Goal: Task Accomplishment & Management: Manage account settings

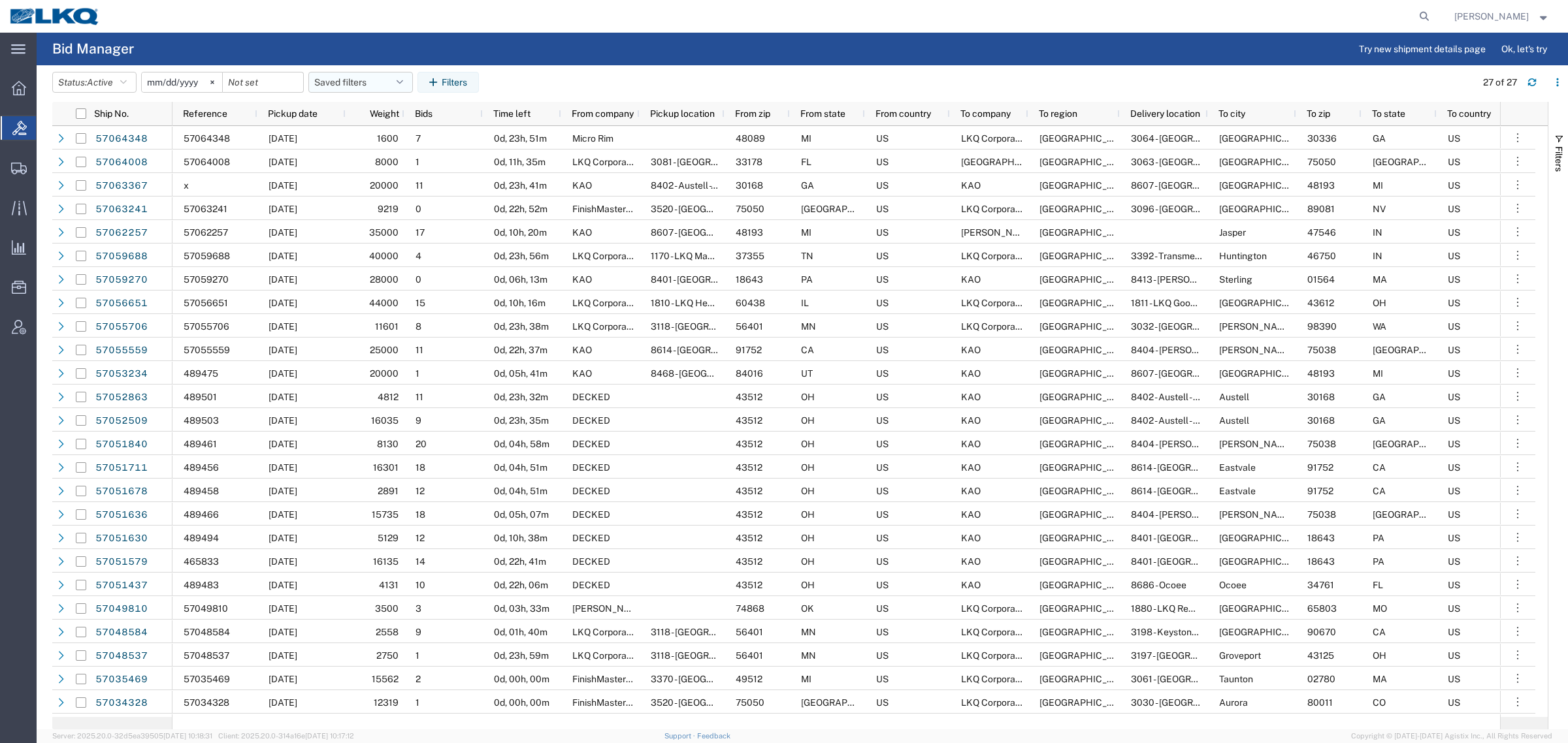
click at [357, 80] on button "Saved filters" at bounding box center [360, 82] width 104 height 21
click at [374, 139] on span "Bid Board" at bounding box center [395, 139] width 171 height 24
type input "2024-12-01"
type input "2025-12-31"
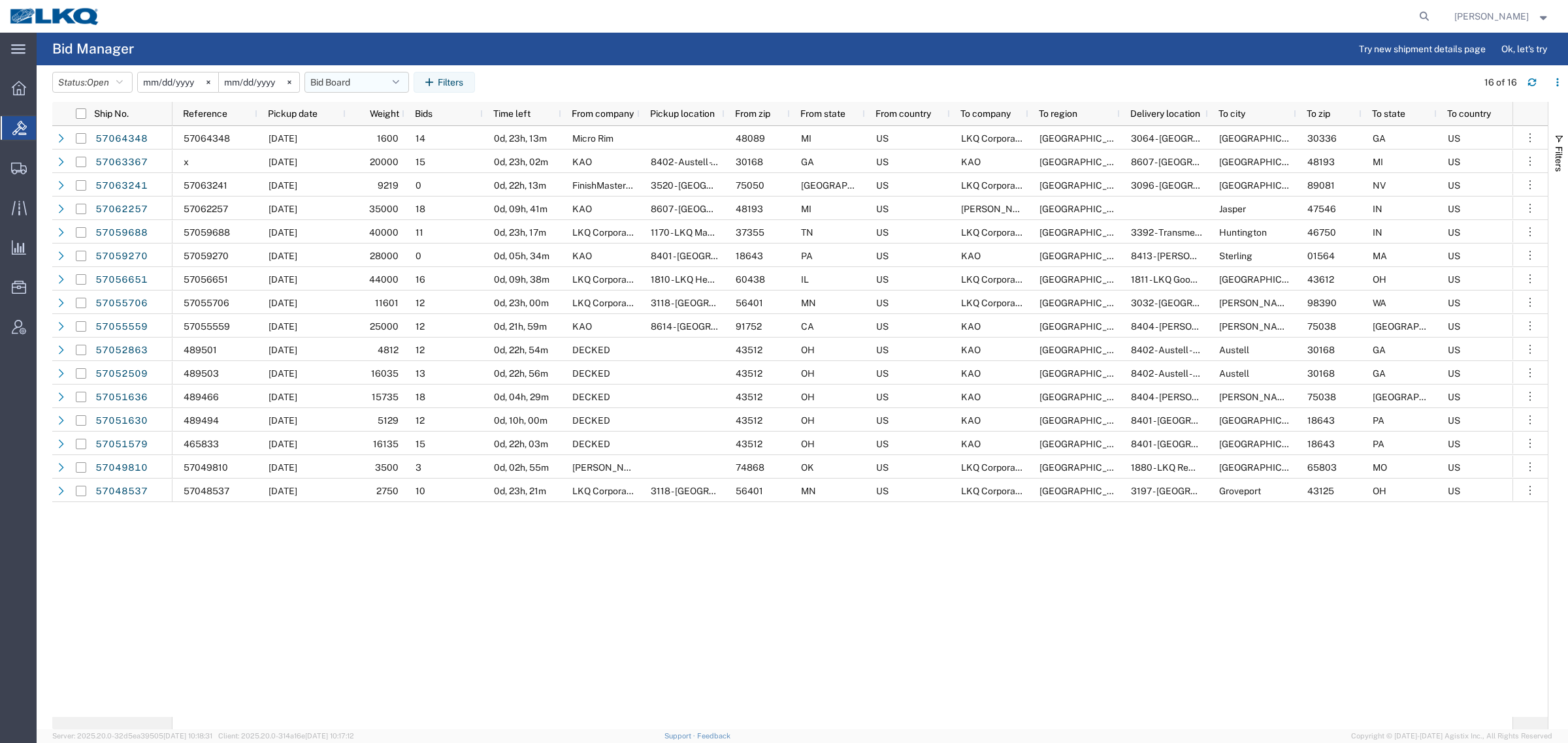
click at [330, 77] on button "Bid Board" at bounding box center [357, 82] width 104 height 21
click at [359, 134] on span "Bid Board" at bounding box center [392, 139] width 171 height 24
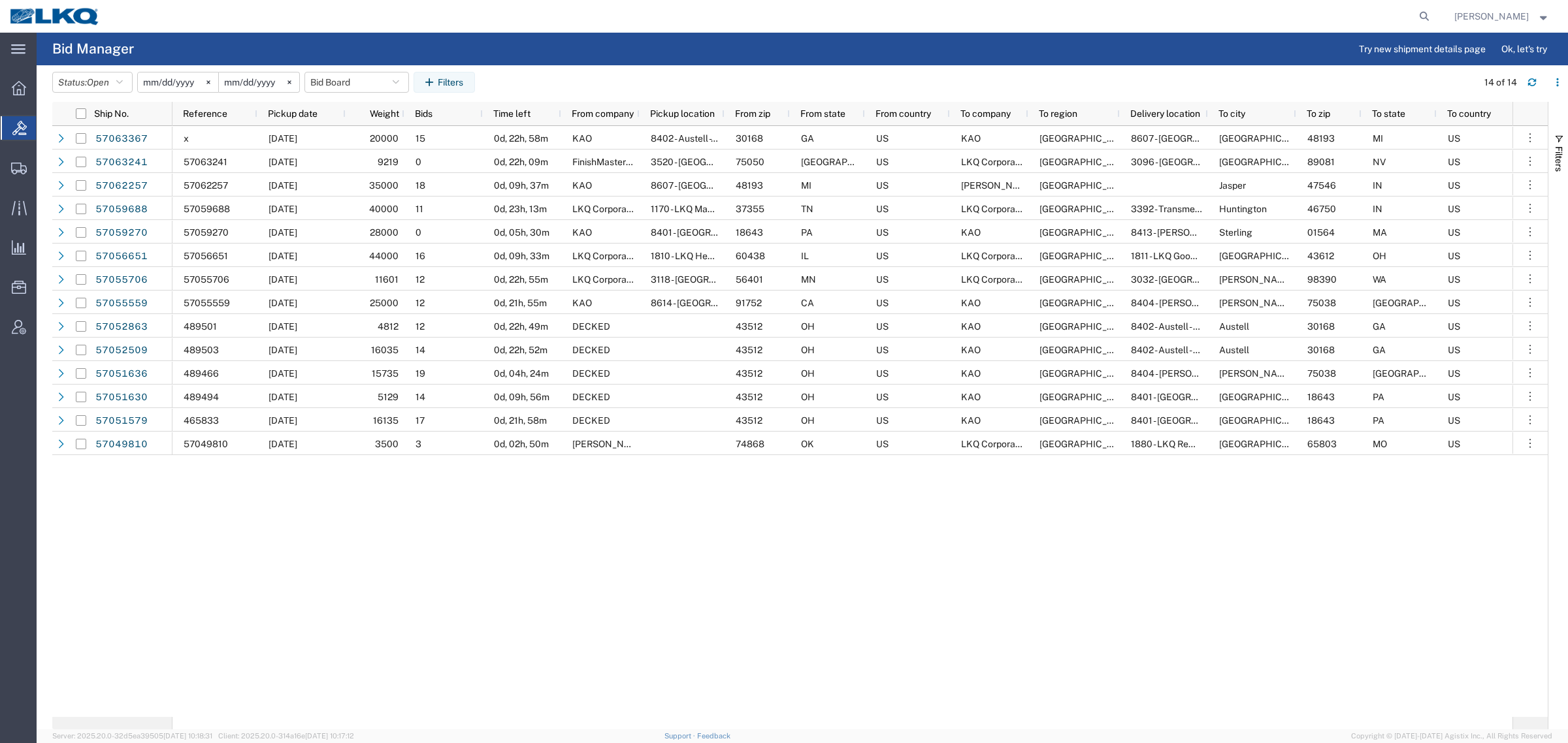
click at [735, 73] on agx-table-filter-chips "Status: Open Active All Awaiting Confirmation Awarded Closed Expired Open Withd…" at bounding box center [761, 86] width 1418 height 30
click at [356, 78] on button "Bid Board" at bounding box center [357, 82] width 104 height 21
drag, startPoint x: 376, startPoint y: 142, endPoint x: 214, endPoint y: 46, distance: 188.3
click at [375, 142] on span "Bid Board" at bounding box center [392, 139] width 171 height 24
click at [353, 86] on button "Bid Board" at bounding box center [357, 82] width 104 height 21
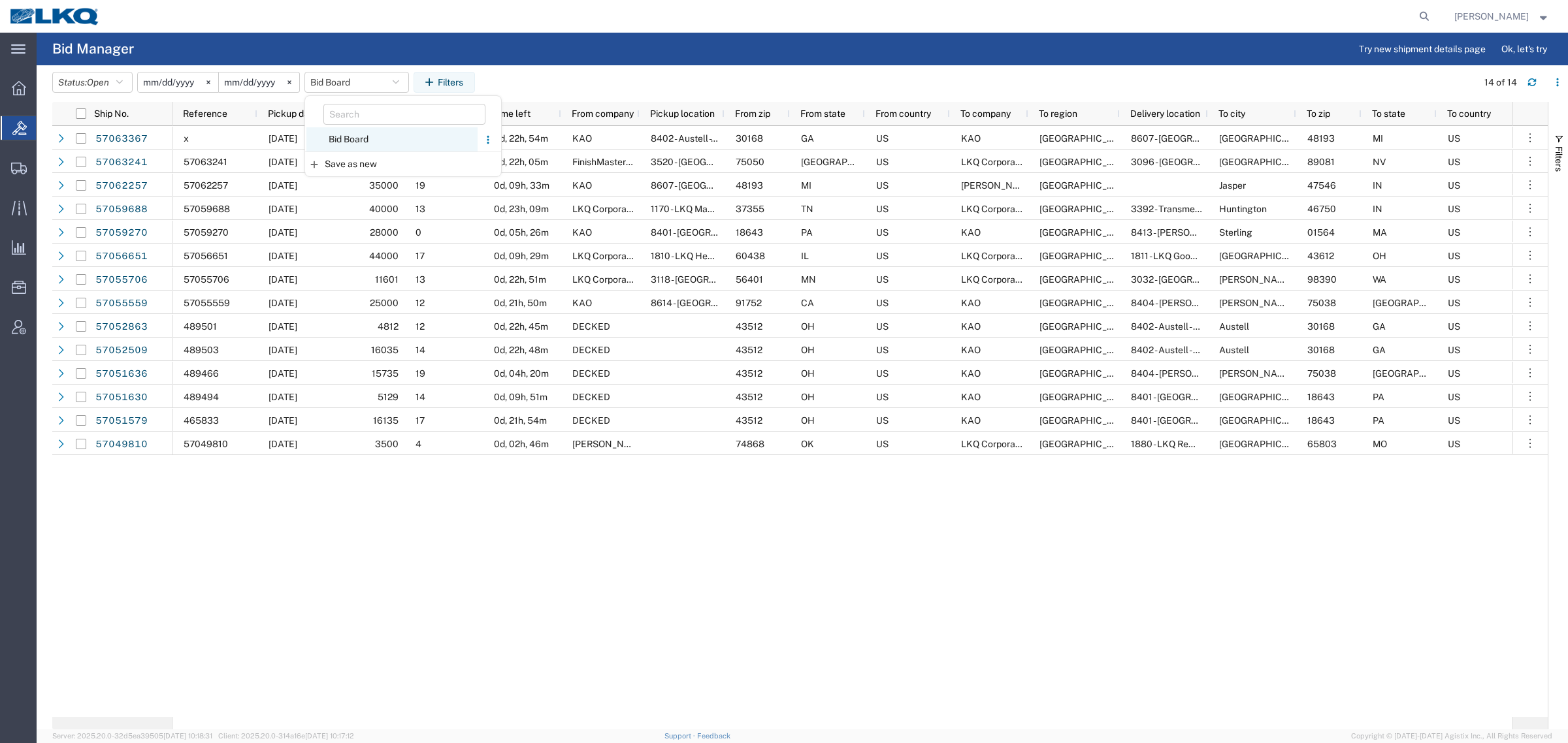
click at [384, 135] on span "Bid Board" at bounding box center [392, 139] width 171 height 24
click at [615, 57] on agx-page-header "Bid Manager Try new shipment details page Ok, let's try" at bounding box center [802, 49] width 1531 height 32
click at [333, 78] on button "Bid Board" at bounding box center [357, 82] width 104 height 21
click at [372, 137] on span "Bid Board" at bounding box center [392, 139] width 171 height 24
click at [341, 74] on button "Bid Board" at bounding box center [357, 82] width 104 height 21
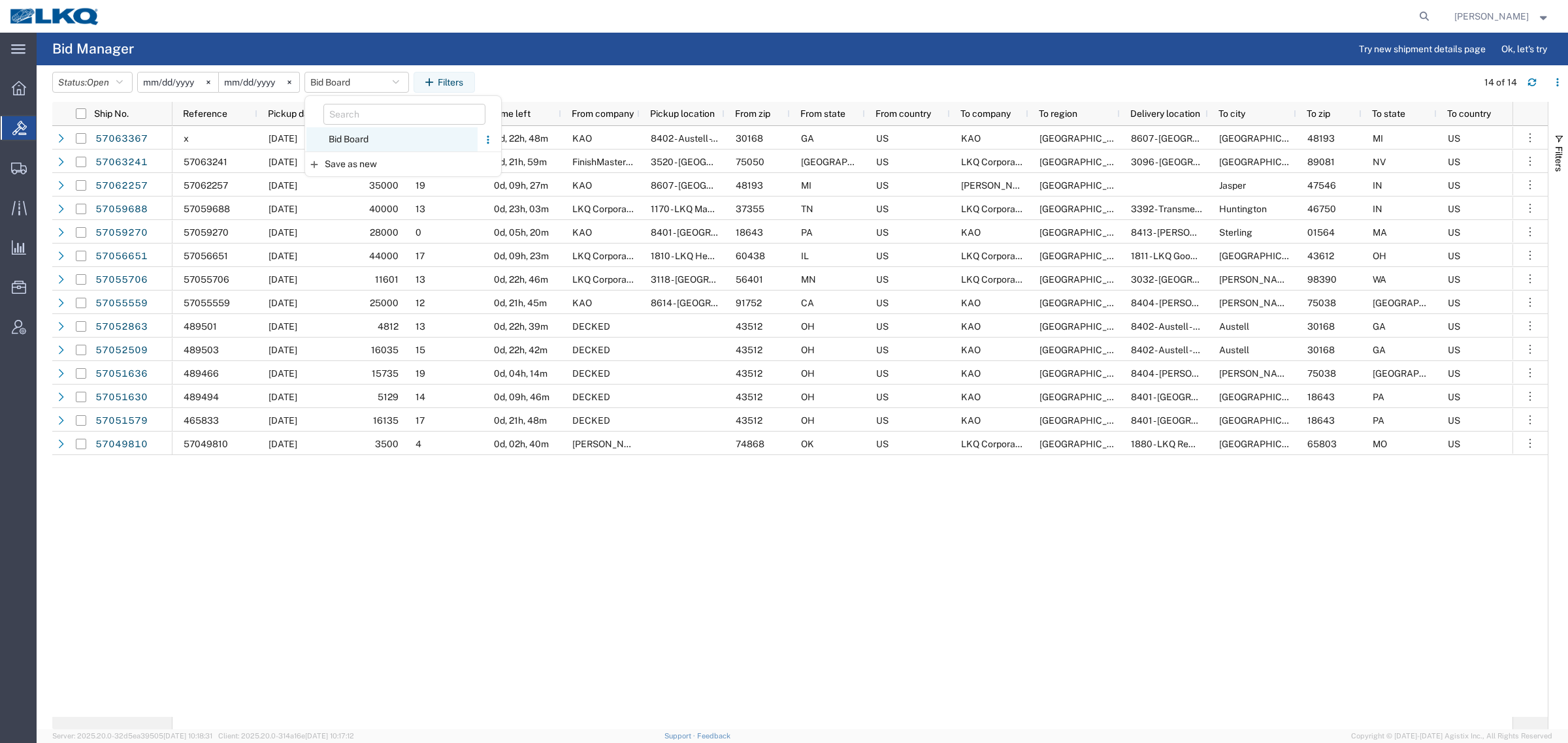
click at [369, 128] on span "Bid Board" at bounding box center [392, 139] width 171 height 24
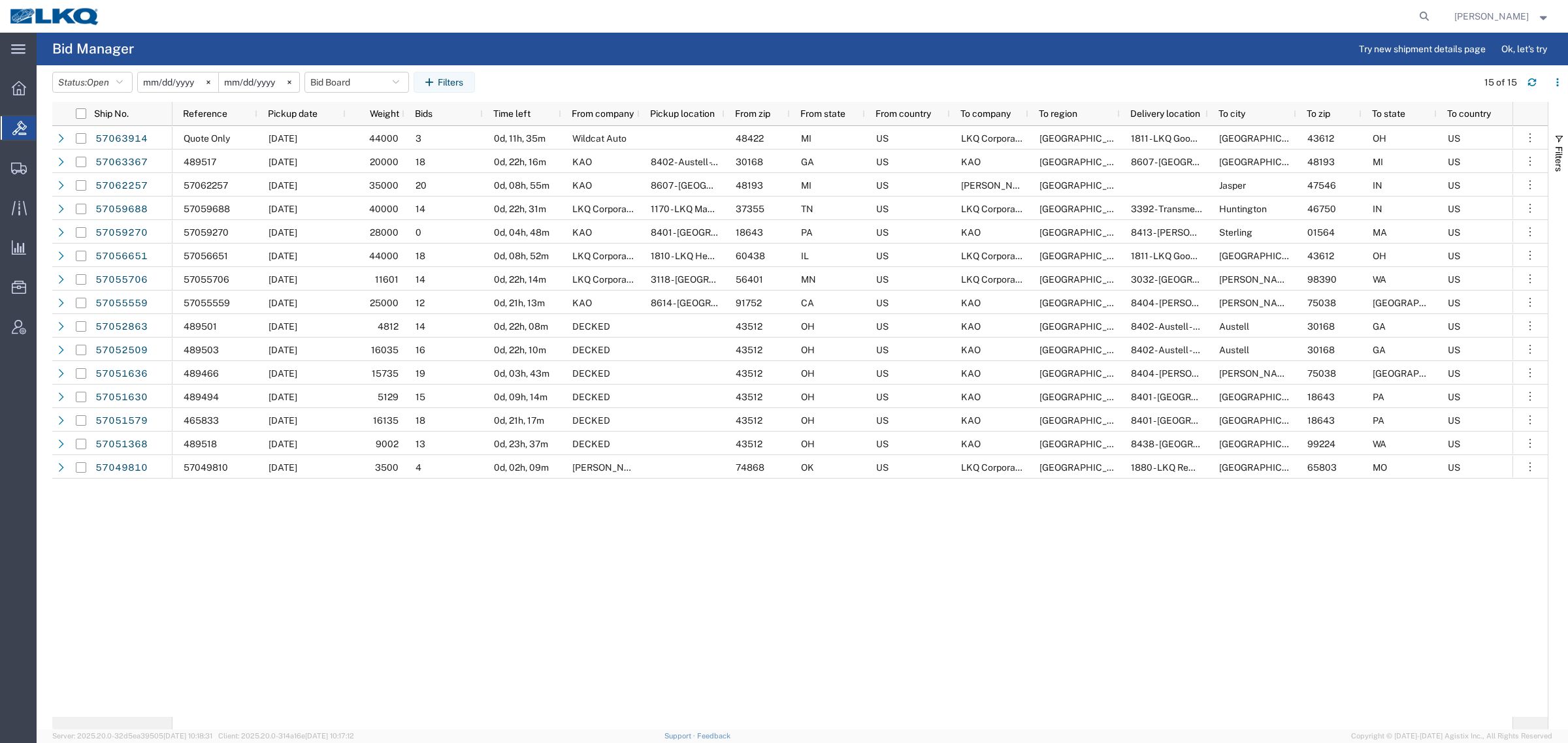
click at [341, 67] on header "Status: Open Active All Awaiting Confirmation Awarded Closed Expired Open Withd…" at bounding box center [810, 84] width 1515 height 37
click at [341, 84] on button "Bid Board" at bounding box center [357, 82] width 104 height 21
click at [388, 137] on span "Bid Board" at bounding box center [392, 139] width 171 height 24
click at [575, 66] on header "Status: Open Active All Awaiting Confirmation Awarded Closed Expired Open Withd…" at bounding box center [810, 84] width 1515 height 37
click at [340, 83] on button "Bid Board" at bounding box center [357, 82] width 104 height 21
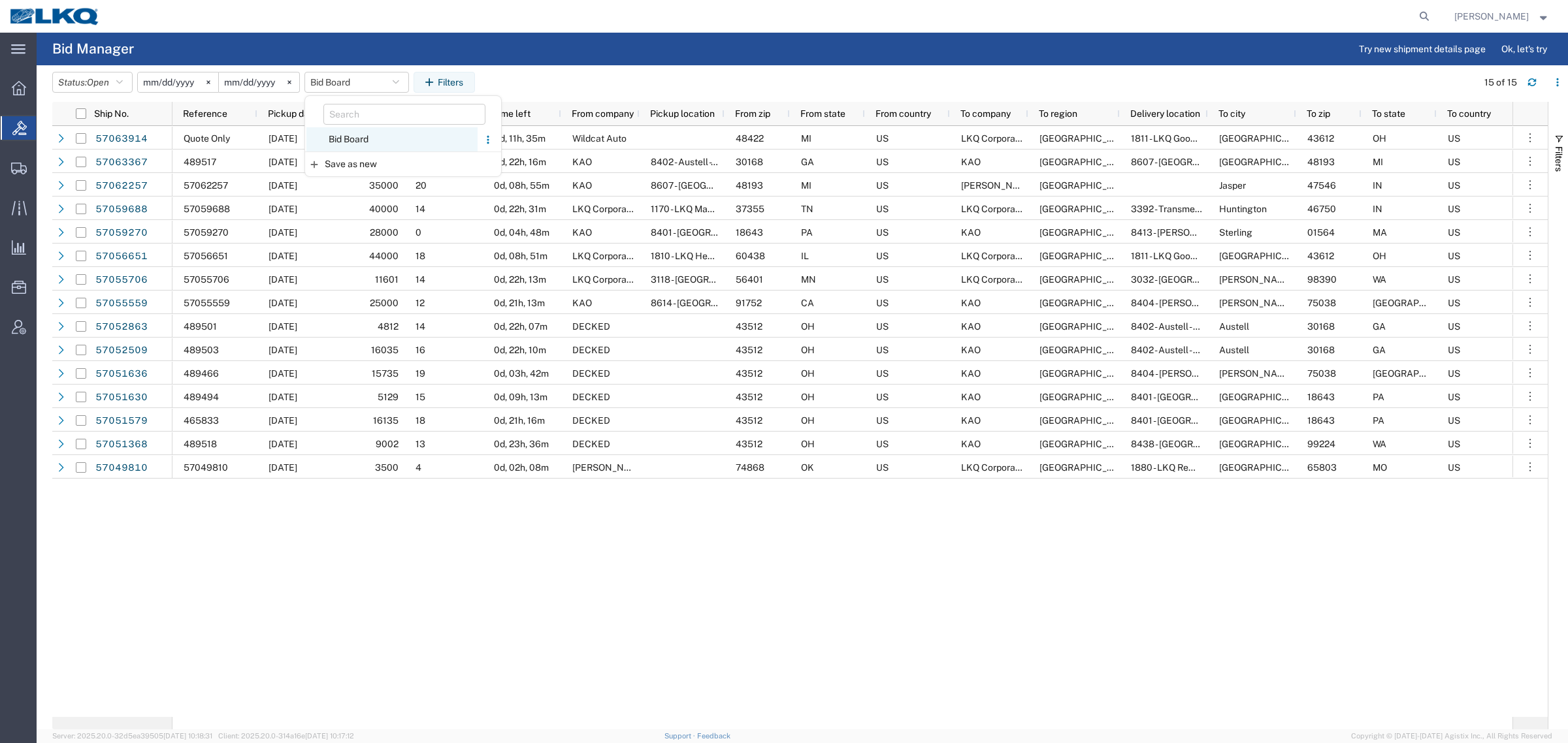
click at [379, 135] on span "Bid Board" at bounding box center [392, 139] width 171 height 24
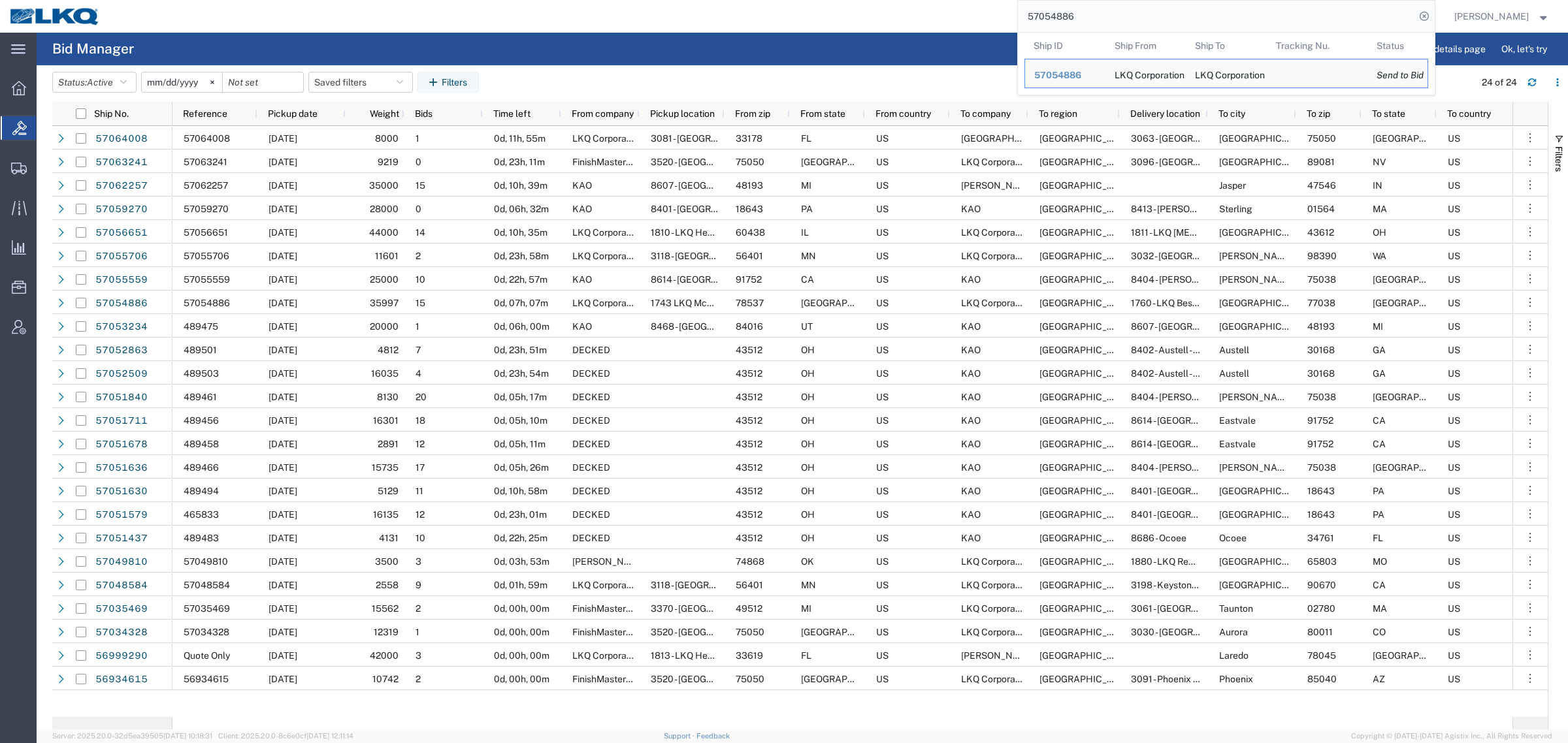
paste input "63367"
drag, startPoint x: 1134, startPoint y: 6, endPoint x: 928, endPoint y: 25, distance: 206.9
click at [952, 23] on div "57054886 Ship ID Ship From Ship To Tracking Nu. Status Ship ID 57054886 Ship Fr…" at bounding box center [772, 16] width 1324 height 32
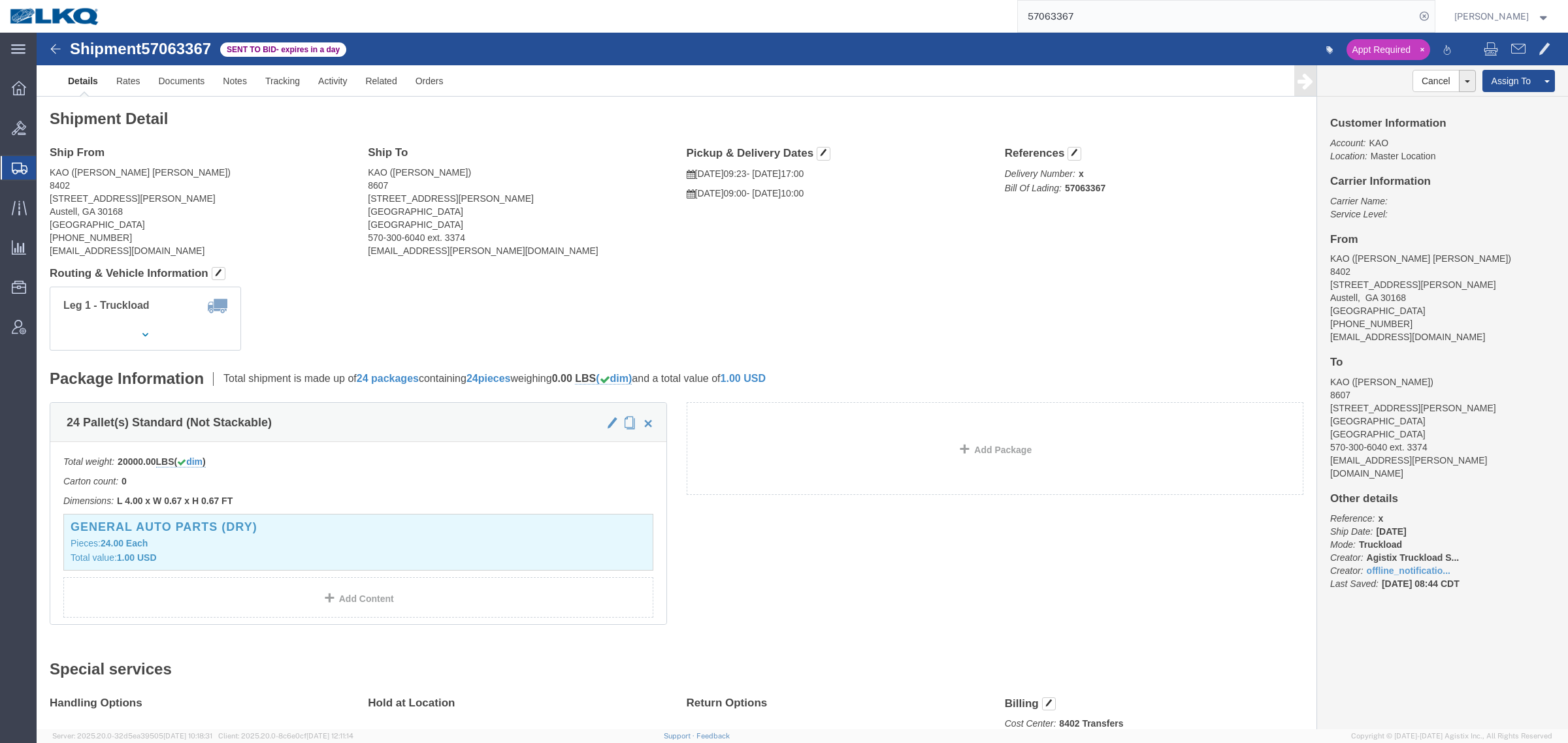
drag, startPoint x: 186, startPoint y: 167, endPoint x: 178, endPoint y: 167, distance: 8.0
click address "KAO (Powers McLean) 8402 600 Hartman Industrial Ct. Austell, GA 30168 United St…"
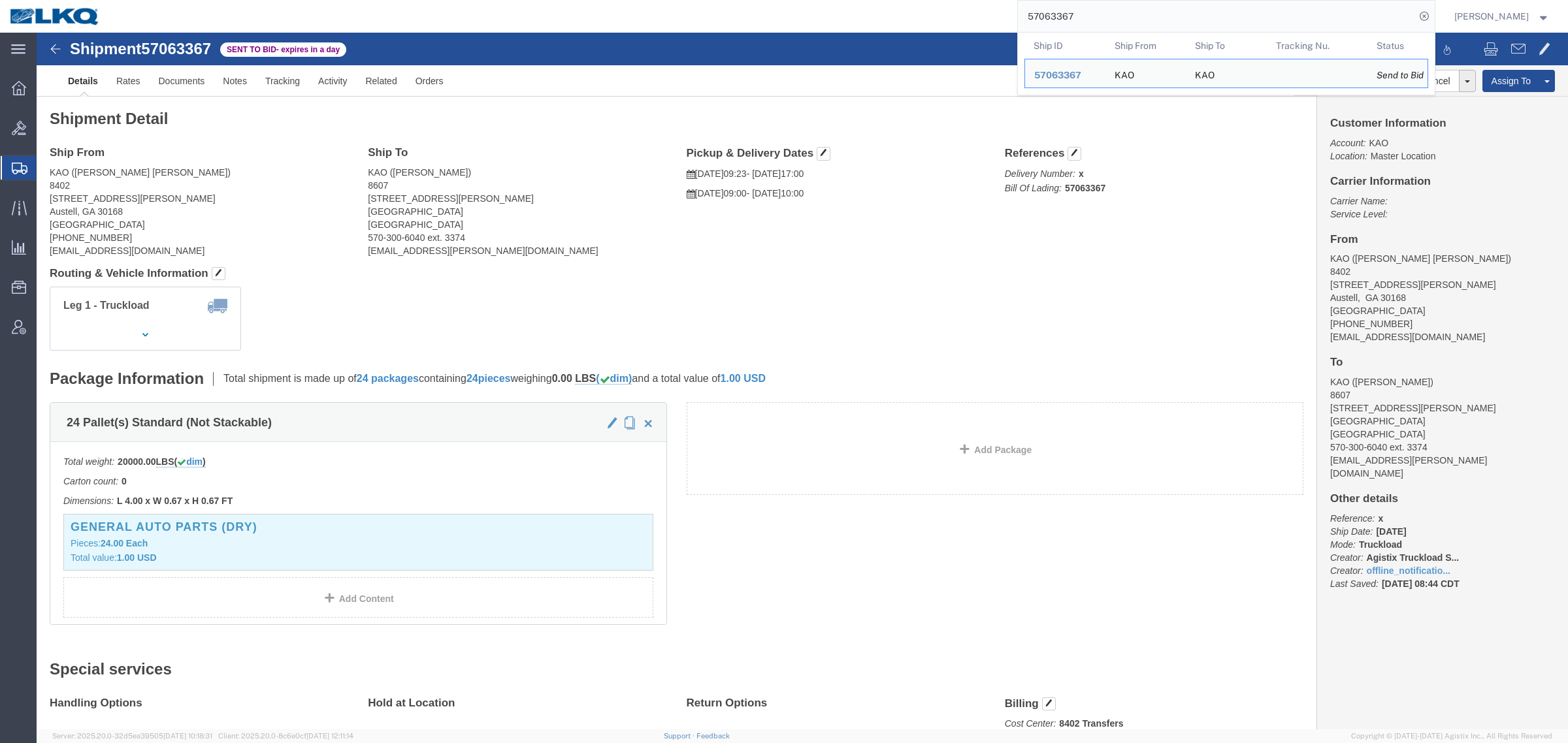
paste input "241"
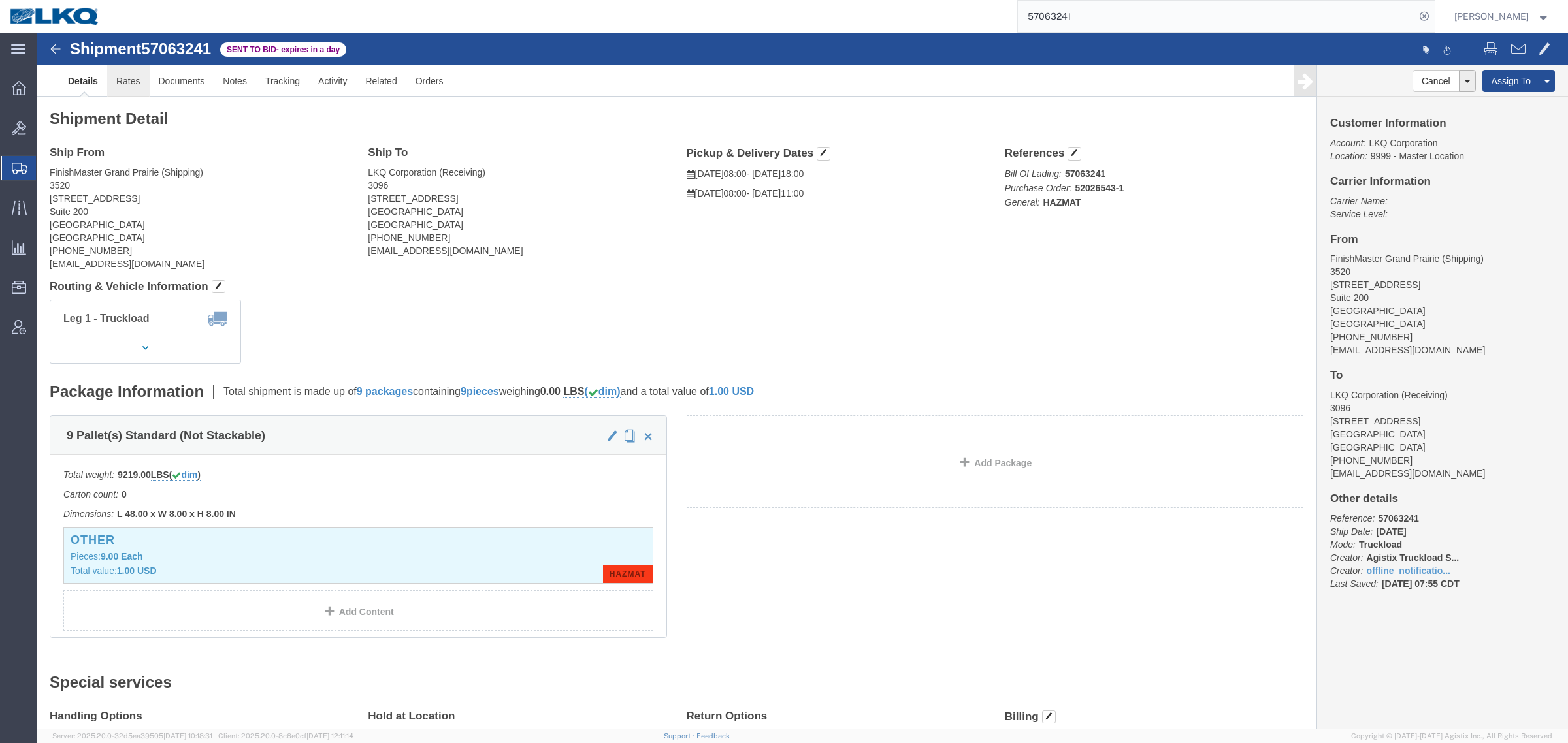
click link "Rates"
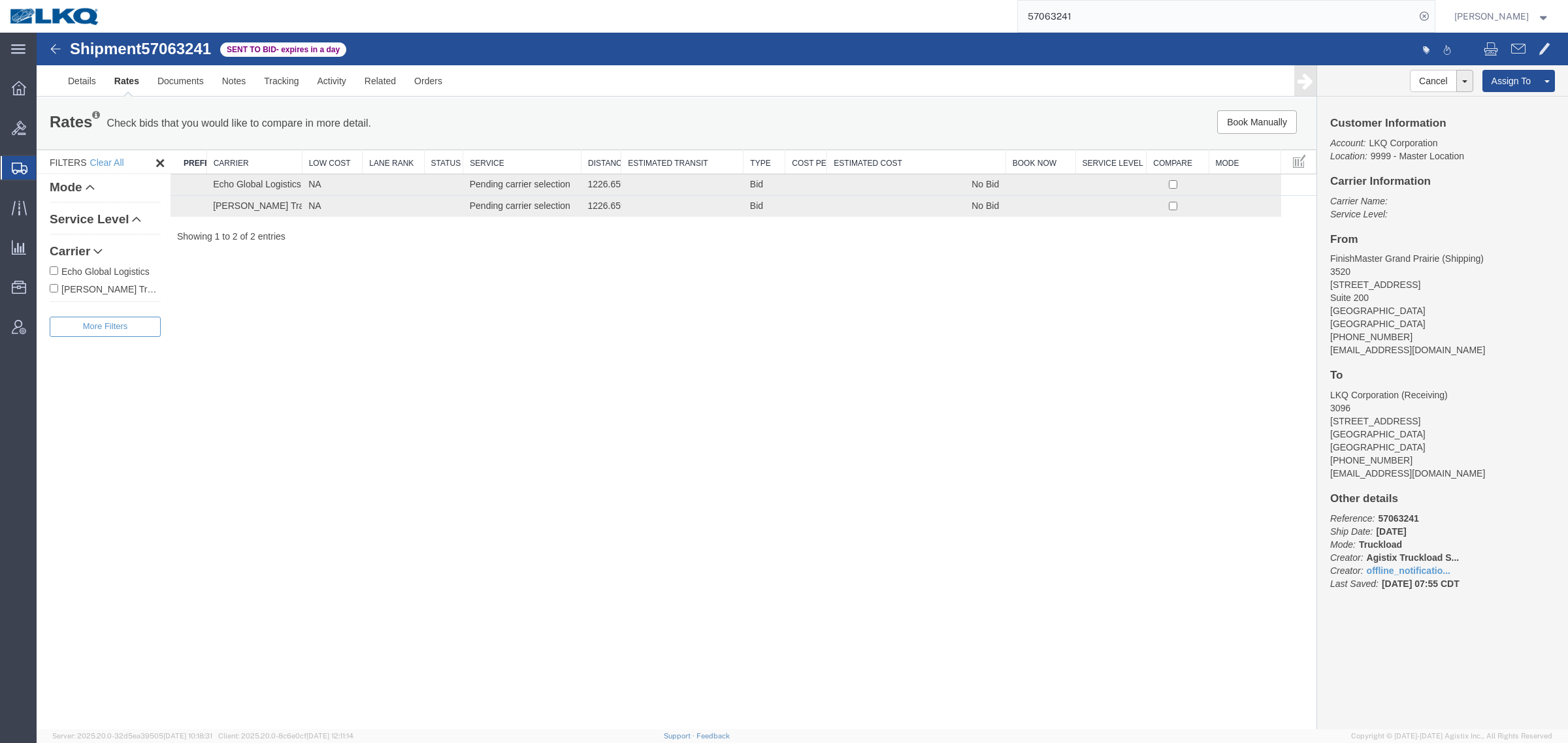
drag, startPoint x: 763, startPoint y: 273, endPoint x: 909, endPoint y: 281, distance: 146.2
click at [765, 273] on div "Shipment 57063241 2 of 2 Sent to Bid - expires in a day Details Rates Documents…" at bounding box center [802, 381] width 1531 height 697
paste input "4348"
drag, startPoint x: 1099, startPoint y: 11, endPoint x: 946, endPoint y: 17, distance: 153.1
click at [977, 17] on div "57064348" at bounding box center [772, 16] width 1324 height 32
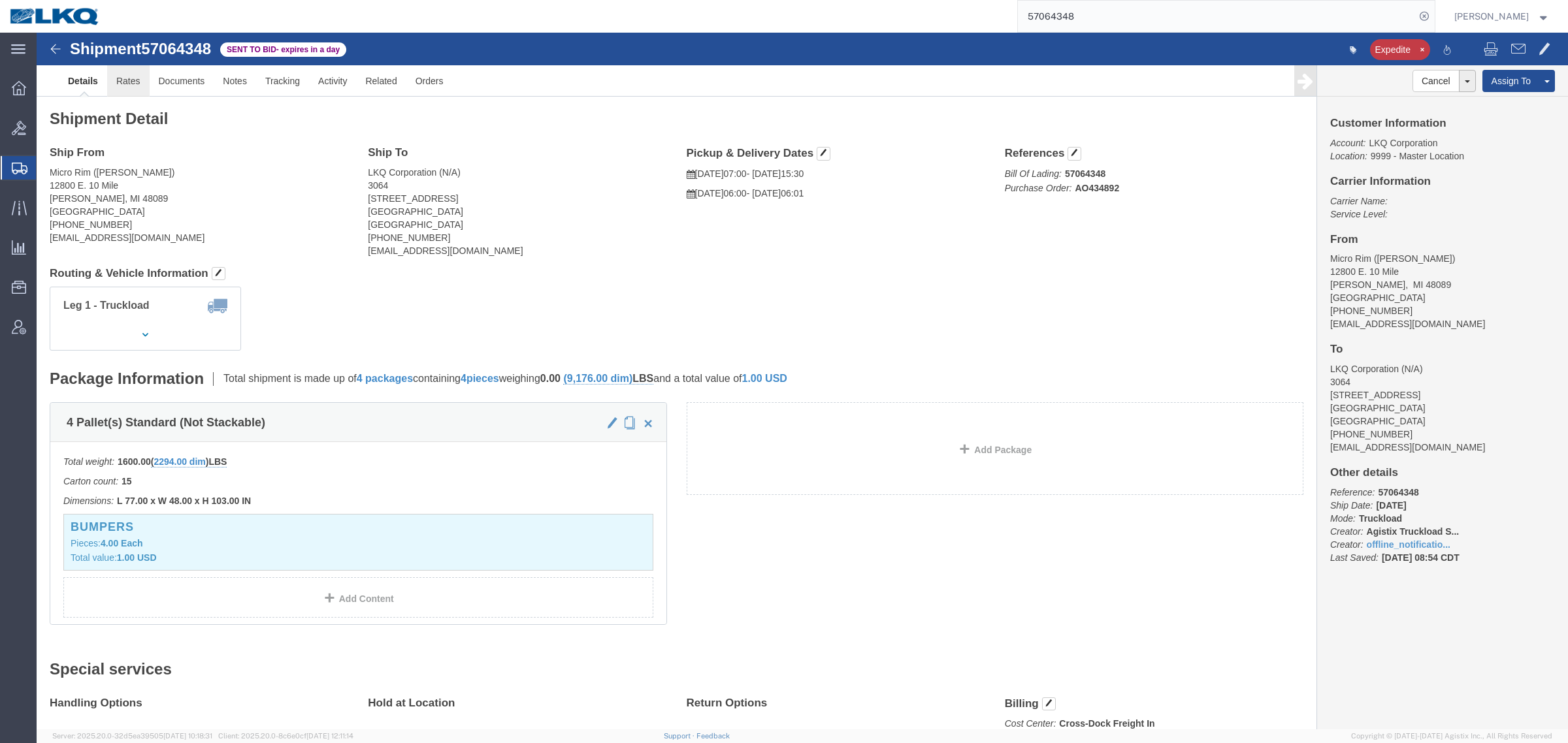
click link "Rates"
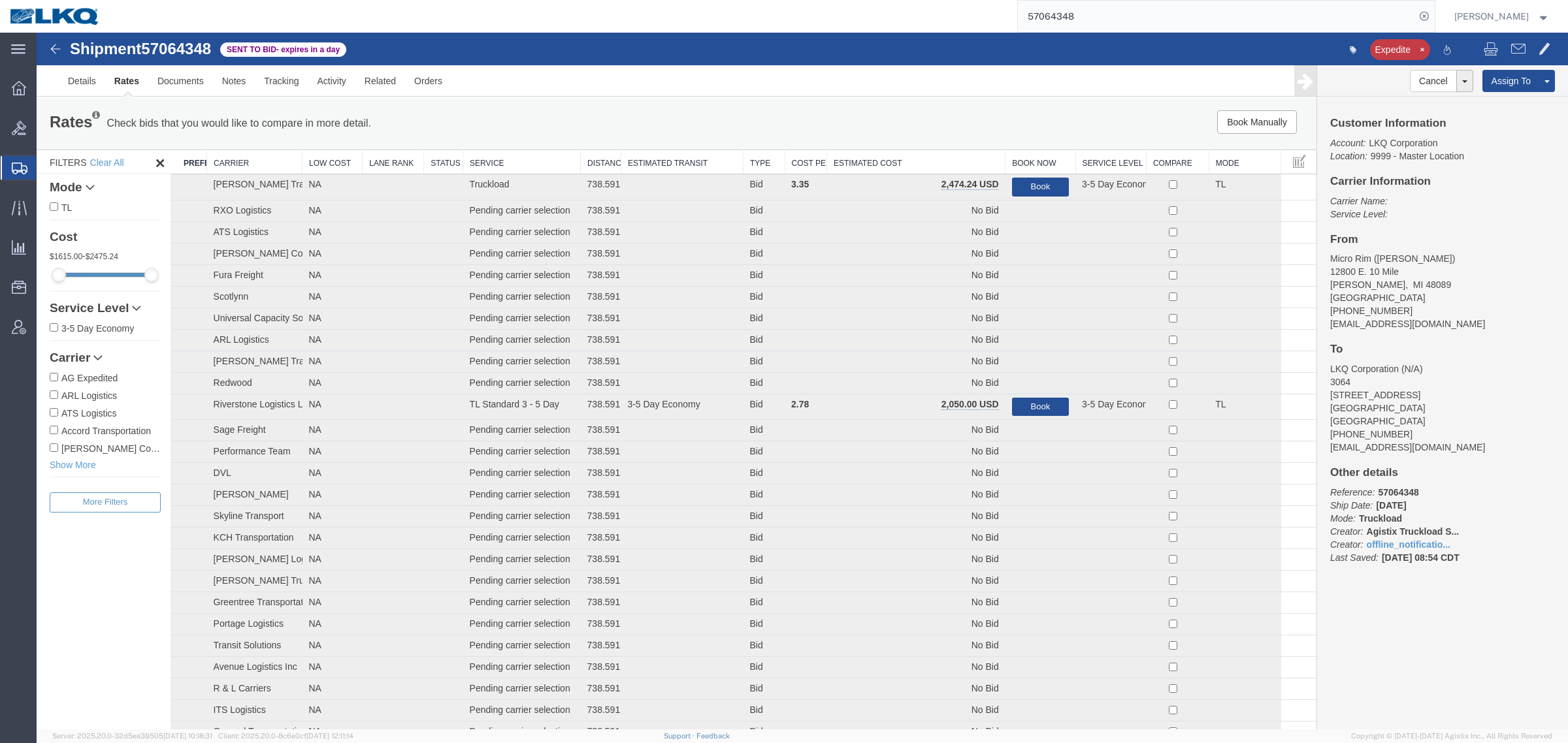
click at [866, 159] on th "Estimated Cost" at bounding box center [916, 162] width 178 height 24
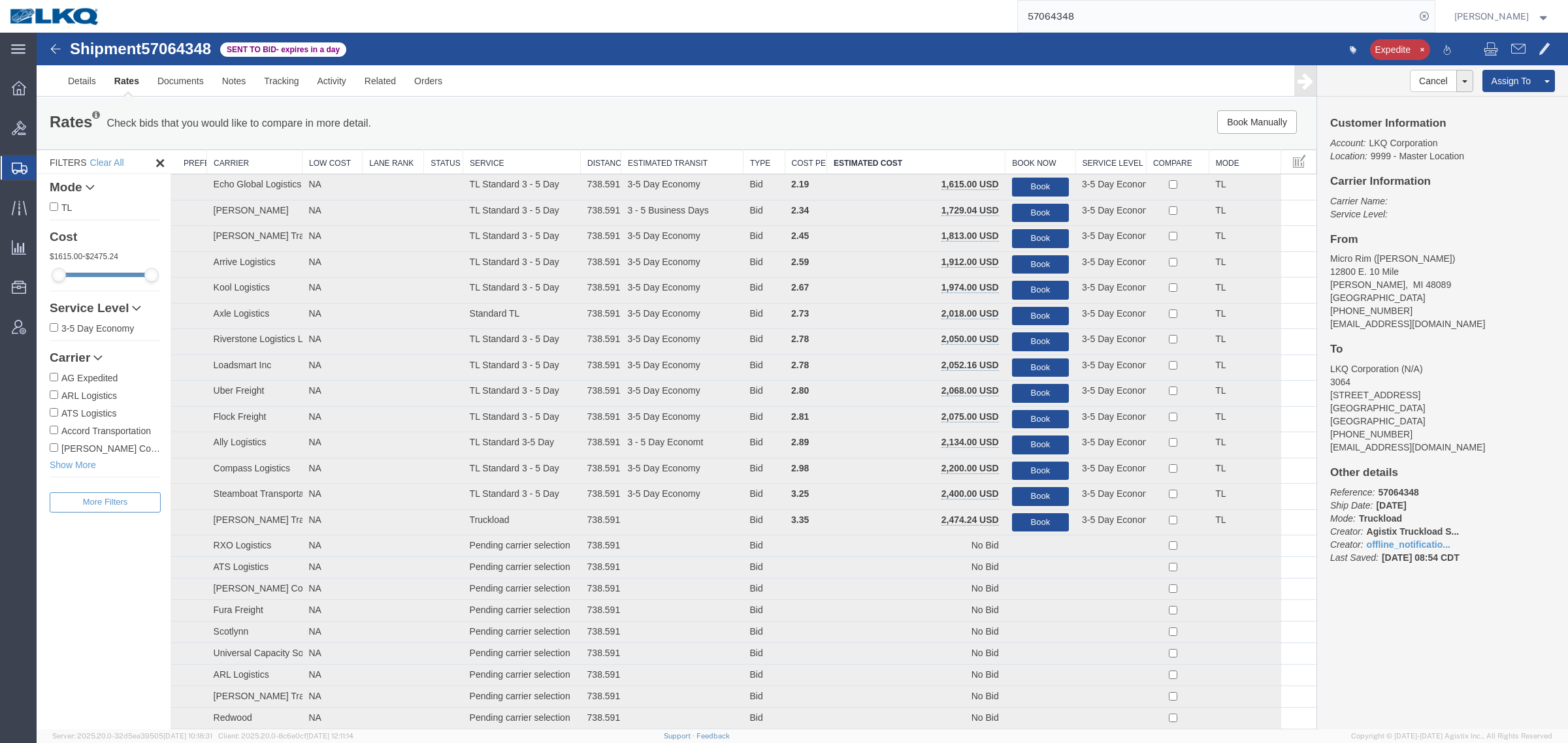
paste input "48537"
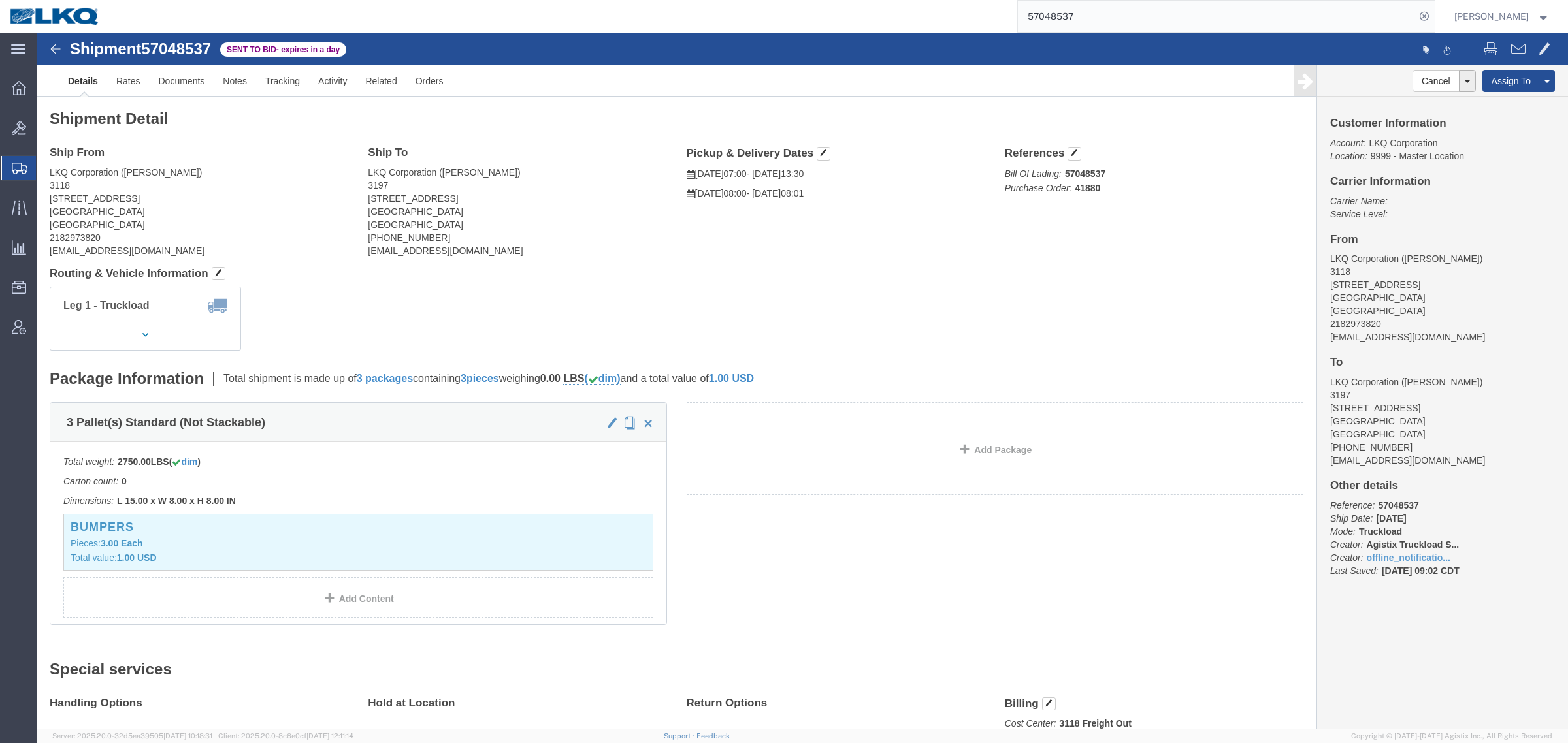
click h4 "Routing & Vehicle Information"
click link "Rates"
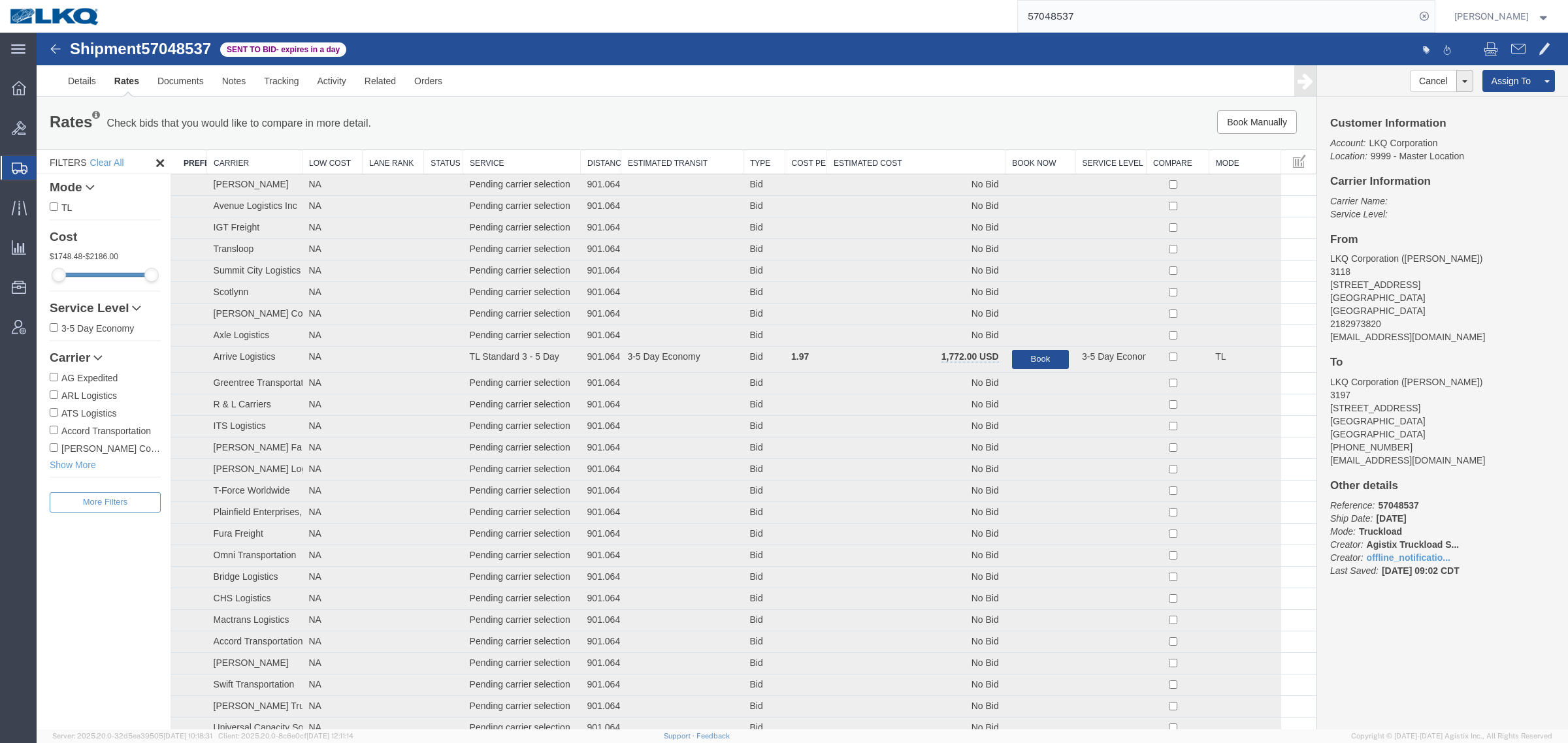
click at [915, 158] on th "Estimated Cost" at bounding box center [916, 162] width 178 height 24
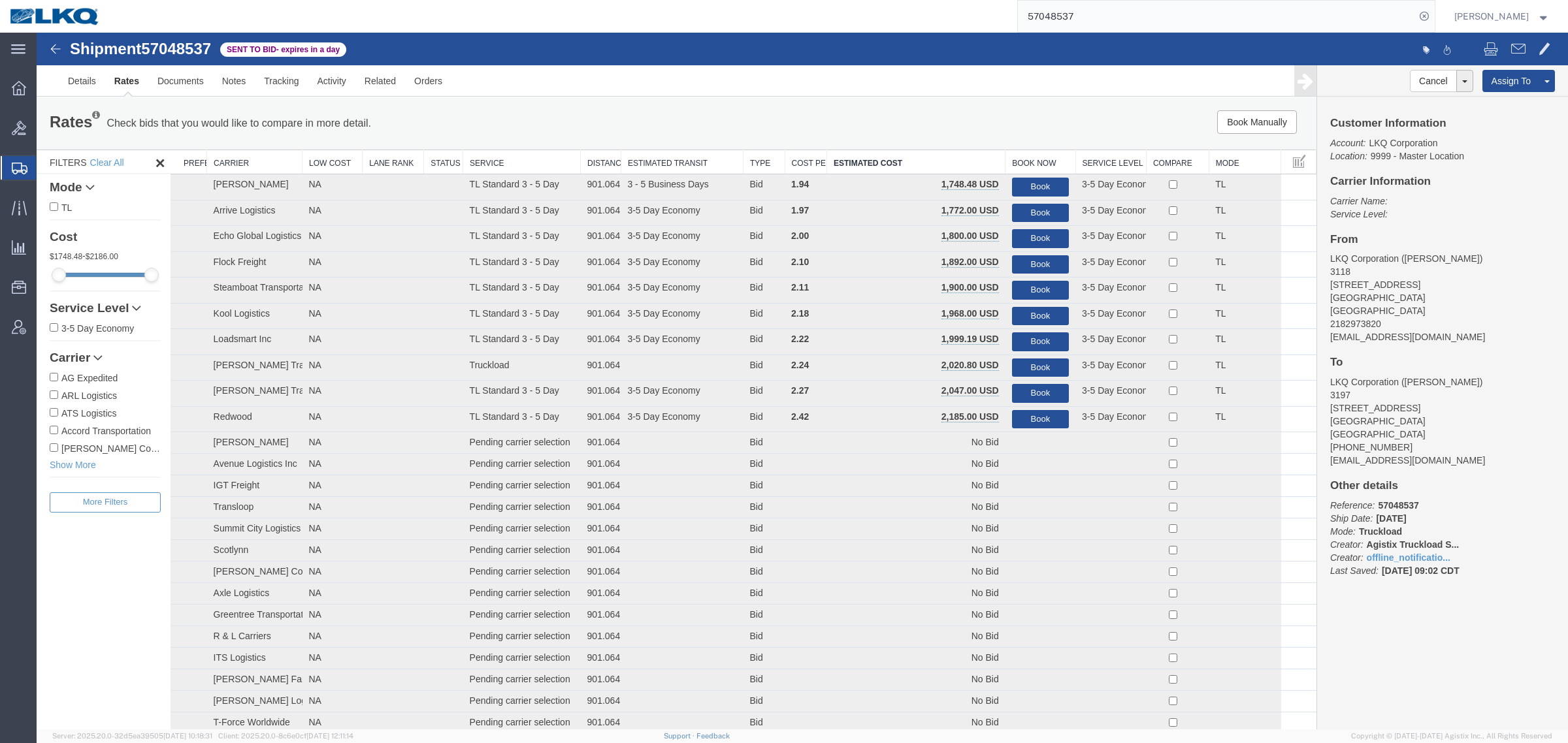
click at [684, 133] on div "Rates Check bids that you would like to compare in more detail. Compare Filter" at bounding box center [411, 123] width 742 height 26
click at [684, 132] on div "Rates Check bids that you would like to compare in more detail. Compare Filter" at bounding box center [411, 123] width 742 height 26
click at [482, 132] on div "Rates Check bids that you would like to compare in more detail. Compare Filter" at bounding box center [411, 123] width 742 height 26
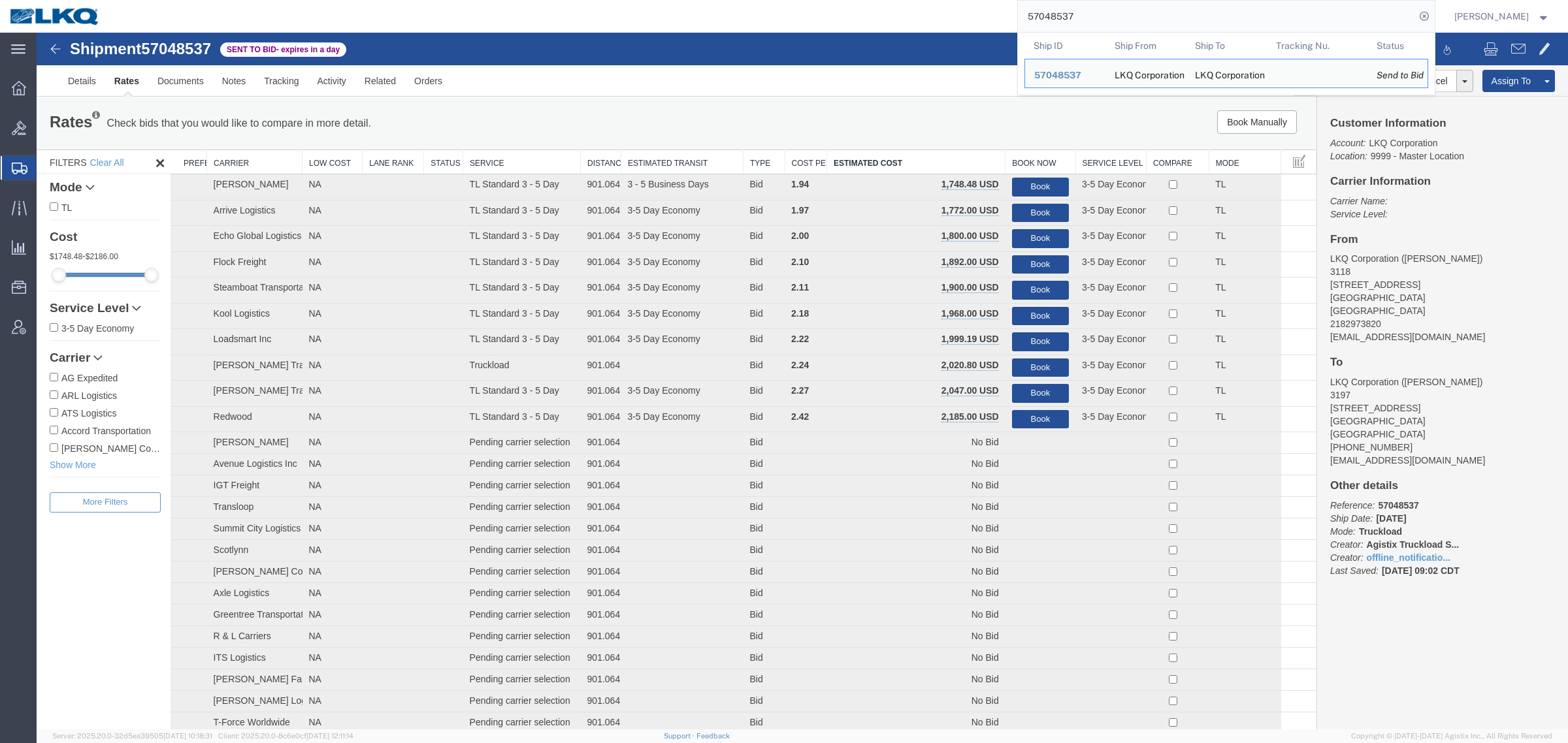
drag, startPoint x: 1098, startPoint y: 13, endPoint x: 942, endPoint y: 24, distance: 156.4
click at [942, 24] on div "57048537 Ship ID Ship From Ship To Tracking Nu. Status Ship ID 57048537 Ship Fr…" at bounding box center [772, 16] width 1324 height 32
paste input "64348"
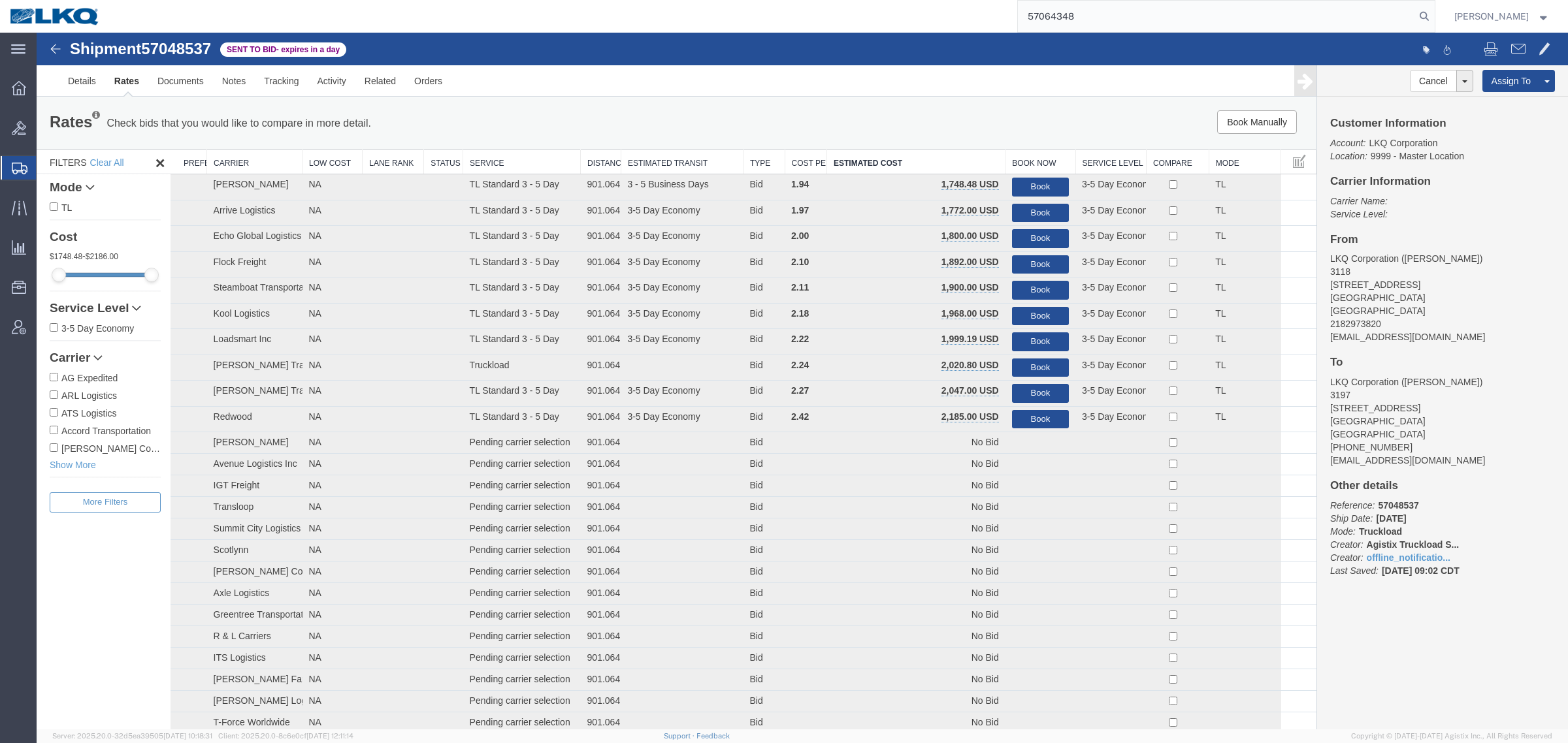
type input "57064348"
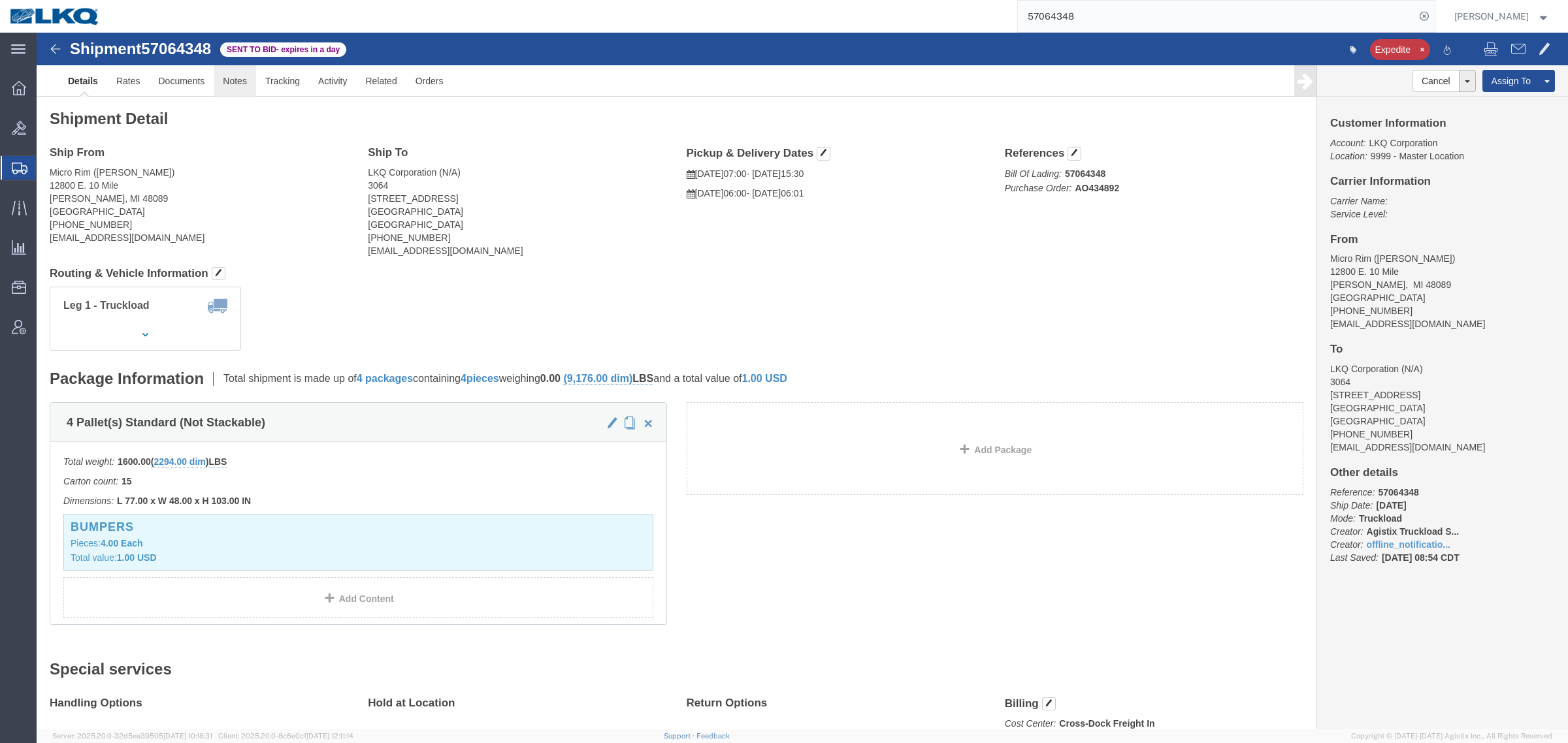
click link "Notes"
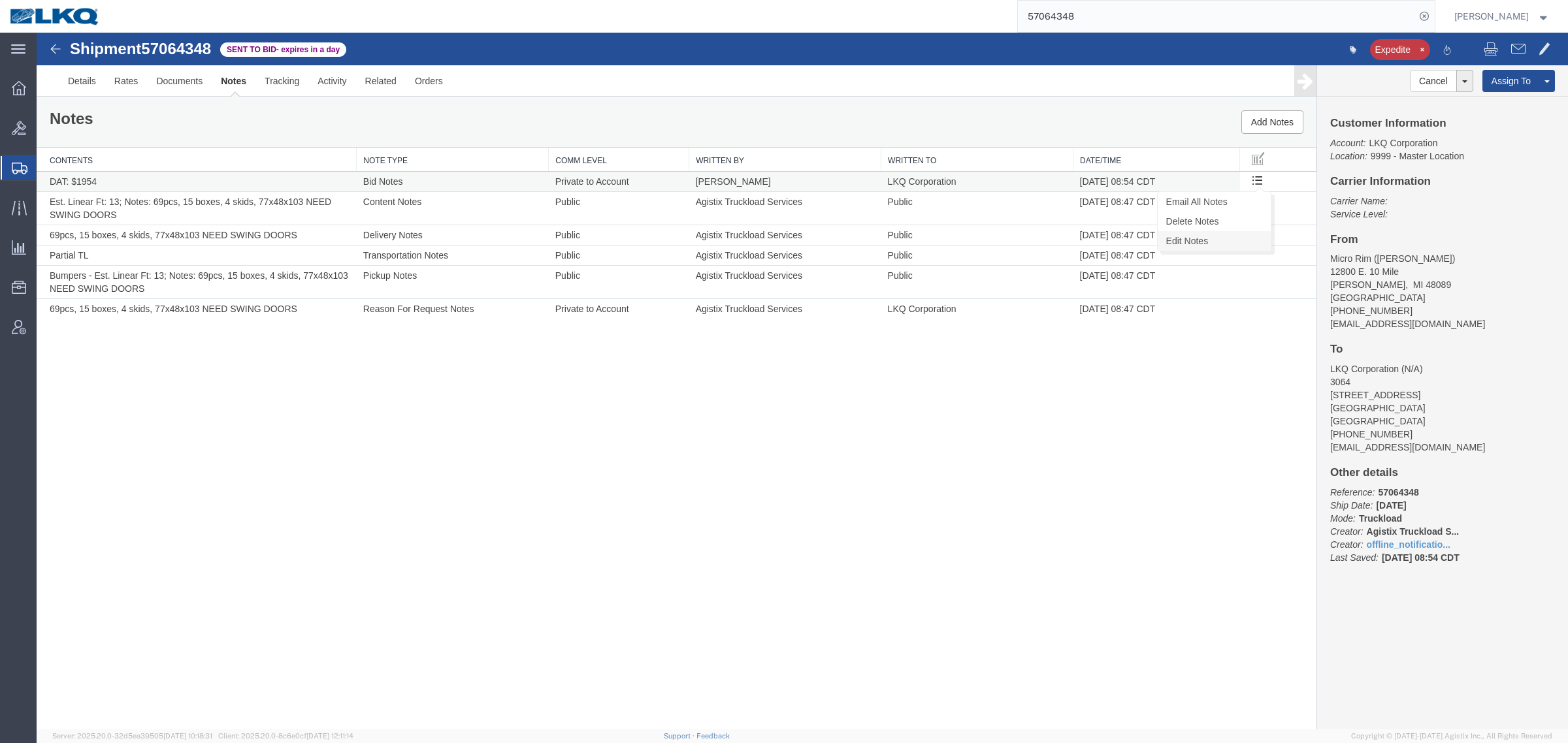
click at [1233, 238] on link "Edit Notes" at bounding box center [1214, 241] width 113 height 20
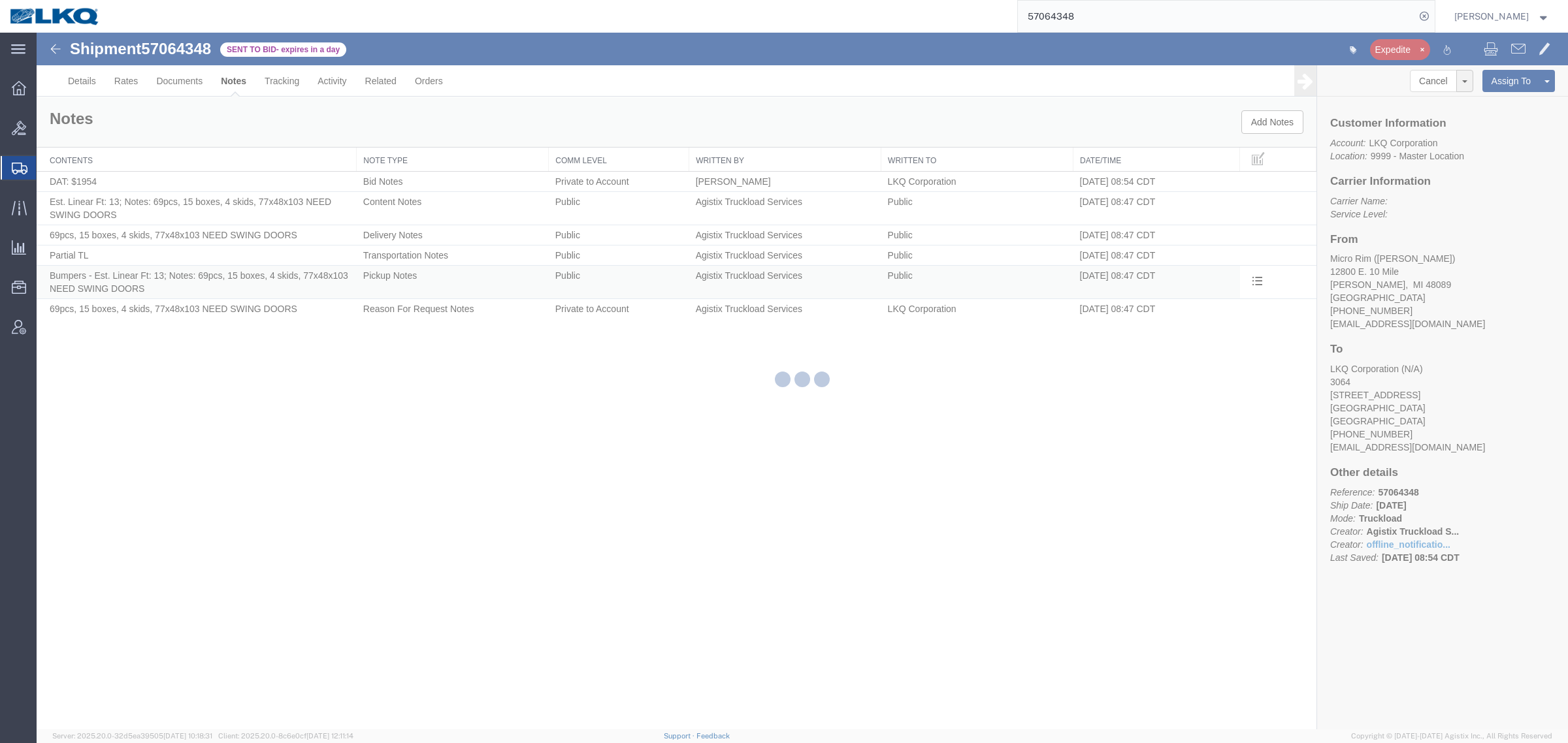
select select "BID_NOTES"
select select "PRIVATE_TO_ACCOUNT"
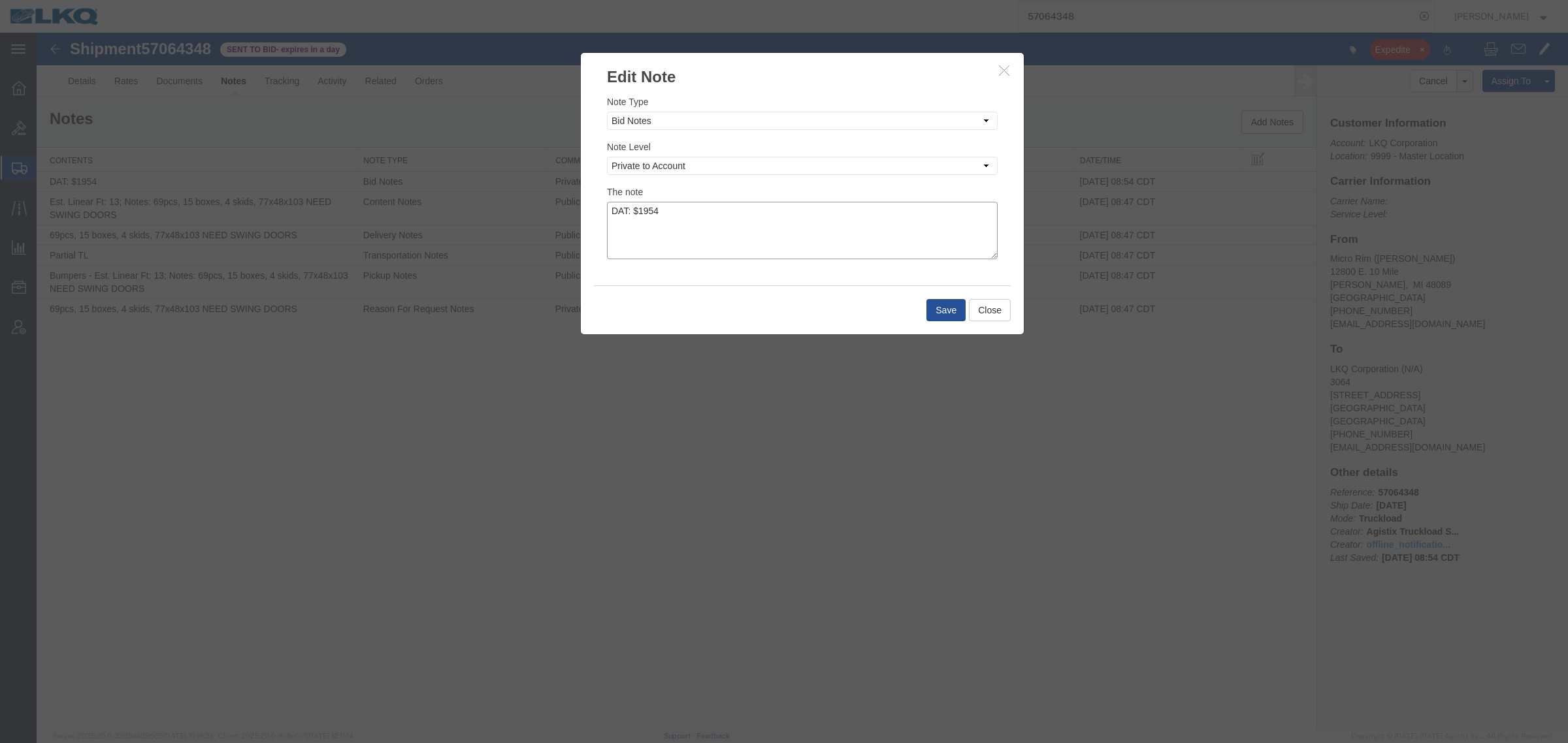
click at [873, 208] on textarea "DAT: $1954" at bounding box center [802, 231] width 391 height 57
type textarea "DAT: $1954, Original: $1615"
drag, startPoint x: 941, startPoint y: 309, endPoint x: 675, endPoint y: 275, distance: 268.2
click at [941, 309] on button "Save" at bounding box center [946, 310] width 40 height 22
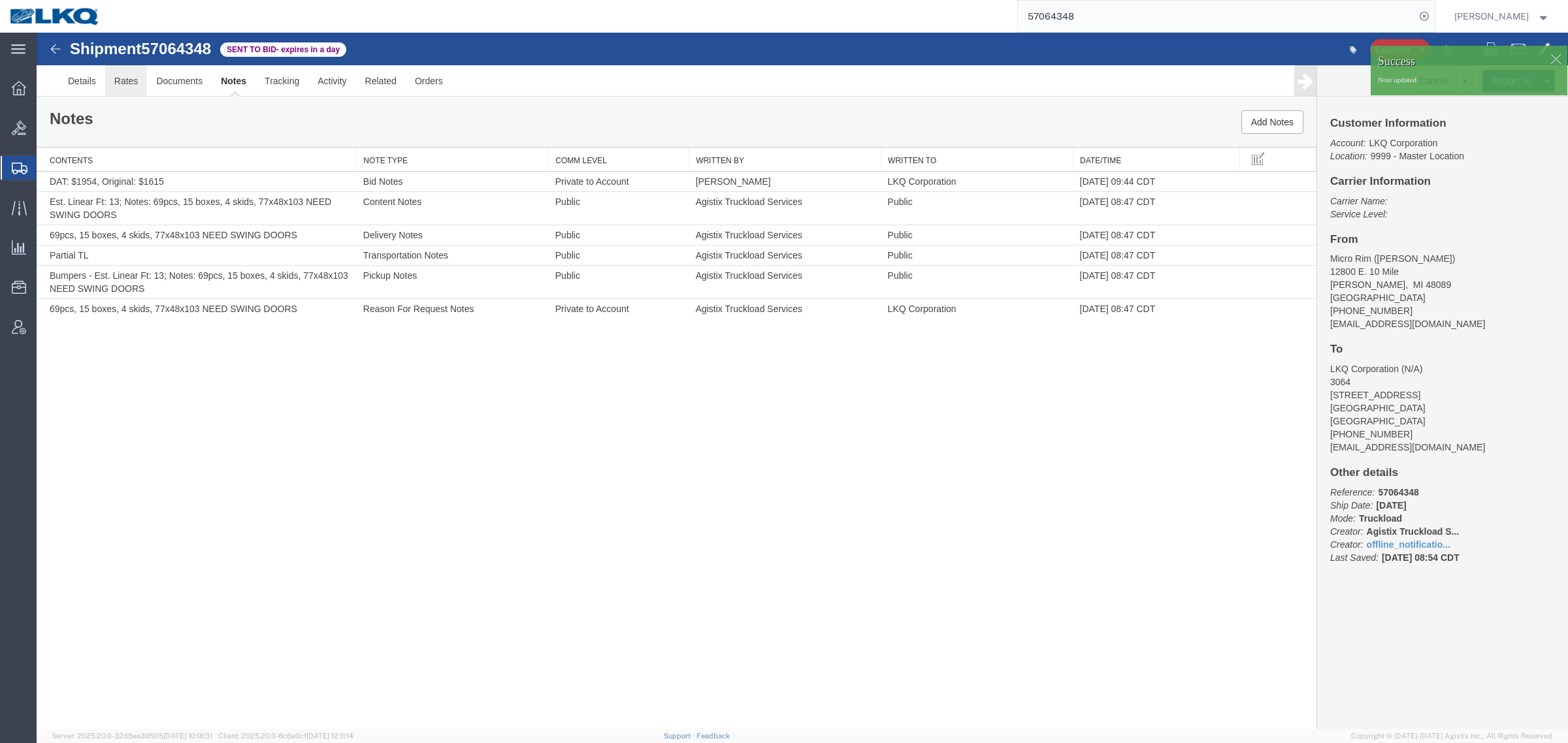
drag, startPoint x: 166, startPoint y: 119, endPoint x: 129, endPoint y: 87, distance: 48.9
click at [129, 87] on link "Rates" at bounding box center [126, 81] width 42 height 31
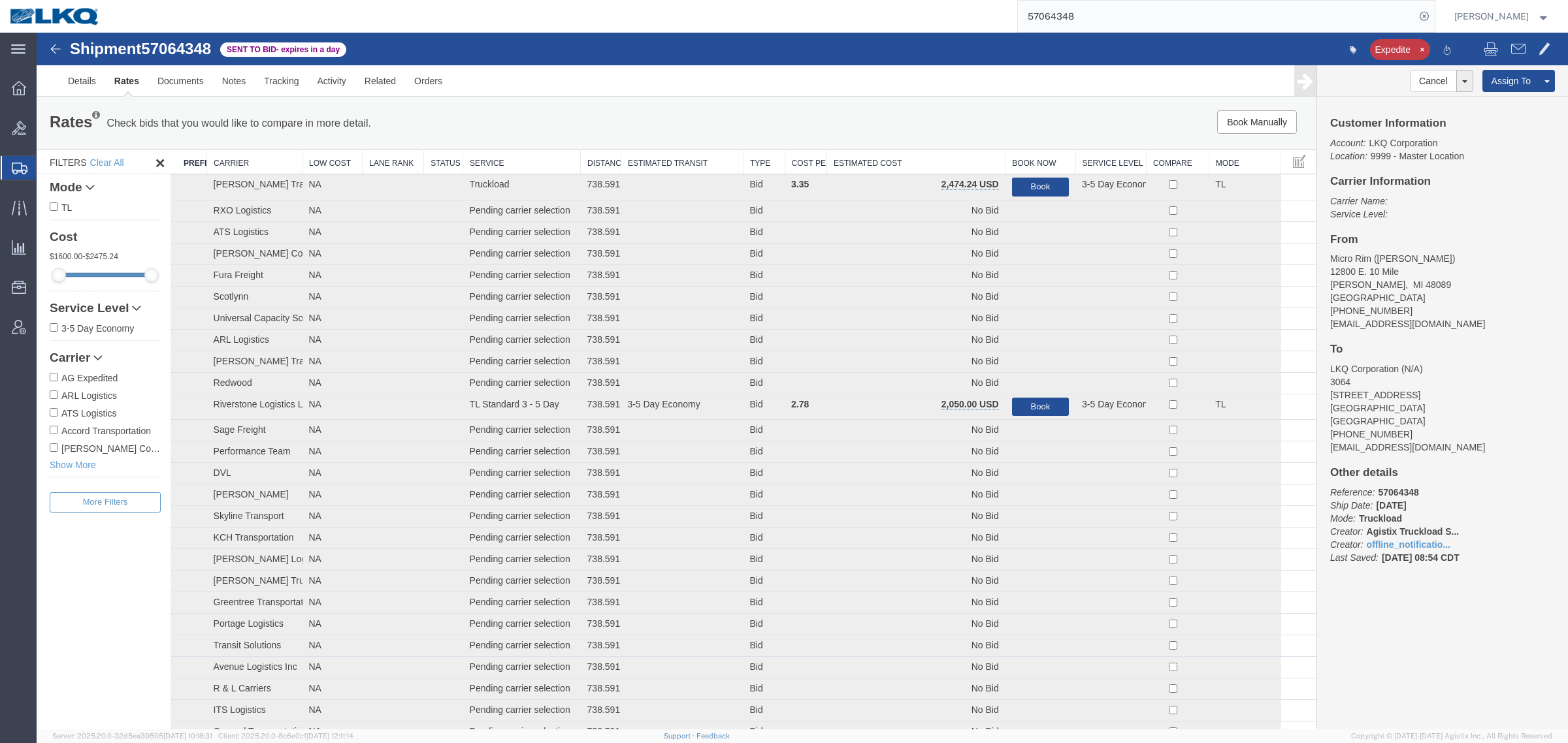
click at [910, 124] on div "Book Manually Pause Continue" at bounding box center [1048, 122] width 530 height 23
click at [919, 156] on th "Estimated Cost" at bounding box center [916, 162] width 178 height 24
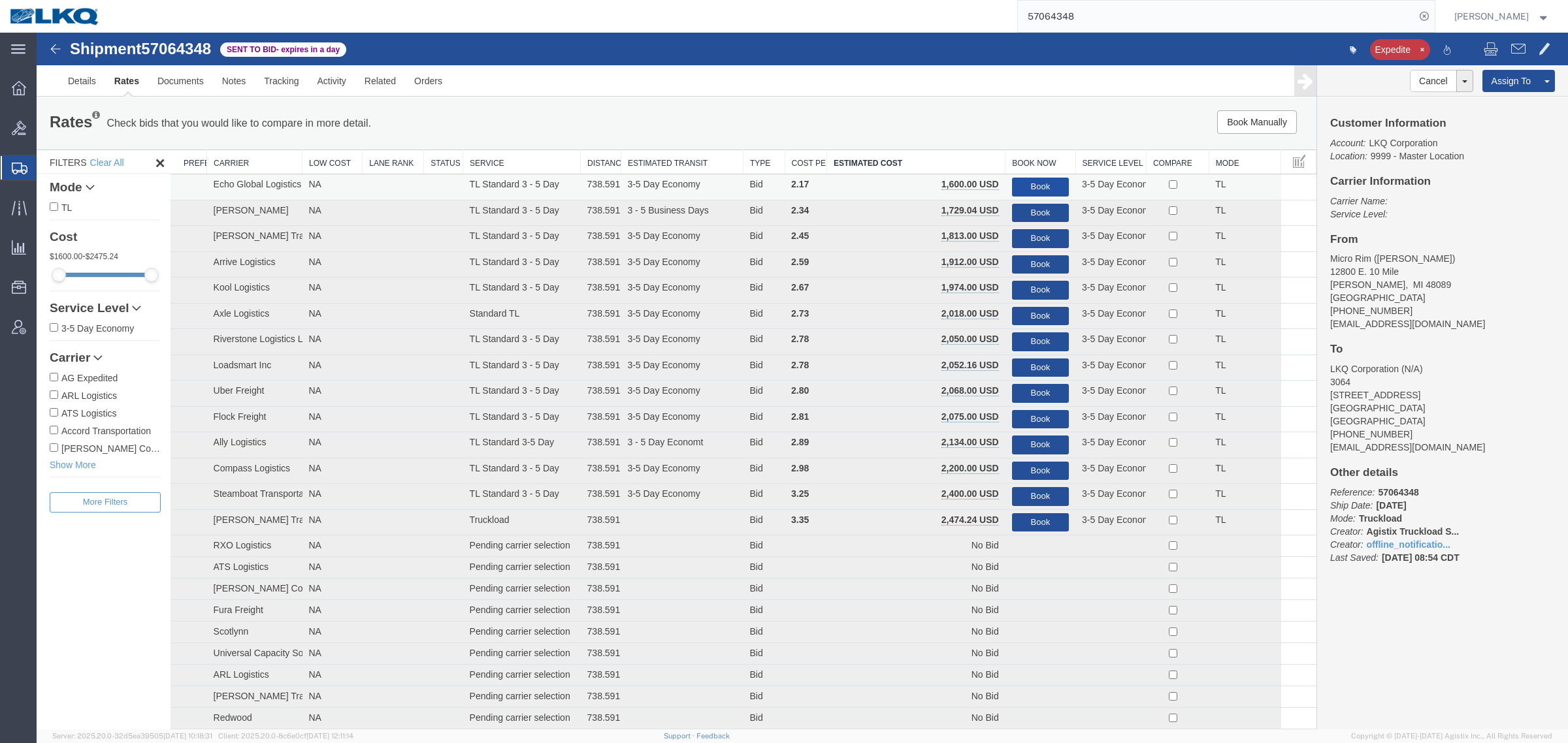
click at [1047, 185] on button "Book" at bounding box center [1040, 187] width 57 height 19
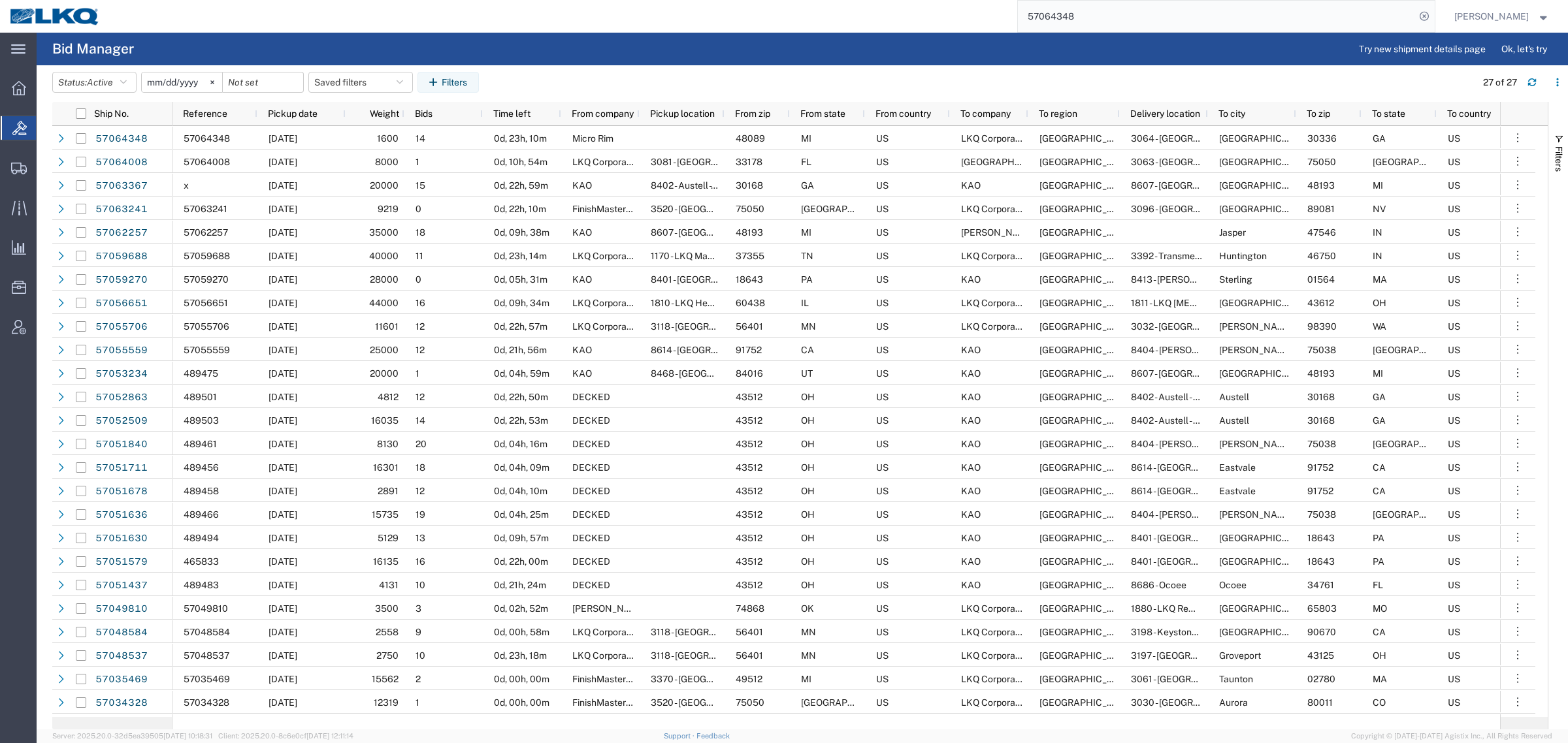
drag, startPoint x: 964, startPoint y: 5, endPoint x: 893, endPoint y: 5, distance: 71.0
click at [903, 5] on div "57064348" at bounding box center [772, 16] width 1324 height 32
paste input "48537 - adjusted to 1700"
click at [1089, 13] on input "57048537 - adjusted to 1700" at bounding box center [1216, 16] width 397 height 31
click at [1089, 14] on input "57048537 - adjusted to 1700" at bounding box center [1216, 16] width 397 height 31
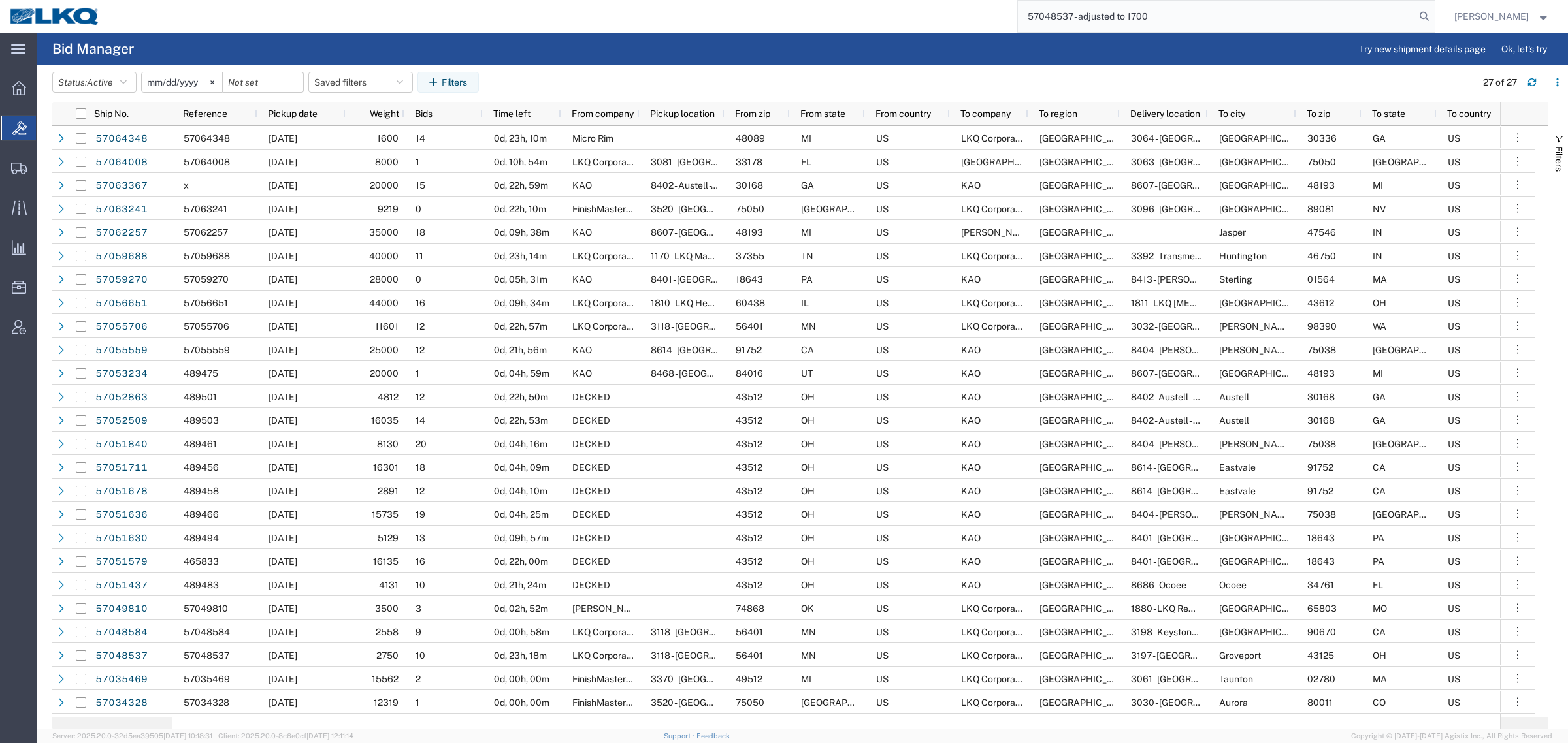
click at [1089, 14] on input "57048537 - adjusted to 1700" at bounding box center [1216, 16] width 397 height 31
paste input "search"
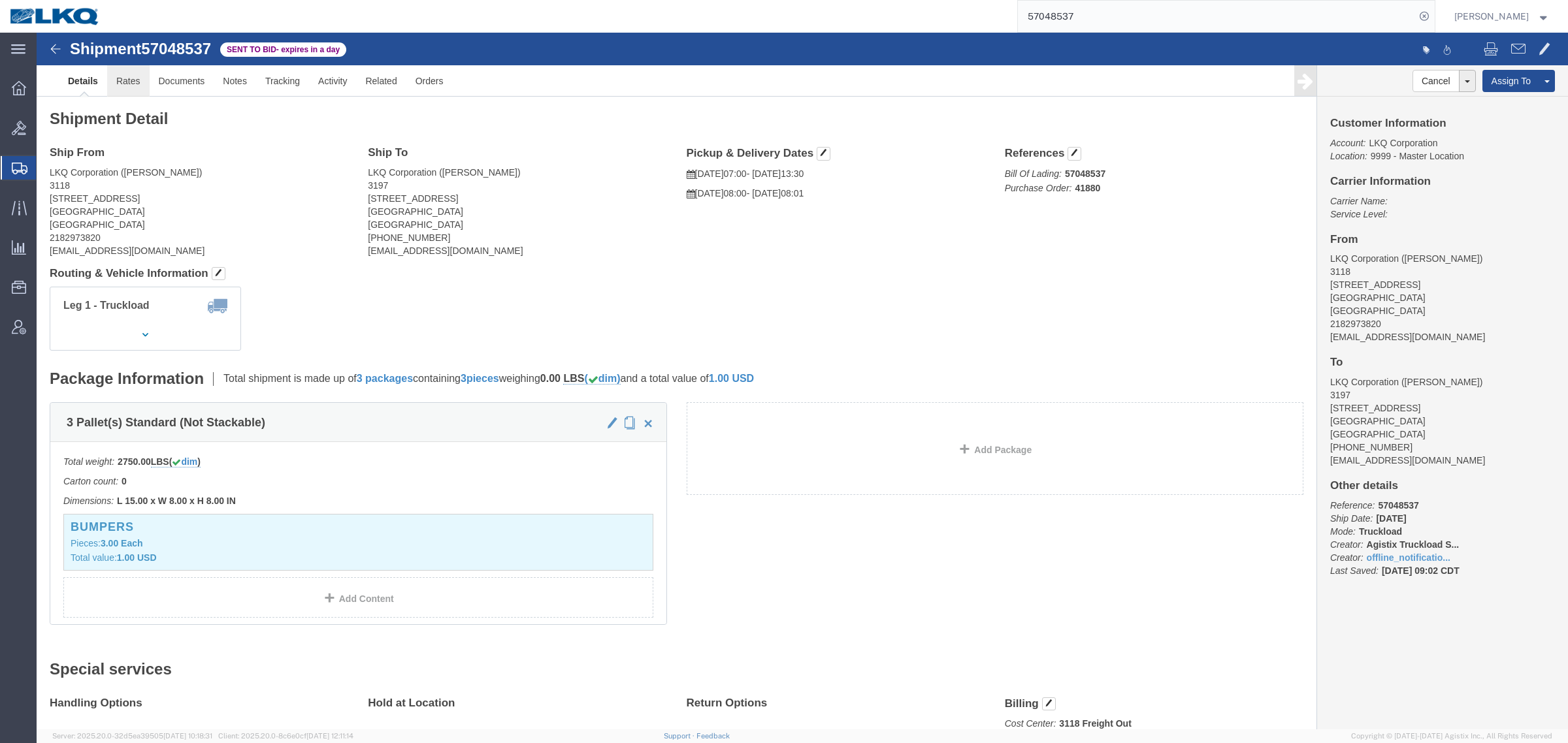
click link "Rates"
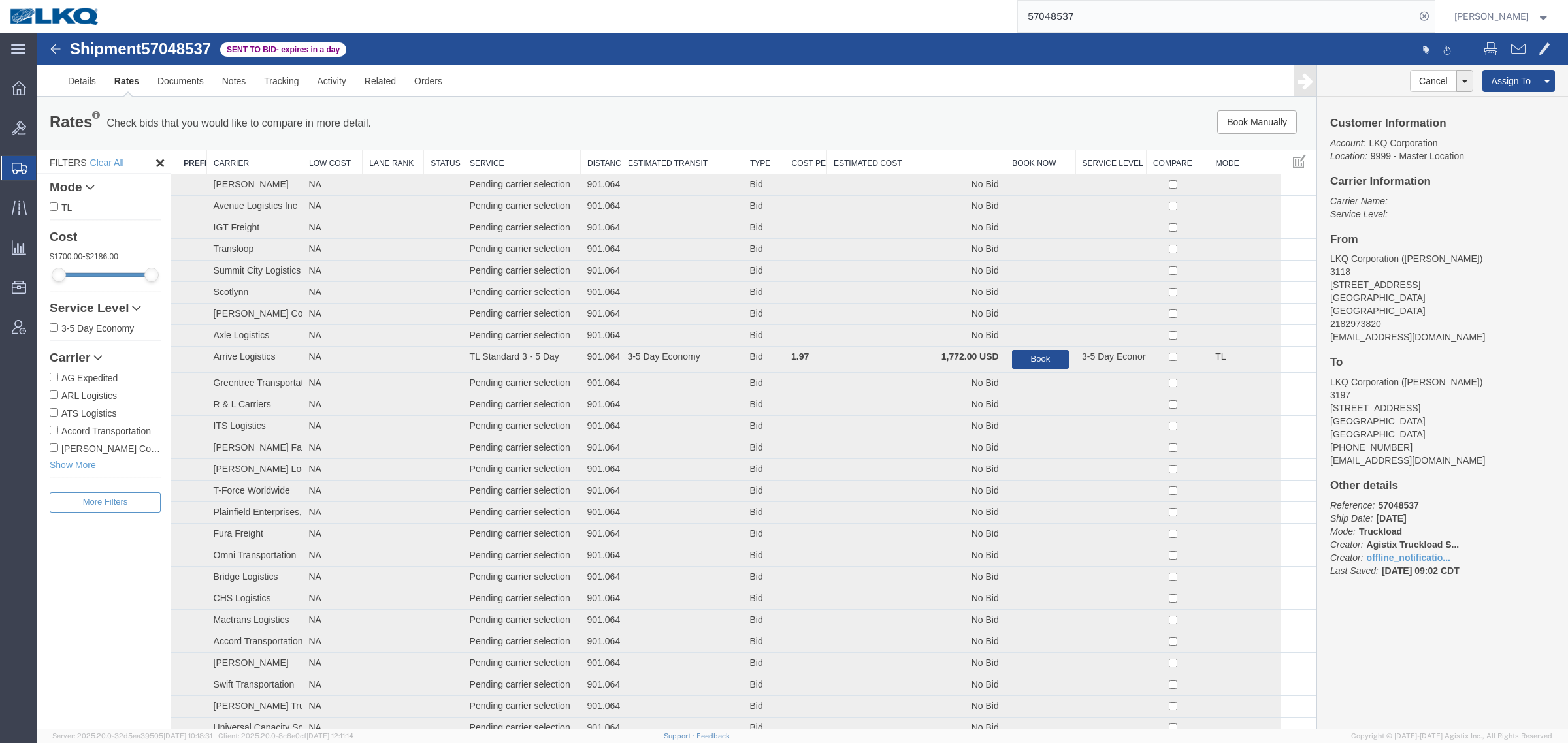
click at [931, 146] on div "Rates Check bids that you would like to compare in more detail. Compare Filter …" at bounding box center [677, 123] width 1280 height 52
click at [929, 152] on th "Estimated Cost" at bounding box center [916, 162] width 178 height 24
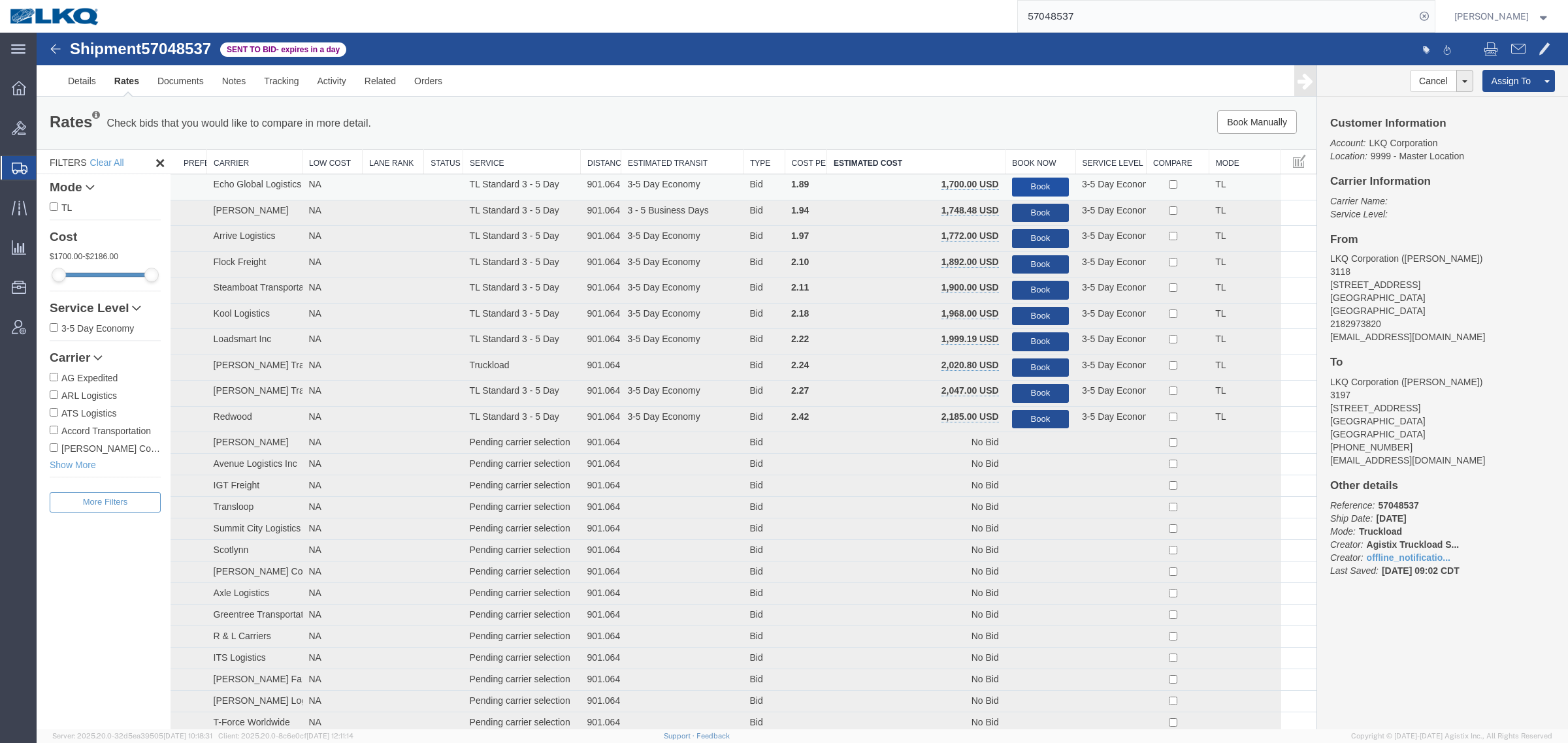
click at [1032, 180] on button "Book" at bounding box center [1040, 187] width 57 height 19
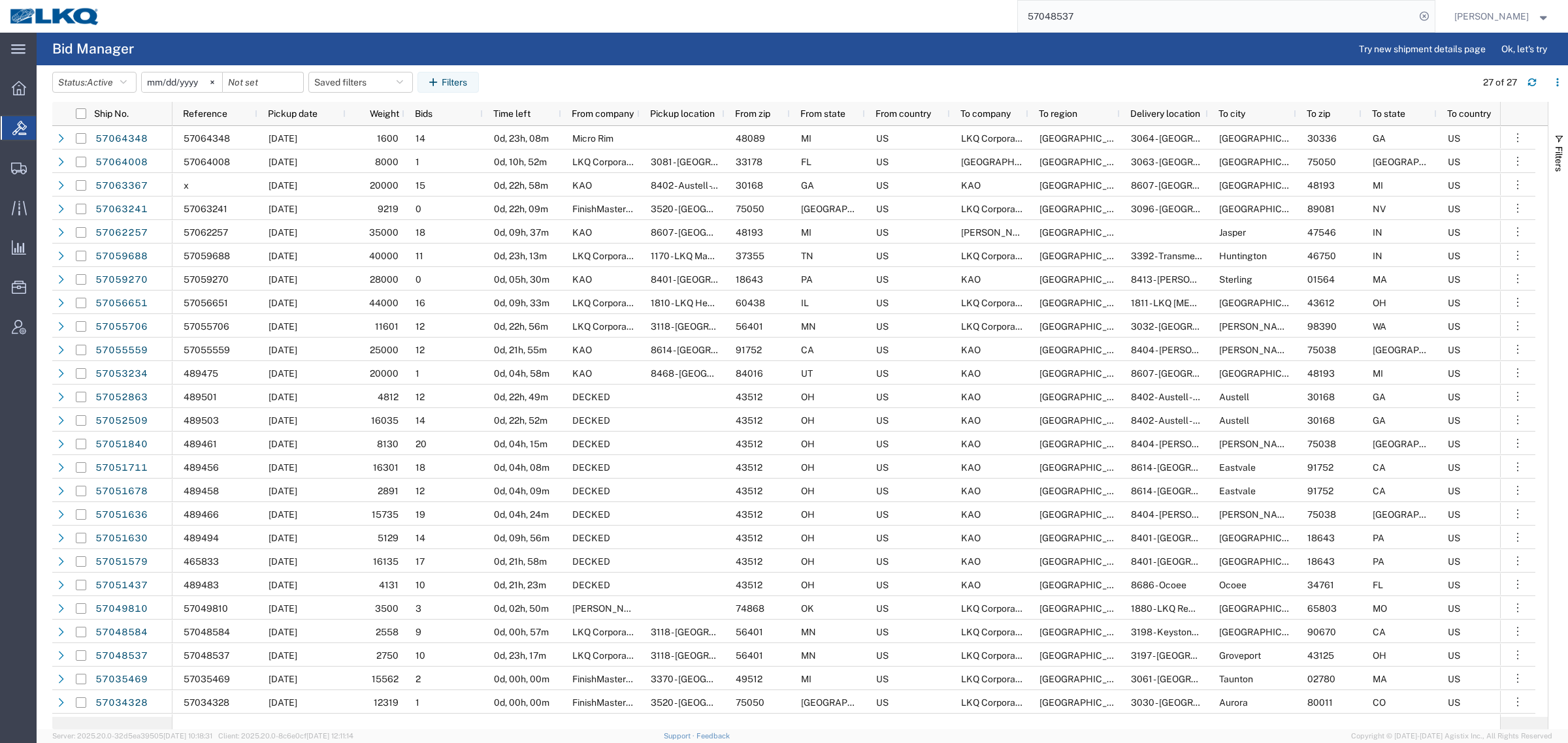
click at [762, 72] on agx-table-filter-chips "Status: Active Active All Awaiting Confirmation Awarded Closed Expired Open Wit…" at bounding box center [760, 86] width 1417 height 30
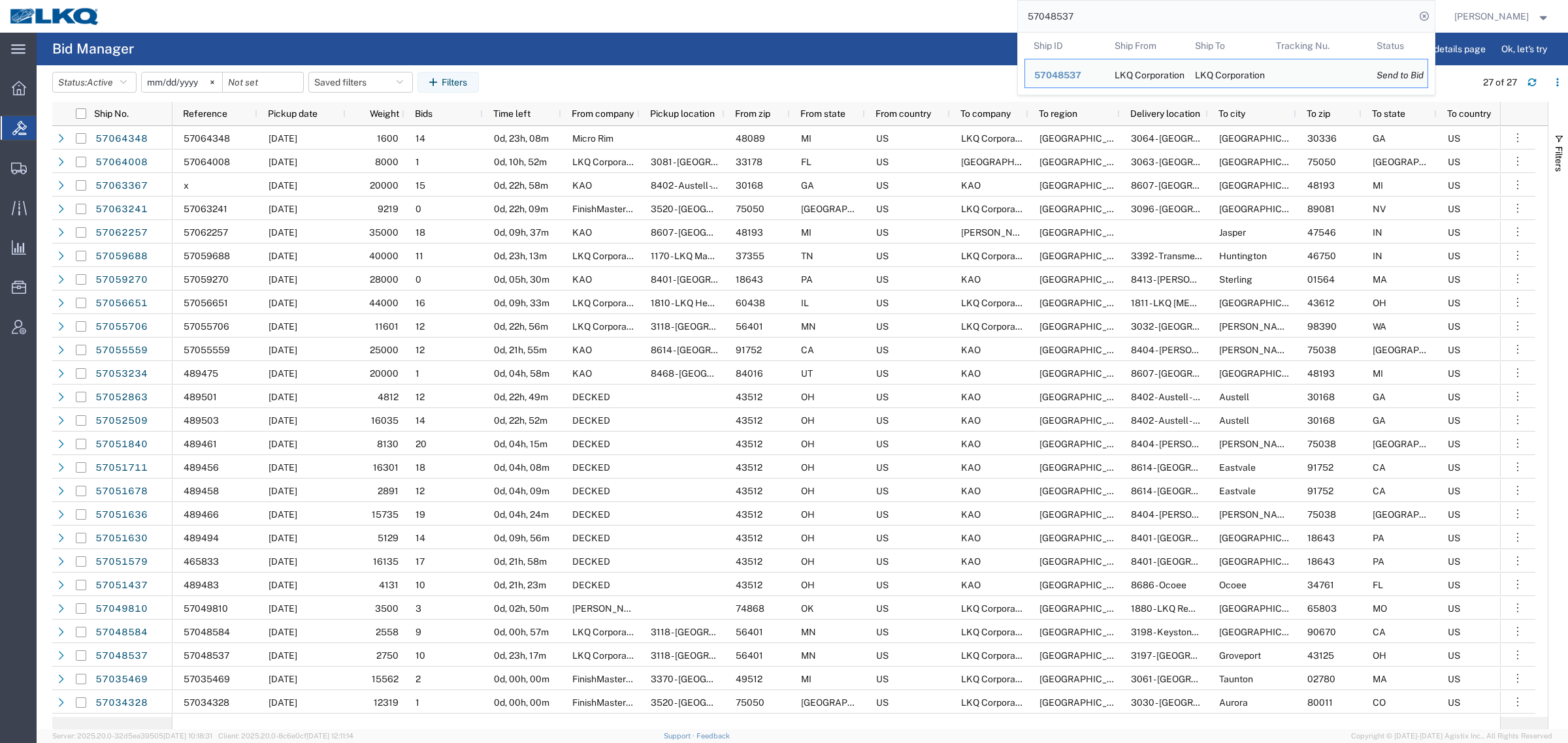
drag, startPoint x: 1102, startPoint y: 16, endPoint x: 997, endPoint y: 16, distance: 105.0
click at [999, 15] on div "57048537 Ship ID Ship From Ship To Tracking Nu. Status Ship ID 57048537 Ship Fr…" at bounding box center [772, 16] width 1324 height 32
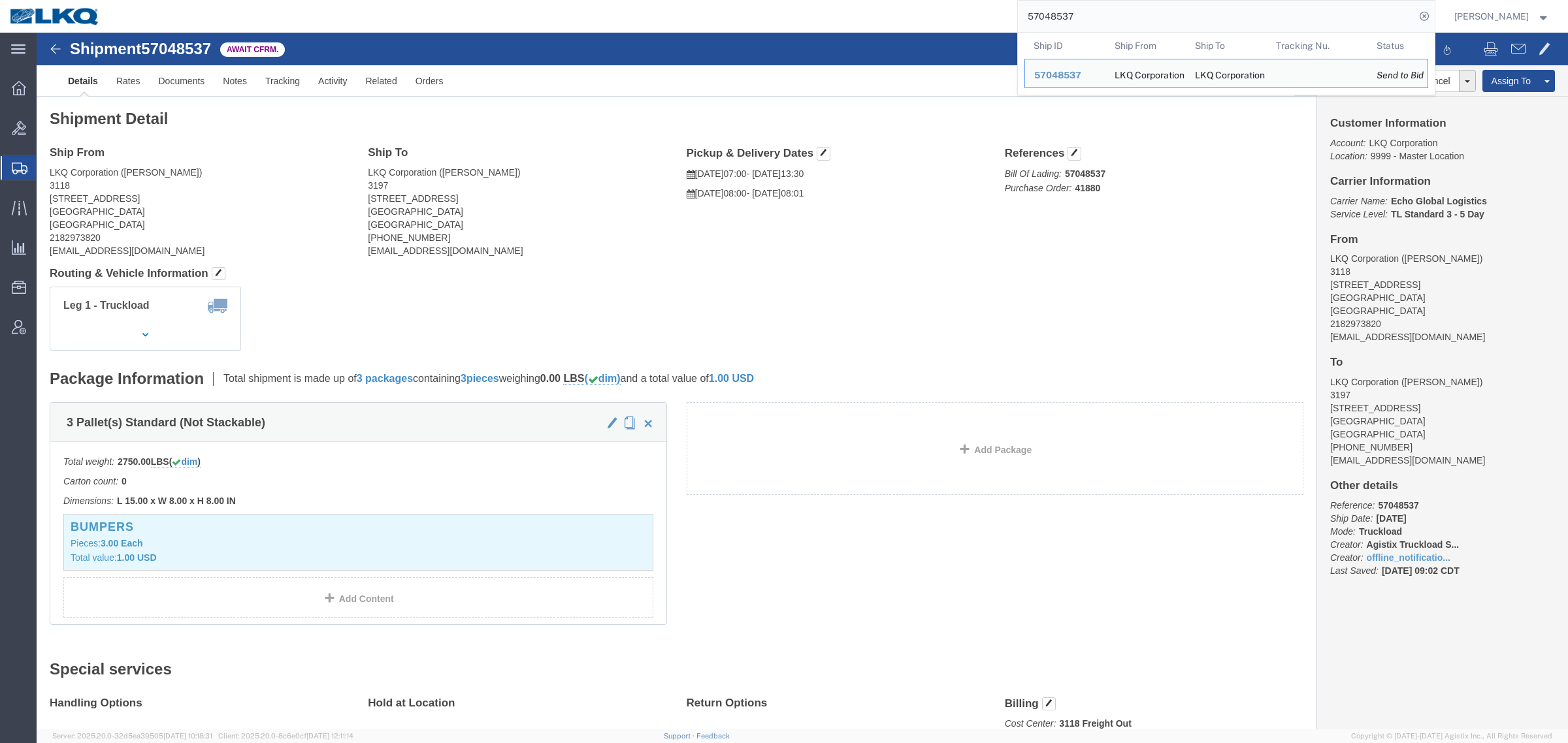
paste input "63241"
drag, startPoint x: 1109, startPoint y: 27, endPoint x: 912, endPoint y: 22, distance: 197.1
click at [912, 22] on div "57048537 Ship ID Ship From Ship To Tracking Nu. Status Ship ID 57048537 Ship Fr…" at bounding box center [772, 16] width 1324 height 32
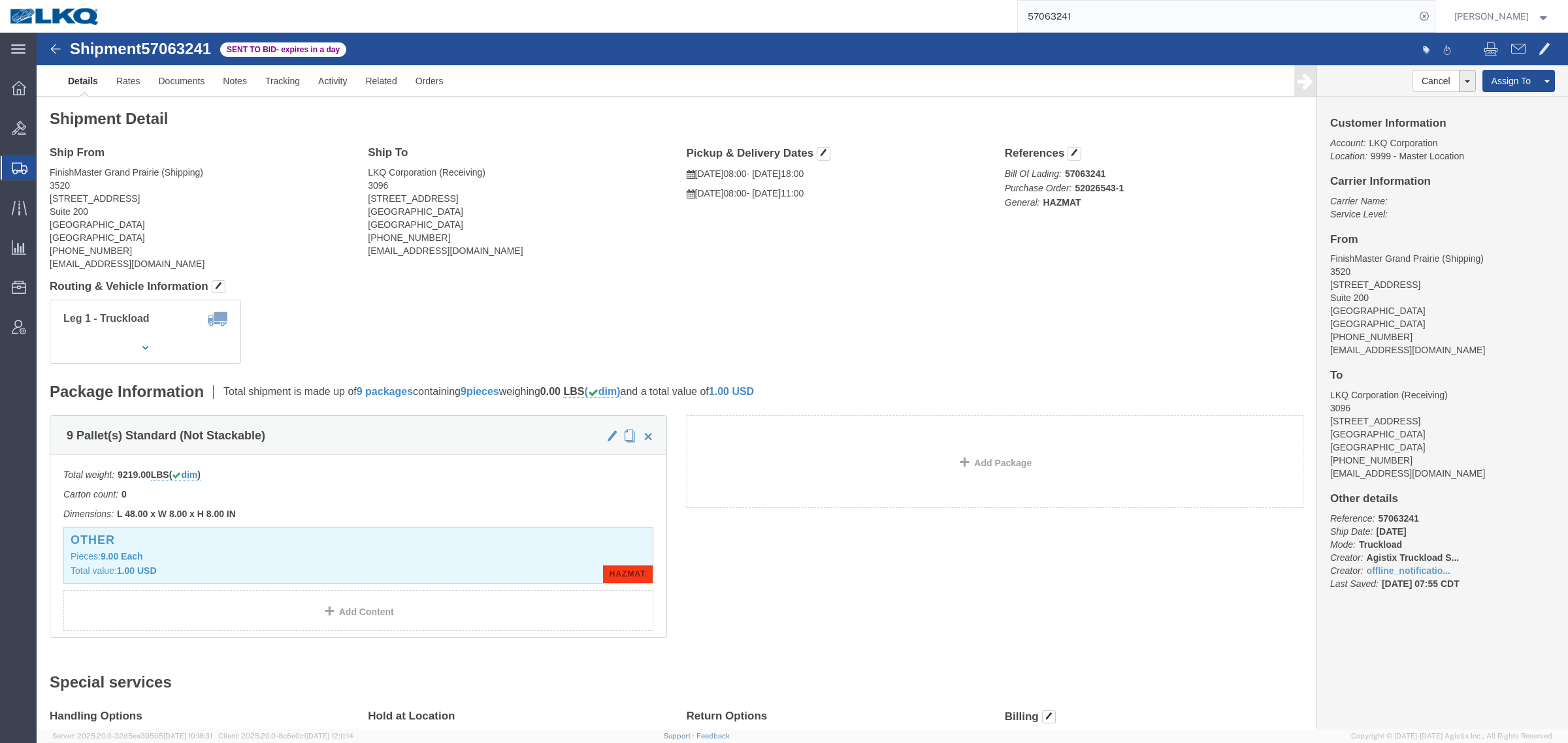
click div "Leg 1 - Truckload Vehicle 1: Standard Dry Van (53 Feet) Number of trucks: 1"
click link "Rates"
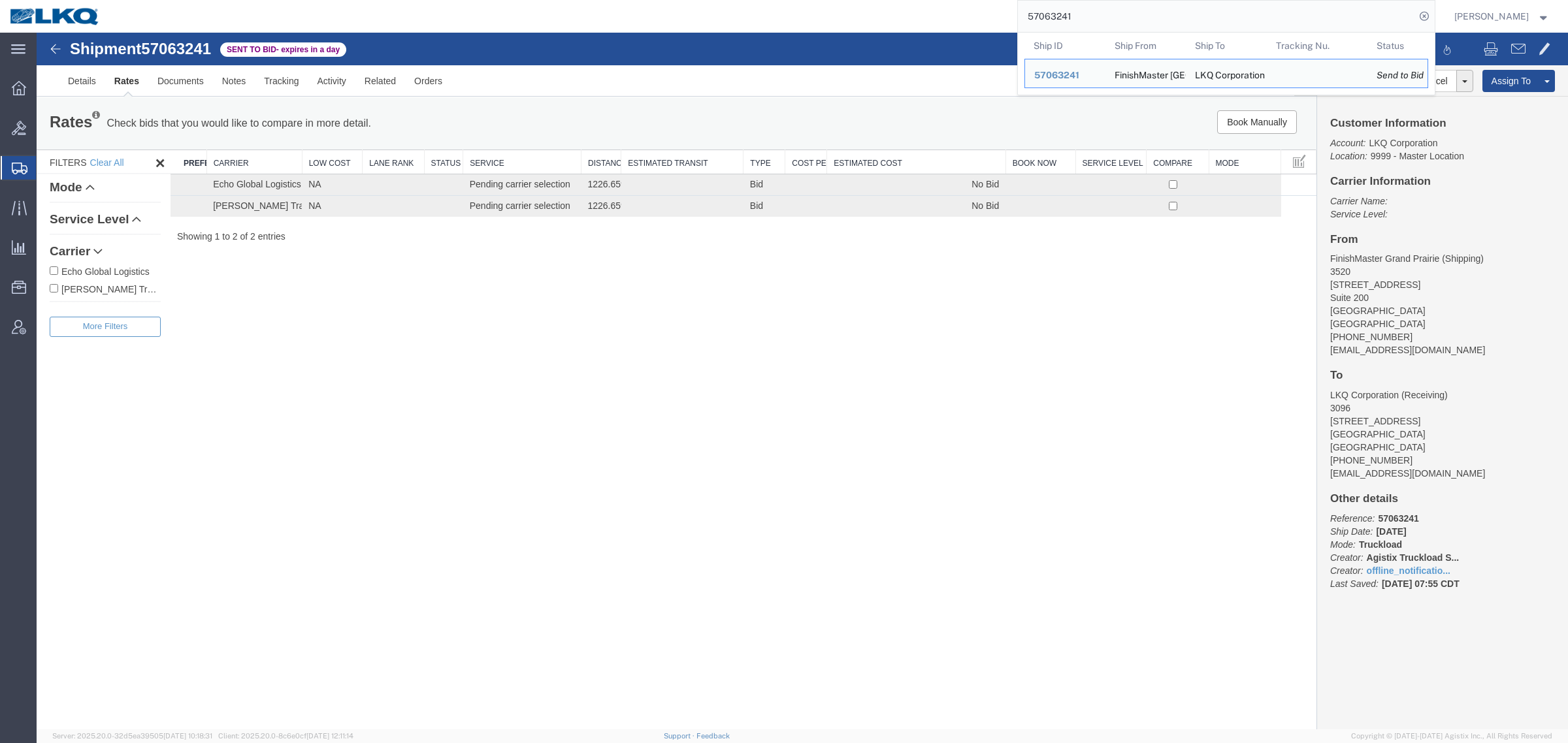
paste input "2012"
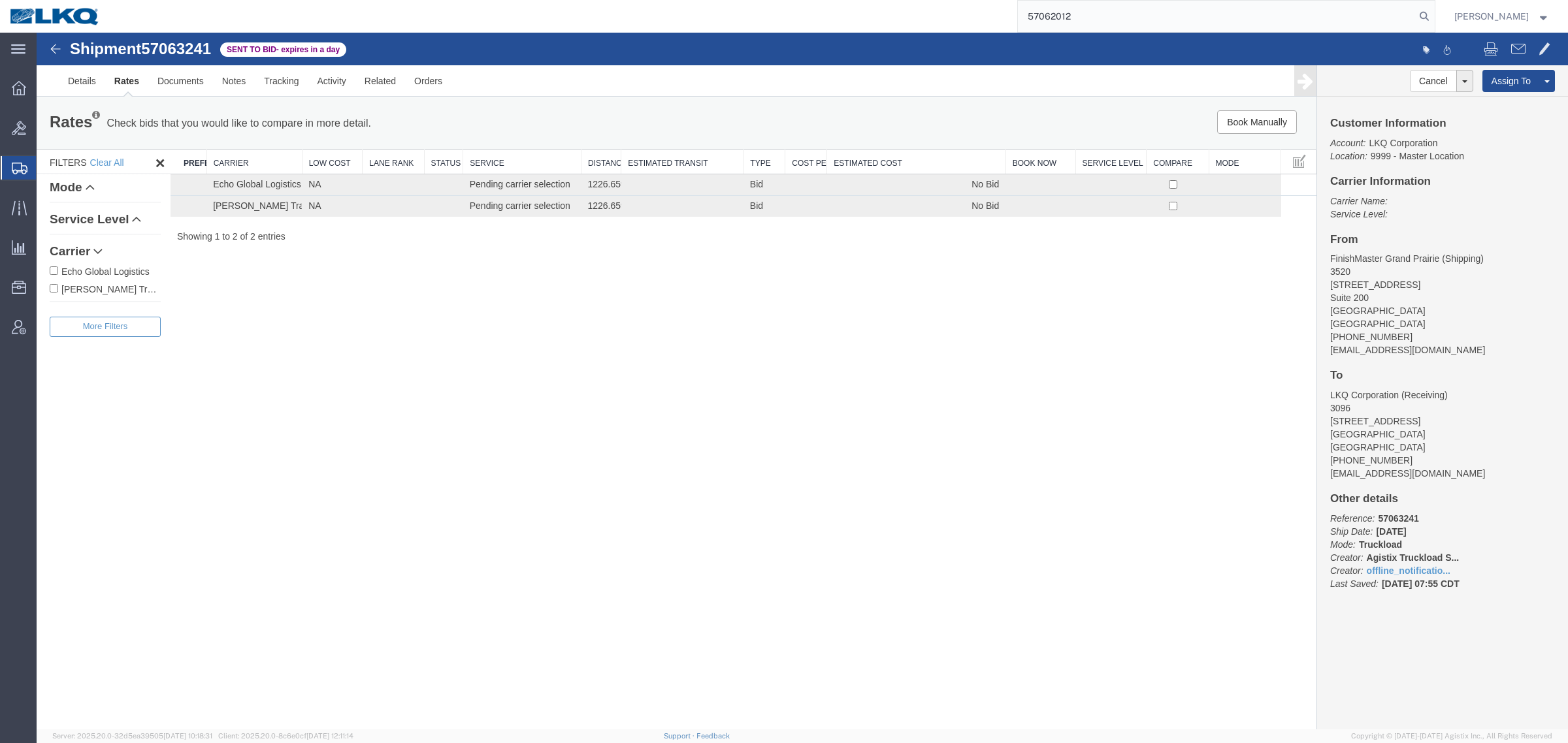
type input "57062012"
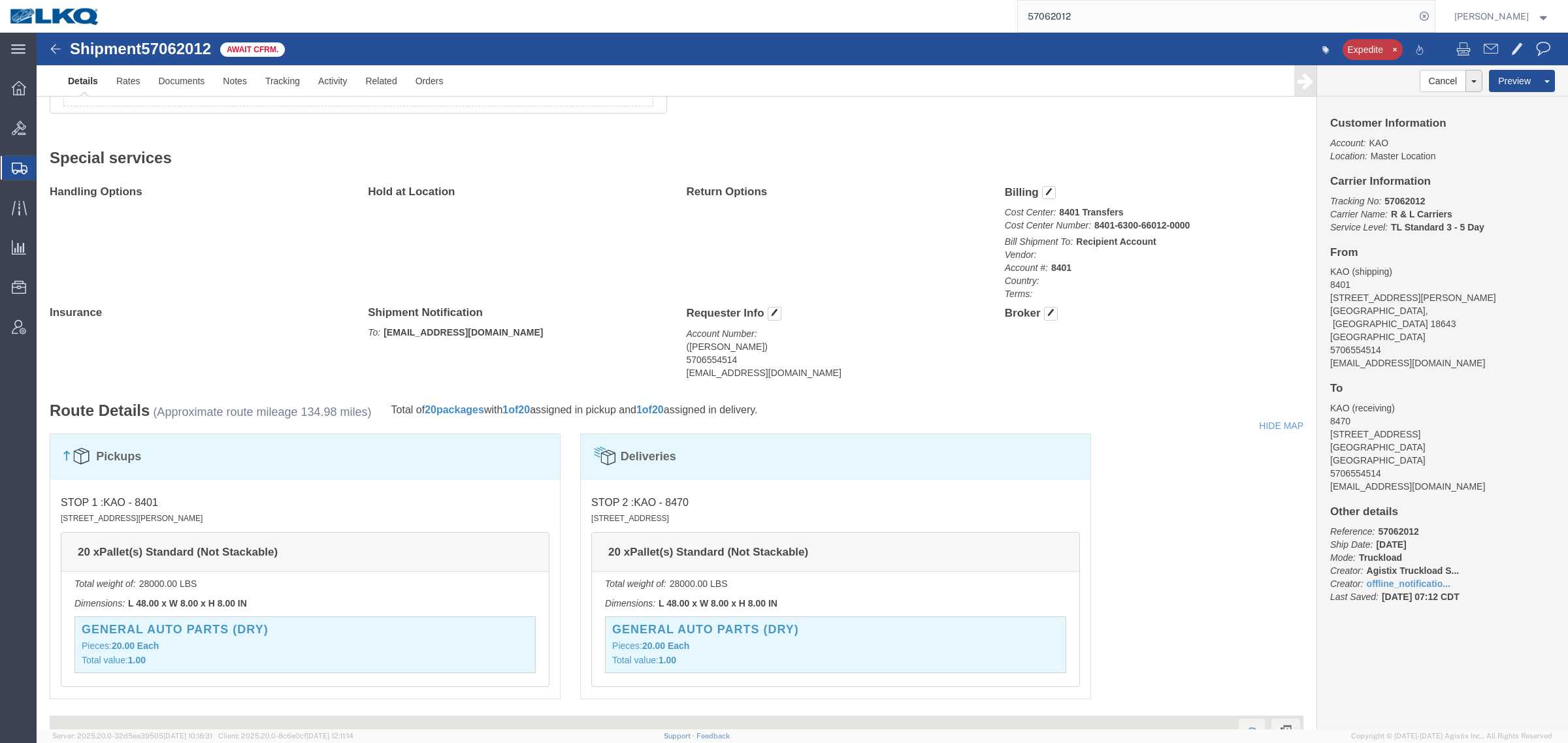
scroll to position [653, 0]
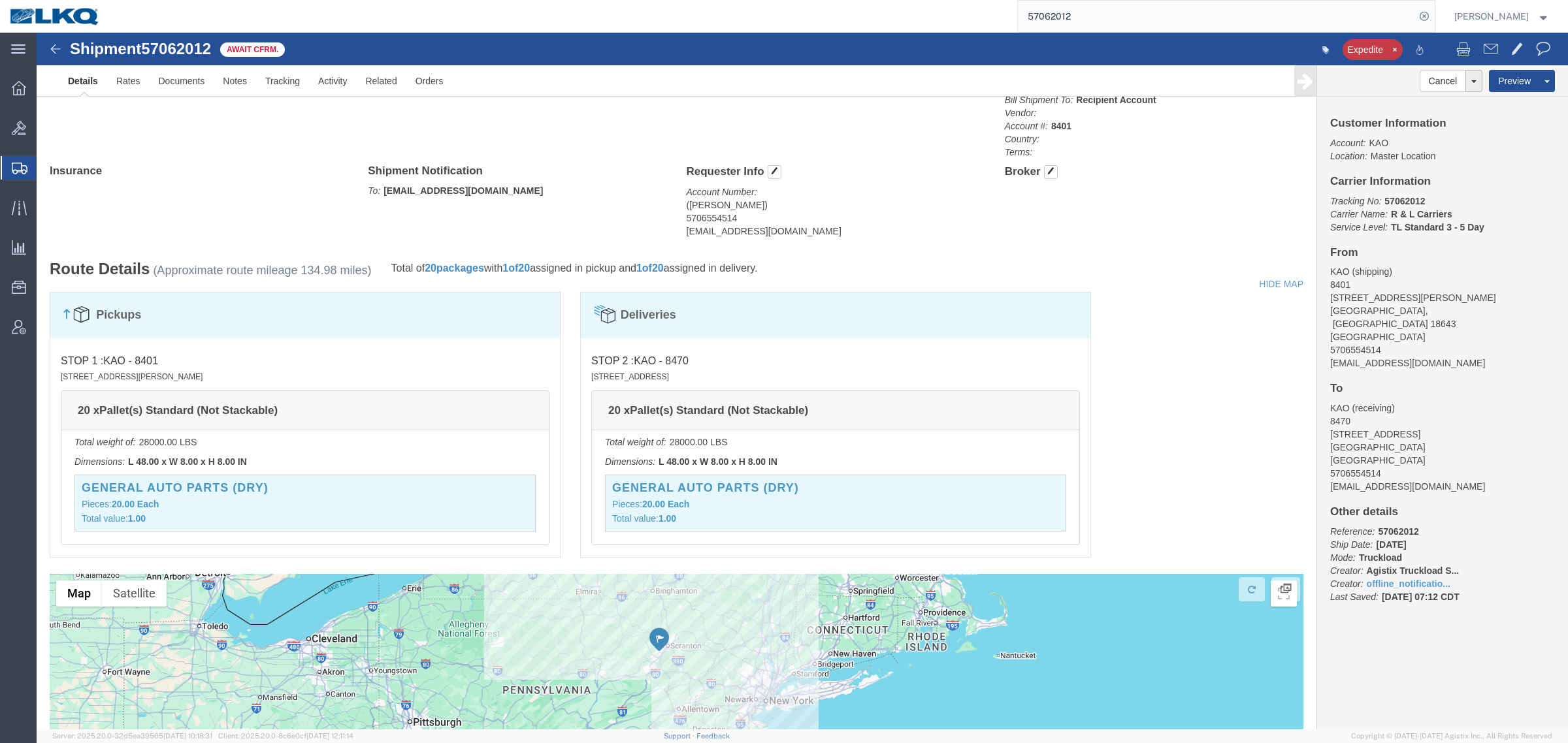
click address "(Paul Sweder) 5706554514 ptsweder@lkqcorp.com"
copy div "ptsweder@lkqcorp.com Edit Requester Info Location Select Select My Profile Loca…"
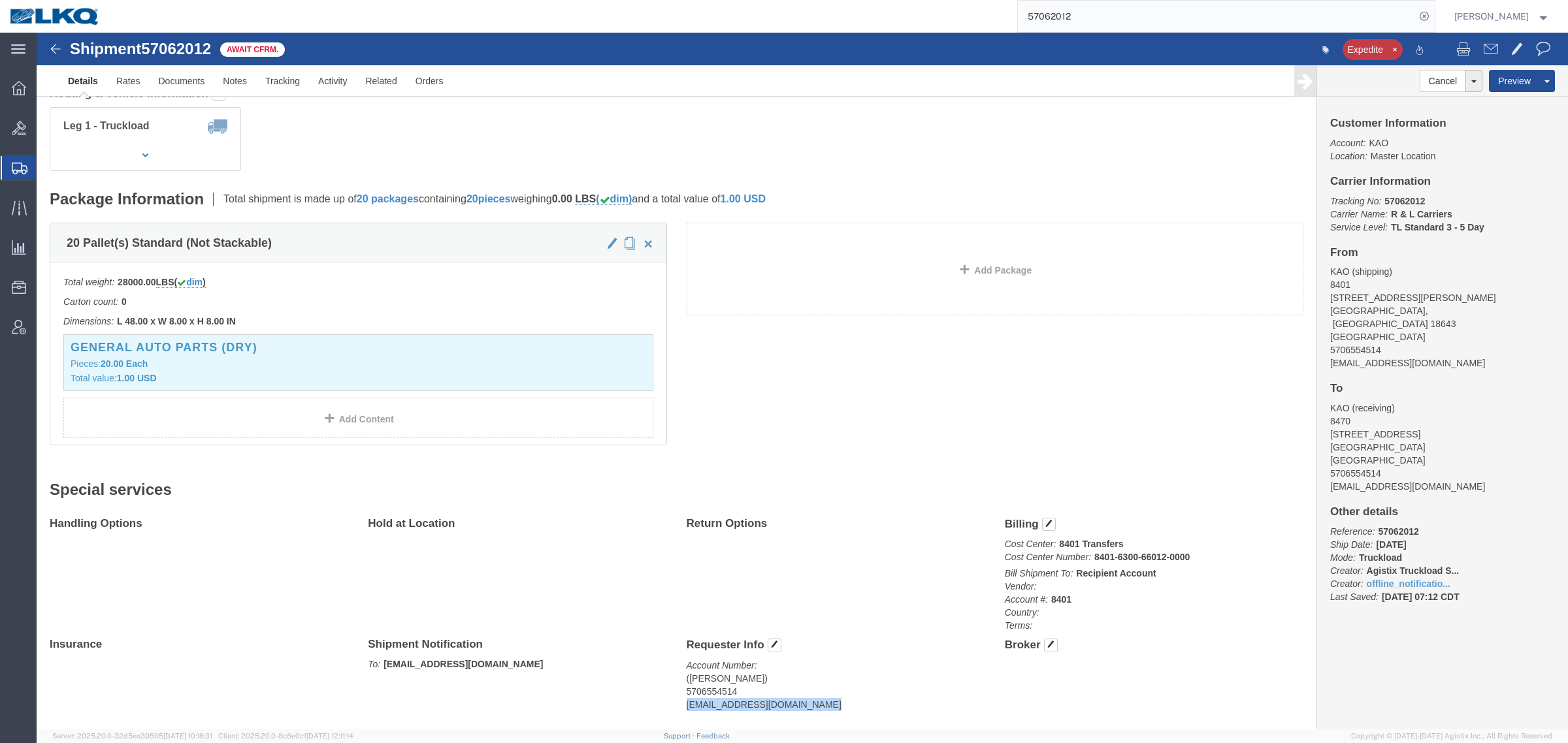
scroll to position [0, 0]
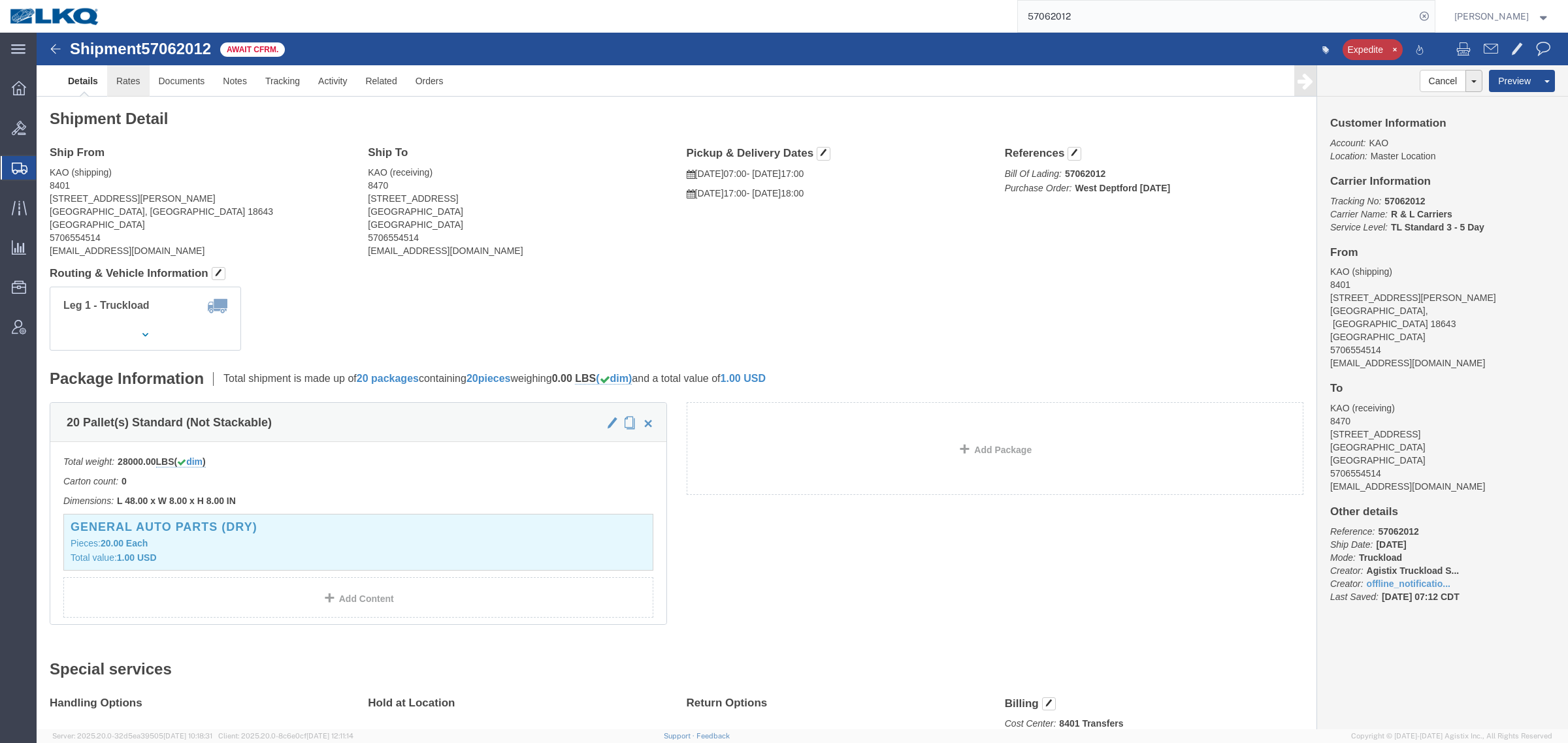
click link "Rates"
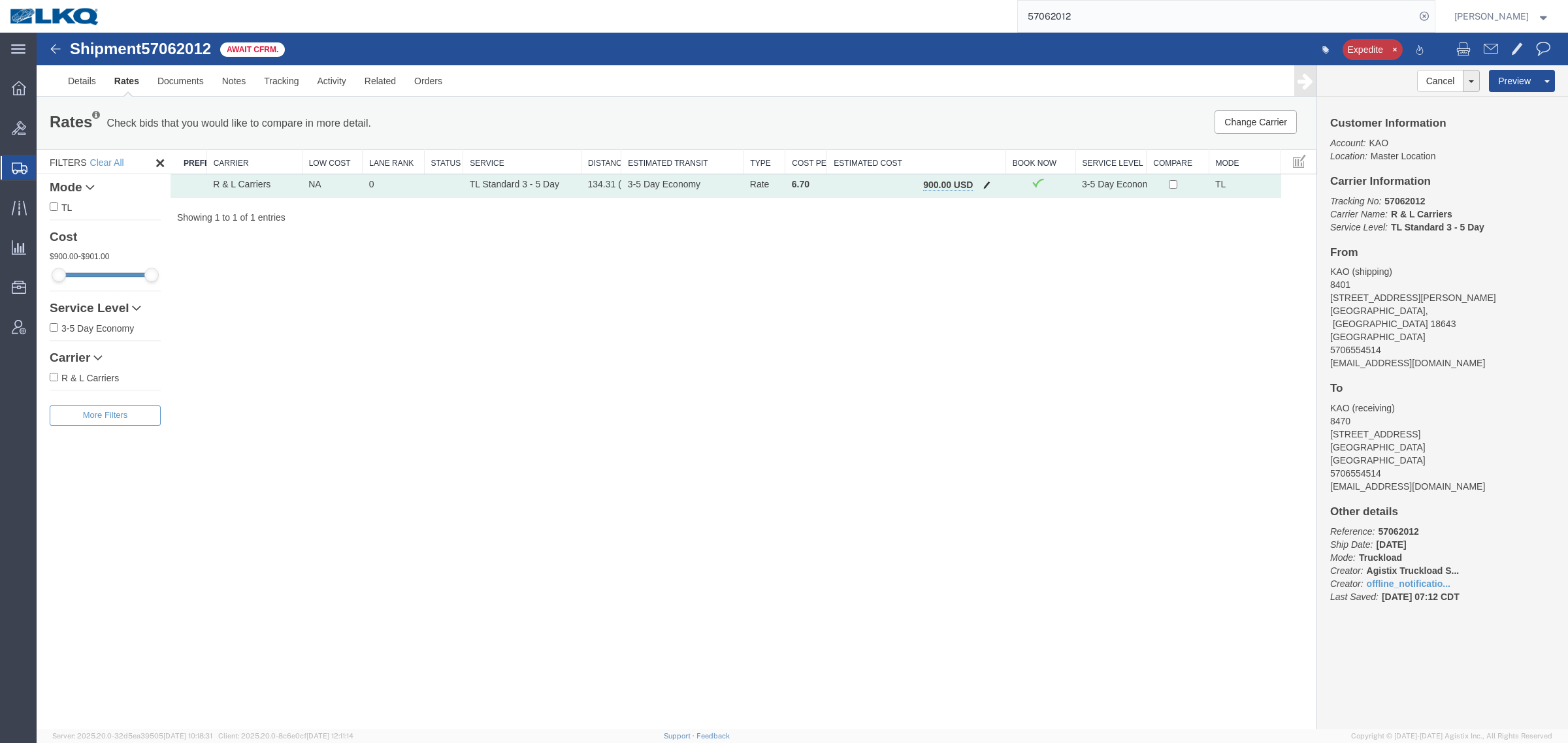
click at [985, 183] on span "button" at bounding box center [987, 185] width 7 height 9
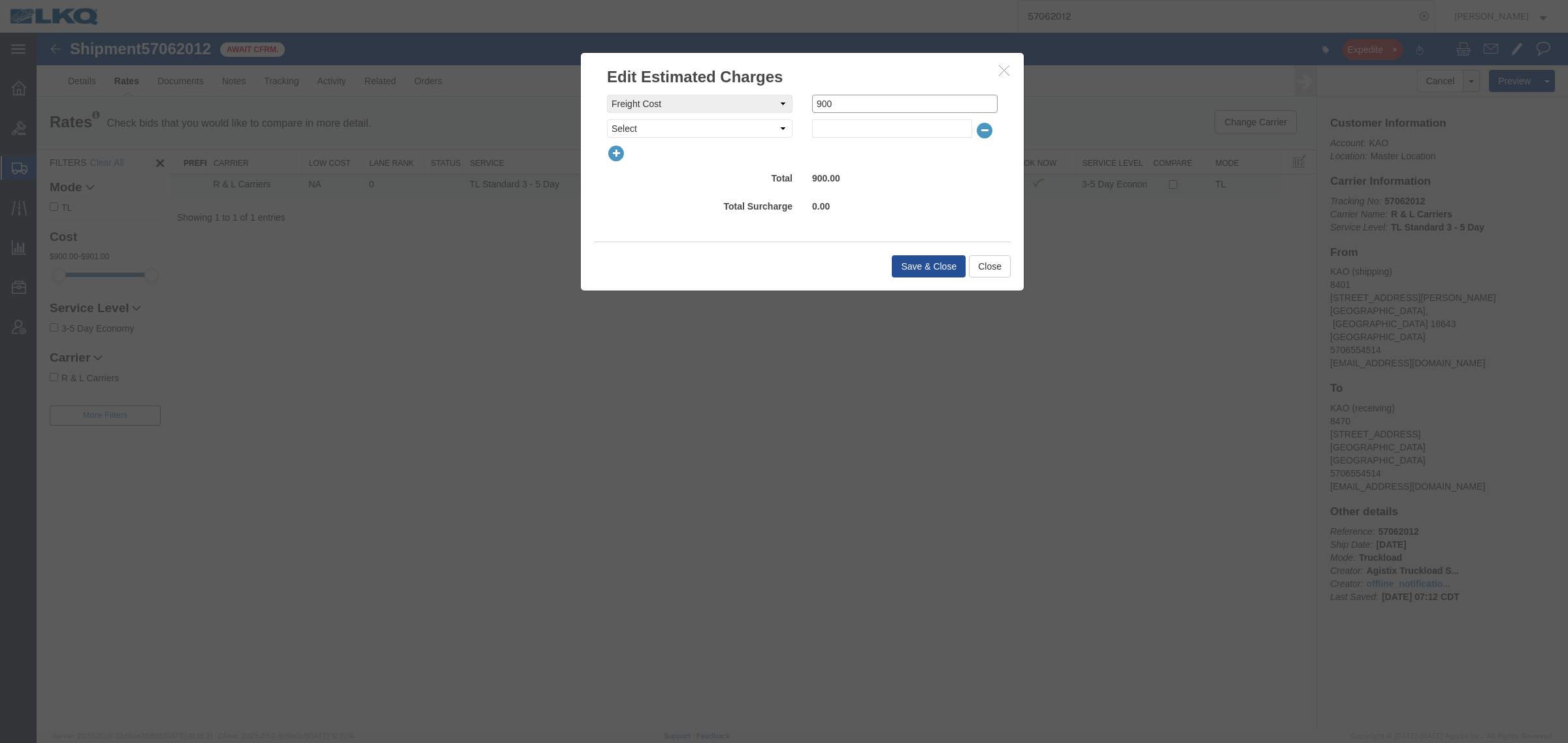
click at [840, 99] on input "900" at bounding box center [905, 103] width 185 height 18
type input "1050"
drag, startPoint x: 915, startPoint y: 261, endPoint x: 915, endPoint y: 275, distance: 14.0
click at [915, 275] on button "Save & Close" at bounding box center [928, 266] width 74 height 22
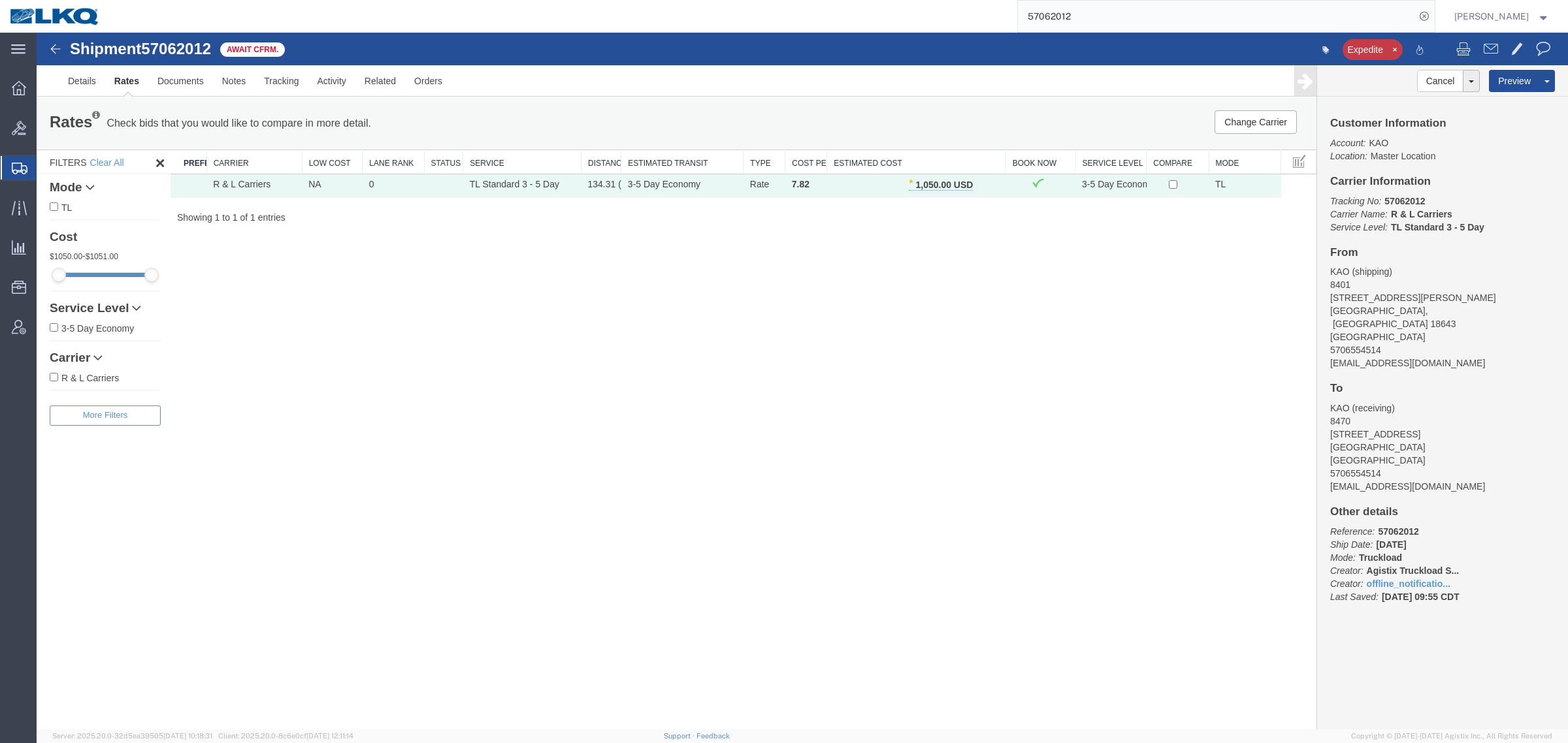
click at [304, 288] on div "Shipment 57062012 1 of 1 Await Cfrm. Expedite Details Rates Documents Notes Tra…" at bounding box center [802, 381] width 1531 height 697
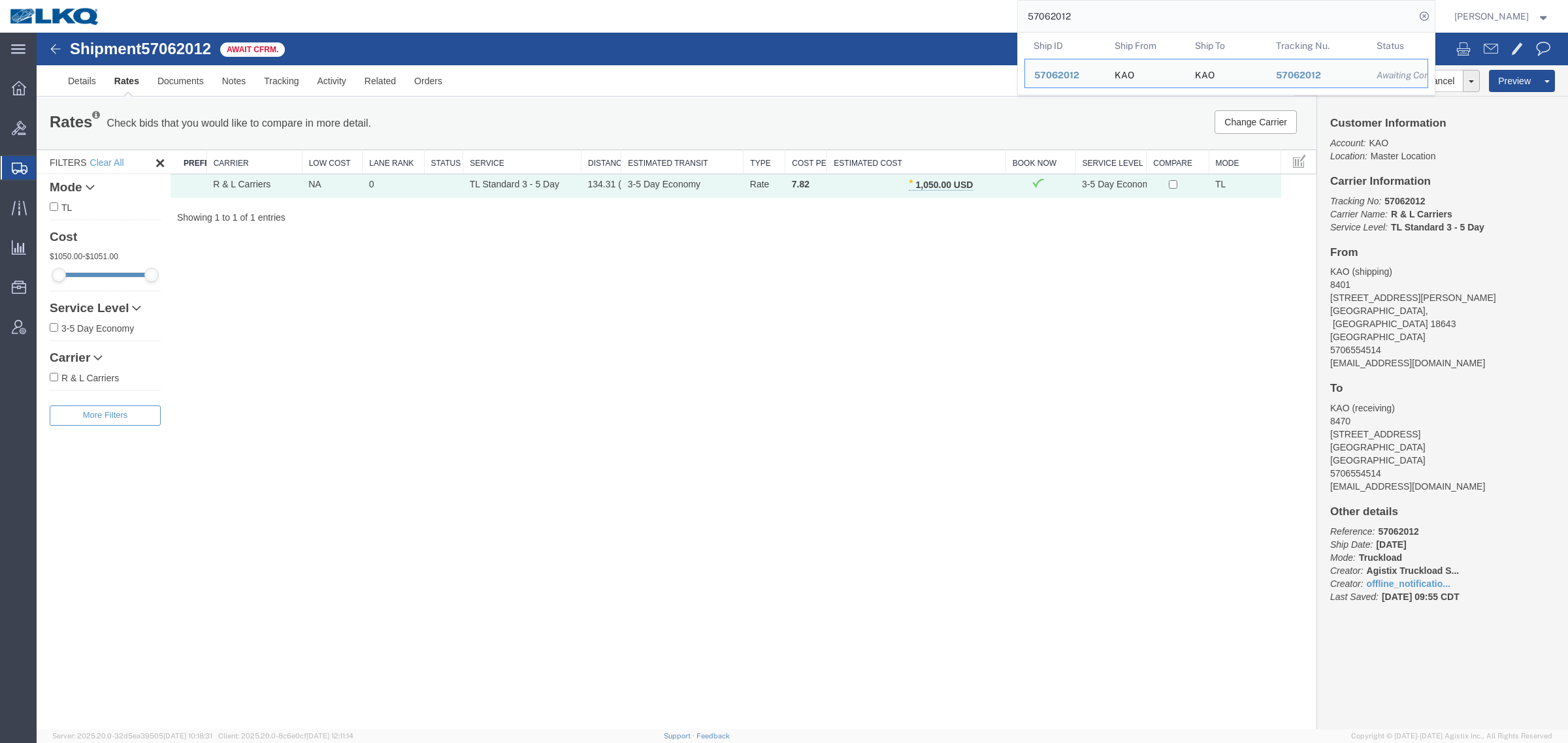
drag, startPoint x: 849, startPoint y: 22, endPoint x: 757, endPoint y: 22, distance: 92.0
click at [765, 22] on div "57062012 Ship ID Ship From Ship To Tracking Nu. Status Ship ID 57062012 Ship Fr…" at bounding box center [772, 16] width 1324 height 32
paste input "3367"
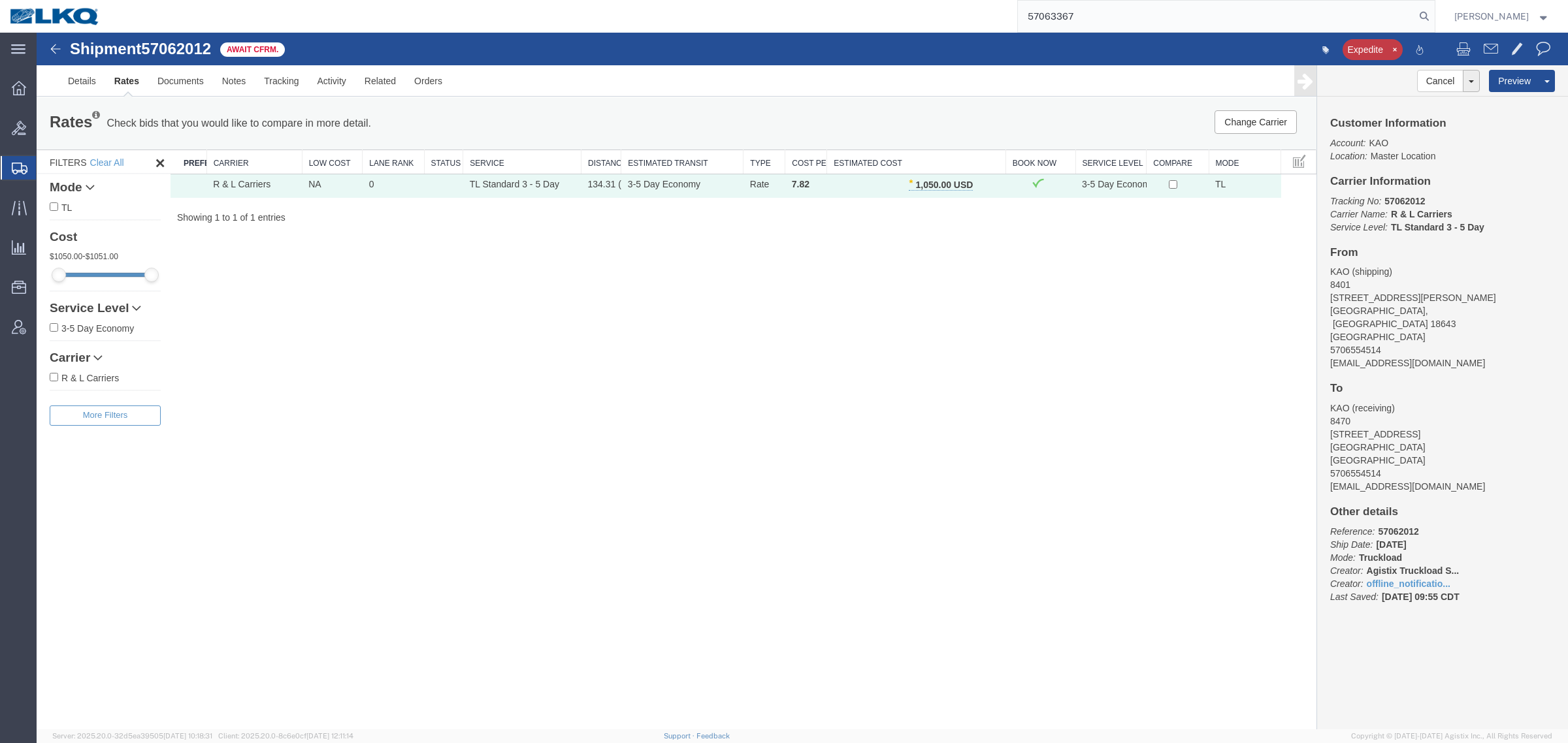
type input "57063367"
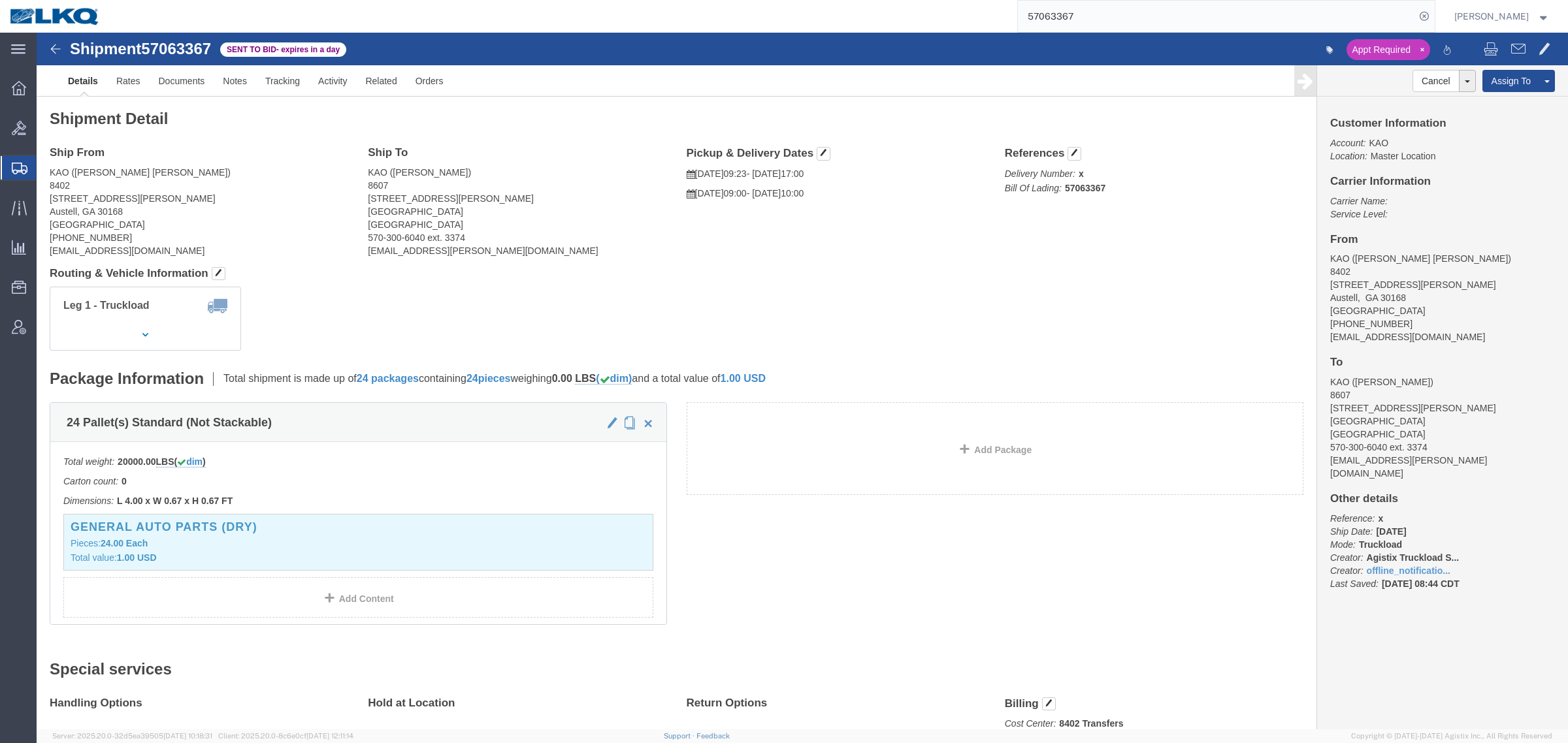
click address "KAO (Powers McLean) 8402 600 Hartman Industrial Ct. Austell, GA 30168 United St…"
click link "Rates"
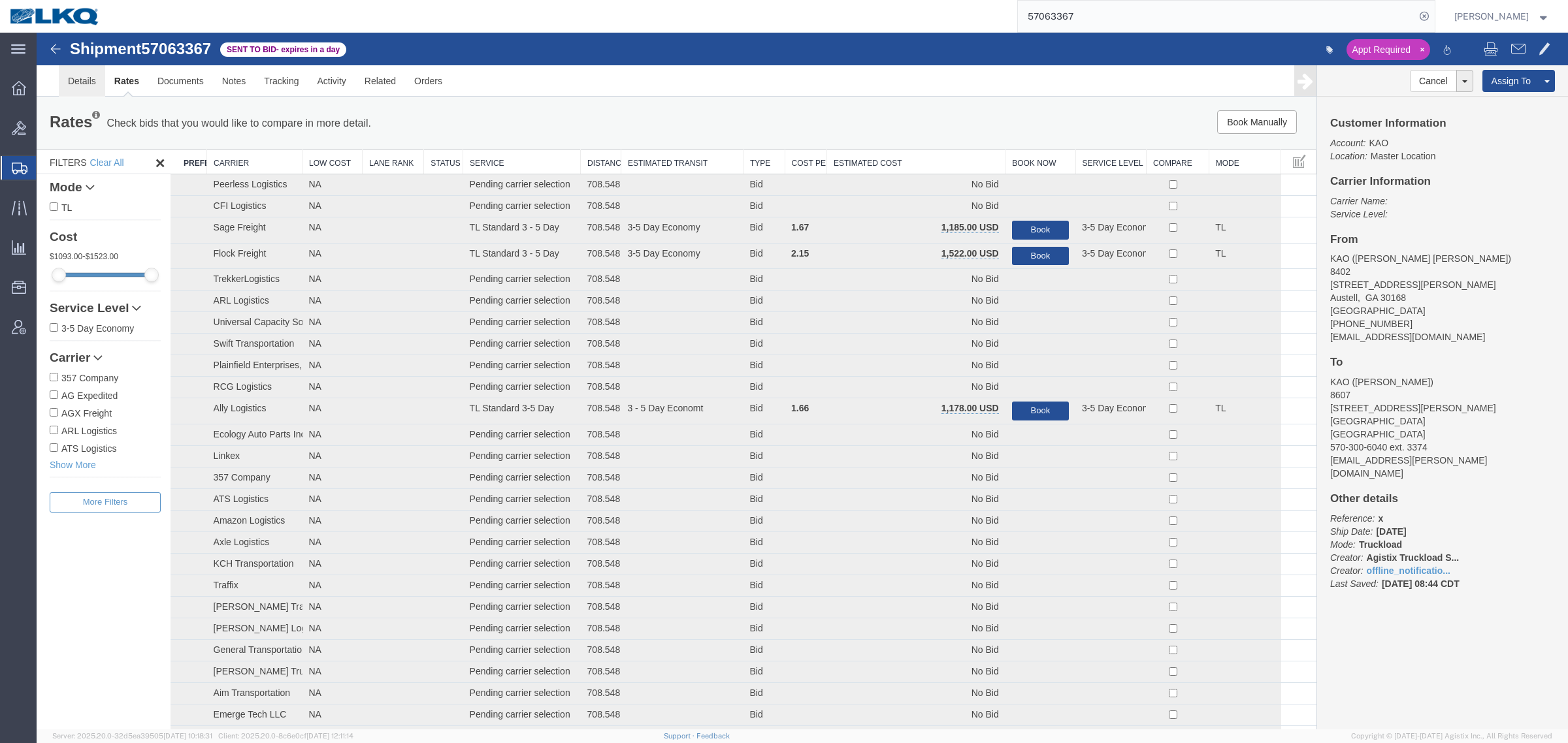
click at [80, 90] on link "Details" at bounding box center [82, 81] width 47 height 31
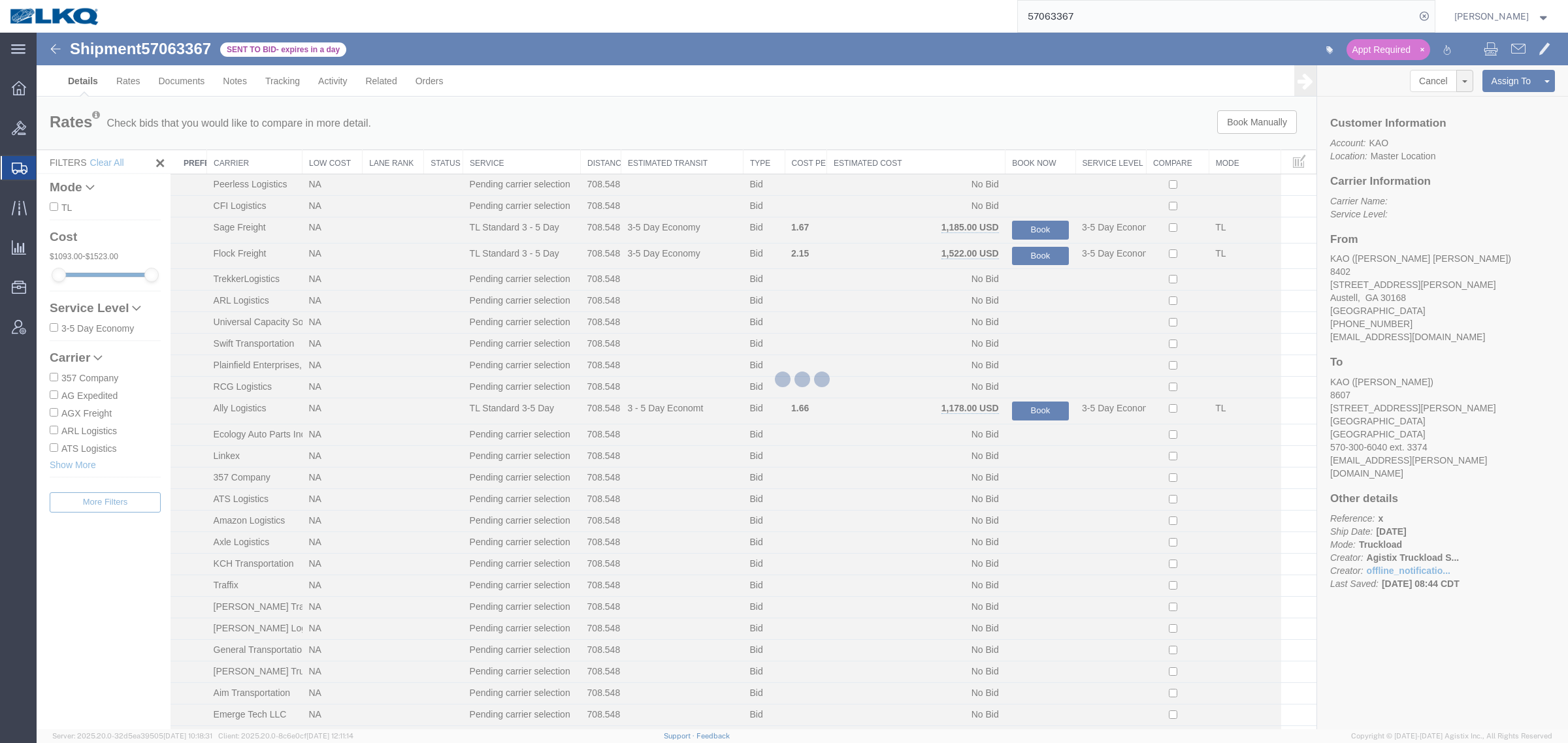
click at [593, 119] on div at bounding box center [802, 381] width 1531 height 697
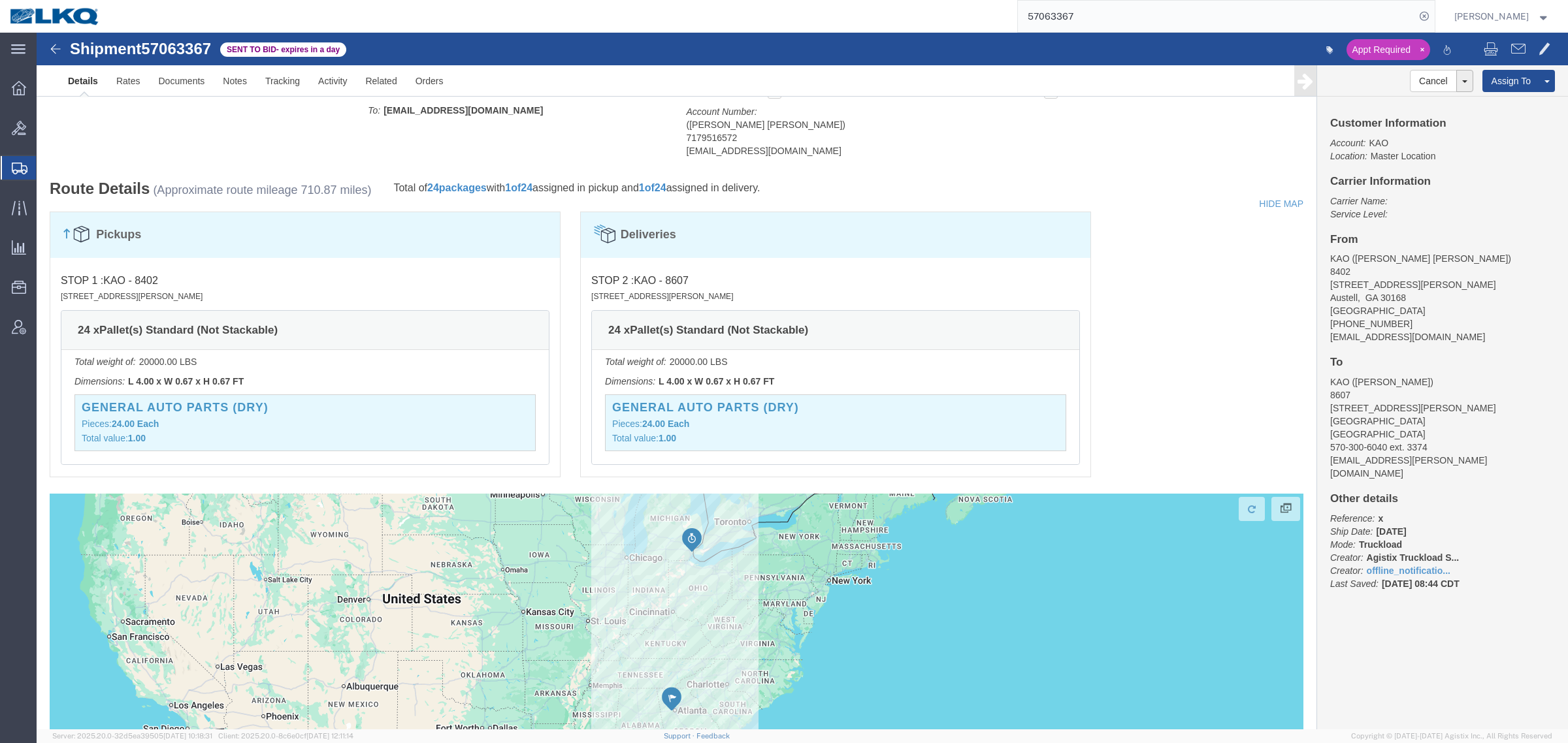
scroll to position [653, 0]
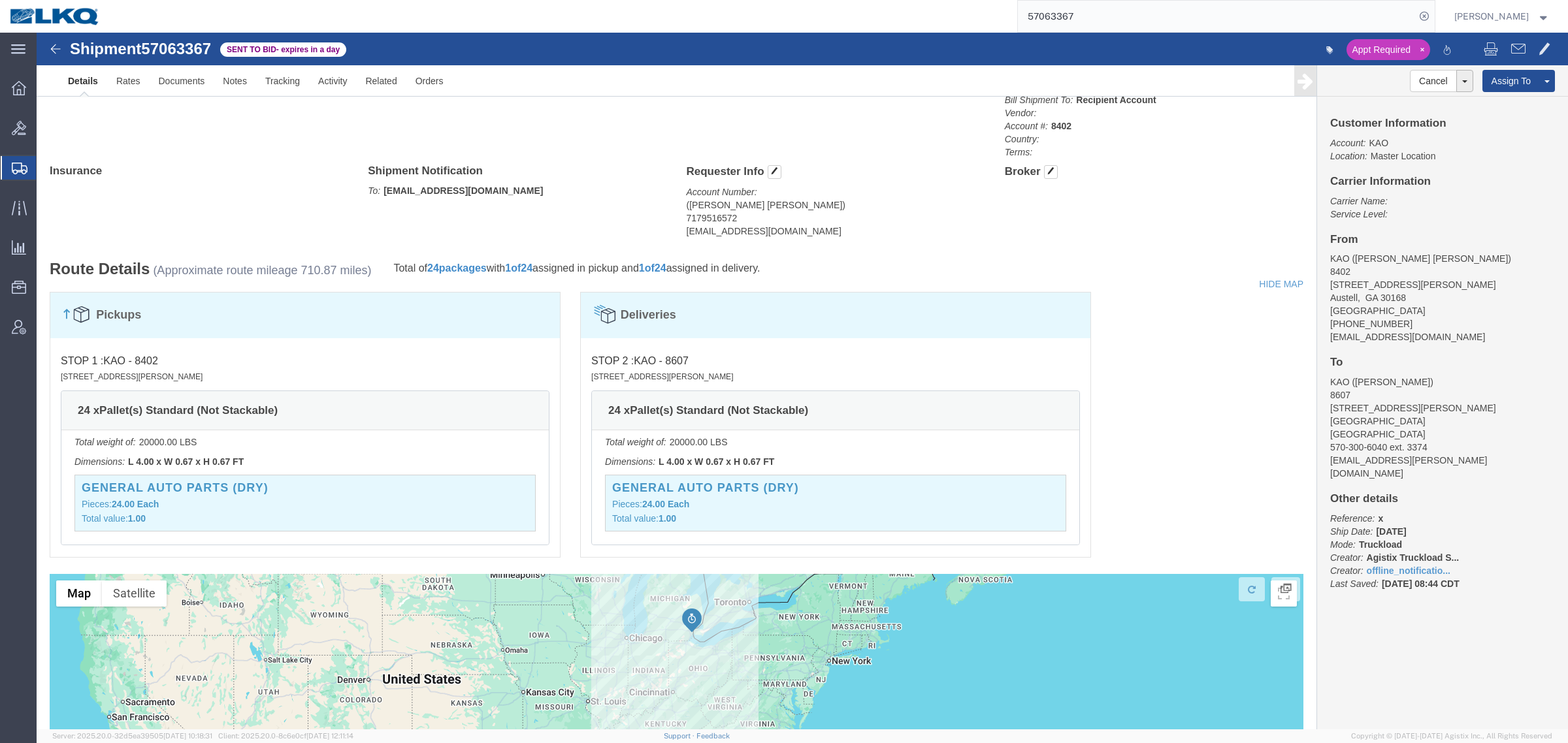
click address "(Powers McLean) 7179516572 pxmclean@lkqcorp.com"
copy div "pxmclean@lkqcorp.com Edit Requester Info Location Select Select My Profile Loca…"
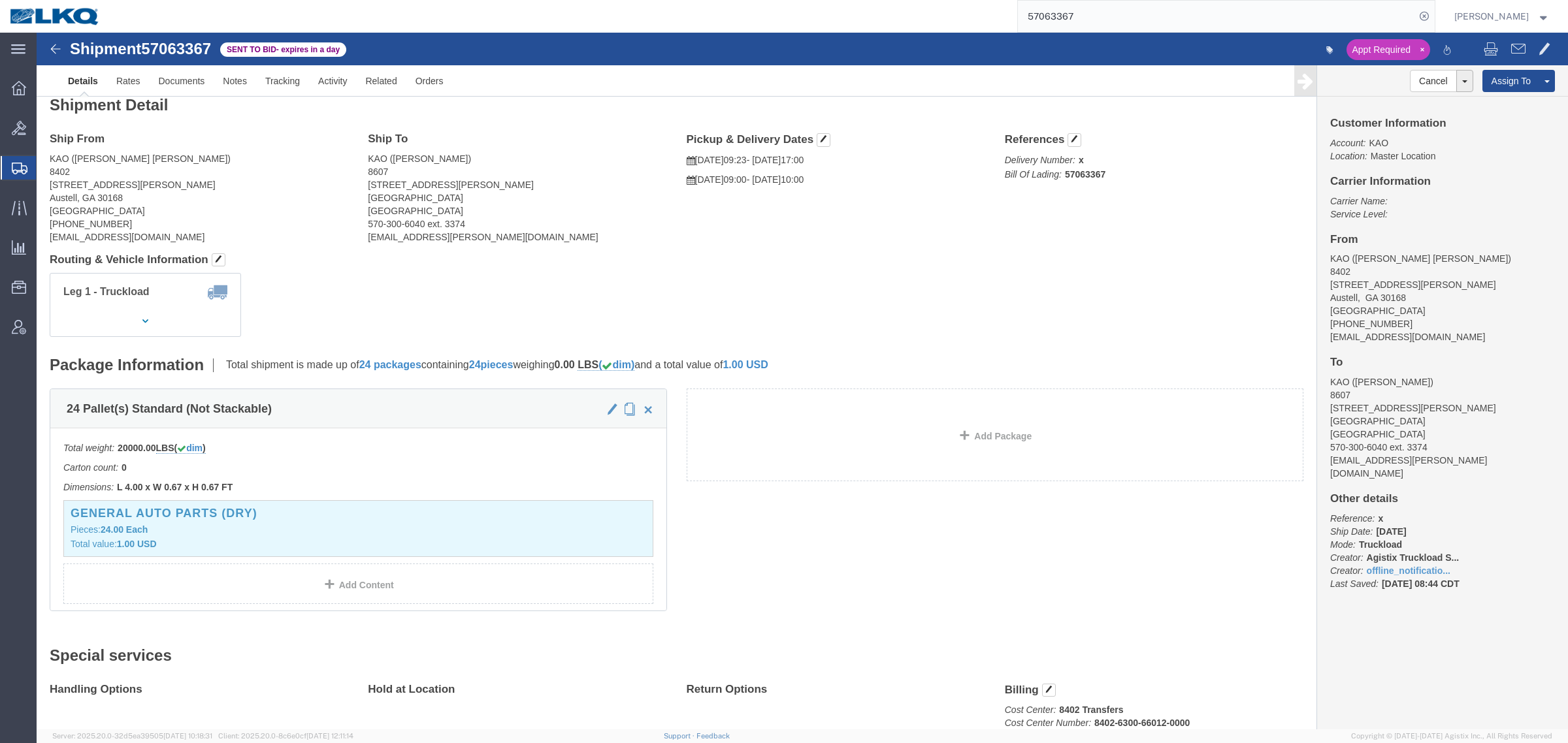
scroll to position [0, 0]
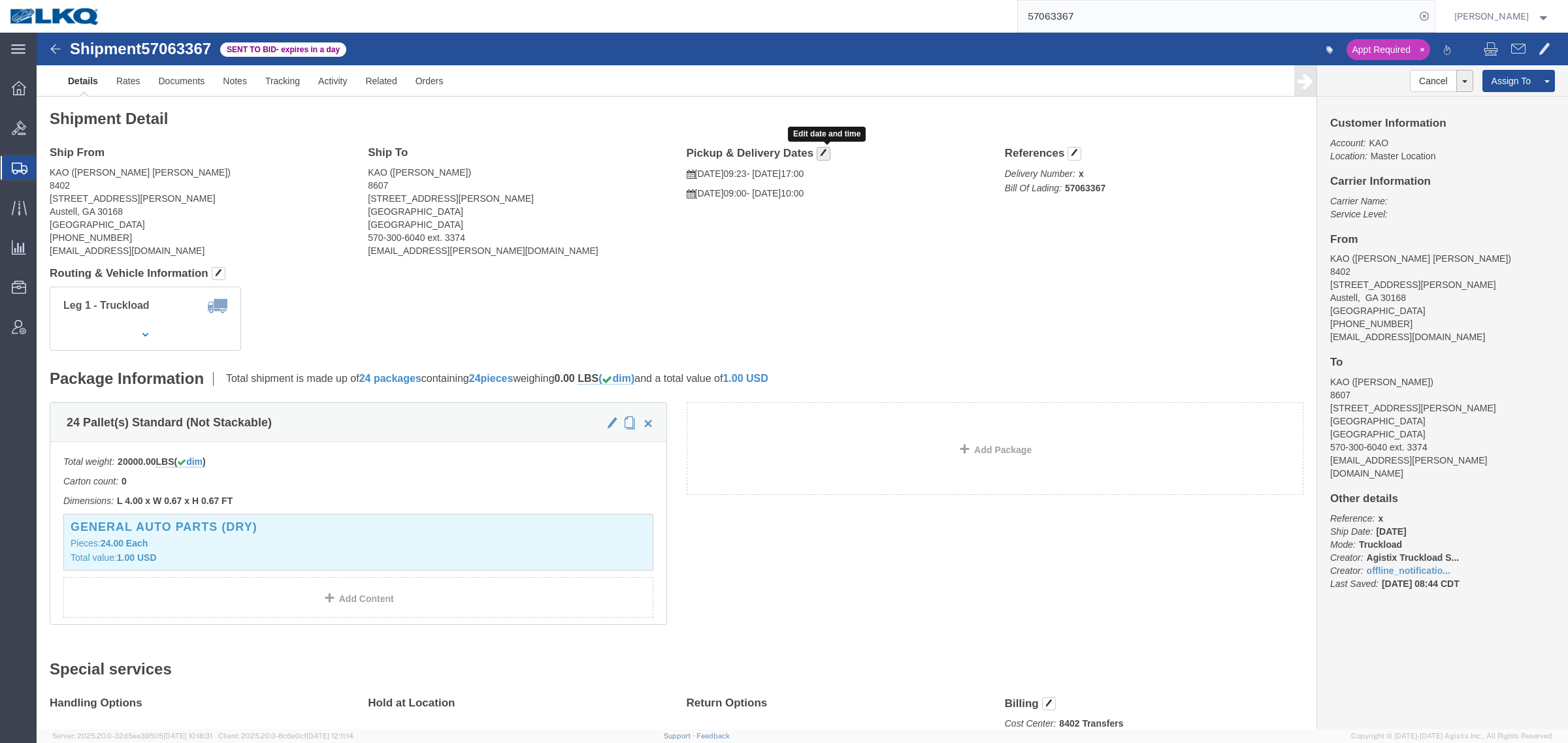
click button "button"
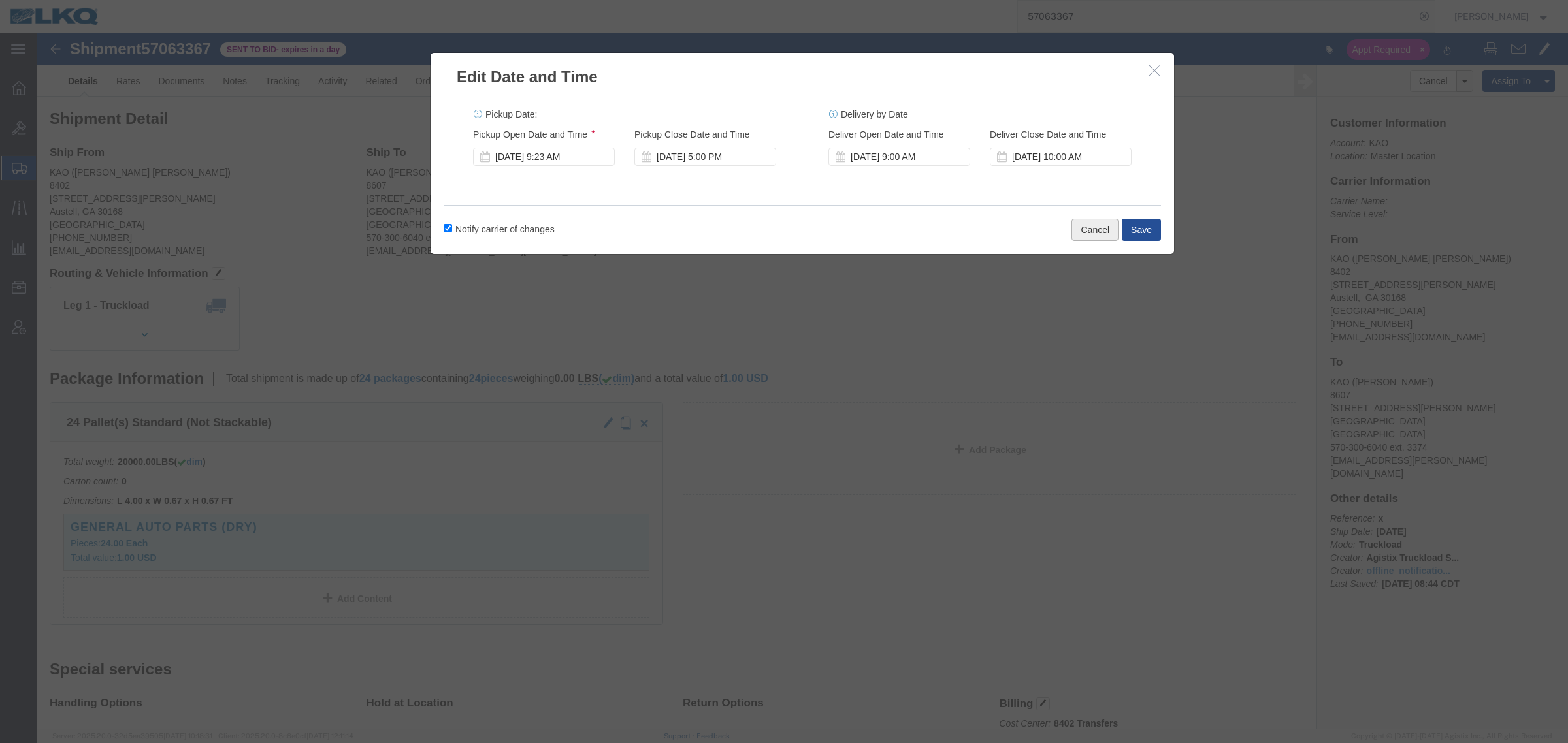
click button "Cancel"
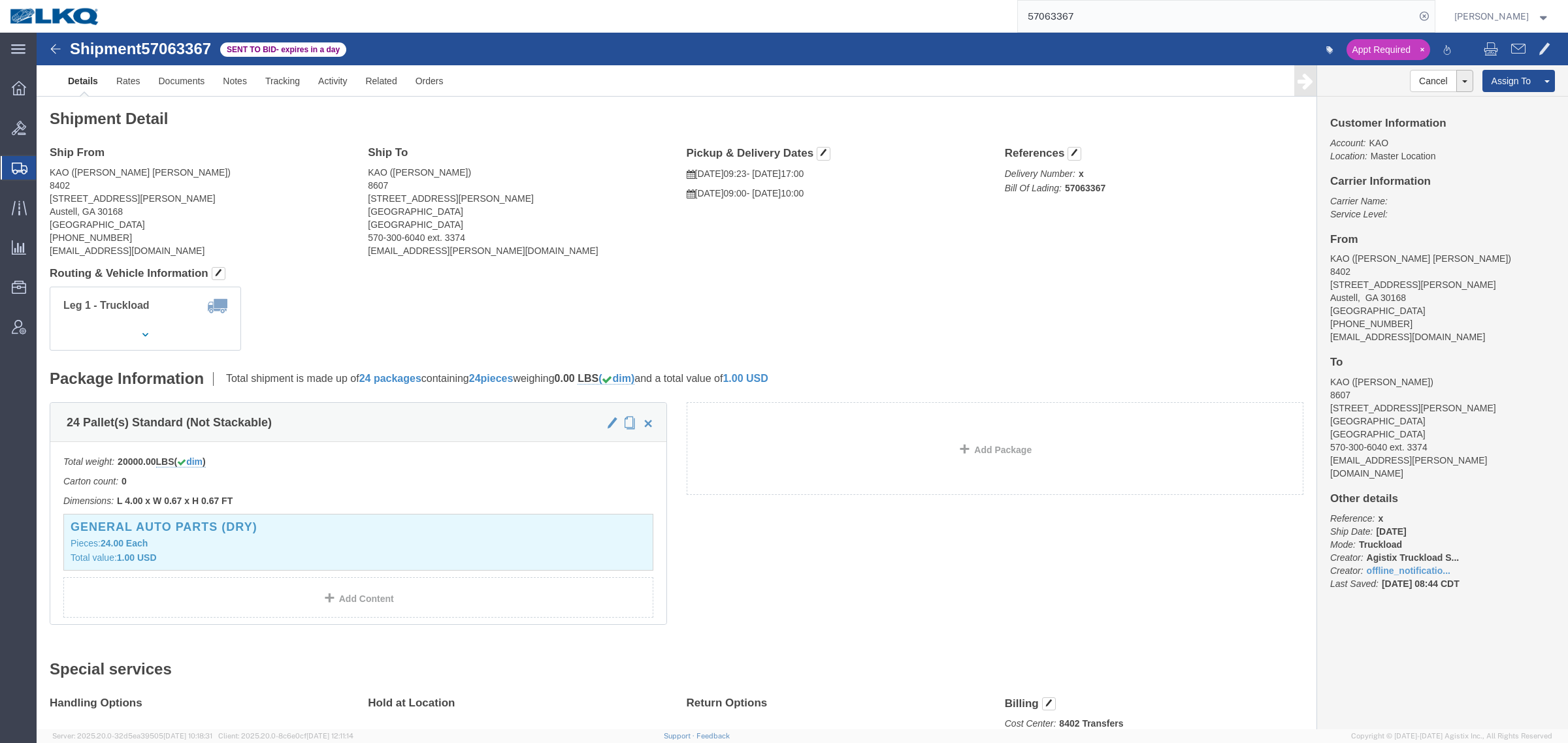
drag, startPoint x: 822, startPoint y: 216, endPoint x: 795, endPoint y: 223, distance: 27.9
click div "Ship From KAO (Powers McLean) 8402 600 Hartman Industrial Ct. Austell, GA 30168…"
click link "Notes"
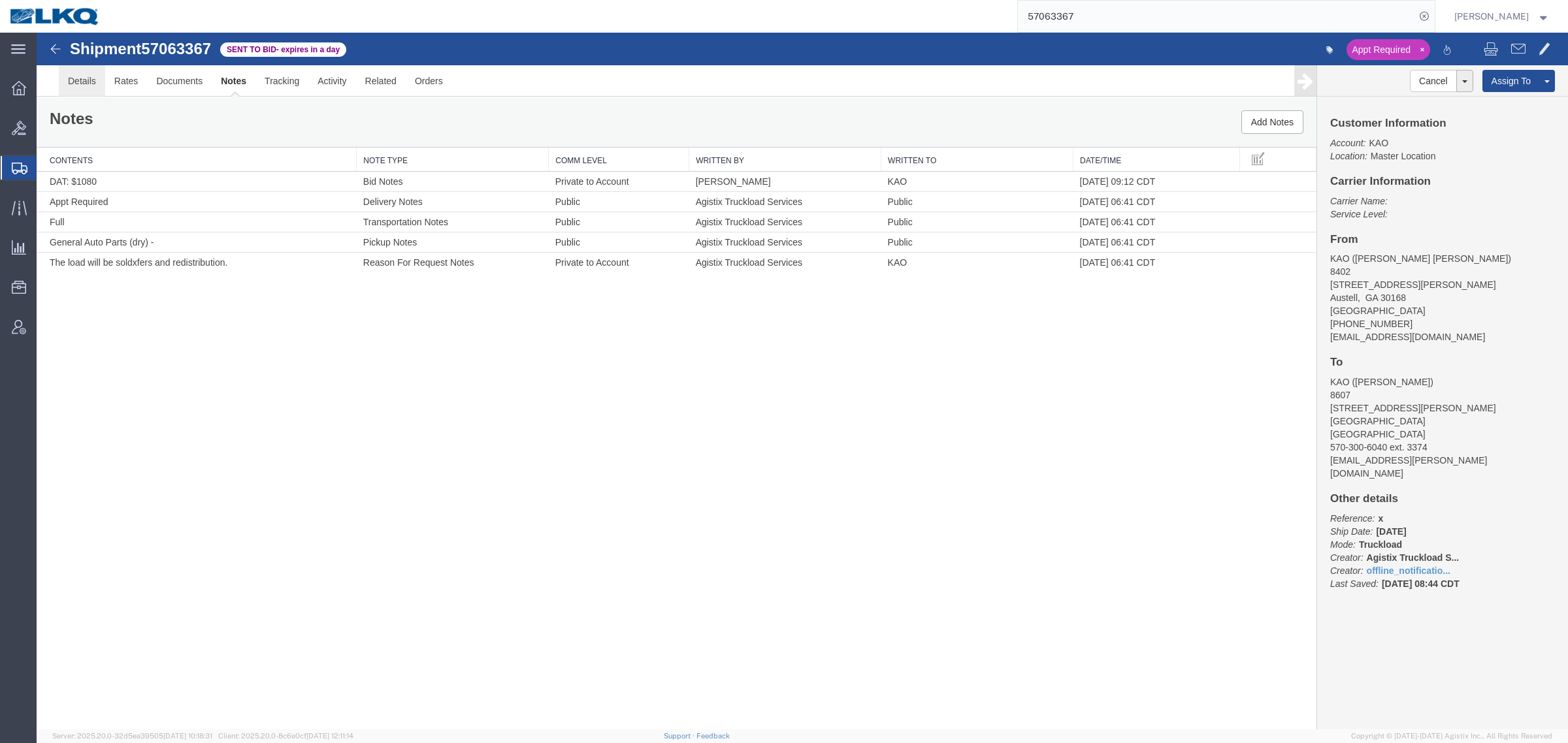
click at [76, 78] on link "Details" at bounding box center [82, 81] width 47 height 31
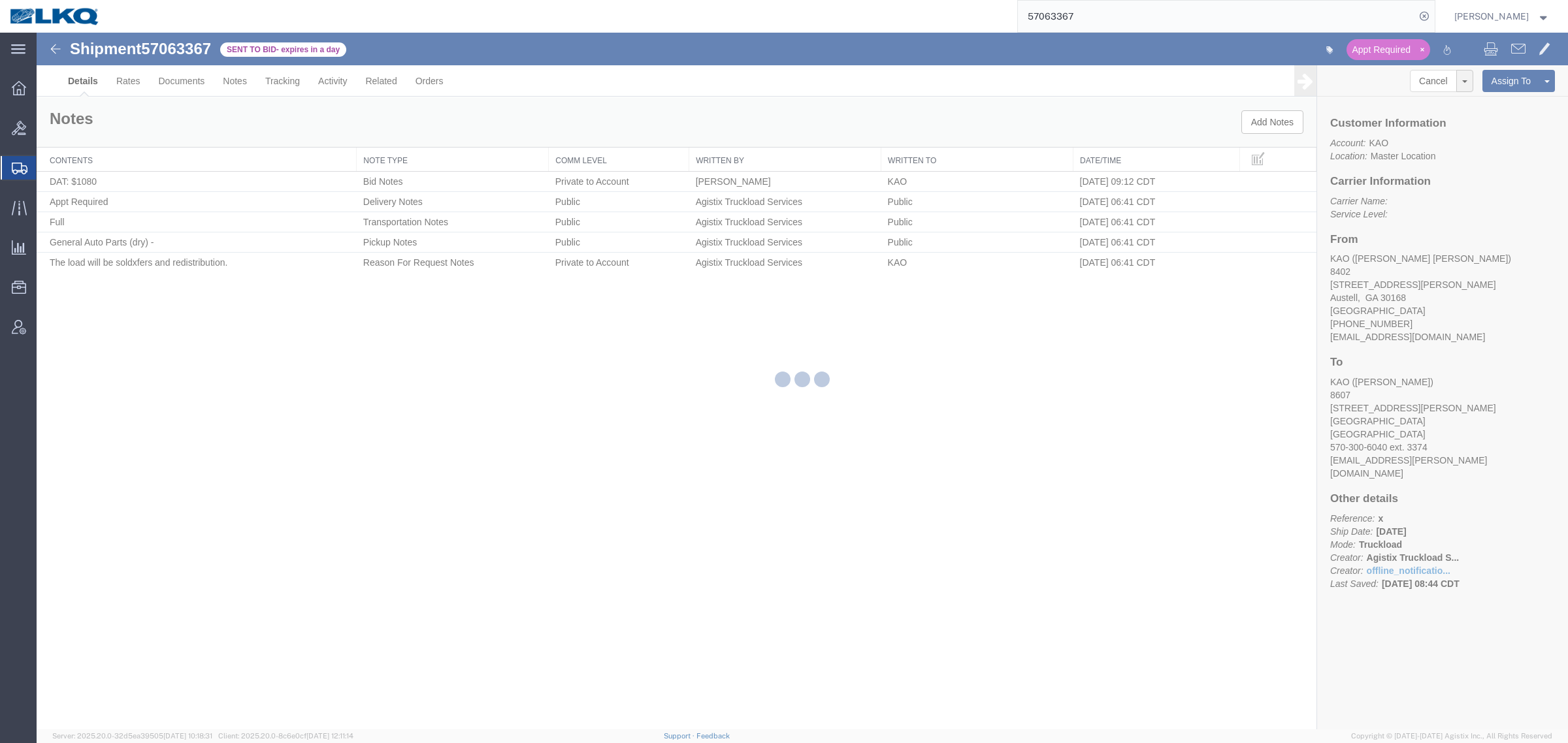
click at [687, 102] on div at bounding box center [802, 381] width 1531 height 697
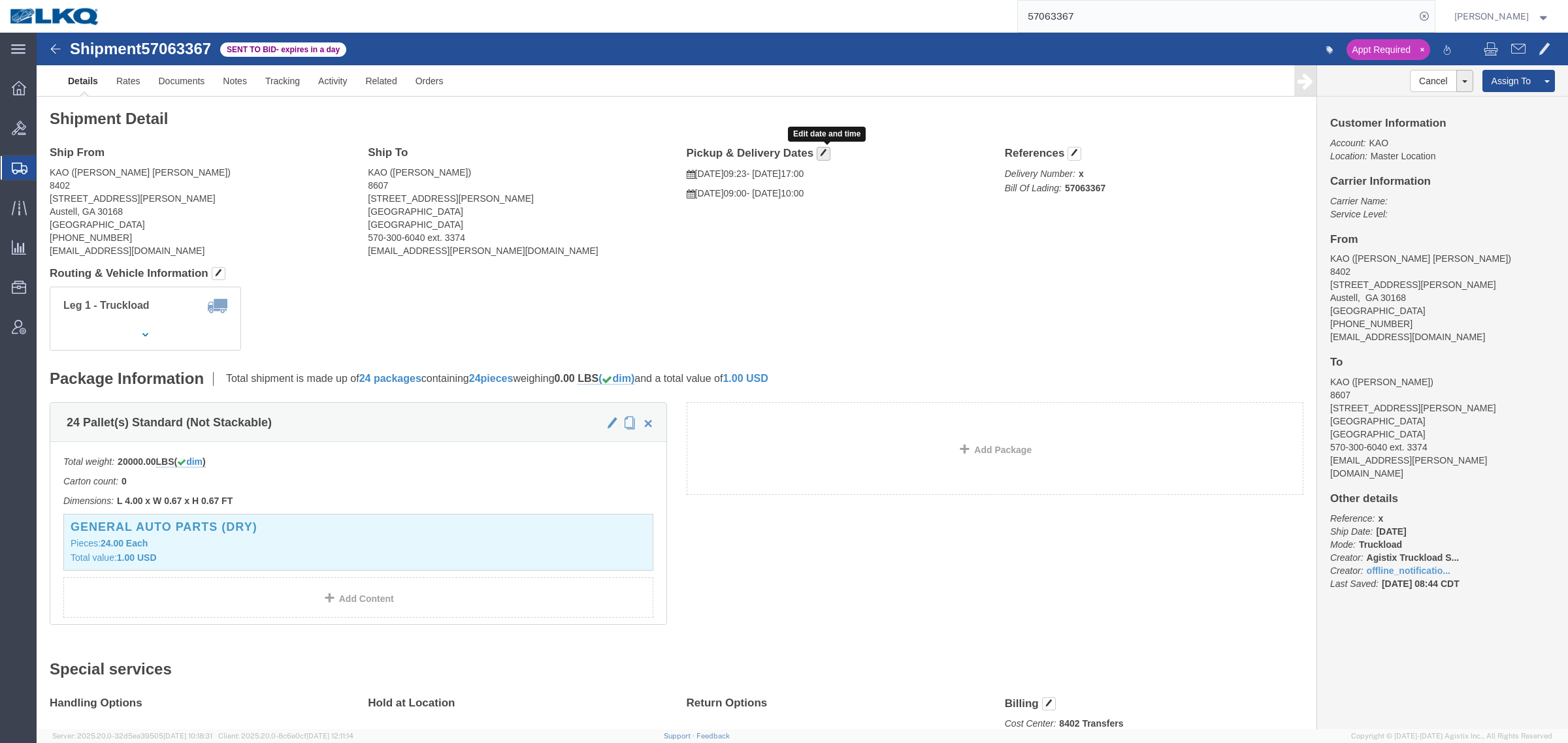
click span "button"
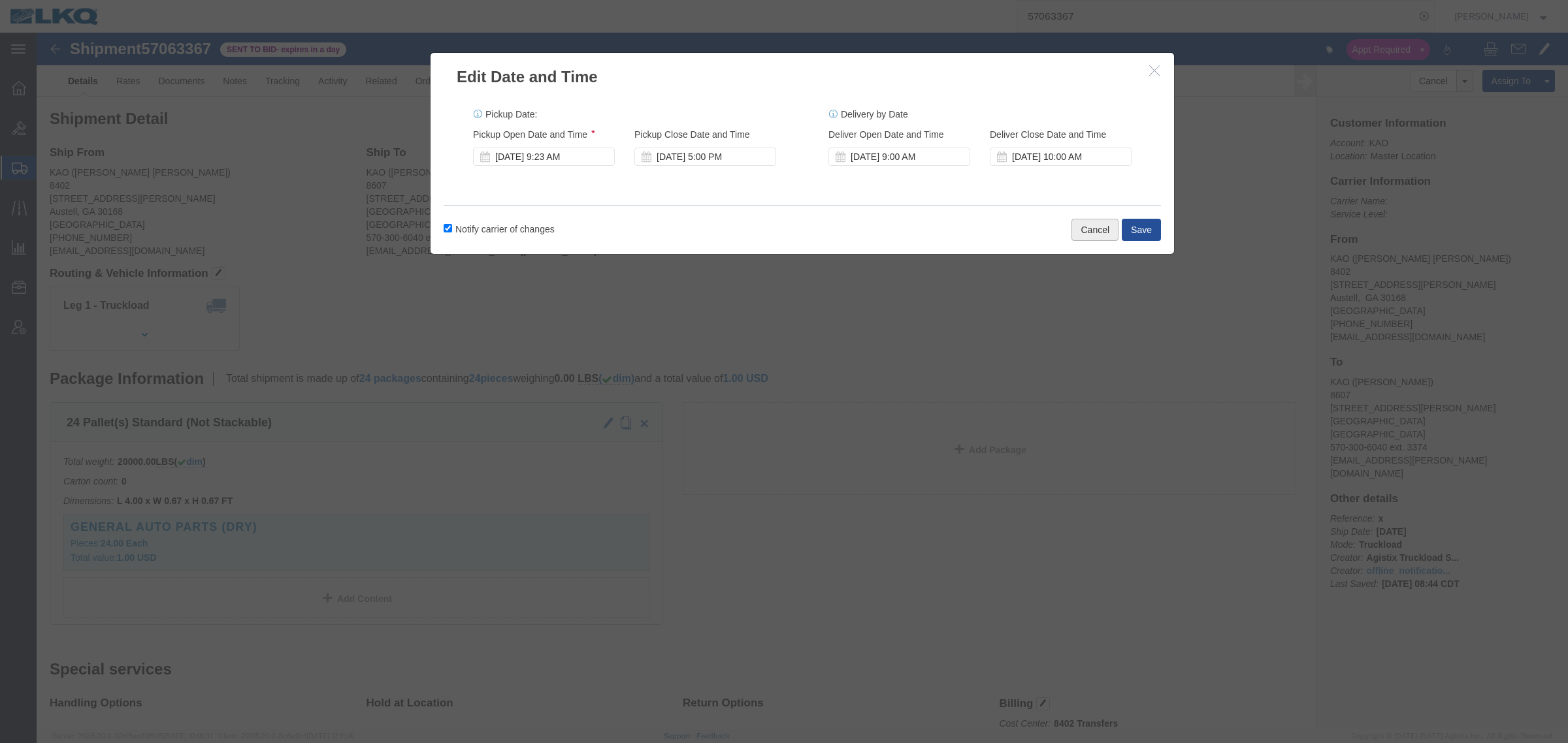
click button "Cancel"
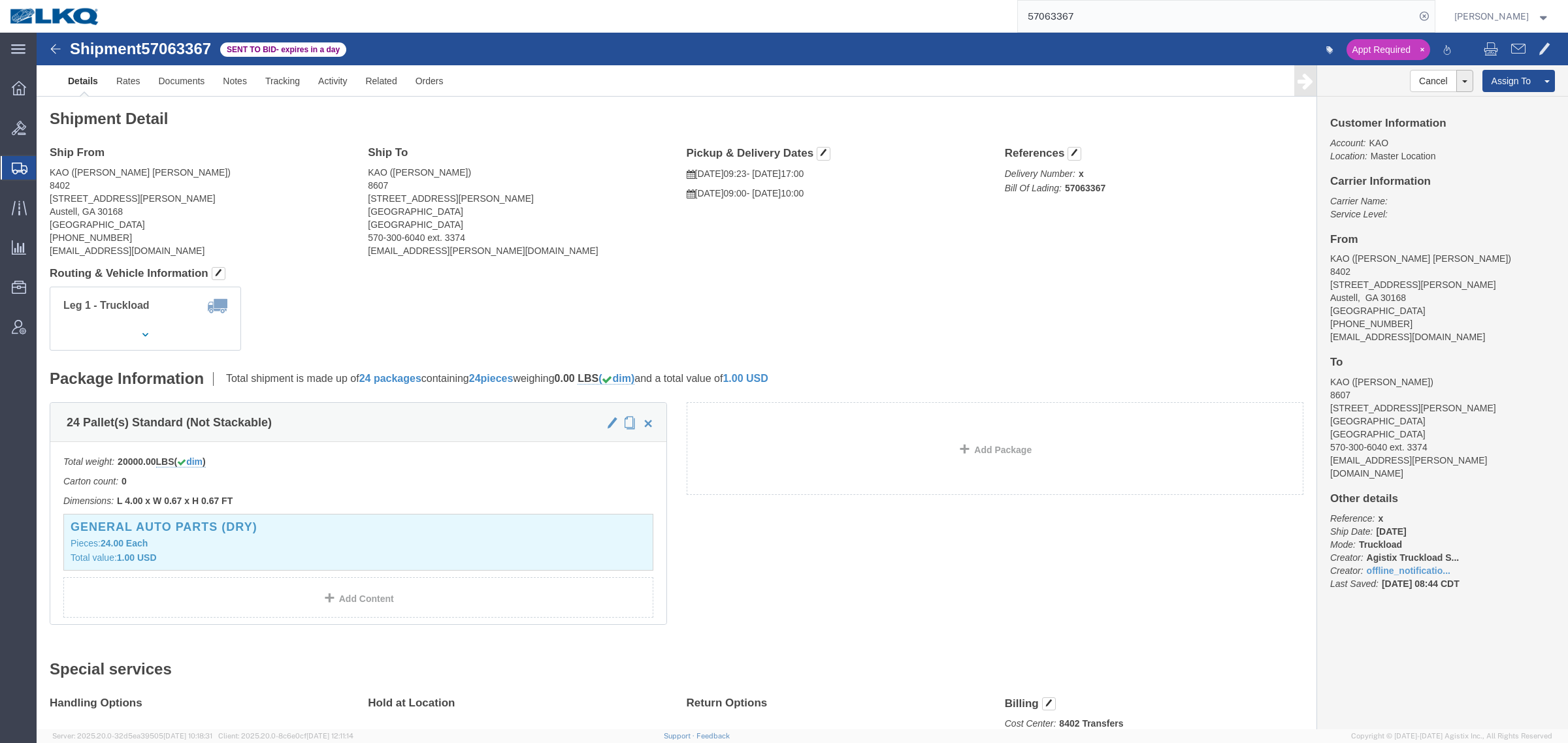
click h4 "Routing & Vehicle Information"
click div "Shipment Detail Ship From KAO (Powers McLean) 8402 600 Hartman Industrial Ct. A…"
click span "button"
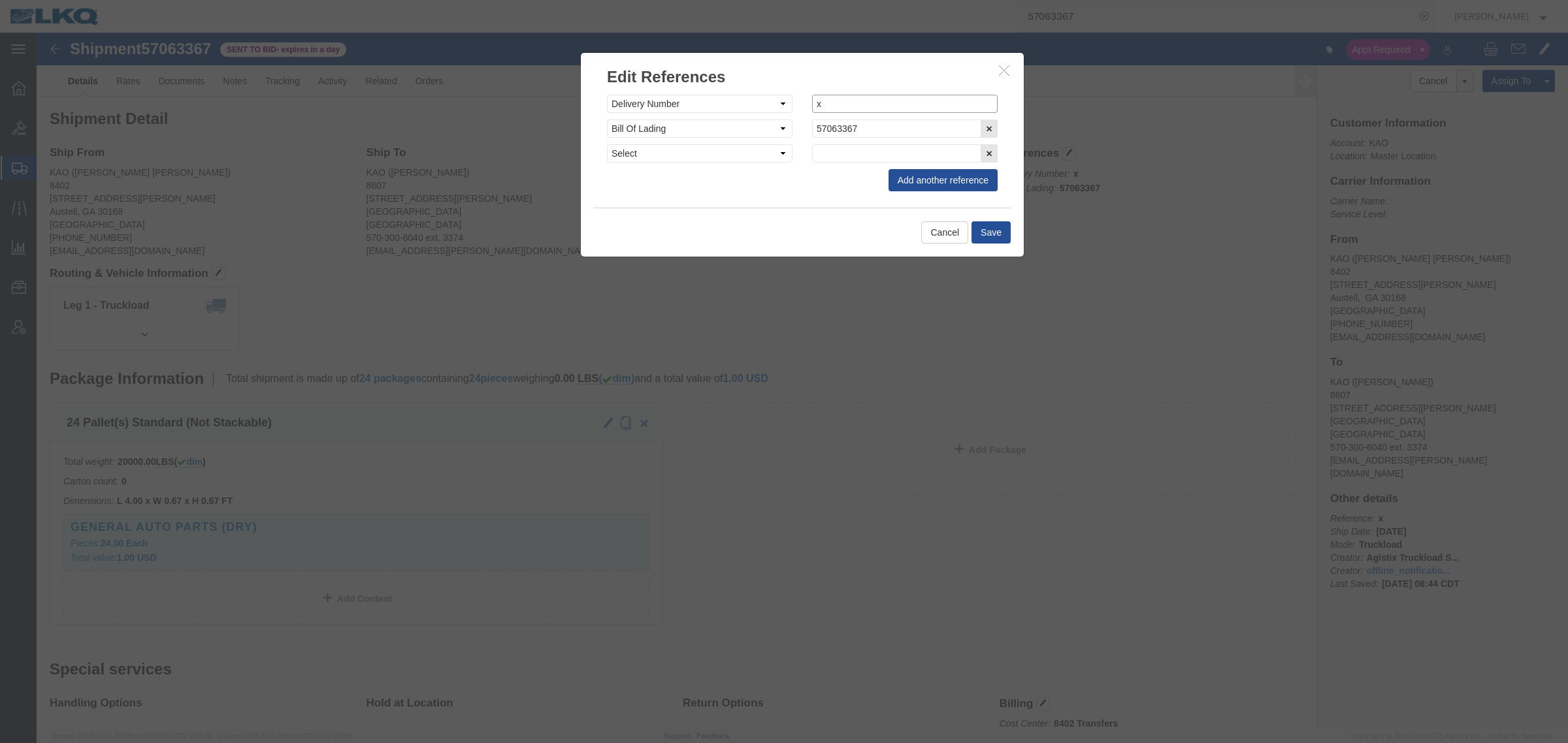
click input "x"
type input "489517"
click button "Save"
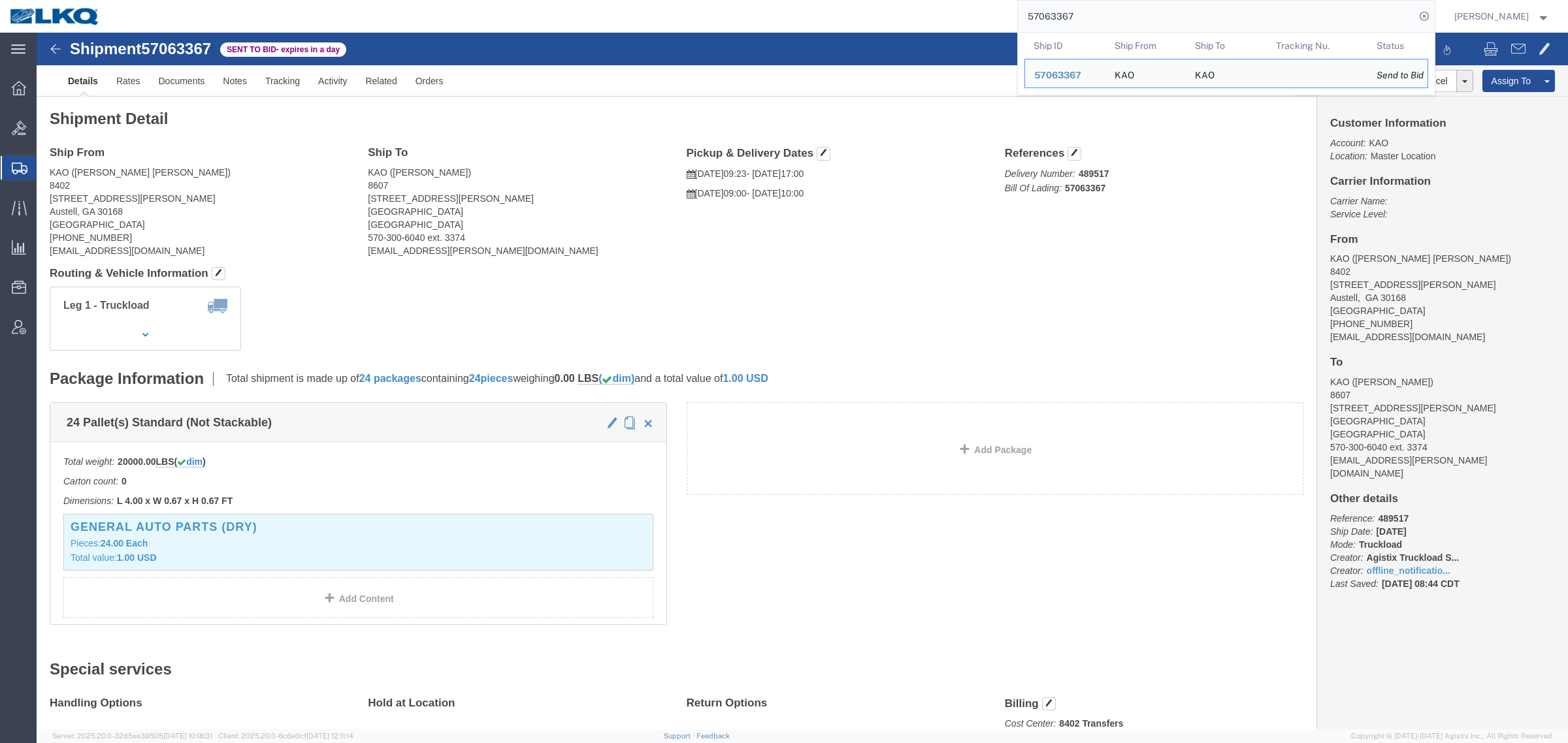
drag, startPoint x: 1066, startPoint y: 18, endPoint x: 882, endPoint y: 7, distance: 184.3
paste input "51368"
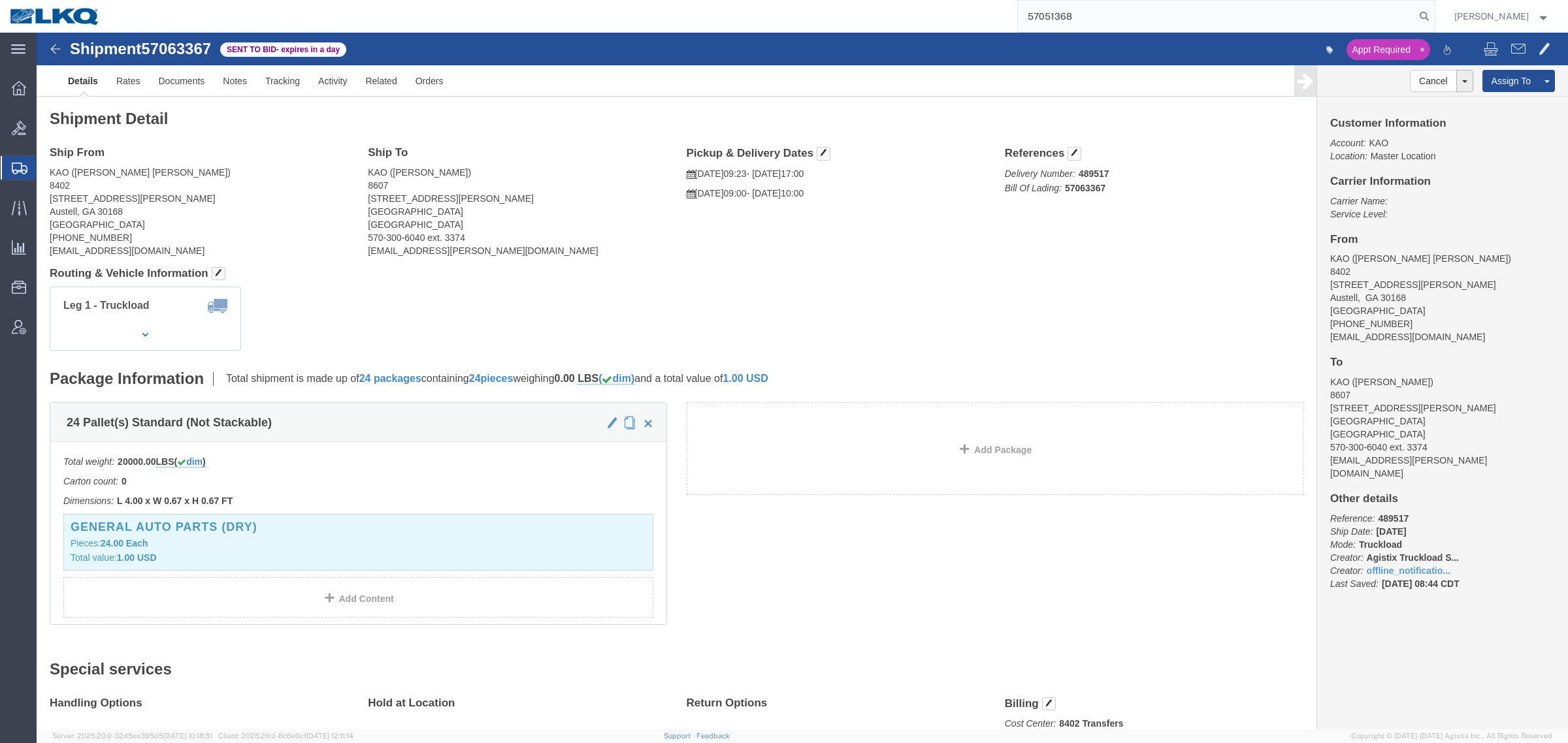
type input "57051368"
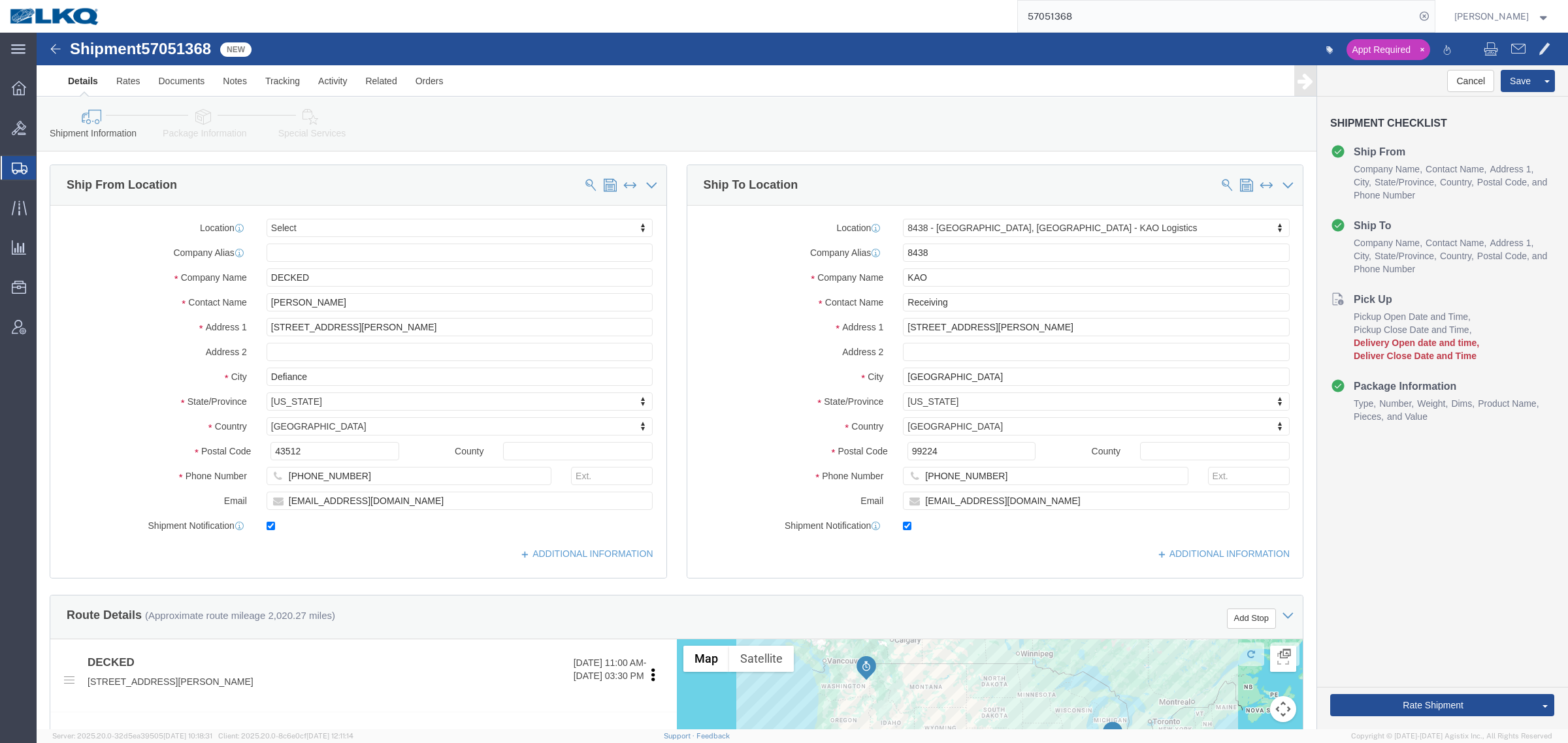
select select
select select "30553"
click ul "Details Rates Documents Notes Tracking Activity Related Orders"
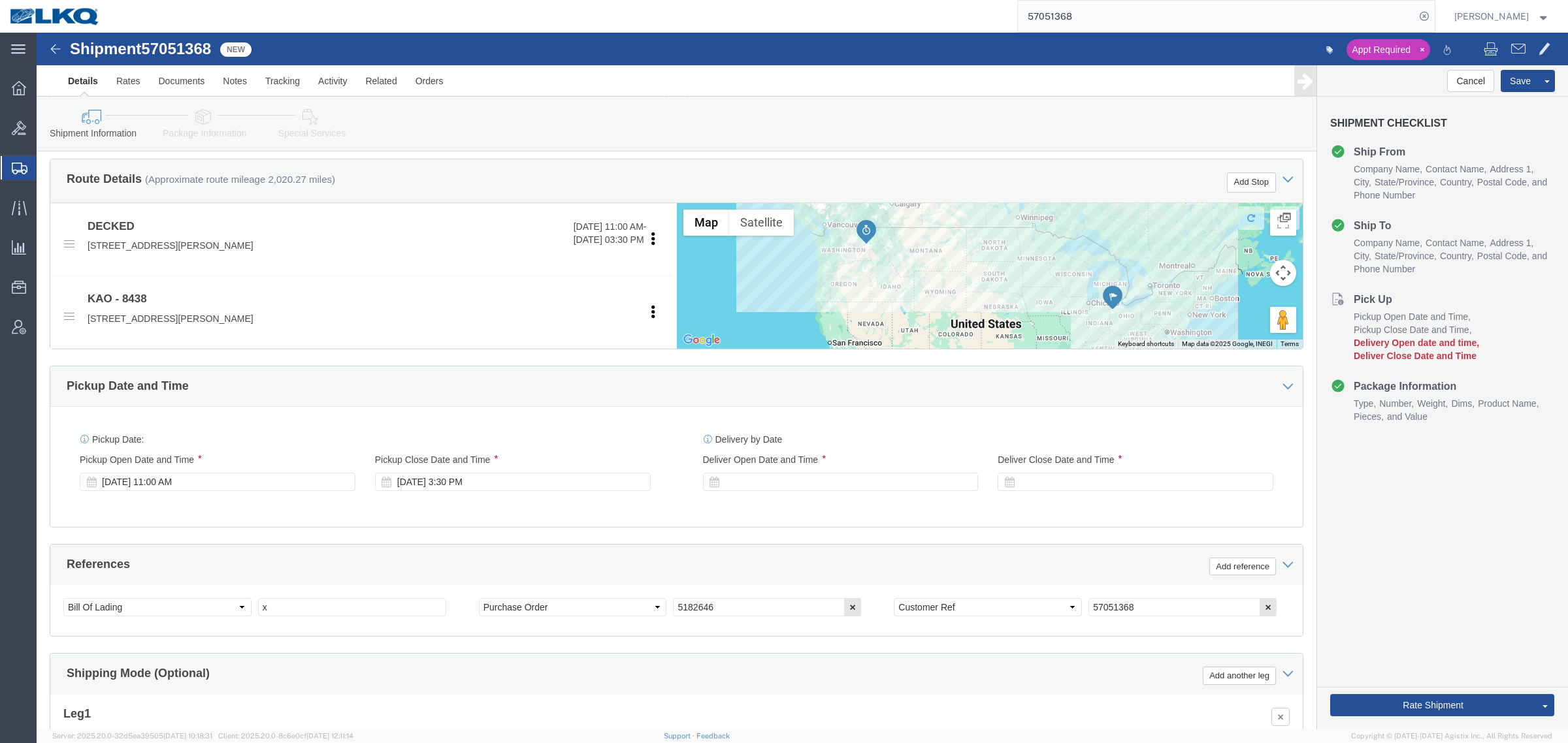
scroll to position [408, 0]
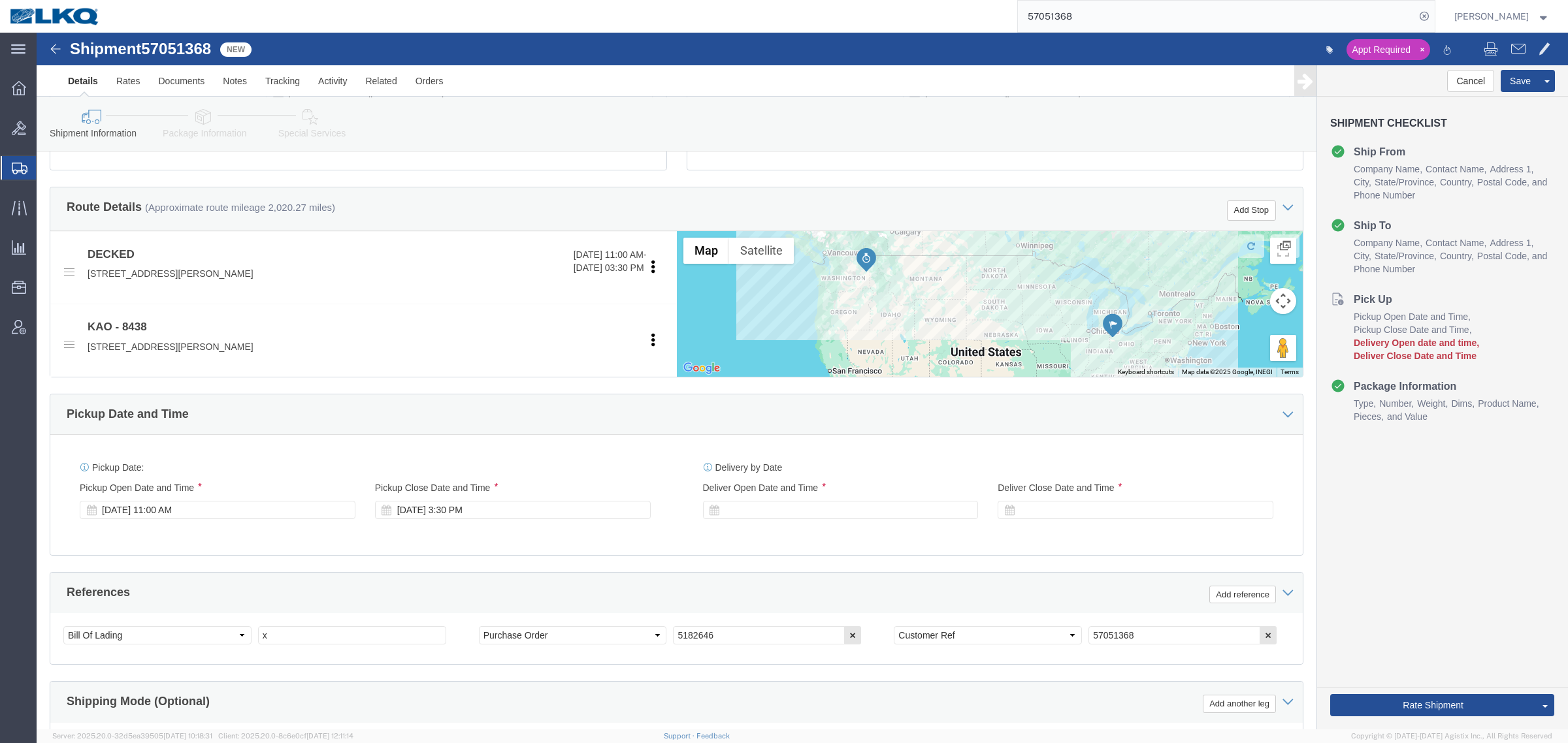
click link "Special Services"
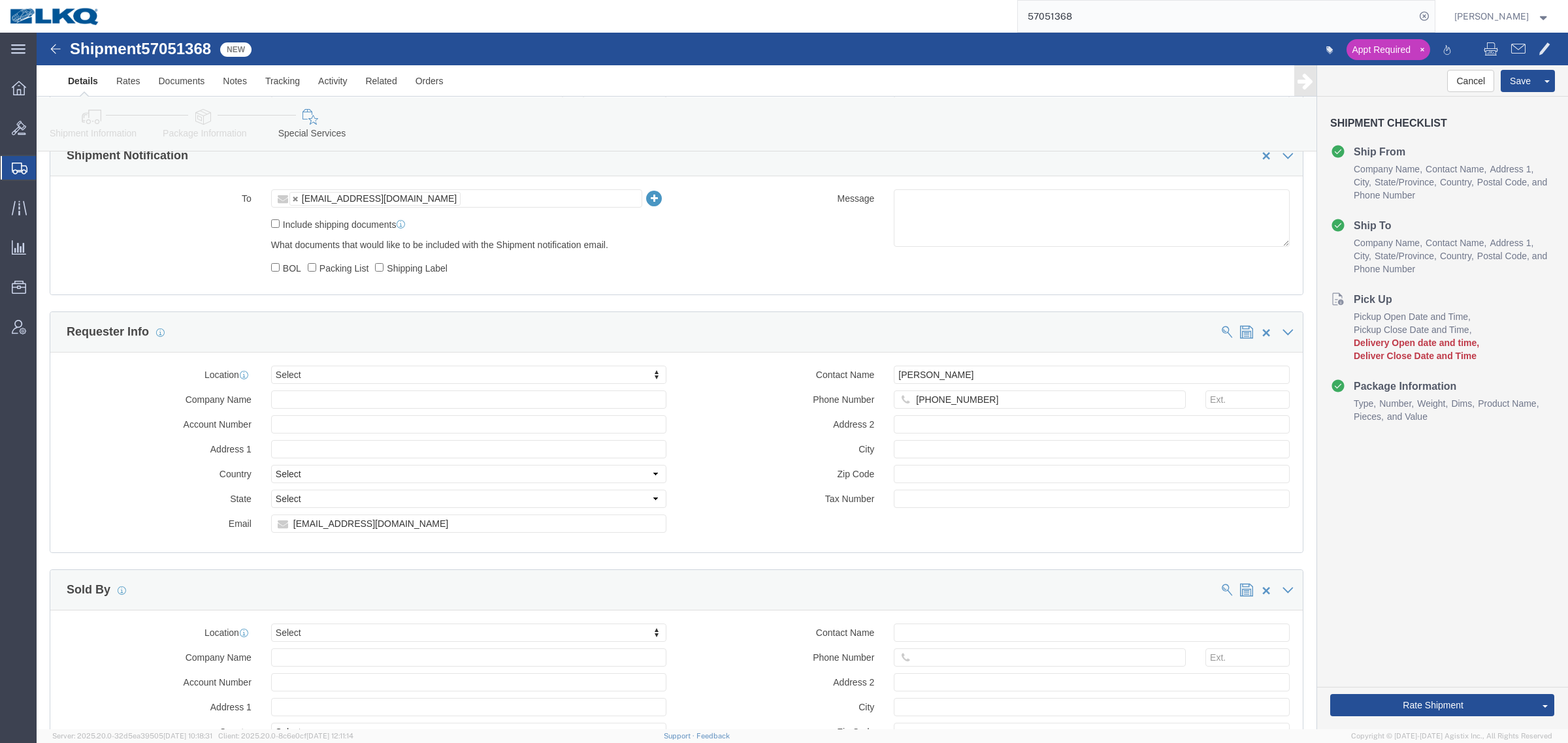
scroll to position [1143, 0]
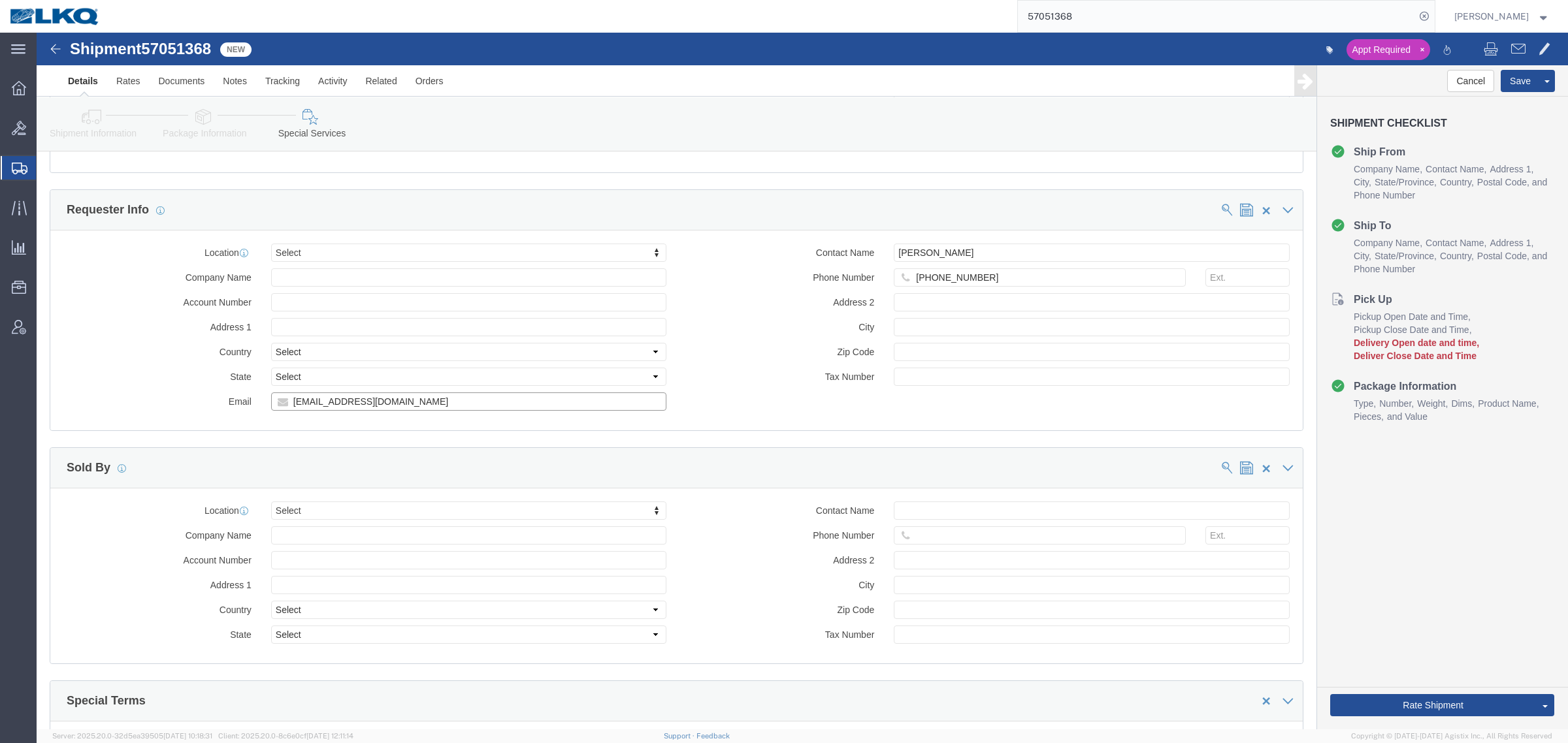
click input "keystone@decked.com"
click input "Shiloh Martinez"
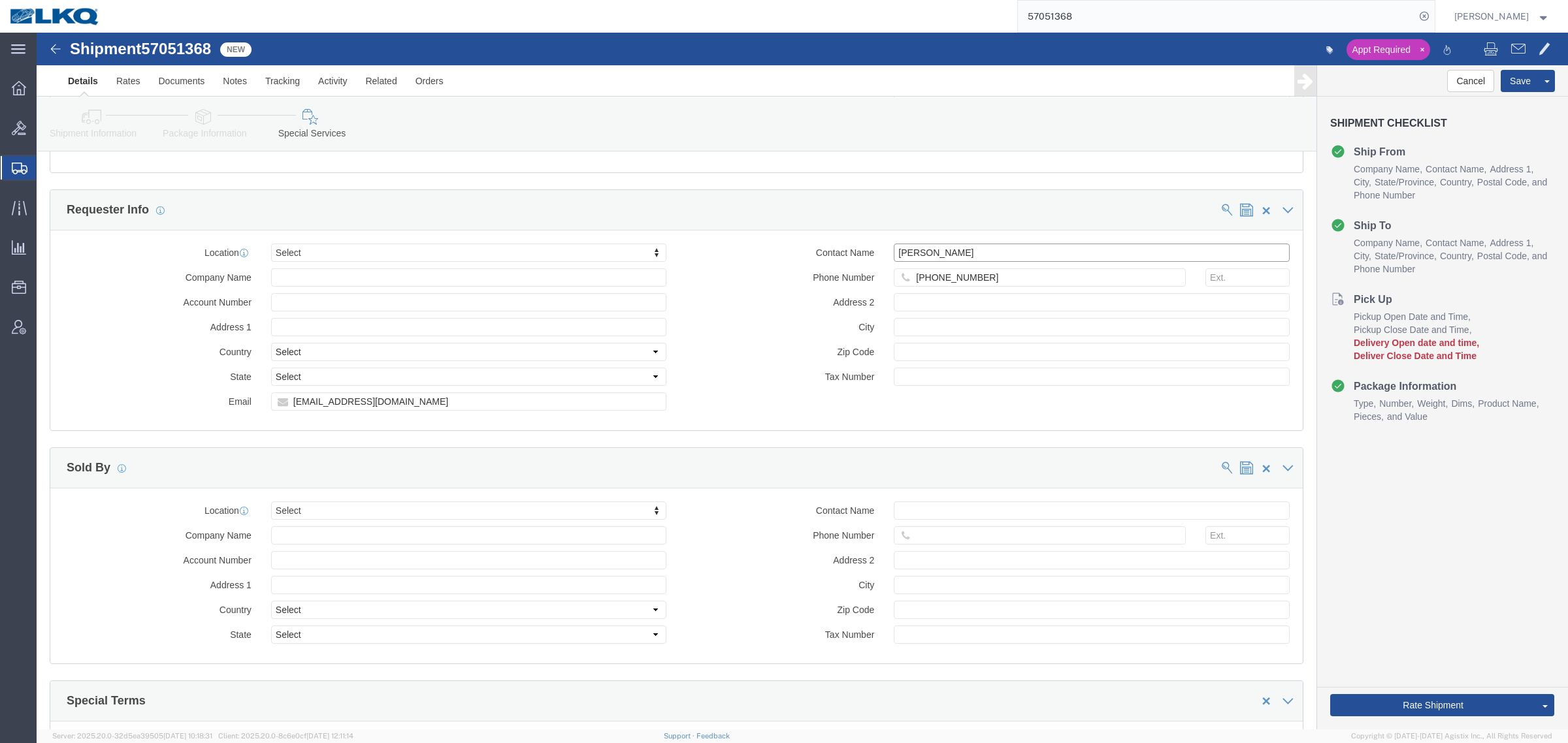
type input "Shiloh Martinez"
click icon
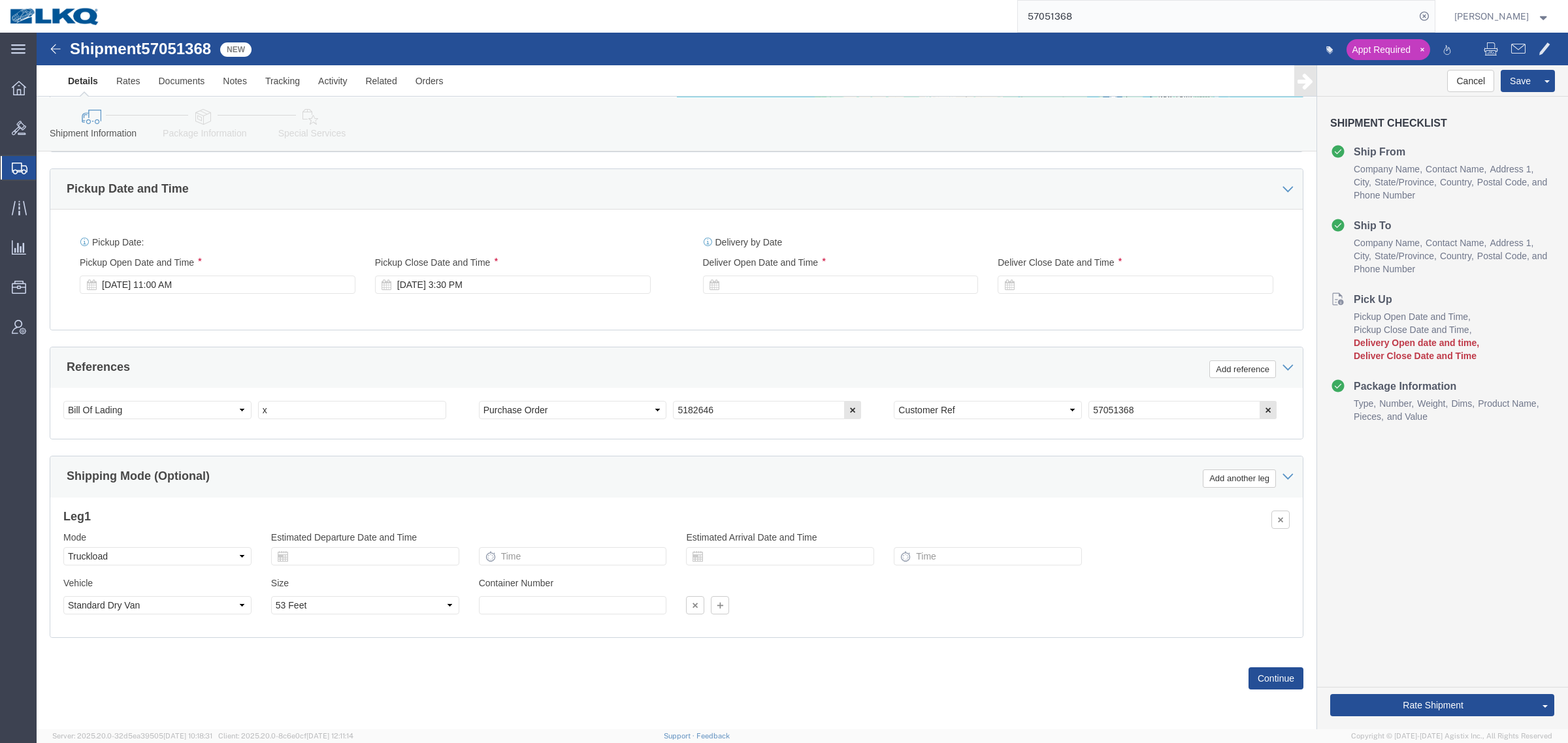
scroll to position [637, 0]
click div "Pickup Date: Pickup Start Date Pickup Start Time Pickup Open Date and Time Oct …"
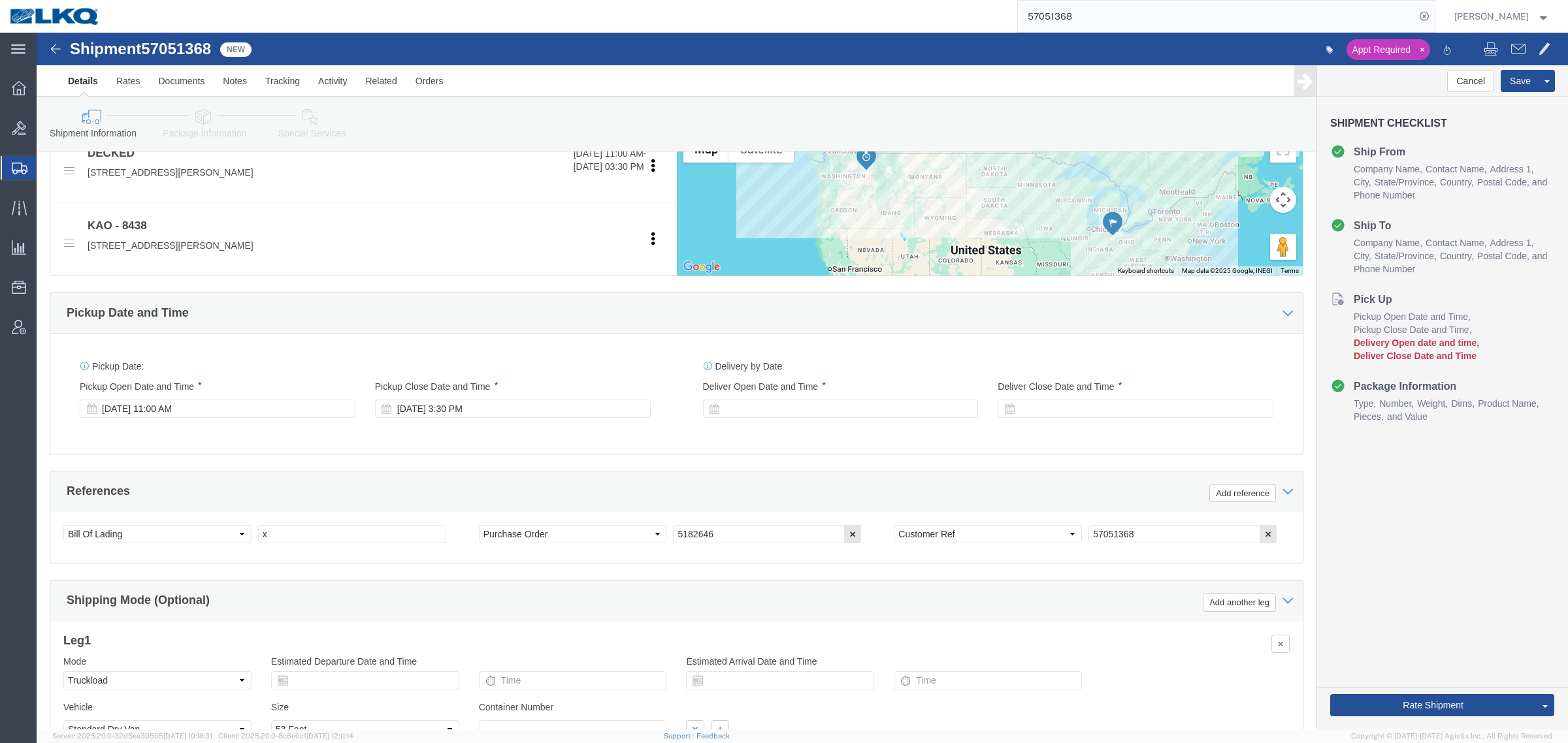
scroll to position [556, 0]
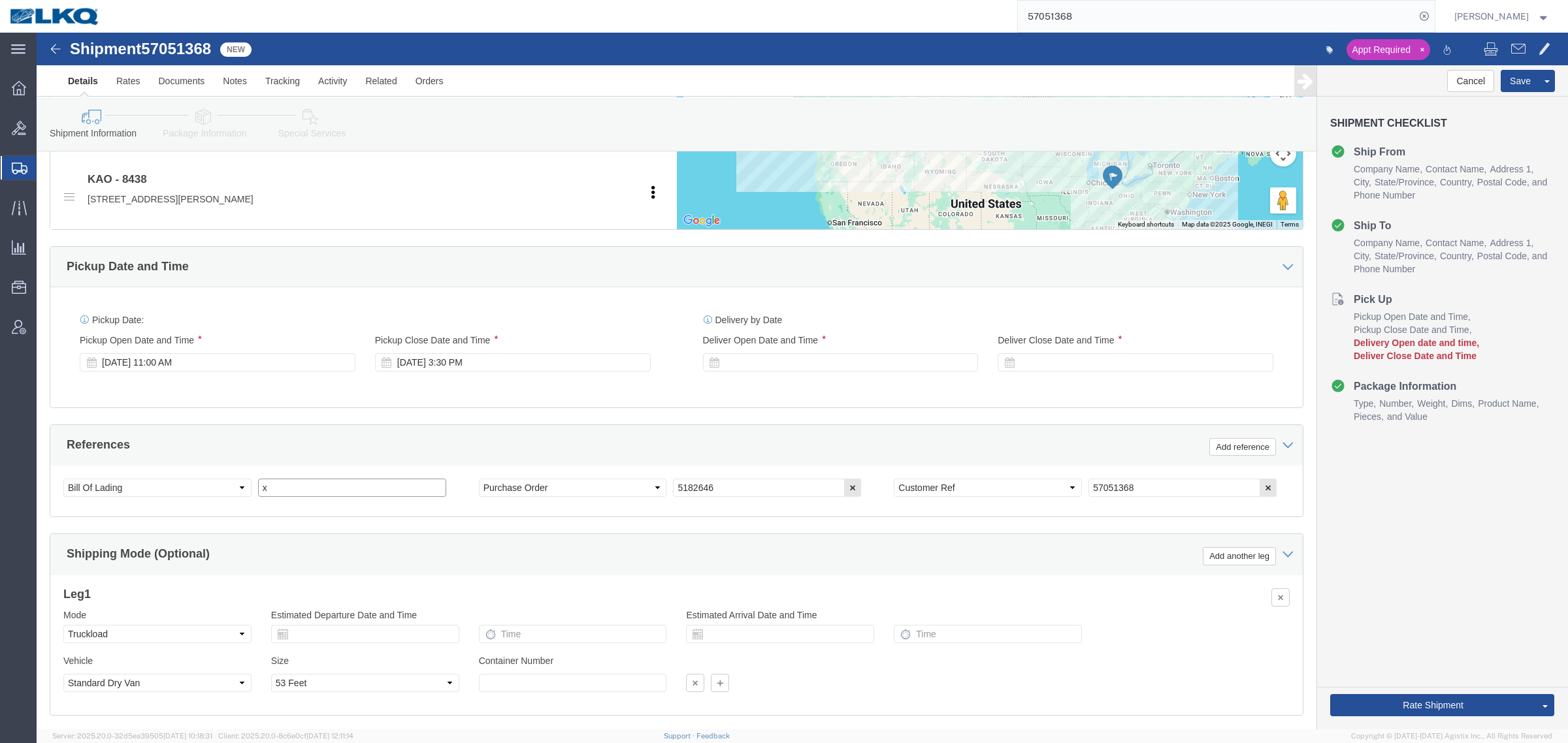
drag, startPoint x: 248, startPoint y: 463, endPoint x: 186, endPoint y: 463, distance: 62.0
click div "Select Account Type Activity ID Airline Appointment Number ASN Batch Request # …"
paste input "489518"
type input "489518"
click div
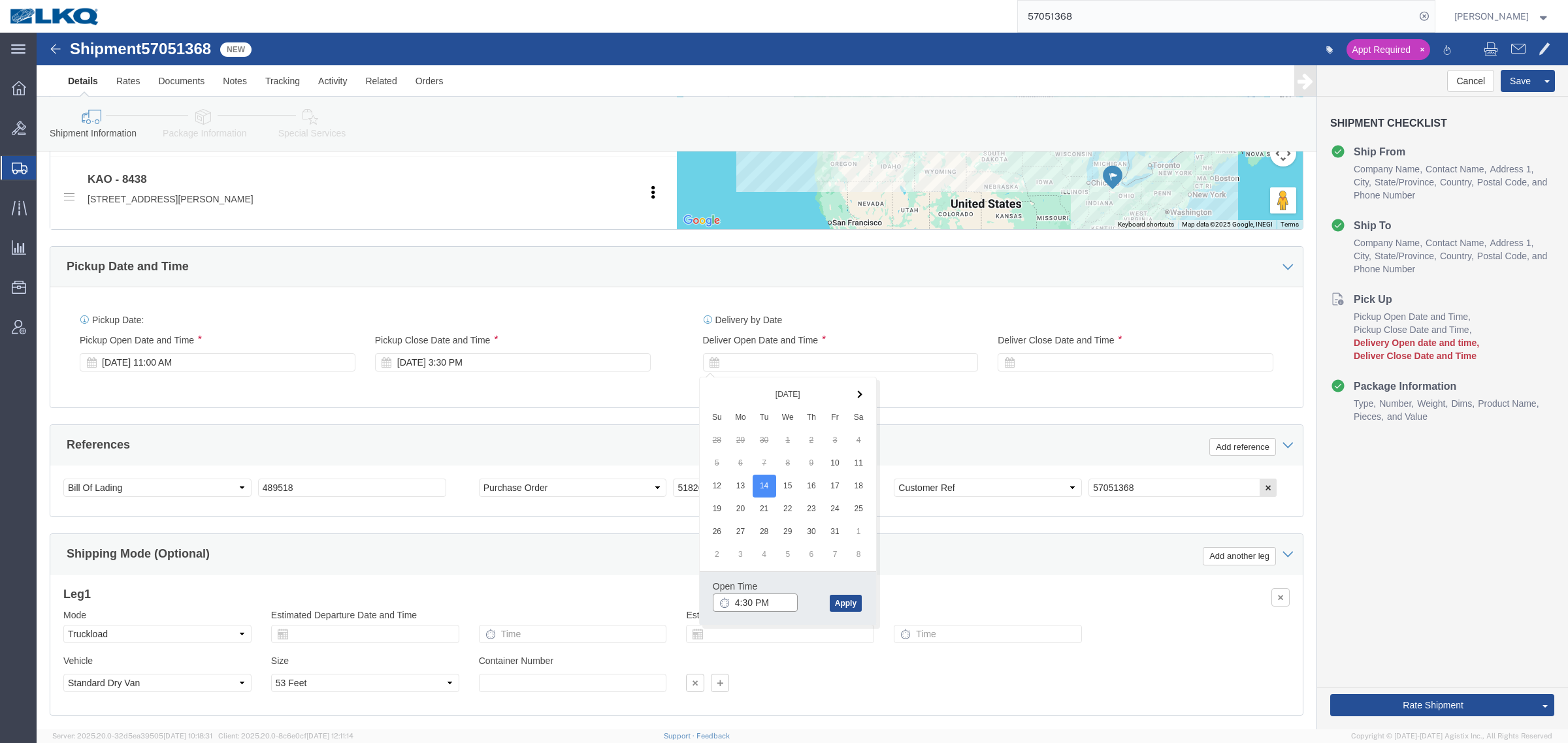
click input "4:30 PM"
type input "6:00 AM"
click button "Apply"
click div
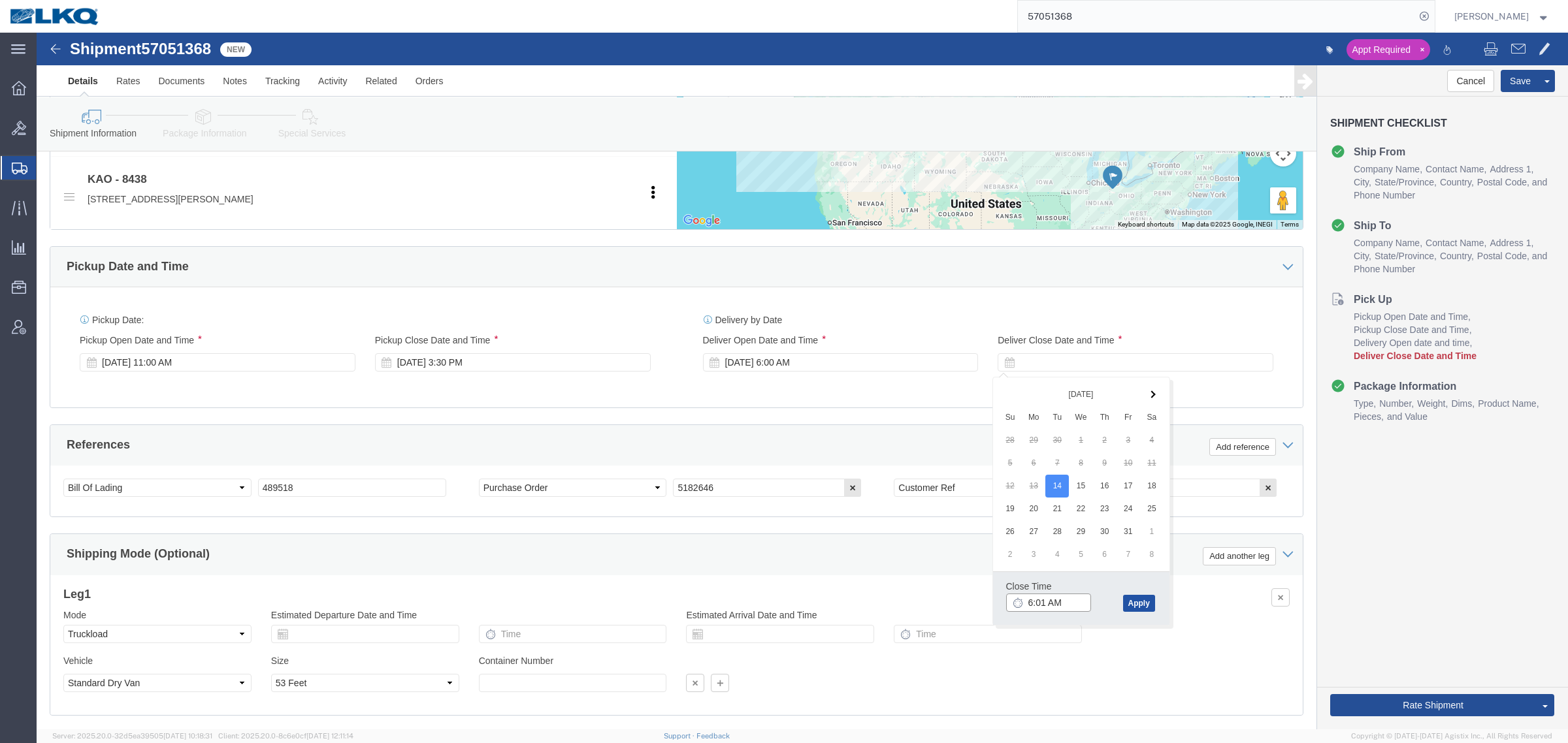
type input "6:01 AM"
drag, startPoint x: 1094, startPoint y: 576, endPoint x: 1249, endPoint y: 589, distance: 155.5
click button "Apply"
click div "Cancel Save Assign To Clone Shipment Save As Template Shipment Checklist Ship F…"
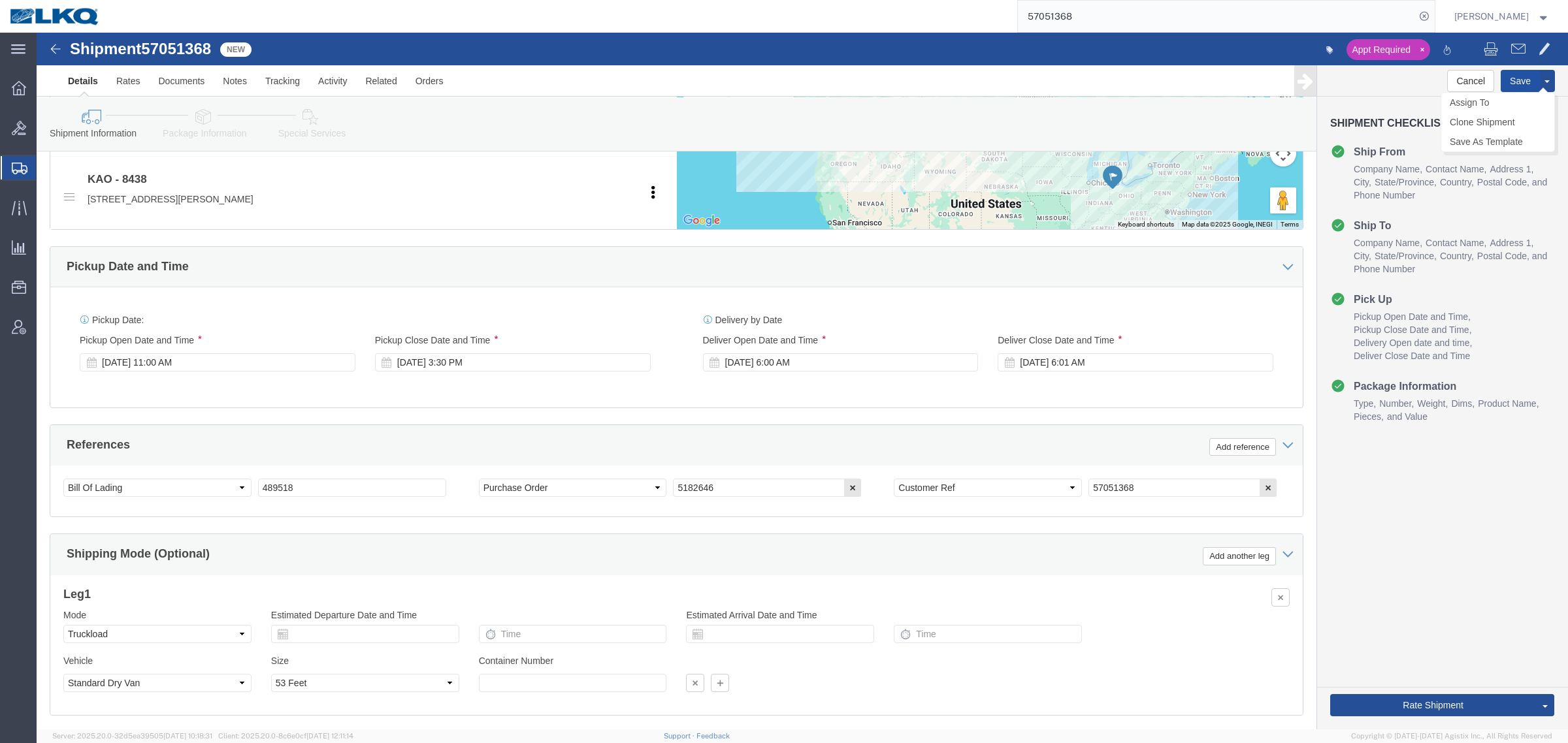
click button "Save"
click div "References Add reference"
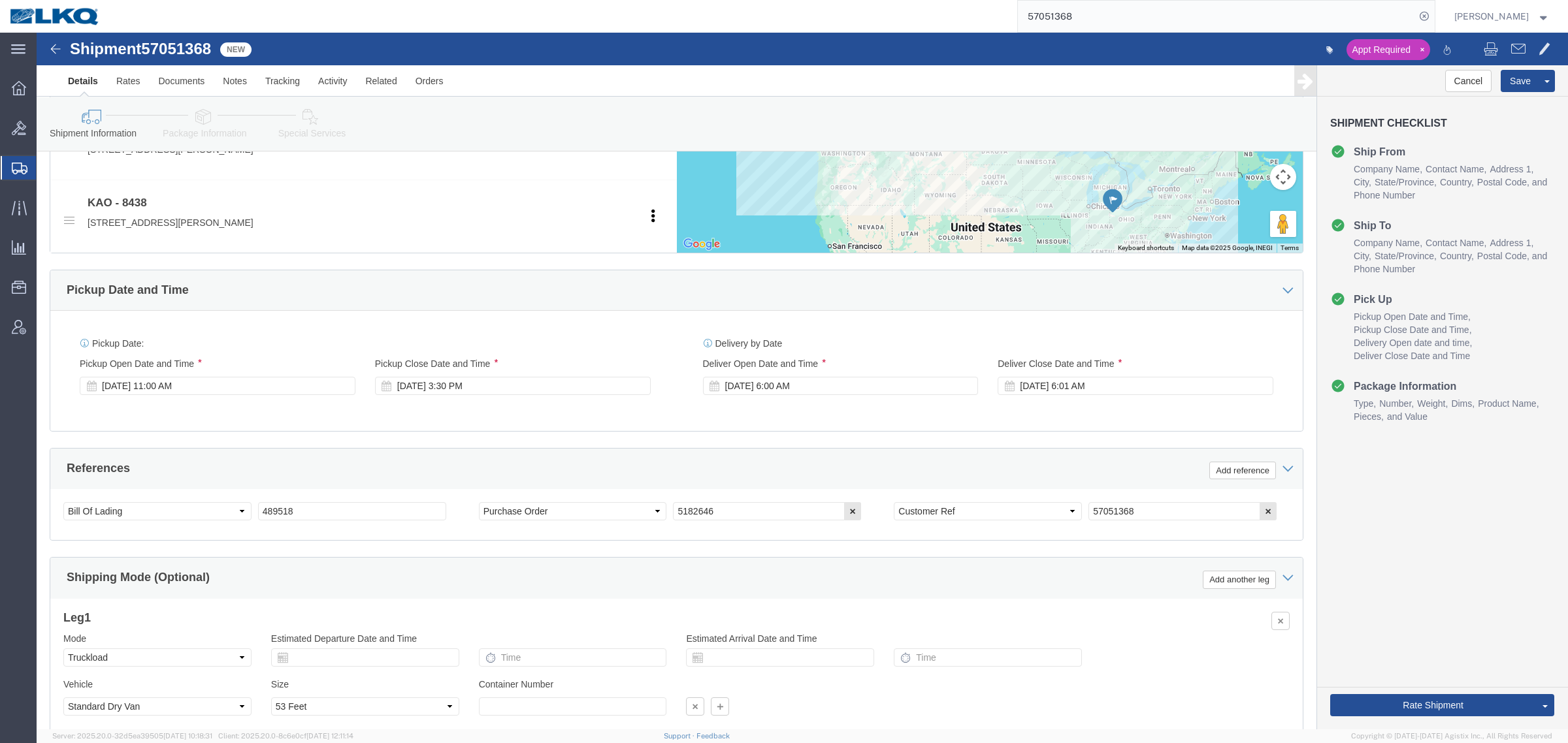
scroll to position [393, 0]
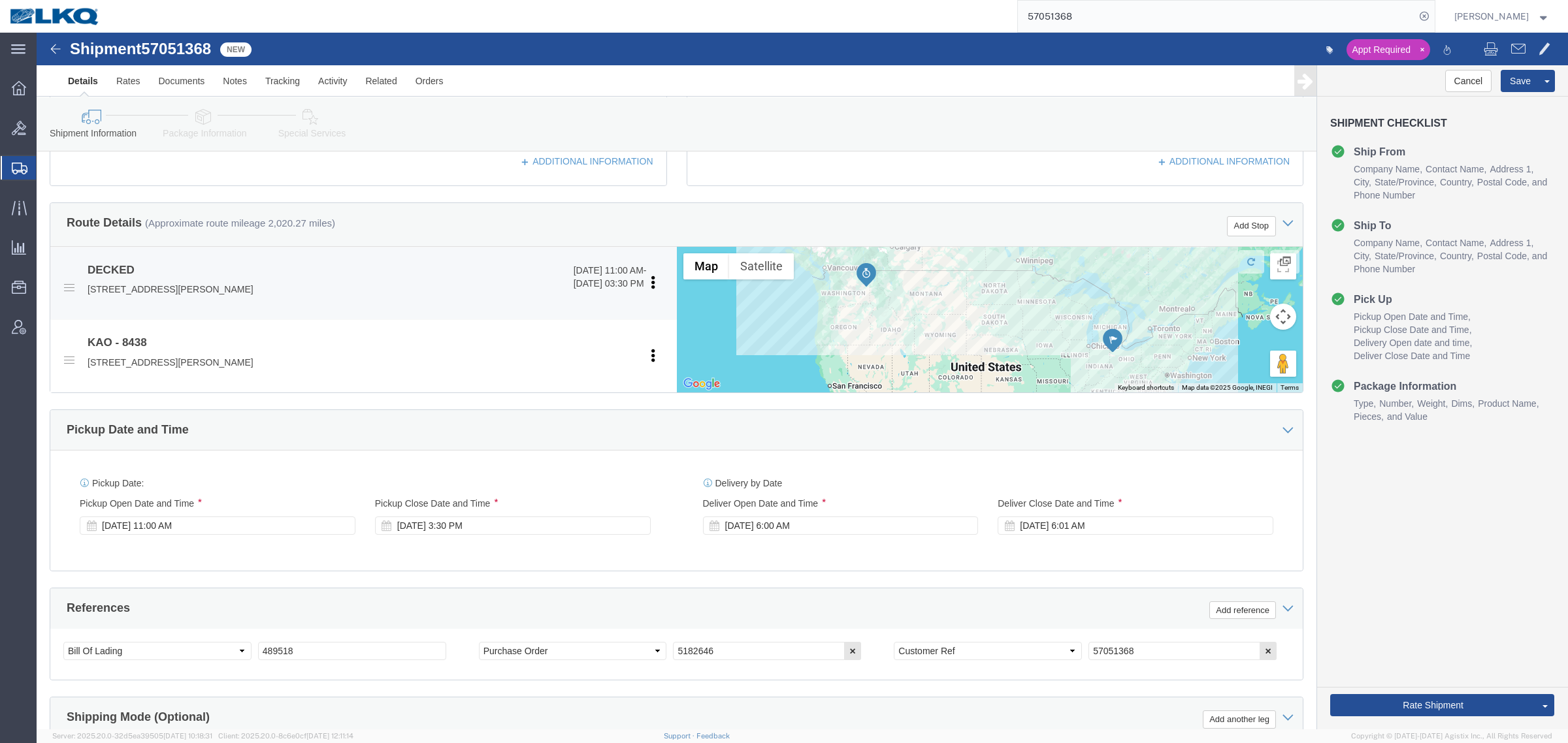
click p "25401 Elliott Rd., Defiance, OH, 43512, US"
copy p "43512"
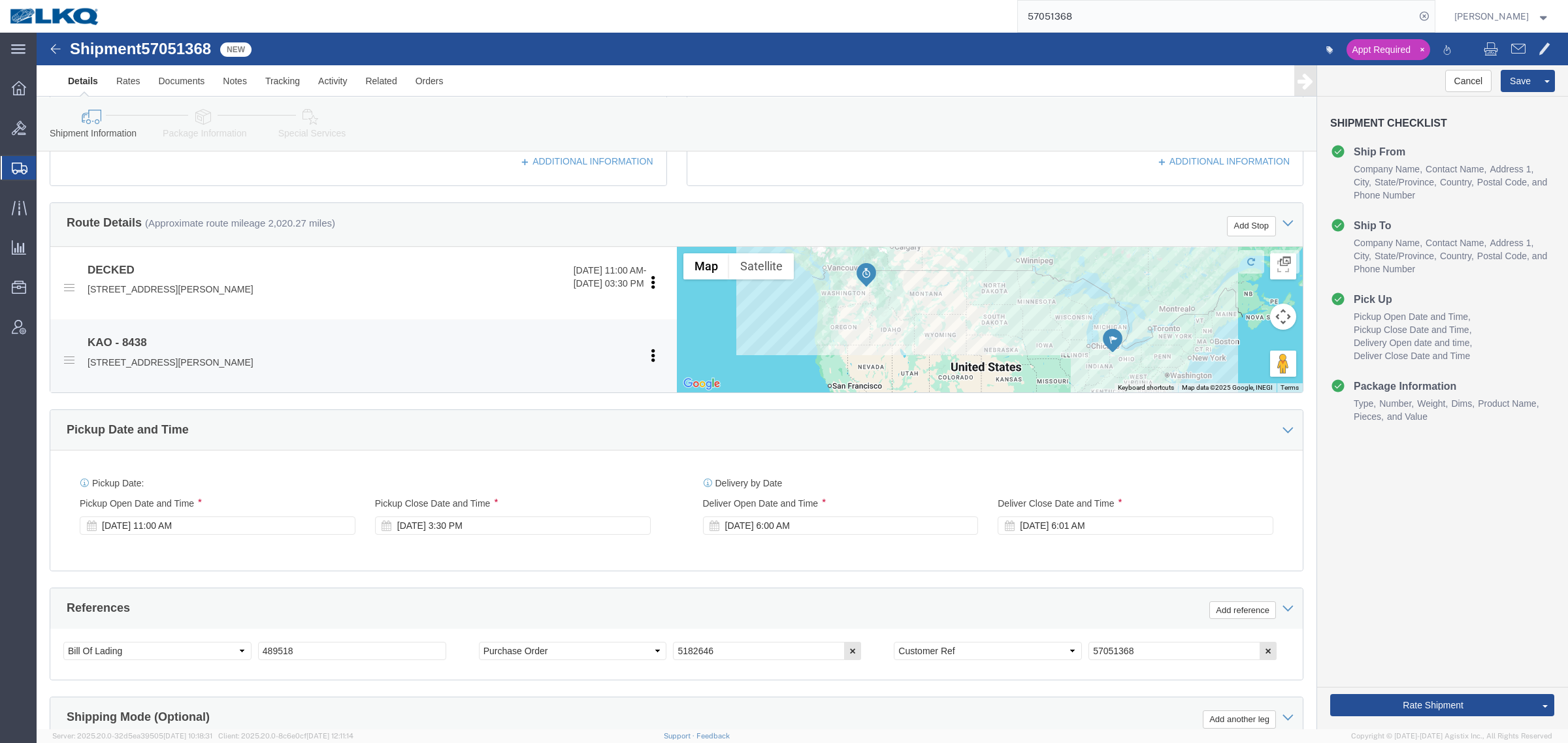
click p "9212 W Hallett Rd, Spokane, WA, 99224, US"
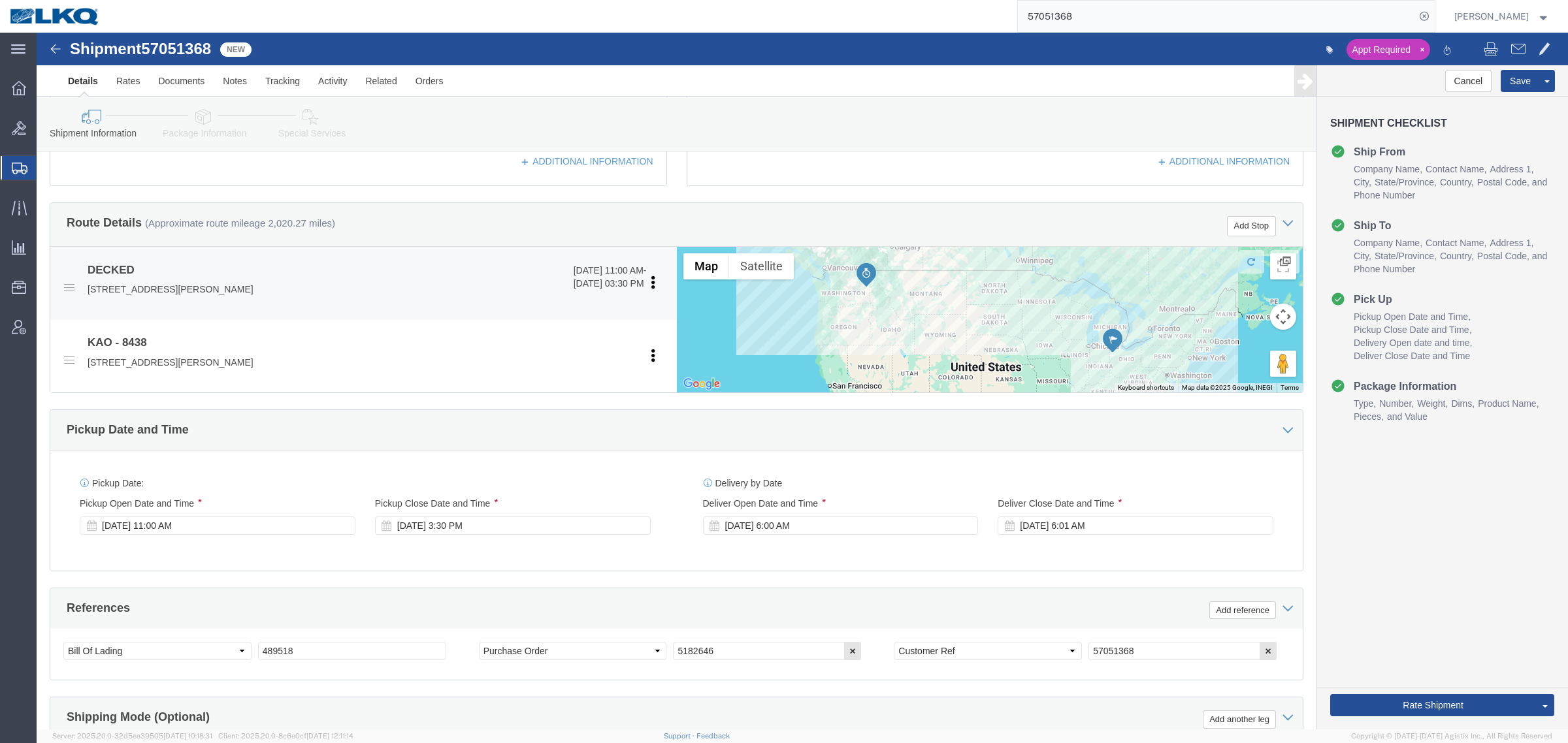
copy p "99224"
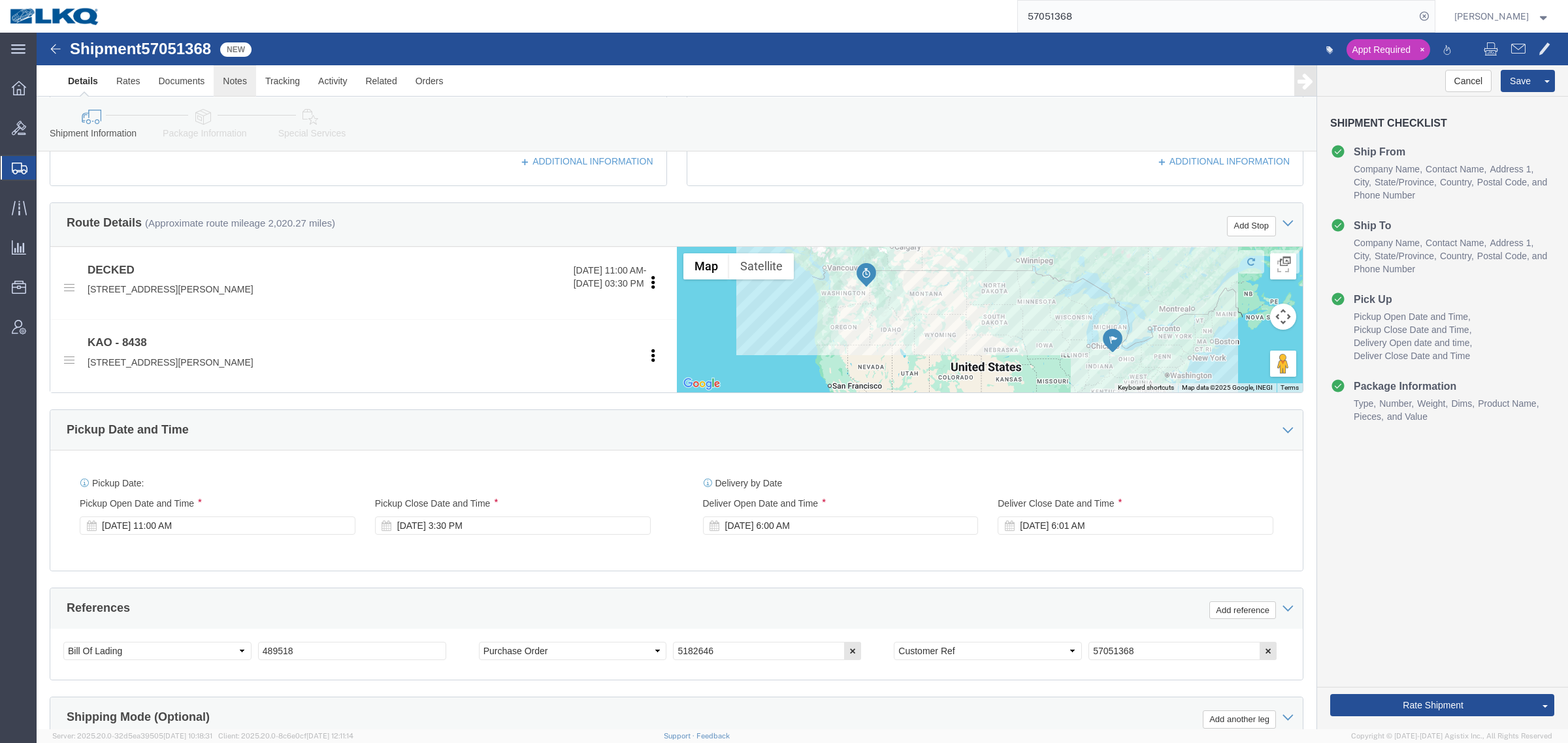
click link "Notes"
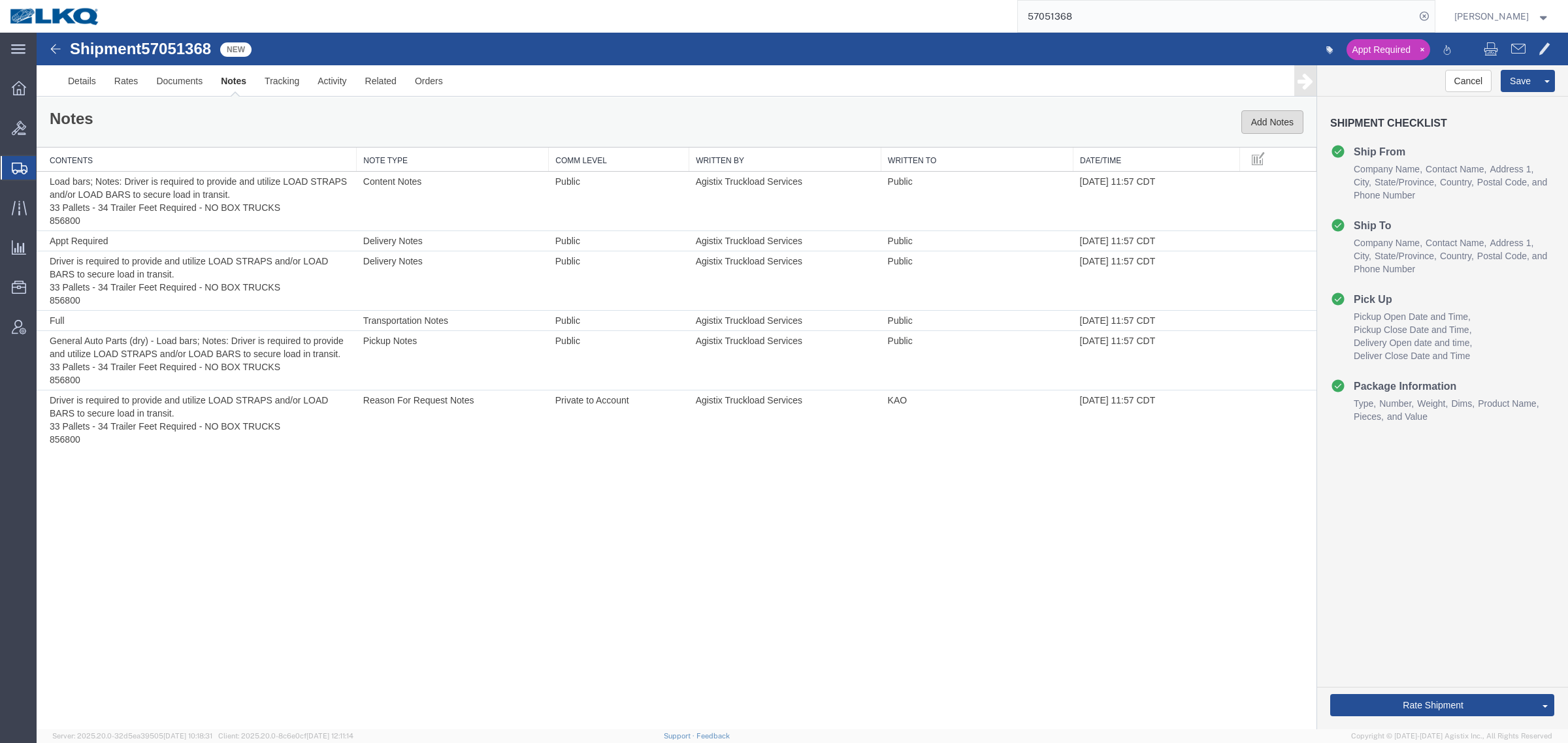
click at [1271, 111] on button "Add Notes" at bounding box center [1271, 122] width 62 height 23
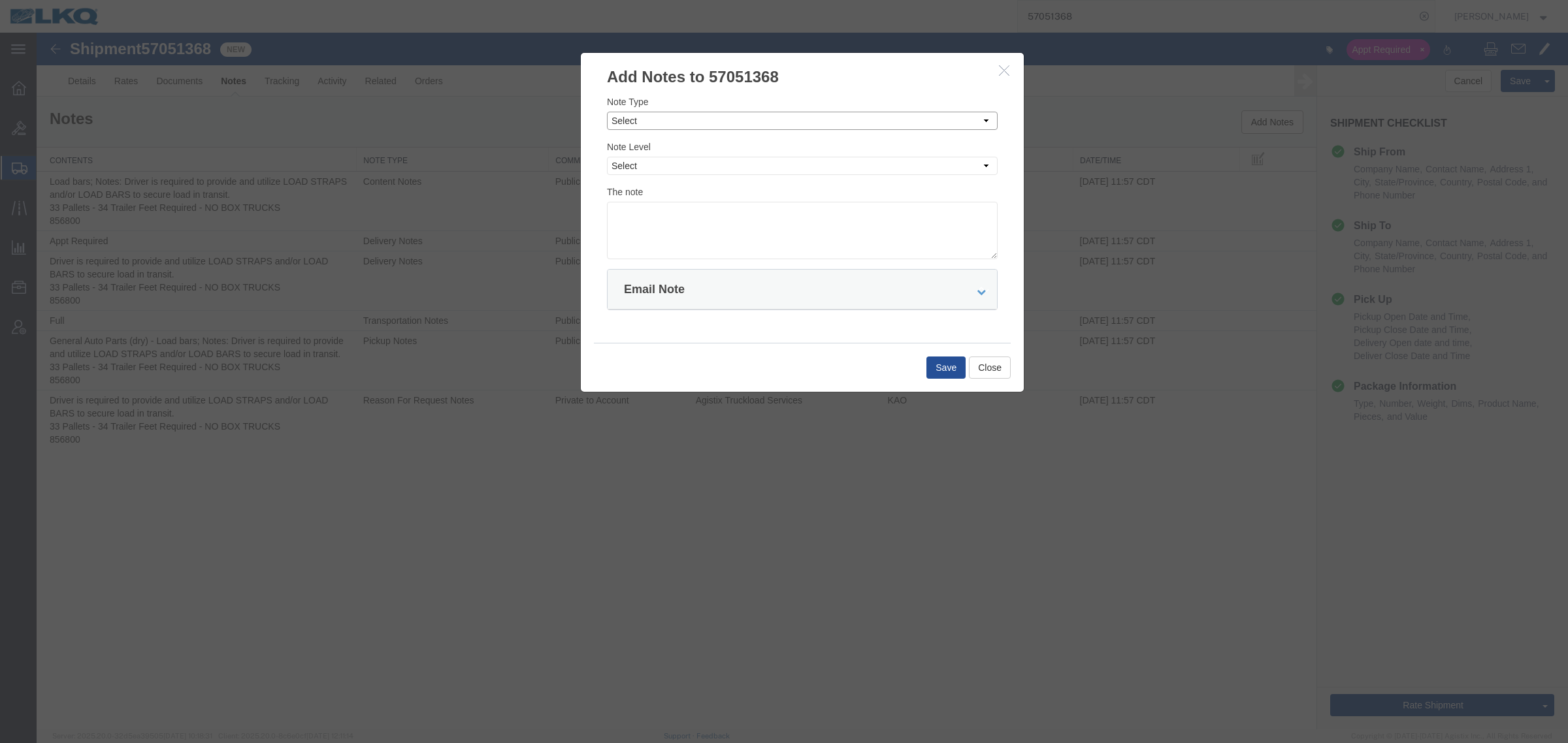
click at [811, 121] on select "Select Approval Bid Notes Carrier Change Notes Claim Notes Content Hazmat Notes…" at bounding box center [802, 120] width 391 height 18
select select "BID_NOTES"
click at [607, 111] on select "Select Approval Bid Notes Carrier Change Notes Claim Notes Content Hazmat Notes…" at bounding box center [802, 120] width 391 height 18
click at [746, 165] on select "Select Private to Account Private to Vendor Public" at bounding box center [802, 165] width 391 height 18
select select "PRIVATE_TO_ACCOUNT"
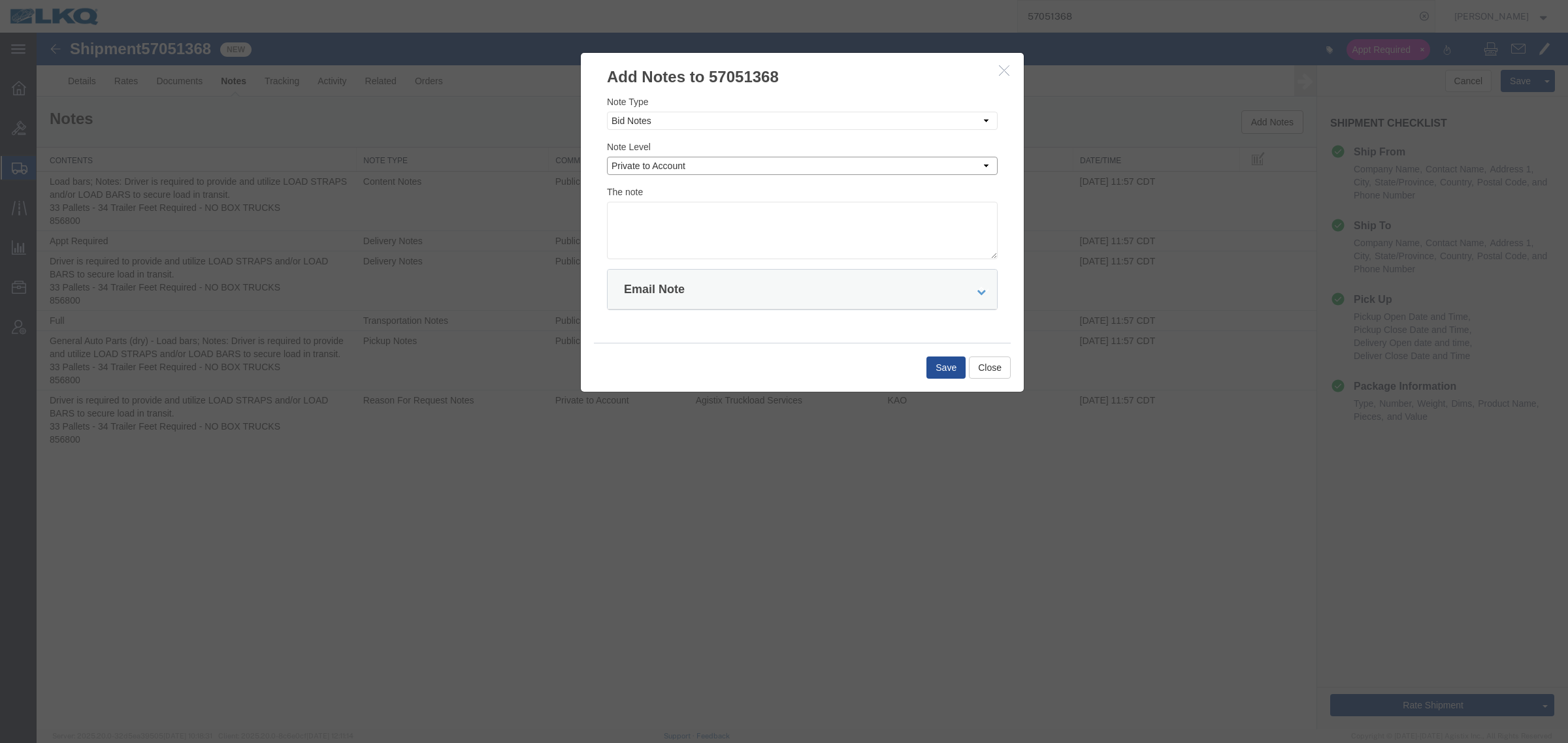
click at [607, 156] on select "Select Private to Account Private to Vendor Public" at bounding box center [802, 165] width 391 height 18
click at [742, 224] on textarea at bounding box center [802, 231] width 391 height 57
type textarea "DAT: $3984"
click at [949, 371] on button "Save" at bounding box center [946, 367] width 40 height 22
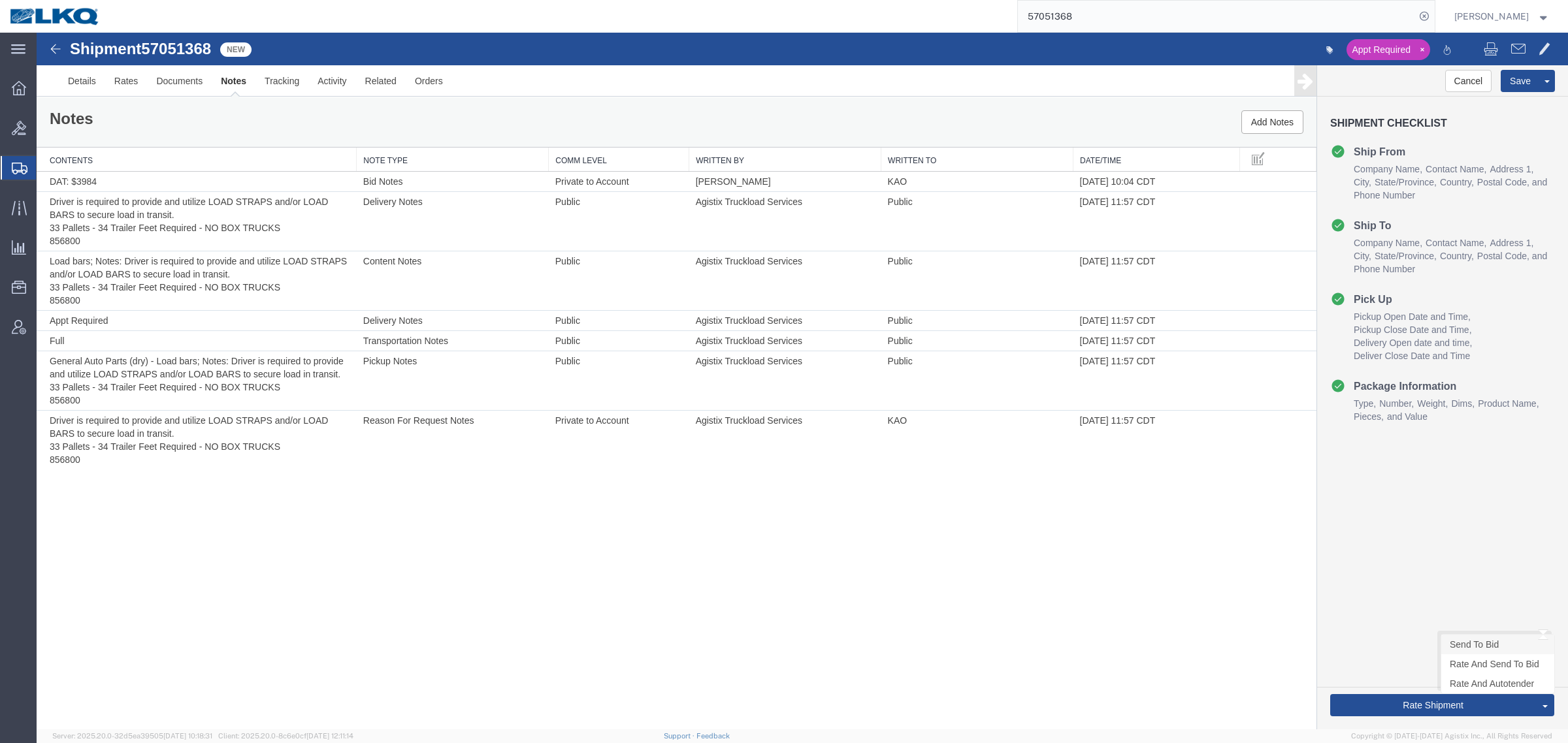
click at [1481, 647] on link "Send To Bid" at bounding box center [1498, 645] width 113 height 20
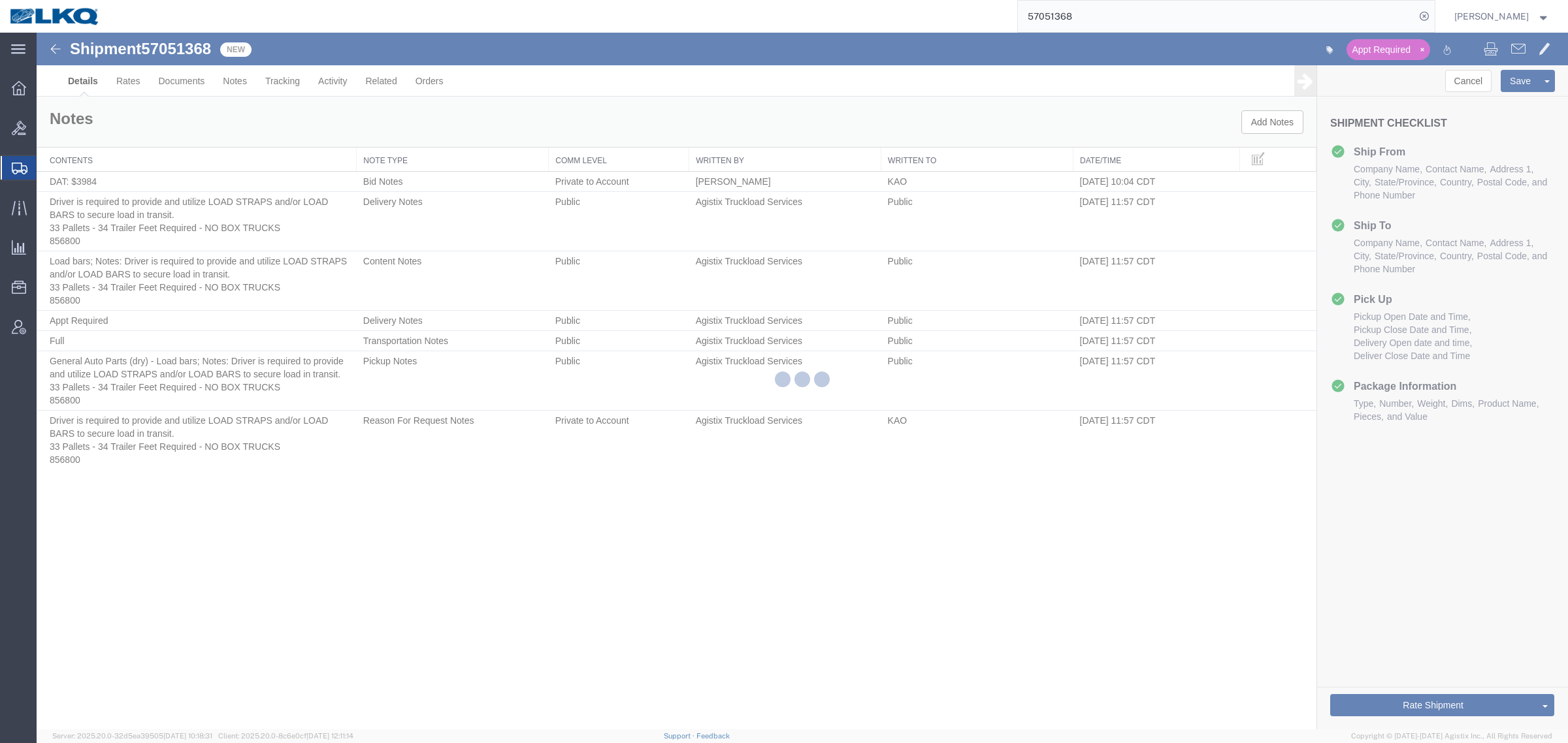
select select "30553"
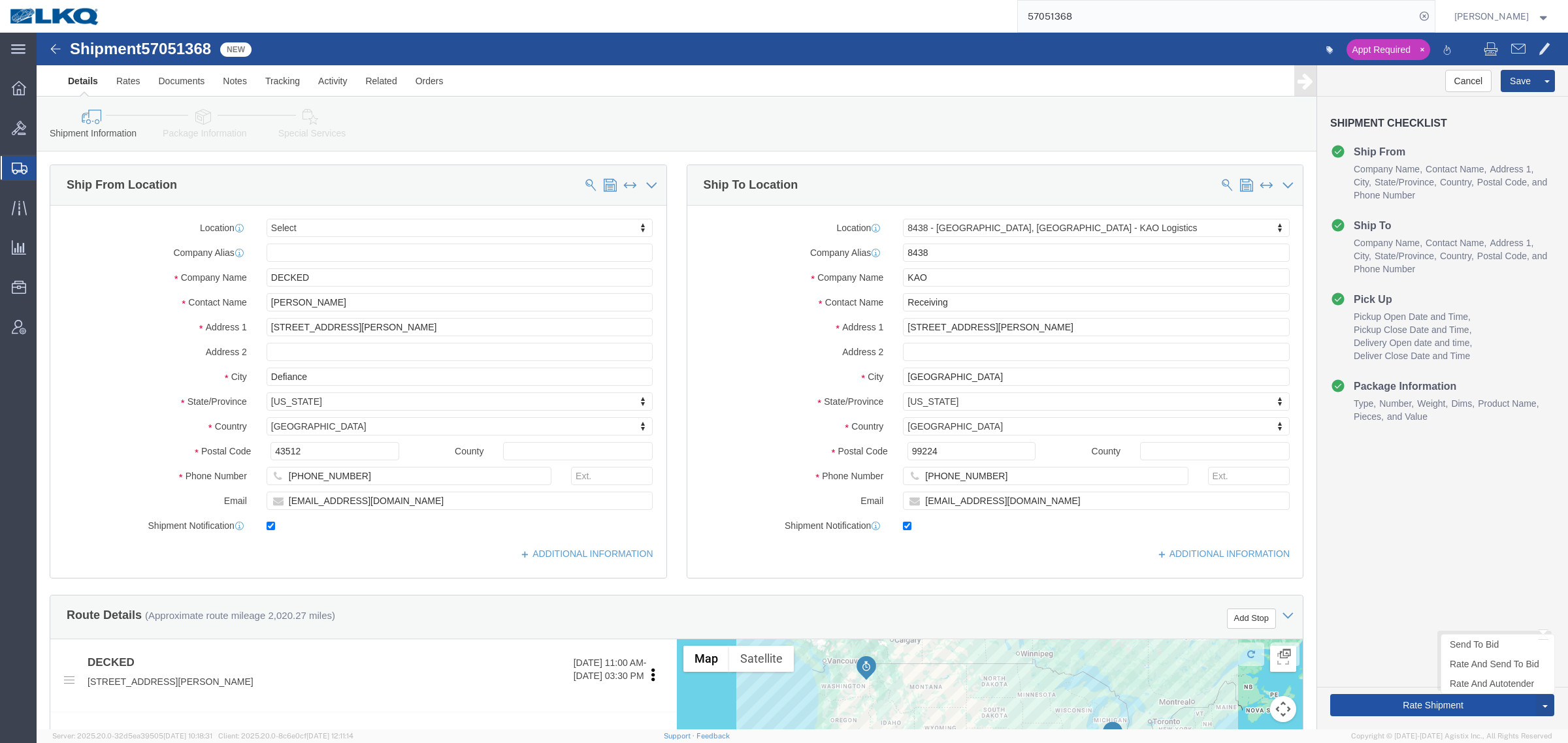
select select "TL"
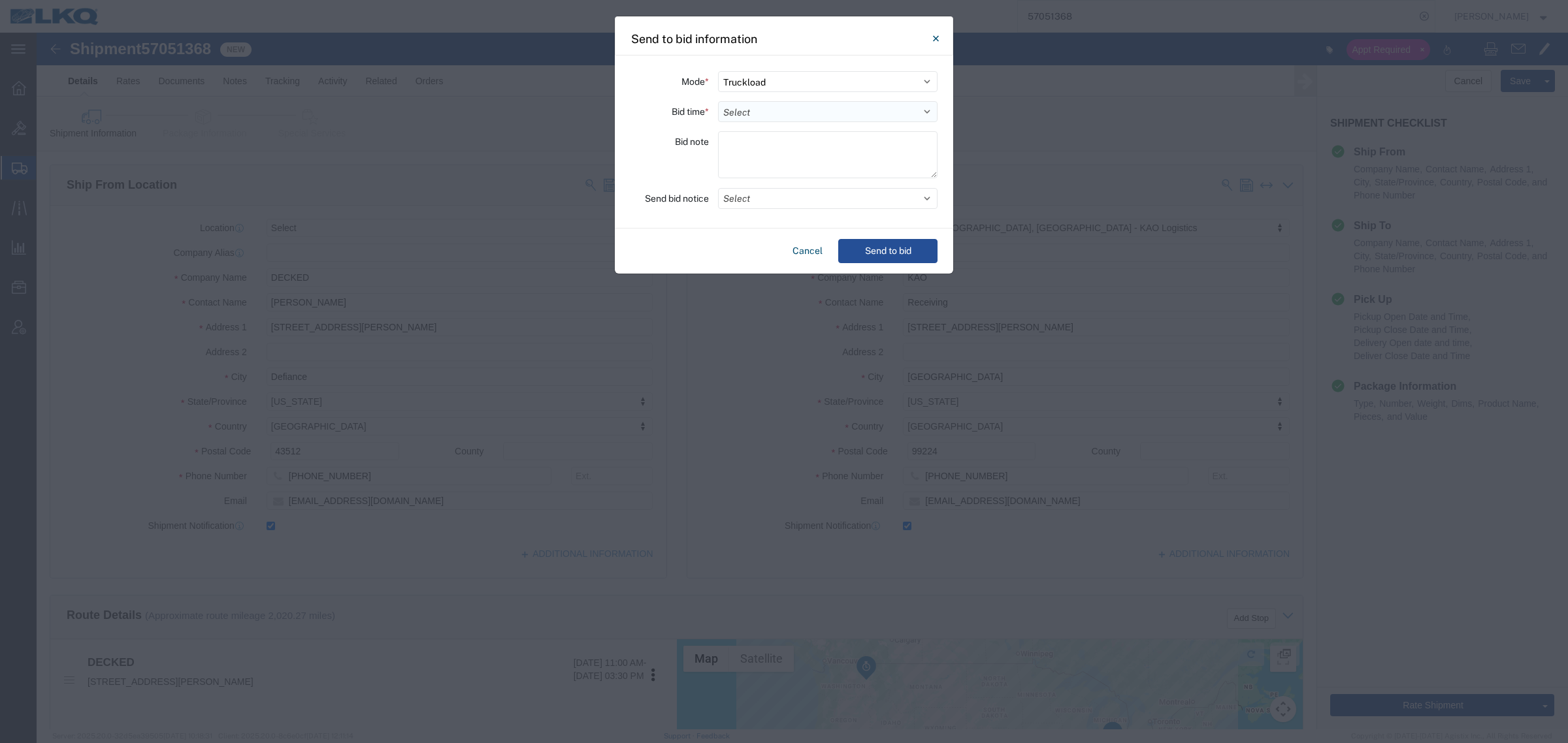
click at [775, 114] on select "Select 30 Min (Rush) 1 Hour (Rush) 2 Hours (Rush) 4 Hours (Rush) 8 Hours (Rush)…" at bounding box center [828, 111] width 219 height 21
select select "24"
click at [718, 102] on select "Select 30 Min (Rush) 1 Hour (Rush) 2 Hours (Rush) 4 Hours (Rush) 8 Hours (Rush)…" at bounding box center [828, 111] width 219 height 21
click at [895, 238] on div "Cancel Send to bid" at bounding box center [784, 251] width 339 height 45
click at [893, 243] on button "Send to bid" at bounding box center [888, 251] width 99 height 24
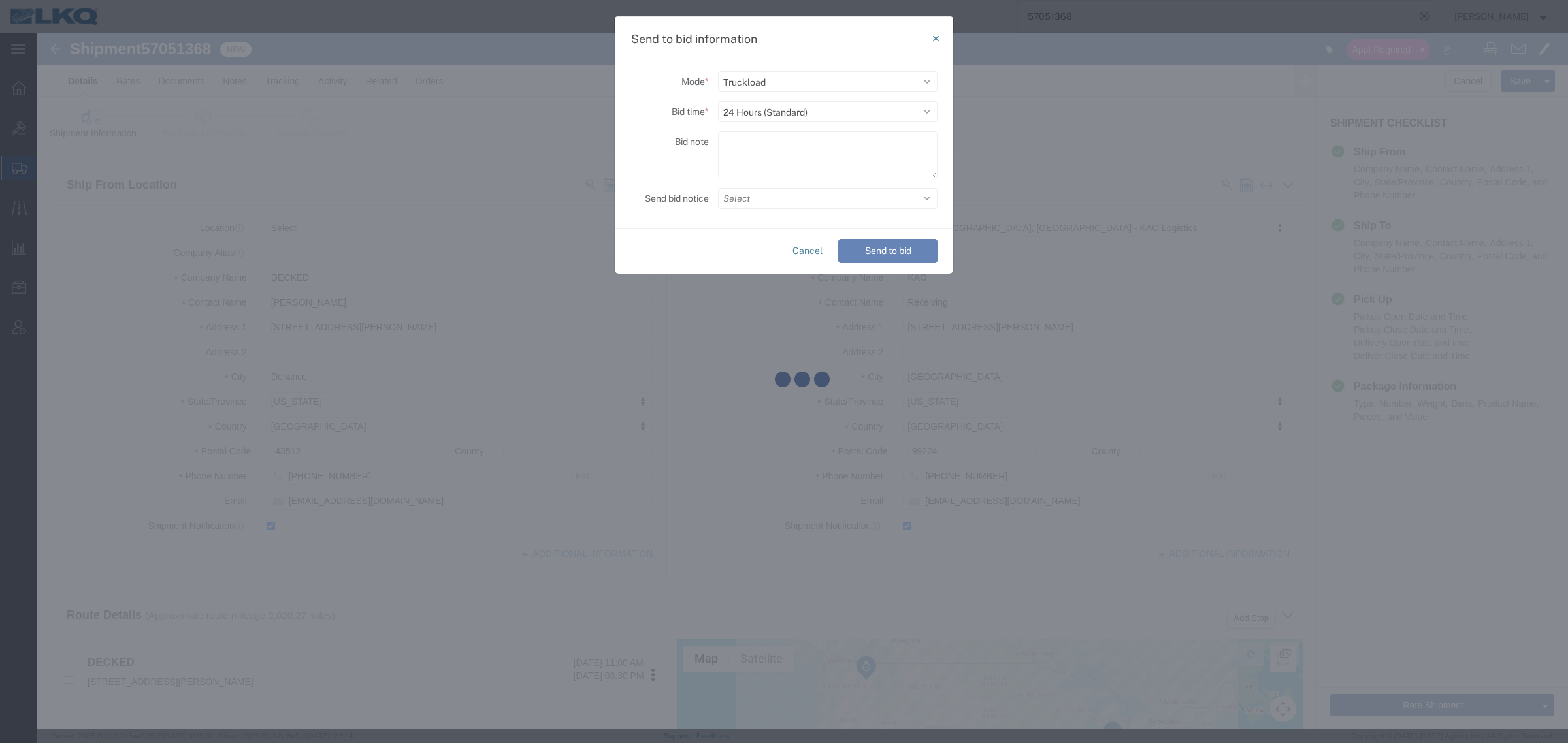
click at [678, 350] on div at bounding box center [802, 381] width 1531 height 697
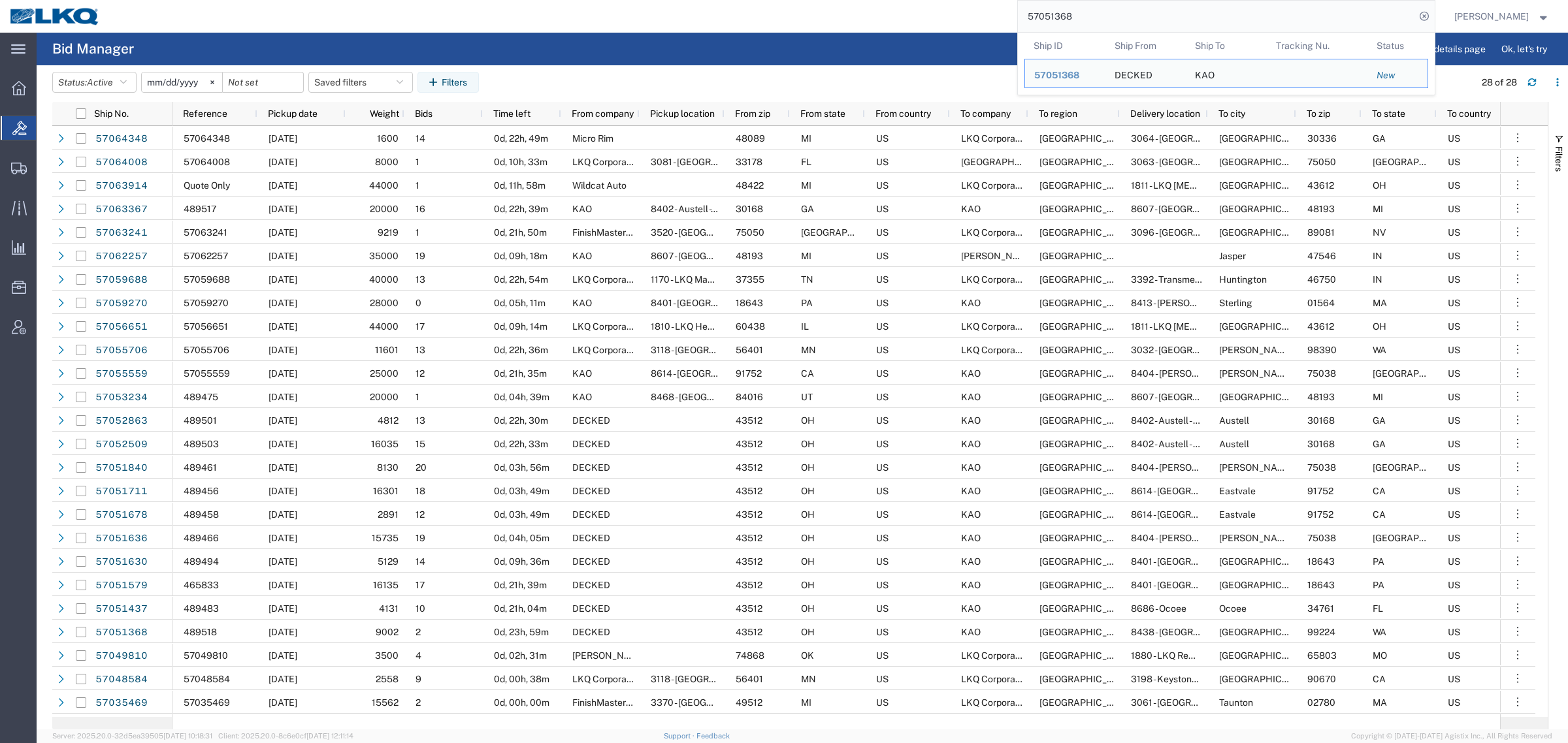
drag, startPoint x: 1010, startPoint y: 21, endPoint x: 961, endPoint y: 21, distance: 49.0
click at [961, 21] on div "57051368 Ship ID Ship From Ship To Tracking Nu. Status Ship ID 57051368 Ship Fr…" at bounding box center [772, 16] width 1324 height 32
paste input "63241"
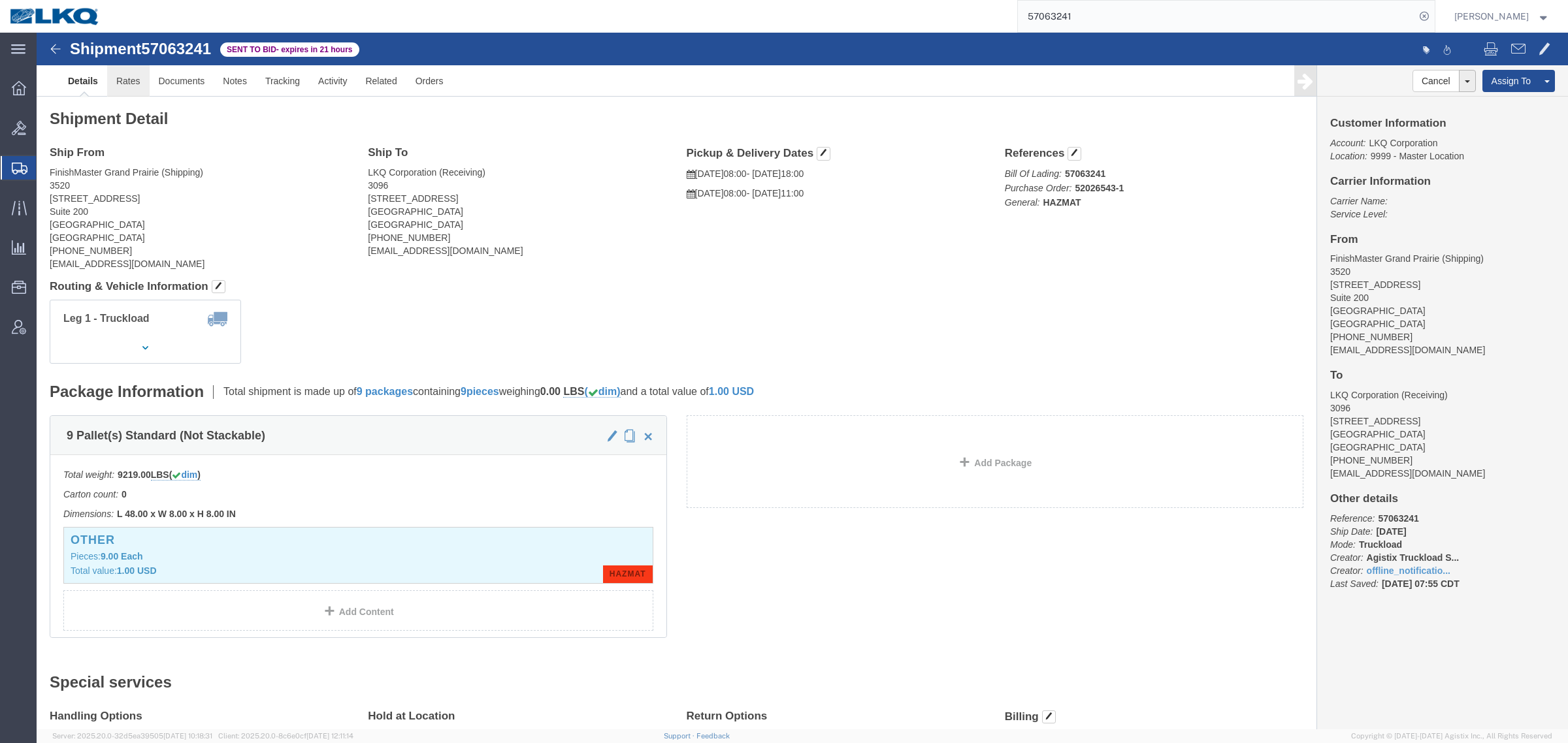
click link "Rates"
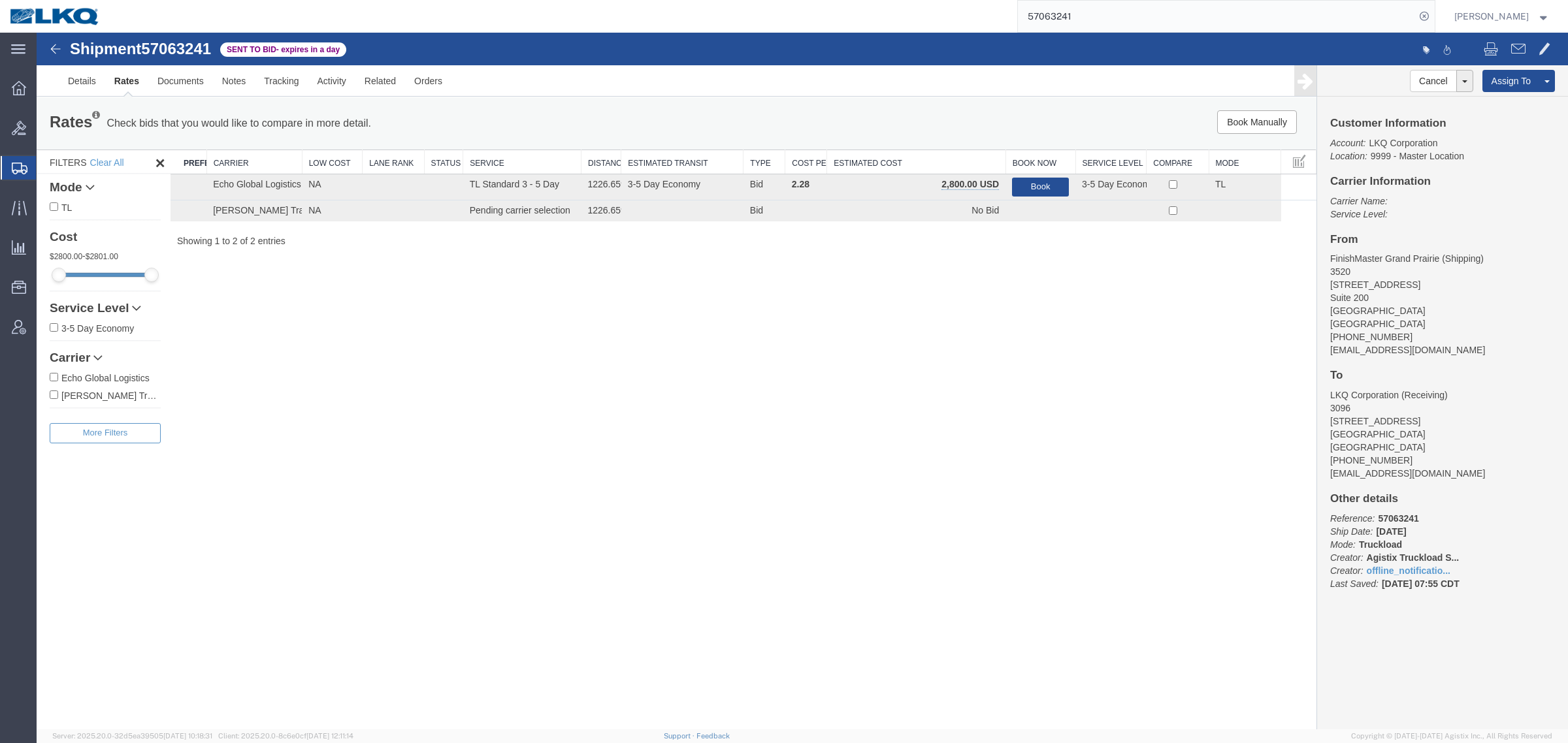
click at [812, 367] on div "Shipment 57063241 2 of 2 Sent to Bid - expires in a day Details Rates Documents…" at bounding box center [802, 381] width 1531 height 697
click at [1042, 178] on button "Book" at bounding box center [1040, 187] width 57 height 19
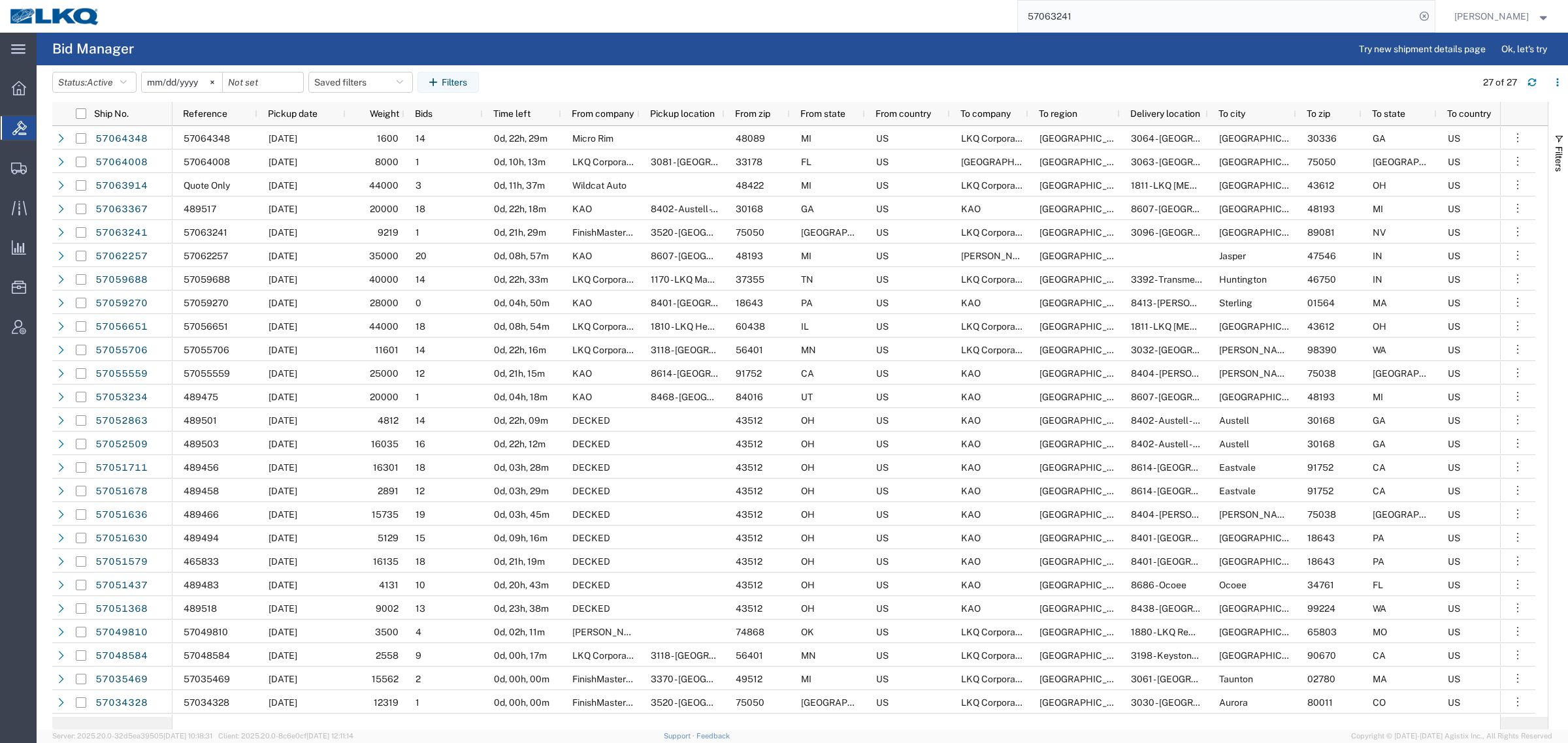
drag, startPoint x: 1080, startPoint y: 21, endPoint x: 941, endPoint y: 23, distance: 139.0
click at [952, 22] on div "57063241" at bounding box center [772, 16] width 1324 height 32
paste input "52863"
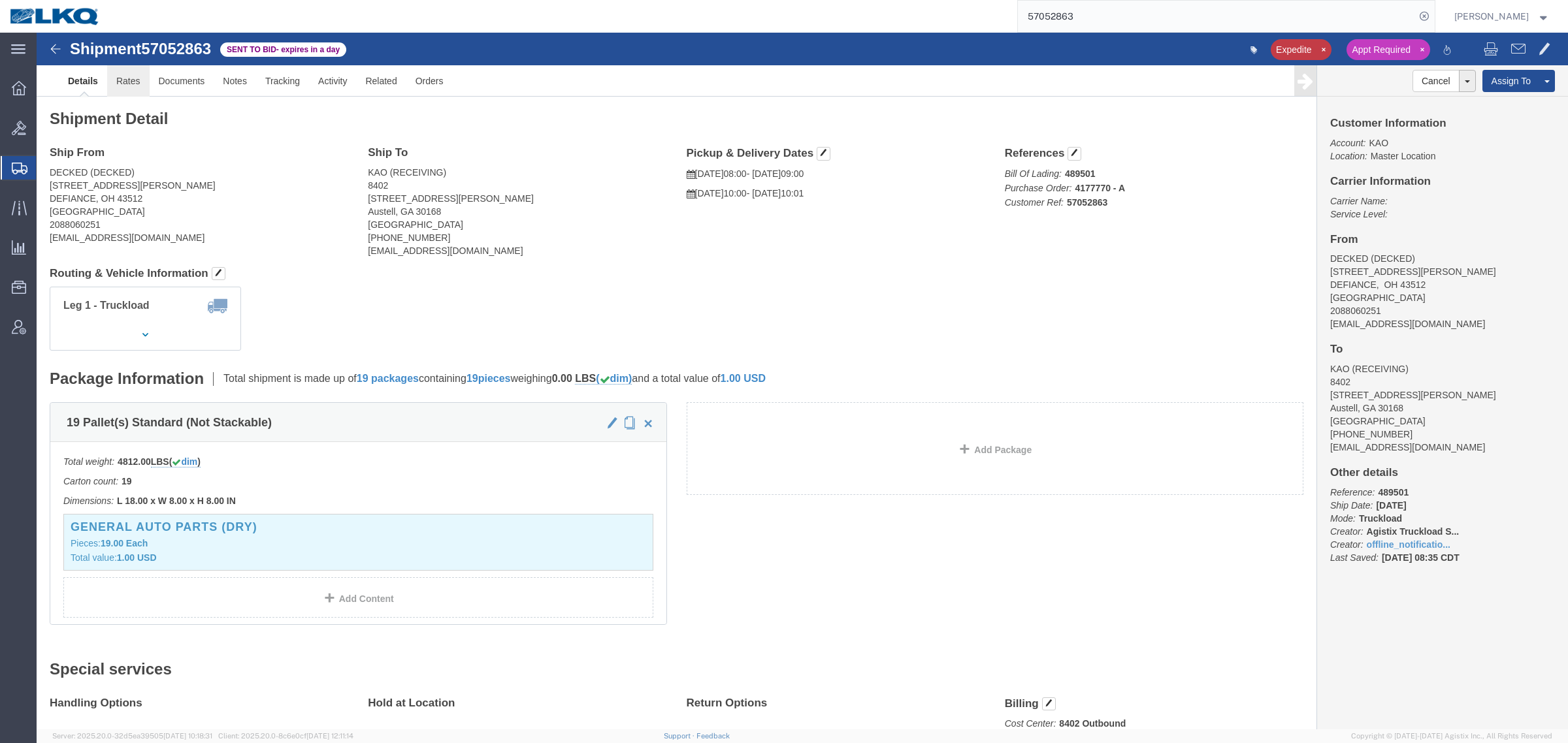
click link "Rates"
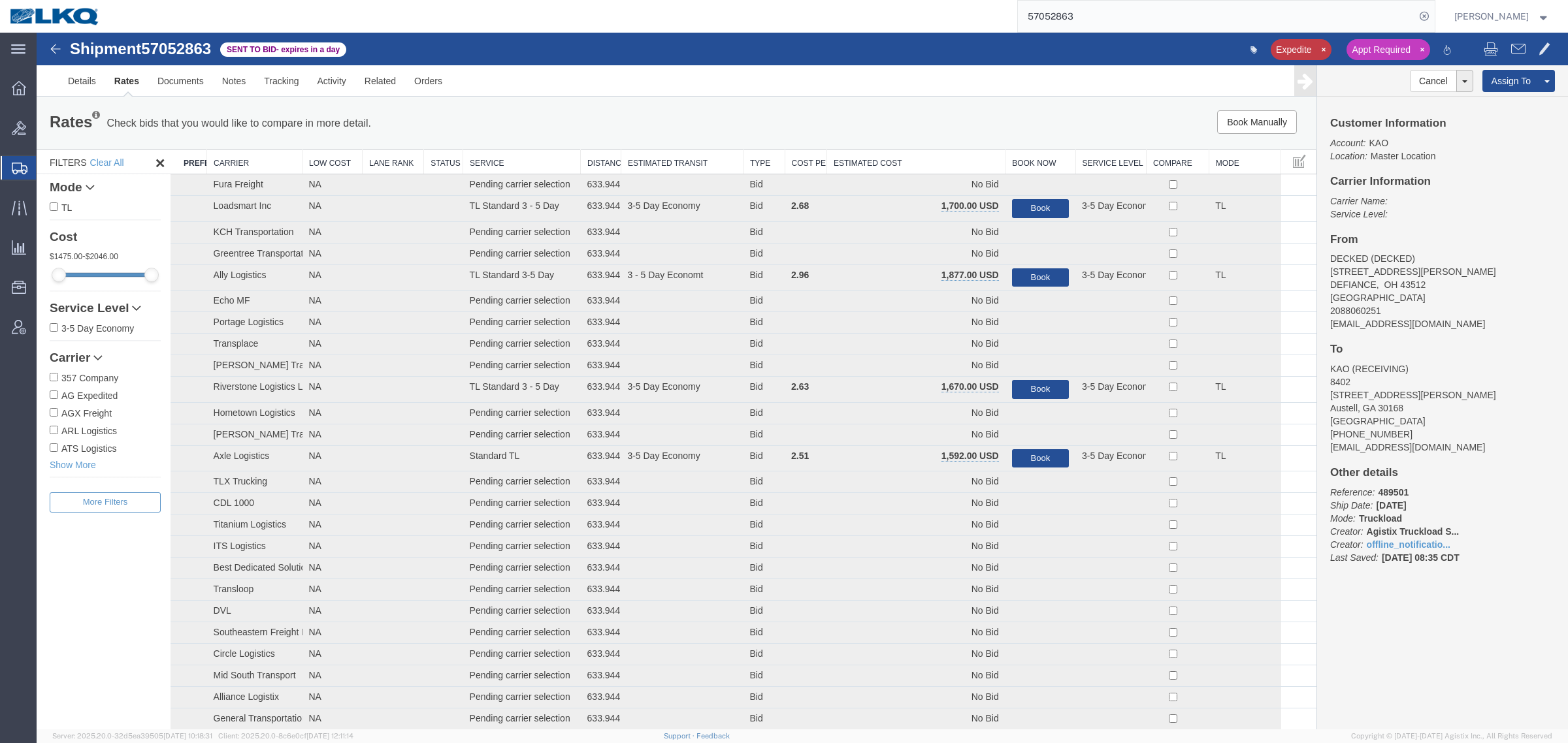
click at [939, 158] on th "Estimated Cost" at bounding box center [916, 162] width 178 height 24
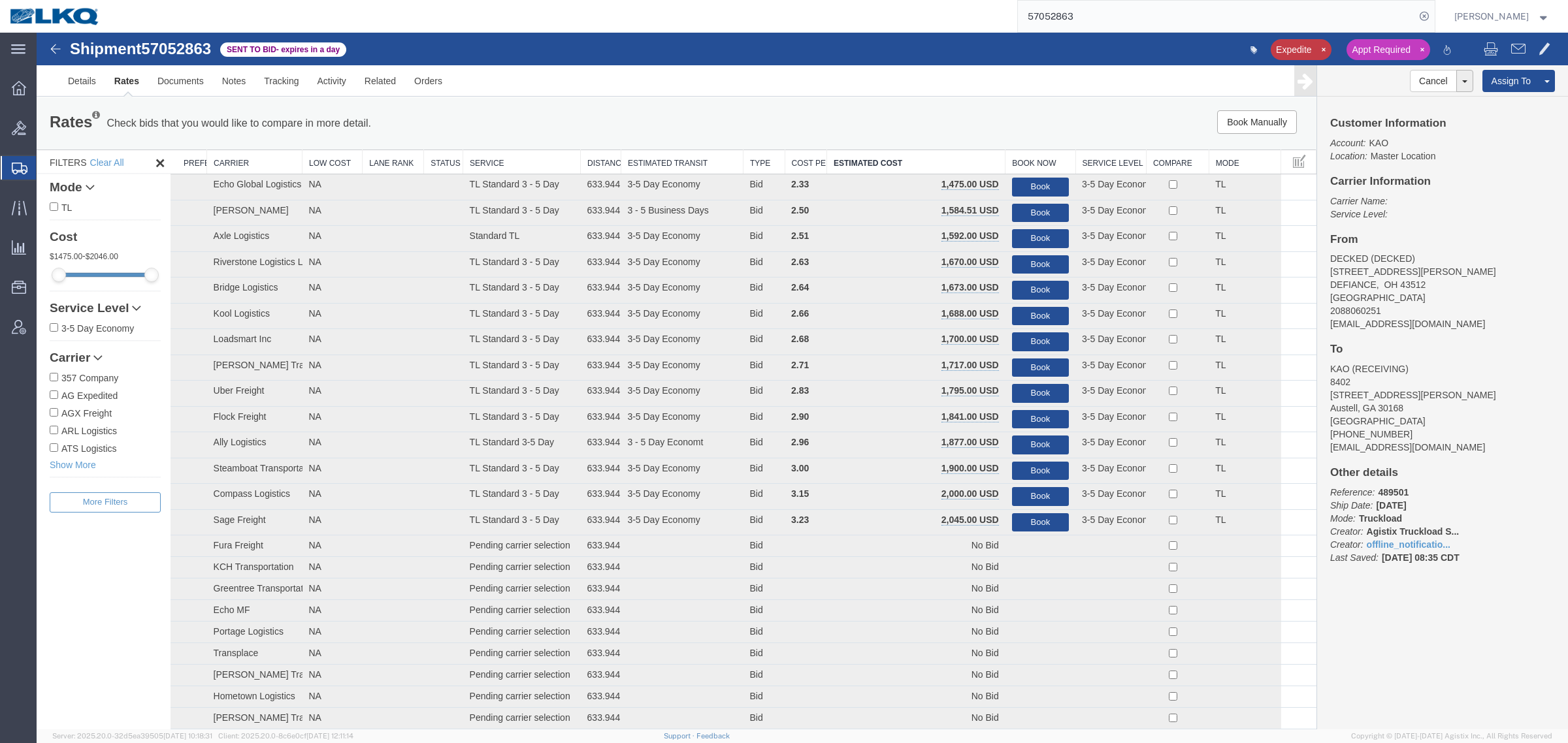
click at [933, 124] on div "Book Manually Pause Continue" at bounding box center [1048, 122] width 530 height 23
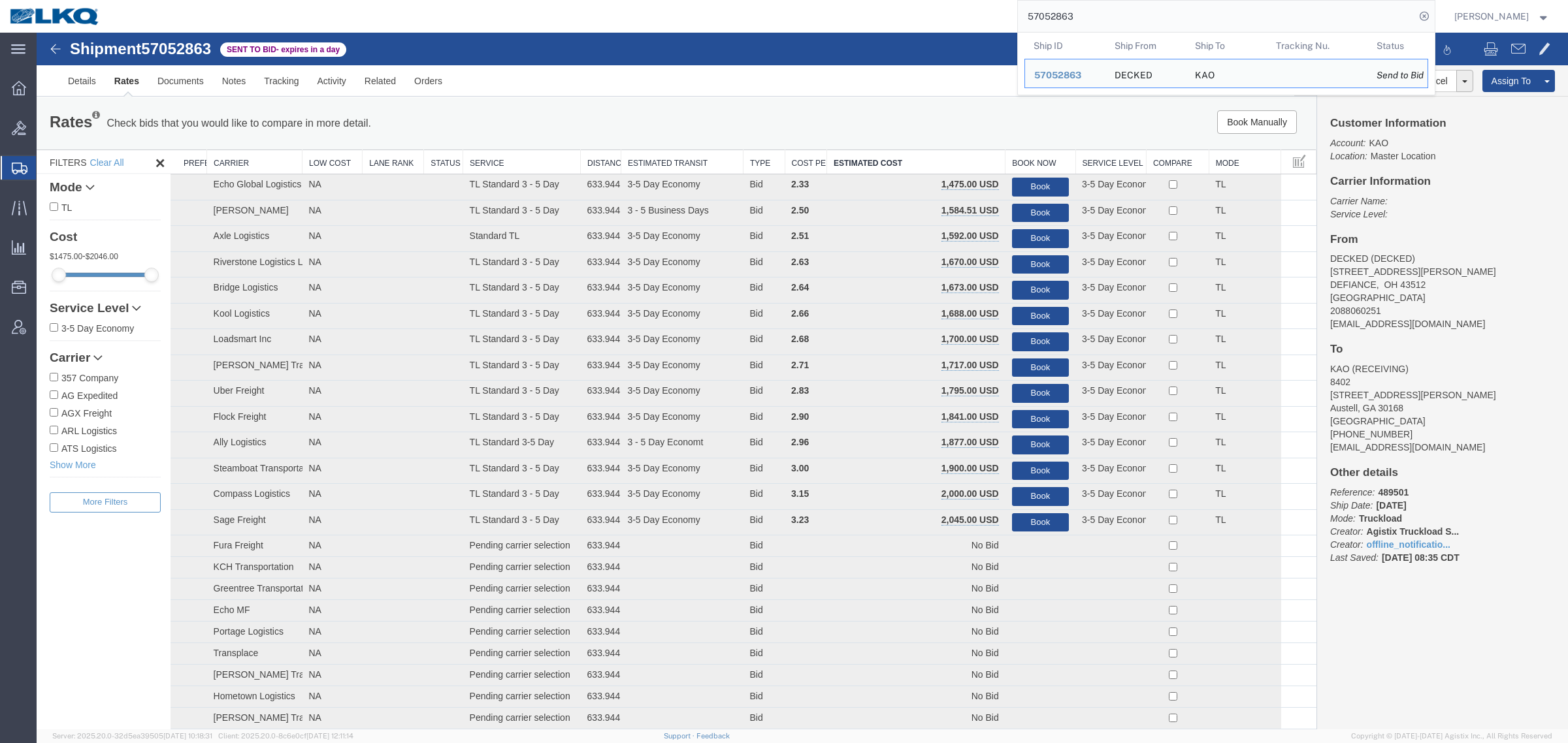
drag, startPoint x: 1123, startPoint y: 7, endPoint x: 954, endPoint y: 22, distance: 169.7
click at [955, 22] on div "57052863 Ship ID Ship From Ship To Tracking Nu. Status Ship ID 57052863 Ship Fr…" at bounding box center [772, 16] width 1324 height 32
paste input "1368"
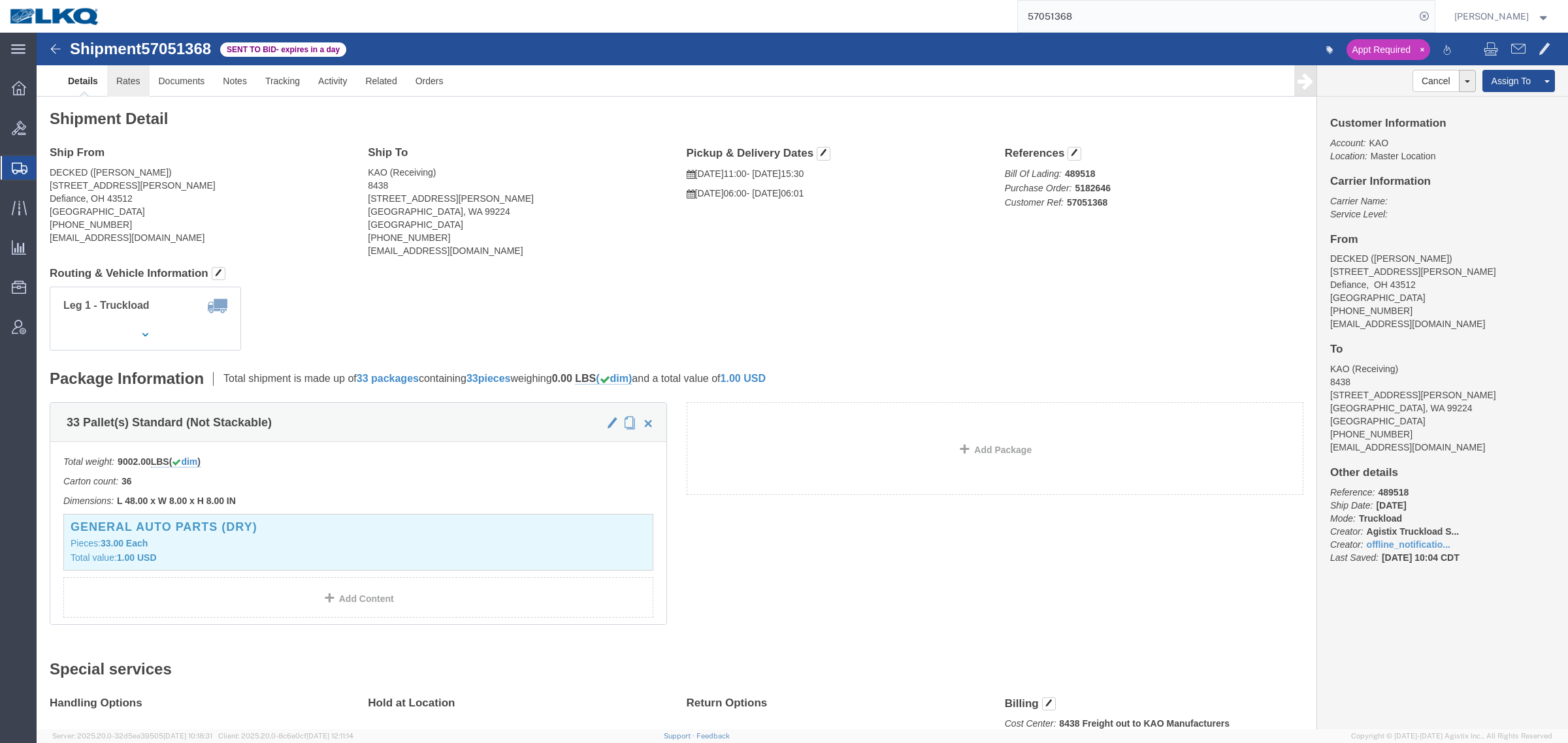
click link "Rates"
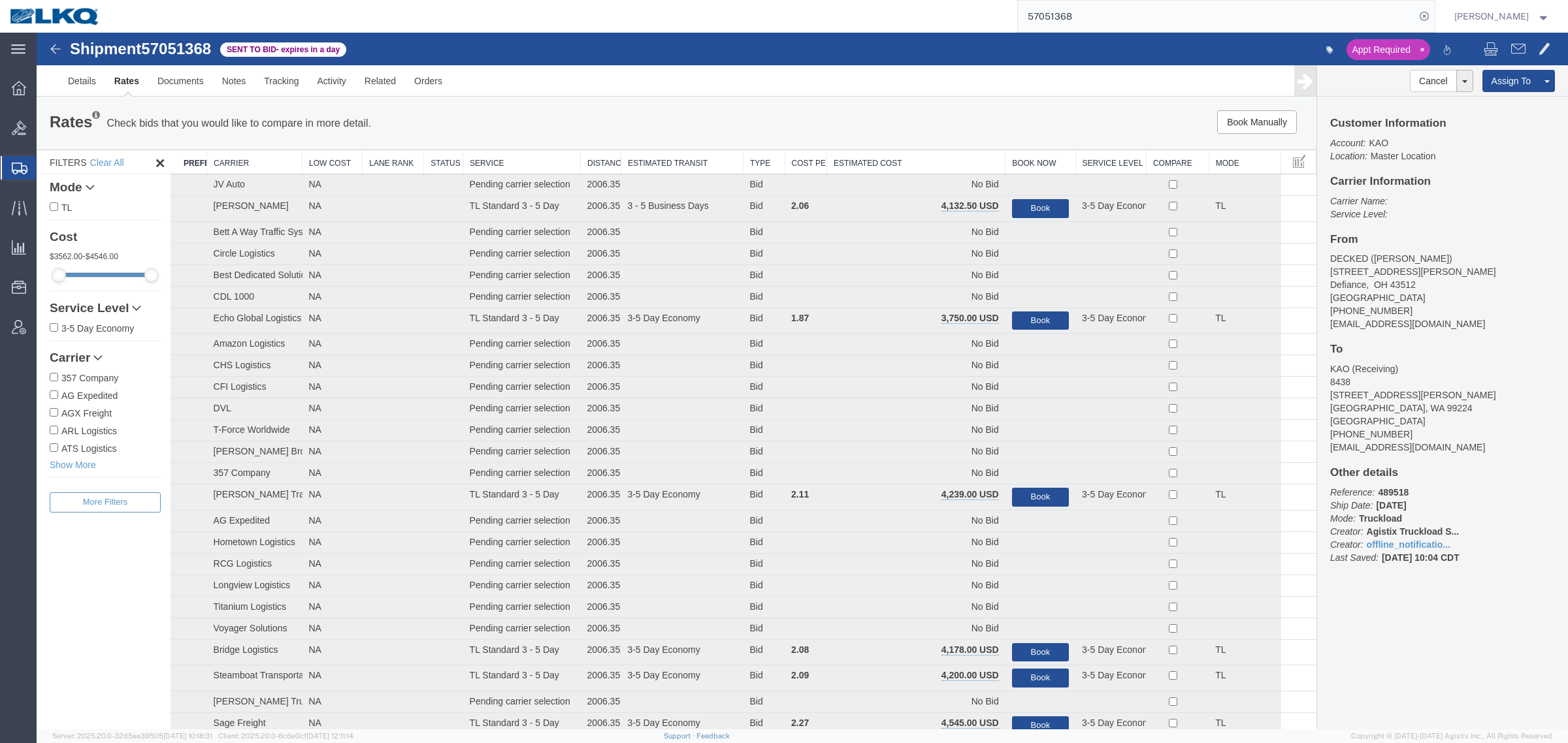
click at [887, 166] on th "Estimated Cost" at bounding box center [916, 162] width 178 height 24
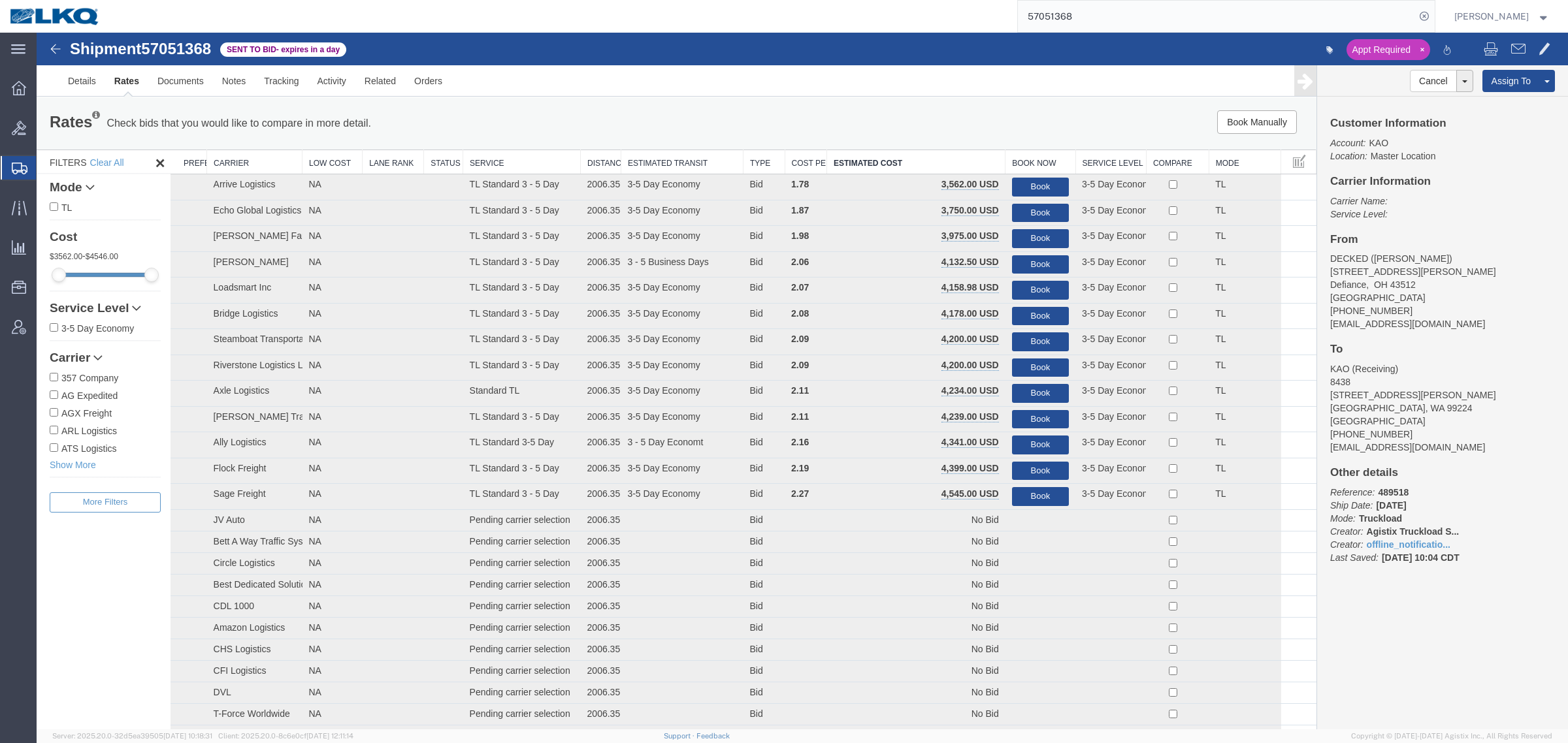
drag, startPoint x: 833, startPoint y: 119, endPoint x: 795, endPoint y: 79, distance: 55.2
click at [831, 118] on div "Book Manually Pause Continue" at bounding box center [1048, 122] width 530 height 23
click at [1168, 14] on input "57051368" at bounding box center [1216, 16] width 397 height 31
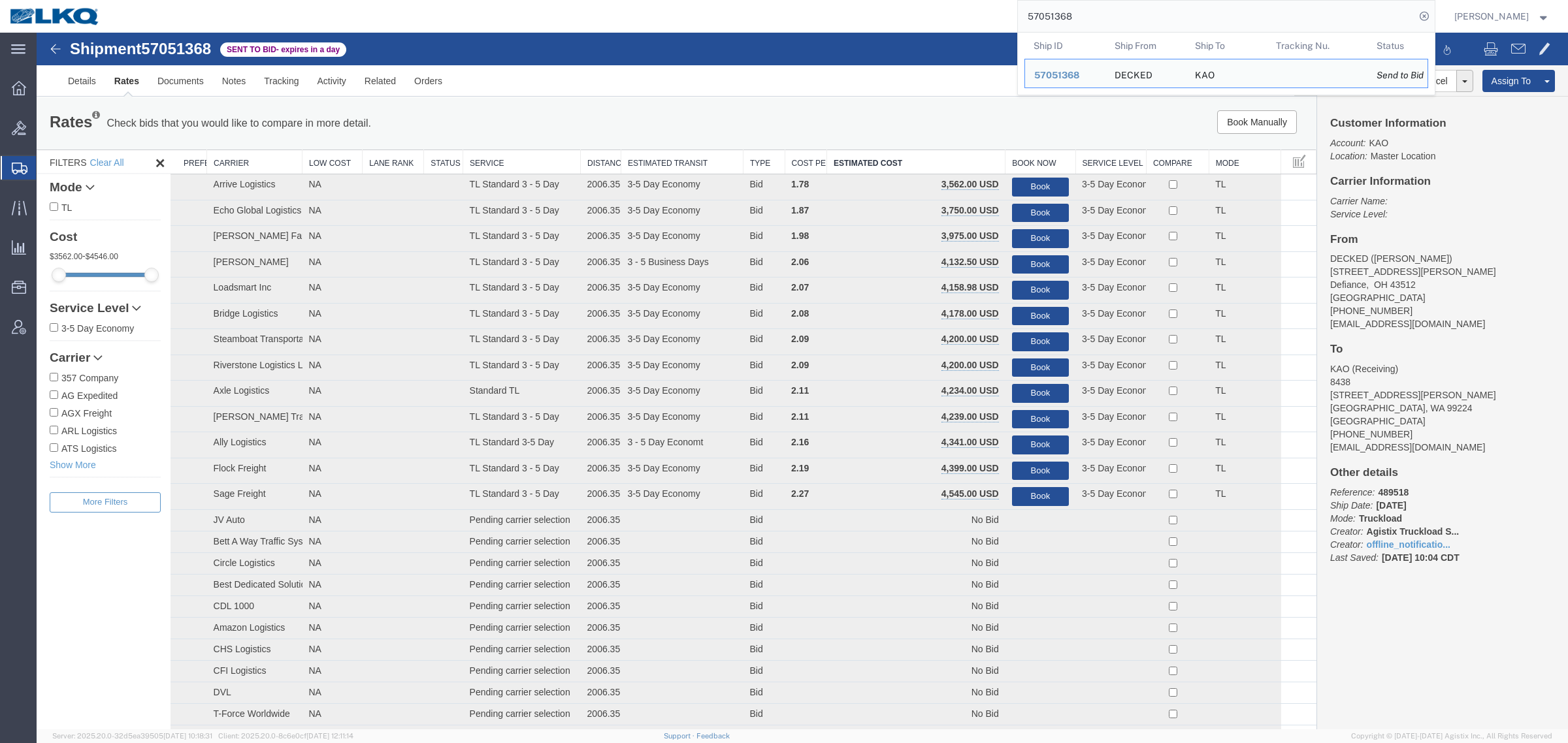
click at [1168, 13] on input "57051368" at bounding box center [1216, 16] width 397 height 31
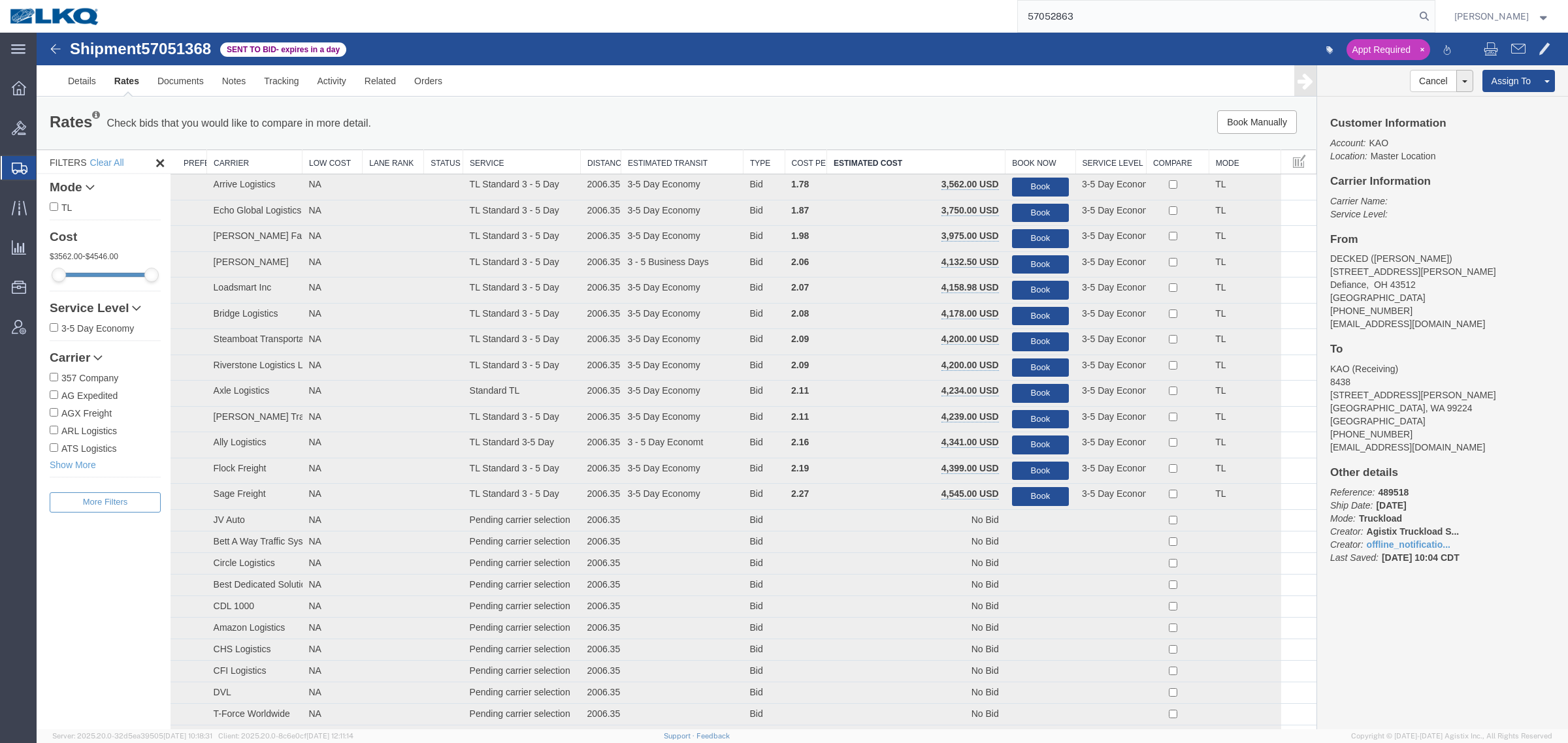
type input "57052863"
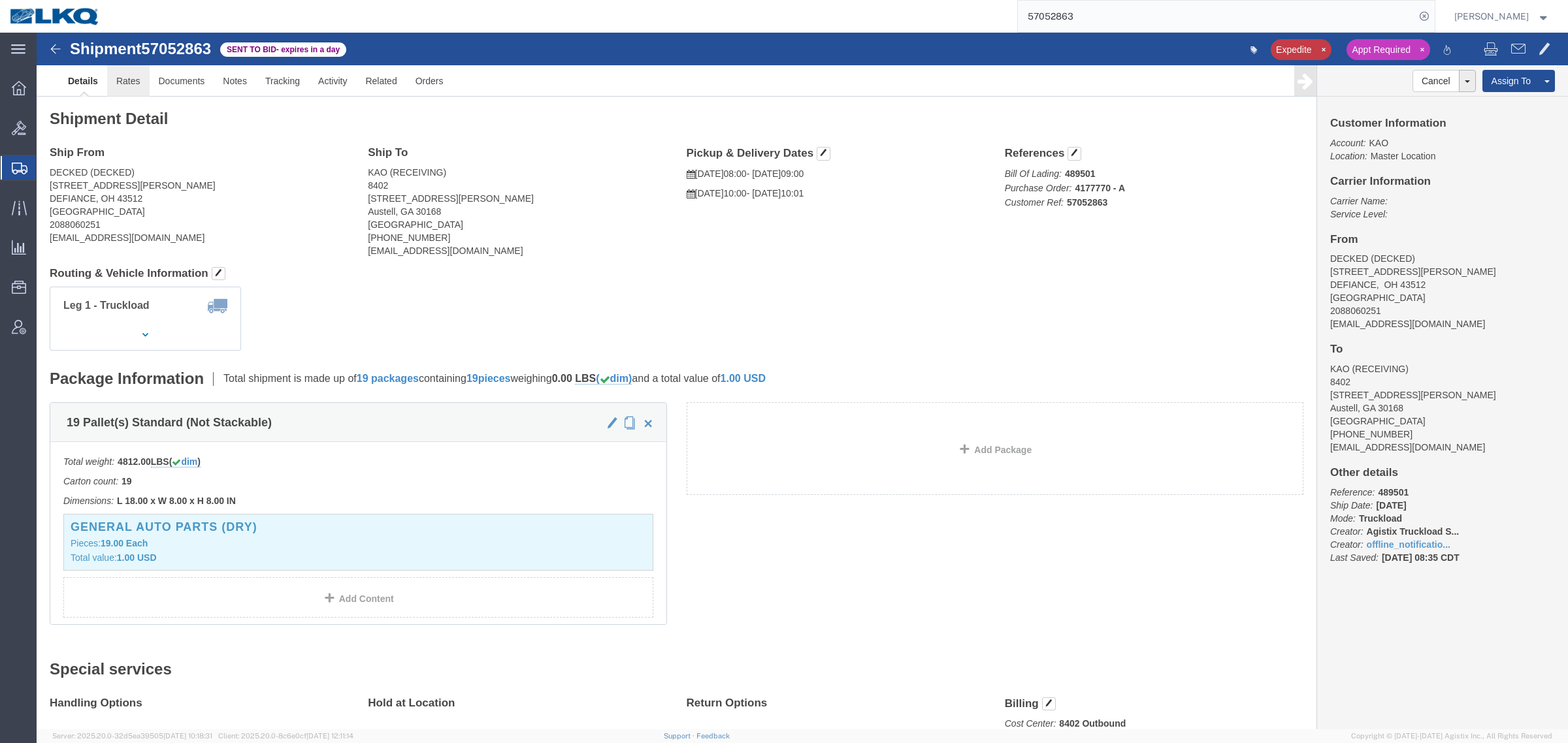
click link "Rates"
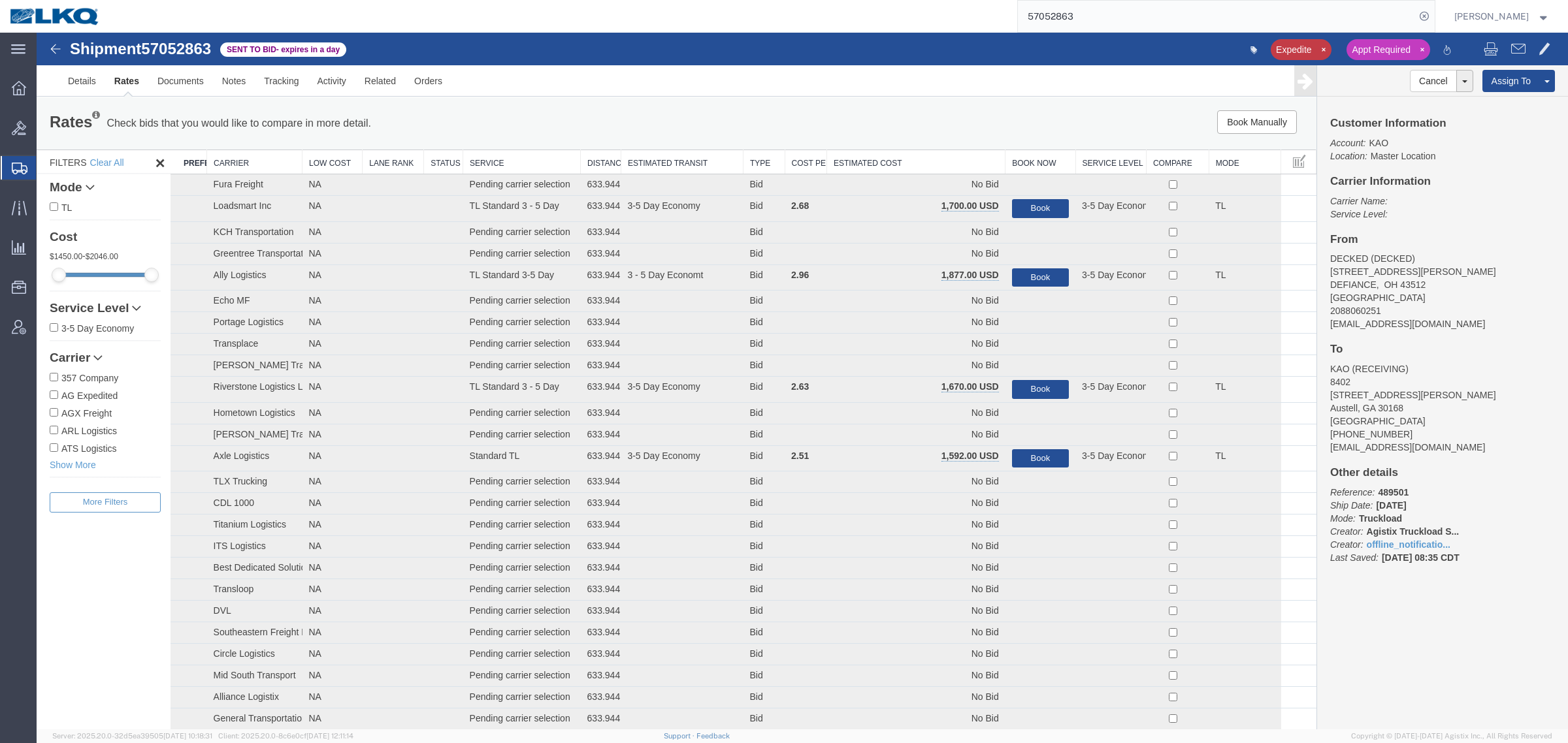
click at [873, 154] on th "Estimated Cost" at bounding box center [916, 162] width 178 height 24
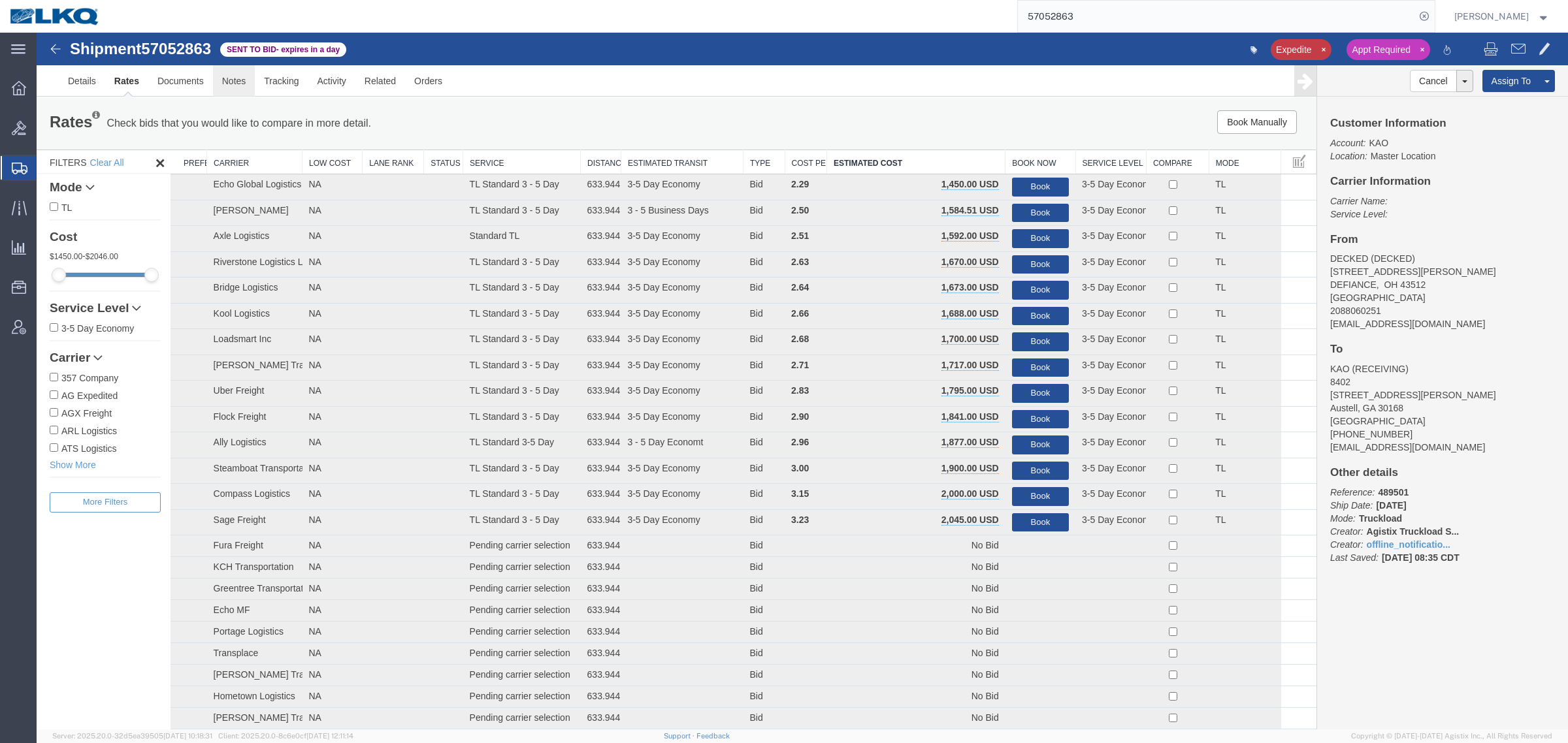
click at [233, 87] on link "Notes" at bounding box center [234, 81] width 42 height 31
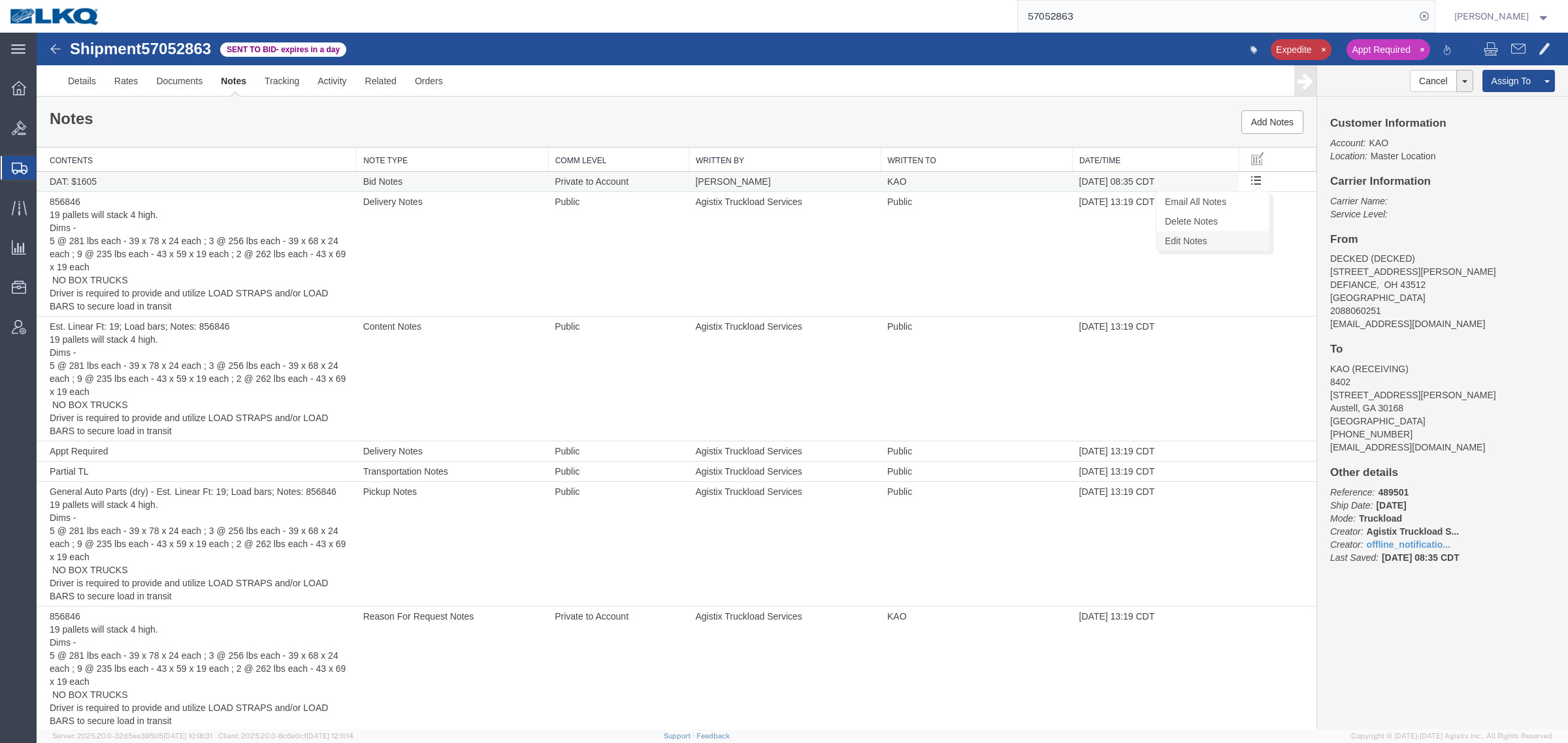
click at [1214, 238] on link "Edit Notes" at bounding box center [1213, 241] width 113 height 20
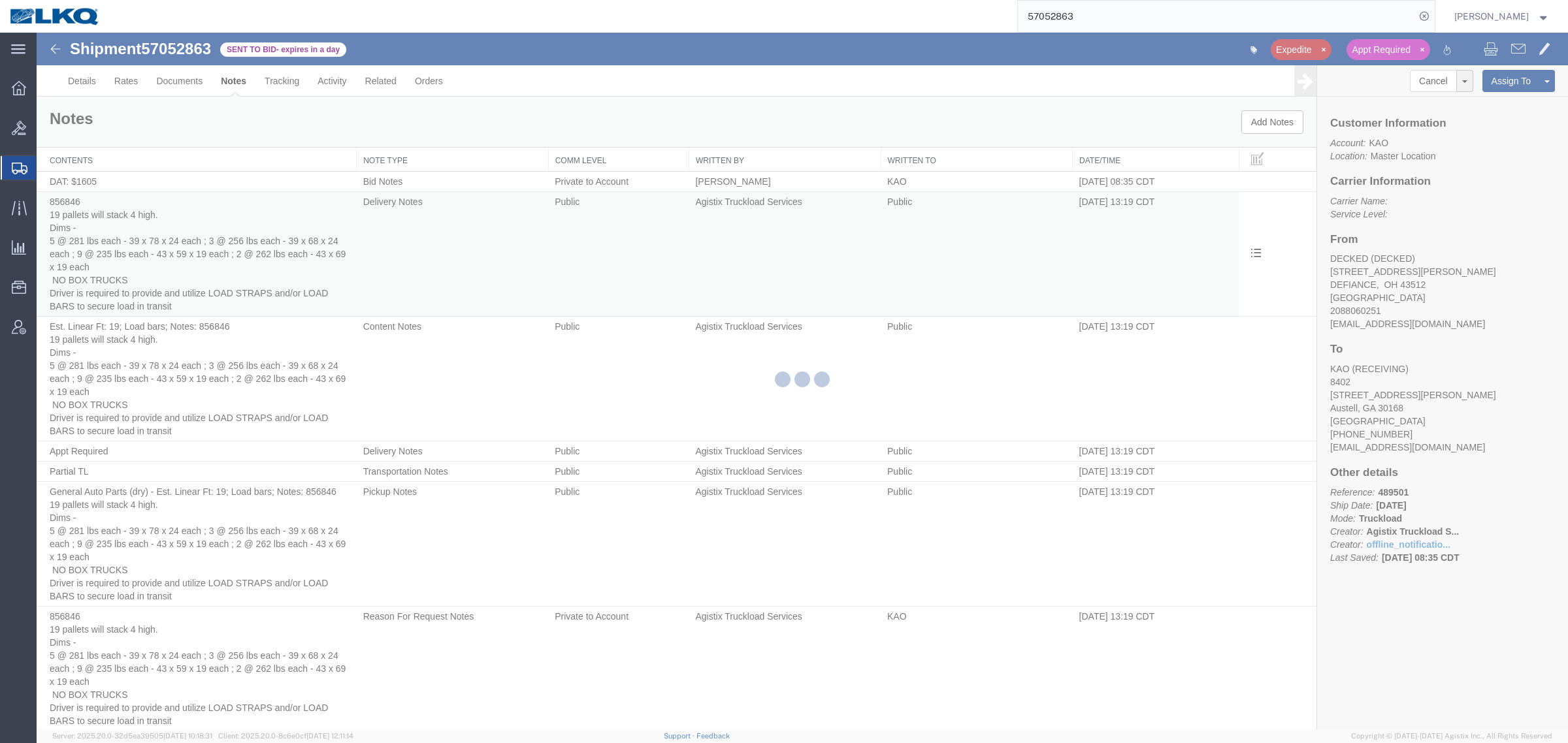
select select "BID_NOTES"
select select "PRIVATE_TO_ACCOUNT"
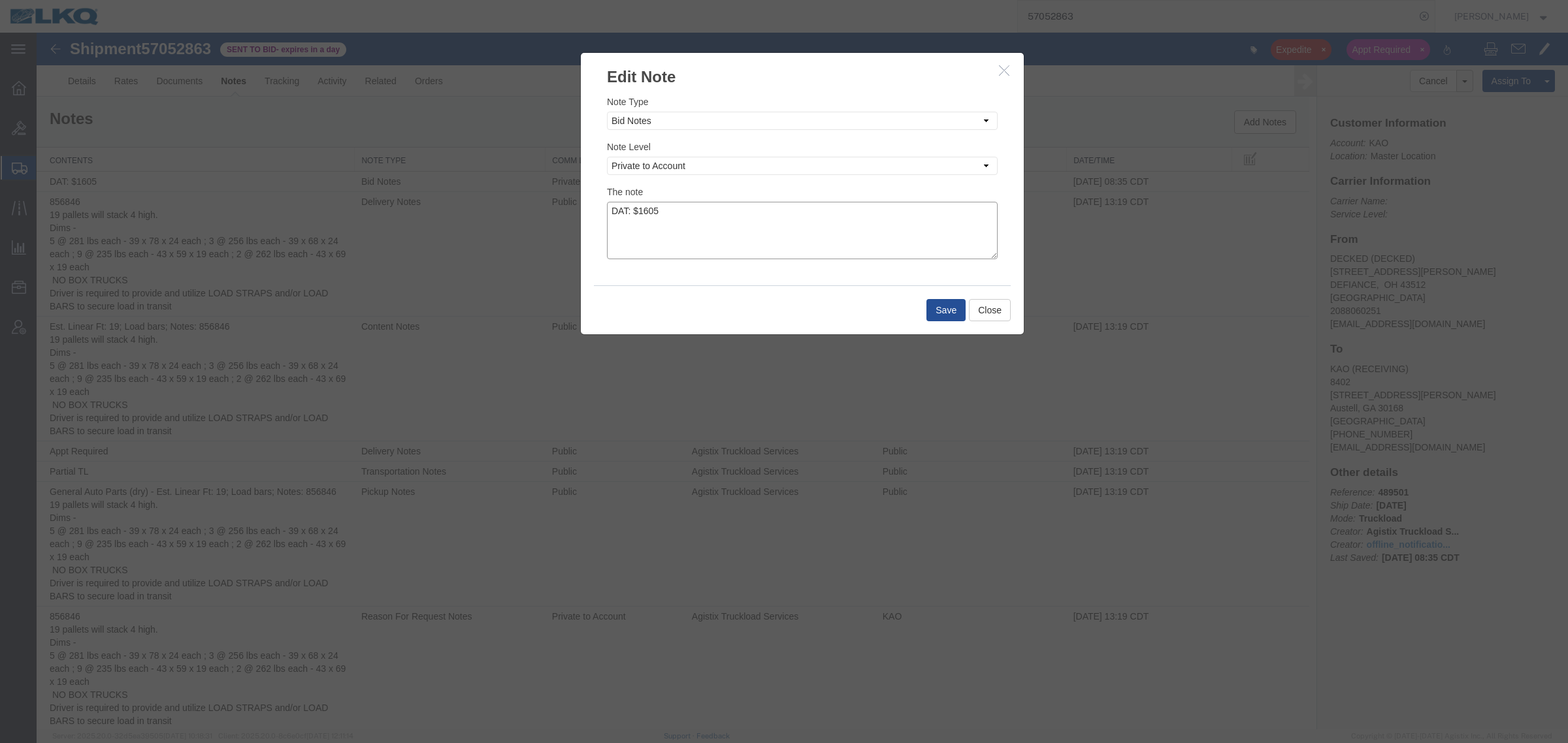
click at [694, 211] on textarea "DAT: $1605" at bounding box center [802, 231] width 391 height 57
type textarea "DAT: $1605, Original: $1500"
click at [943, 309] on button "Save" at bounding box center [946, 310] width 40 height 22
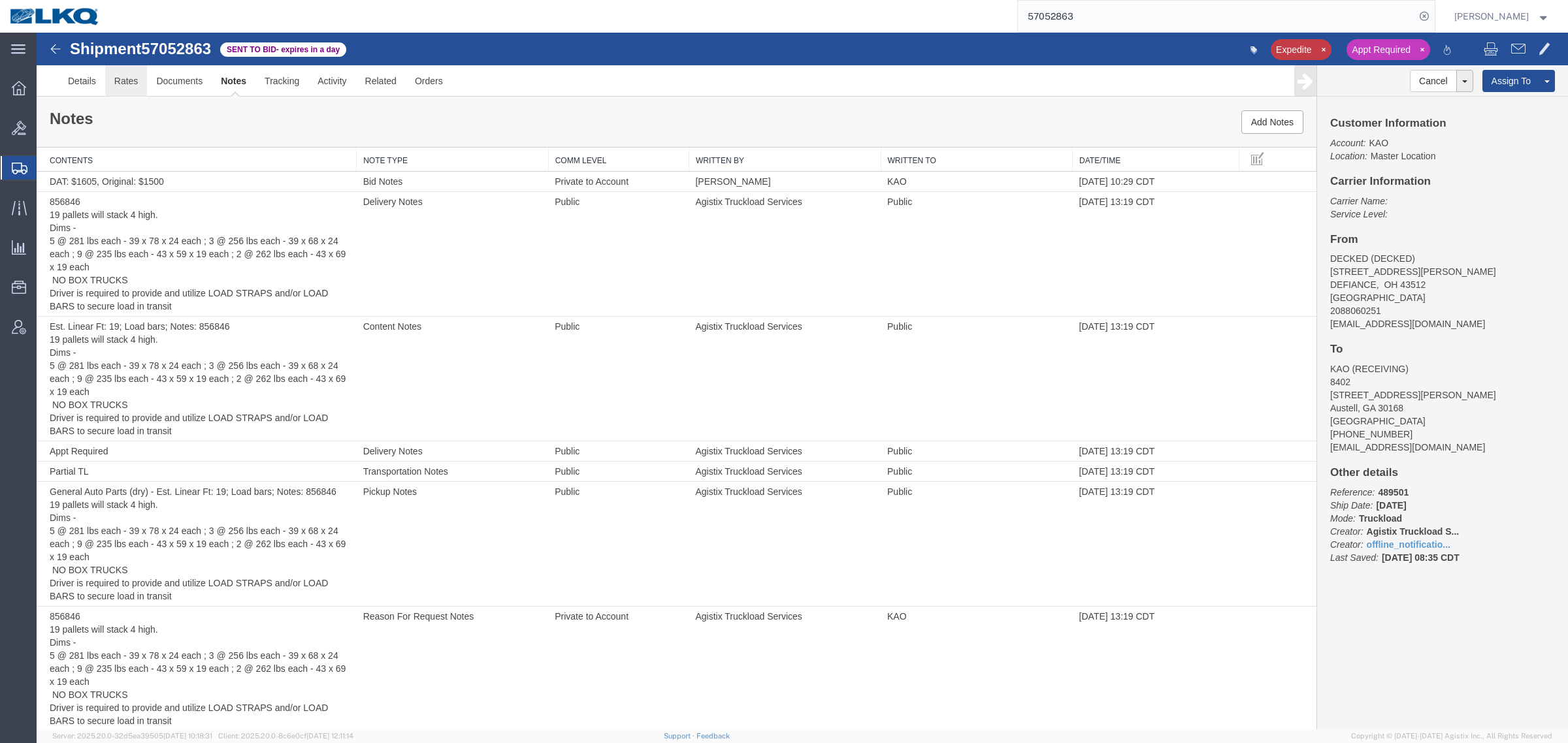
click at [110, 83] on link "Rates" at bounding box center [126, 81] width 42 height 31
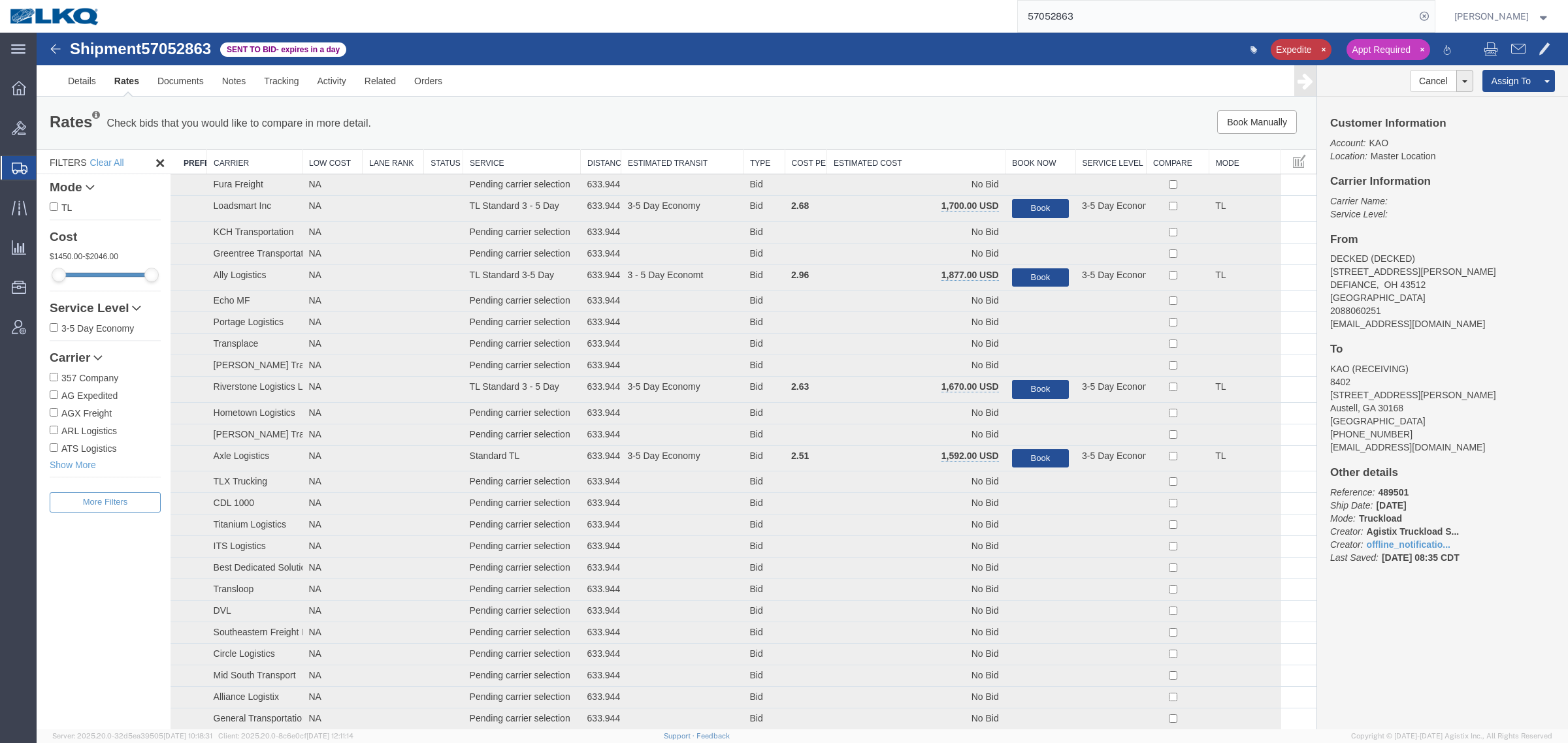
click at [860, 157] on th "Estimated Cost" at bounding box center [916, 162] width 178 height 24
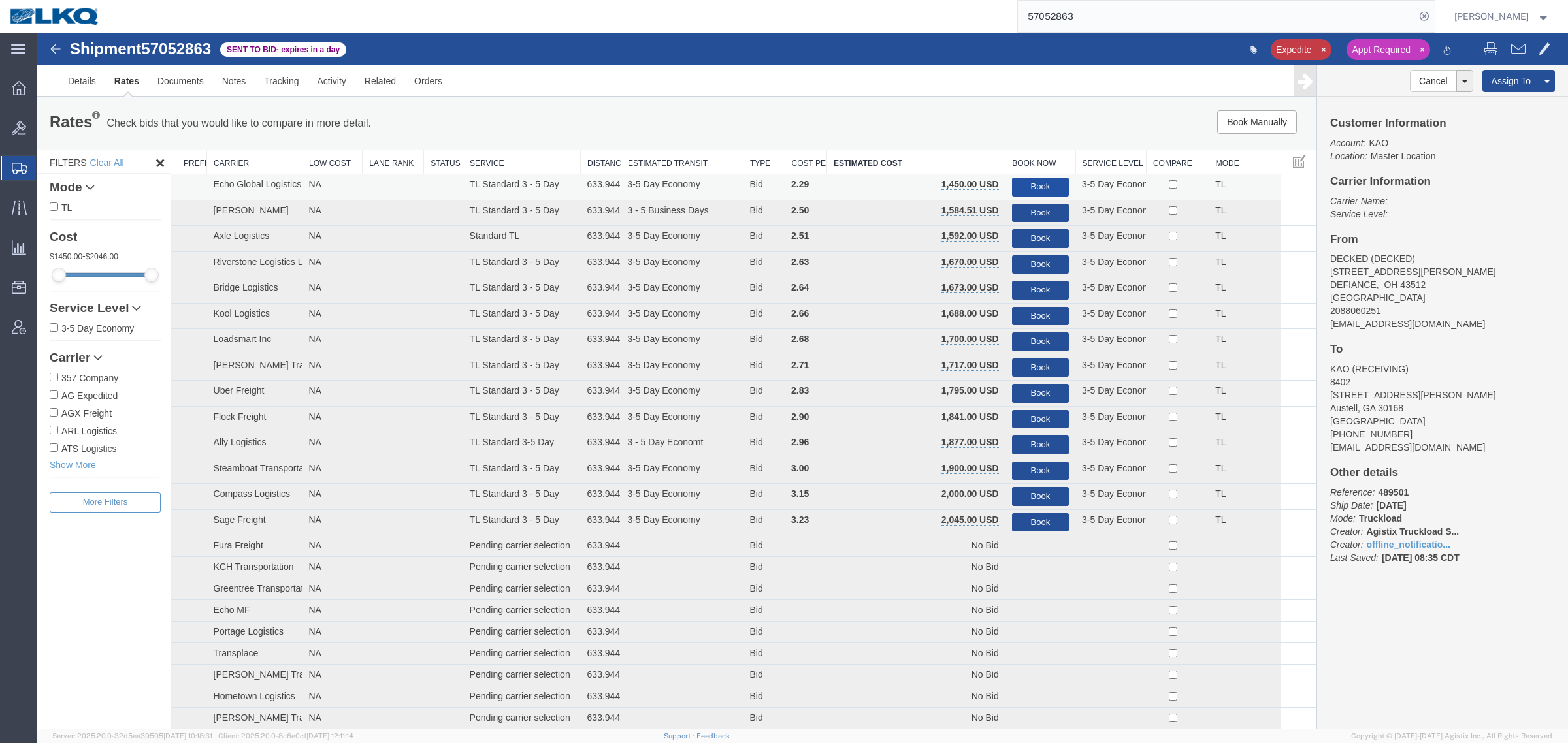
click at [1023, 181] on button "Book" at bounding box center [1040, 187] width 57 height 19
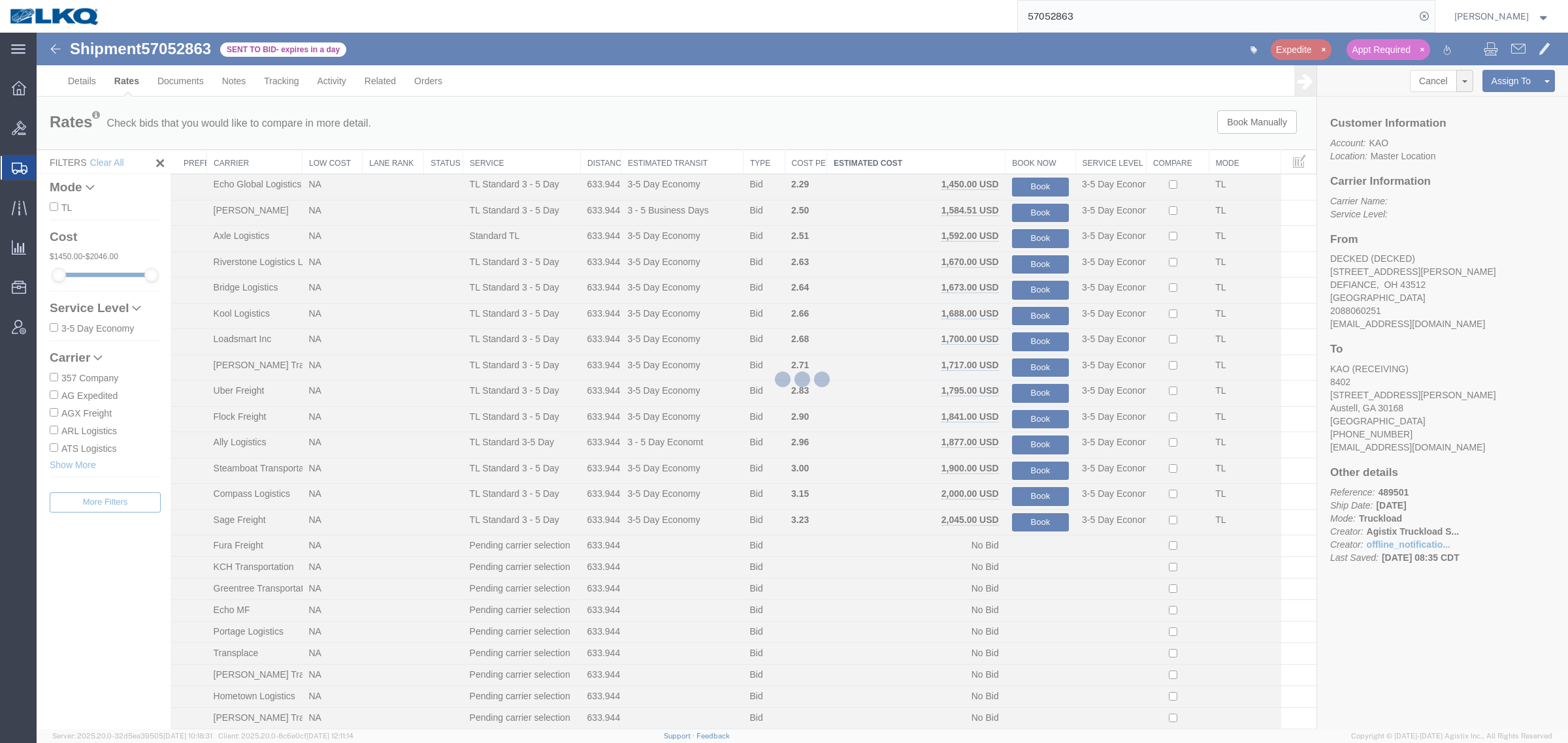
click at [989, 135] on div at bounding box center [802, 381] width 1531 height 697
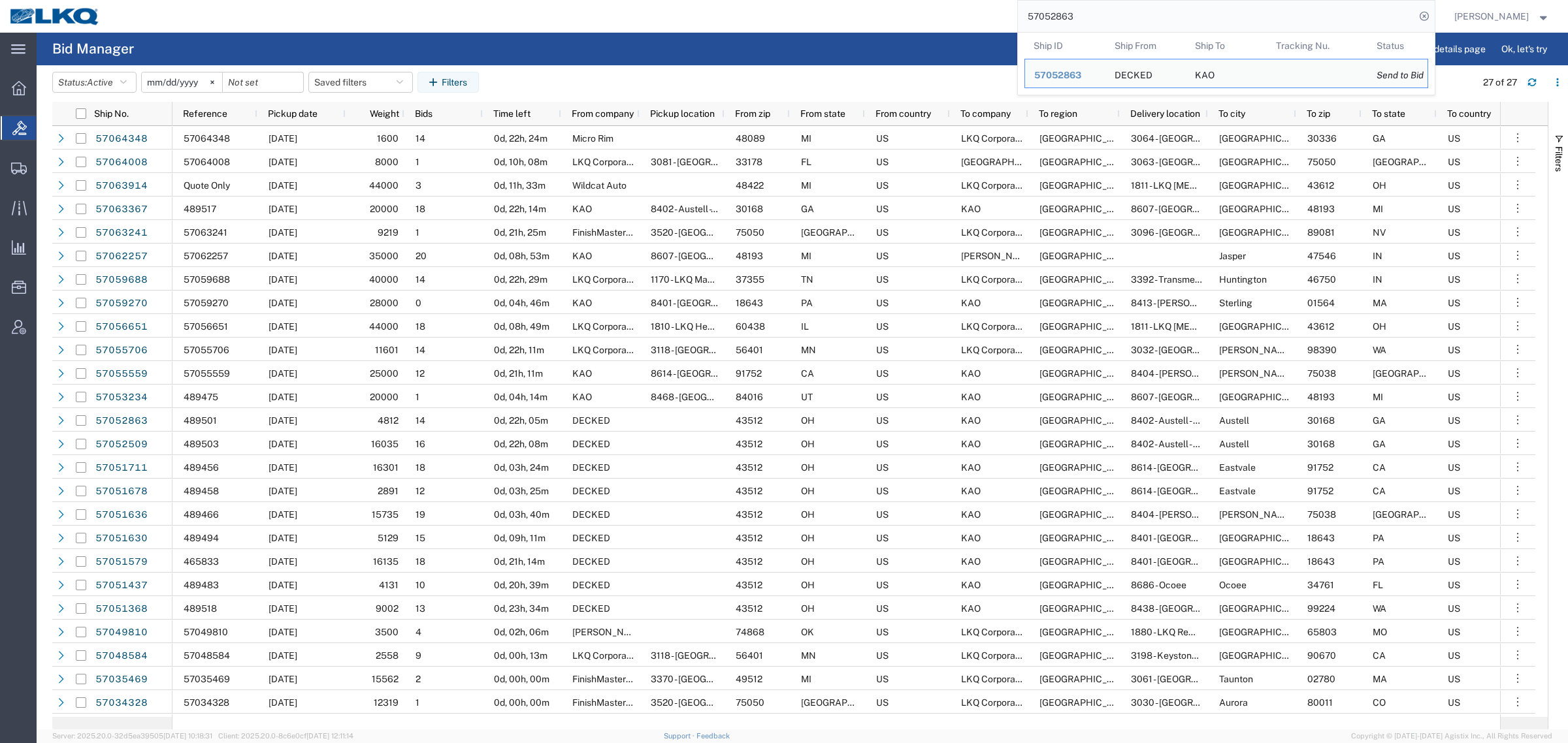
click at [1087, 20] on input "57052863" at bounding box center [1216, 16] width 397 height 31
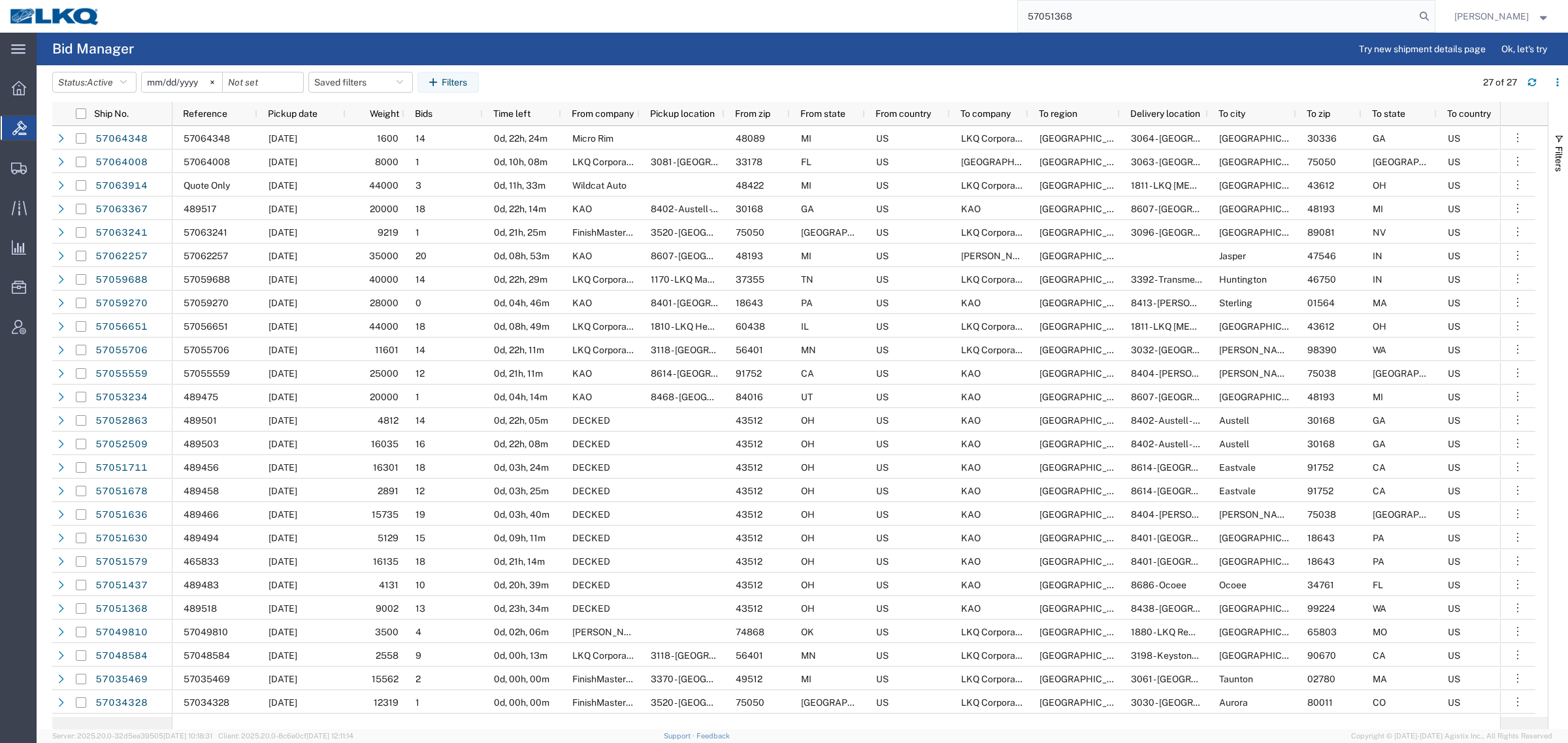
type input "57051368"
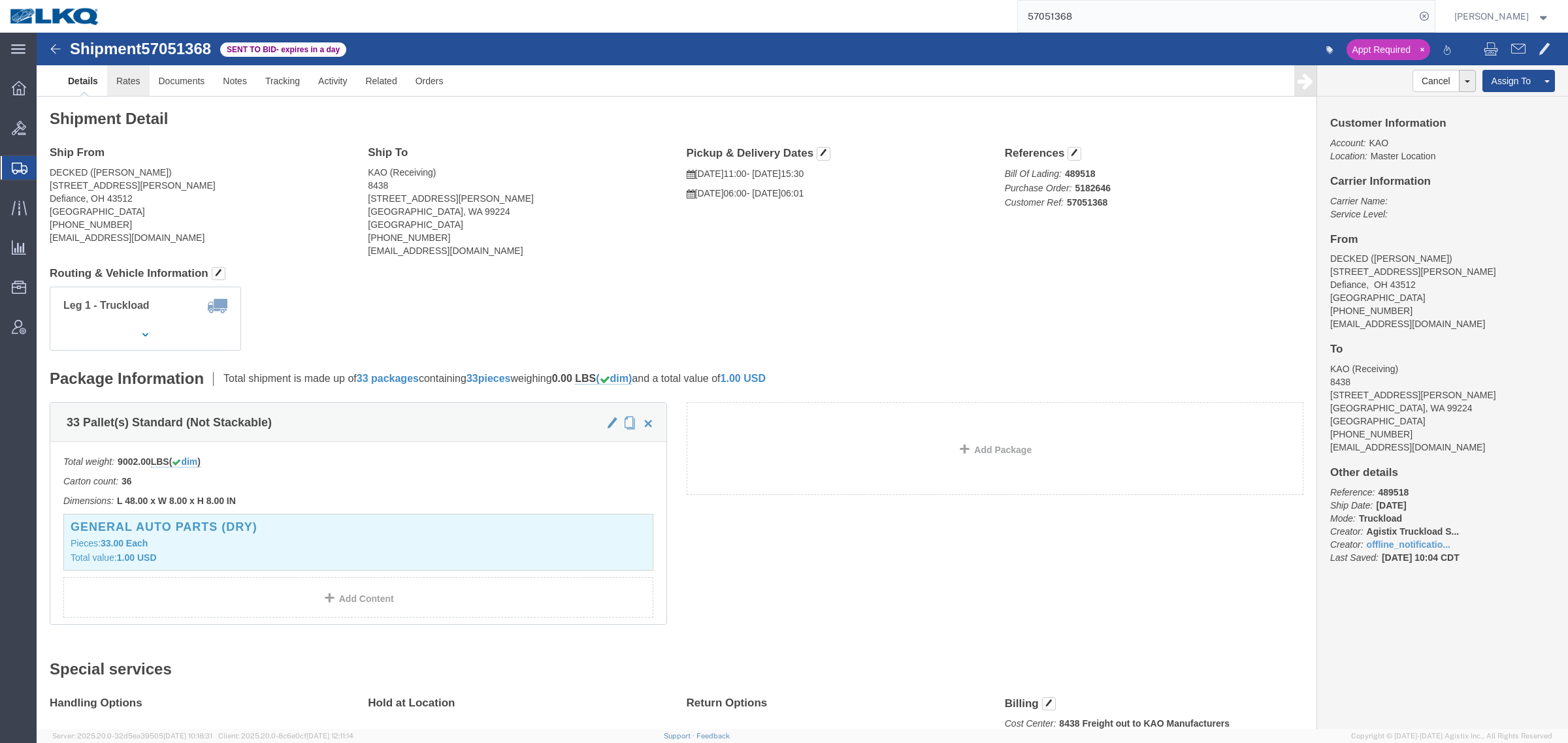
click link "Rates"
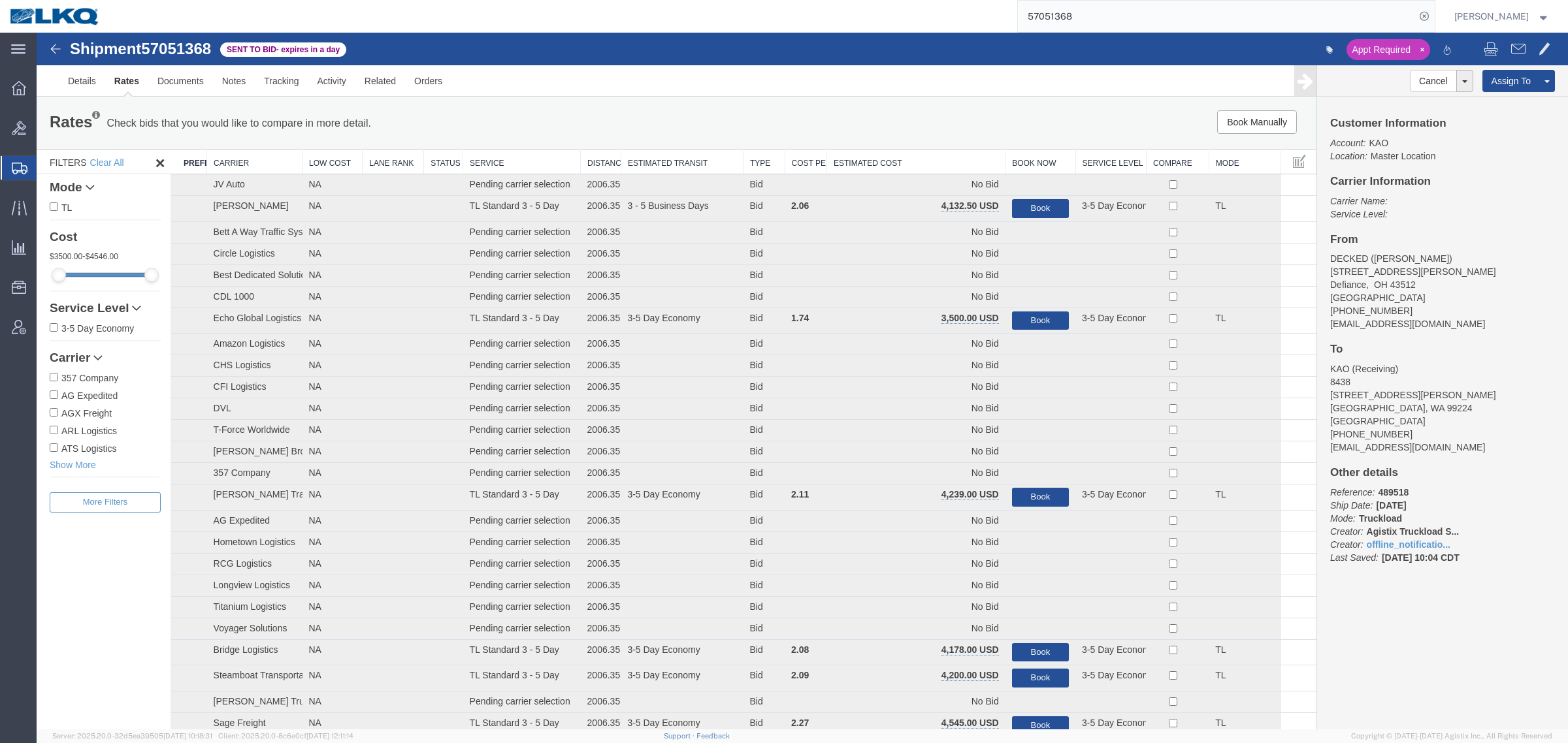
click at [911, 164] on th "Estimated Cost" at bounding box center [916, 162] width 178 height 24
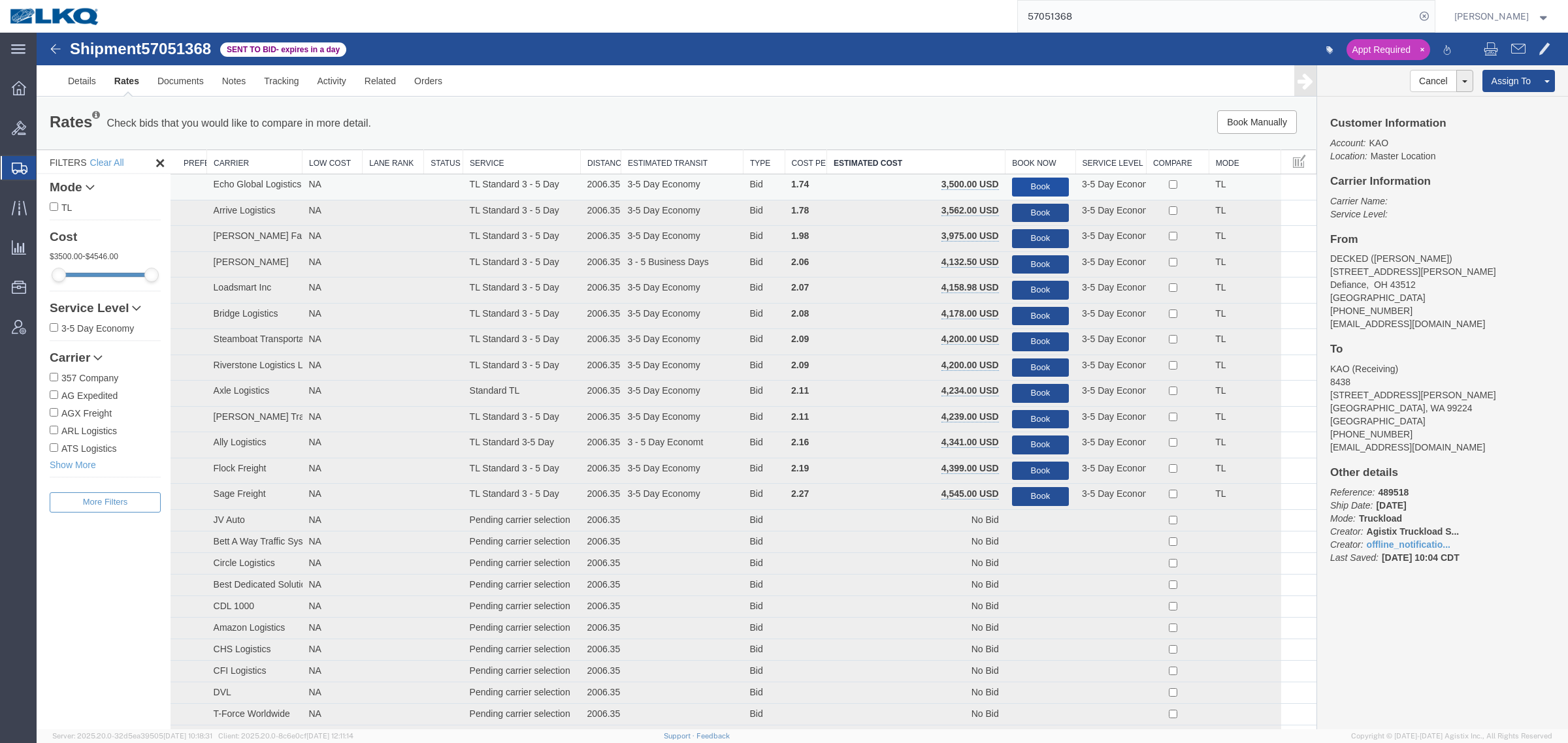
click at [1021, 178] on button "Book" at bounding box center [1040, 187] width 57 height 19
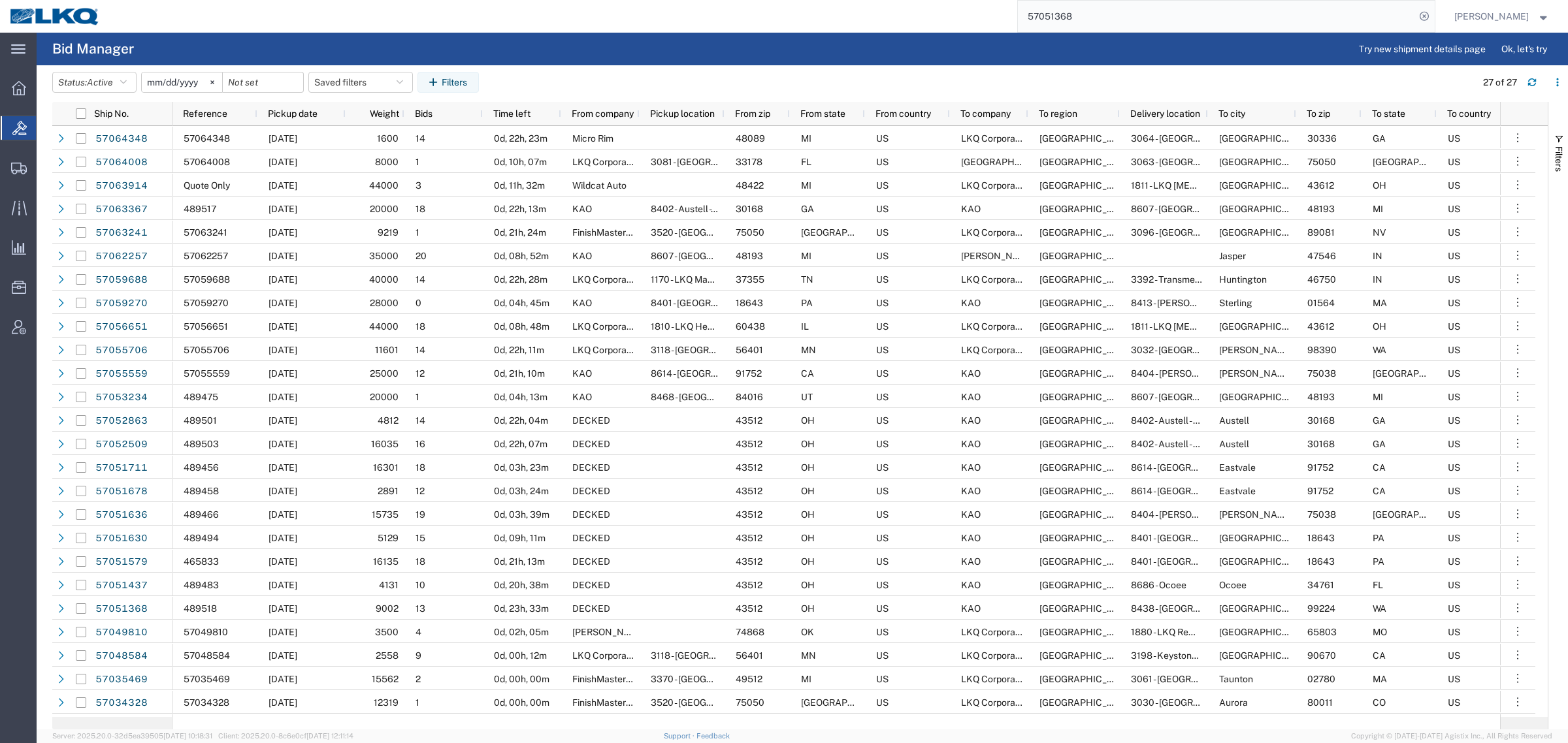
click at [1108, 15] on input "57051368" at bounding box center [1216, 16] width 397 height 31
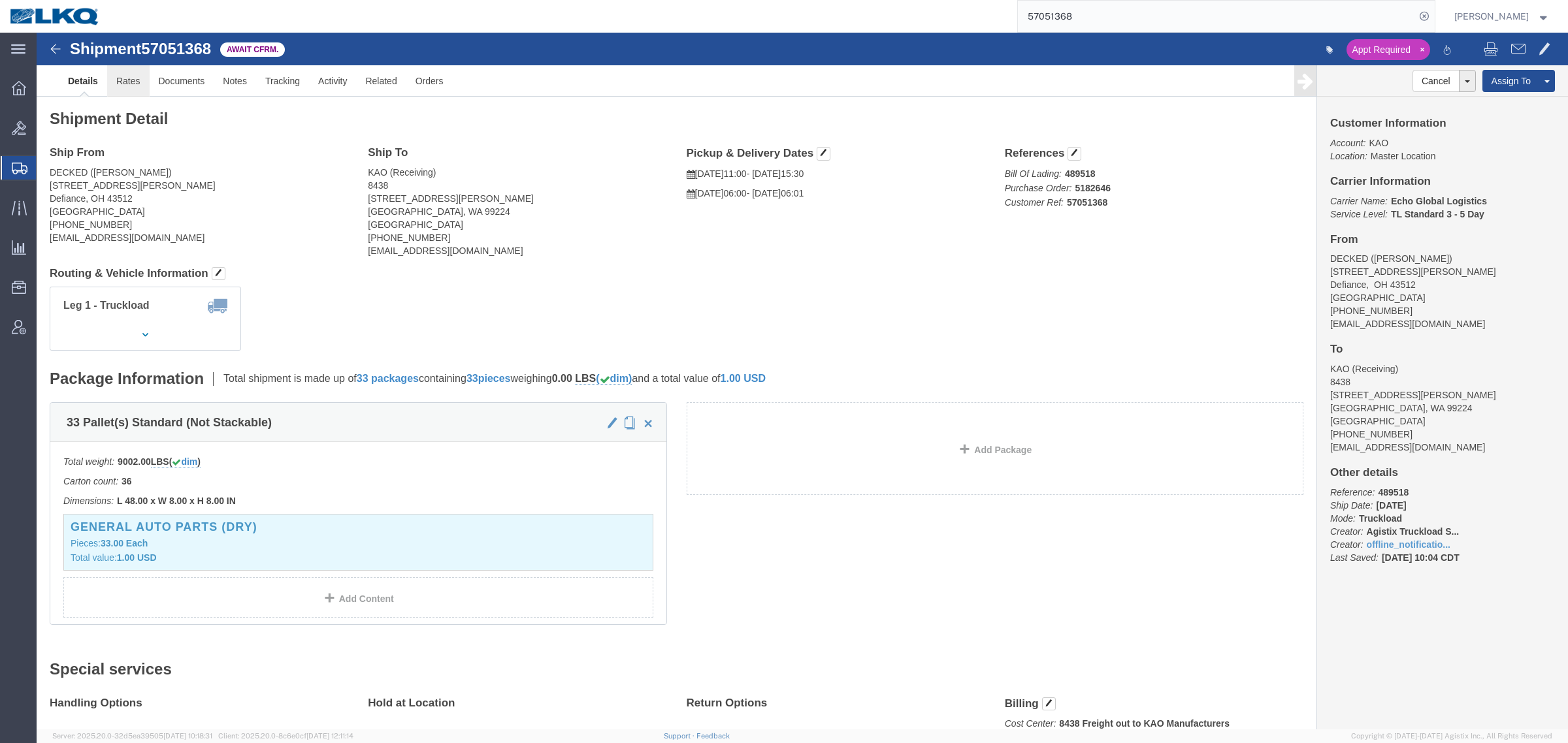
click link "Rates"
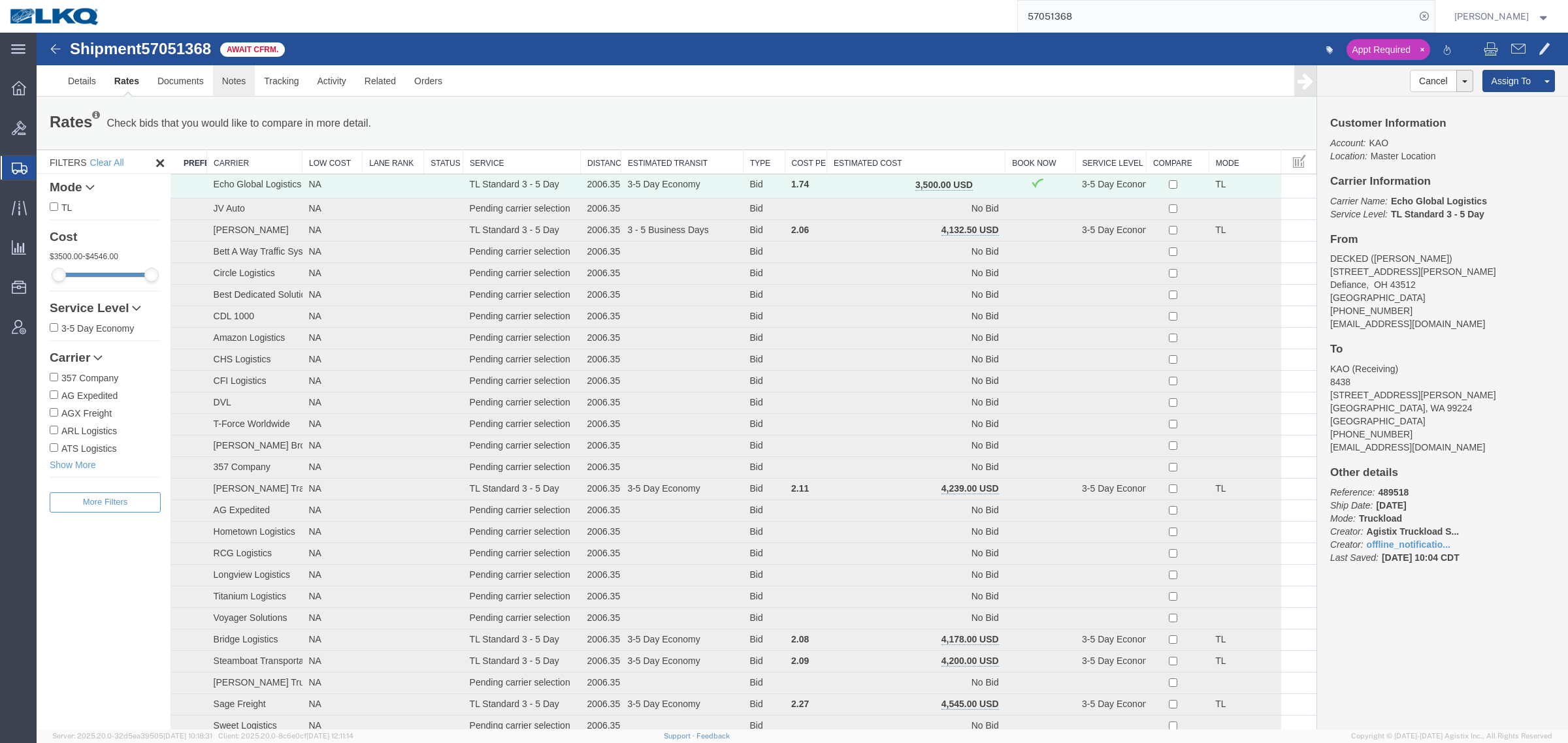
click at [237, 92] on link "Notes" at bounding box center [234, 81] width 42 height 31
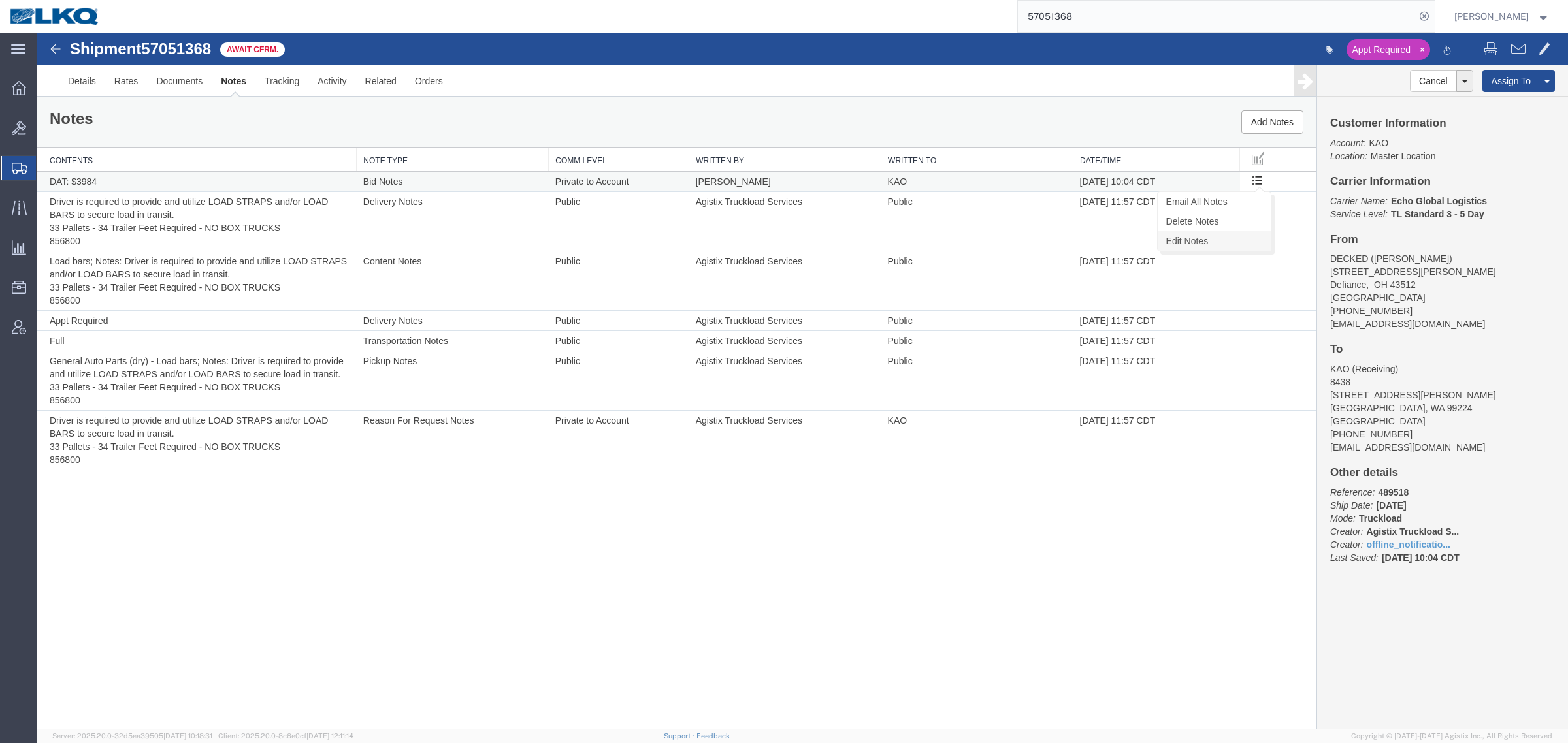
click at [1226, 235] on link "Edit Notes" at bounding box center [1214, 241] width 113 height 20
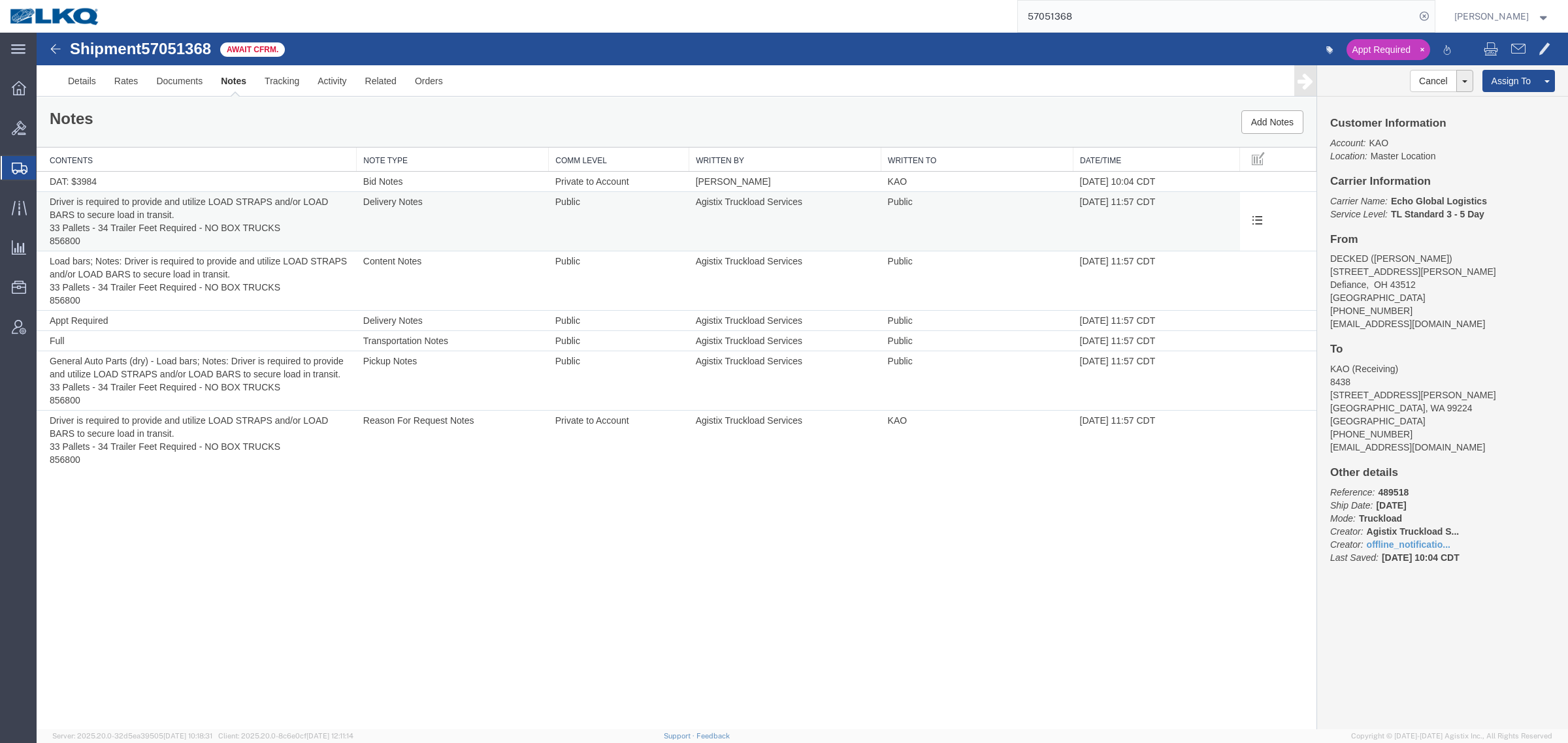
select select "BID_NOTES"
select select "PRIVATE_TO_ACCOUNT"
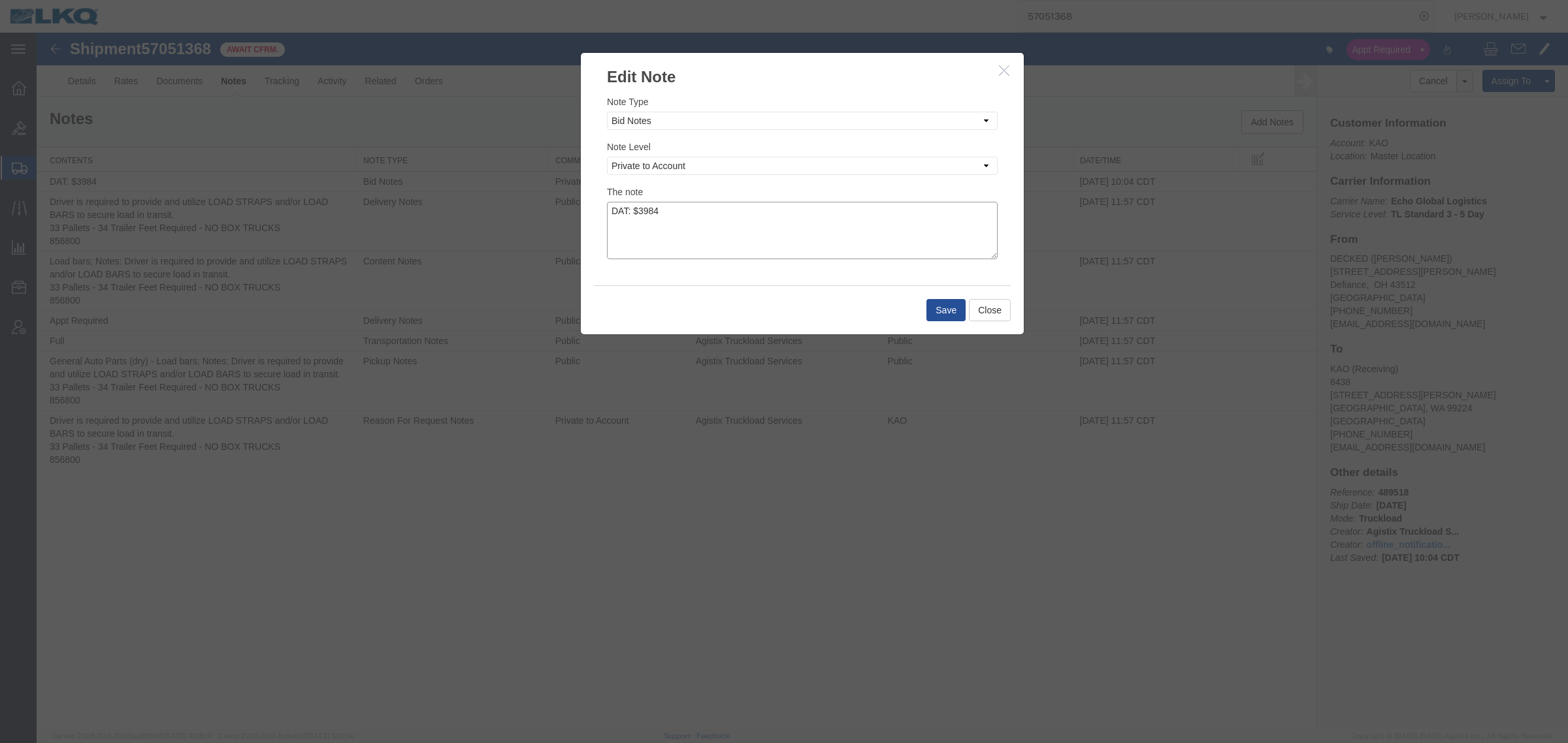
click at [738, 209] on textarea "DAT: $3984" at bounding box center [802, 231] width 391 height 57
type textarea "DAT: $3984, Original: $3750"
click at [935, 307] on button "Save" at bounding box center [946, 310] width 40 height 22
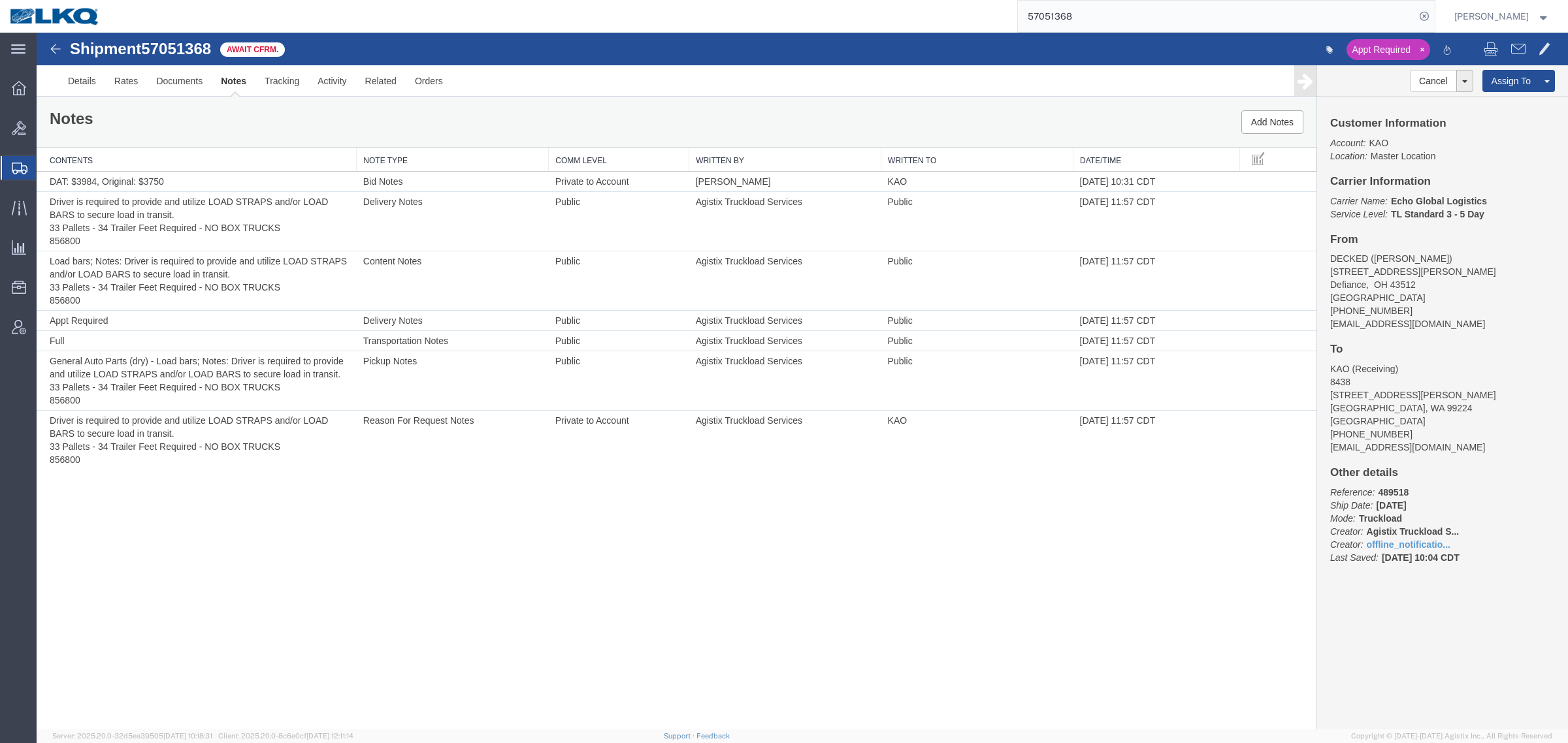
click at [585, 119] on div "Notes Add Notes" at bounding box center [677, 121] width 1280 height 49
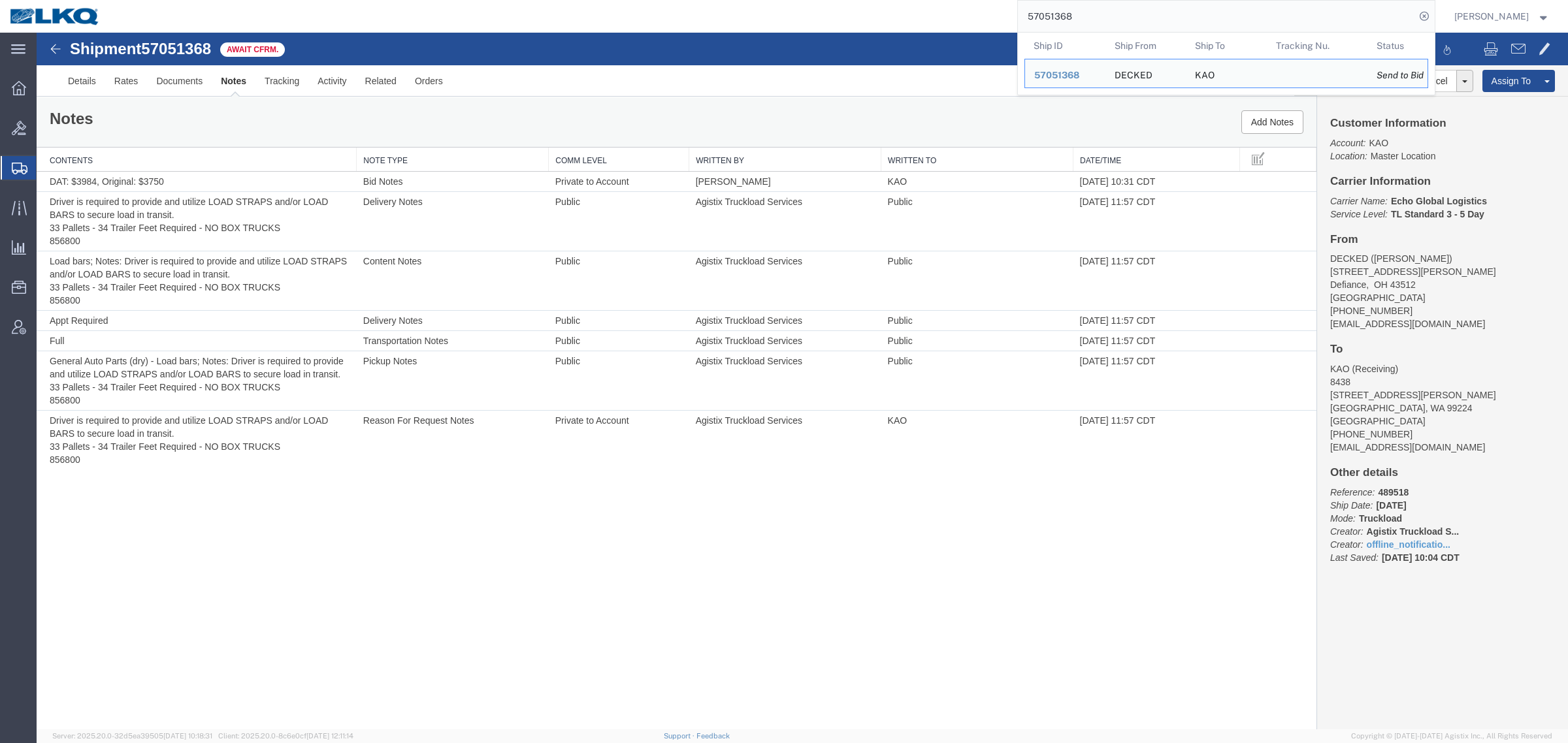
drag, startPoint x: 1025, startPoint y: 17, endPoint x: 929, endPoint y: 18, distance: 96.0
click at [941, 18] on div "57051368 Ship ID Ship From Ship To Tracking Nu. Status Ship ID 57051368 Ship Fr…" at bounding box center [772, 16] width 1324 height 32
paste input "65259"
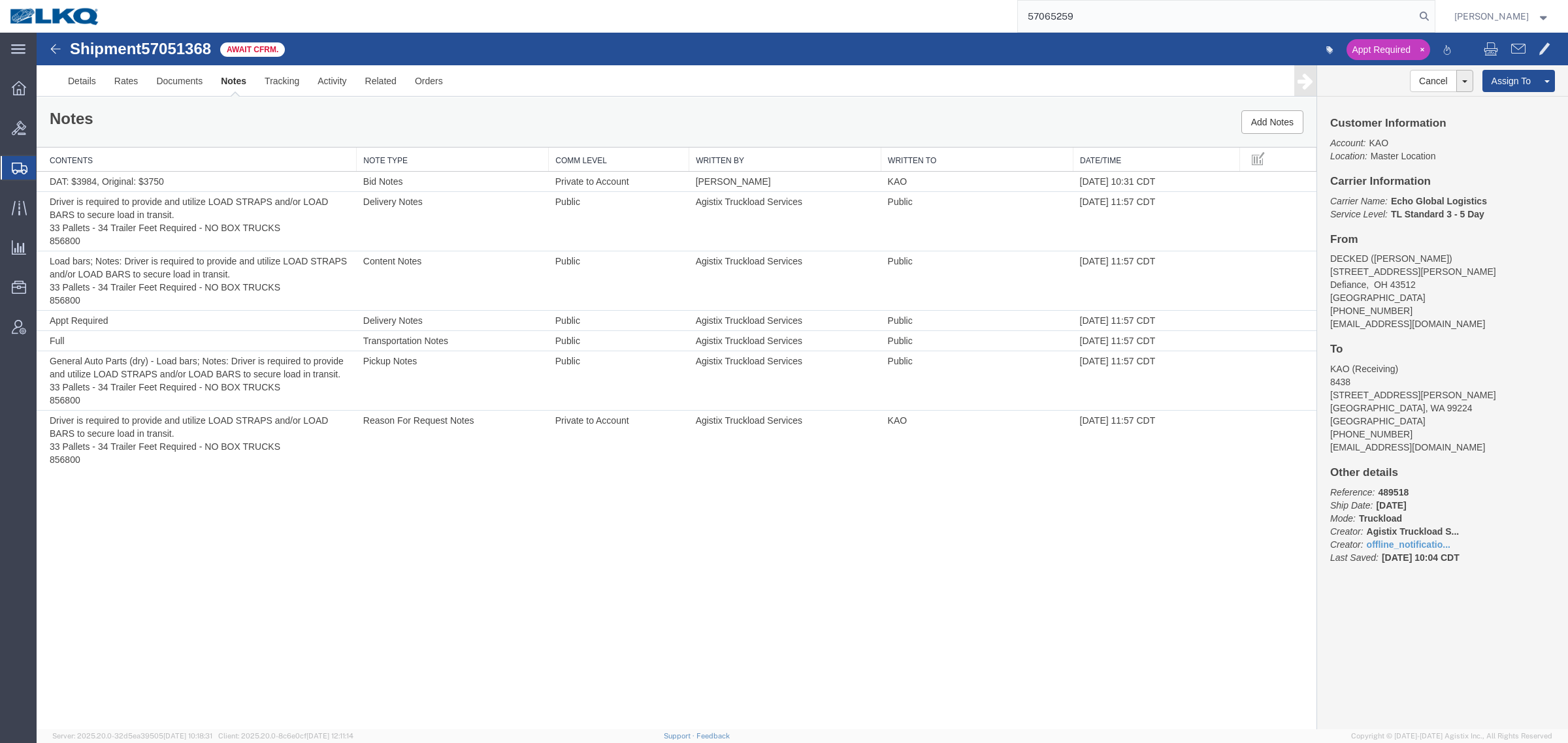
type input "57065259"
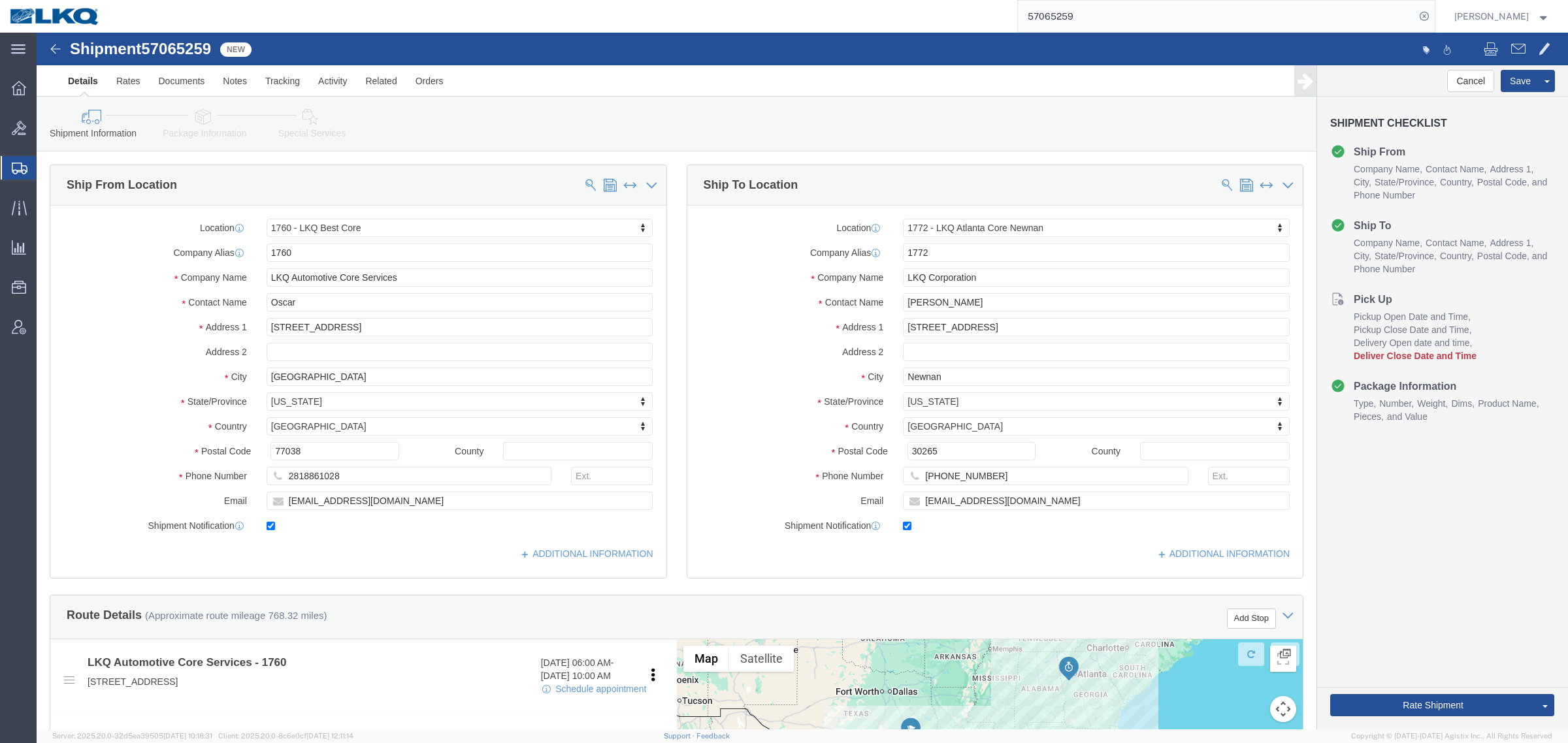
select select "27634"
select select "30704"
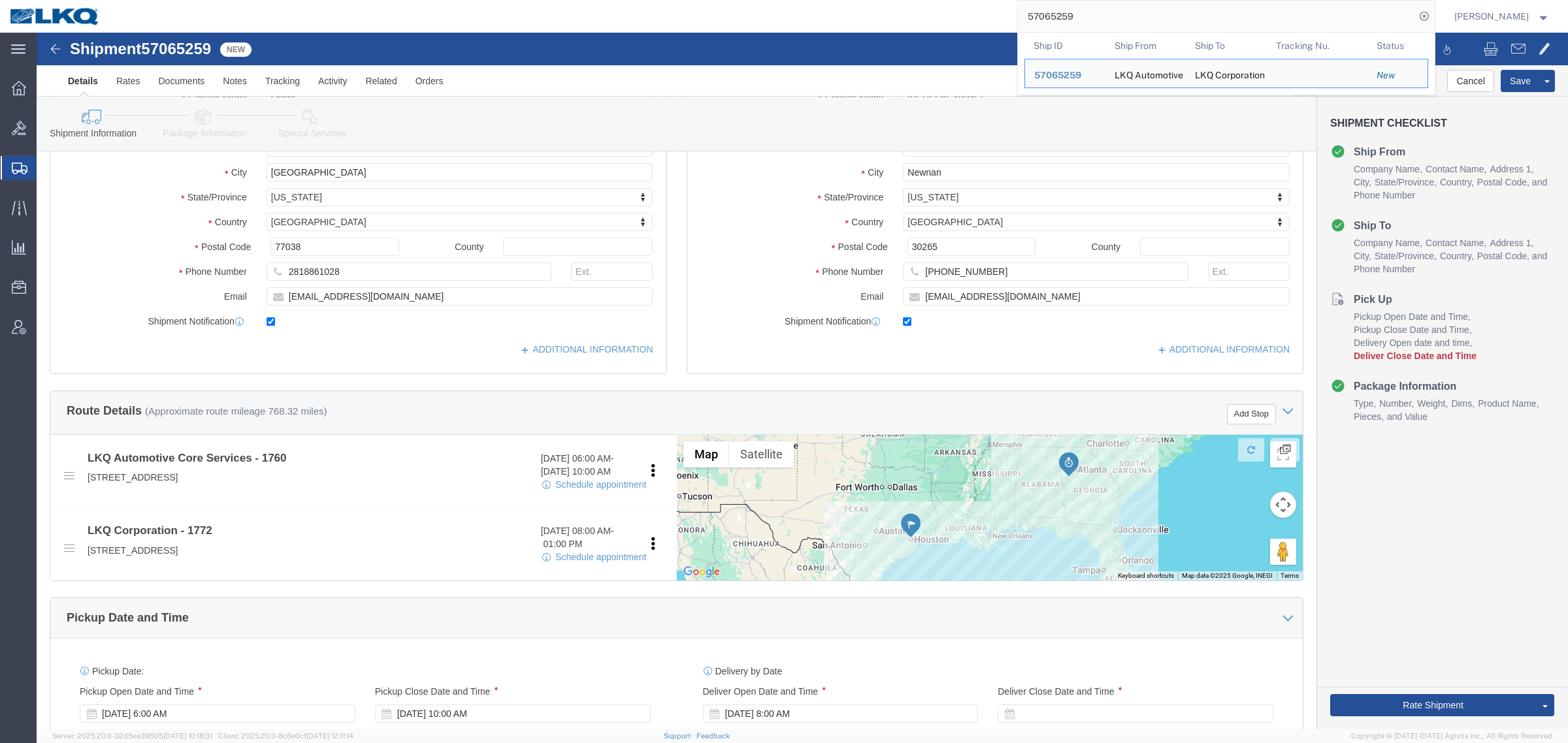
scroll to position [245, 0]
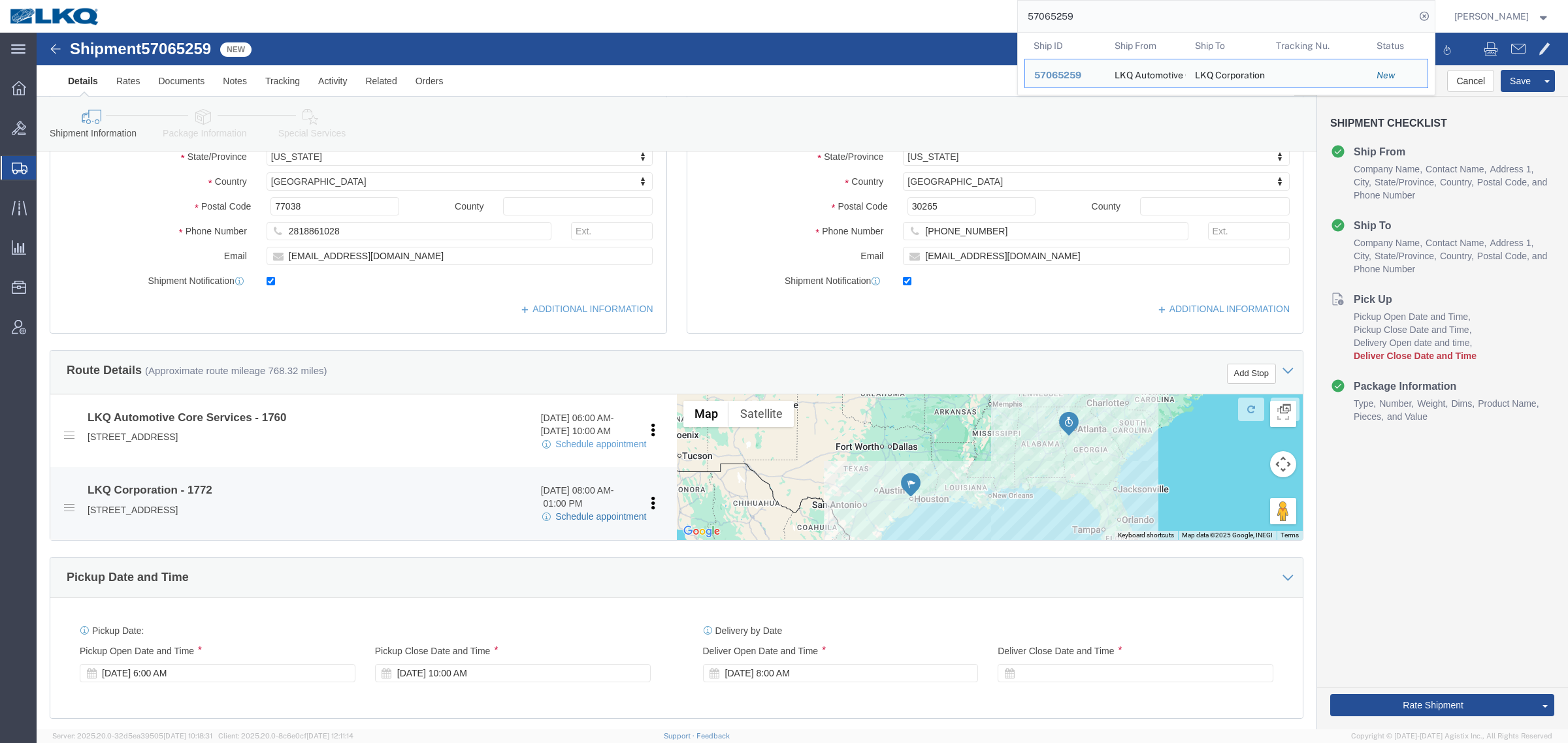
click link "Schedule appointment"
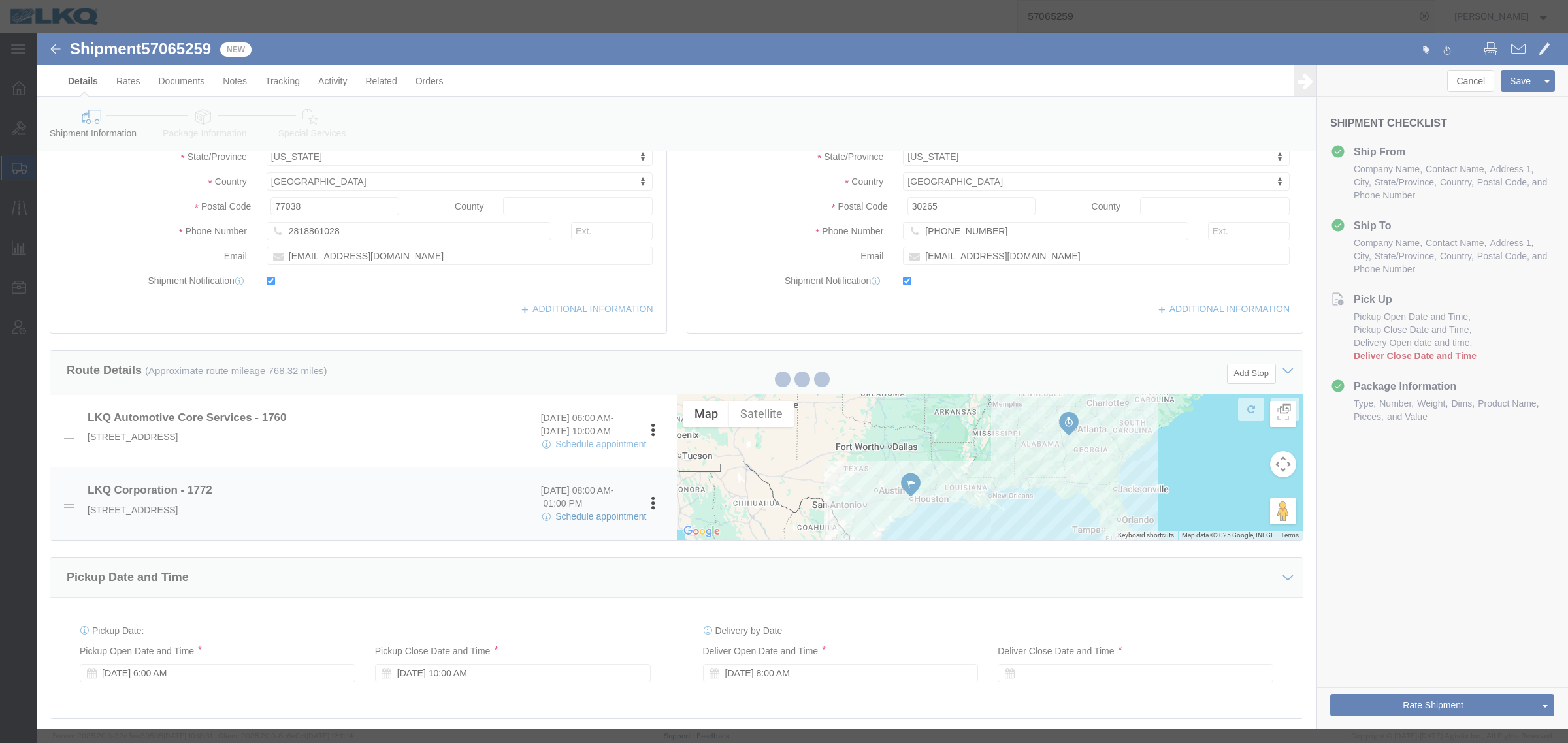
select select
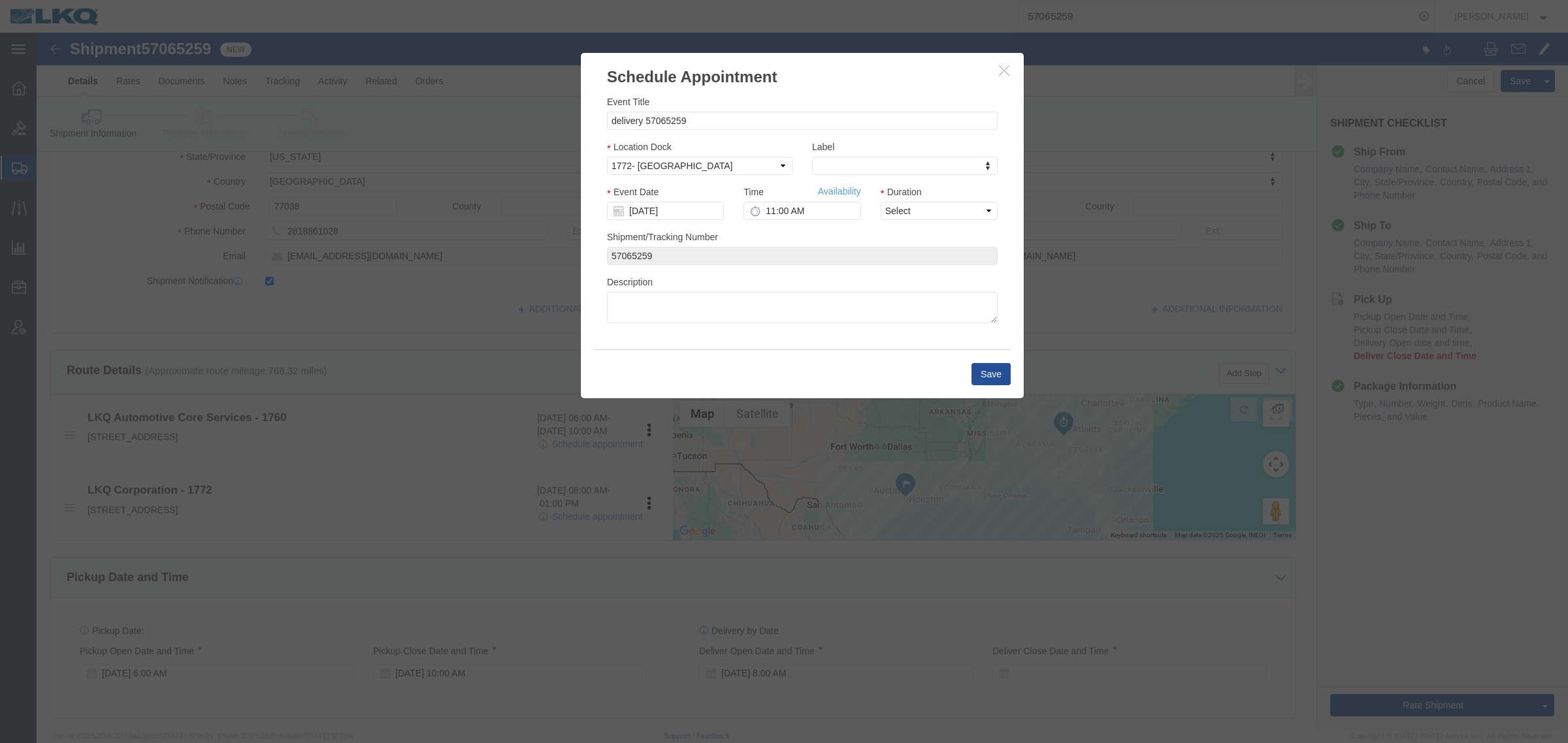
click h3 "Schedule Appointment"
click icon "button"
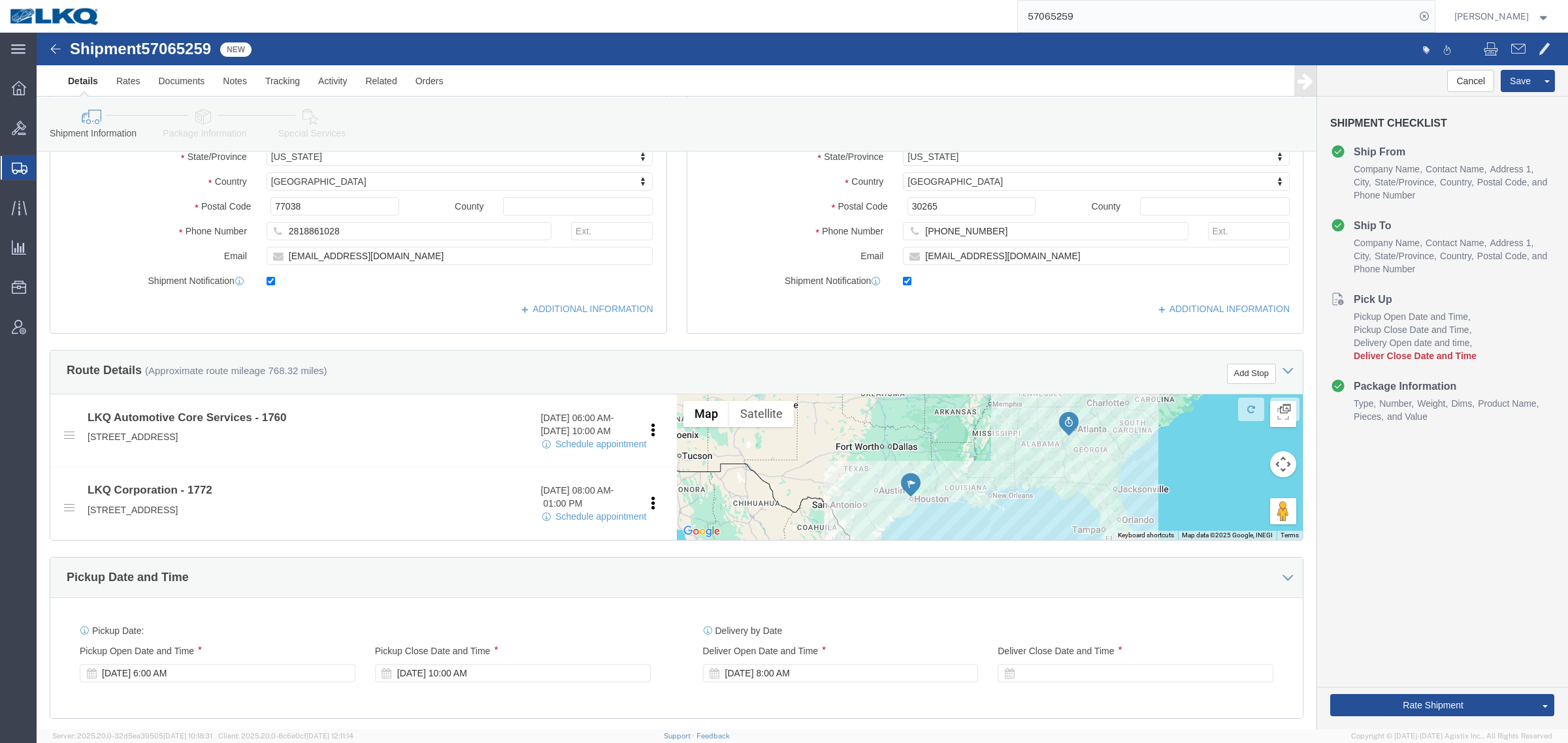
click div "Route Details (Approximate route mileage 768.32 miles) Add Stop"
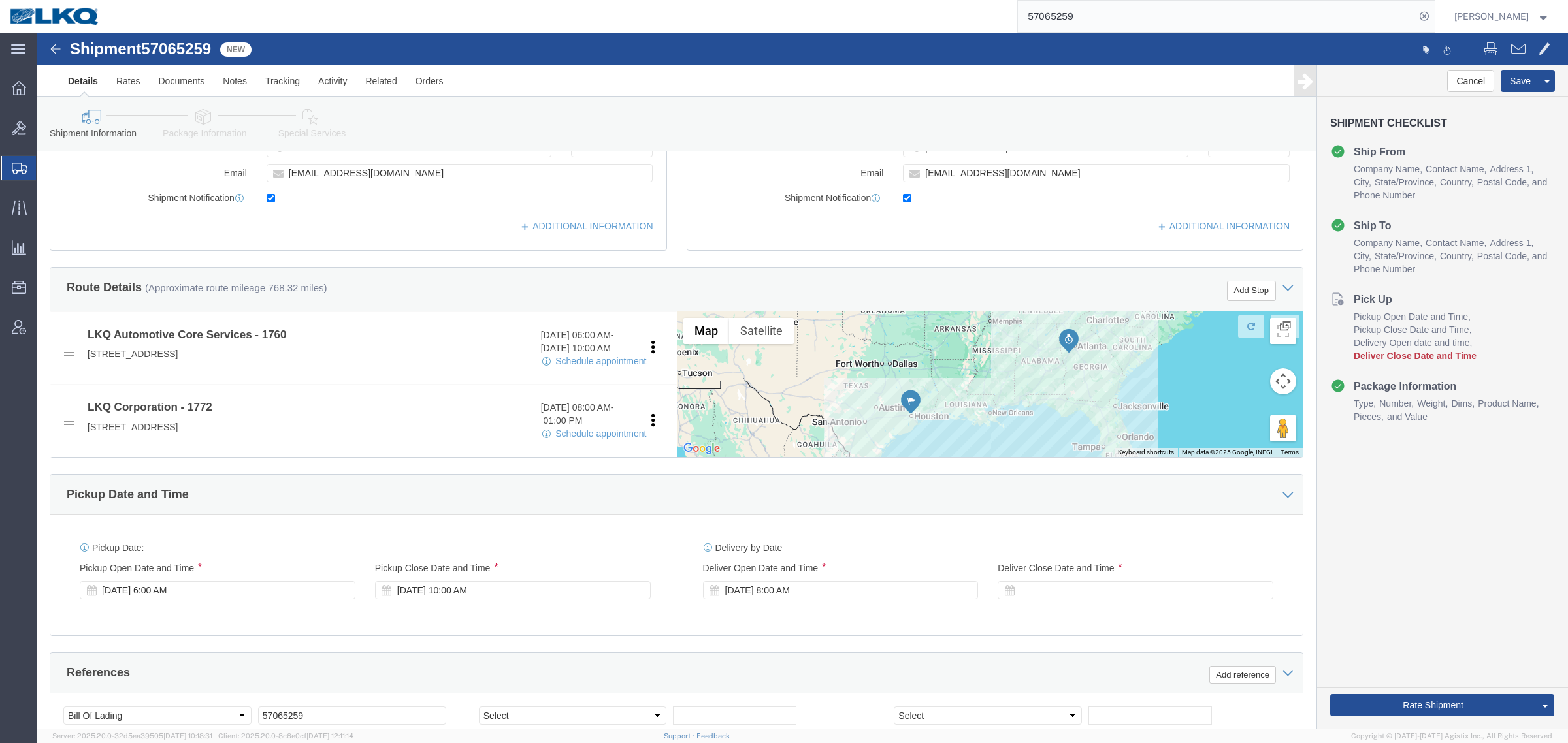
scroll to position [326, 0]
click span "57065259"
copy span "57065259"
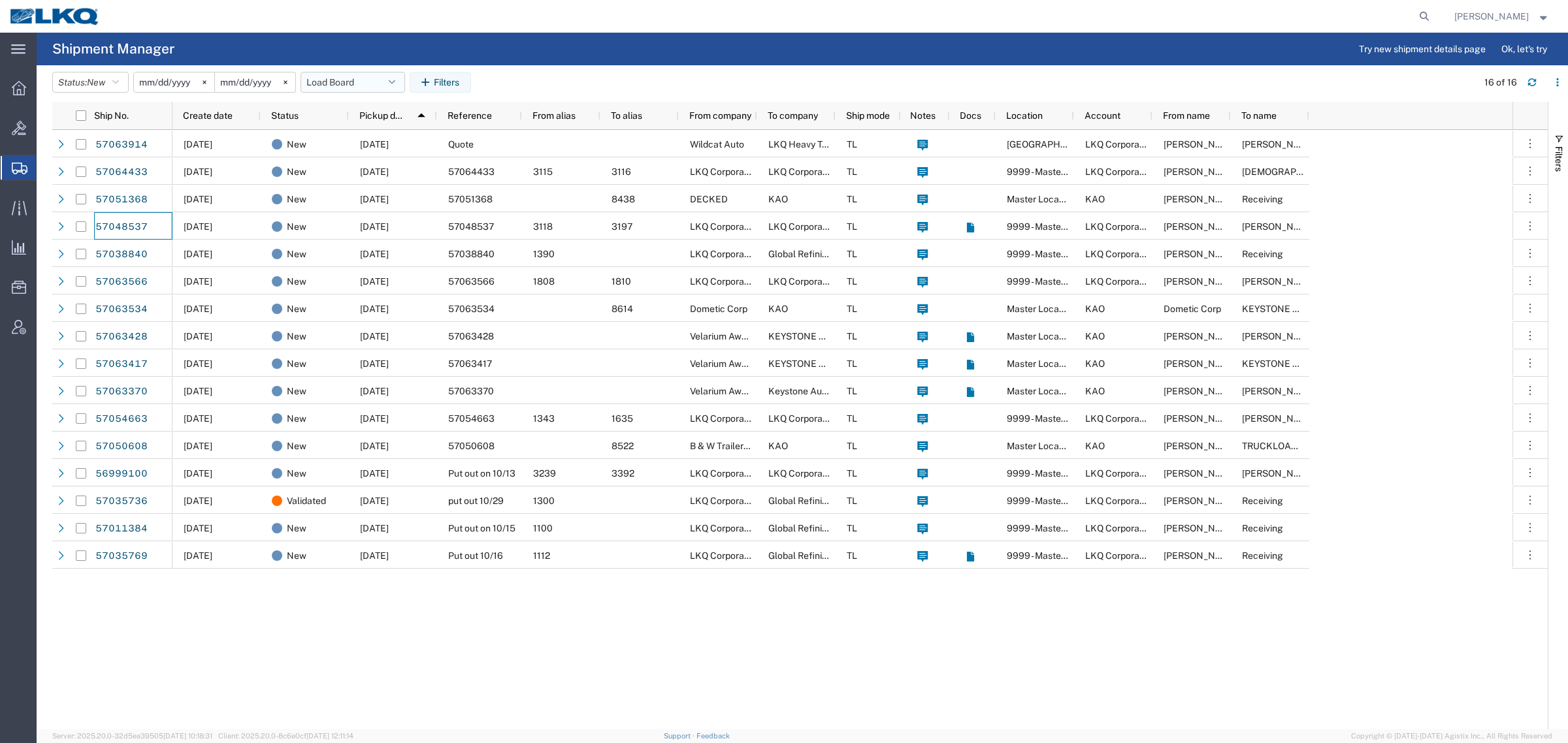
click at [354, 74] on button "Load Board" at bounding box center [352, 82] width 104 height 21
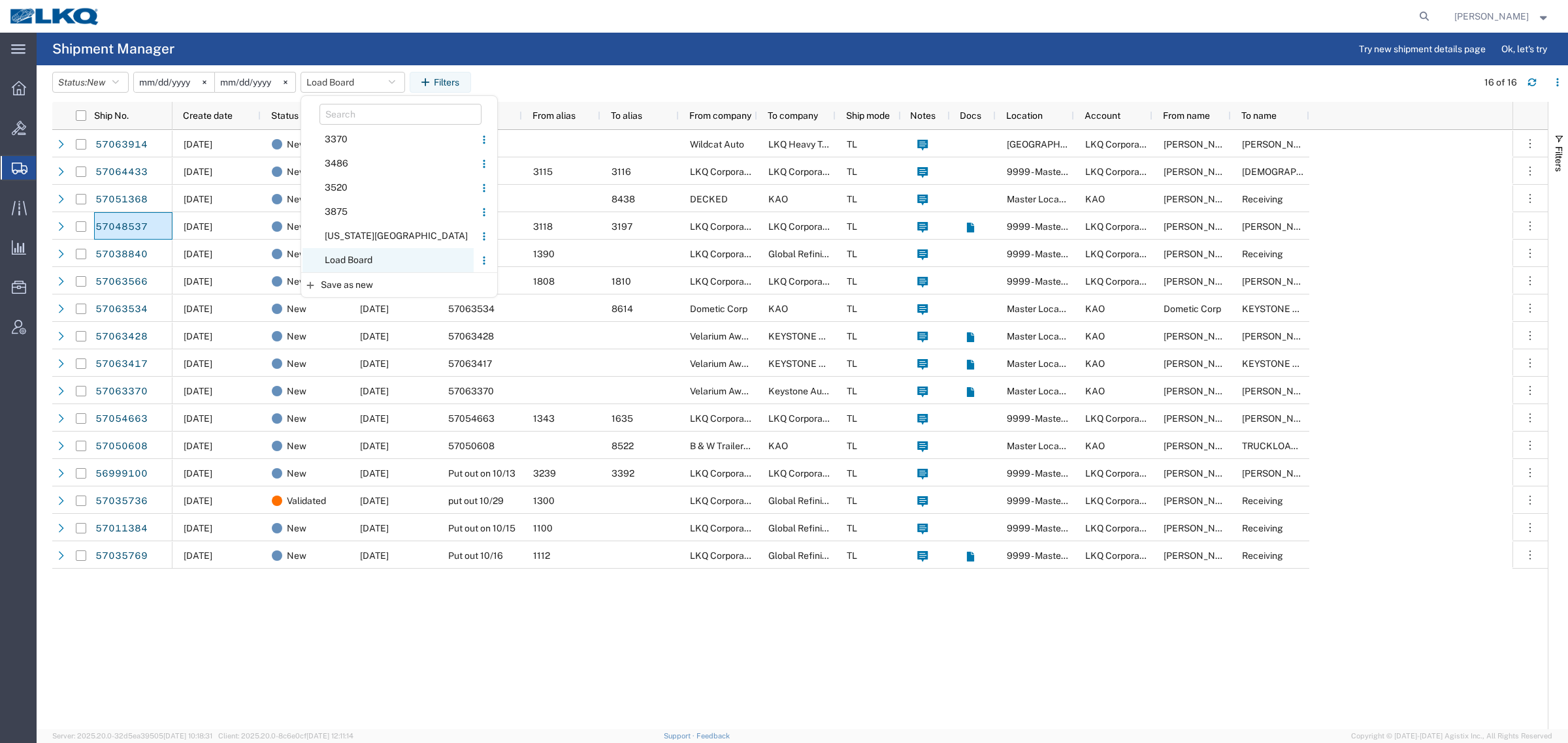
click at [362, 257] on span "Load Board" at bounding box center [388, 260] width 171 height 24
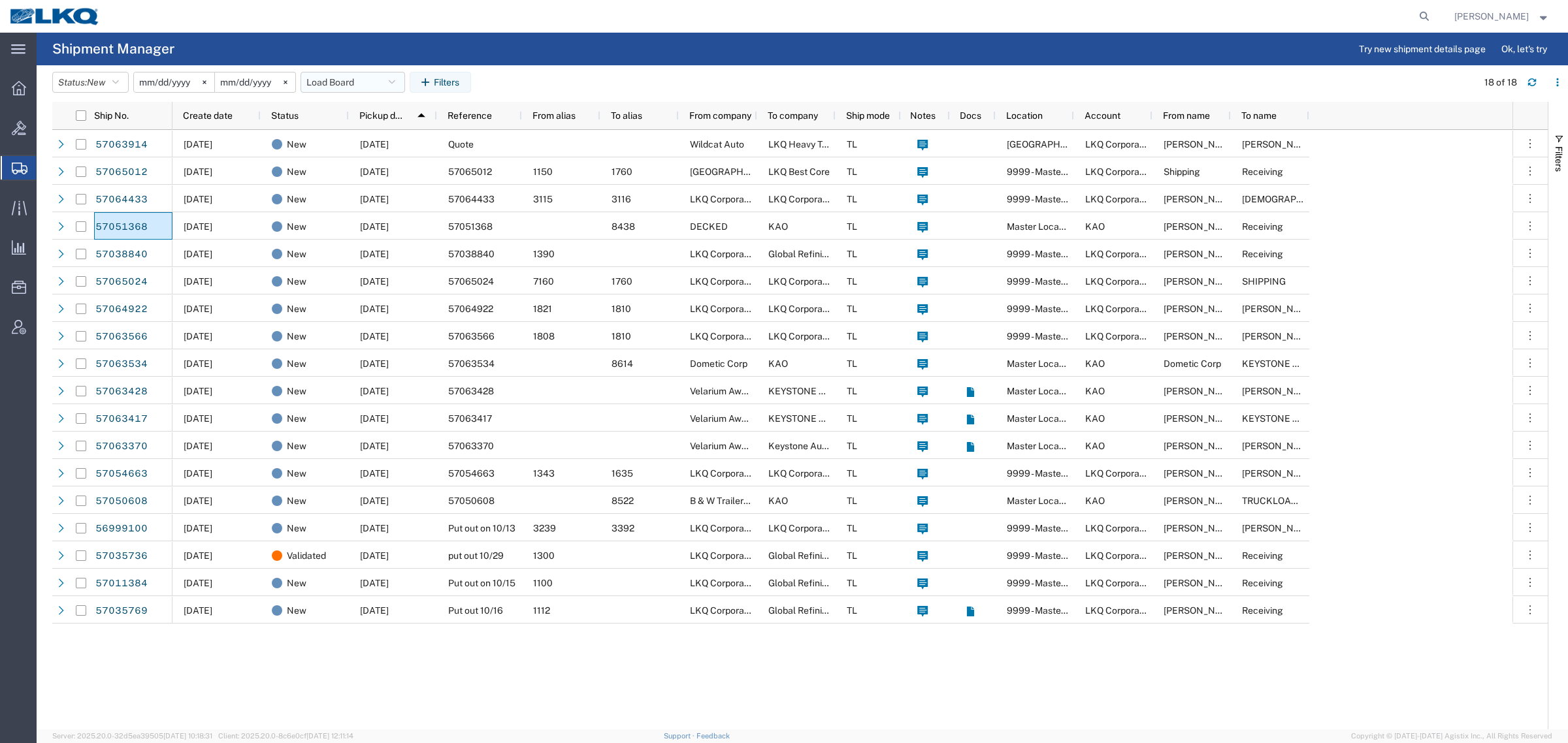
drag, startPoint x: 348, startPoint y: 75, endPoint x: 363, endPoint y: 109, distance: 37.2
click at [350, 75] on button "Load Board" at bounding box center [352, 82] width 104 height 21
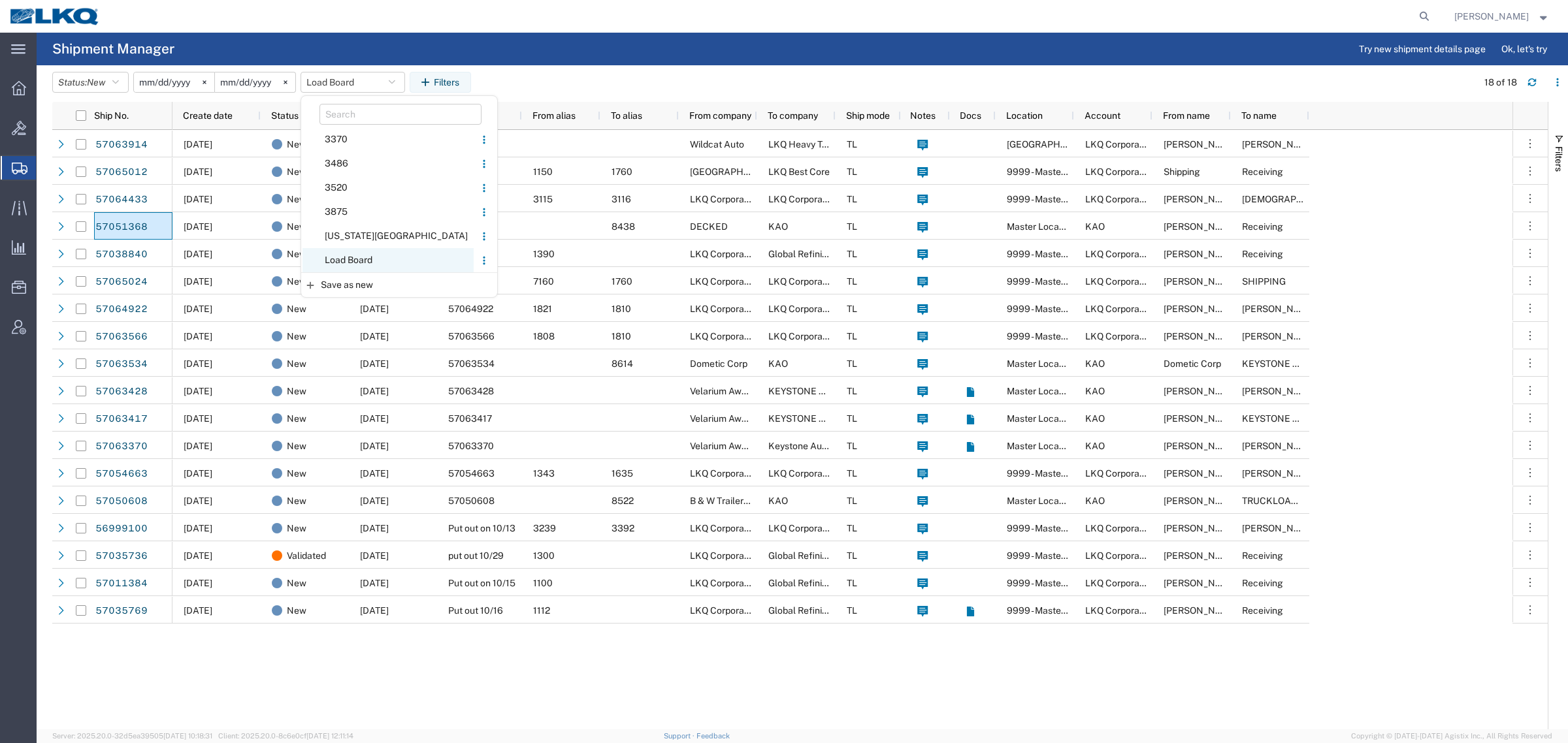
click at [350, 261] on span "Load Board" at bounding box center [388, 260] width 171 height 24
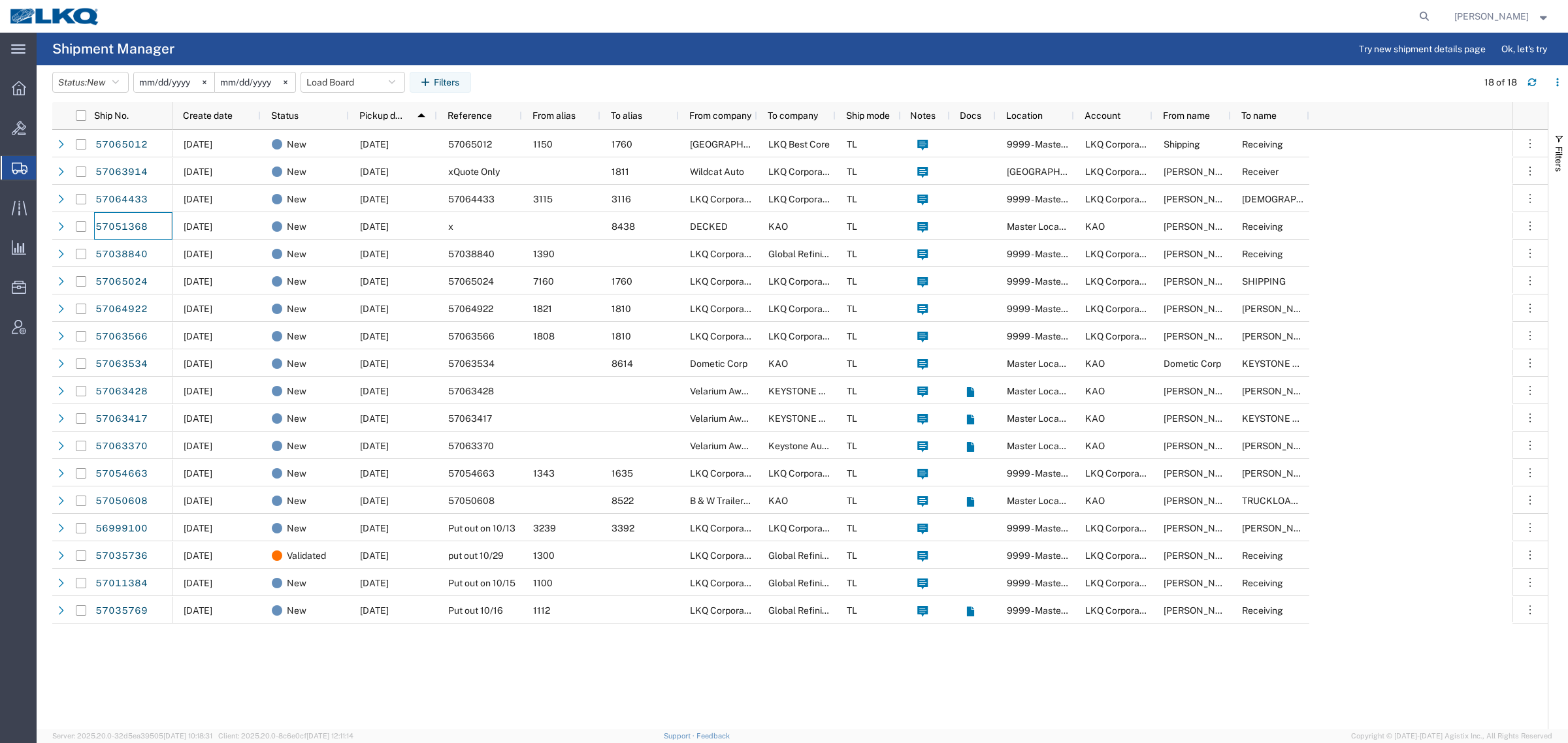
click at [621, 64] on agx-page-header "Shipment Manager Try new shipment details page Ok, let's try" at bounding box center [802, 49] width 1531 height 32
click at [318, 79] on button "Load Board" at bounding box center [352, 82] width 104 height 21
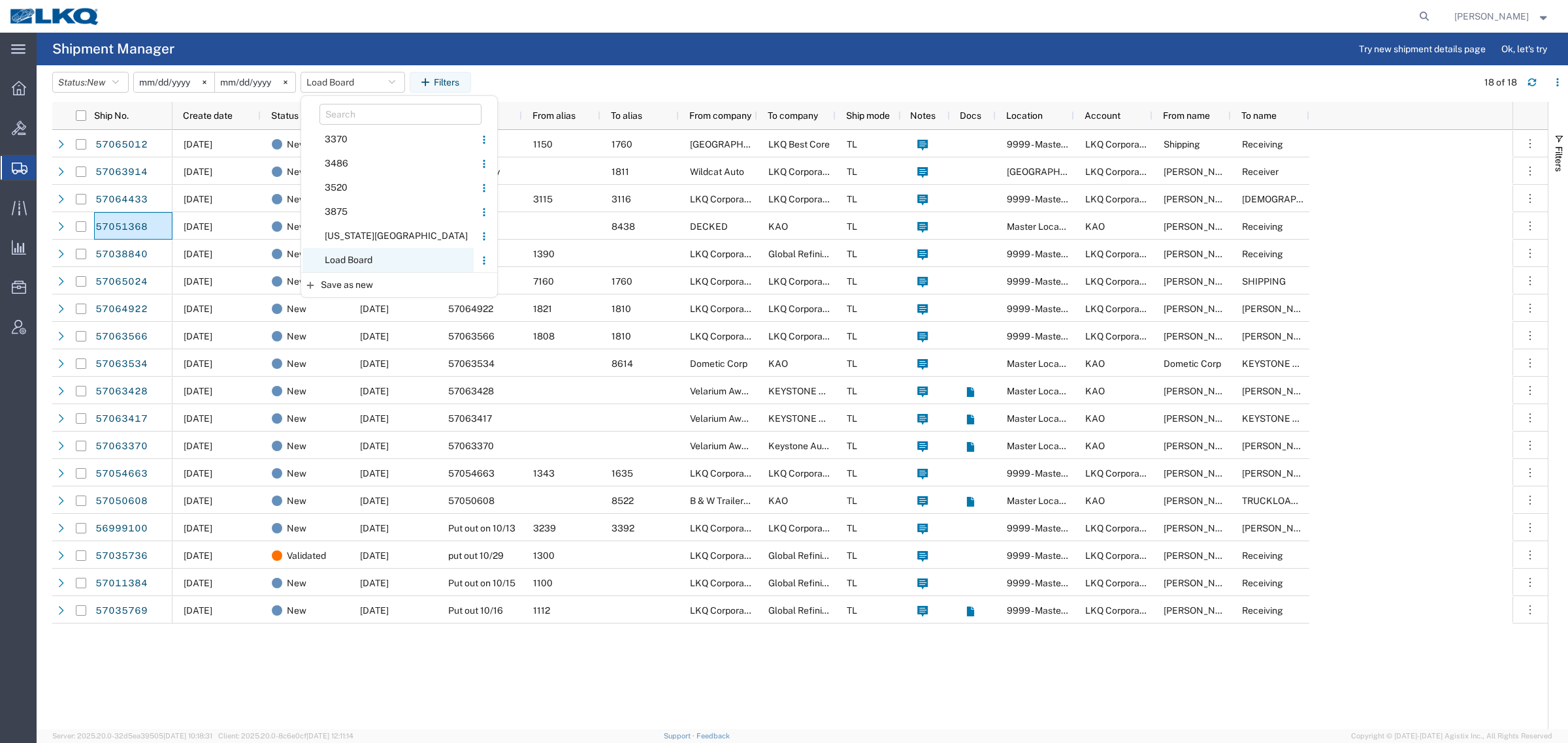
click at [354, 254] on span "Load Board" at bounding box center [388, 260] width 171 height 24
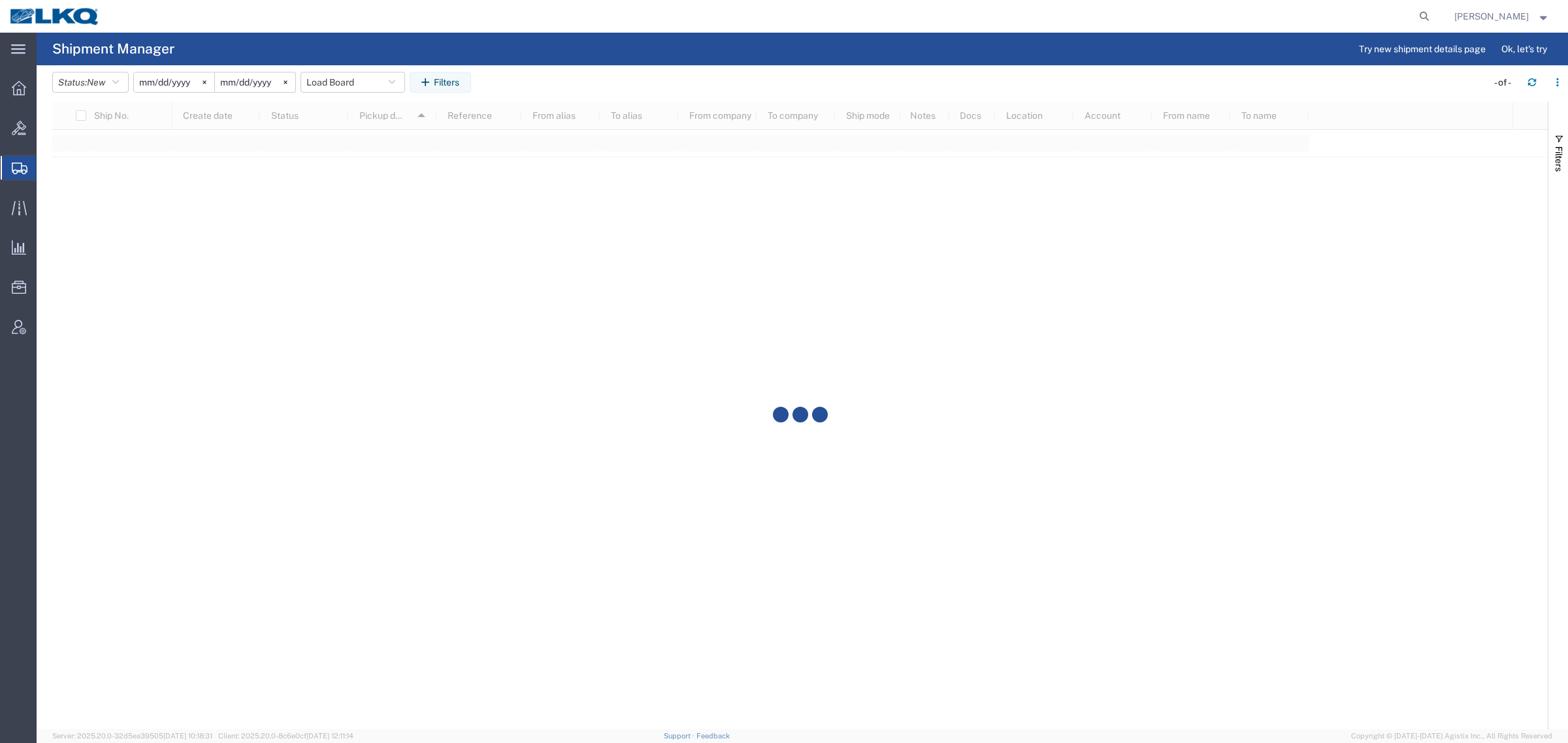
click at [589, 74] on agx-table-filter-chips "Status: New Active All Approved Booked Canceled Delivered Denied New On Hold Pe…" at bounding box center [766, 86] width 1428 height 30
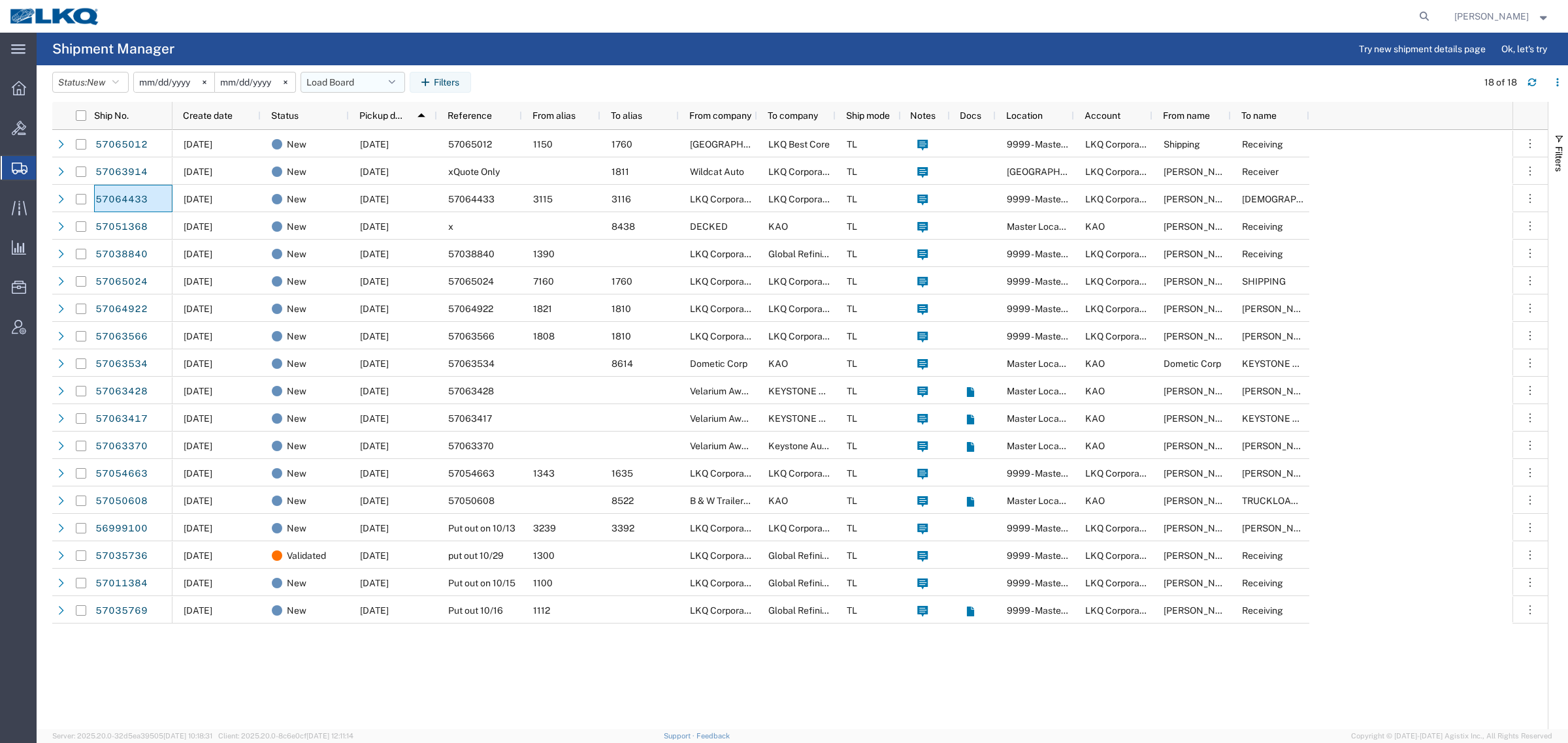
click at [355, 83] on button "Load Board" at bounding box center [352, 82] width 104 height 21
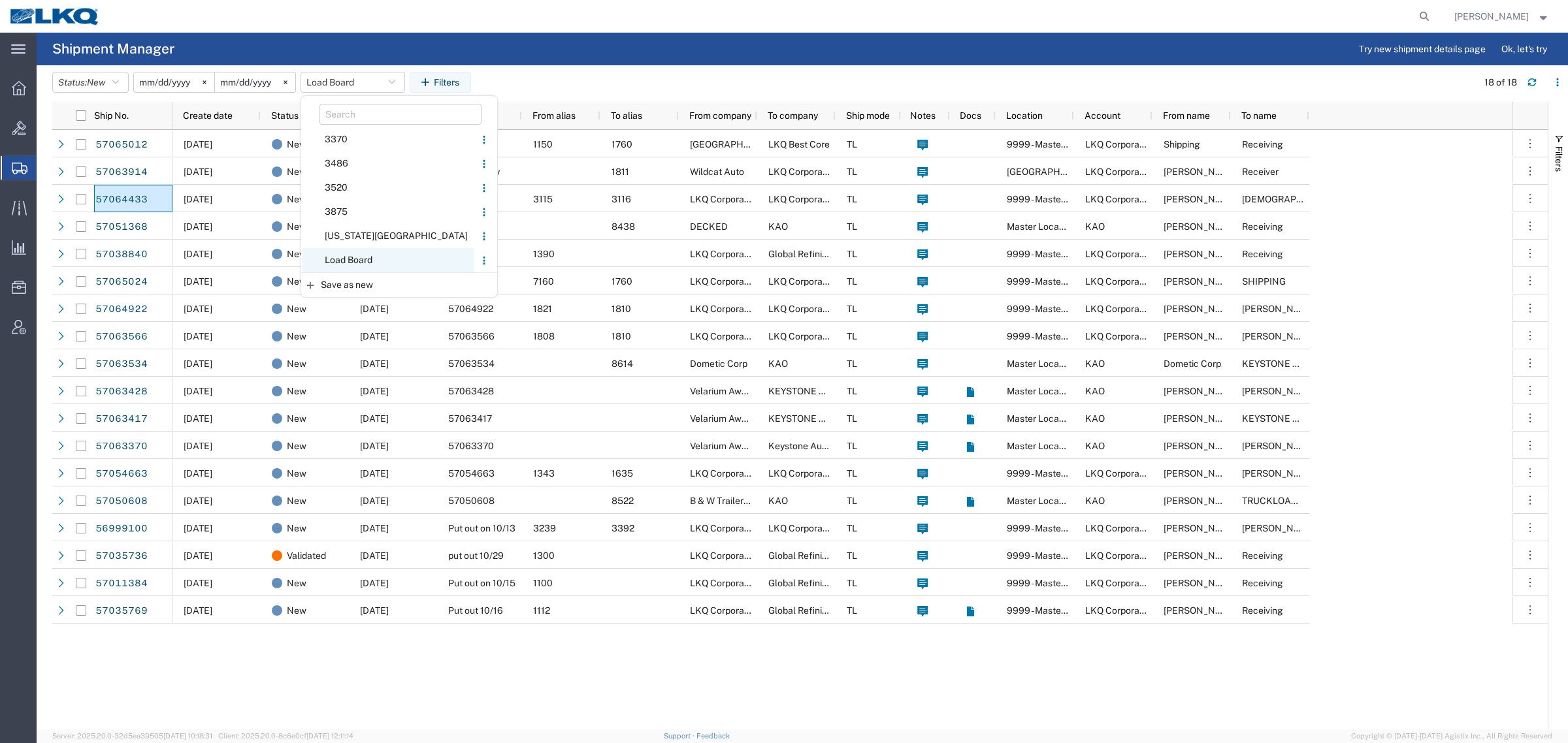
click at [379, 254] on span "Load Board" at bounding box center [388, 260] width 171 height 24
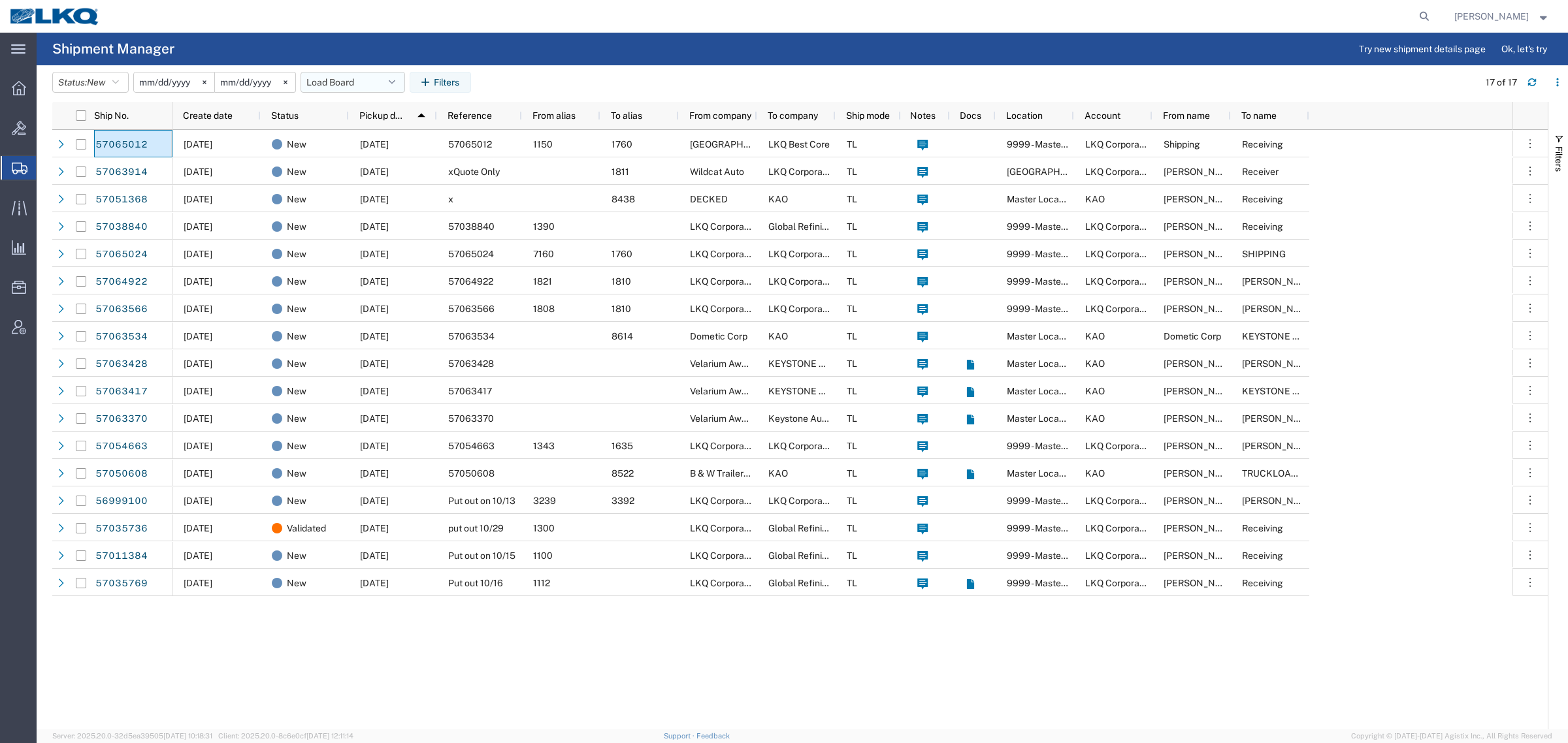
click at [346, 77] on button "Load Board" at bounding box center [352, 82] width 104 height 21
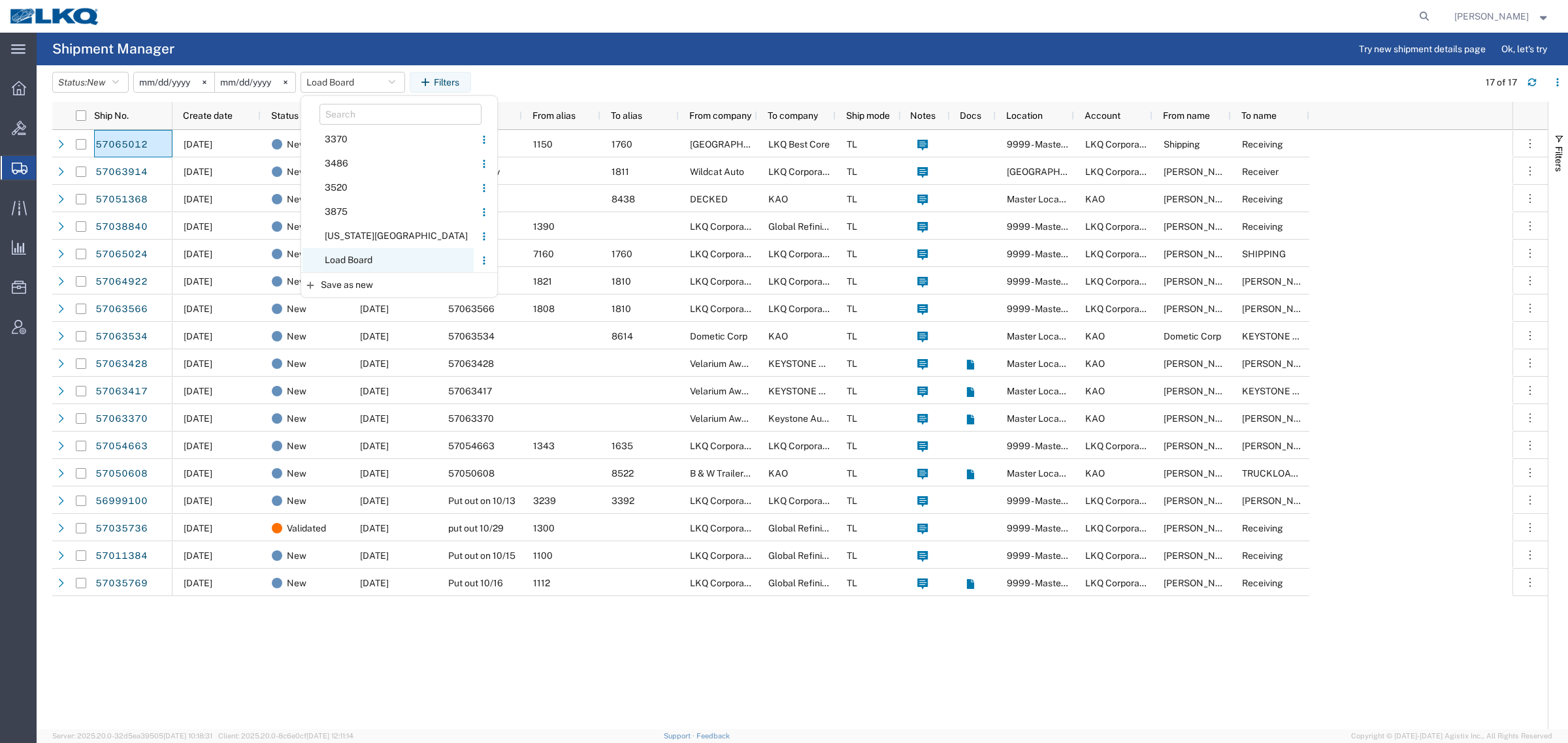
click at [367, 264] on span "Load Board" at bounding box center [388, 260] width 171 height 24
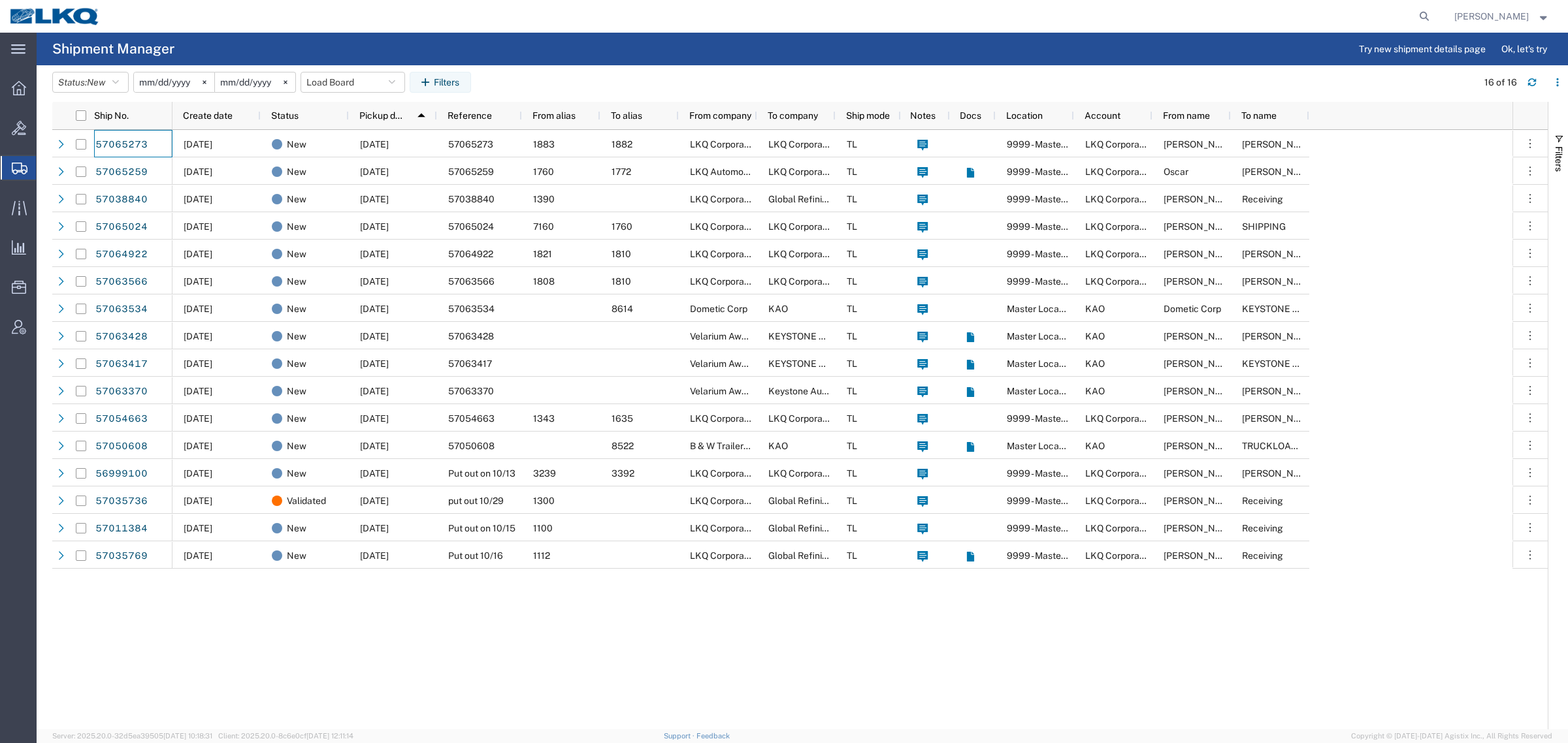
click at [654, 66] on header "Status: New Active All Approved Booked Canceled Delivered Denied New On Hold Pe…" at bounding box center [810, 84] width 1515 height 37
click at [341, 73] on button "Load Board" at bounding box center [352, 82] width 104 height 21
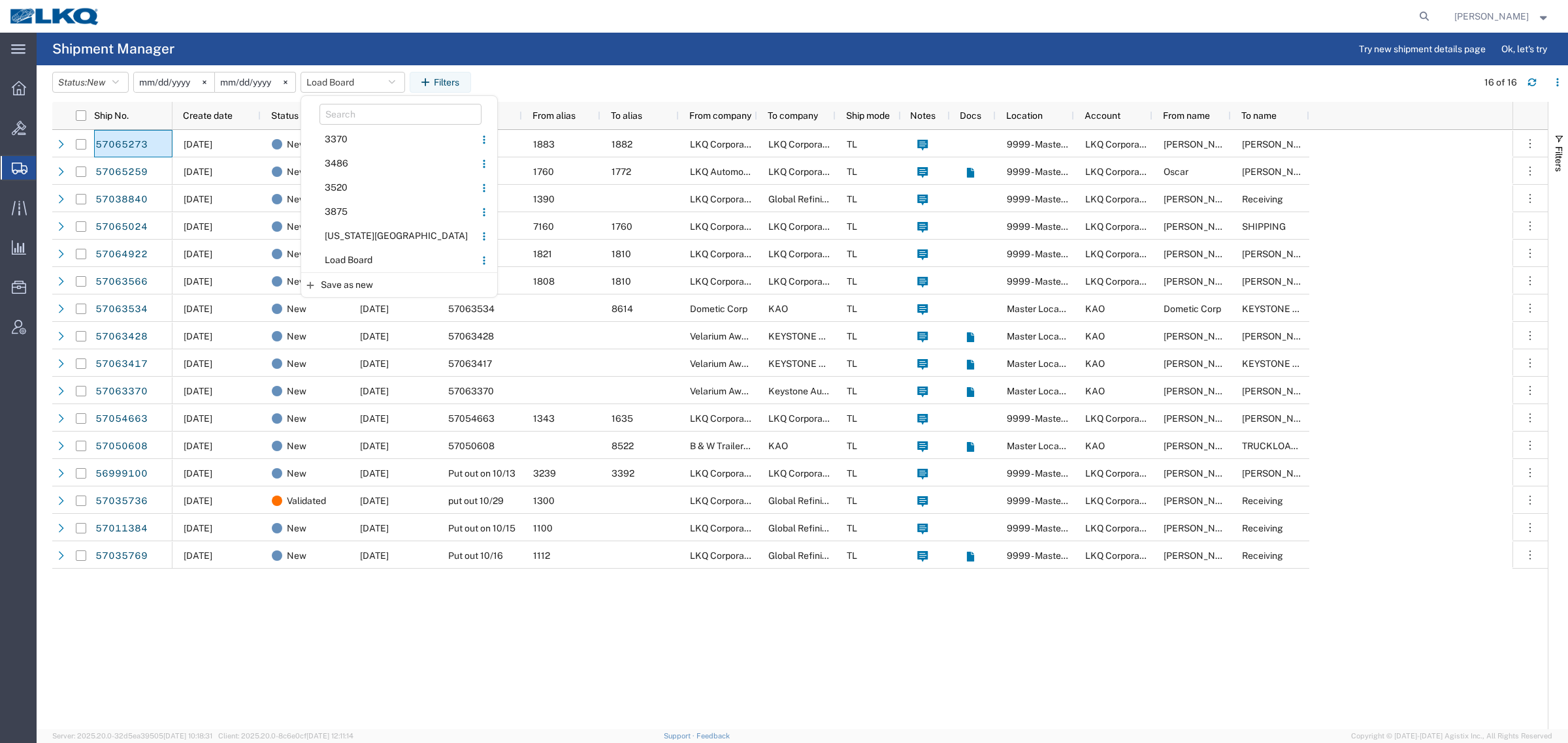
drag, startPoint x: 375, startPoint y: 254, endPoint x: 609, endPoint y: 199, distance: 240.4
click at [376, 254] on span "Load Board" at bounding box center [388, 260] width 171 height 24
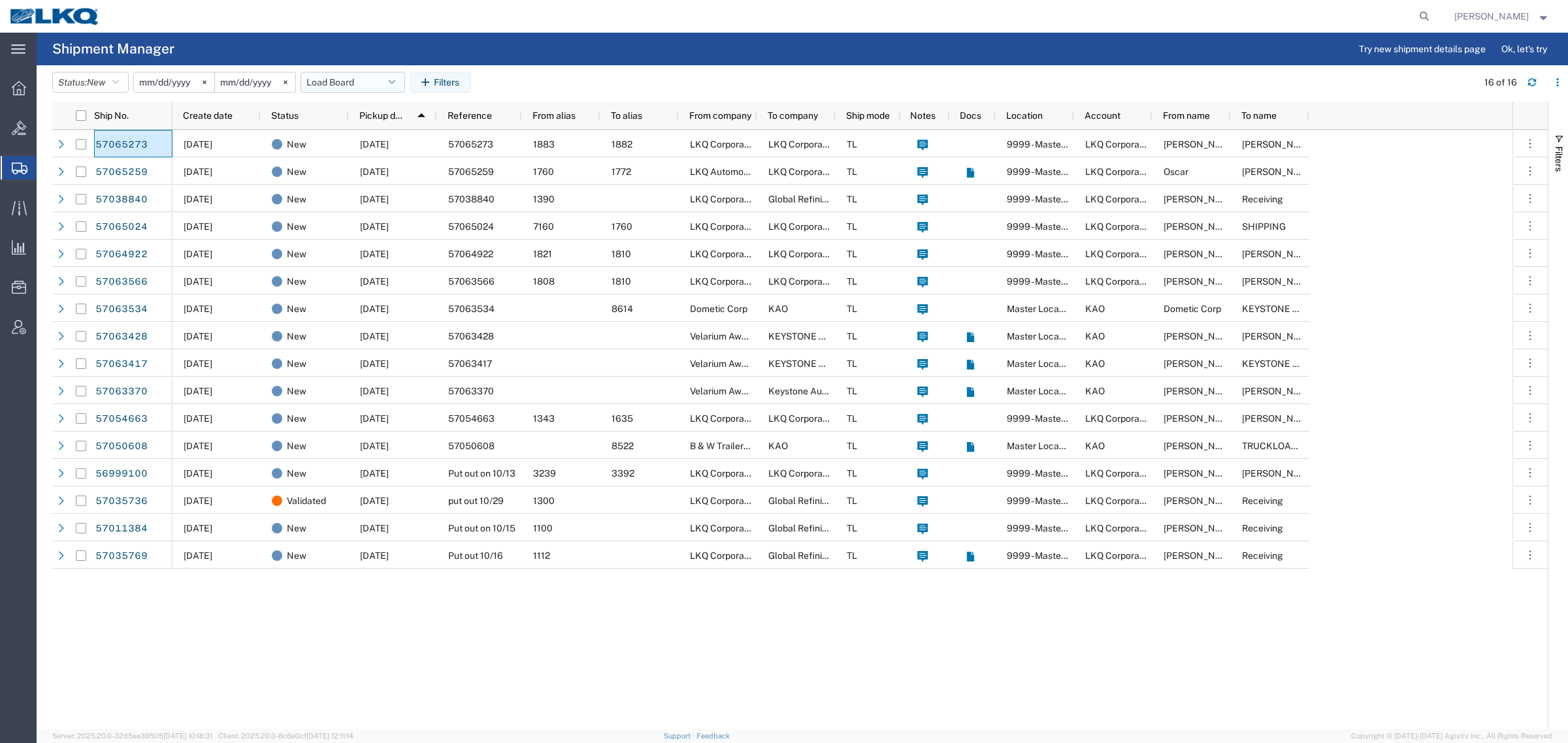
click at [361, 83] on button "Load Board" at bounding box center [352, 82] width 104 height 21
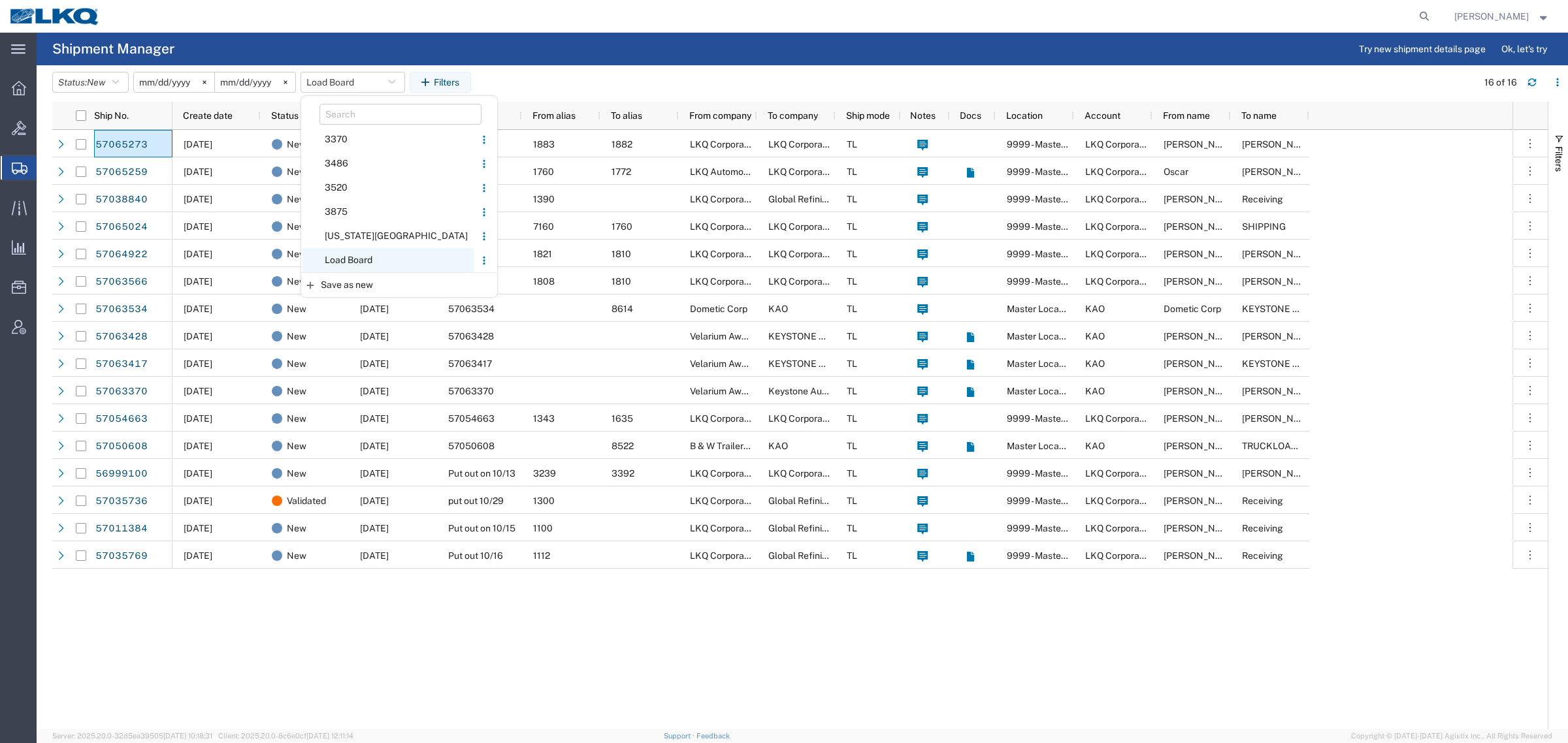
click at [366, 258] on span "Load Board" at bounding box center [388, 260] width 171 height 24
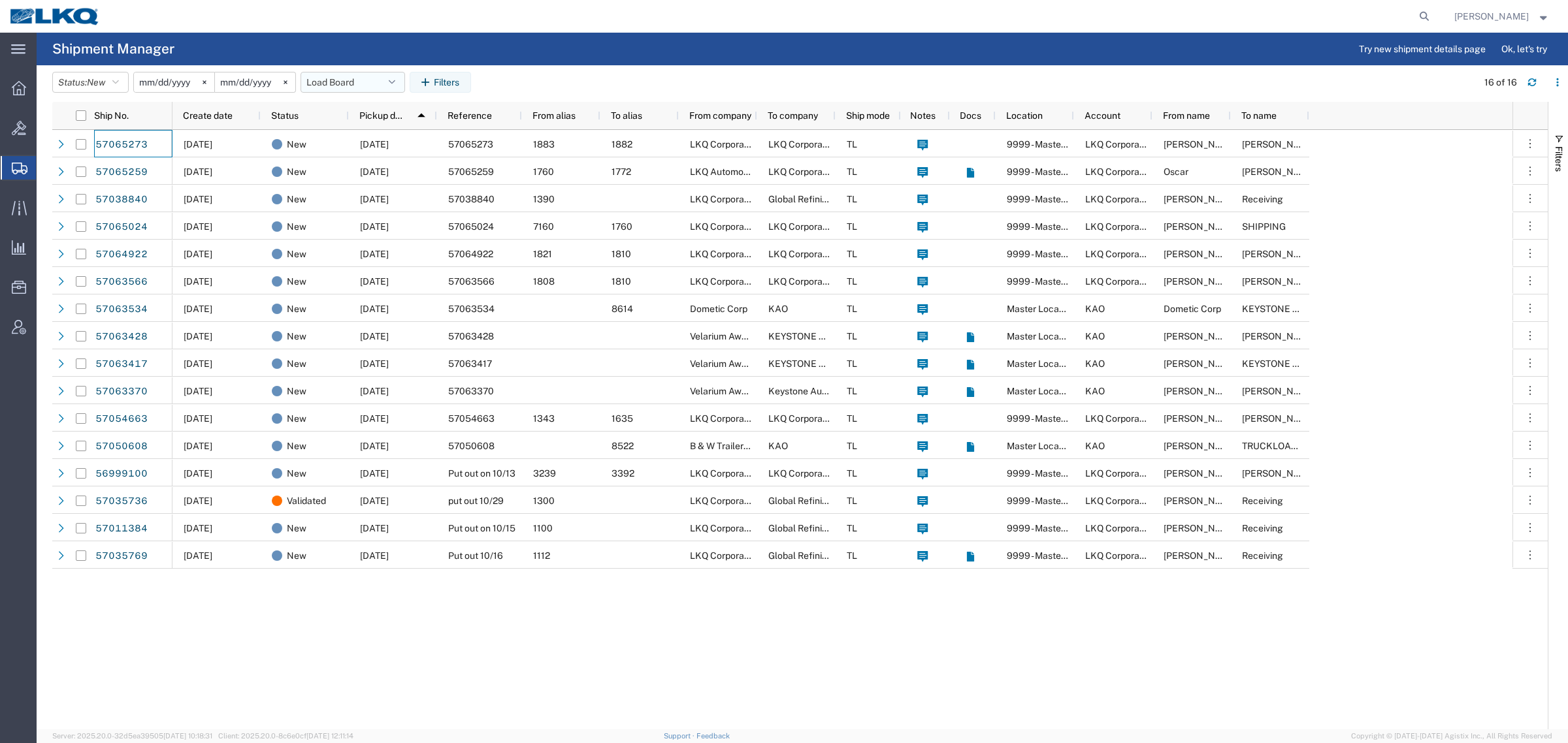
click at [344, 84] on button "Load Board" at bounding box center [352, 82] width 104 height 21
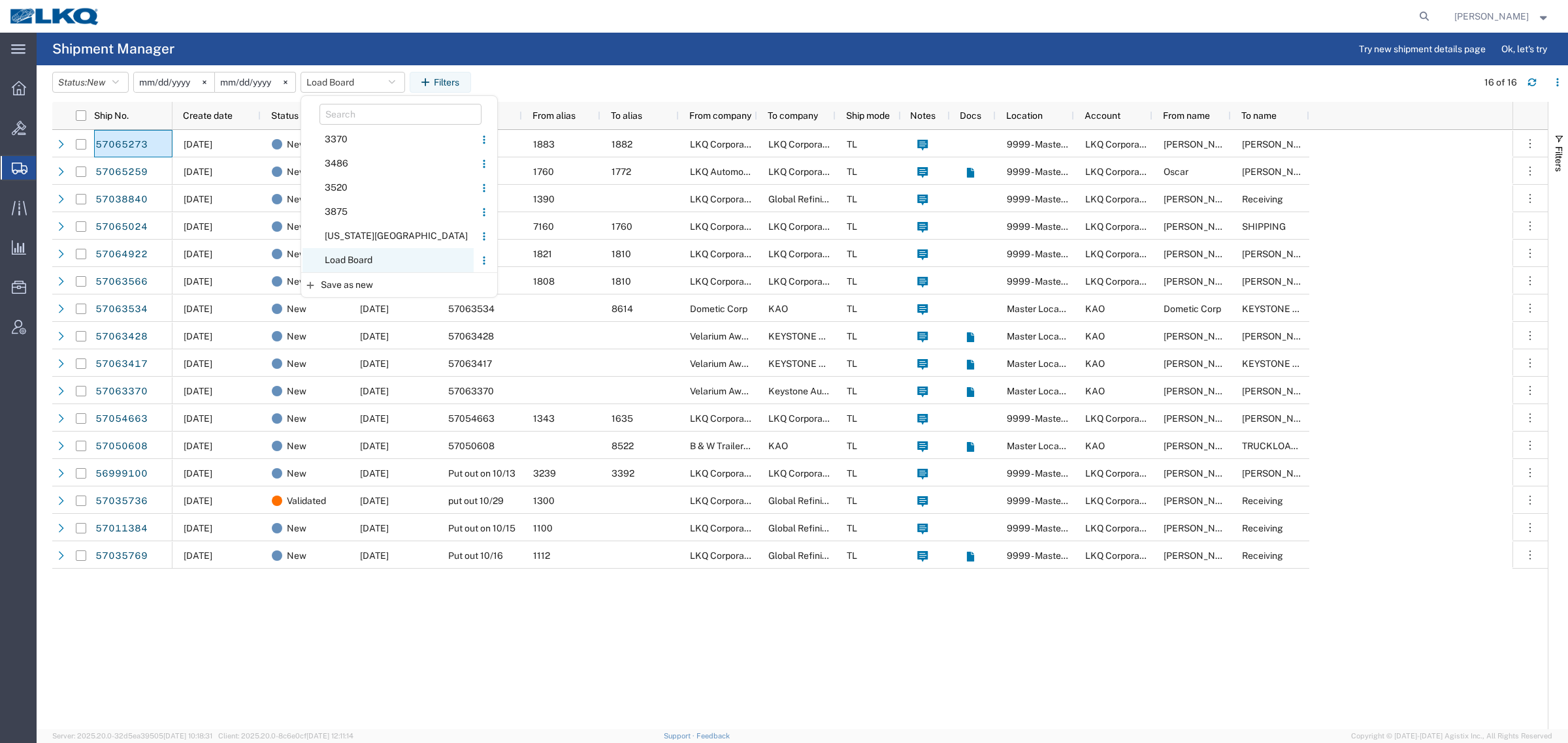
click at [376, 256] on span "Load Board" at bounding box center [388, 260] width 171 height 24
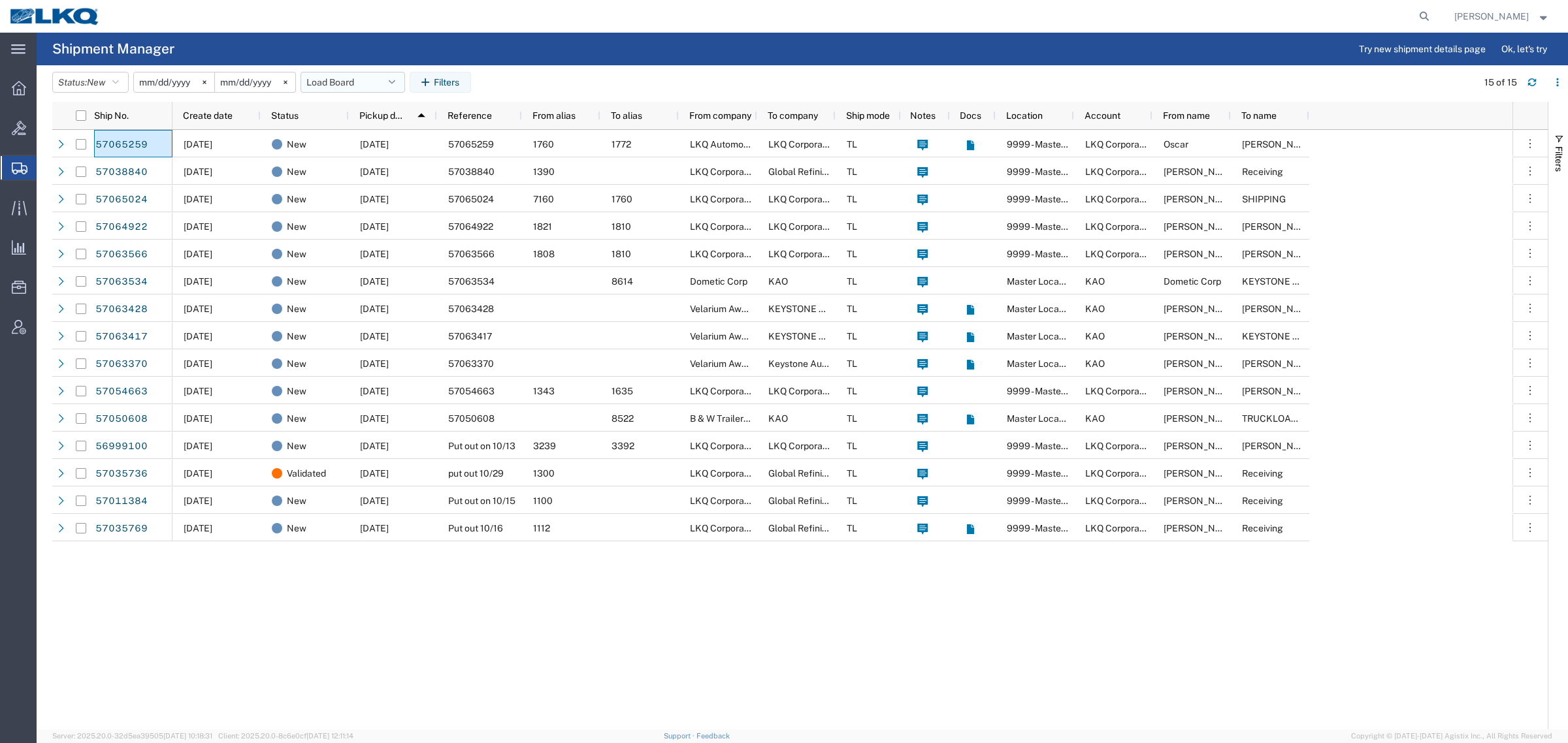
click at [333, 78] on button "Load Board" at bounding box center [352, 82] width 104 height 21
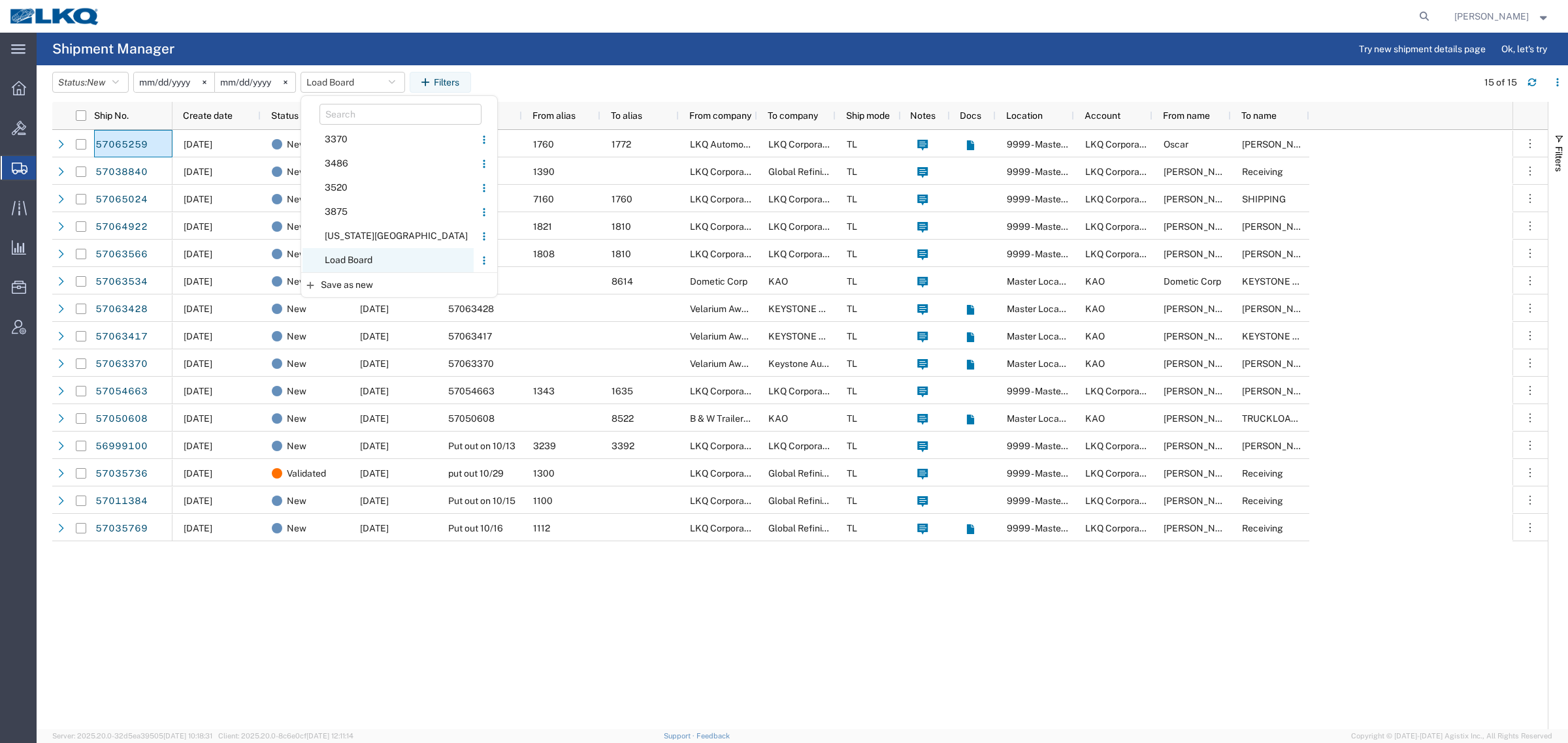
click at [357, 263] on span "Load Board" at bounding box center [388, 260] width 171 height 24
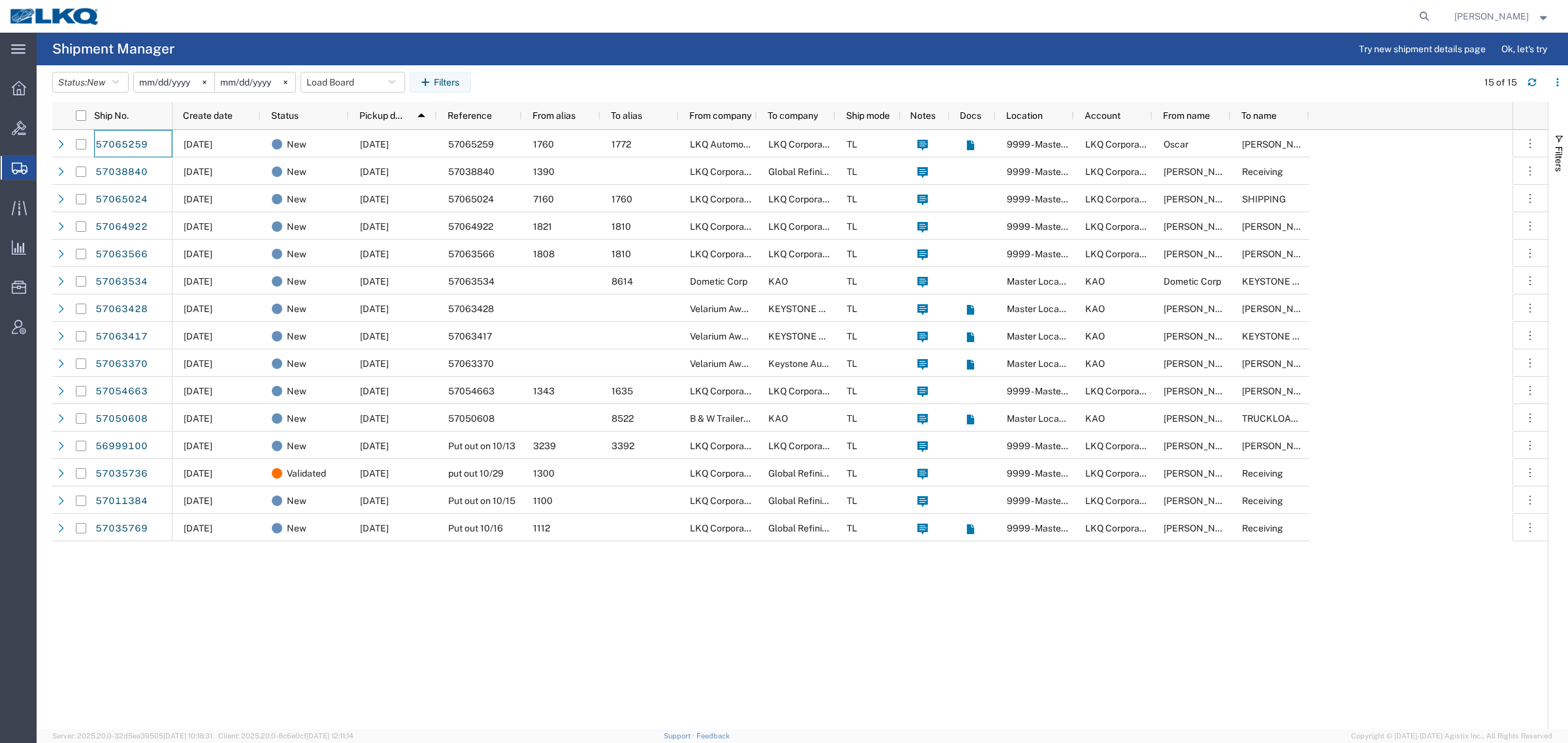
click at [550, 77] on agx-table-filter-chips "Status: New Active All Approved Booked Canceled Delivered Denied New On Hold Pe…" at bounding box center [761, 86] width 1418 height 30
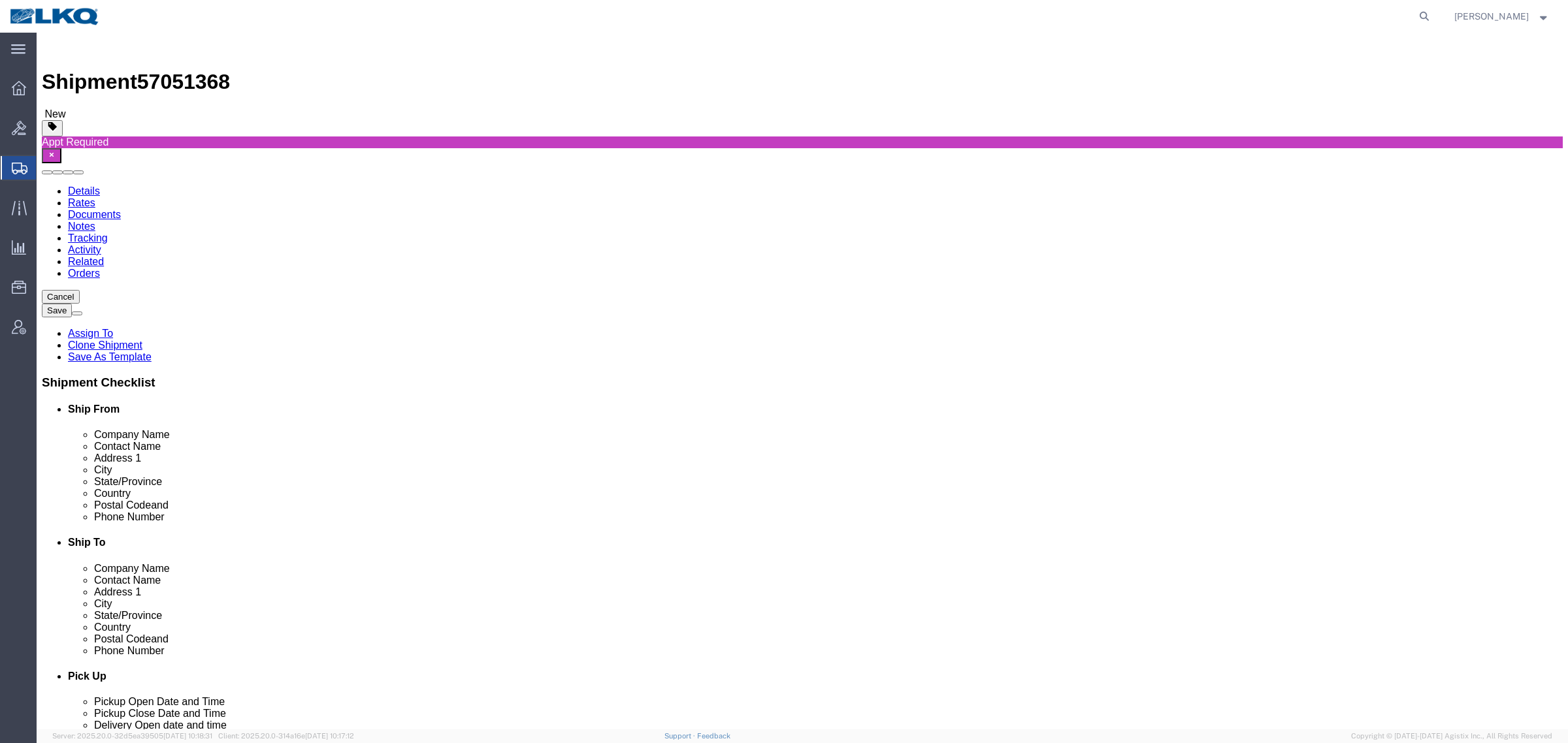
select select
select select "30553"
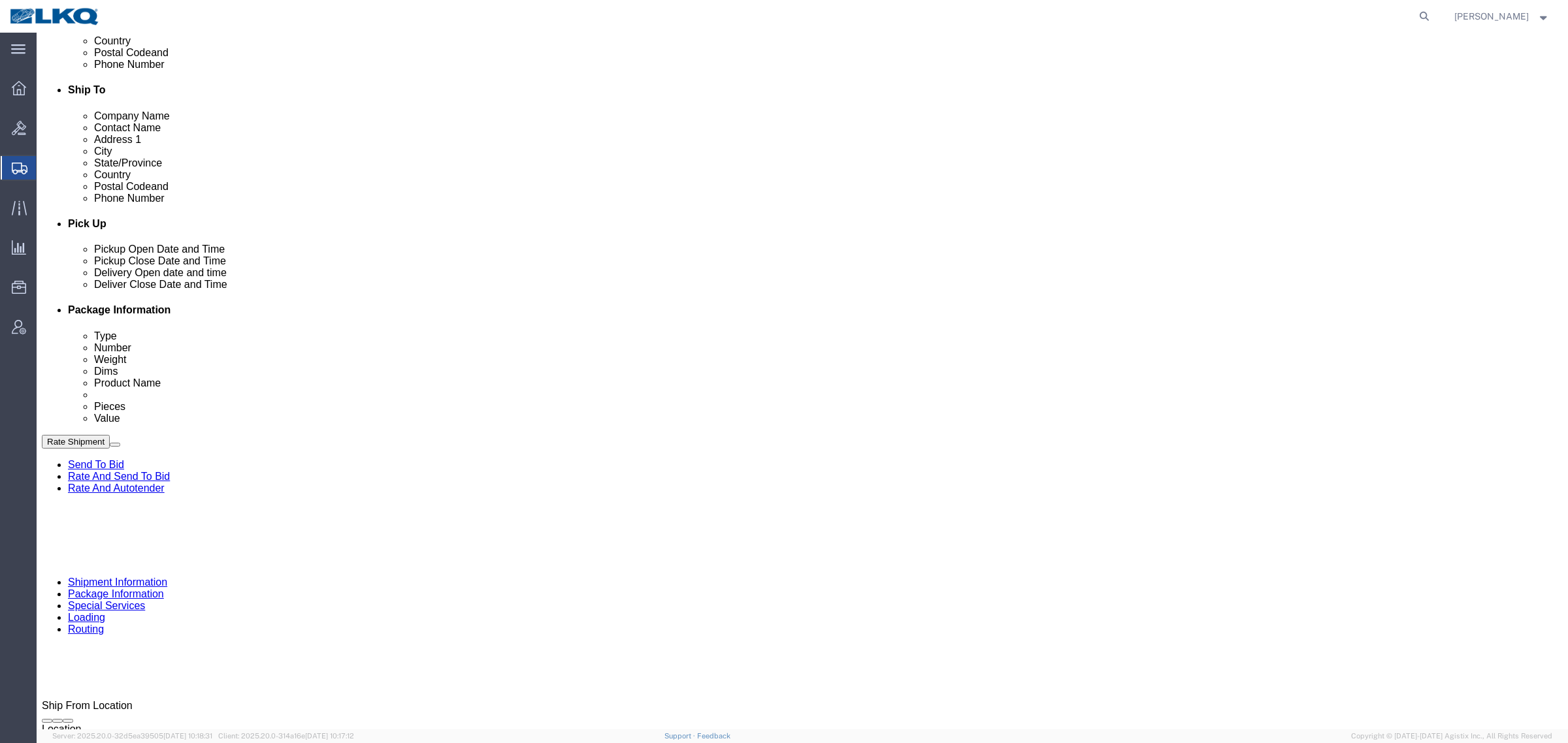
scroll to position [490, 0]
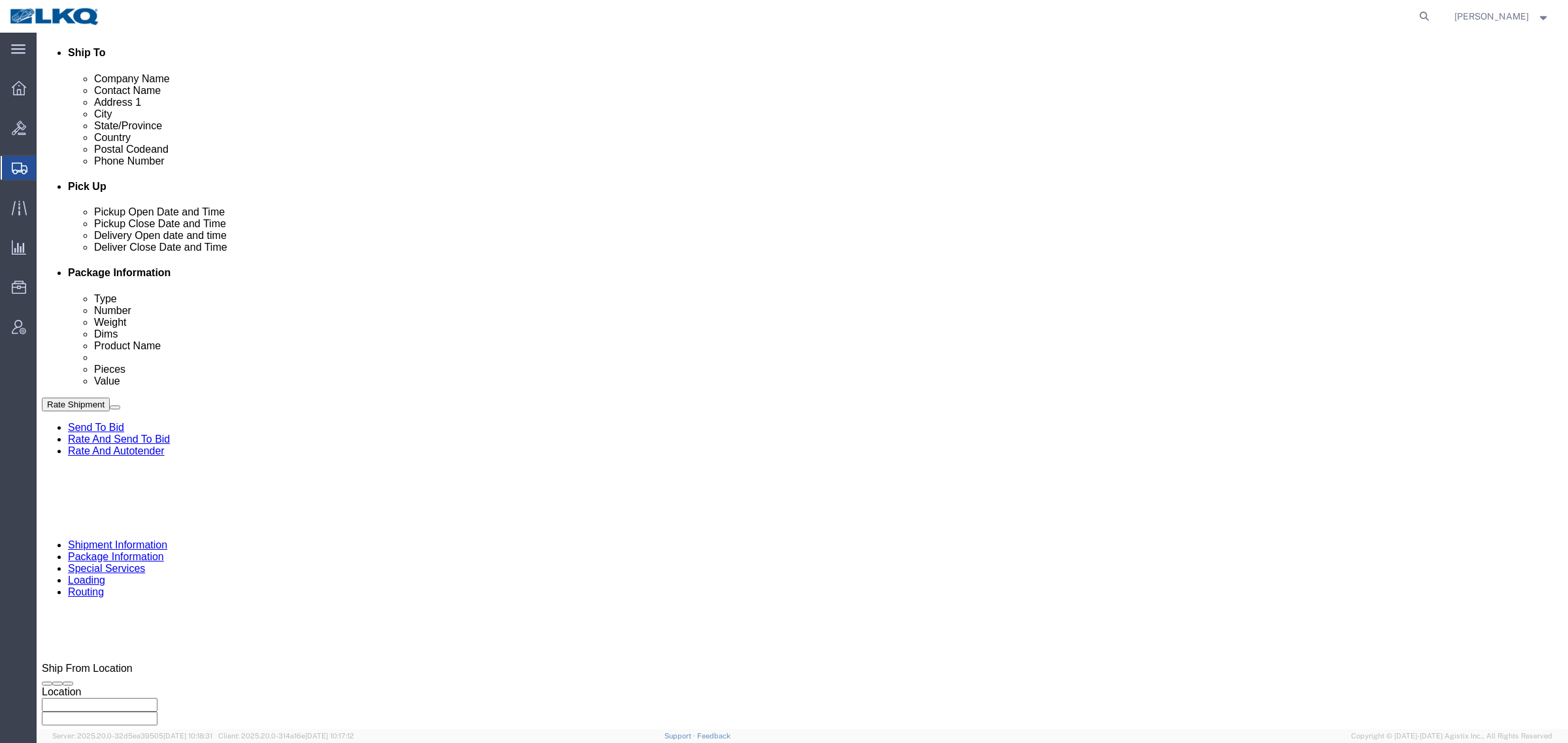
click input "57051368"
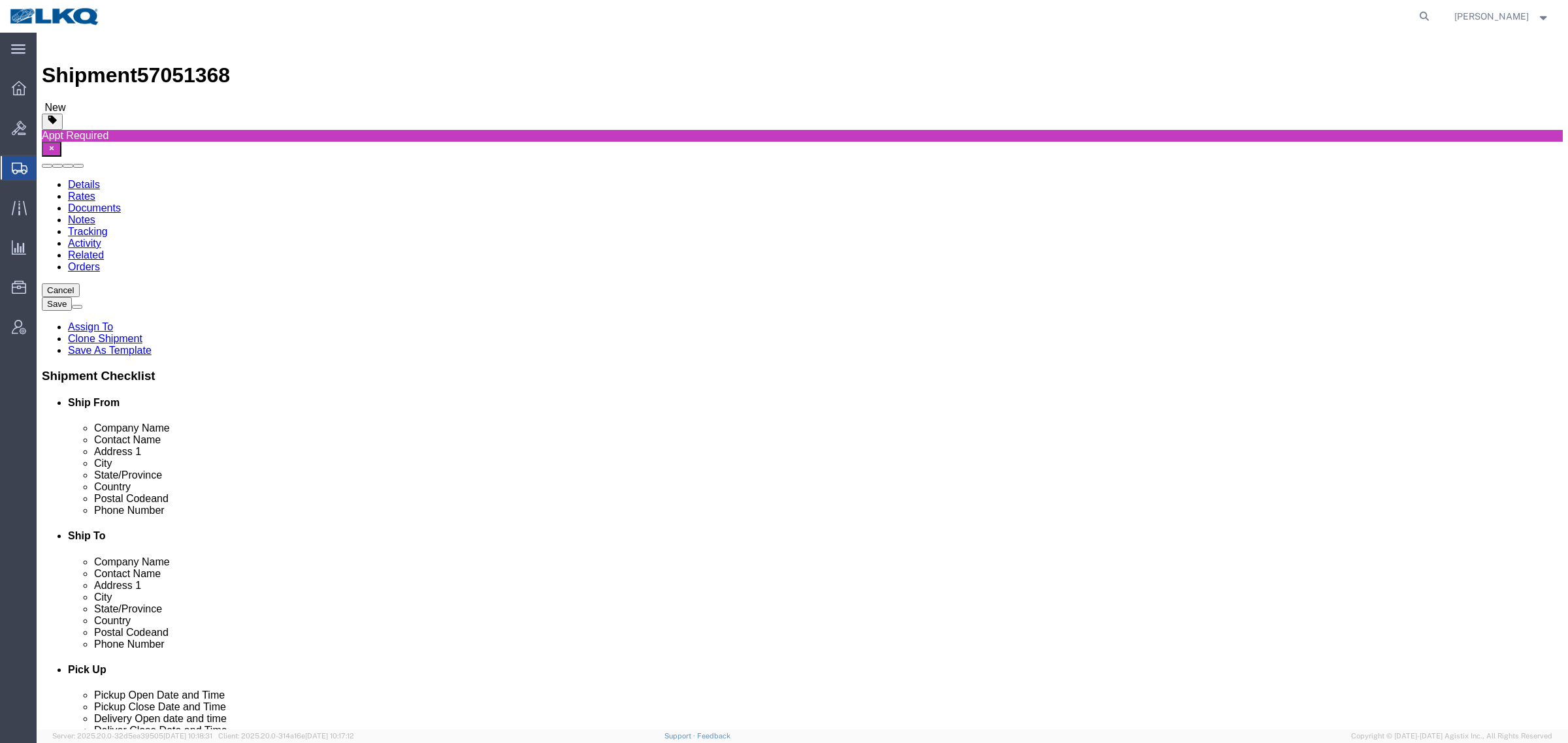
scroll to position [0, 0]
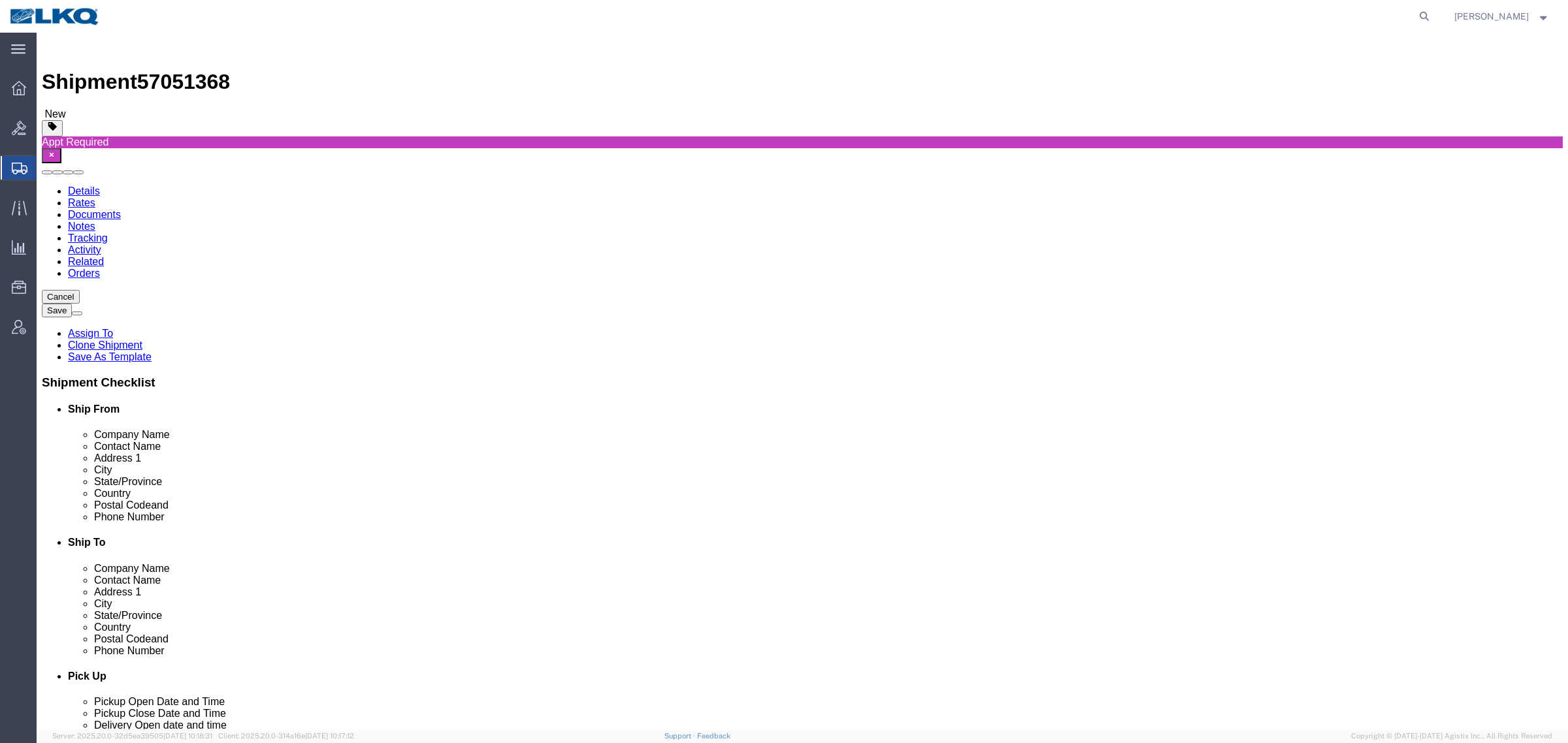
click div "Shipment Information Package Information Special Services Loading Routing"
click span "57051368"
copy span "57051368"
click icon
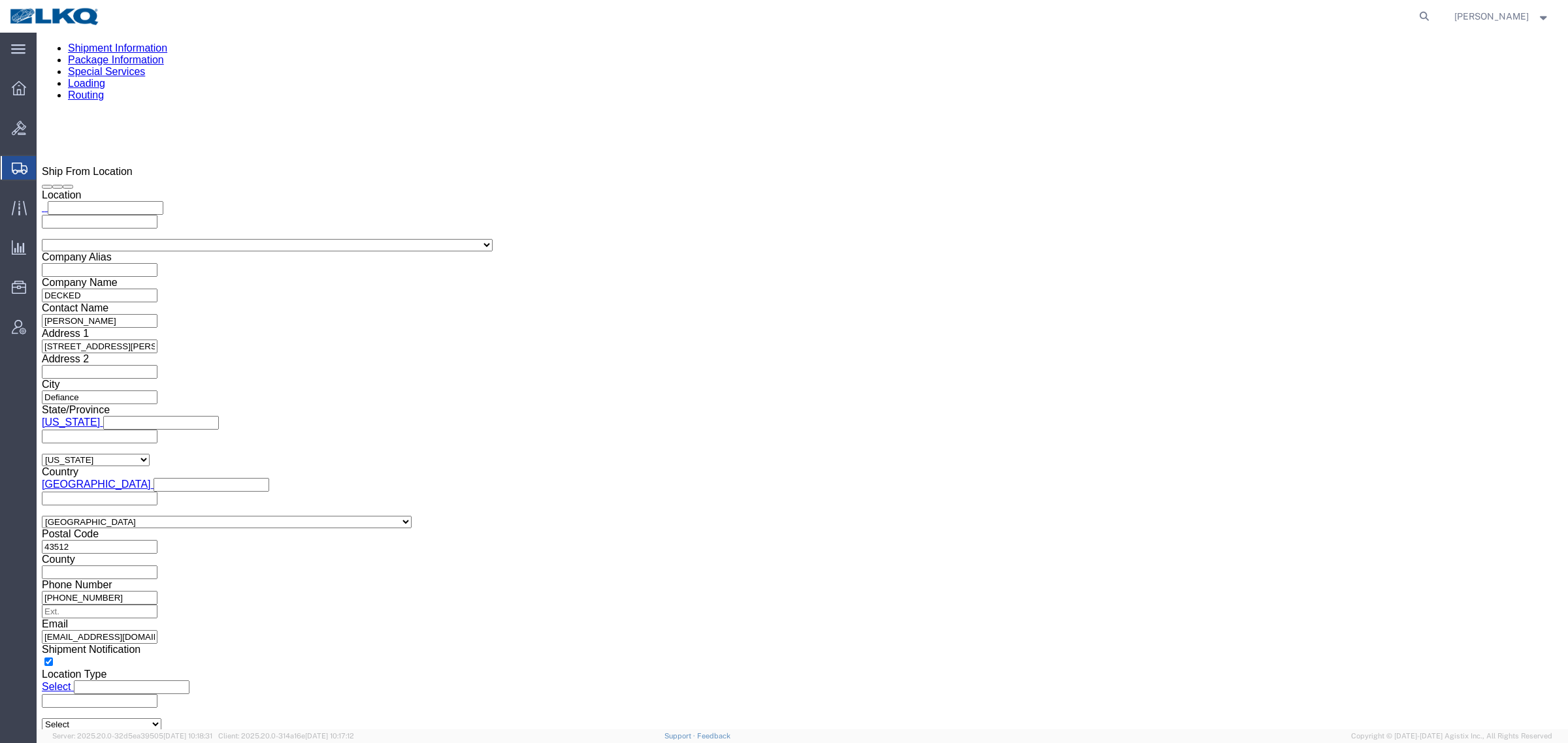
scroll to position [1143, 0]
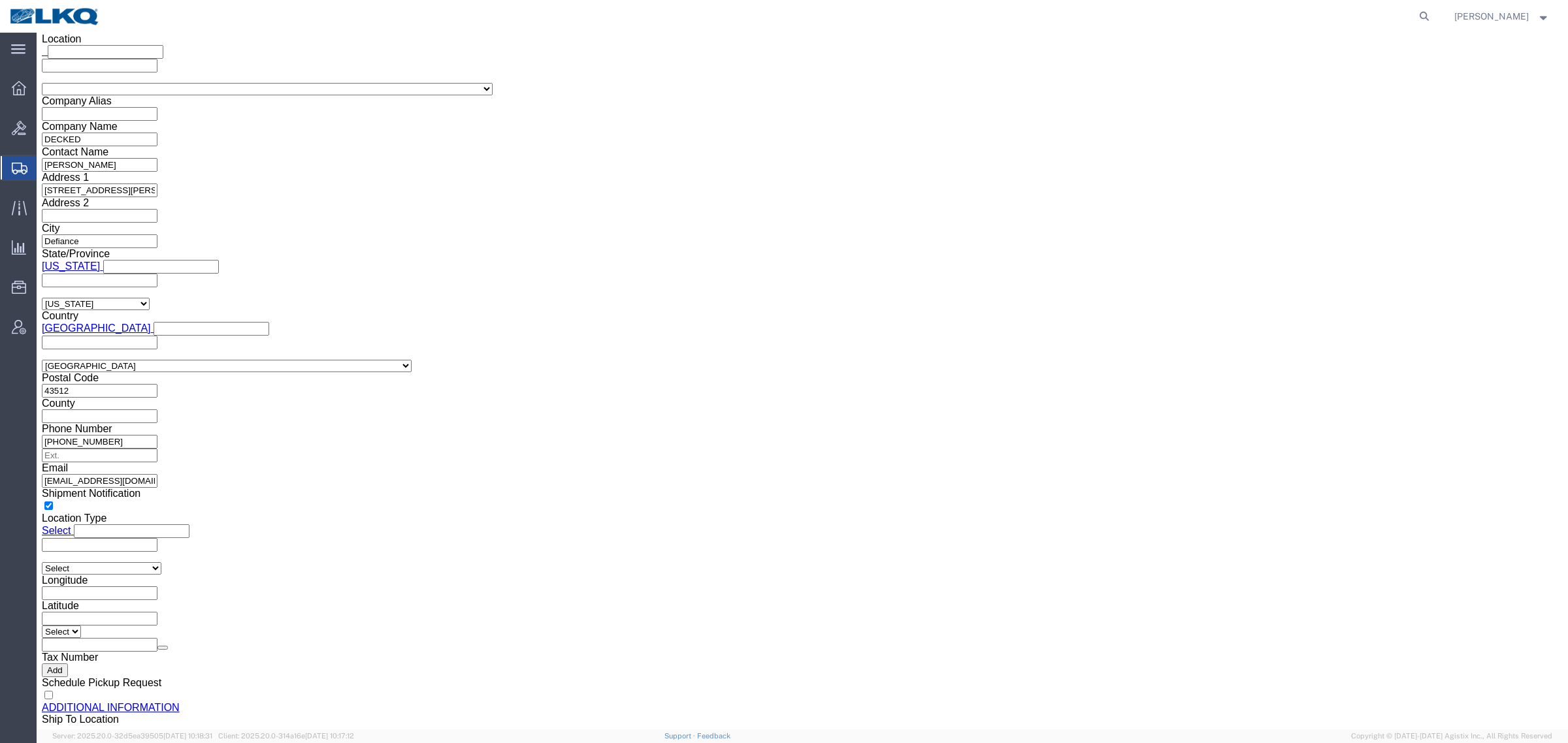
click input "keystone@decked.com"
click link "Shipment Information"
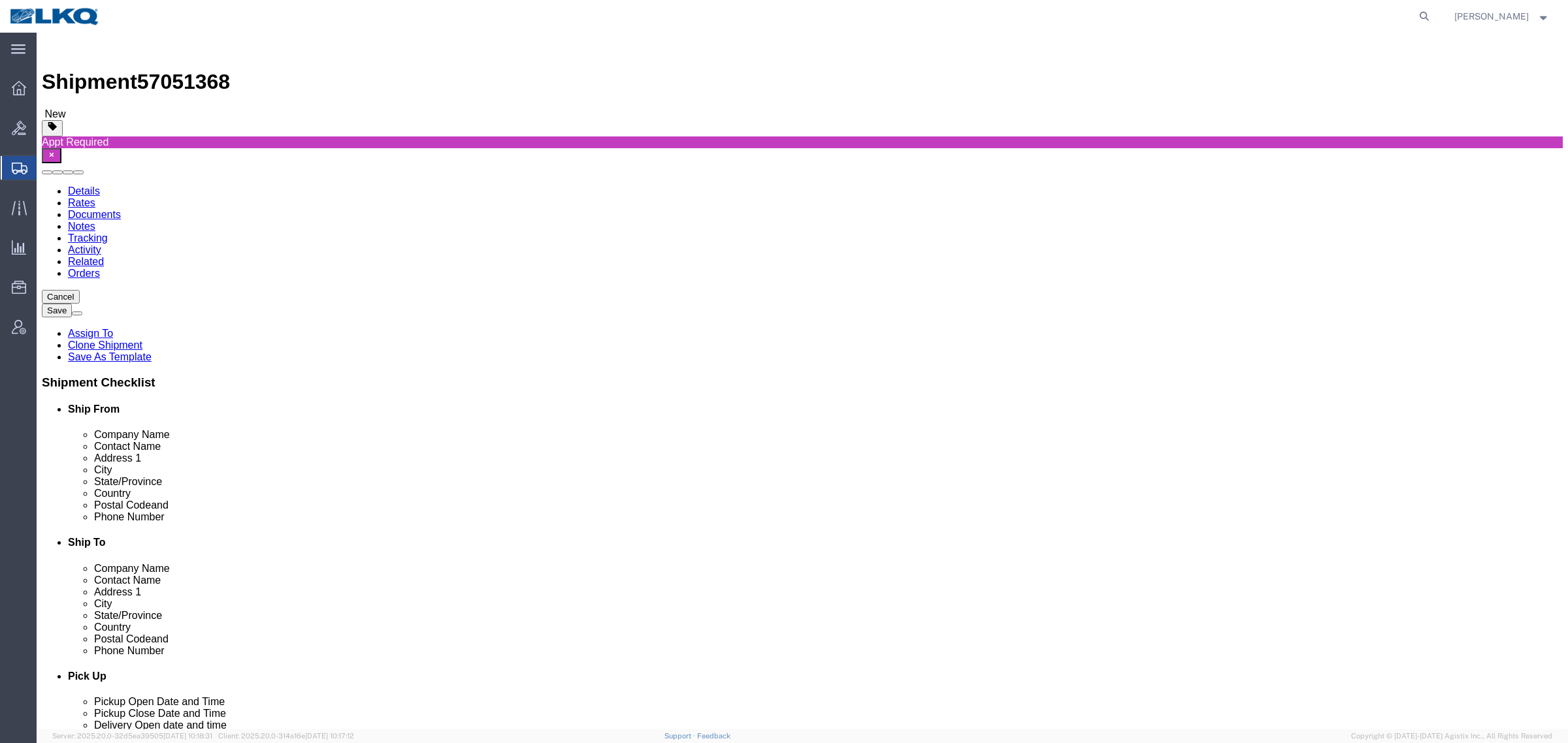
click icon
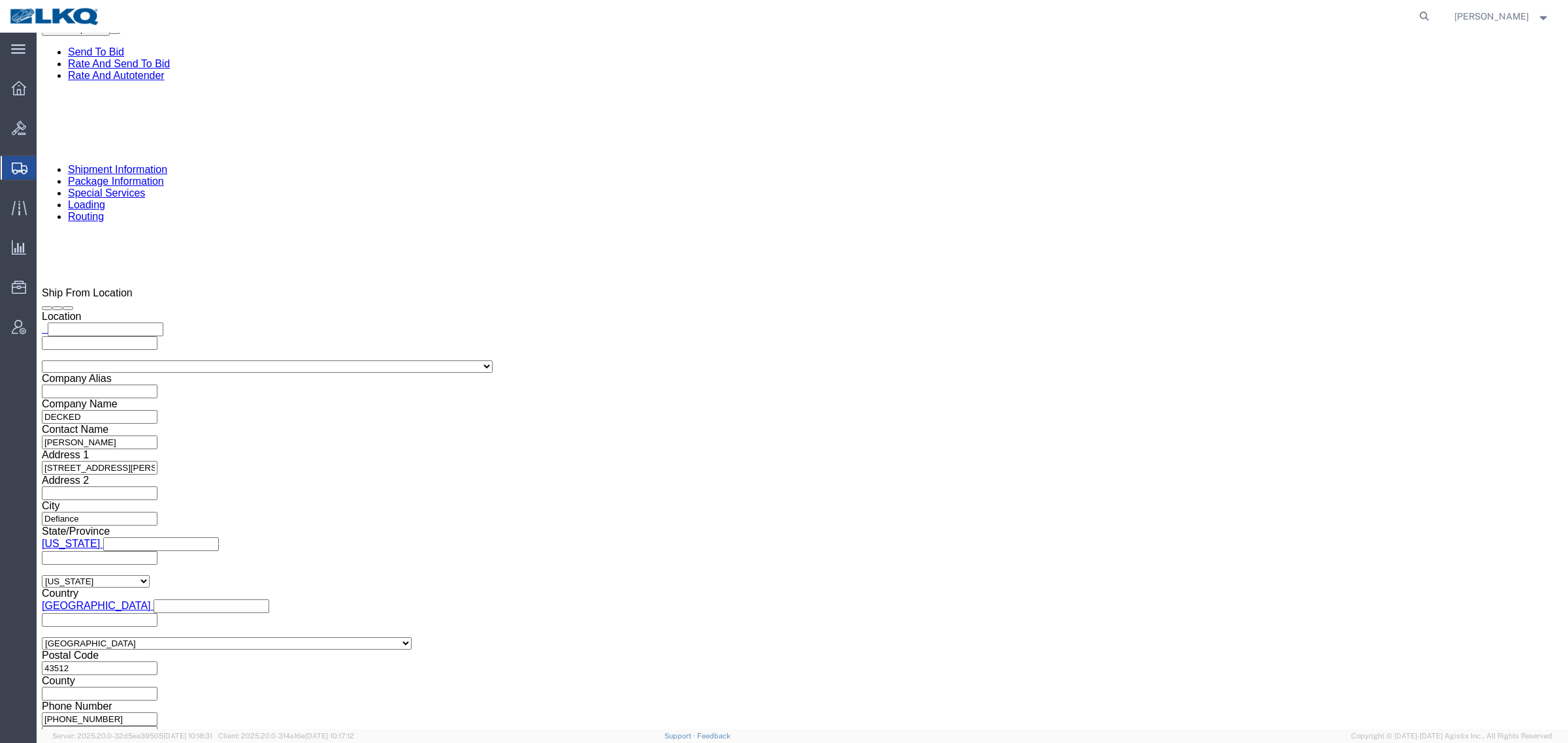
scroll to position [979, 0]
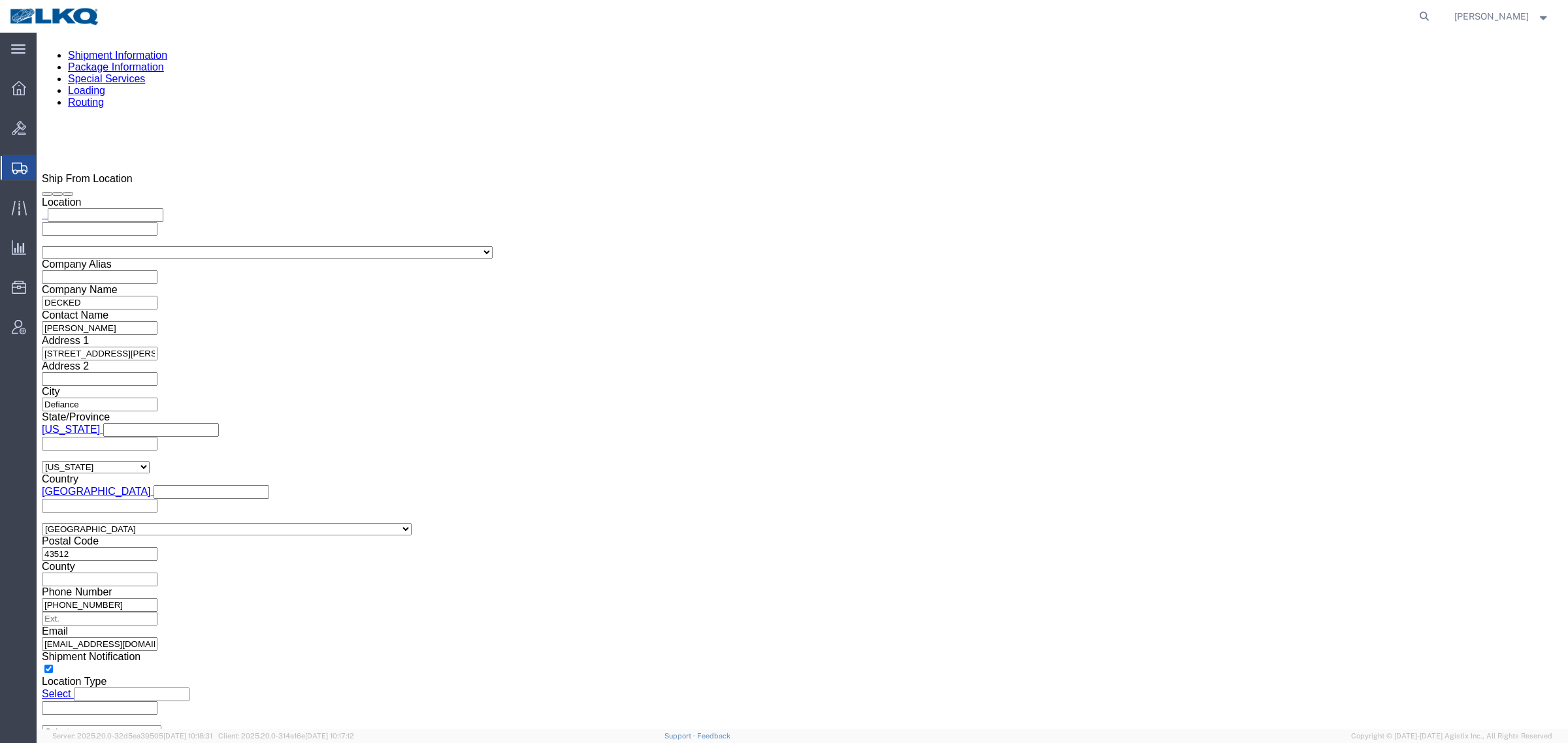
click link "Shipment Information"
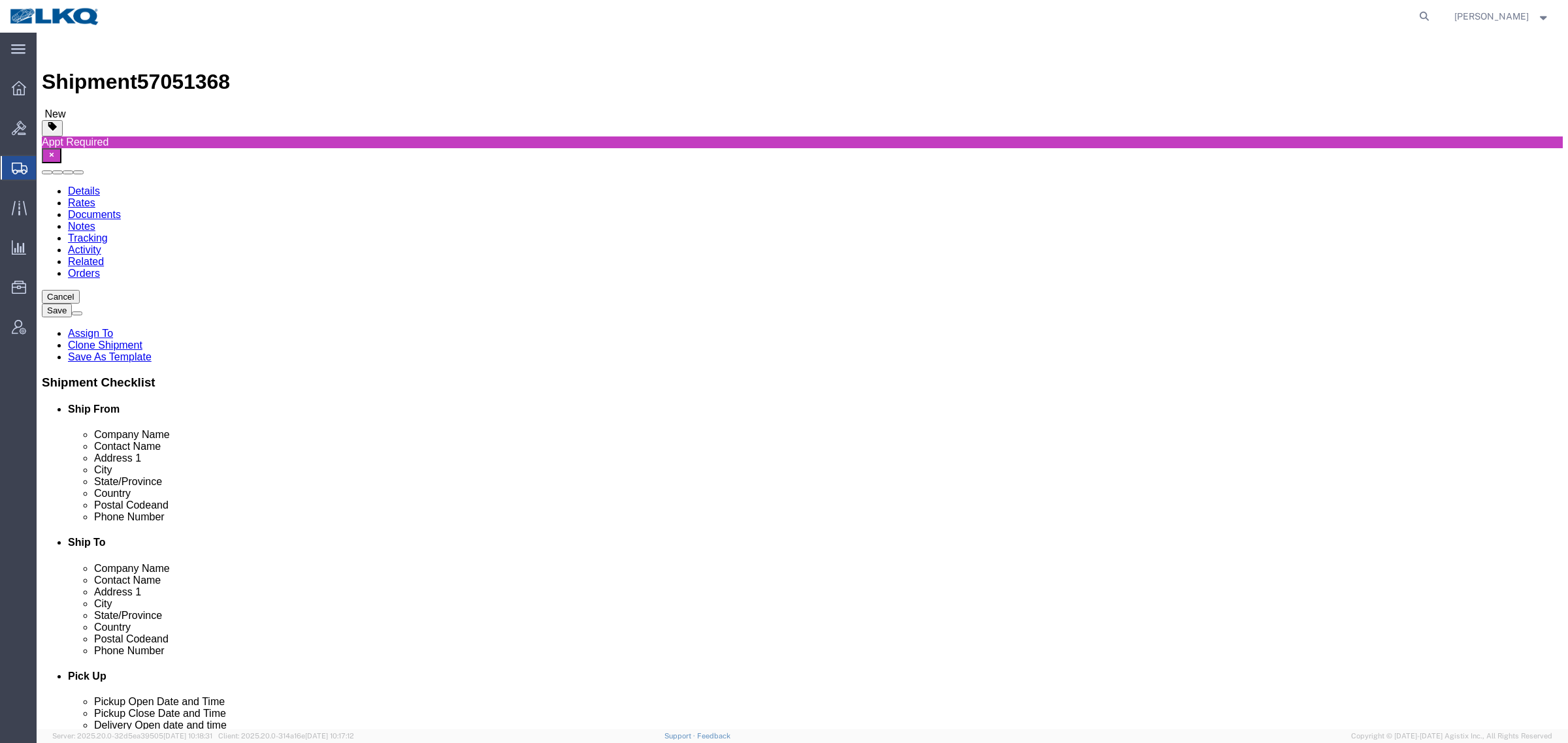
drag, startPoint x: 246, startPoint y: 248, endPoint x: 137, endPoint y: 246, distance: 109.0
click div "Company Name DECKED"
click link "Package Information"
click icon
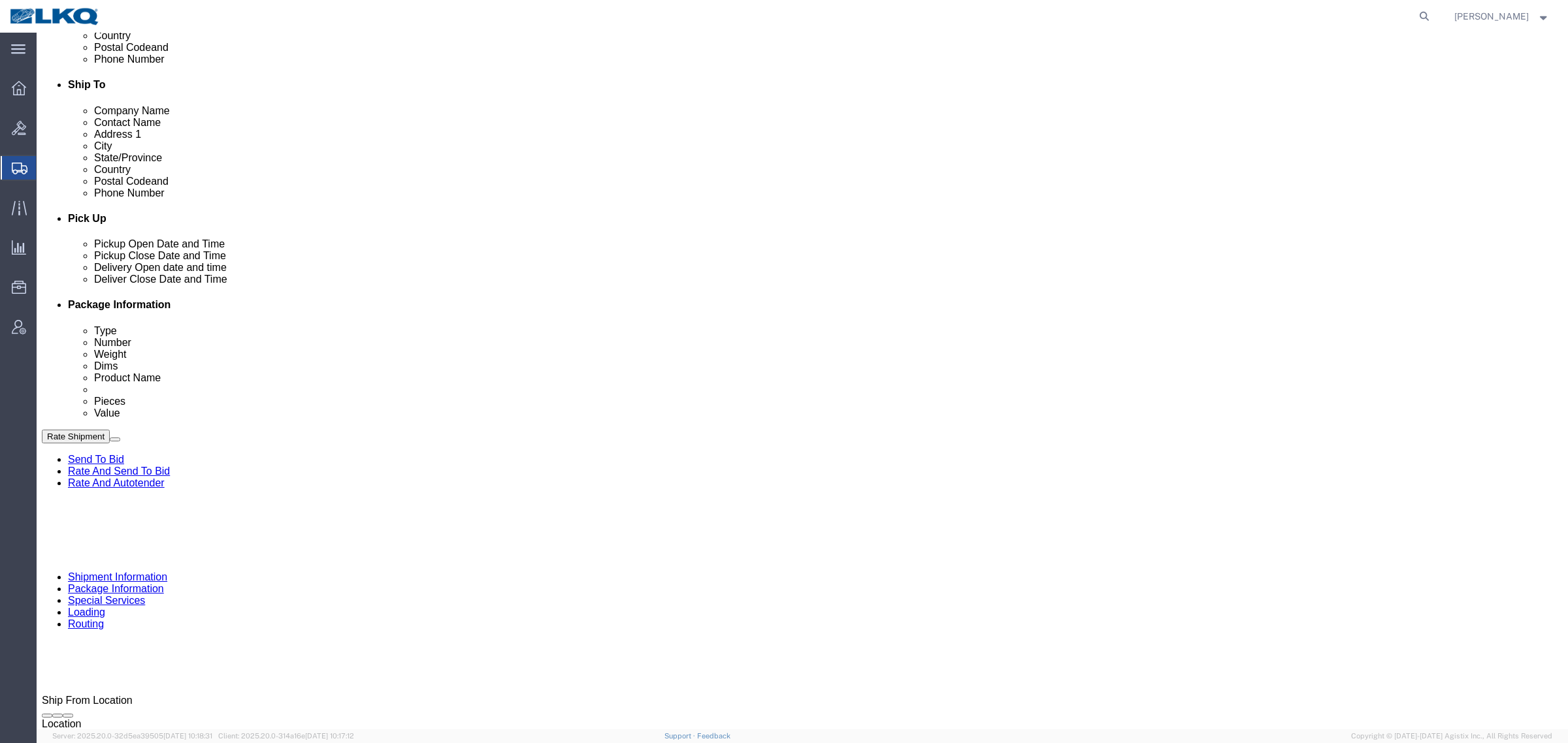
scroll to position [637, 0]
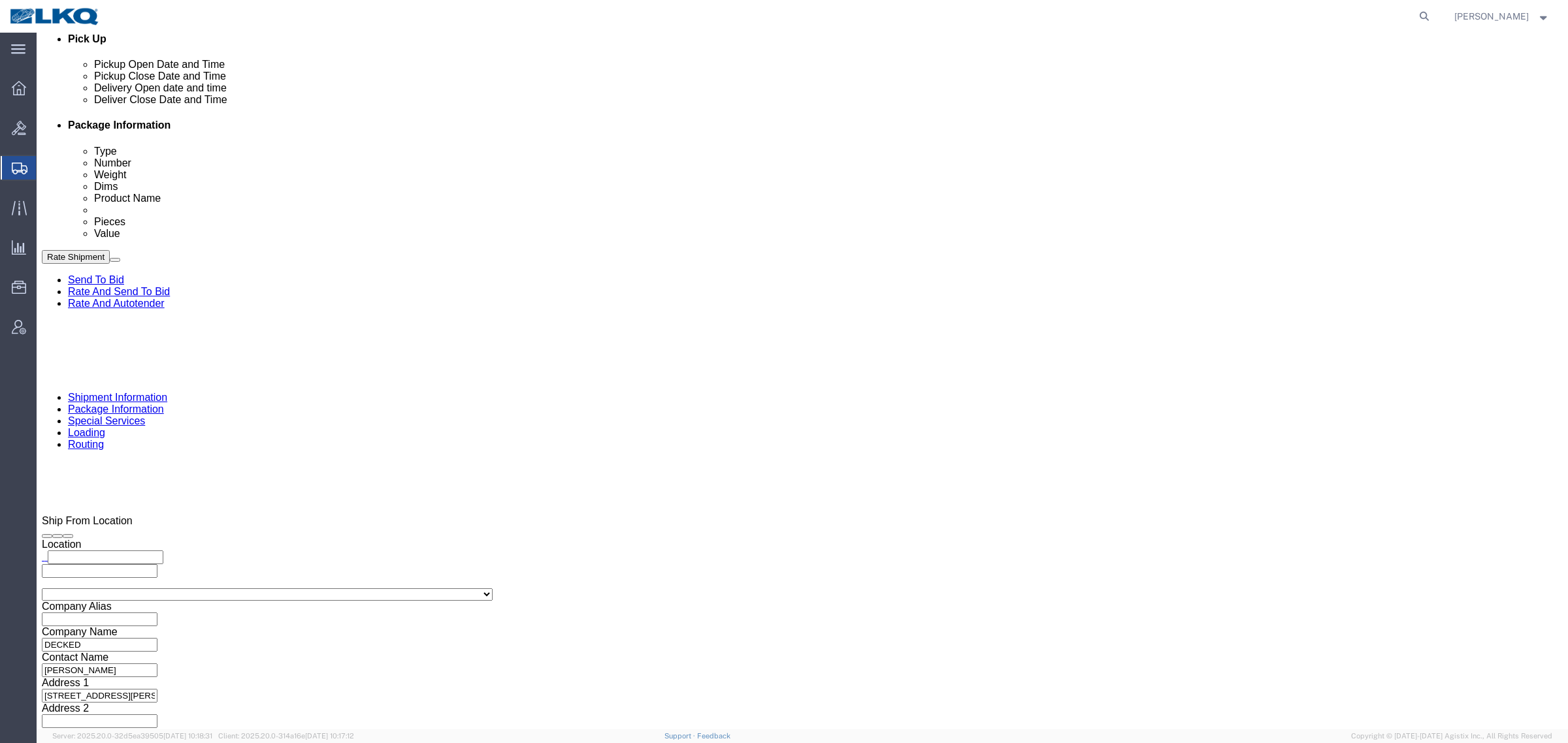
click input "5182646"
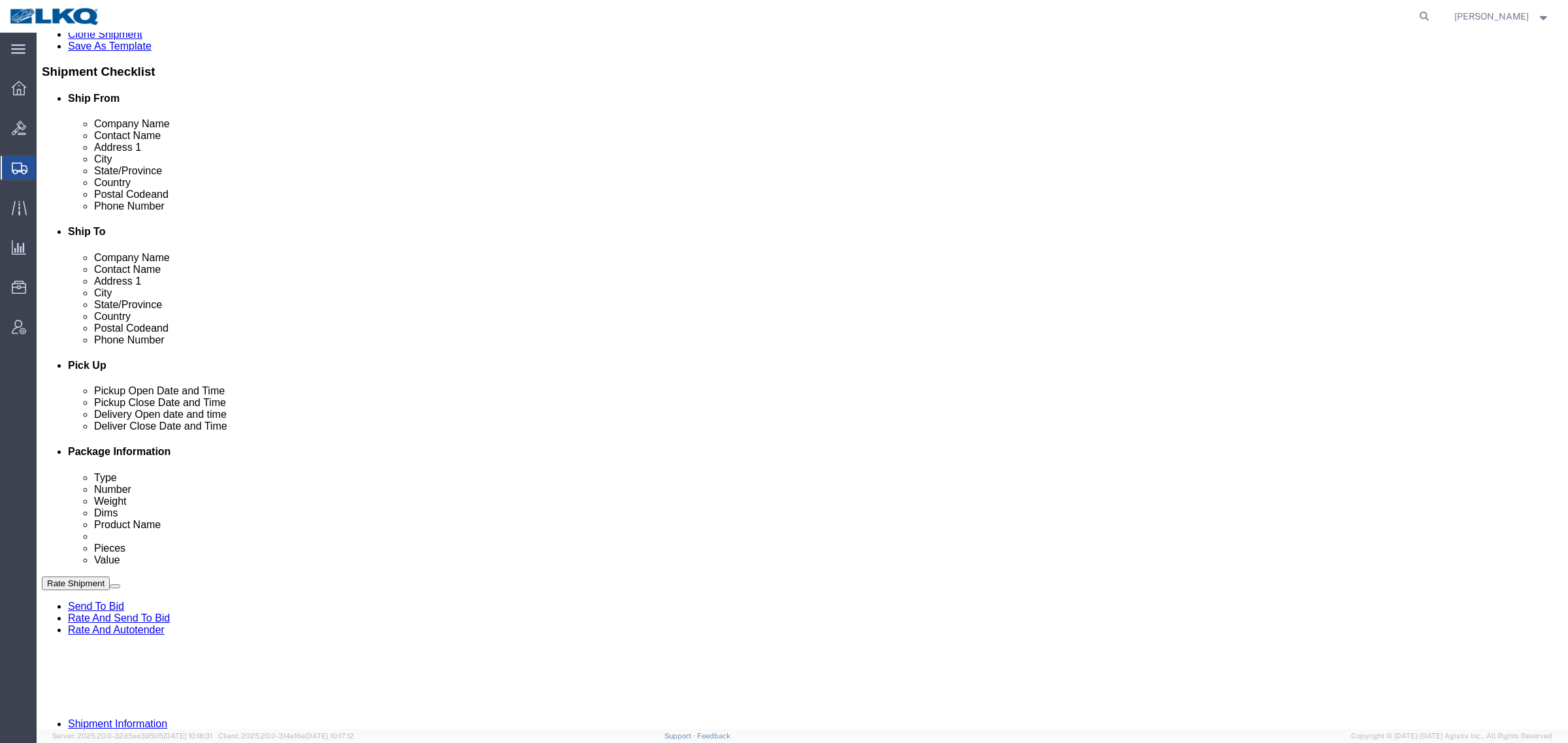
scroll to position [556, 0]
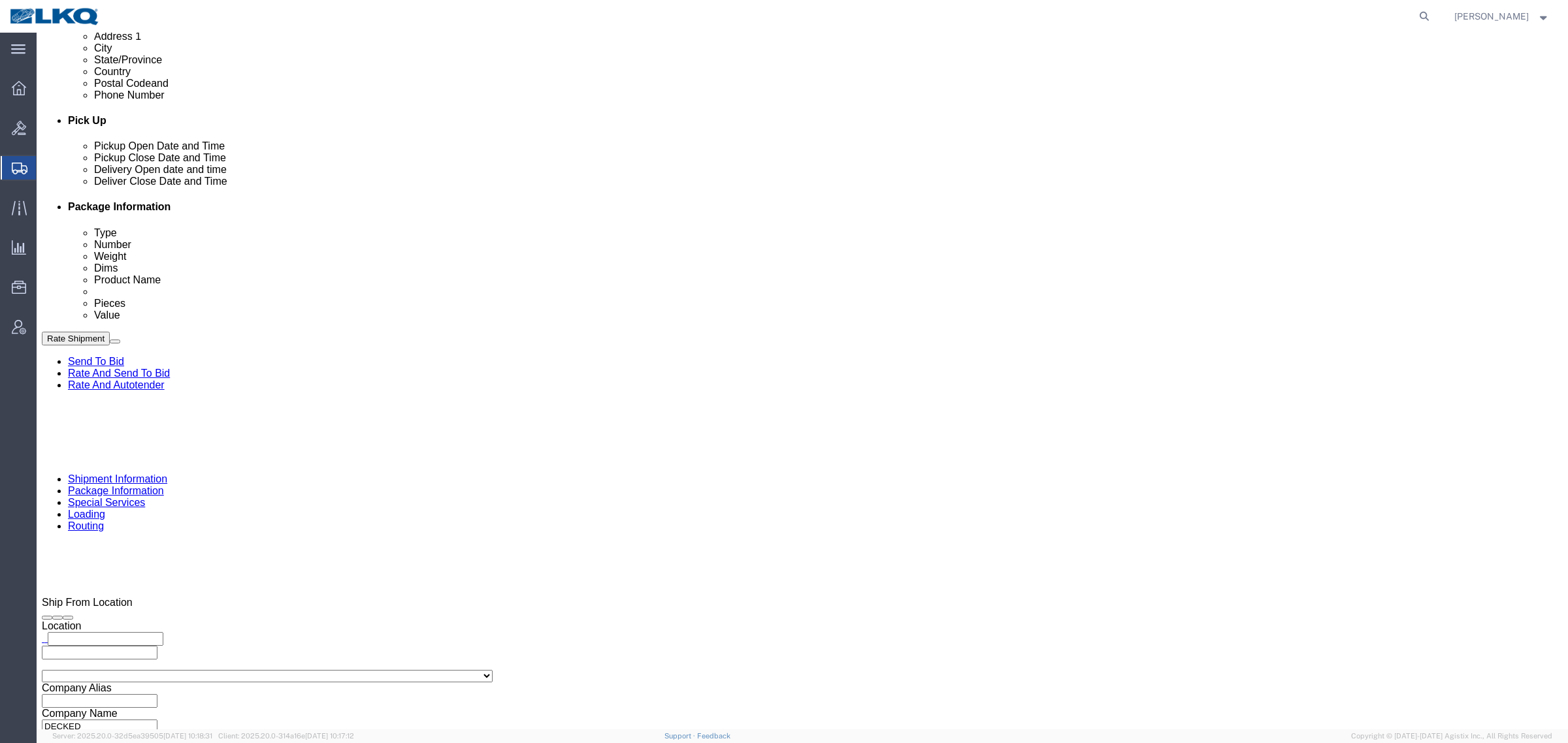
click input "57051368"
click div "Select Account Type Activity ID Airline Appointment Number ASN Batch Request # …"
click input "text"
paste input "57051368"
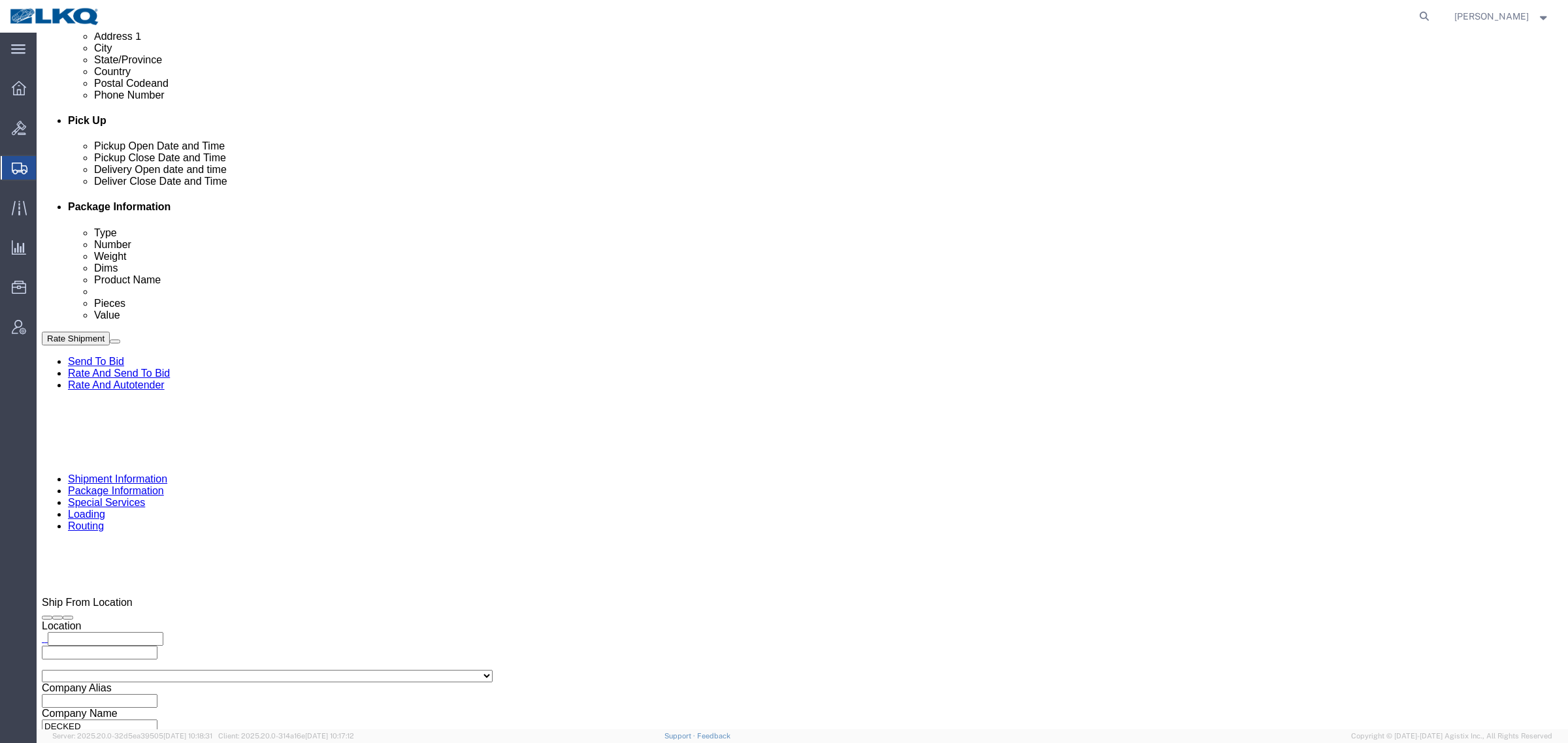
type input "57051368"
click input "57051368"
type input "x"
click button "Save"
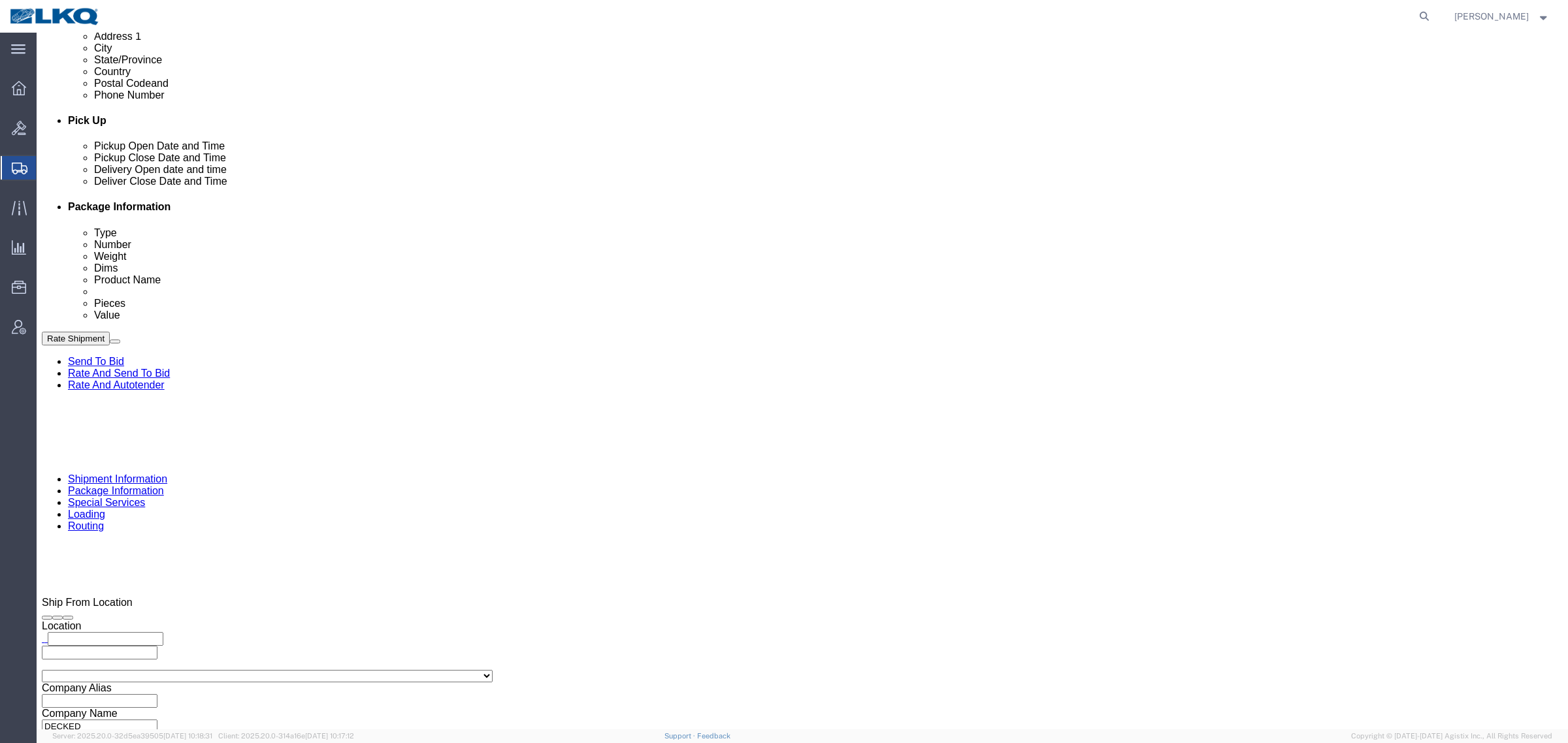
click div "Pickup Date and Time"
drag, startPoint x: 1360, startPoint y: 565, endPoint x: 1378, endPoint y: 654, distance: 90.8
click div "Cancel Save Assign To Clone Shipment Save As Template Shipment Checklist Ship F…"
click div "References Add reference"
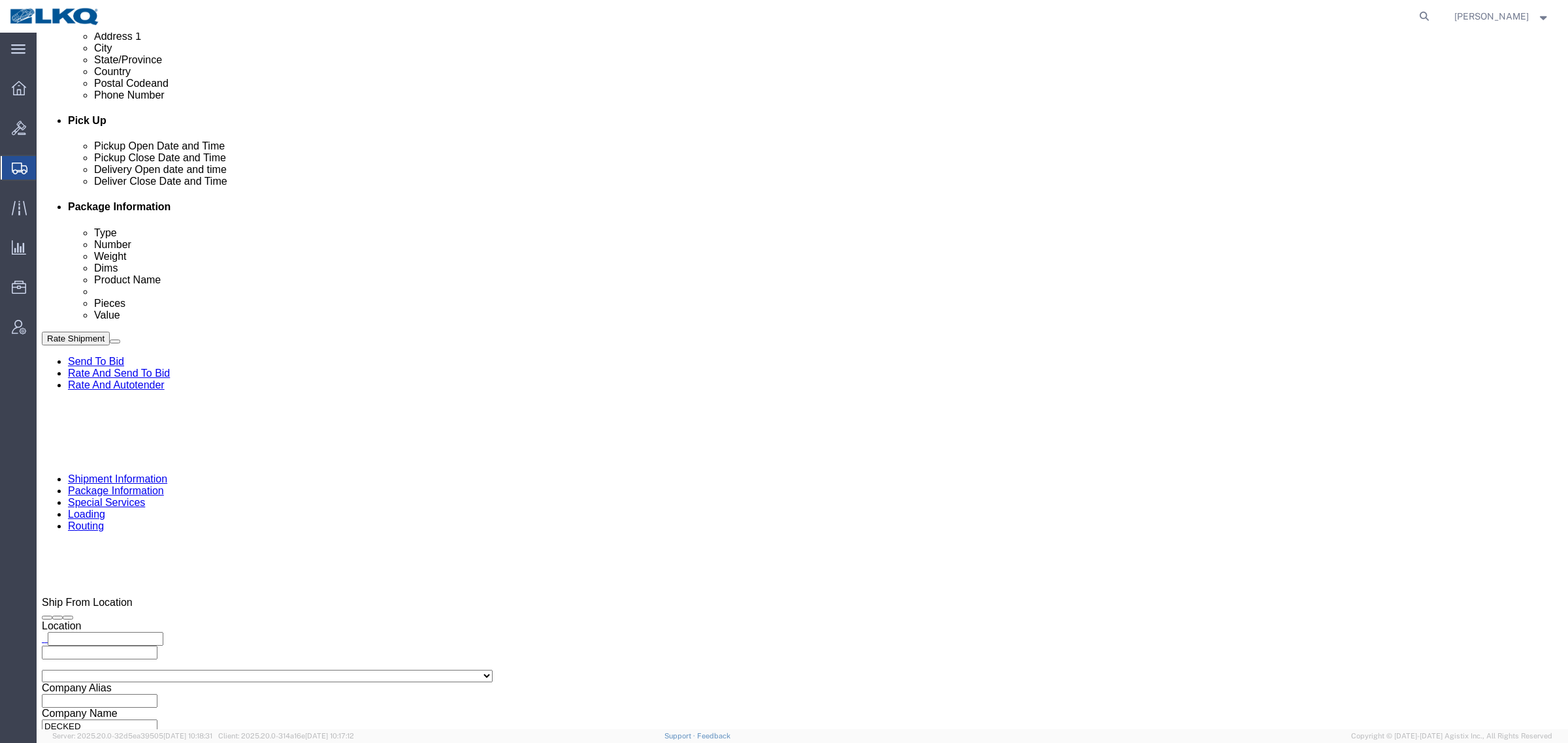
click button "Save"
click icon
click div
click button "Save"
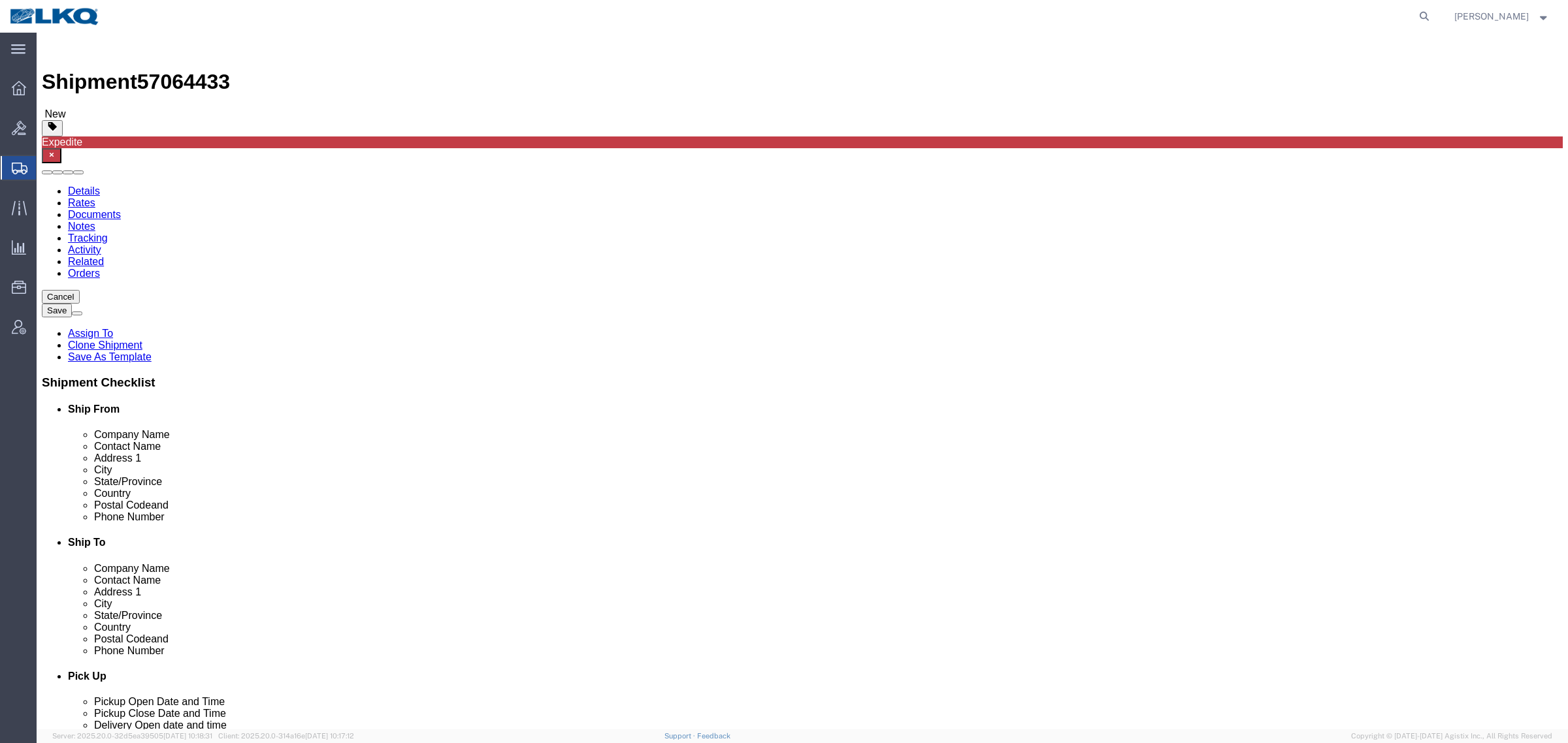
drag, startPoint x: 608, startPoint y: 96, endPoint x: 395, endPoint y: 58, distance: 216.4
click div "Shipment Information Package Information Special Services Loading Routing"
select select "27848"
select select "27850"
click span "57064433"
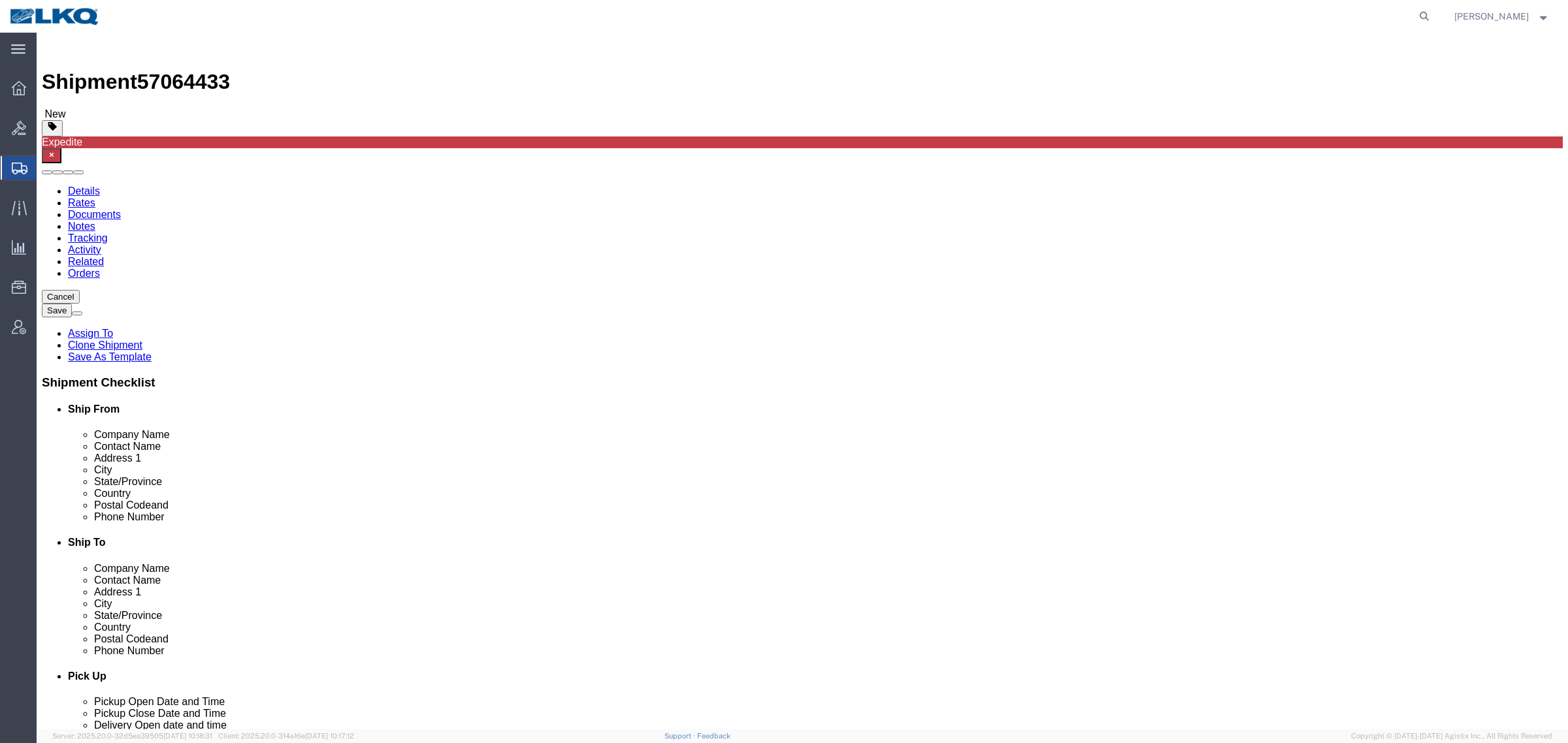
click span "57064433"
copy span "57064433"
click link "Special Services"
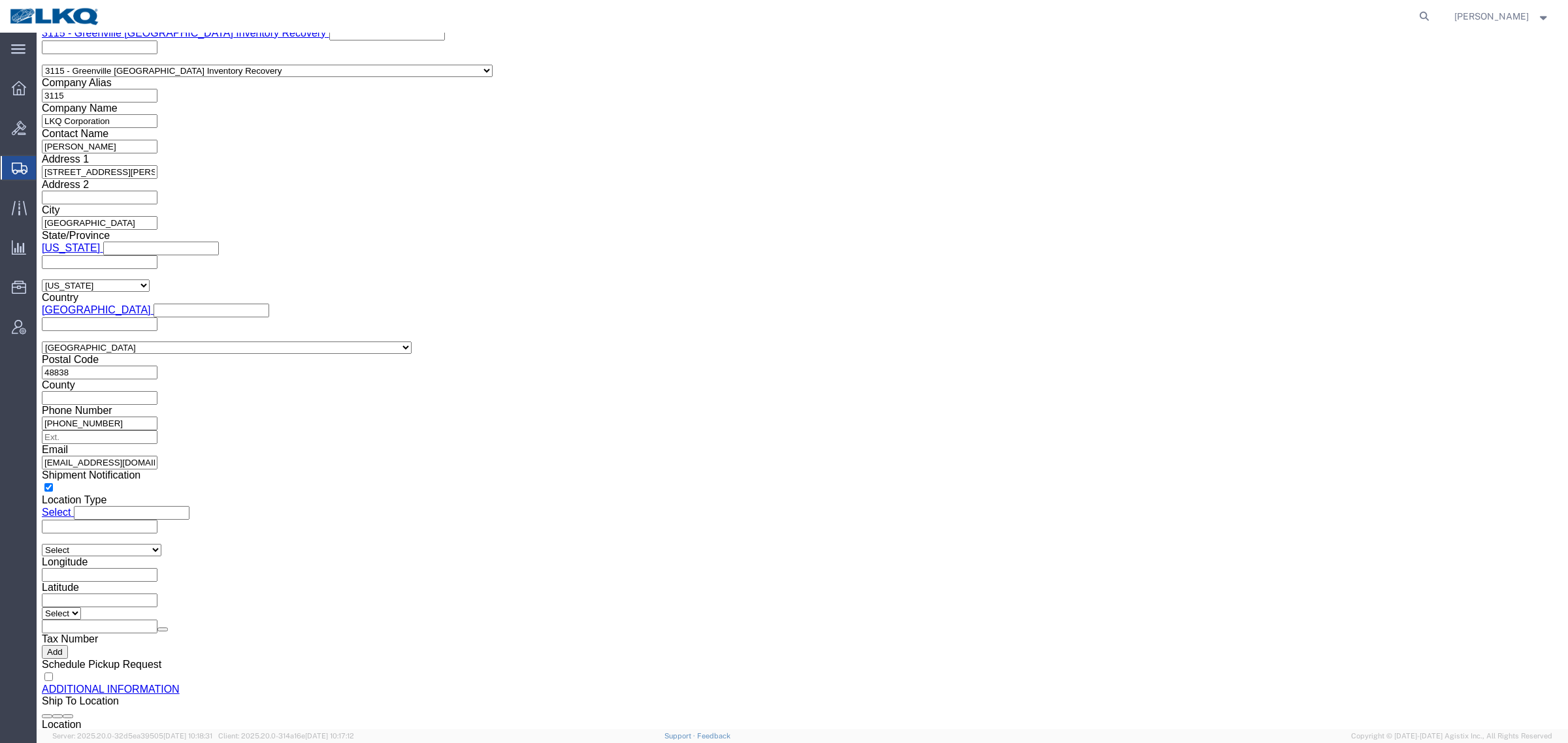
scroll to position [1225, 0]
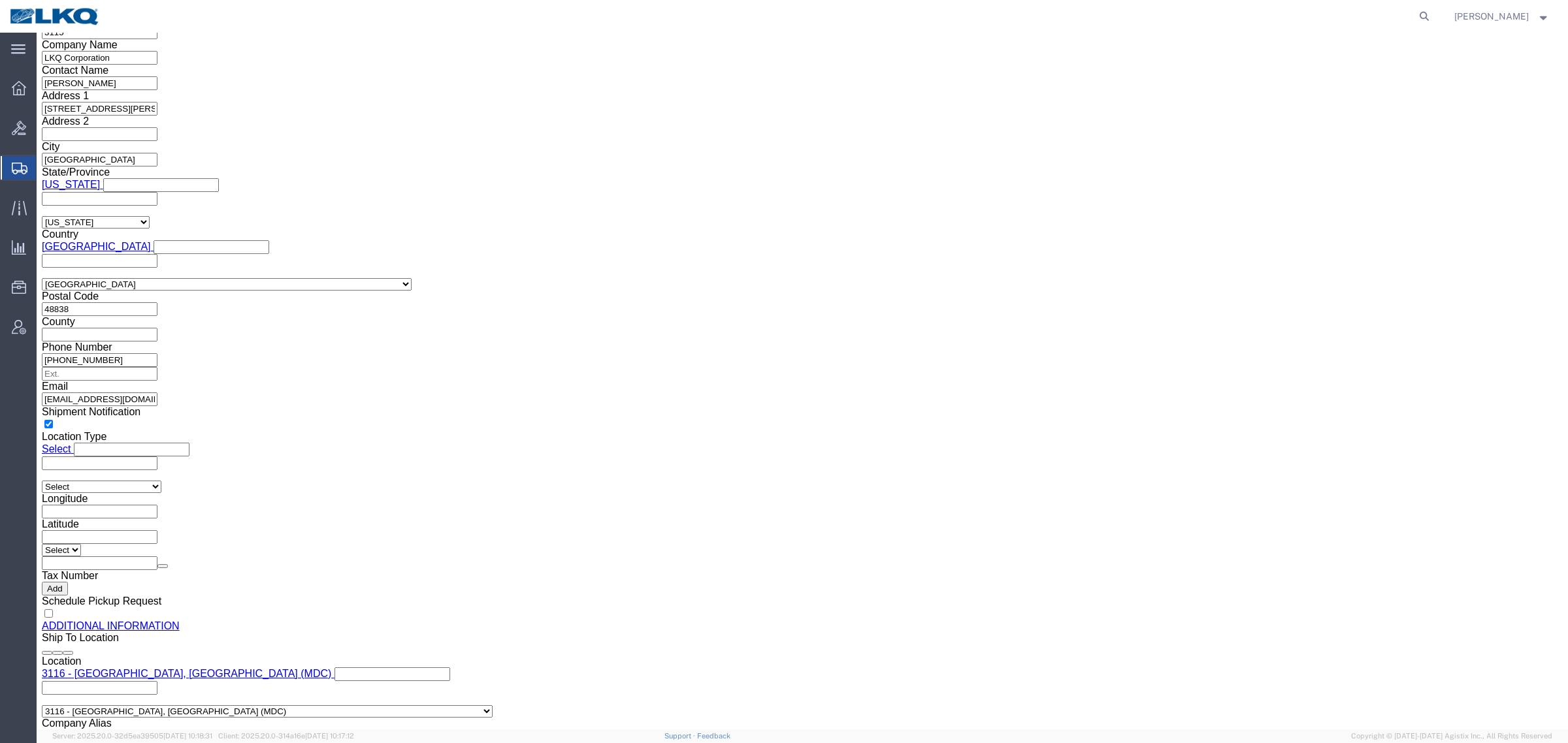
click input "[EMAIL_ADDRESS][DOMAIN_NAME]"
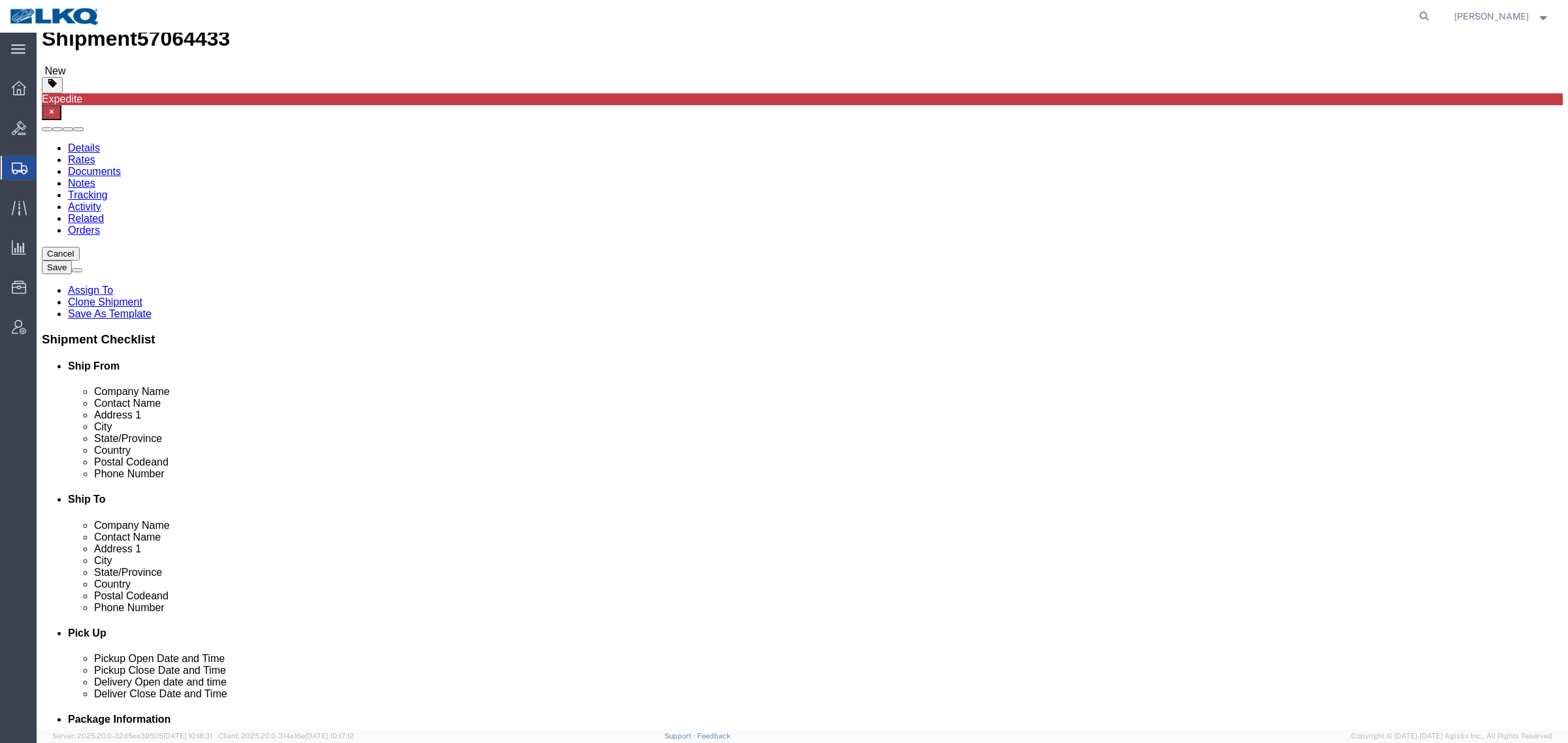
scroll to position [0, 0]
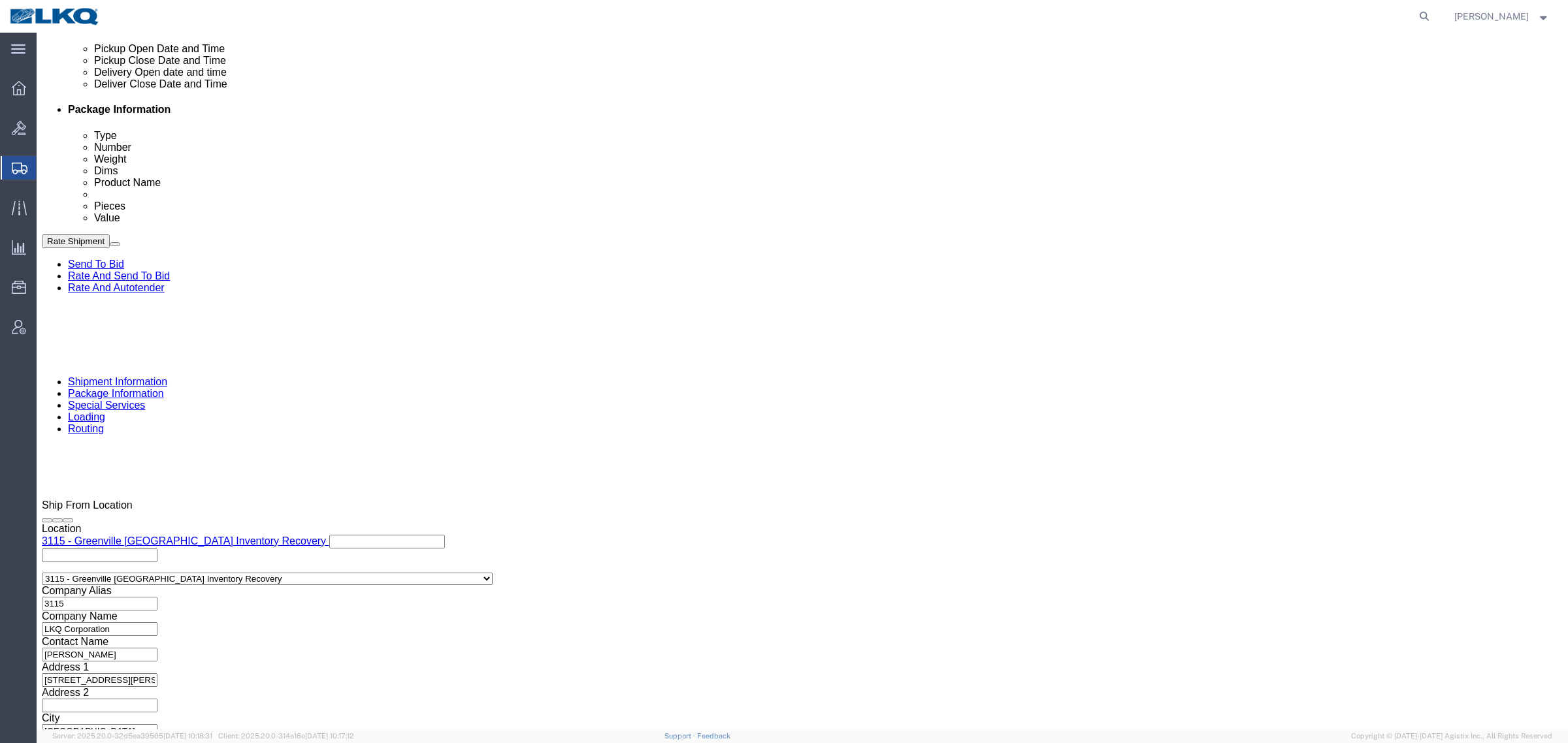
click link "Shipment Information"
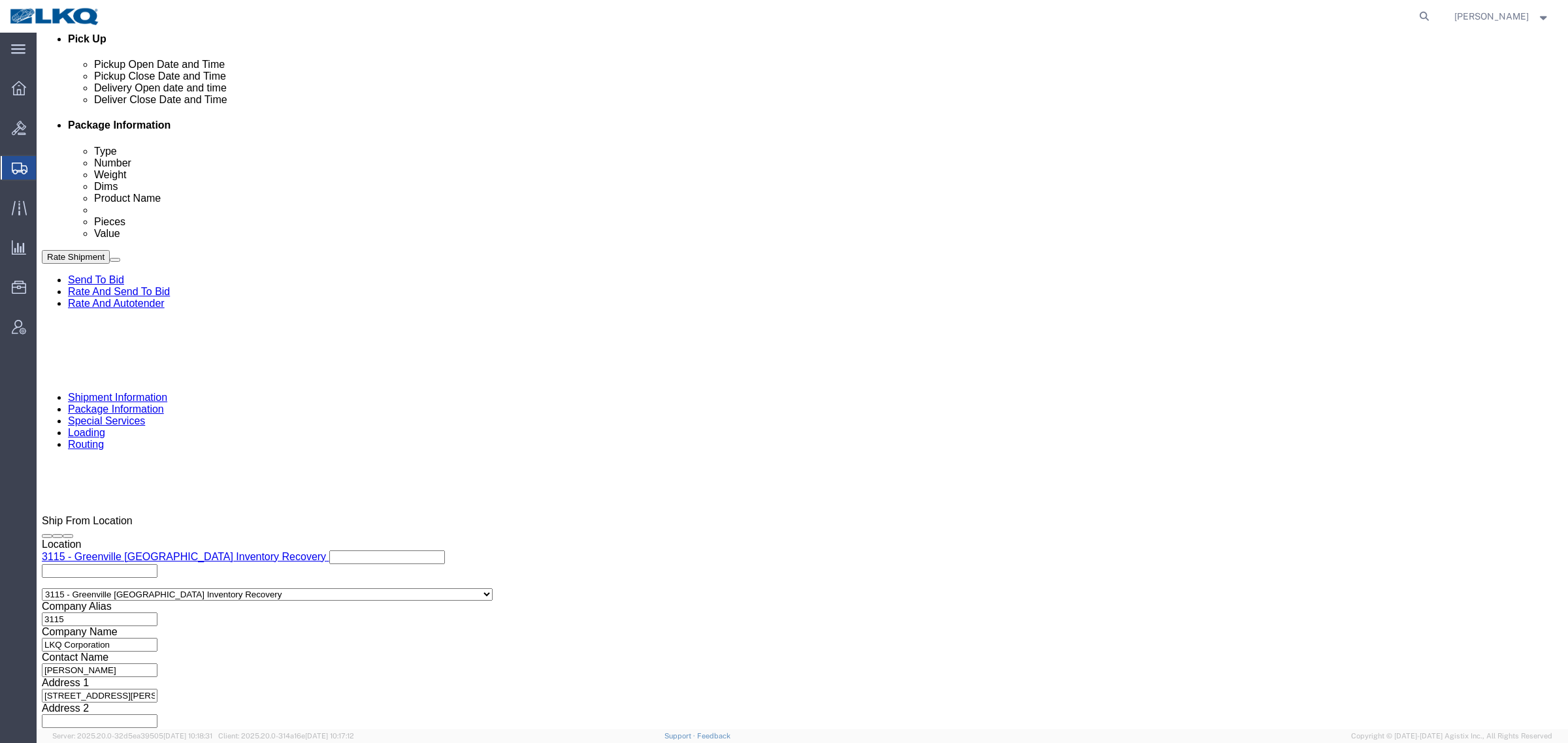
click div "Ship From Location Location 3115 - [GEOGRAPHIC_DATA] [GEOGRAPHIC_DATA] Inventor…"
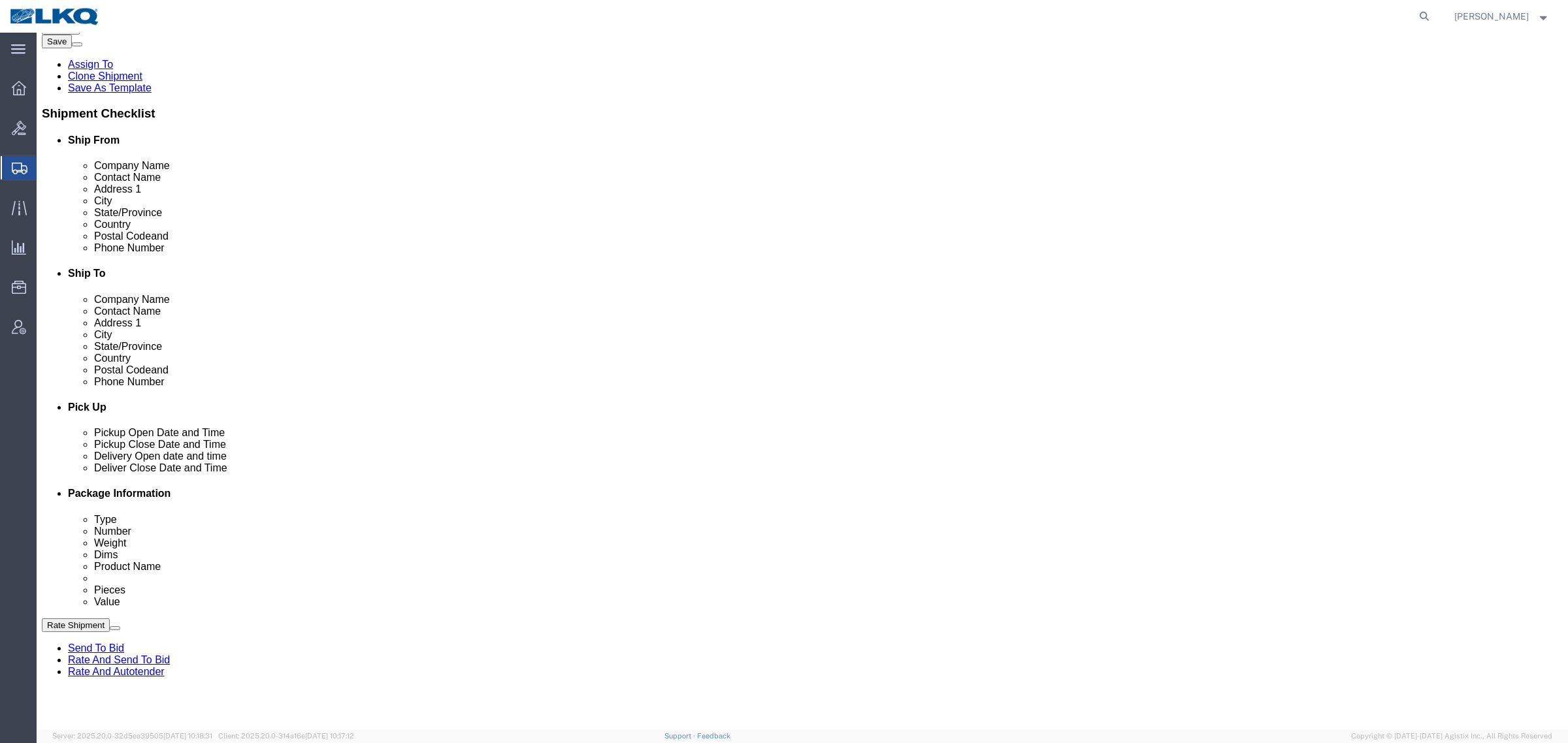
scroll to position [245, 0]
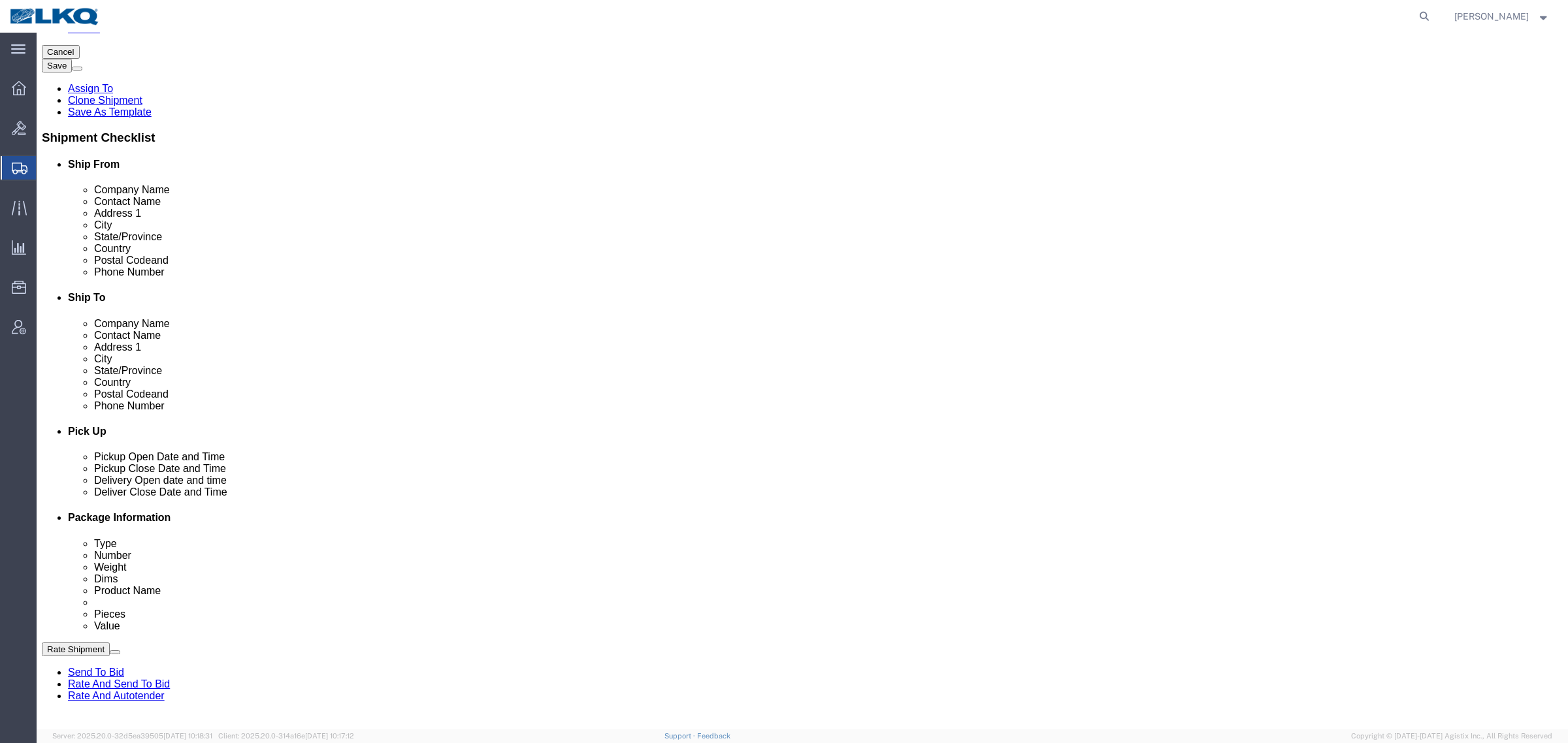
click div
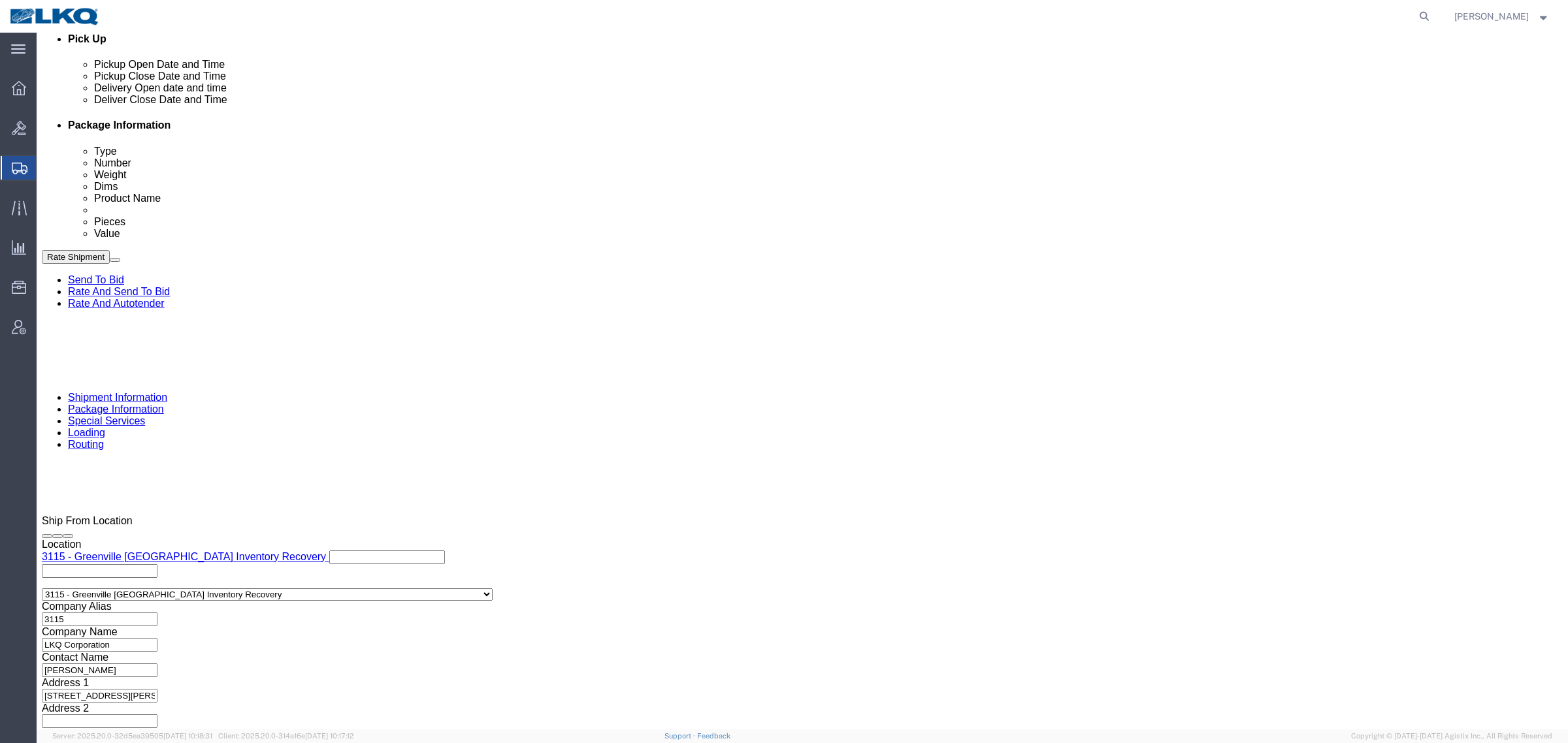
click button "Apply"
click h3 "Leg 1"
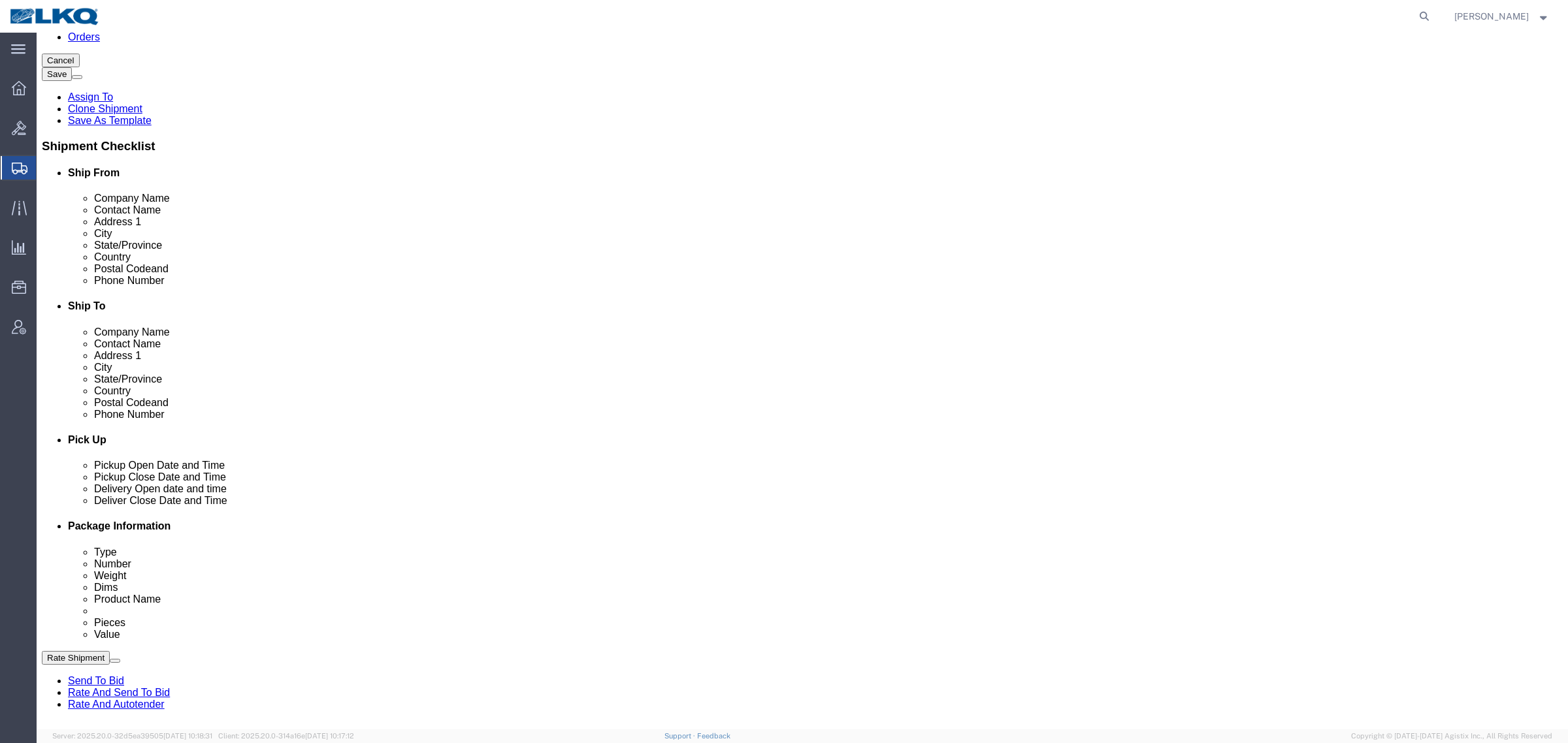
scroll to position [229, 0]
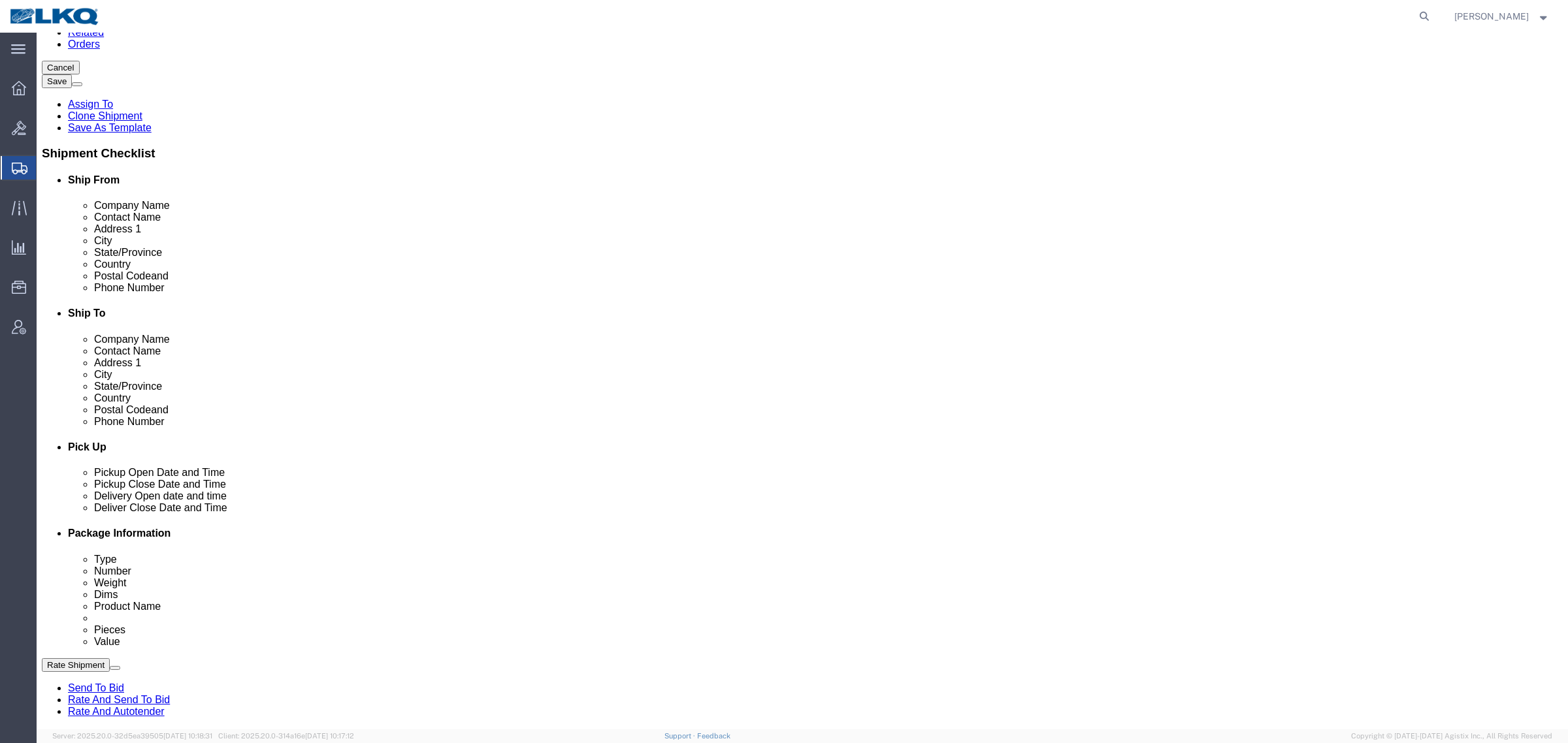
click link "Notes"
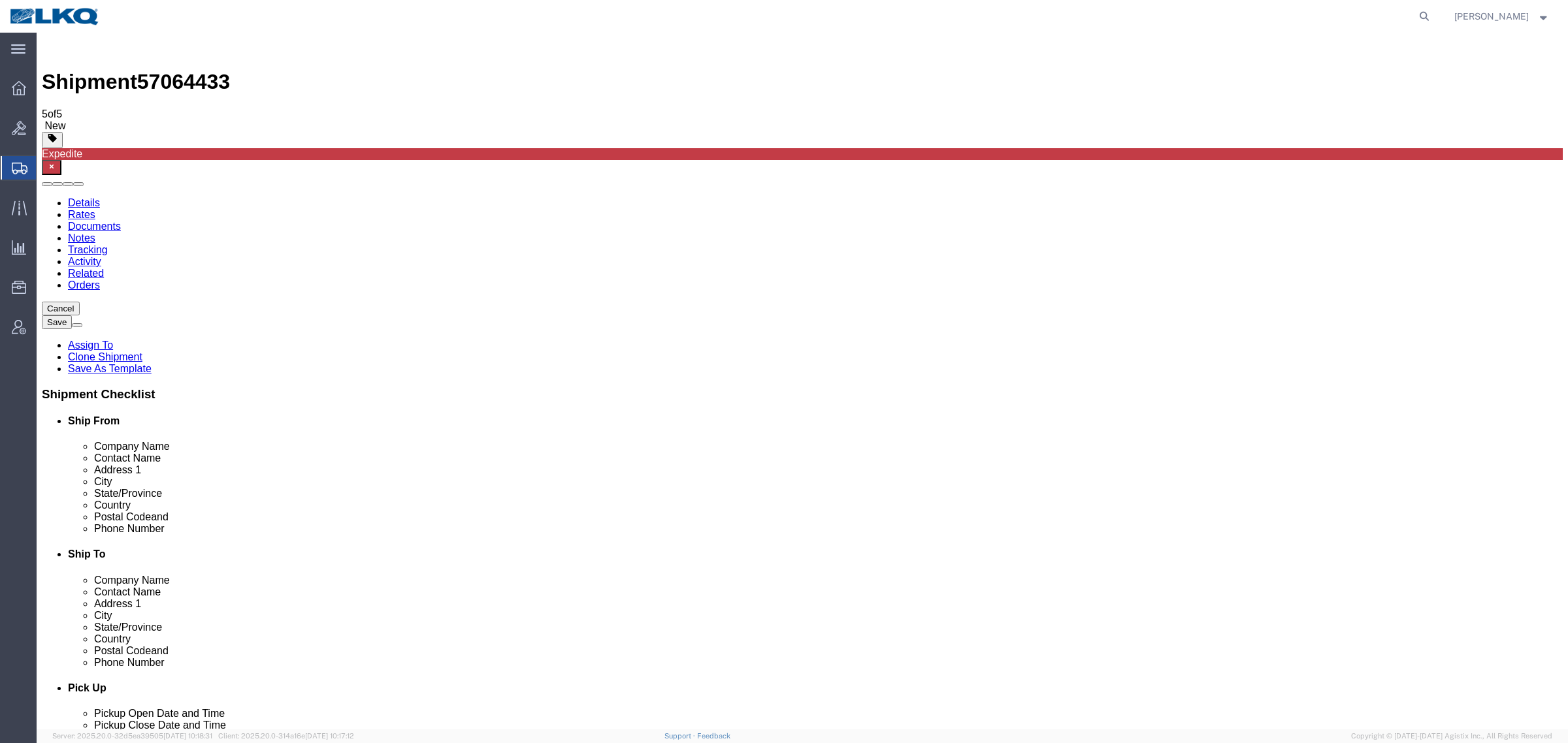
click at [72, 198] on link "Details" at bounding box center [84, 203] width 32 height 11
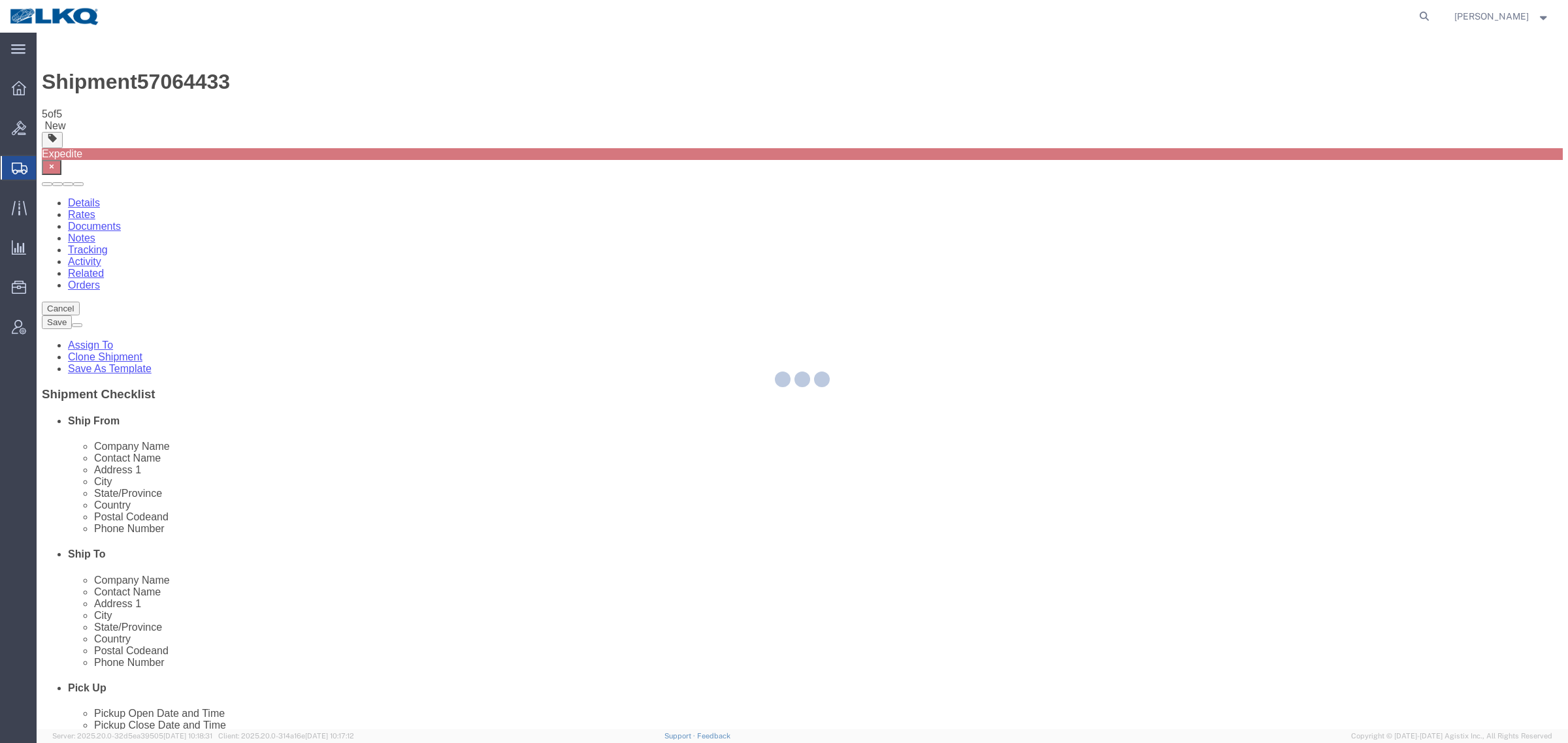
select select "27848"
select select "27850"
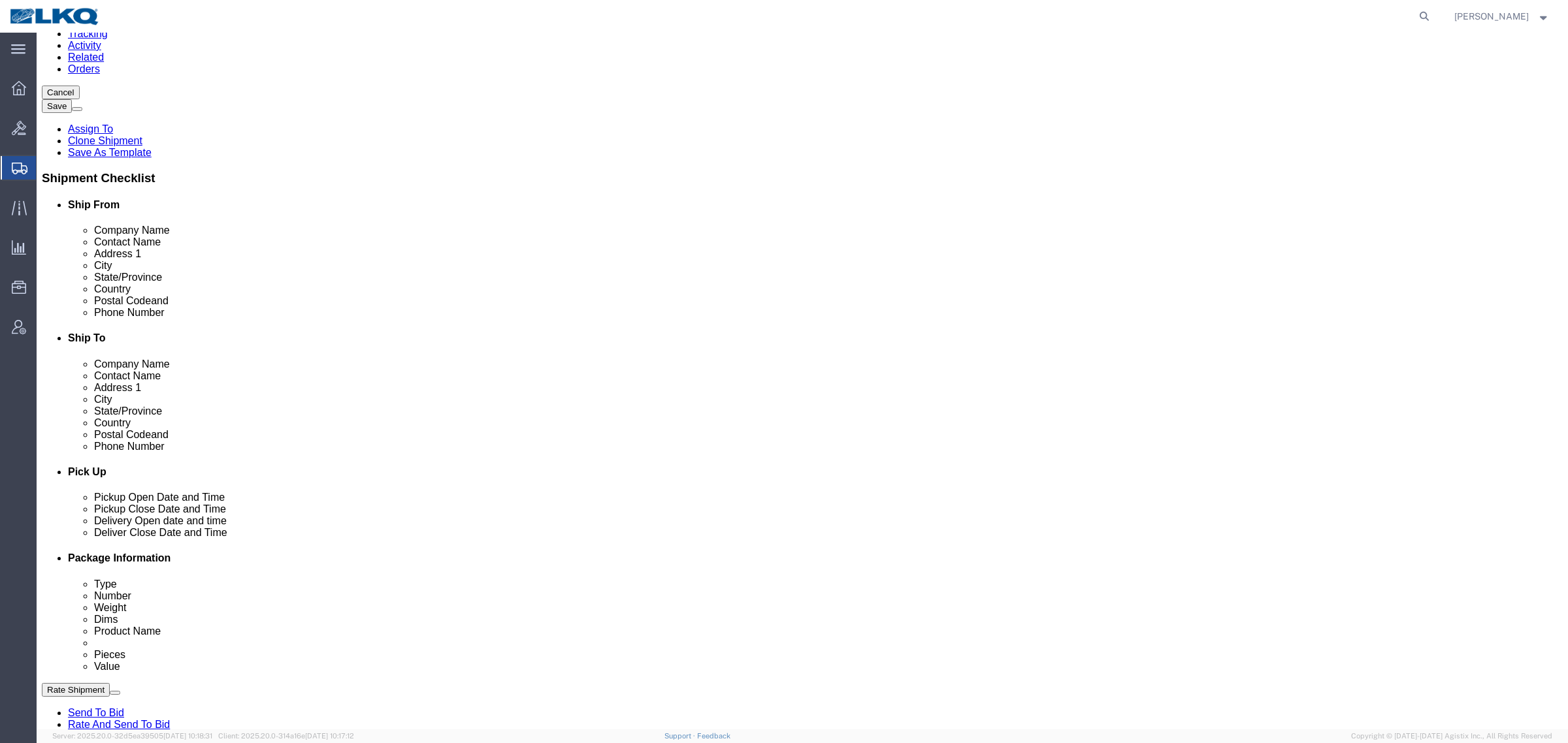
scroll to position [326, 0]
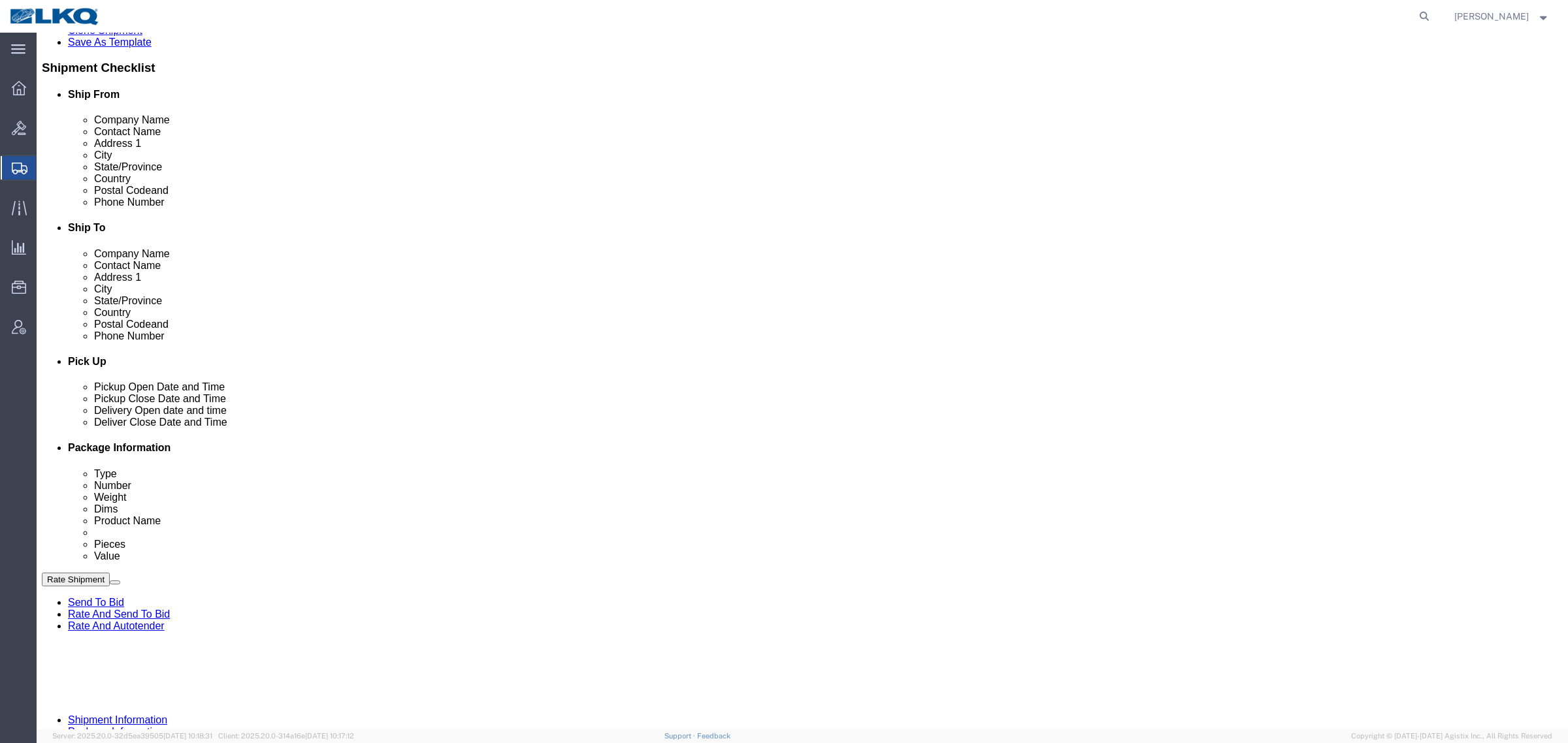
click div "Cancel Save Assign To Clone Shipment Save As Template Shipment Checklist Ship F…"
drag, startPoint x: 1369, startPoint y: 654, endPoint x: 1364, endPoint y: 671, distance: 17.7
click div "Rate Shipment Send To Bid Rate And Send To Bid Rate And Autotender"
click button "Rate Shipment"
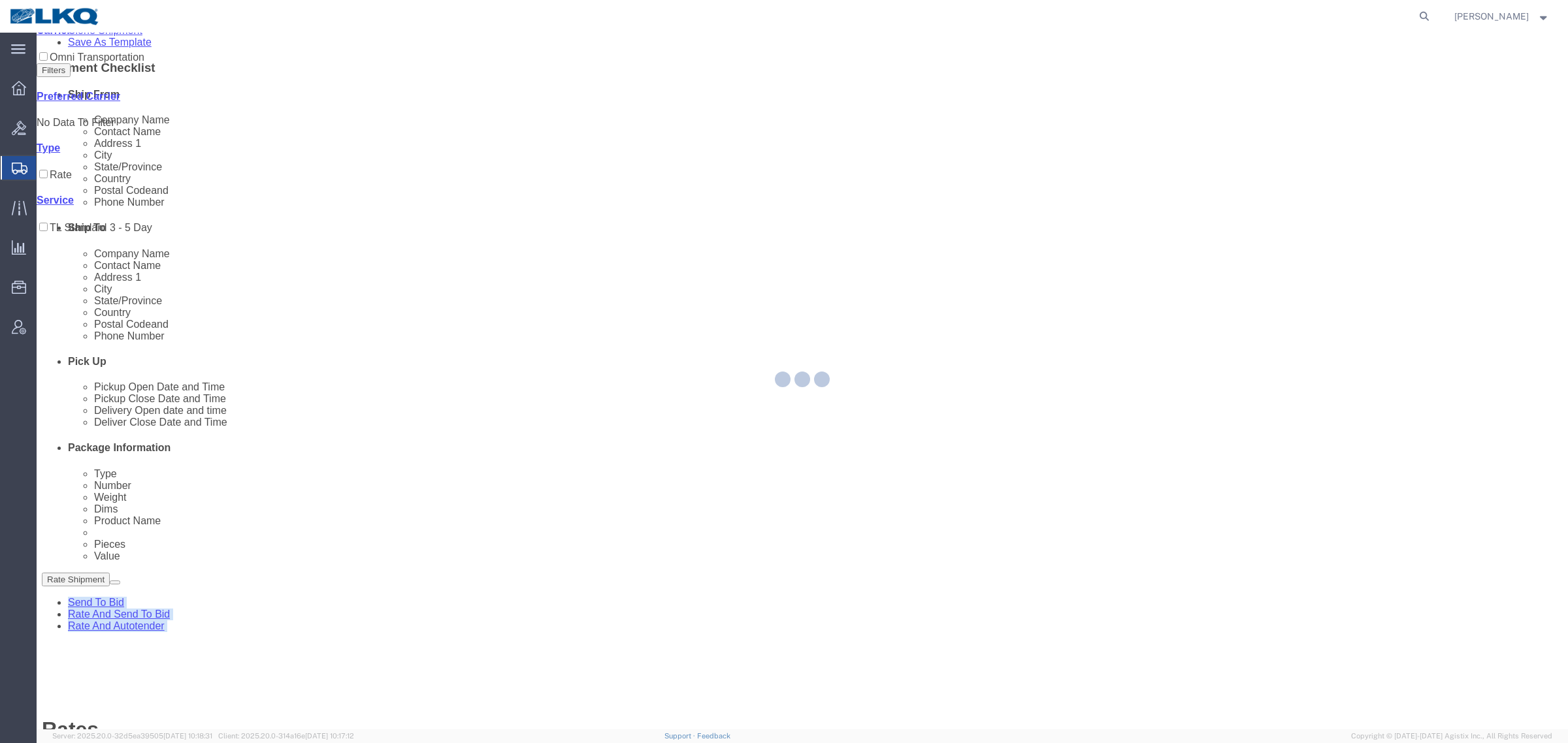
scroll to position [0, 0]
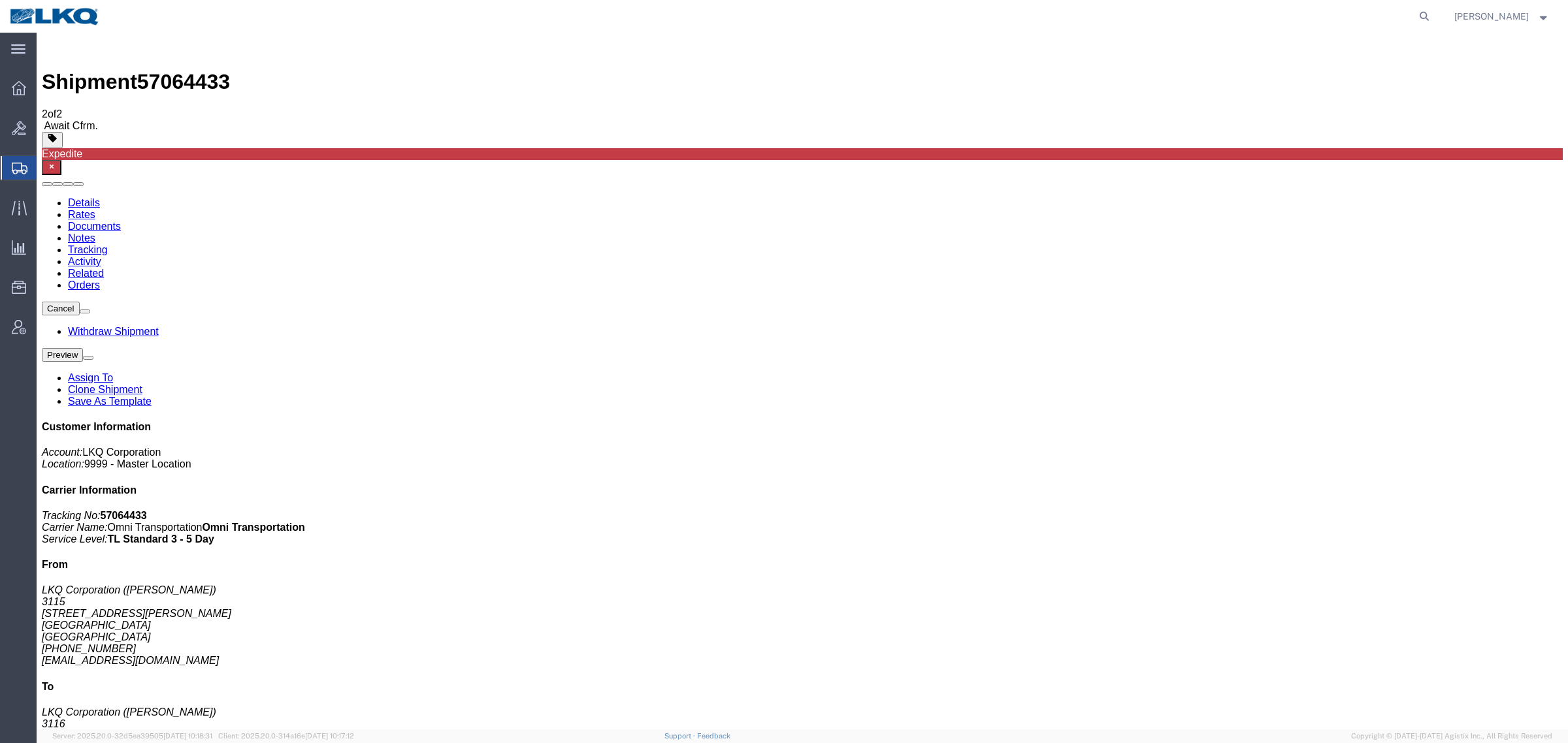
click at [881, 198] on ul "Details Rates Documents Notes Tracking Activity Related Orders" at bounding box center [802, 244] width 1520 height 94
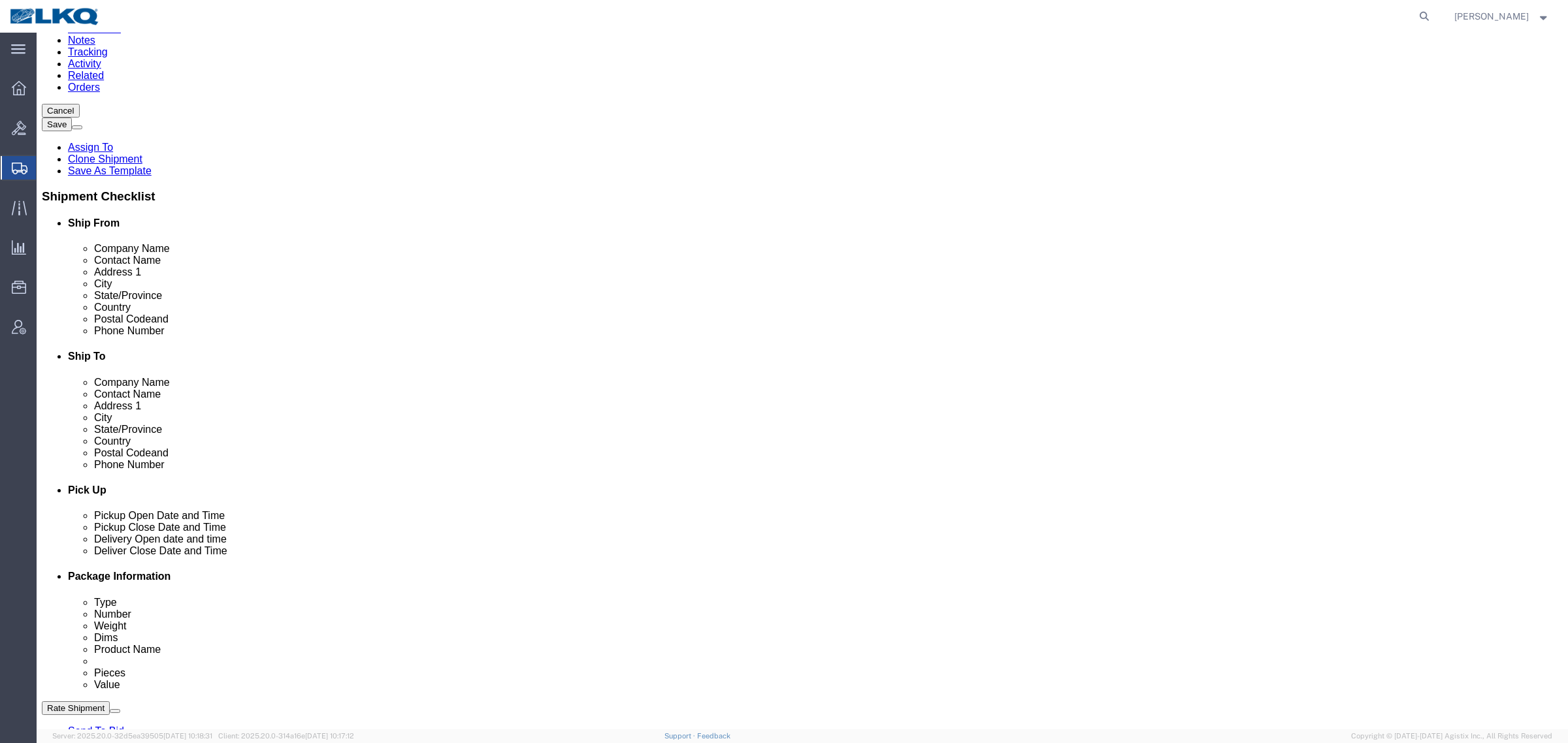
scroll to position [490, 0]
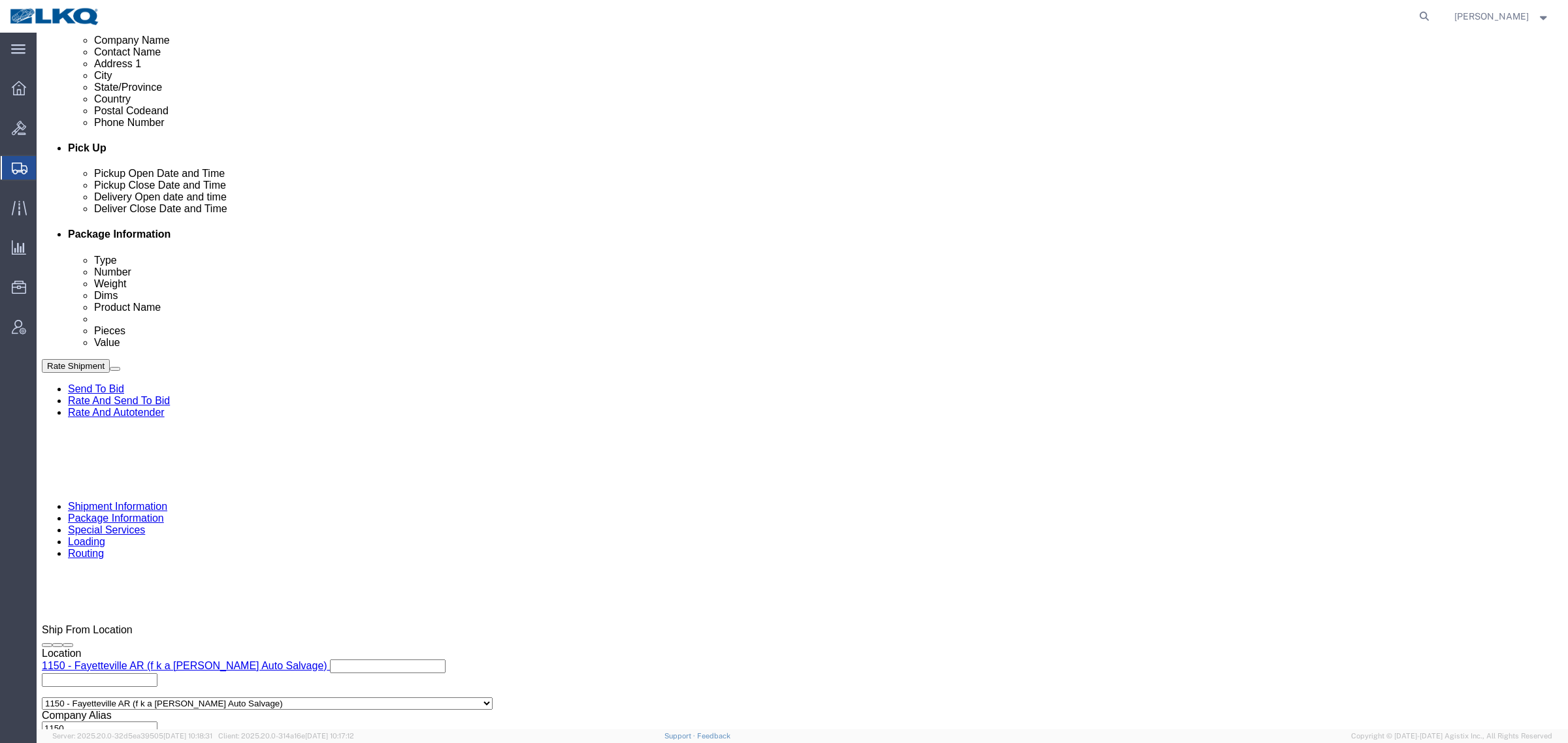
select select "27384"
select select "27634"
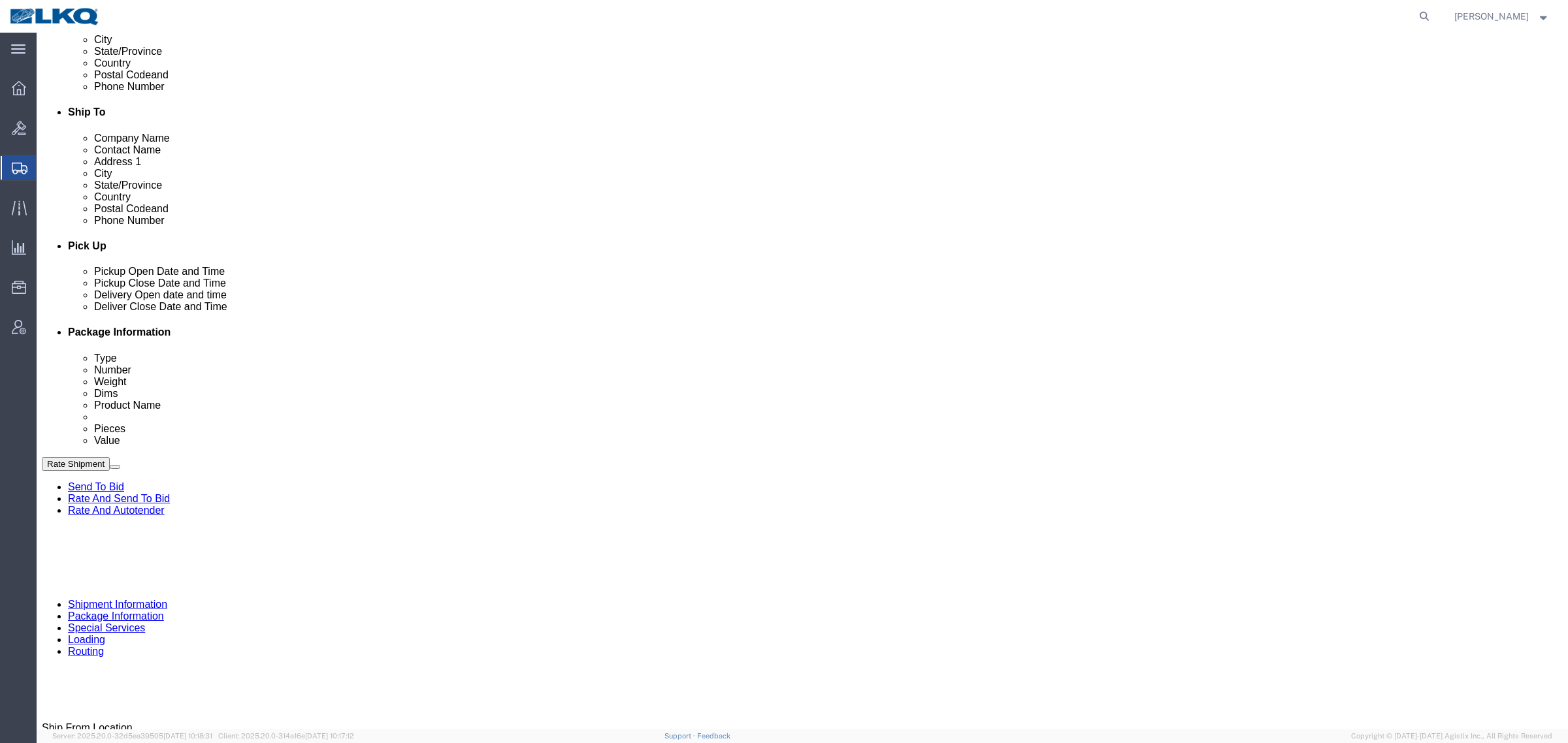
scroll to position [245, 0]
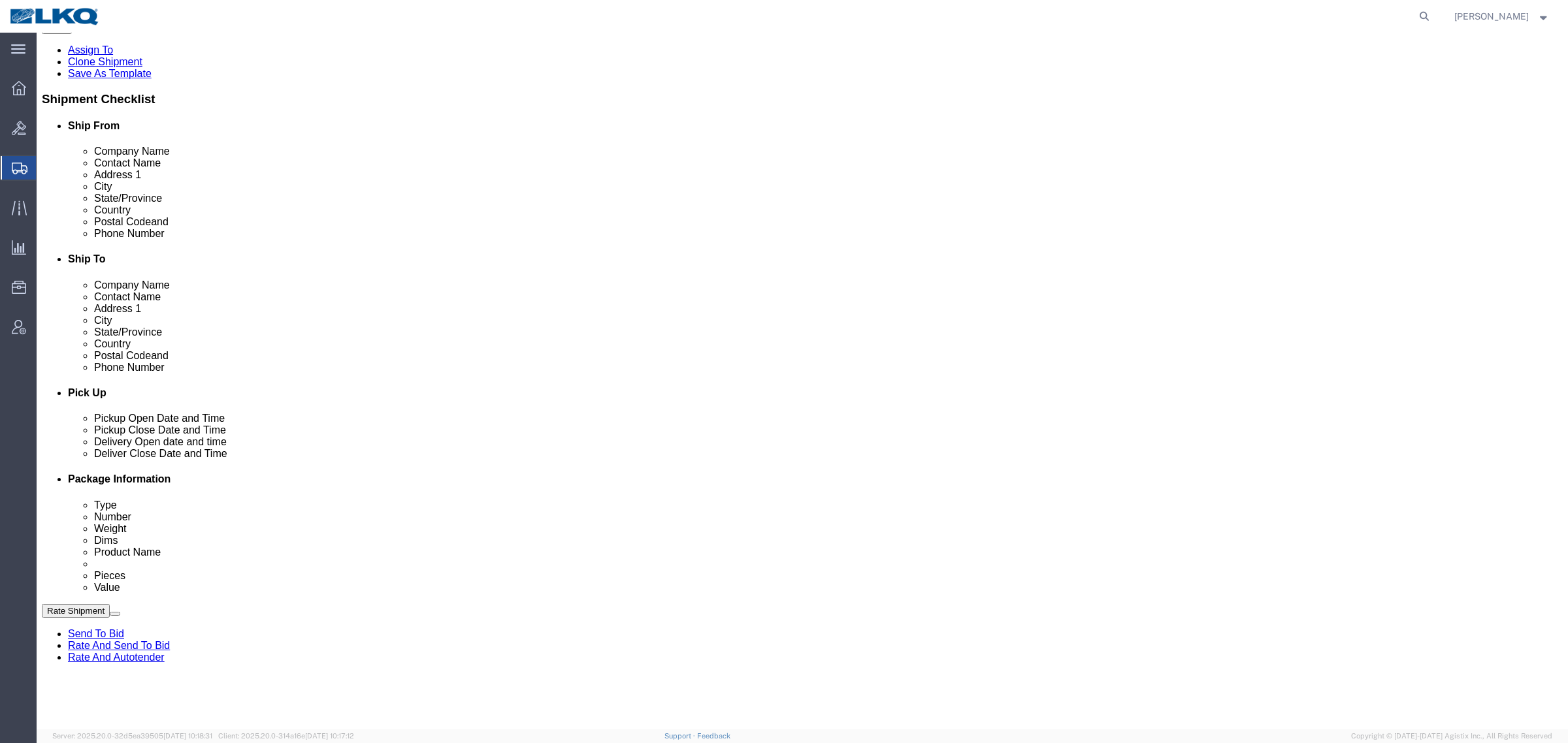
click link "Notes"
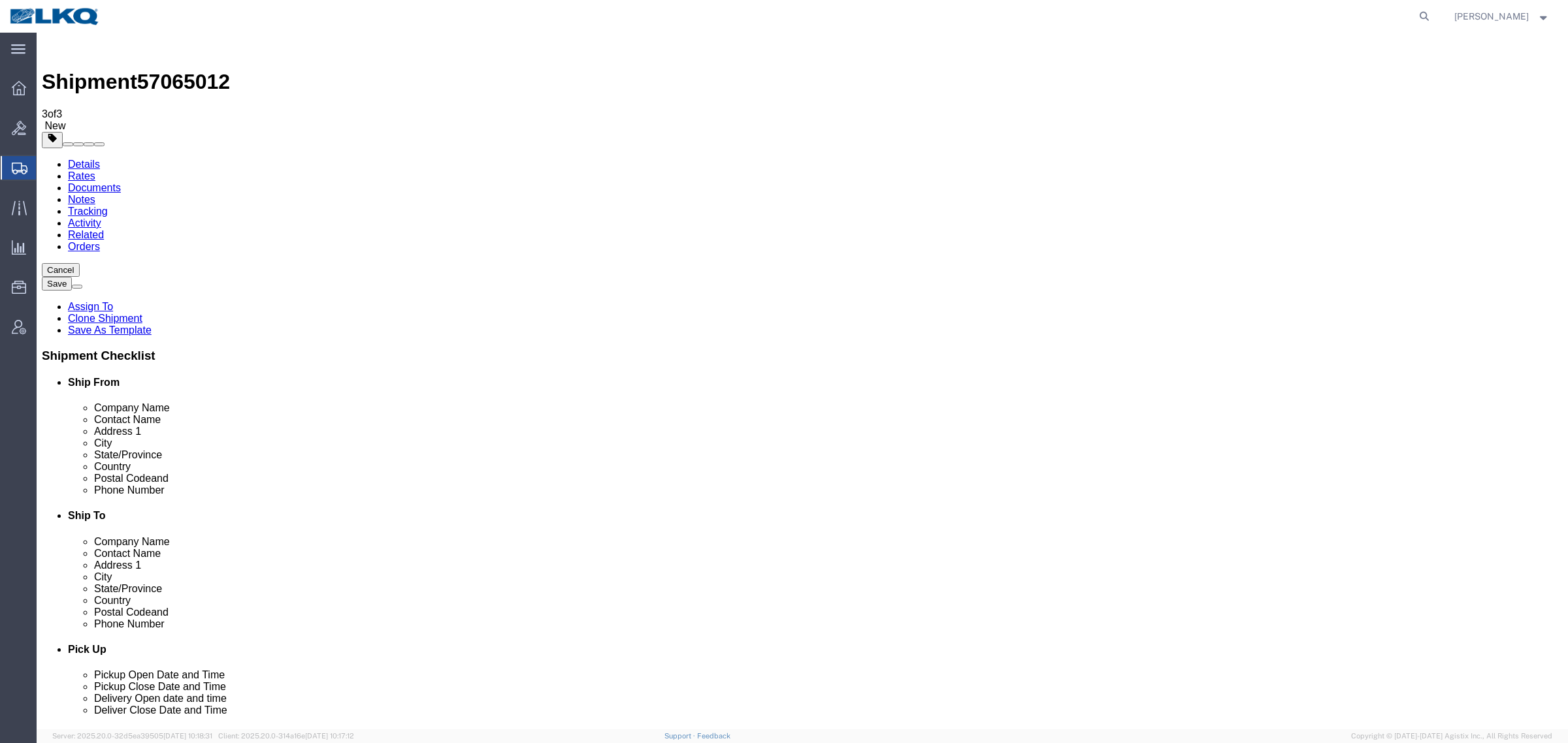
click at [70, 159] on link "Details" at bounding box center [84, 164] width 32 height 11
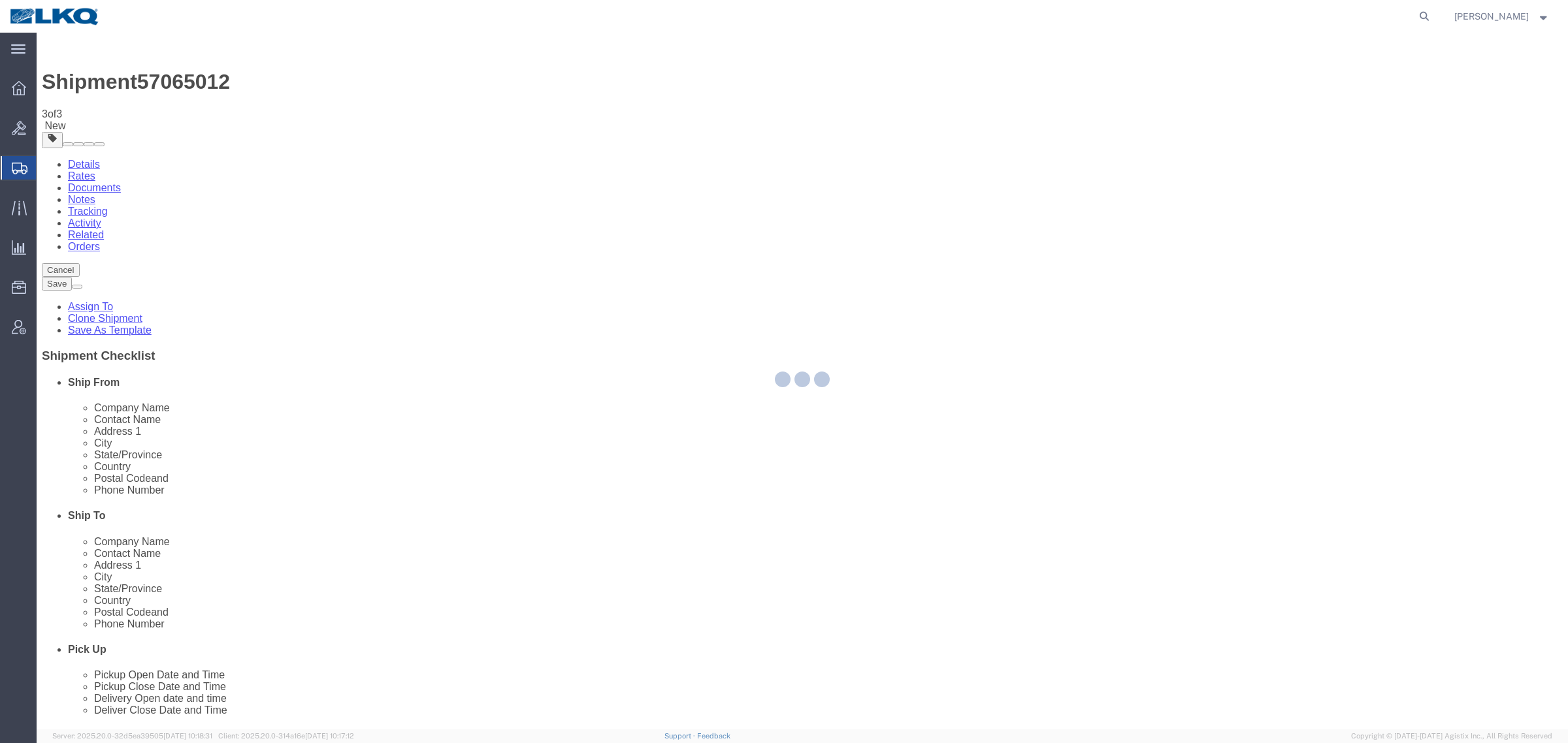
select select "27384"
select select "27634"
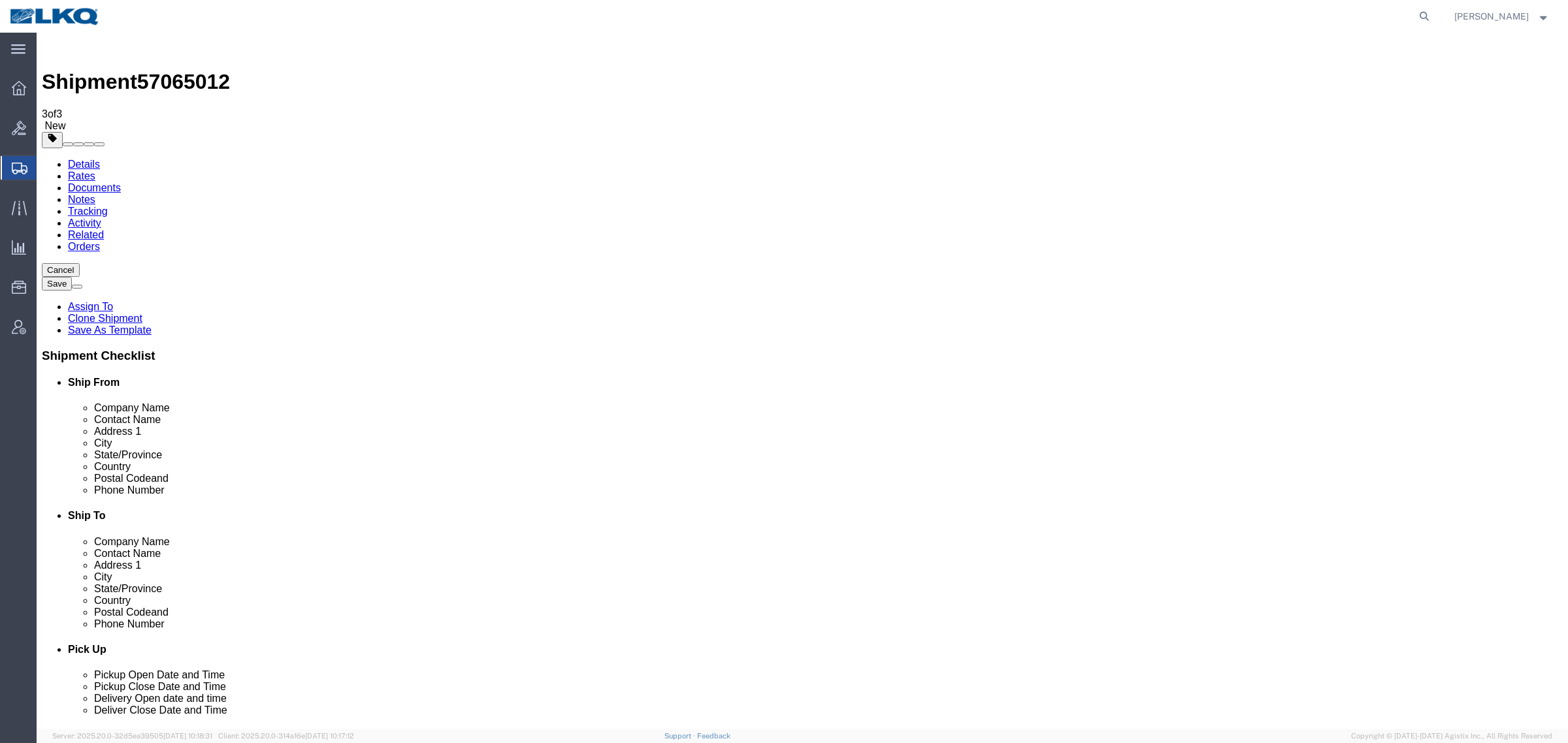
drag, startPoint x: 483, startPoint y: 80, endPoint x: 465, endPoint y: 82, distance: 18.1
click div "Shipment Information Package Information Special Services Loading Routing"
click span "57065012"
copy span "57065012"
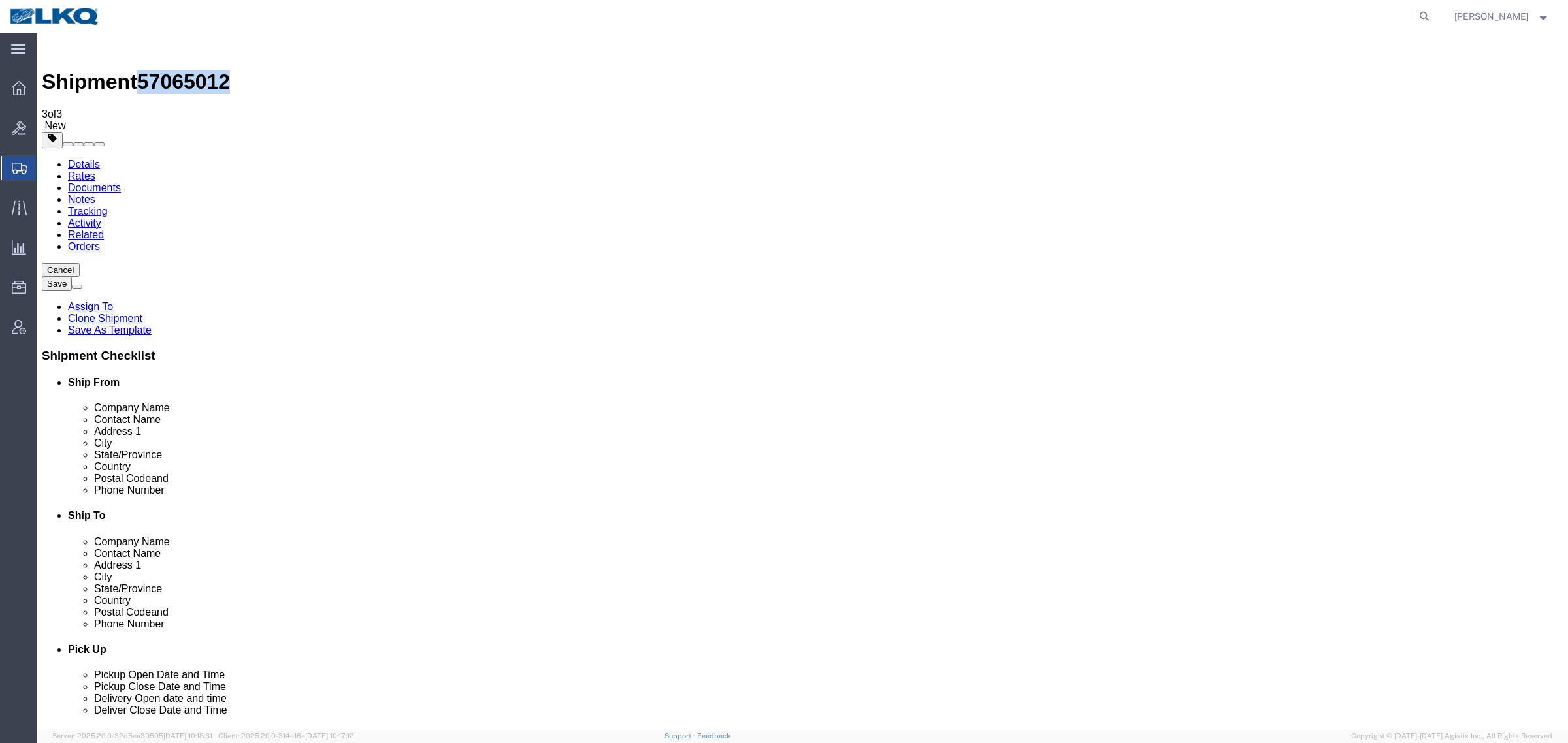
drag, startPoint x: 297, startPoint y: 99, endPoint x: 290, endPoint y: 98, distance: 7.1
click link "Special Services"
click icon
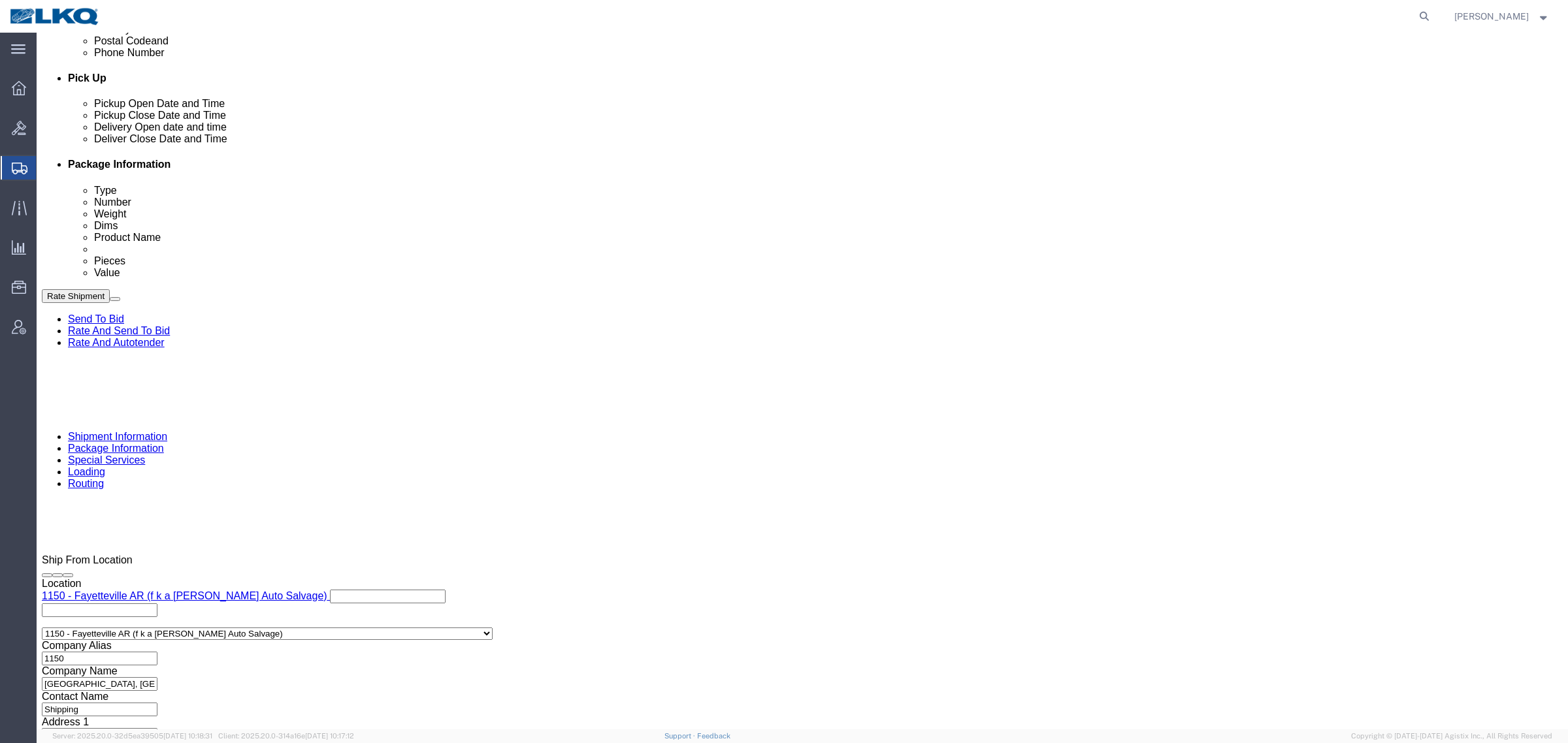
scroll to position [490, 0]
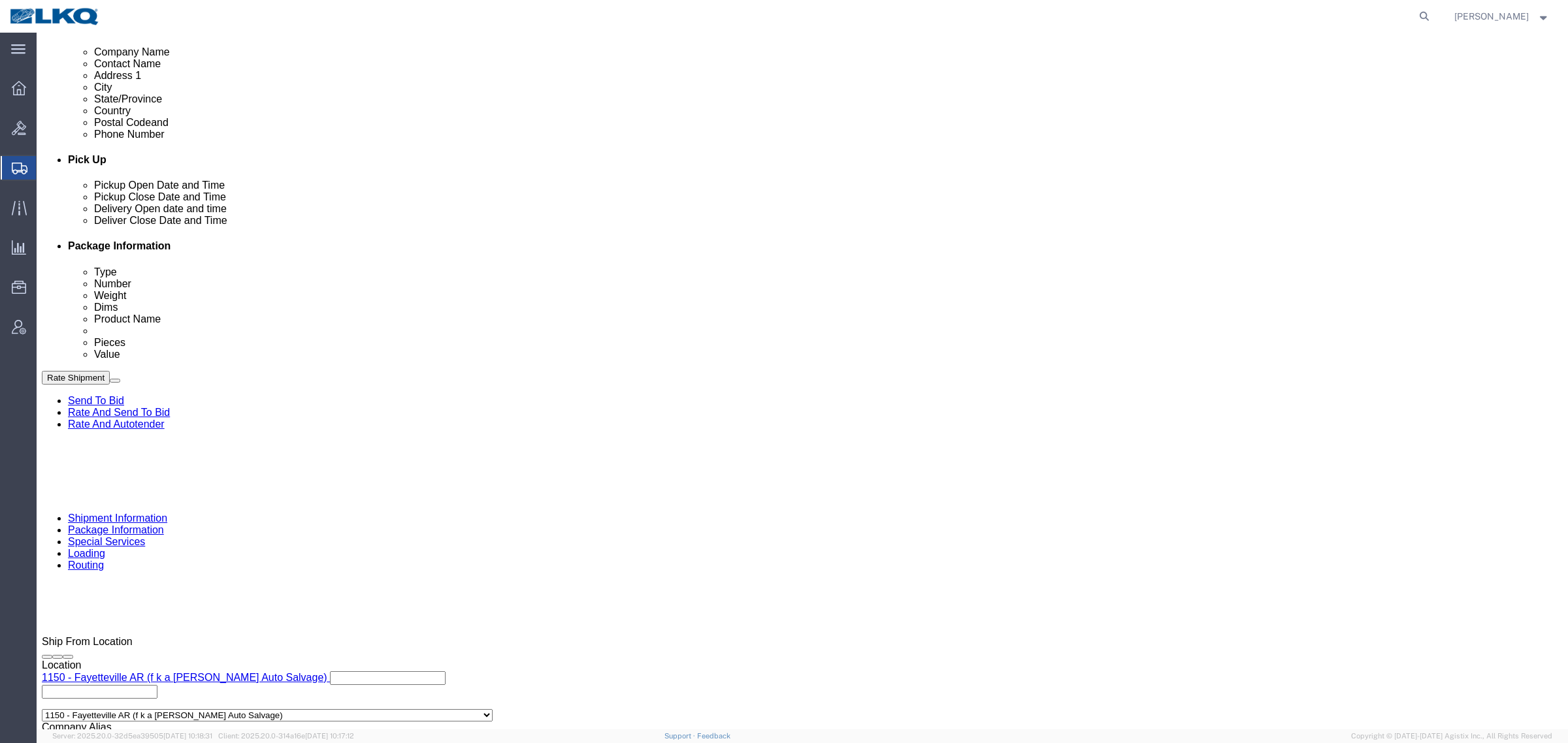
click div "Pickup Date and Time"
click div "Ship From Location Location 1150 - [GEOGRAPHIC_DATA] AR (f k a [PERSON_NAME] Au…"
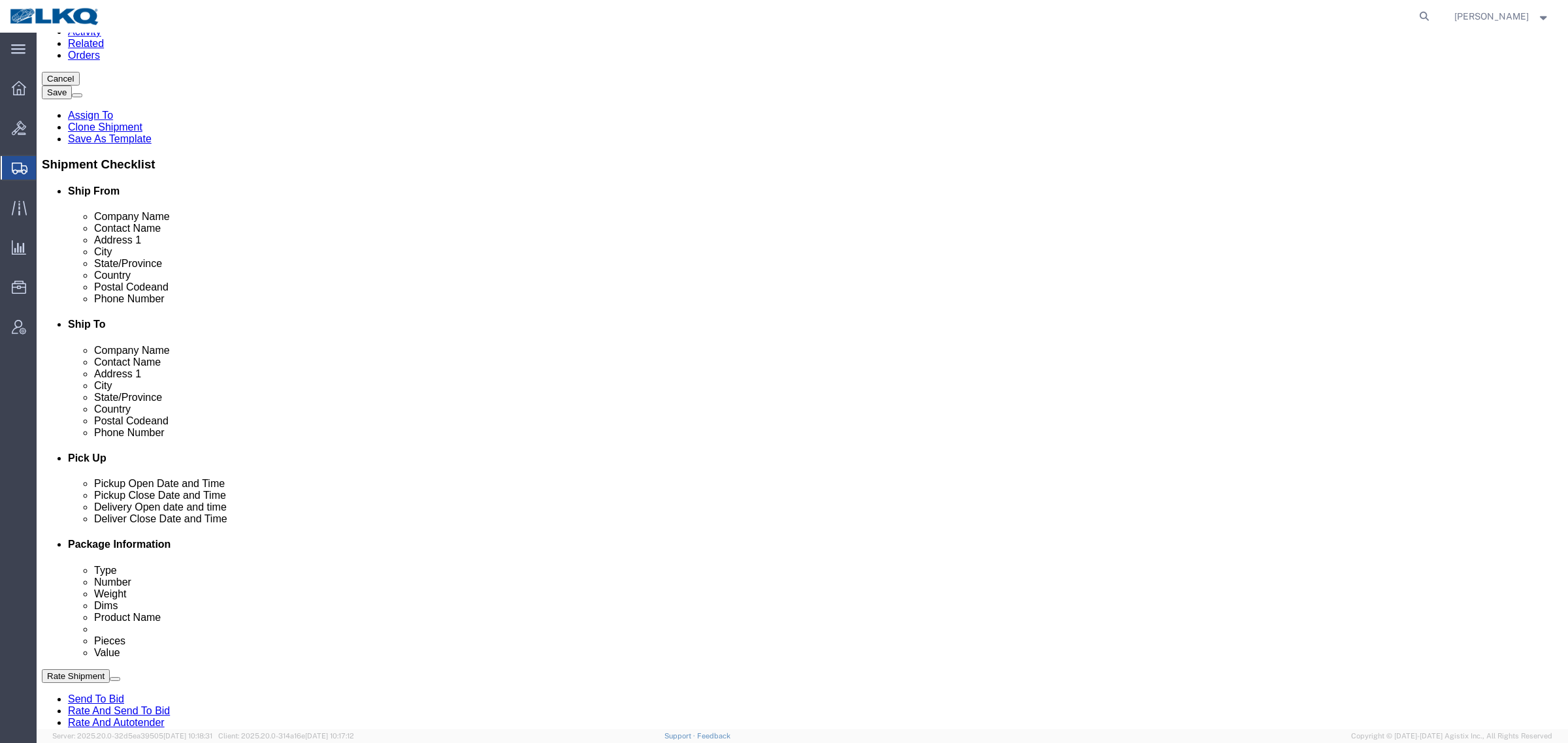
scroll to position [164, 0]
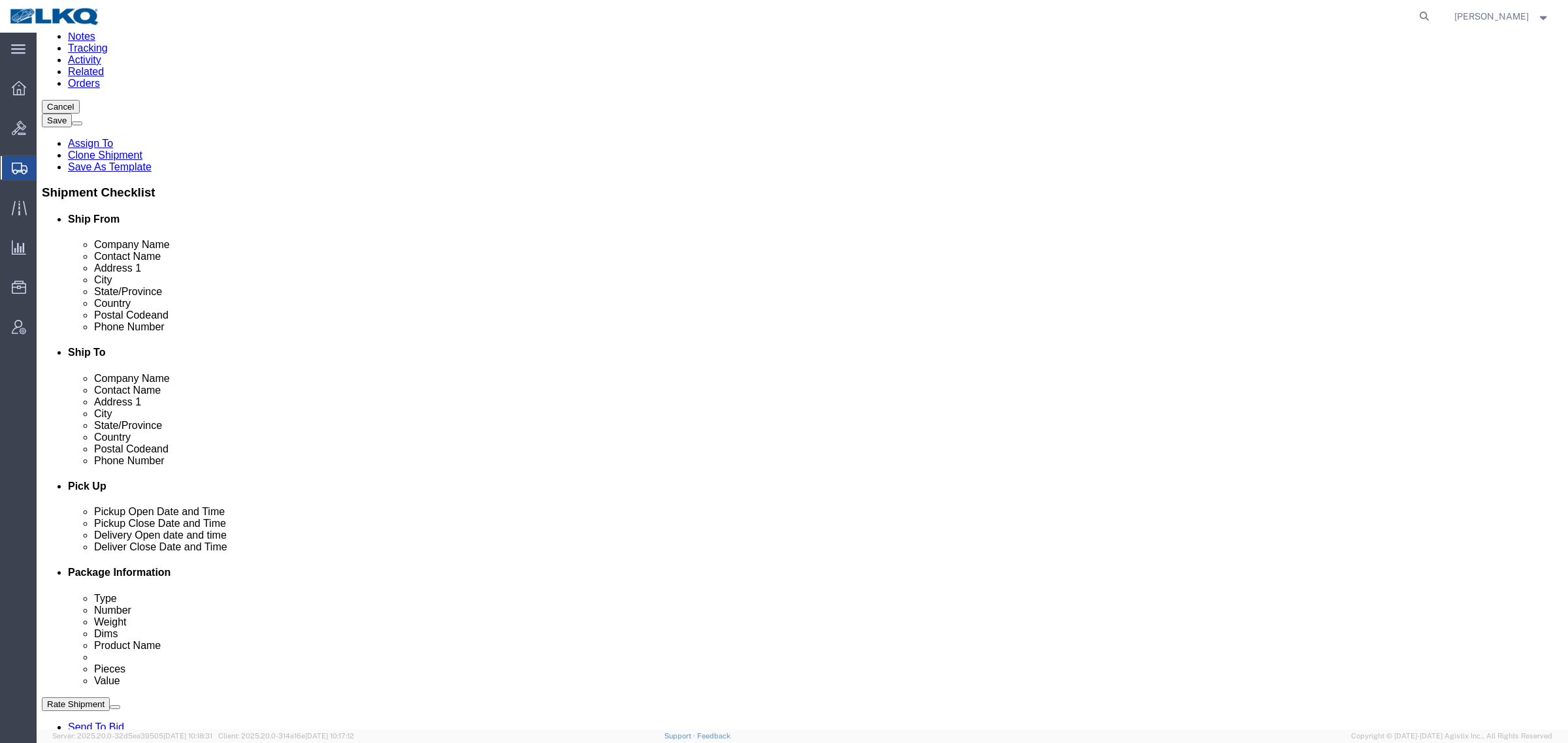
click link "Special Services"
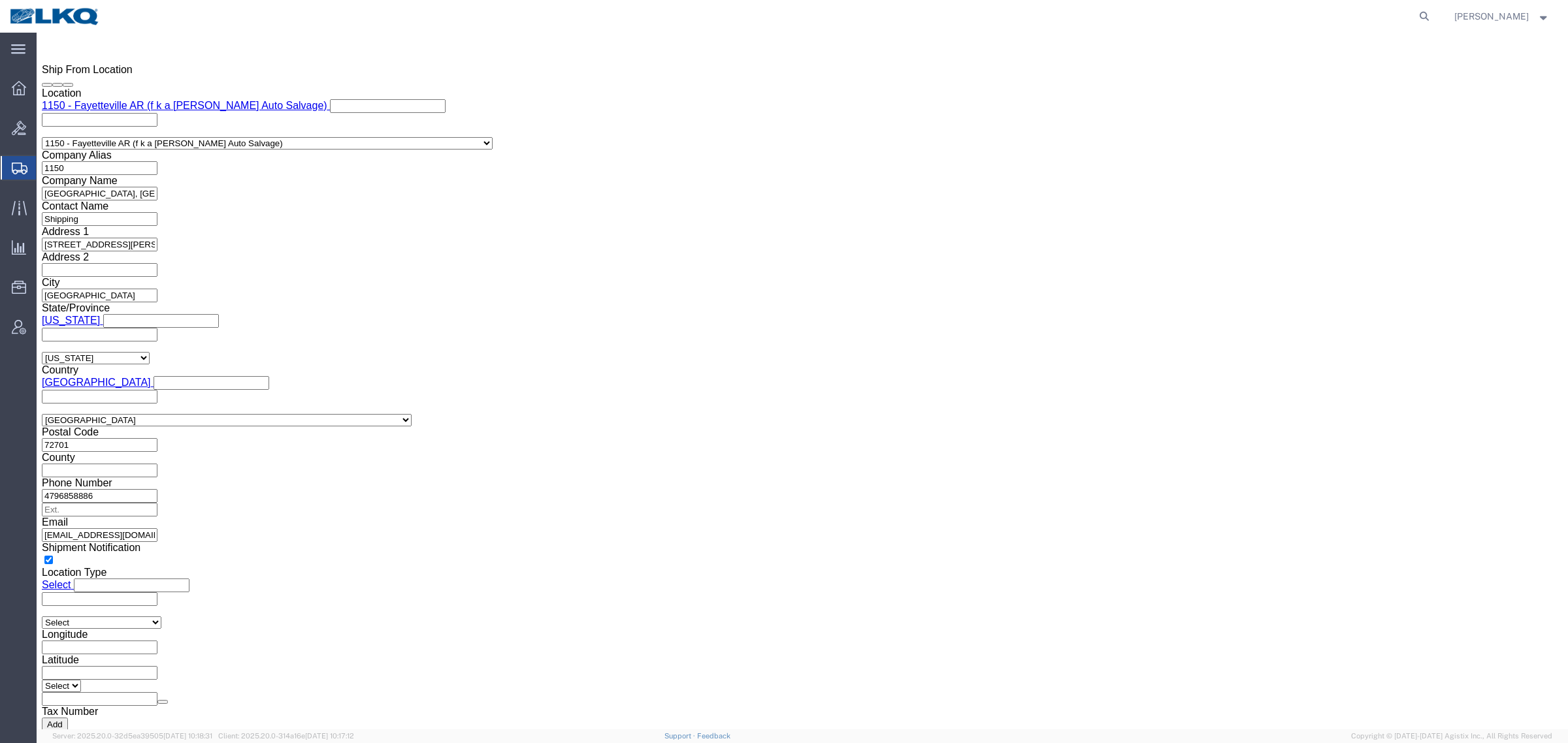
scroll to position [1061, 0]
click input "[EMAIL_ADDRESS][DOMAIN_NAME]"
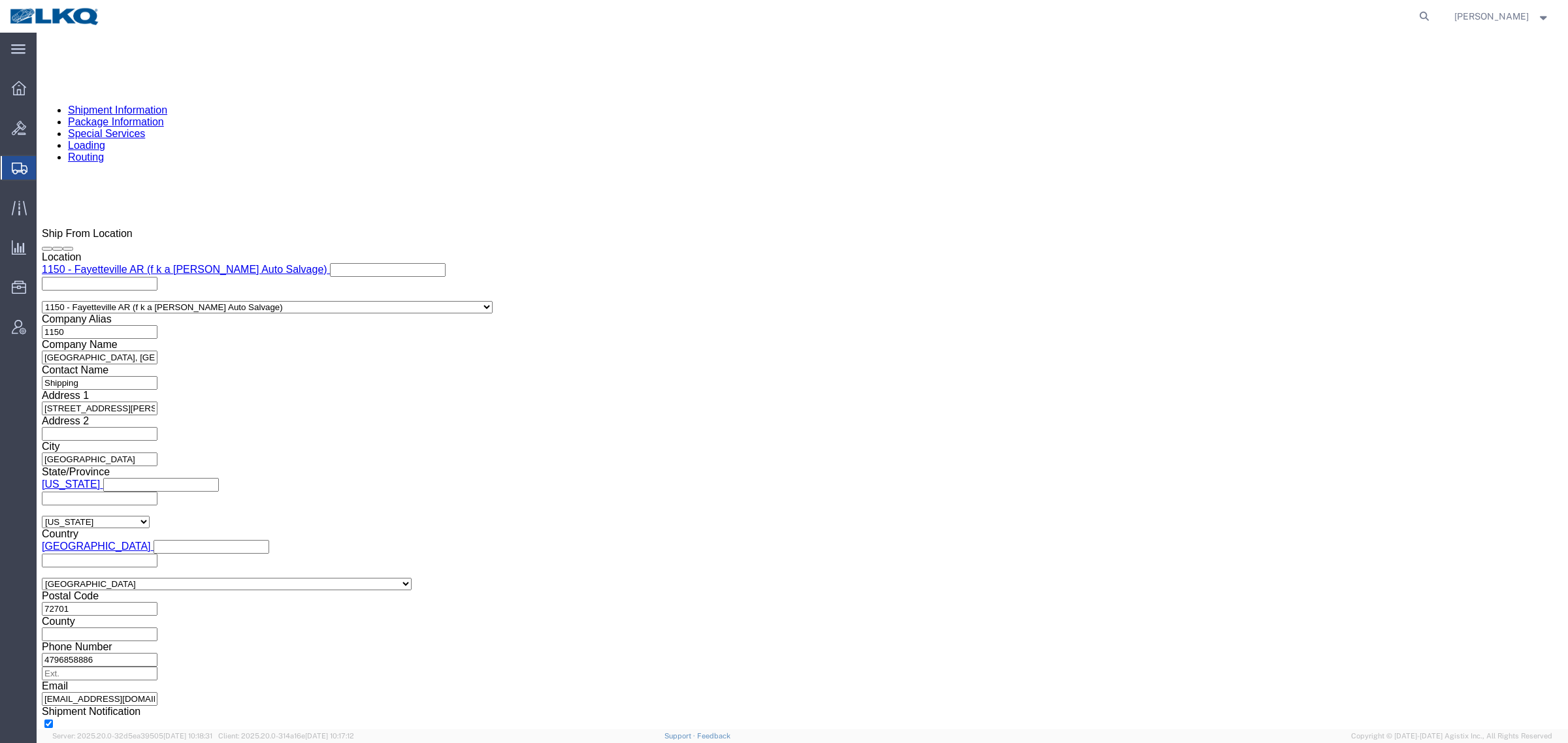
click icon
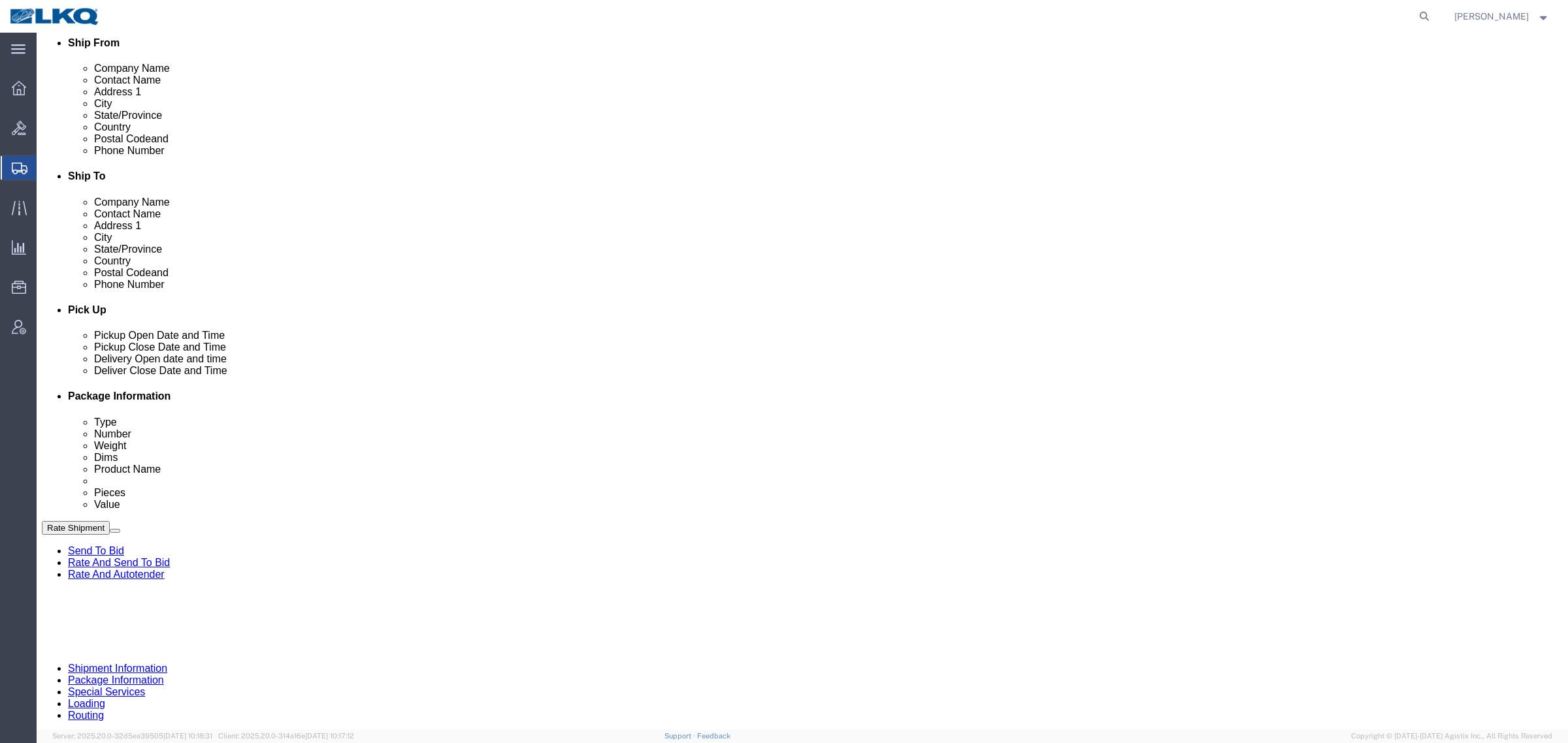
scroll to position [311, 0]
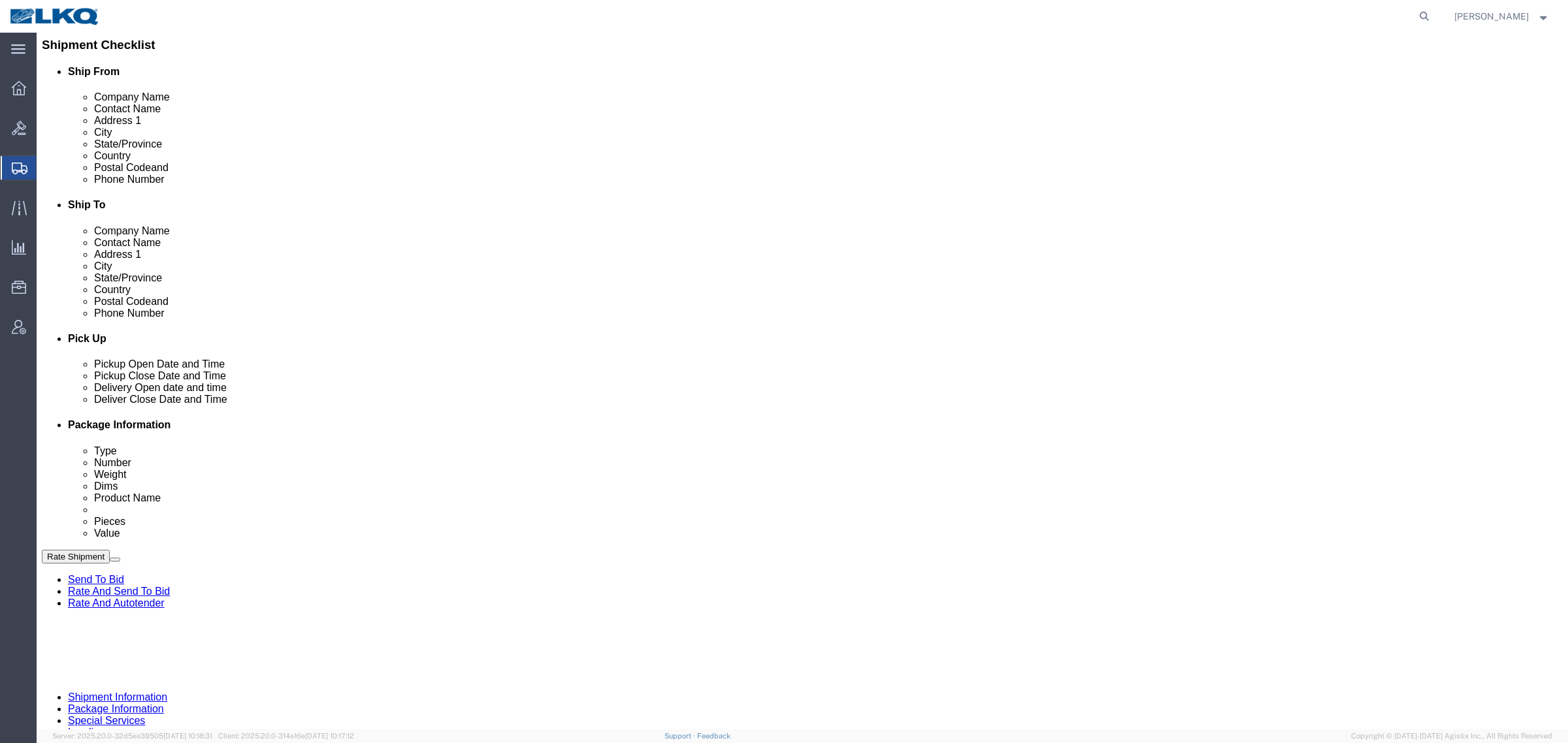
click div "[DATE] 3:00 PM"
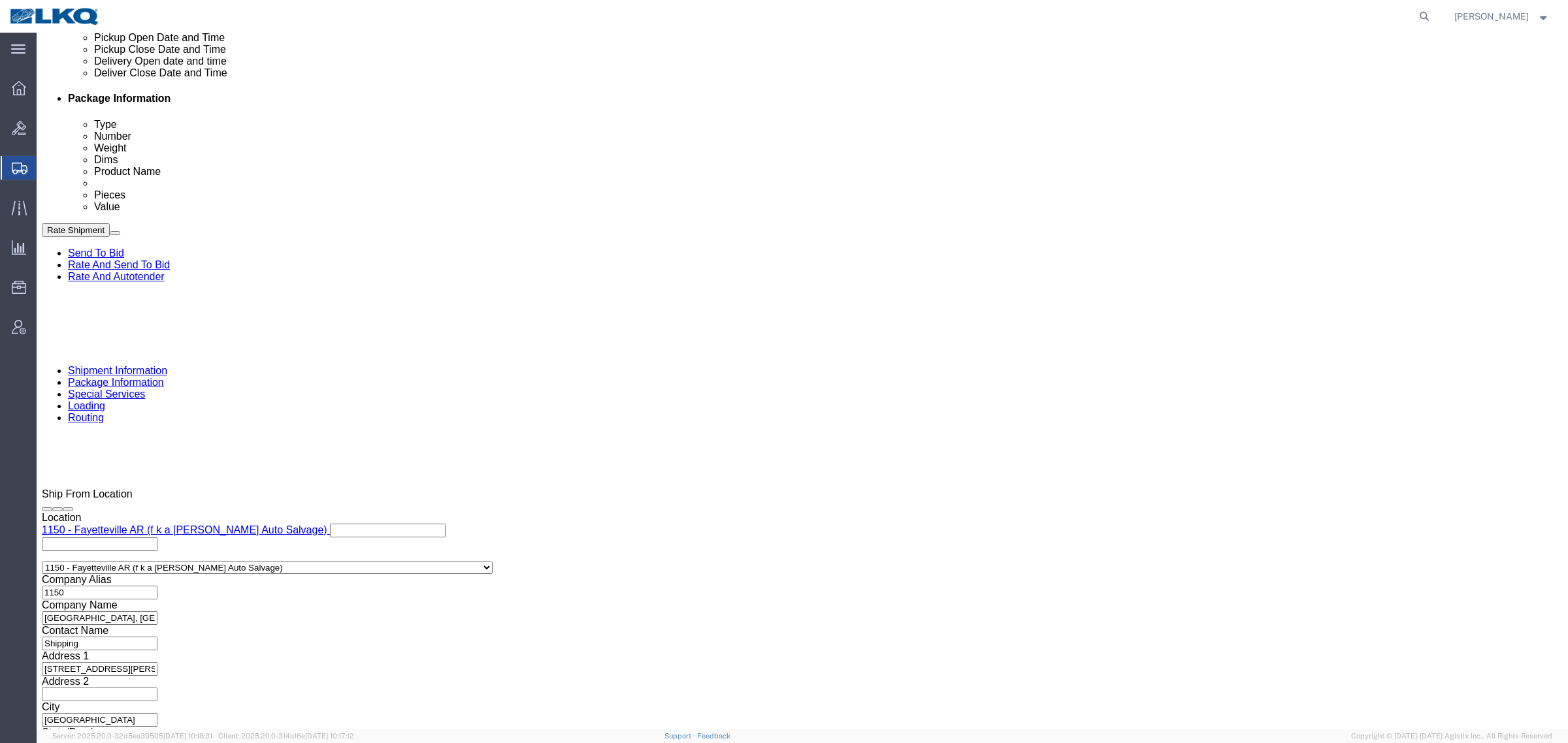
click button "Apply"
click div "References Add reference"
click div "[DATE] 10:00 AM"
click button "Apply"
click div
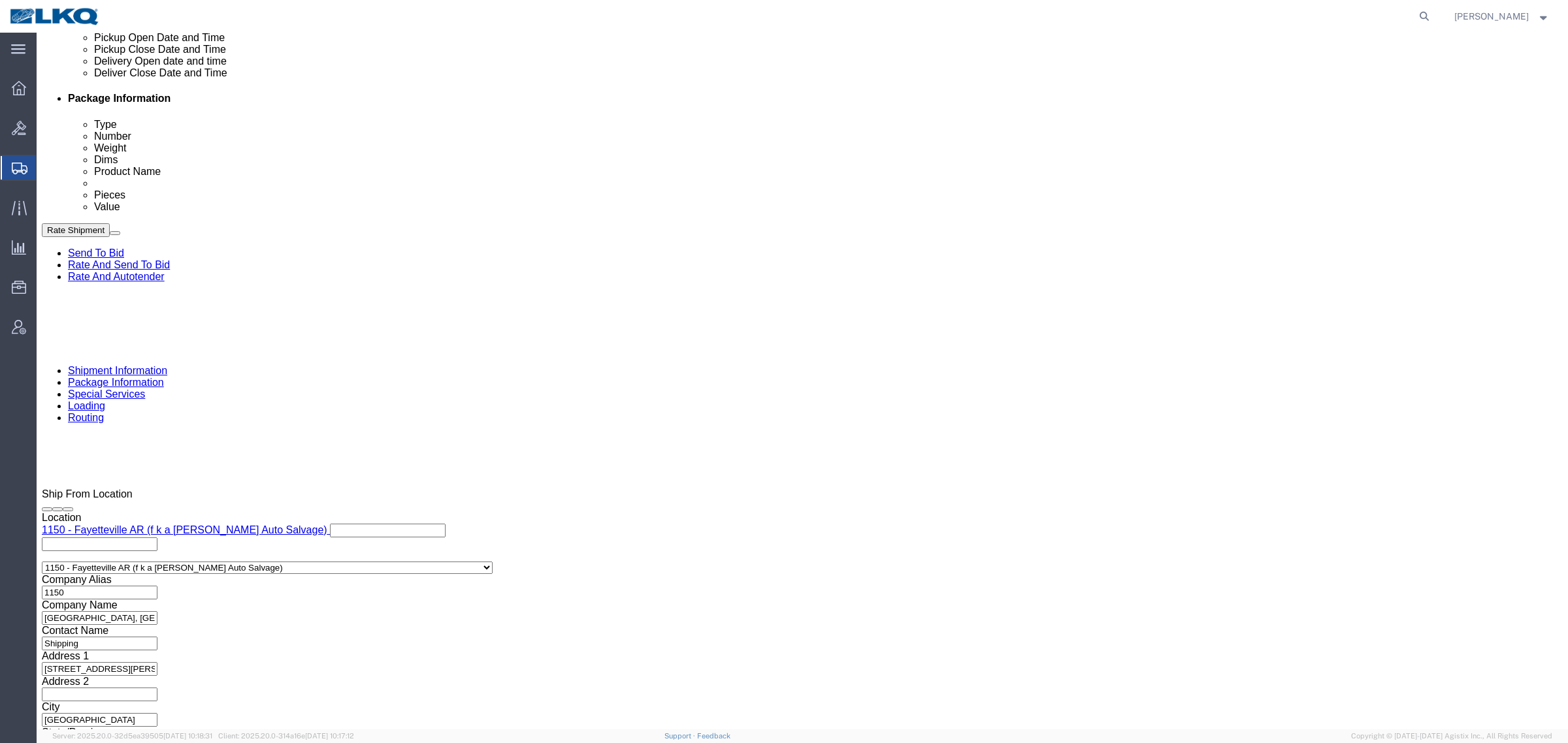
type input "10:01 AM"
click button "Apply"
click div "[DATE] 10:01 AM"
drag, startPoint x: 1097, startPoint y: 490, endPoint x: 862, endPoint y: 415, distance: 246.7
click button "Apply"
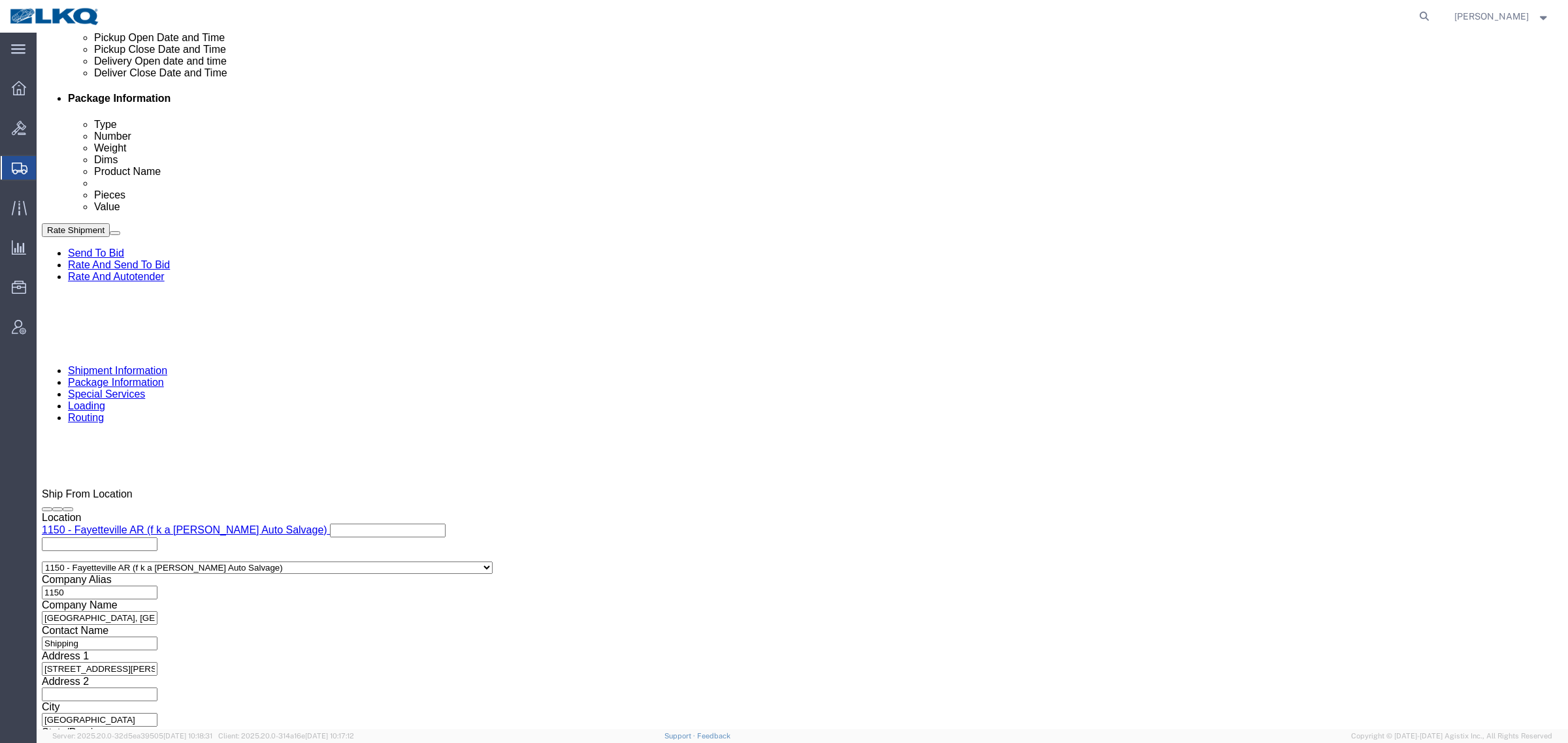
click div "Ship From Location Location 1150 - [GEOGRAPHIC_DATA] AR (f k a [PERSON_NAME] Au…"
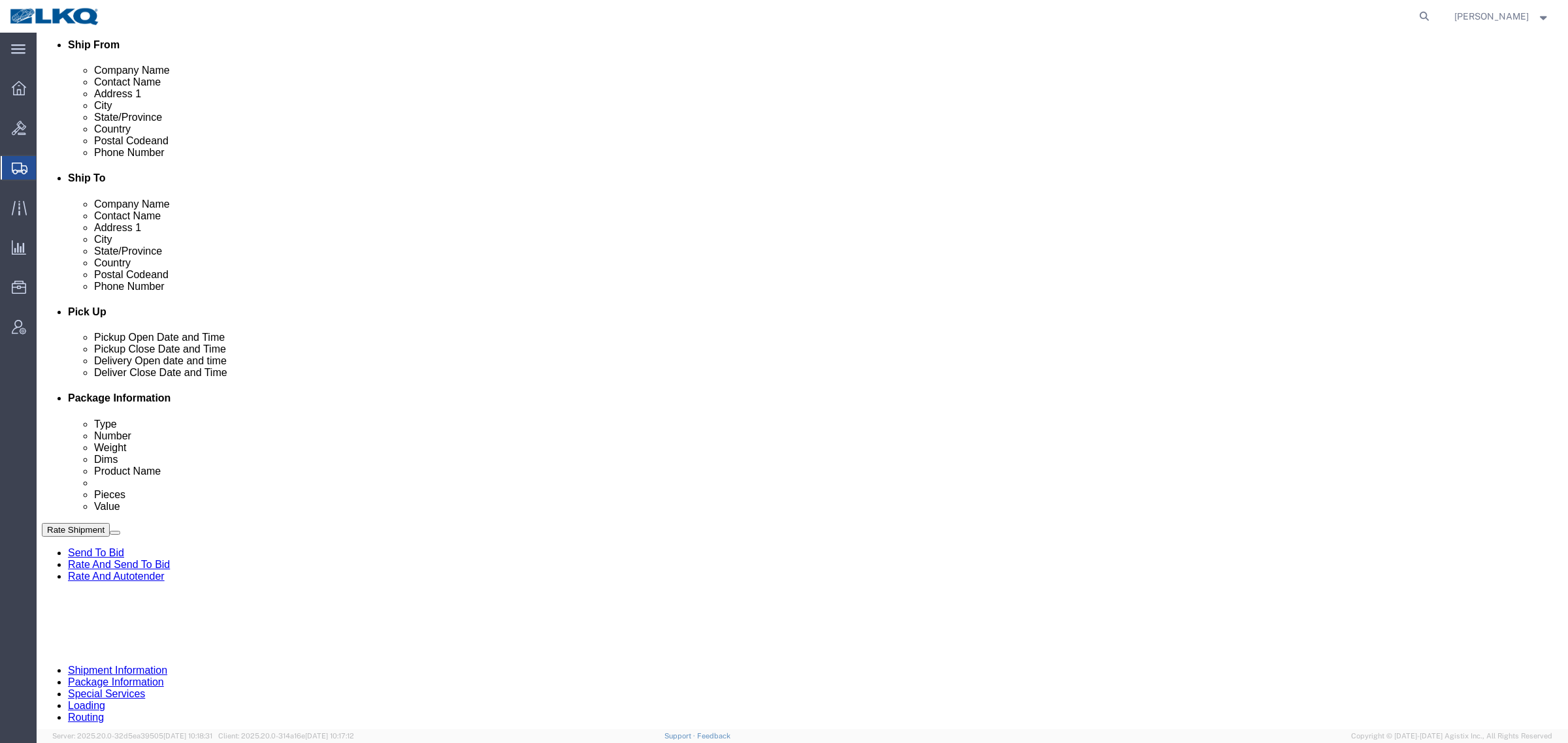
scroll to position [311, 0]
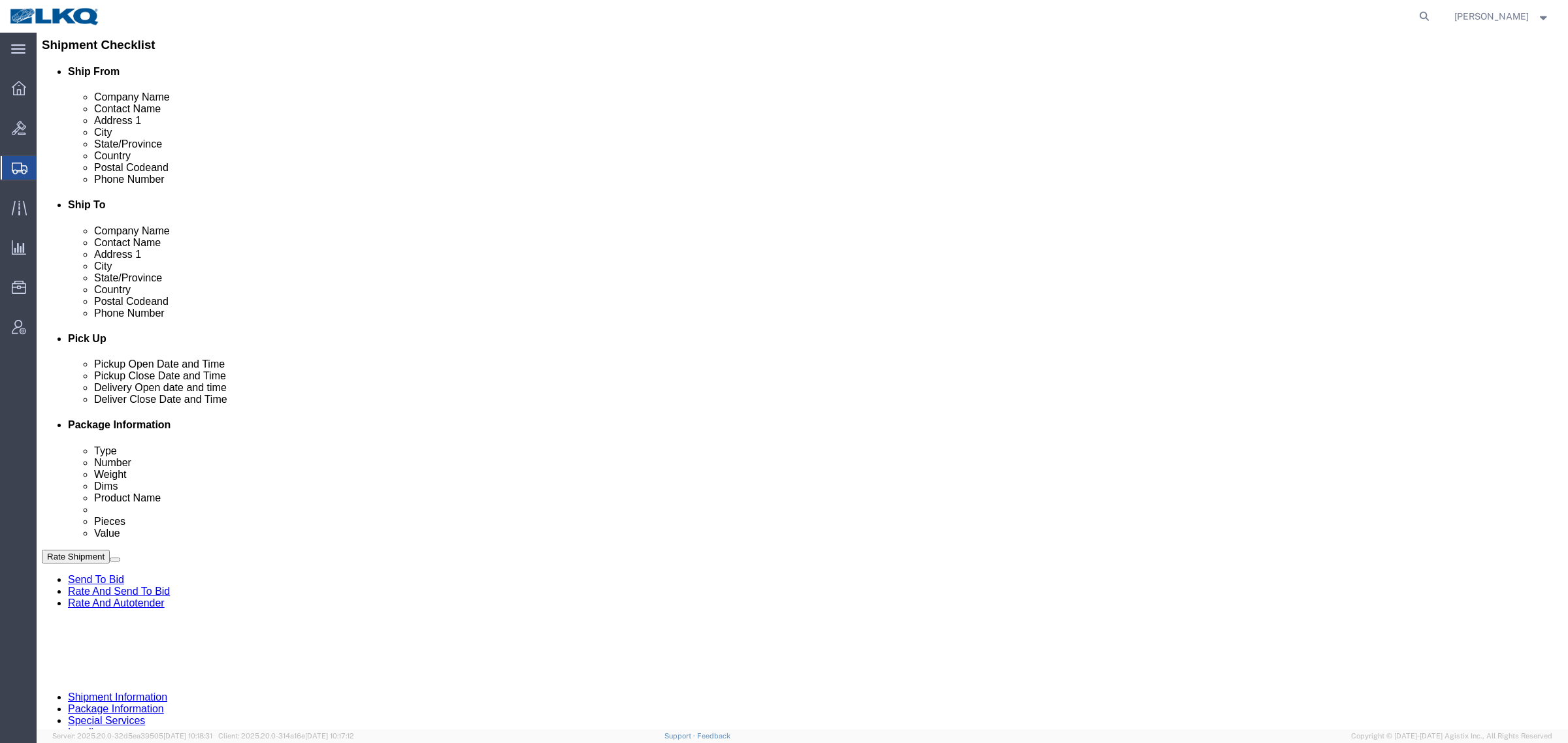
click div "Cancel Save Assign To Clone Shipment Save As Template Shipment Checklist Ship F…"
click button "Rate Shipment"
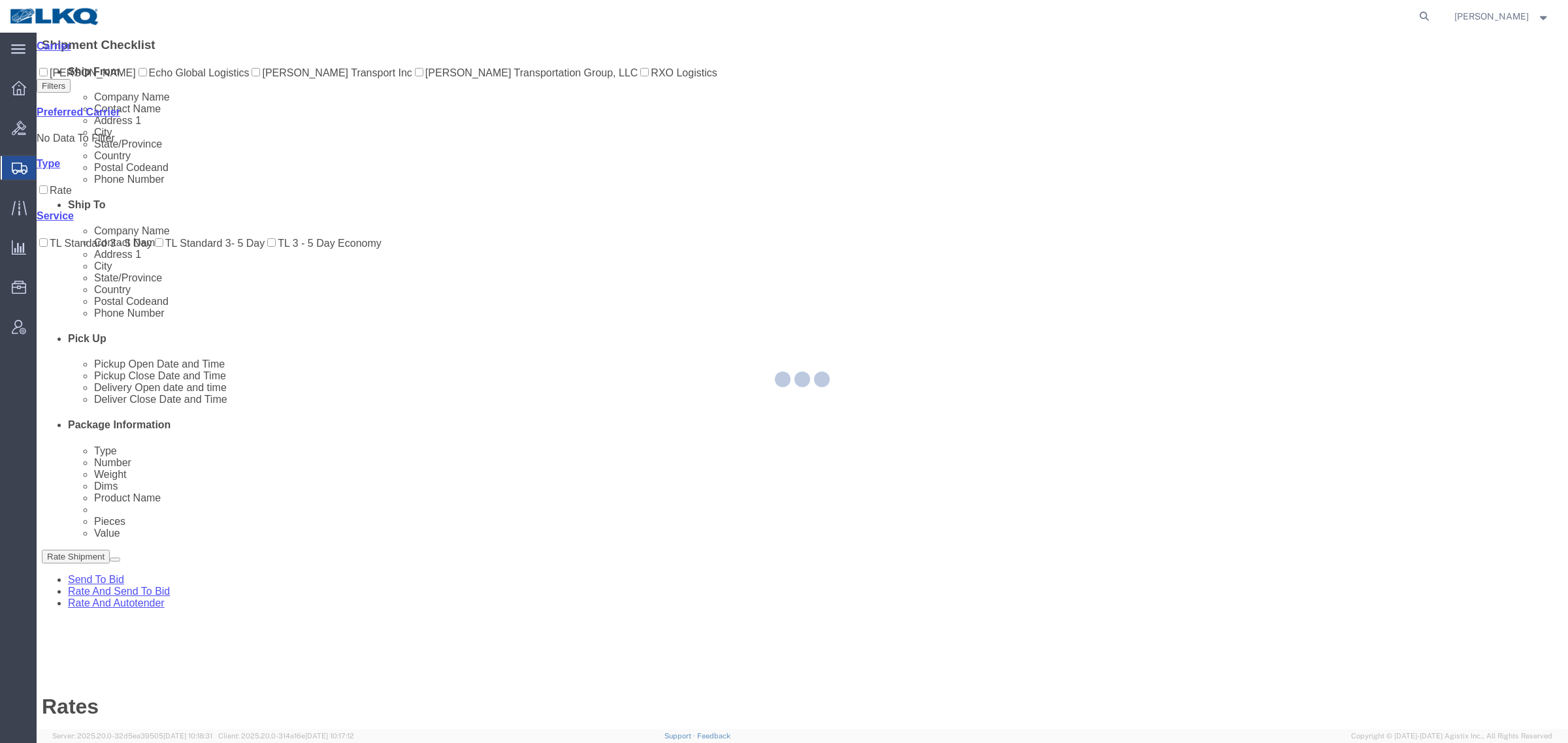
scroll to position [0, 0]
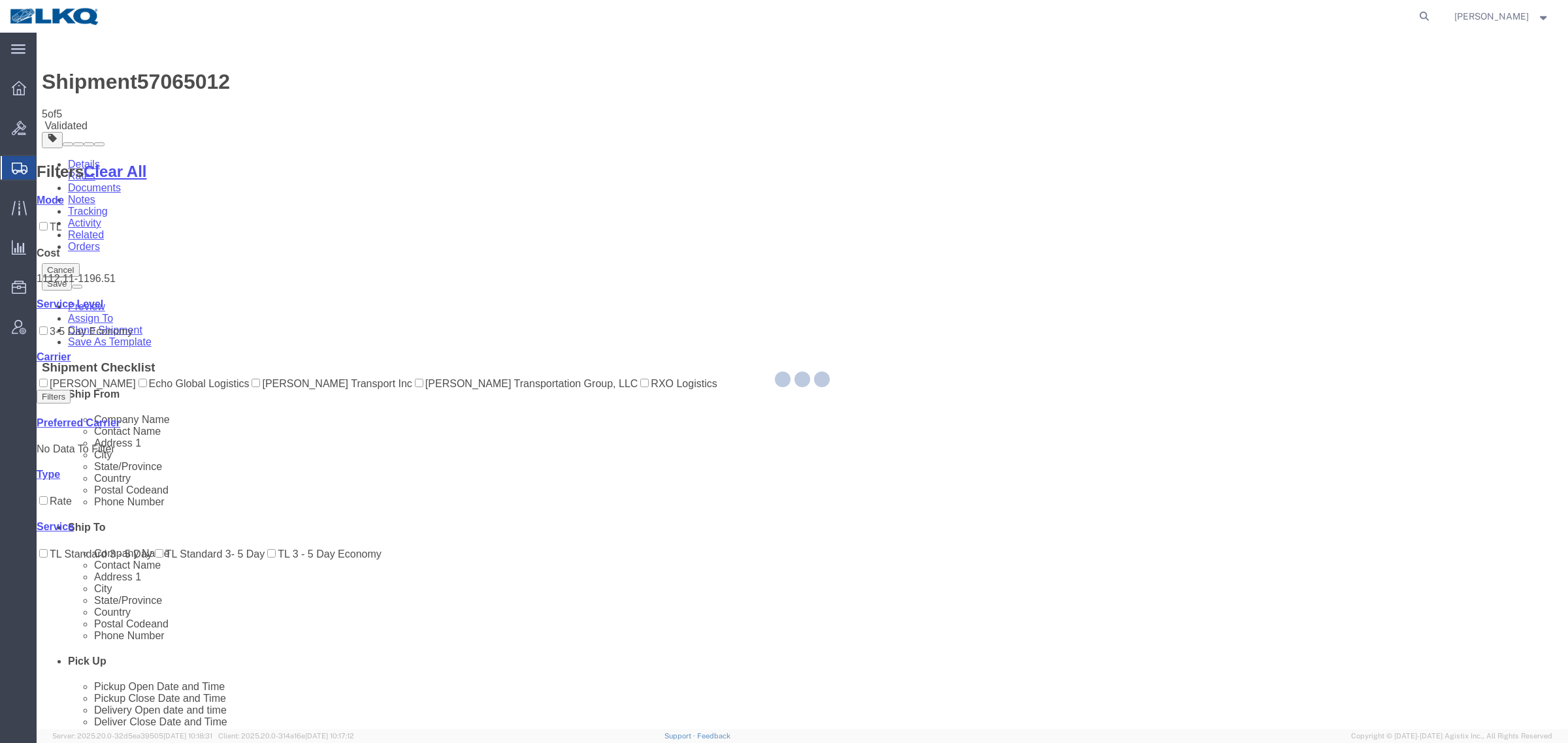
select select "27384"
select select "27634"
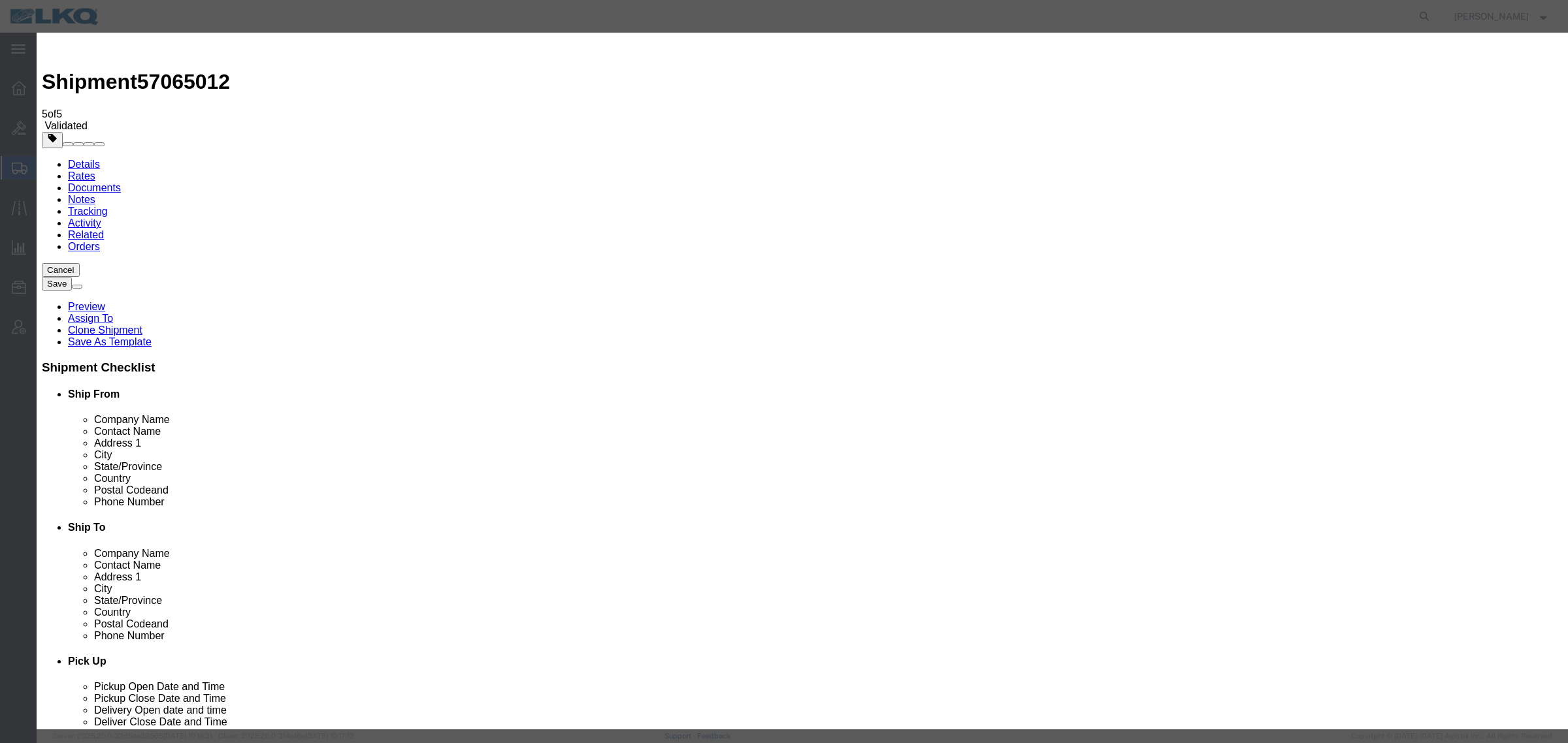
click input "2"
type input "1"
click input "1"
drag, startPoint x: 848, startPoint y: 87, endPoint x: 850, endPoint y: 95, distance: 8.2
click select "Price Carrier Rank"
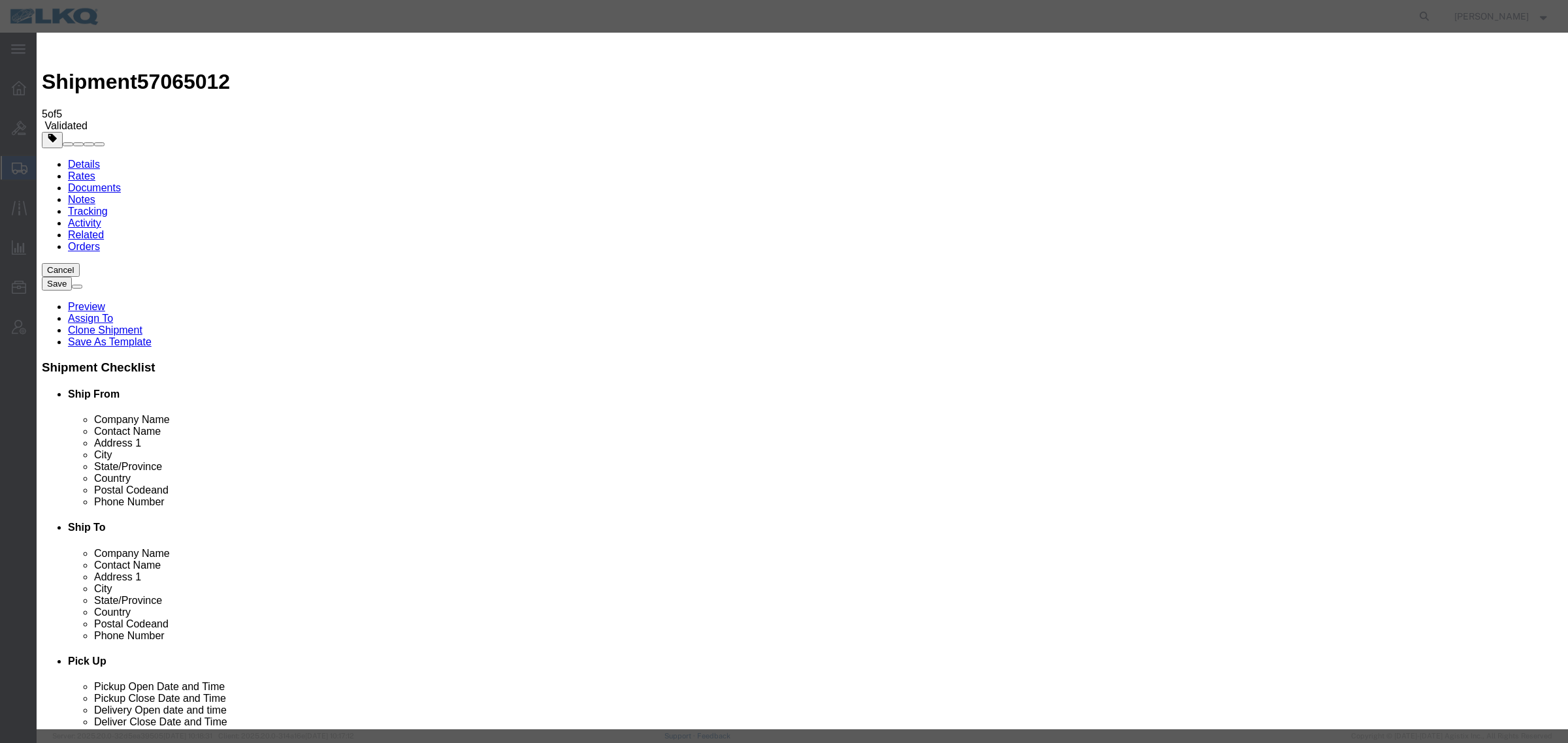
select select "LANE_RANK"
click select "Price Carrier Rank"
click input "8:00 AM"
type input "7:00 AM"
click button "Save Auto-Tender"
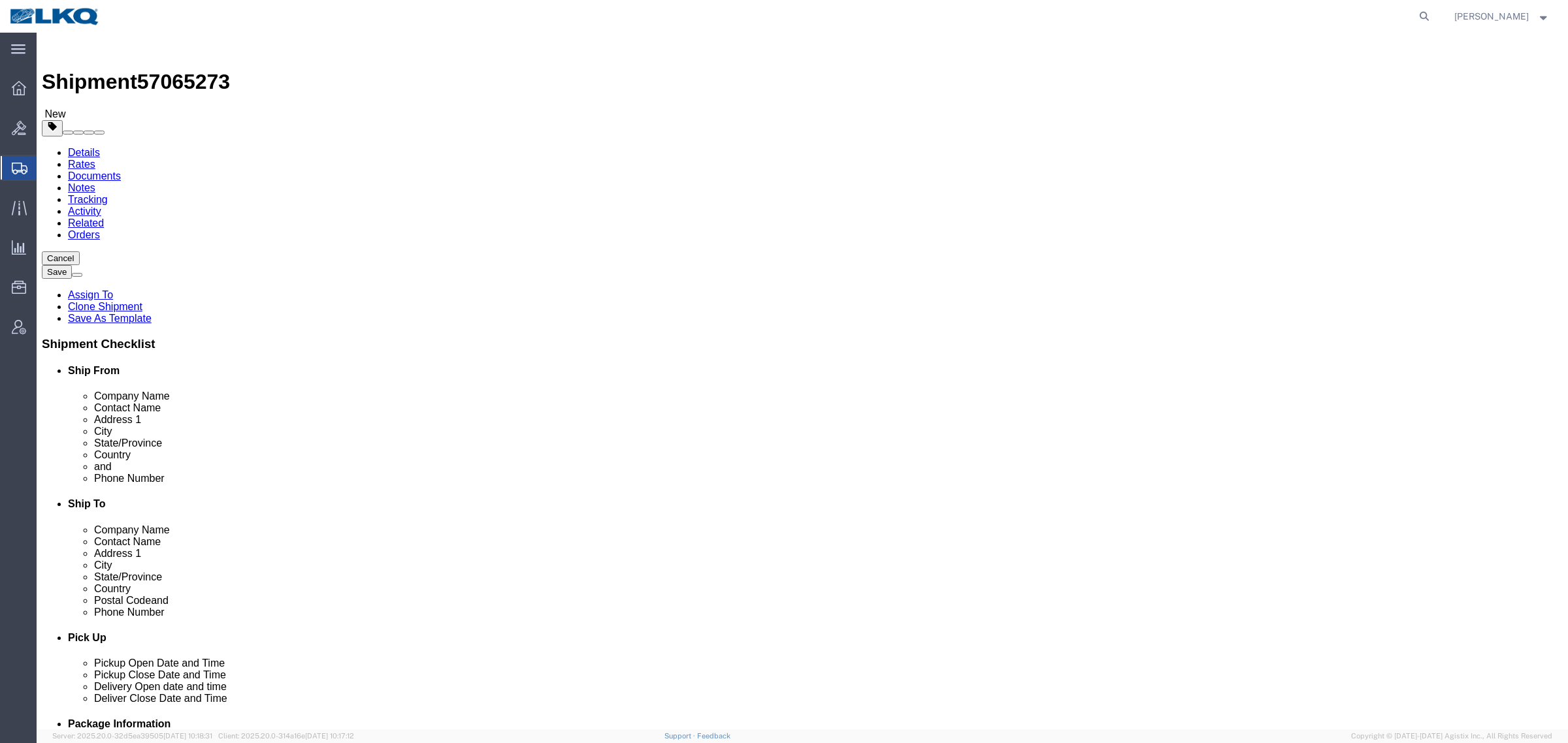
select select "27710"
select select "27708"
click button "Rate Shipment"
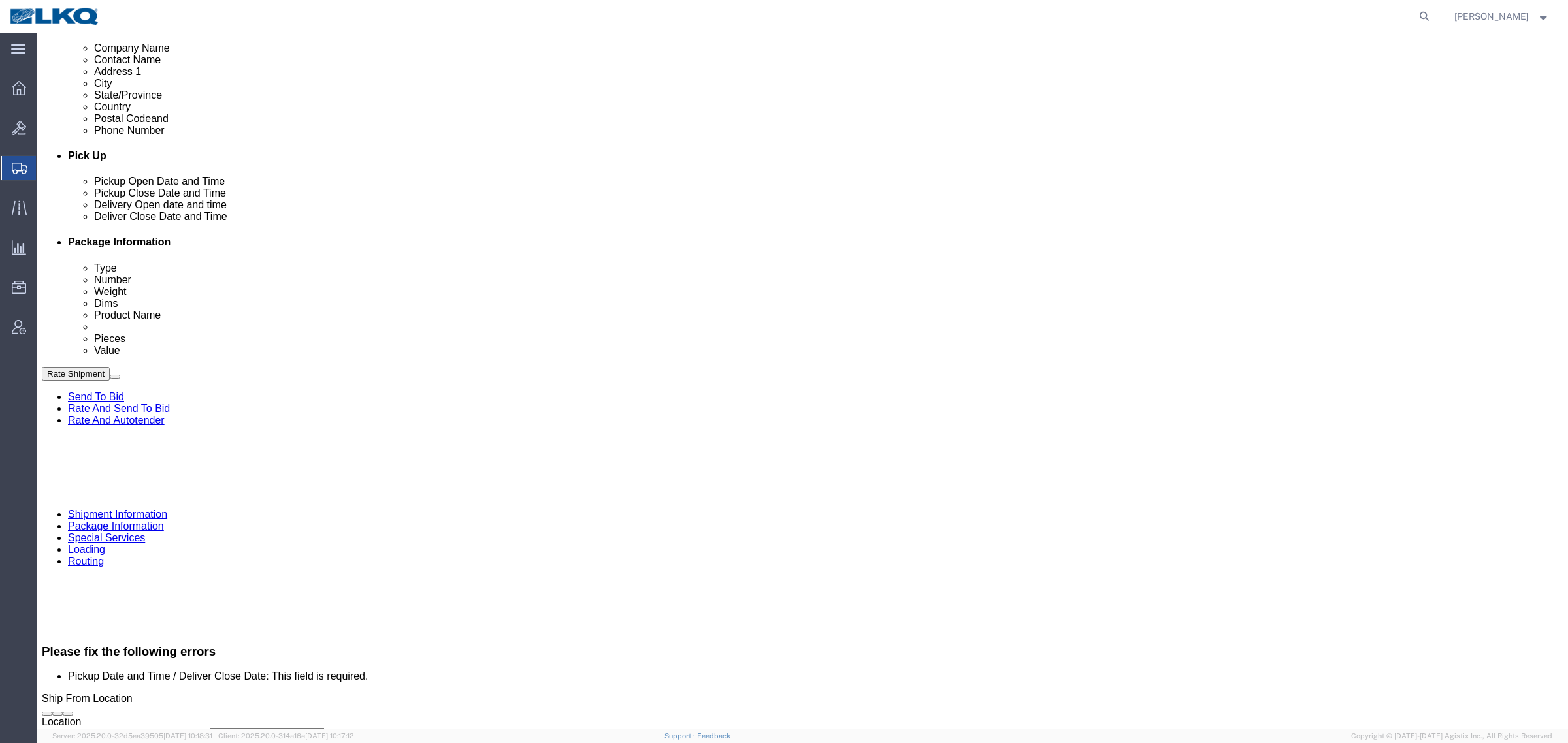
scroll to position [571, 0]
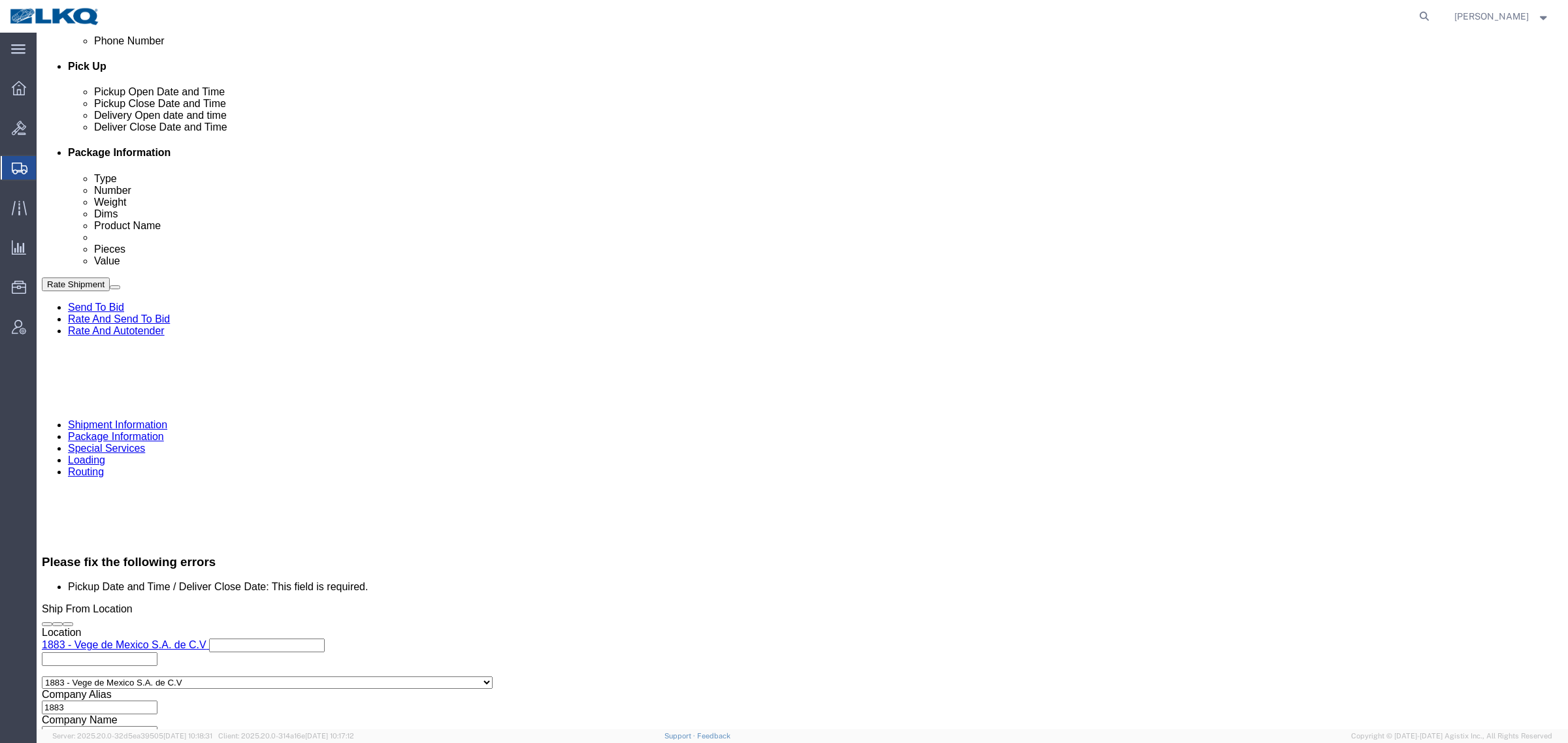
click div
click button "Apply"
click button "Rate Shipment"
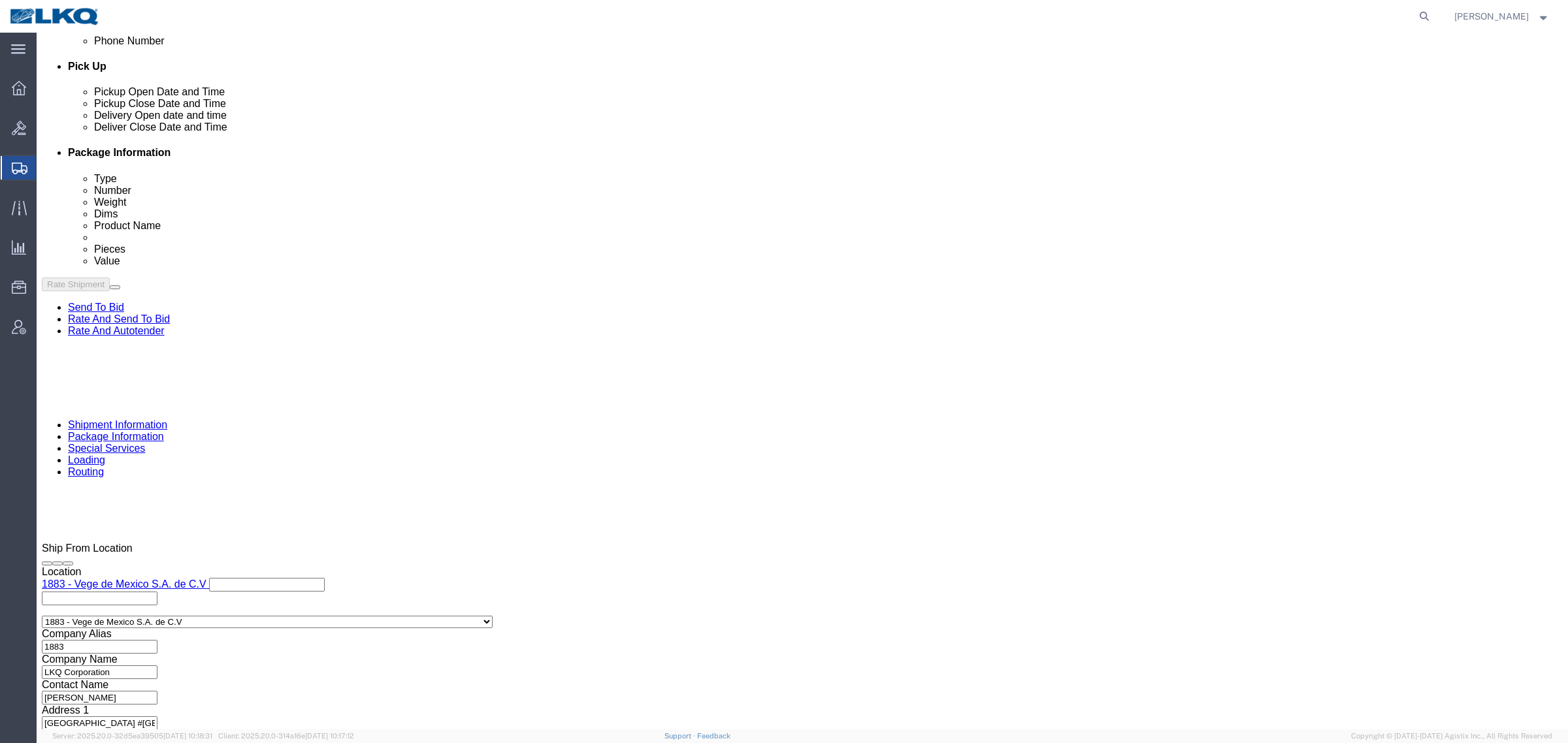
scroll to position [517, 0]
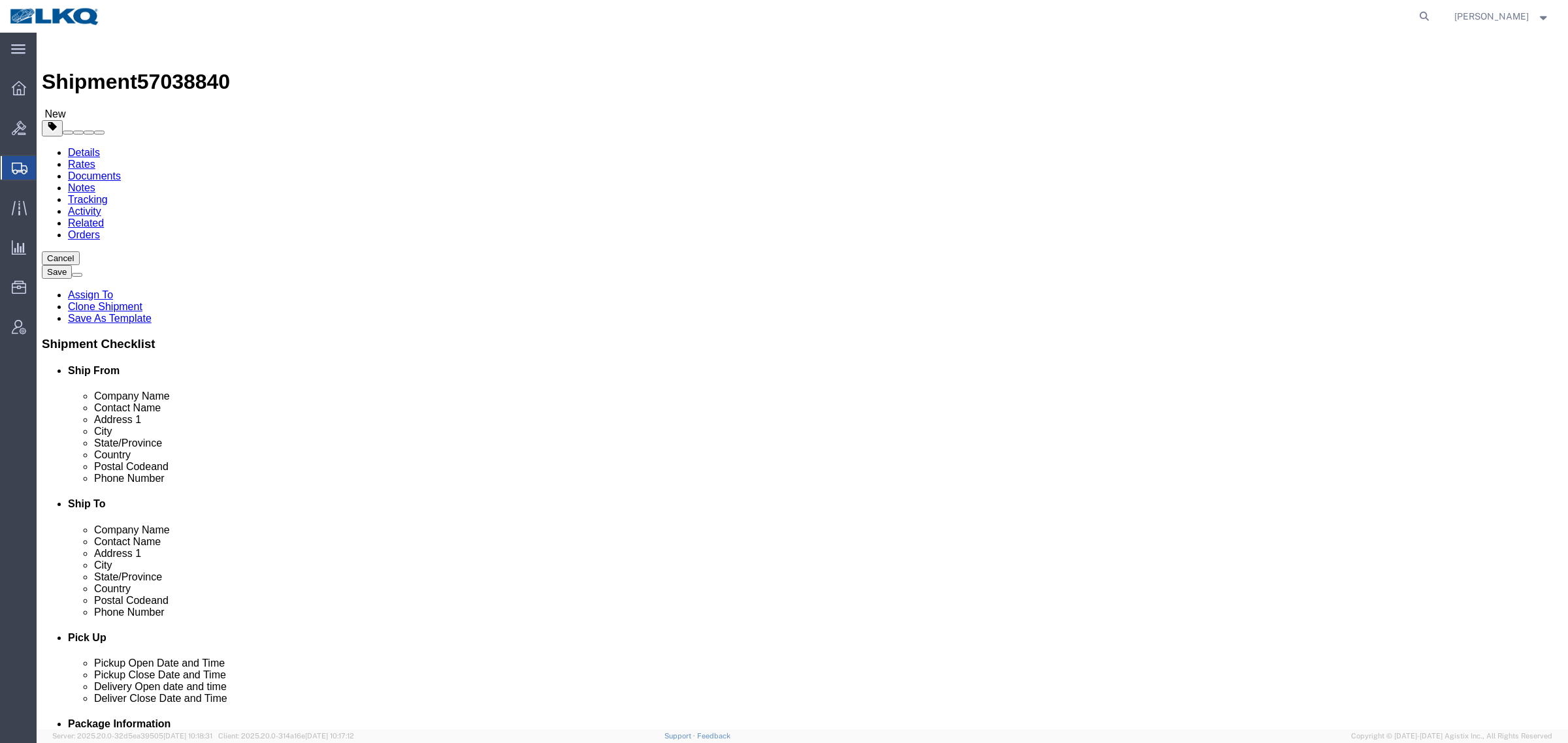
select select
click div "Shipment Information Package Information Special Services Loading Routing"
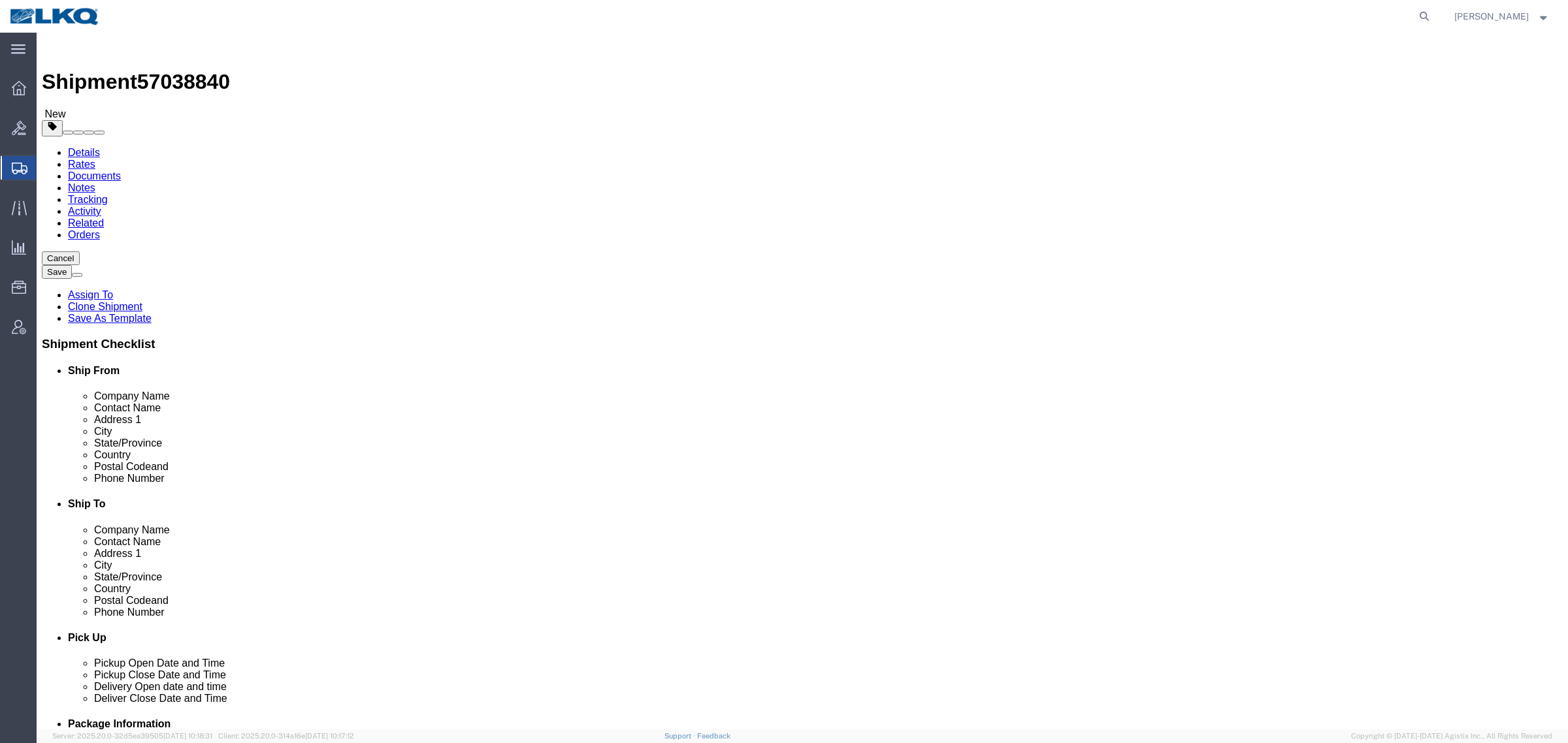
click div "Shipment Information Package Information Special Services Loading Routing"
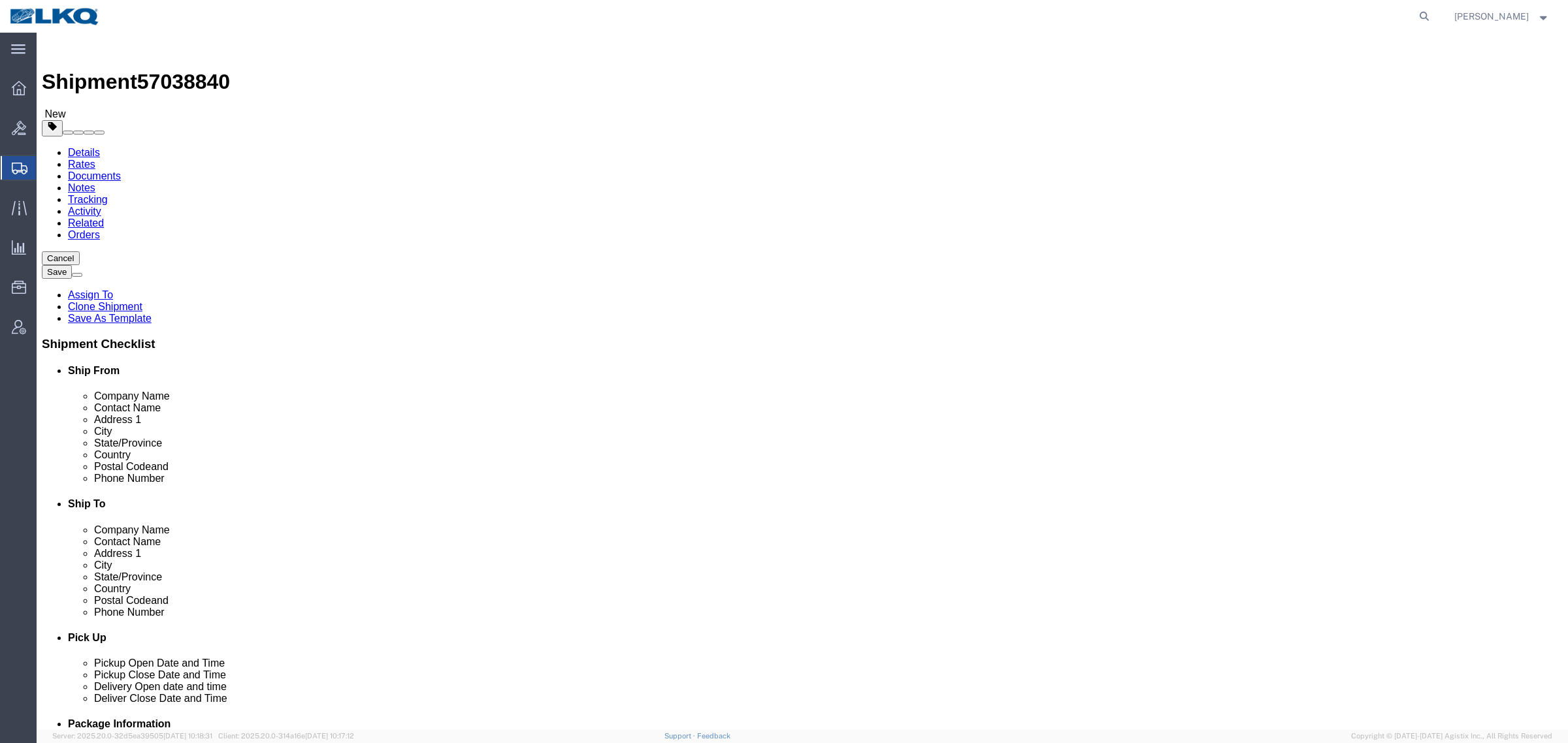
click div "Shipment Information Package Information Special Services Loading Routing"
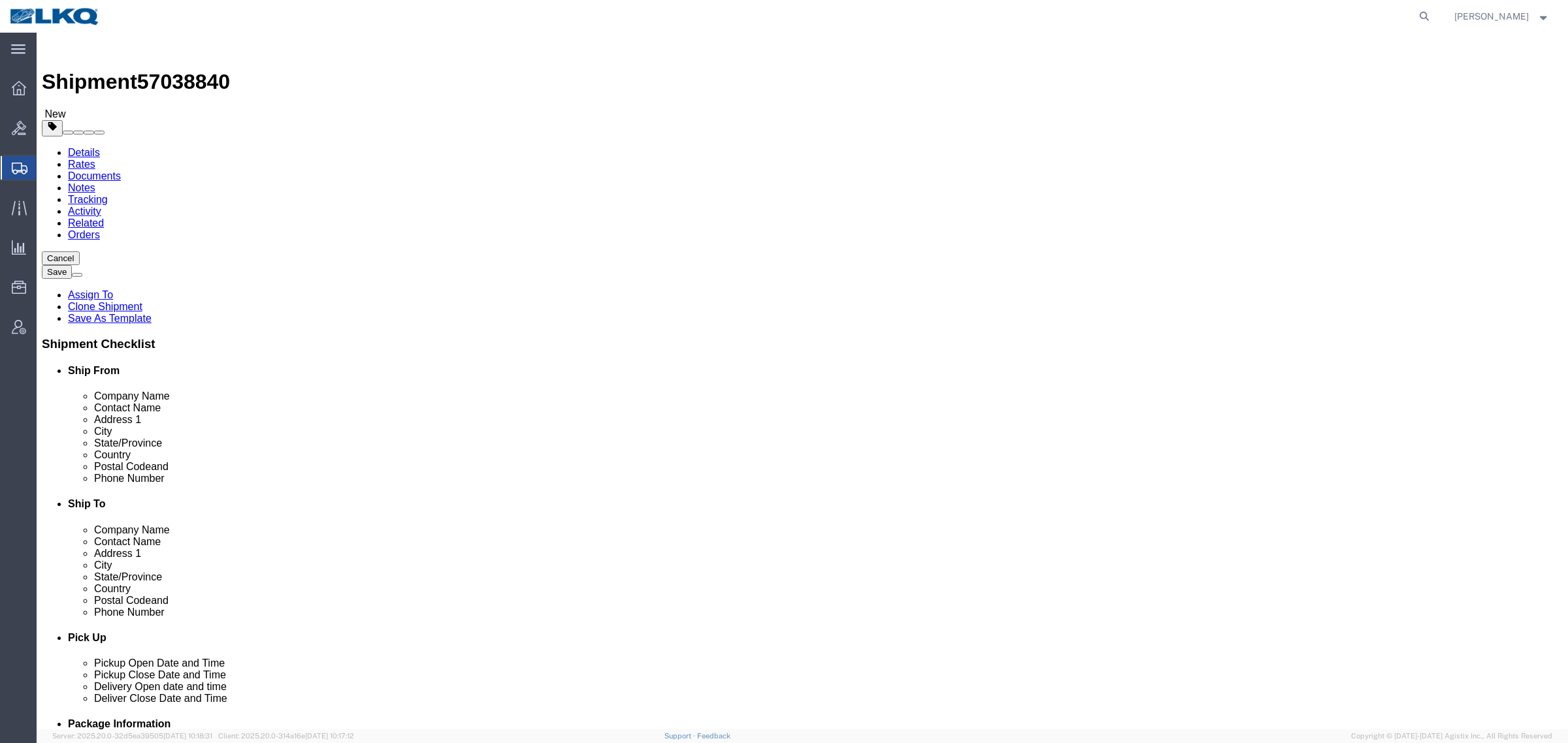
click div "Shipment Information Package Information Special Services Loading Routing"
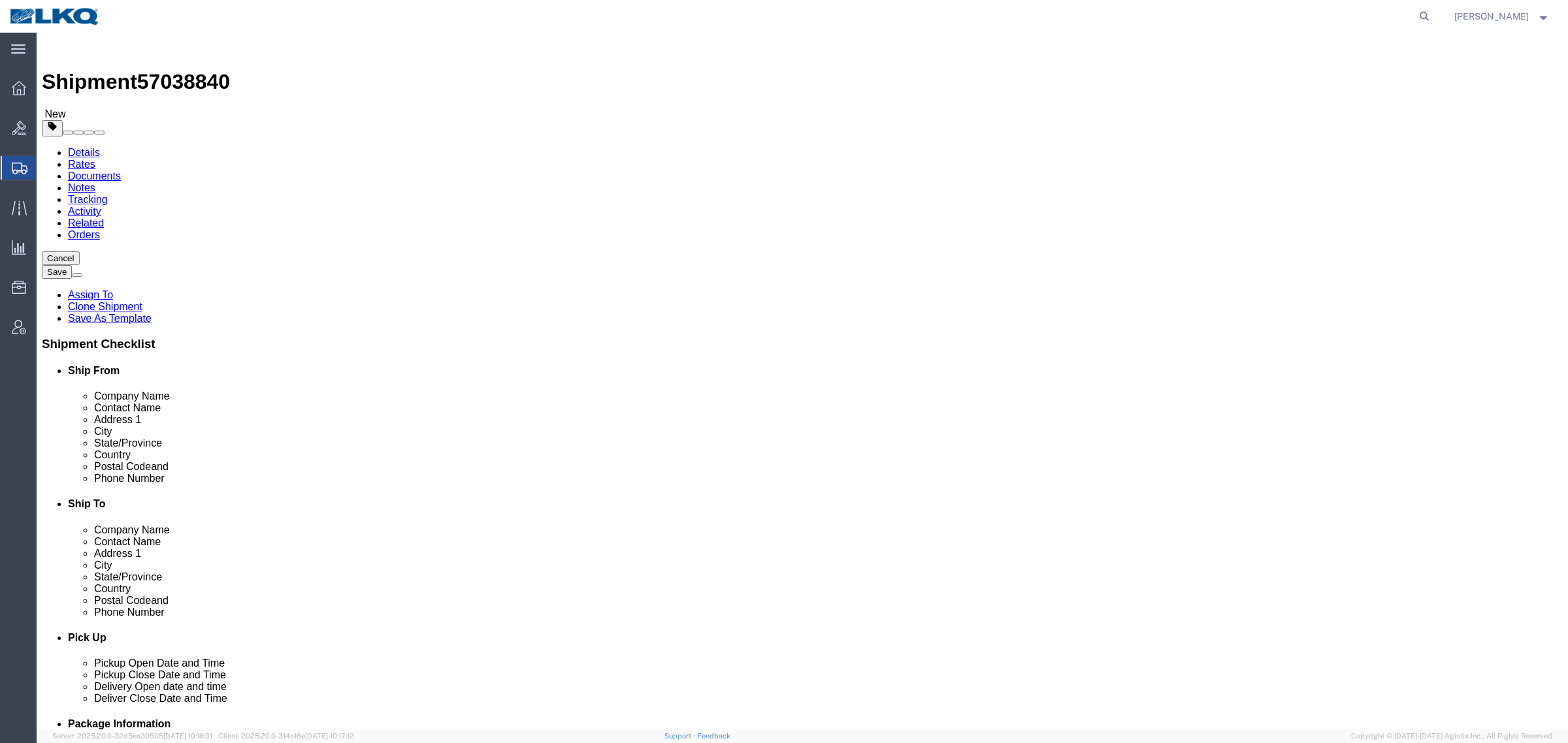
click div "Shipment Information Package Information Special Services Loading Routing"
click ul "Details Rates Documents Notes Tracking Activity Related Orders"
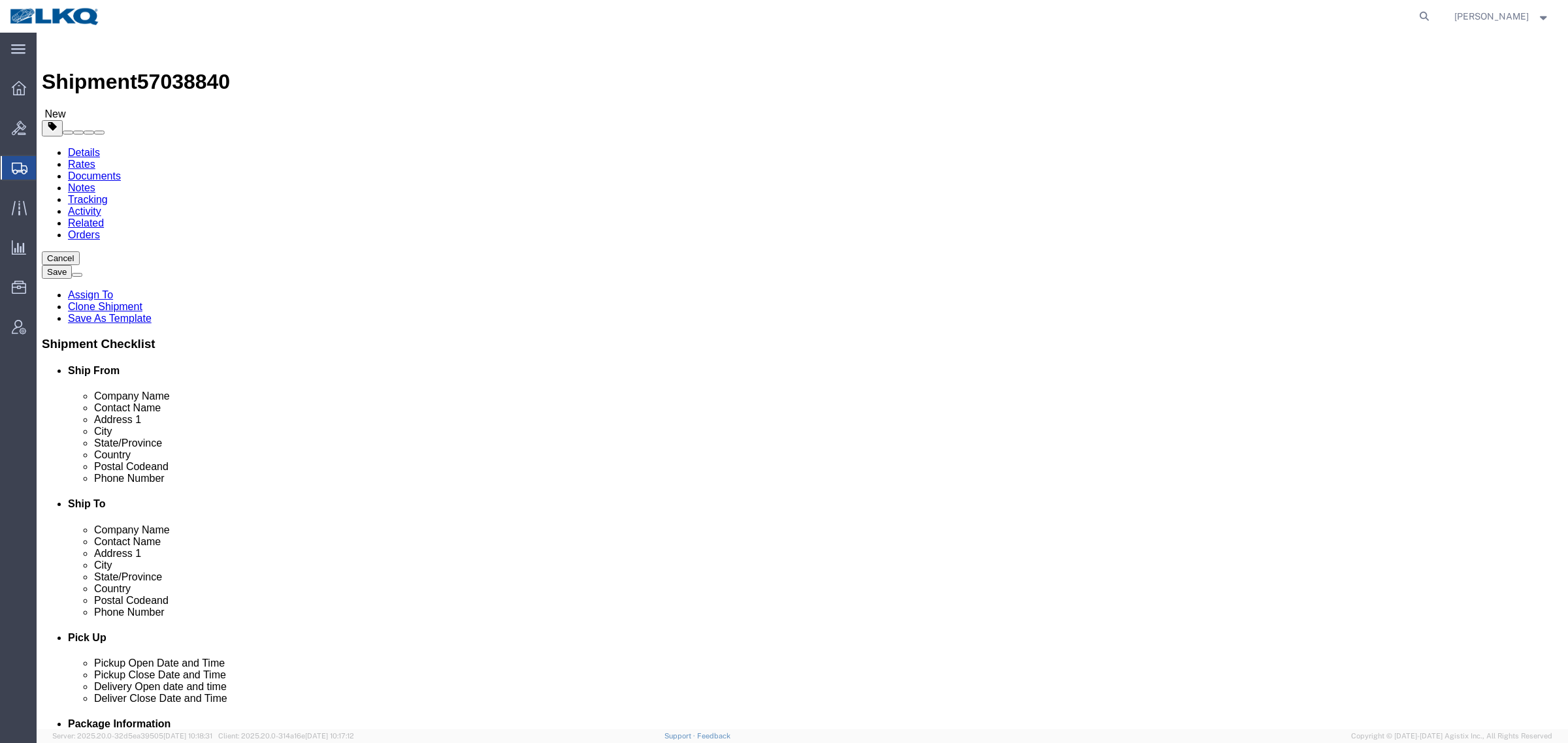
click div "Shipment Information Package Information Special Services Loading Routing"
click link "Shipment Information"
click div "Shipment Information Package Information Special Services Loading Routing"
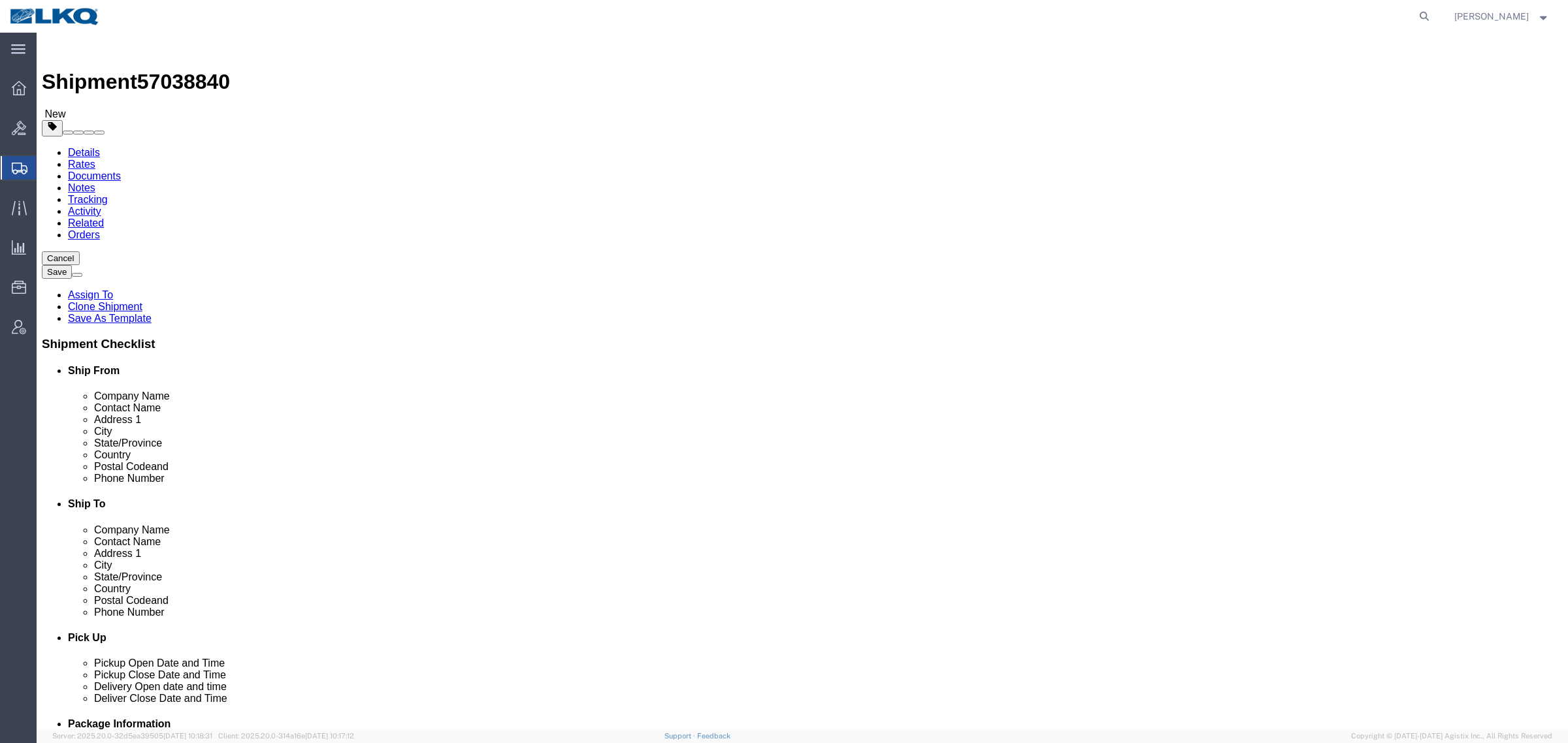
click div "Shipment Information Package Information Special Services Loading Routing"
drag, startPoint x: 506, startPoint y: 98, endPoint x: 712, endPoint y: 188, distance: 224.8
click div "Shipment Information Package Information Special Services Loading Routing Pleas…"
click label "Location"
drag, startPoint x: 533, startPoint y: 102, endPoint x: 713, endPoint y: 223, distance: 216.9
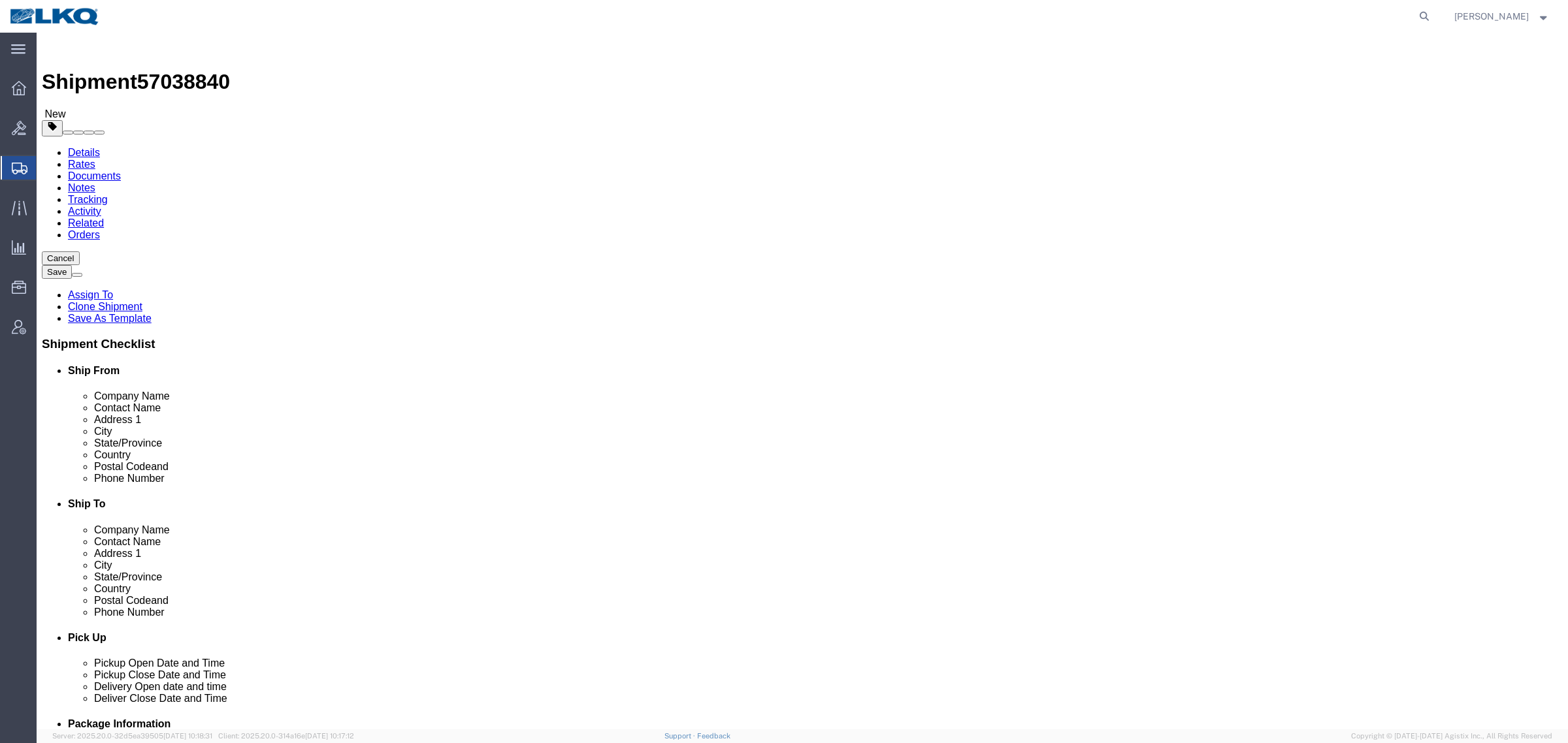
click div "Shipment Information Package Information Special Services Loading Routing Pleas…"
click label "Company Alias"
drag, startPoint x: 512, startPoint y: 112, endPoint x: 682, endPoint y: 210, distance: 196.2
click div "Shipment Information Package Information Special Services Loading Routing Pleas…"
click label "Company Alias"
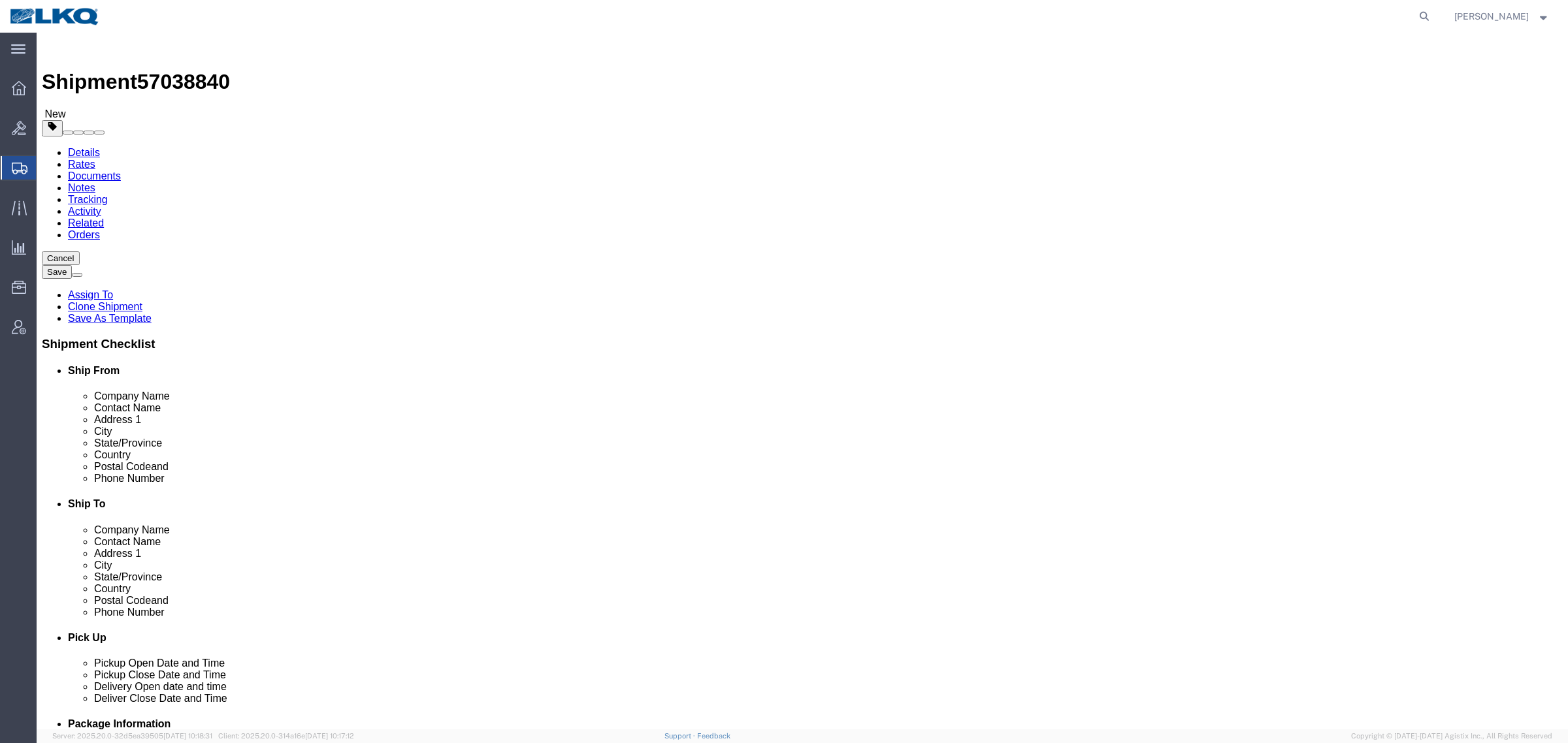
drag, startPoint x: 512, startPoint y: 93, endPoint x: 656, endPoint y: 181, distance: 168.8
click div "Shipment Information Package Information Special Services Loading Routing Pleas…"
click div "Location My Profile Location 1100 - LKQ Crystal River 1103 - LKQ Ft [PERSON_NAM…"
drag, startPoint x: 526, startPoint y: 90, endPoint x: 670, endPoint y: 188, distance: 174.2
click div "Shipment Information Package Information Special Services Loading Routing Pleas…"
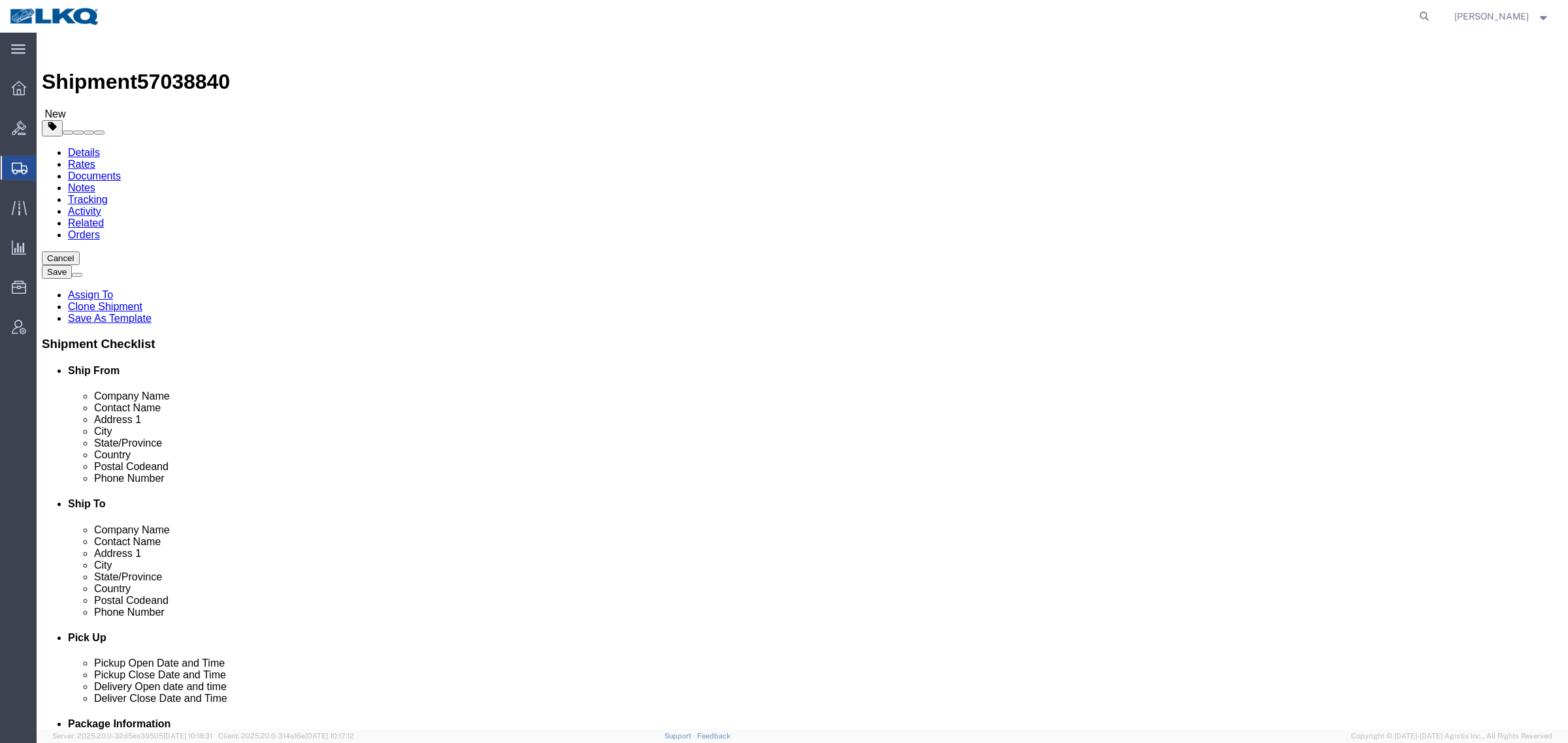
click label "Location"
drag, startPoint x: 543, startPoint y: 105, endPoint x: 657, endPoint y: 183, distance: 138.1
click div "Shipment Information Package Information Special Services Loading Routing Pleas…"
click div "Location My Profile Location 1100 - LKQ Crystal River 1103 - LKQ Ft [PERSON_NAM…"
click div "Shipment Information Package Information Special Services Loading Routing"
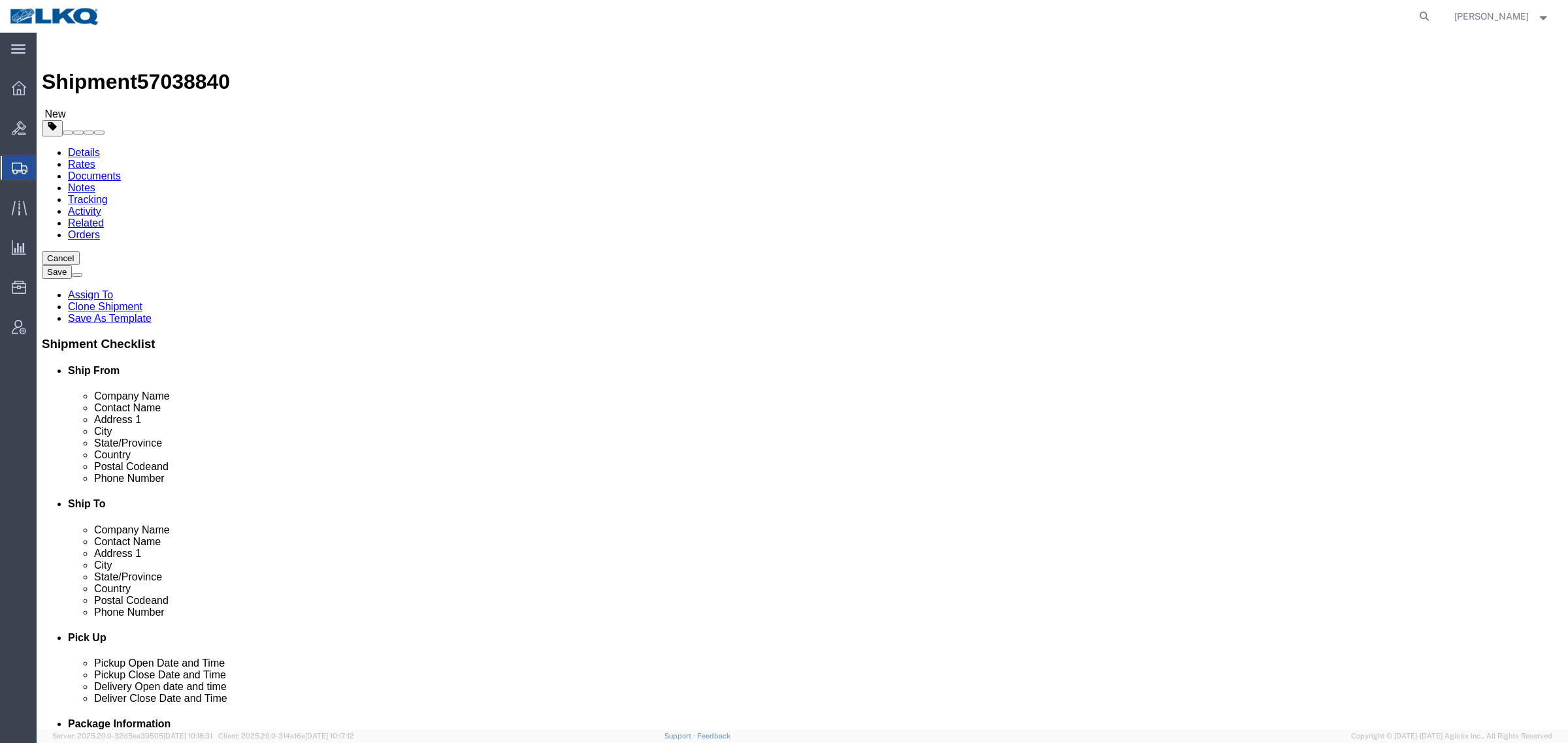
drag, startPoint x: 540, startPoint y: 106, endPoint x: 664, endPoint y: 178, distance: 143.4
click div "Shipment Information Package Information Special Services Loading Routing Pleas…"
click div "Location My Profile Location 1100 - LKQ Crystal River 1103 - LKQ Ft [PERSON_NAM…"
drag, startPoint x: 538, startPoint y: 102, endPoint x: 662, endPoint y: 181, distance: 147.0
click div "Shipment Information Package Information Special Services Loading Routing Pleas…"
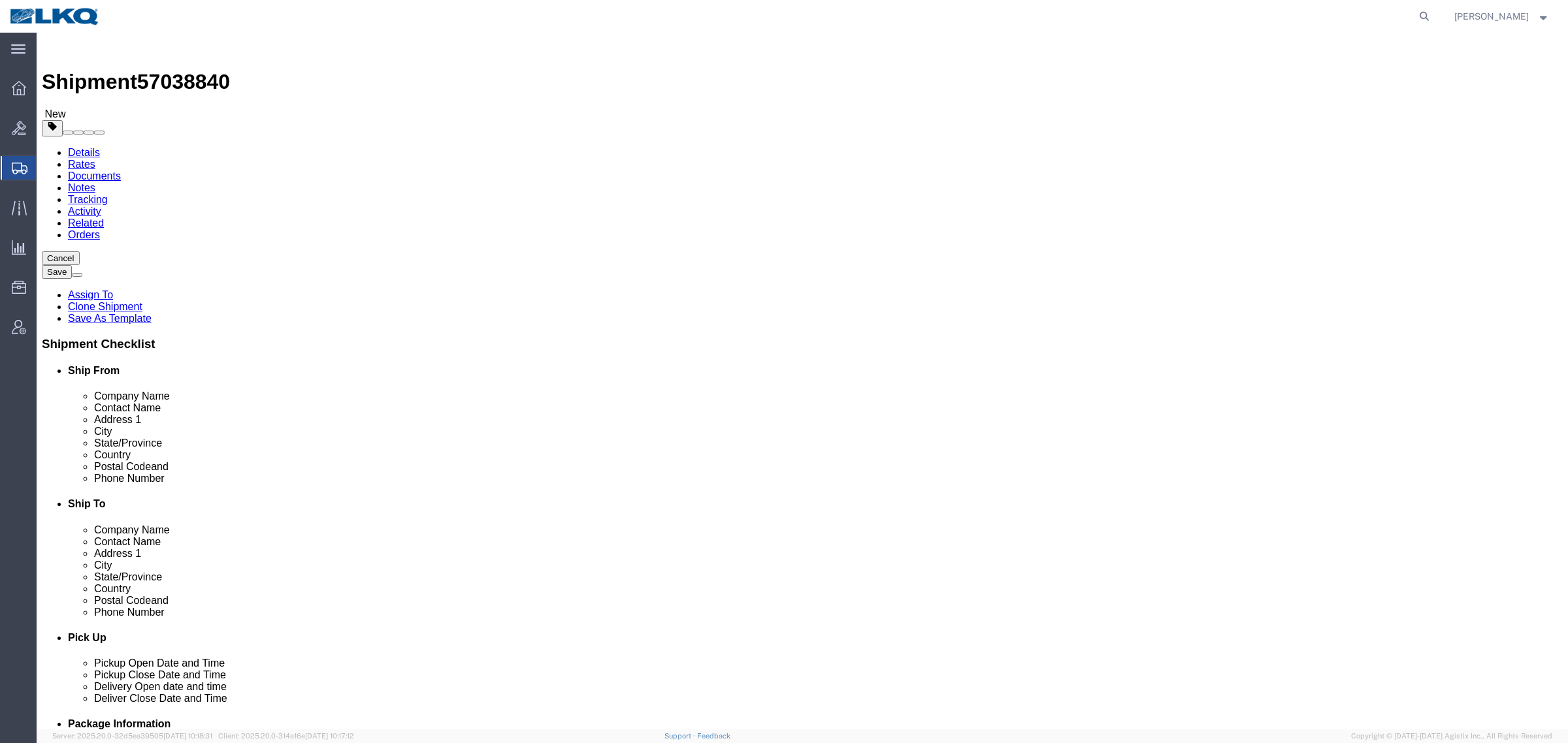
click div "Location My Profile Location 1100 - LKQ Crystal River 1103 - LKQ Ft [PERSON_NAM…"
drag, startPoint x: 527, startPoint y: 99, endPoint x: 696, endPoint y: 206, distance: 200.0
click div "Shipment Information Package Information Special Services Loading Routing Pleas…"
click div "Location My Profile Location 1100 - LKQ Crystal River 1103 - LKQ Ft [PERSON_NAM…"
click div "Shipment Information Package Information Special Services Loading Routing"
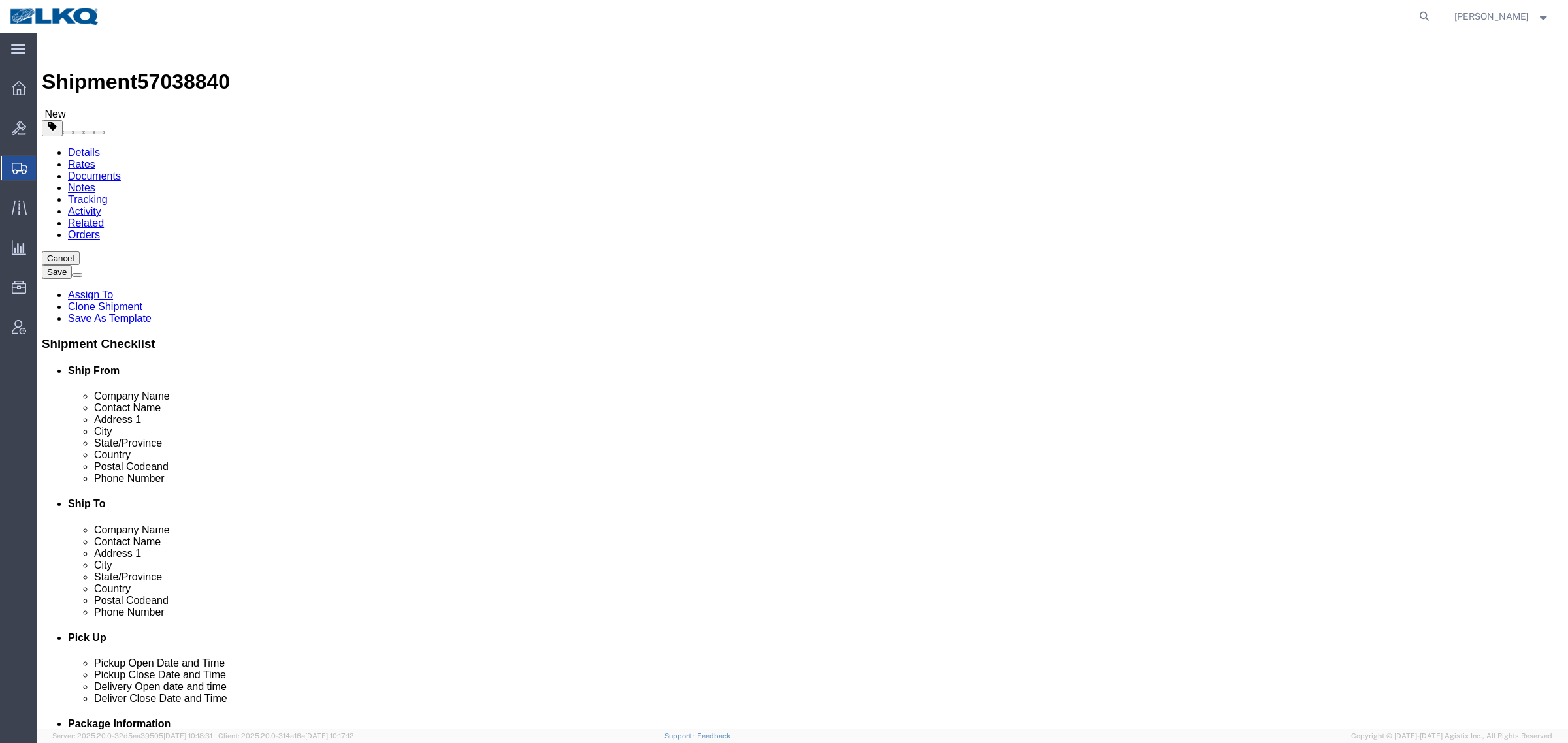
click div "Shipment Information Package Information Special Services Loading Routing"
drag, startPoint x: 546, startPoint y: 106, endPoint x: 669, endPoint y: 220, distance: 167.7
click div "Shipment Information Package Information Special Services Loading Routing Pleas…"
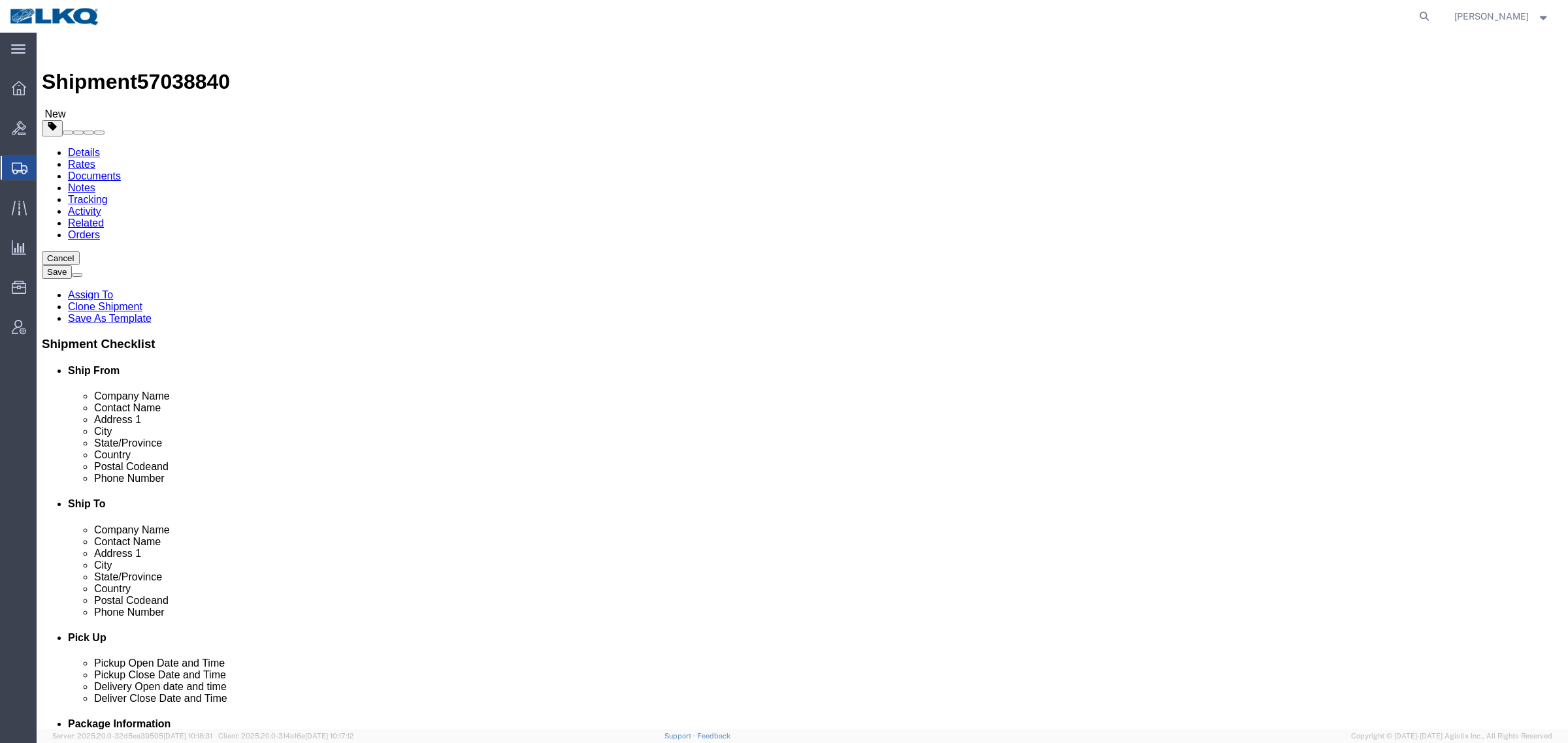
click label "Company Alias"
drag, startPoint x: 549, startPoint y: 110, endPoint x: 664, endPoint y: 200, distance: 146.0
click div "Shipment Information Package Information Special Services Loading Routing Pleas…"
click div "Shipment Information Package Information Special Services Loading Routing"
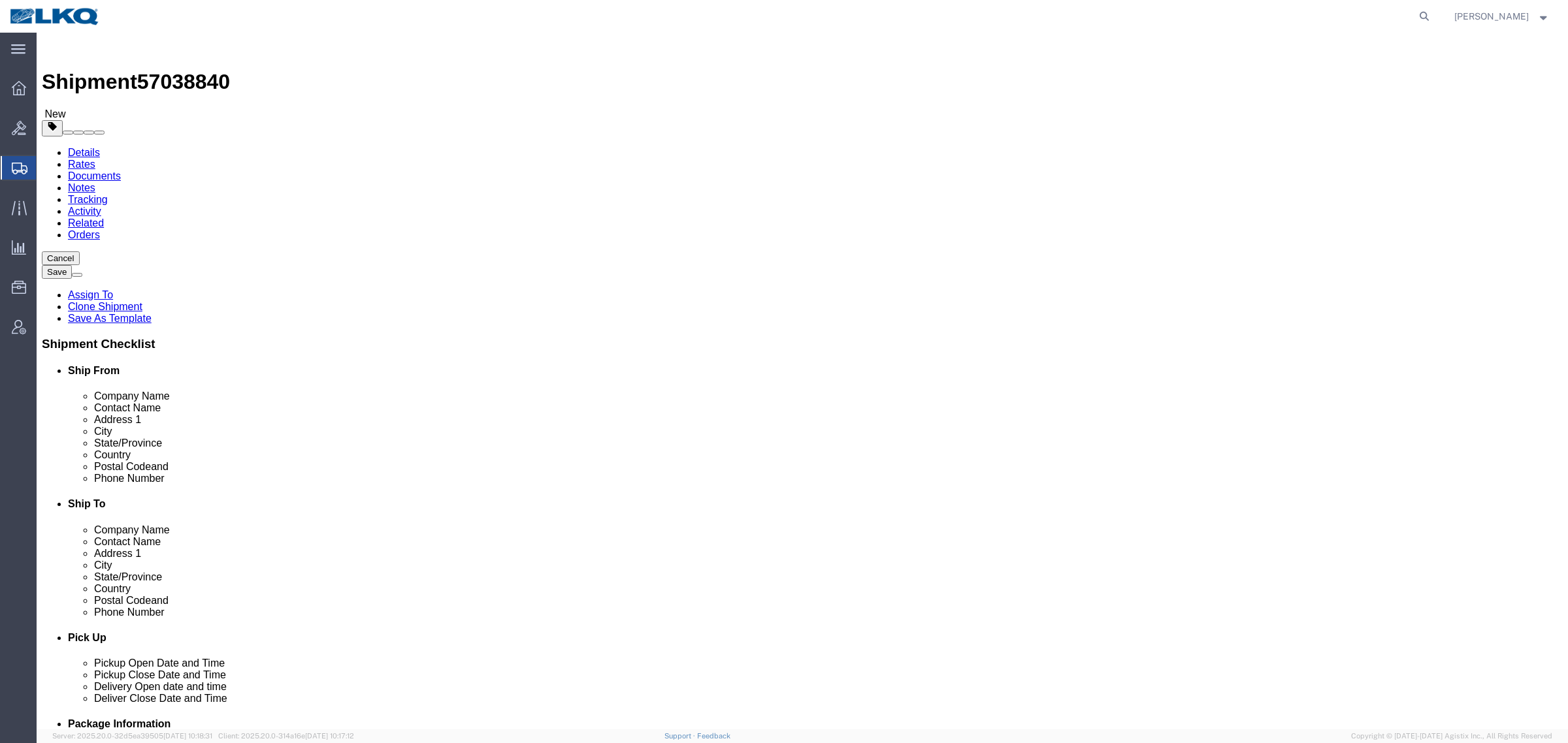
click div "Shipment Information Package Information Special Services Loading Routing"
click ul "Details Rates Documents Notes Tracking Activity Related Orders"
click div "Shipment 57038840 New"
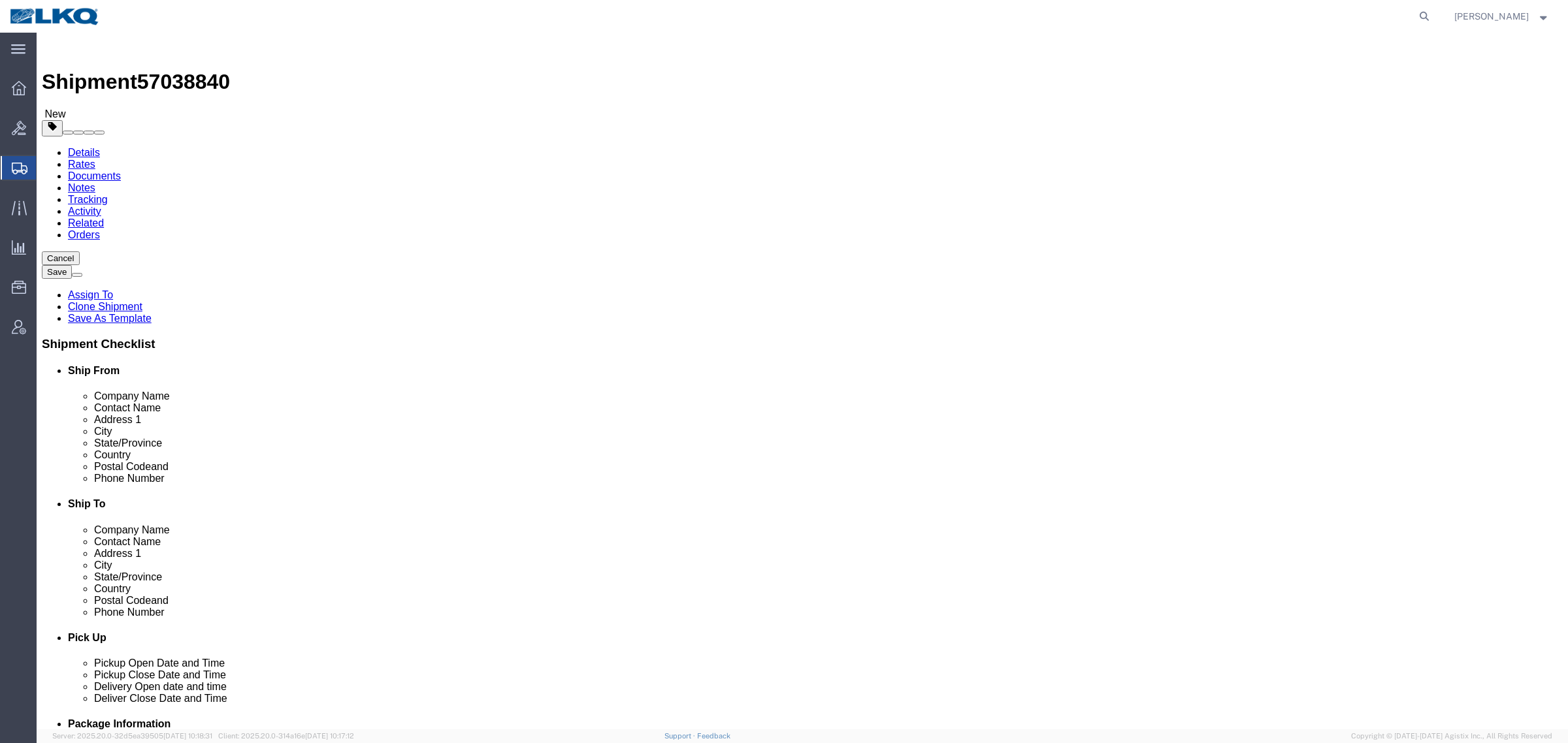
click div "Shipment Information Package Information Special Services Loading Routing"
drag, startPoint x: 562, startPoint y: 99, endPoint x: 755, endPoint y: 255, distance: 248.2
click div "Shipment Information Package Information Special Services Loading Routing Pleas…"
click div "Location My Profile Location 1100 - LKQ Crystal River 1103 - LKQ Ft [PERSON_NAM…"
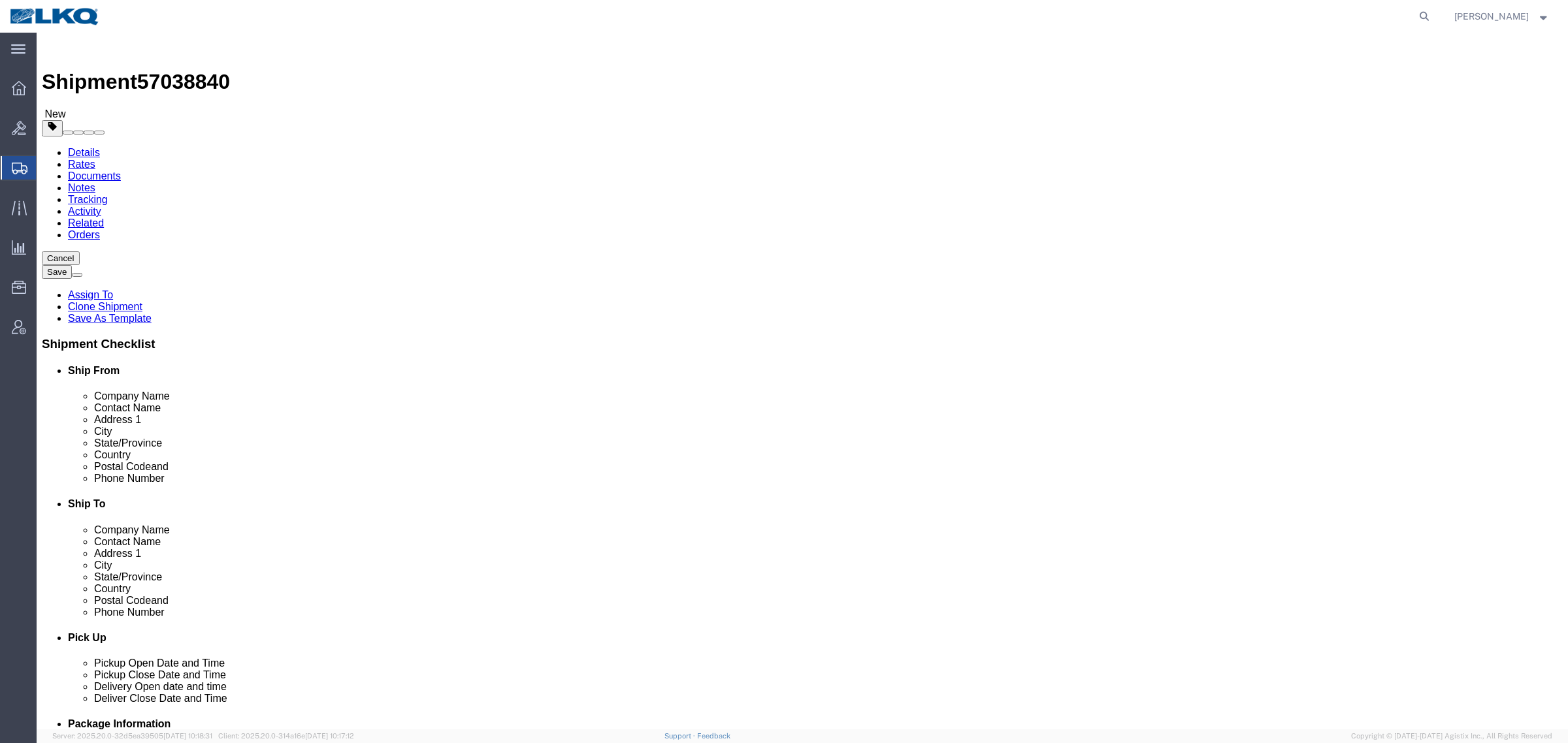
drag, startPoint x: 563, startPoint y: 95, endPoint x: 840, endPoint y: 354, distance: 379.2
click div "Shipment Information Package Information Special Services Loading Routing Pleas…"
click div "Shipment Information Package Information Special Services Loading Routing"
drag, startPoint x: 553, startPoint y: 92, endPoint x: 869, endPoint y: 304, distance: 380.5
click div "Shipment Information Package Information Special Services Loading Routing Pleas…"
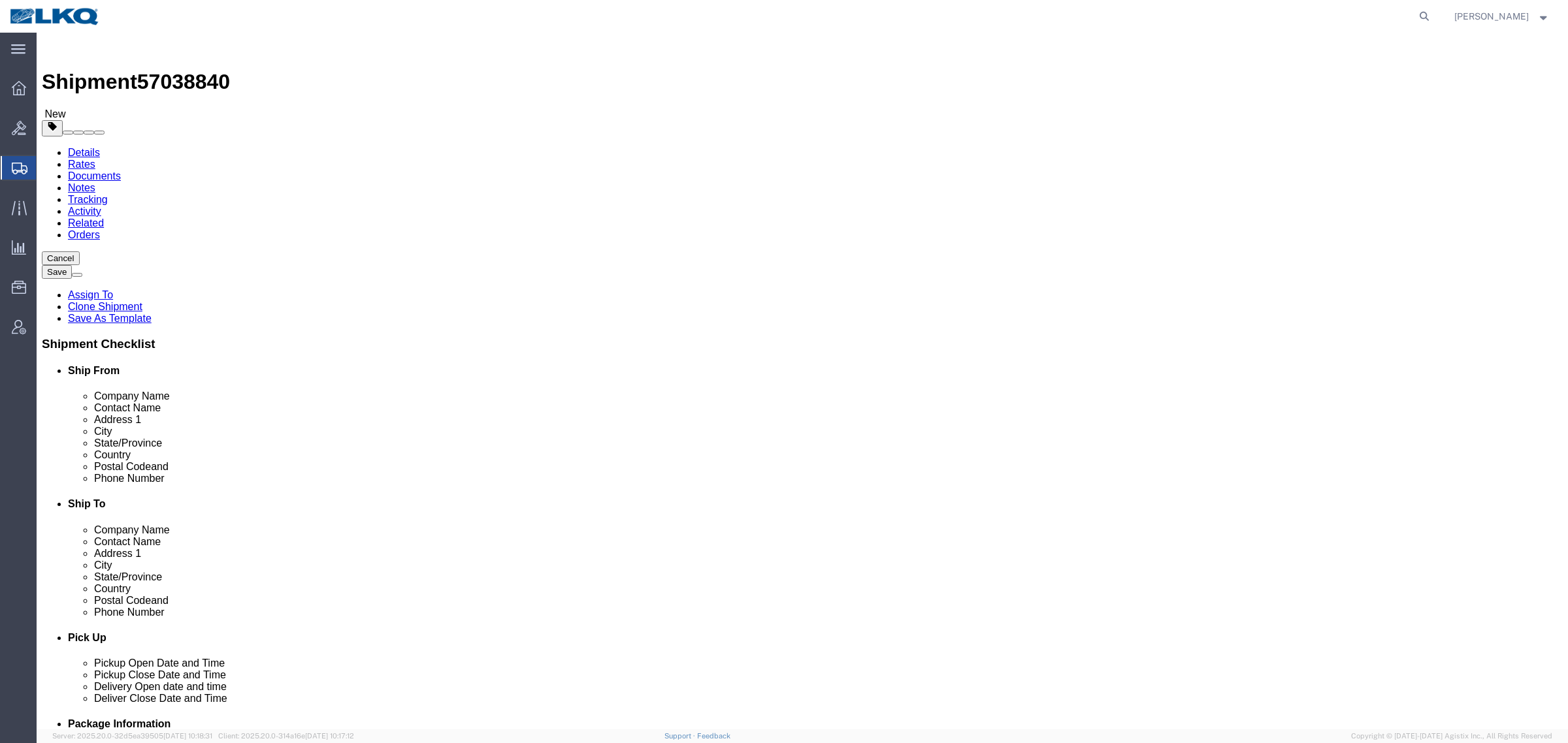
click div "Shipment Information Package Information Special Services Loading Routing"
click span "57038840"
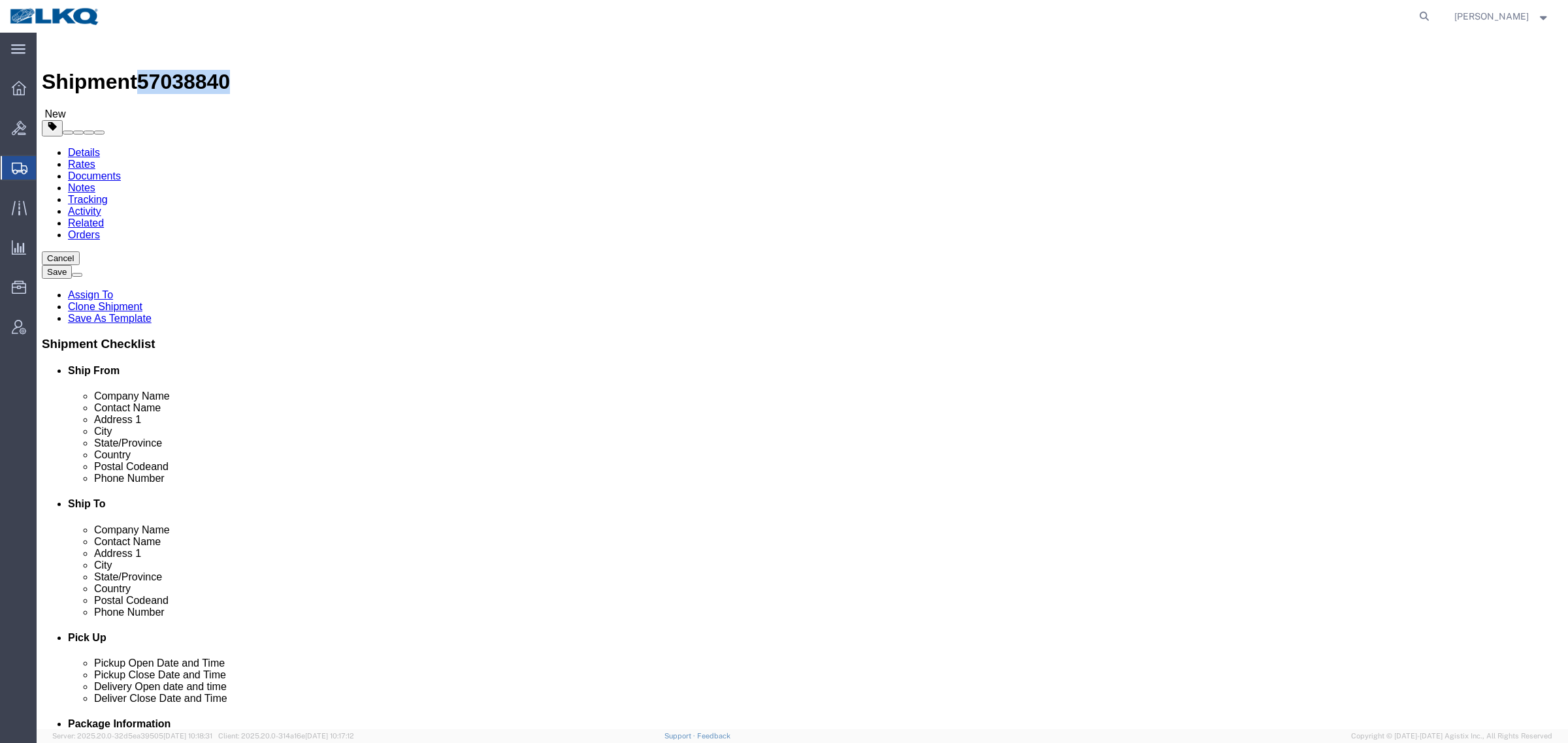
copy span "57038840"
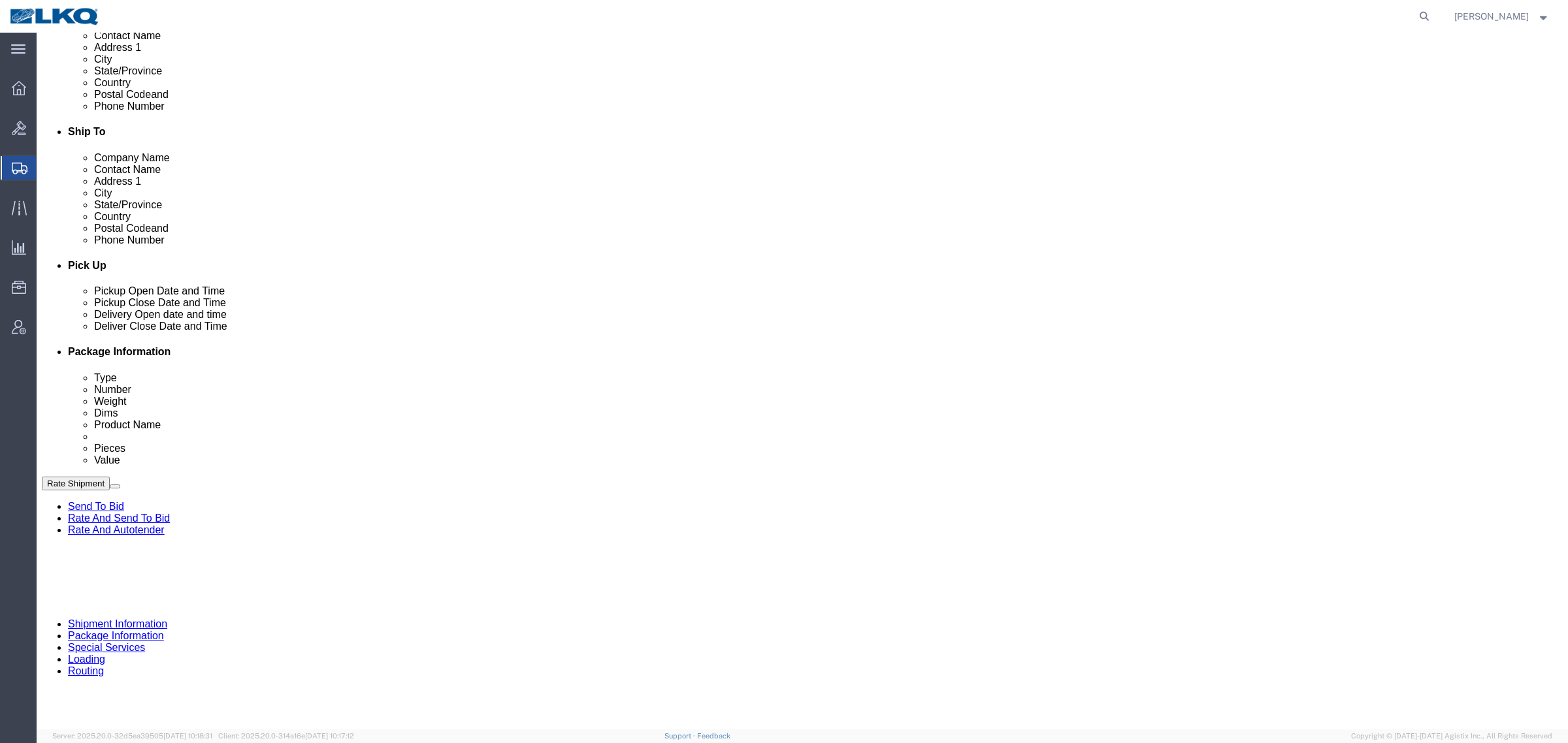
scroll to position [408, 0]
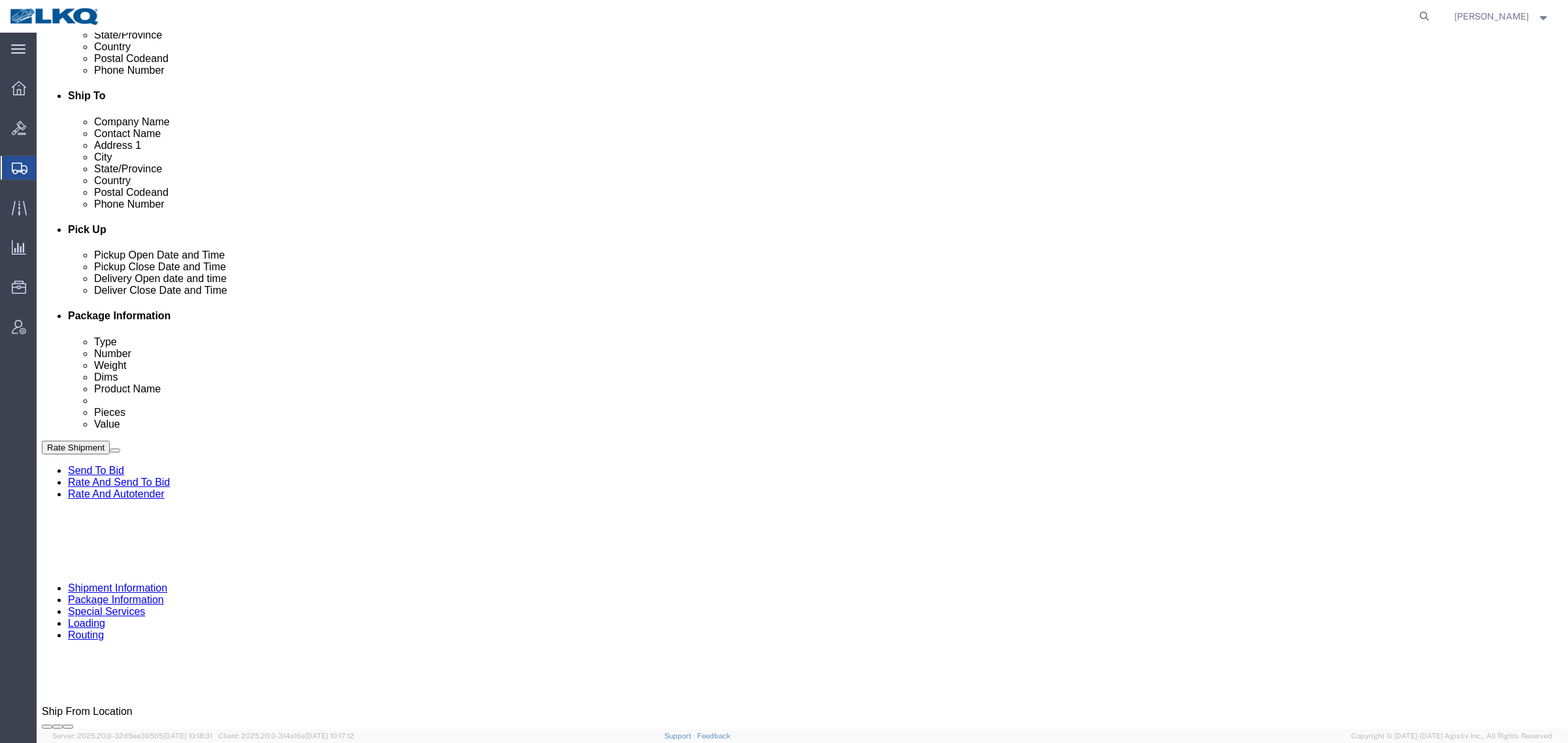
click icon
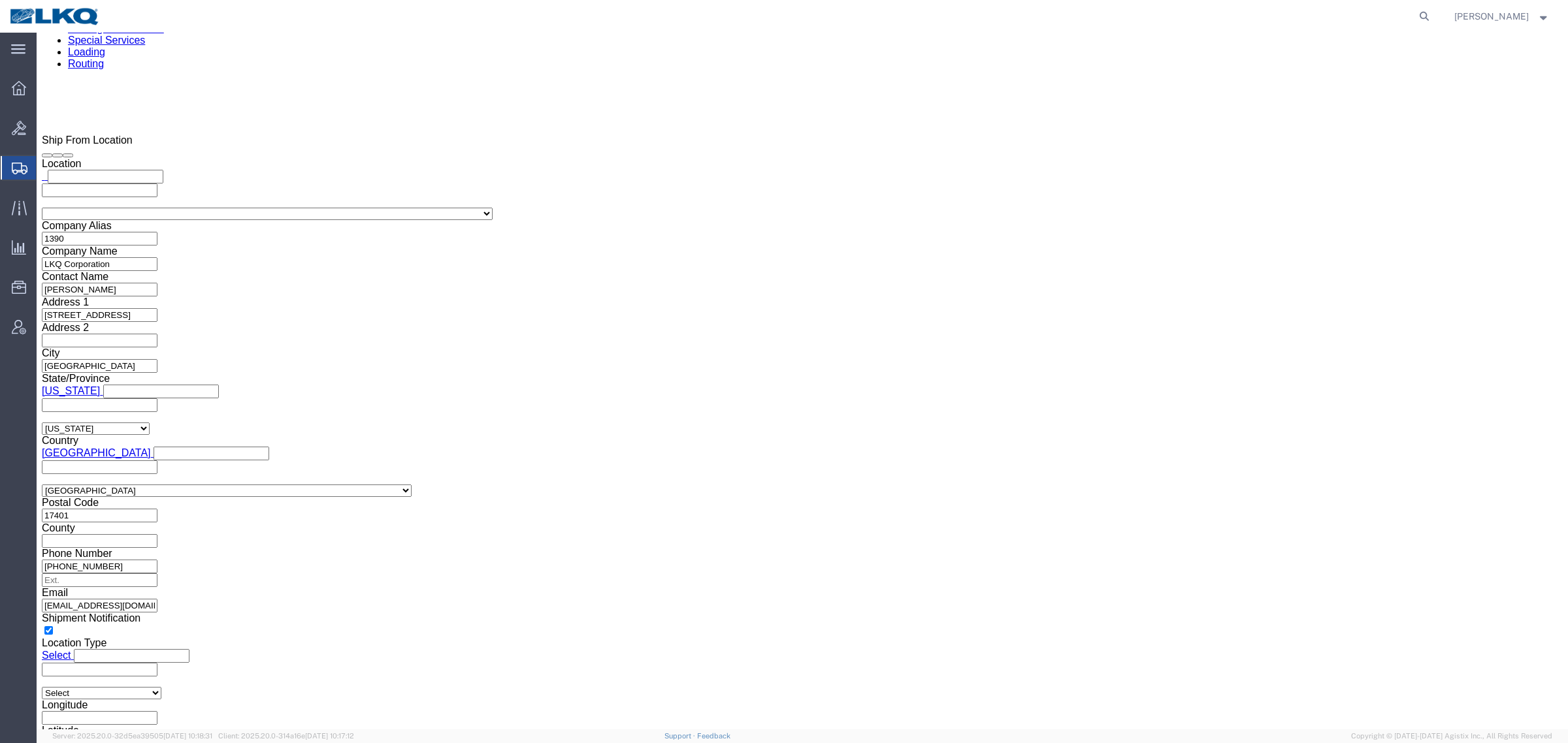
scroll to position [1225, 0]
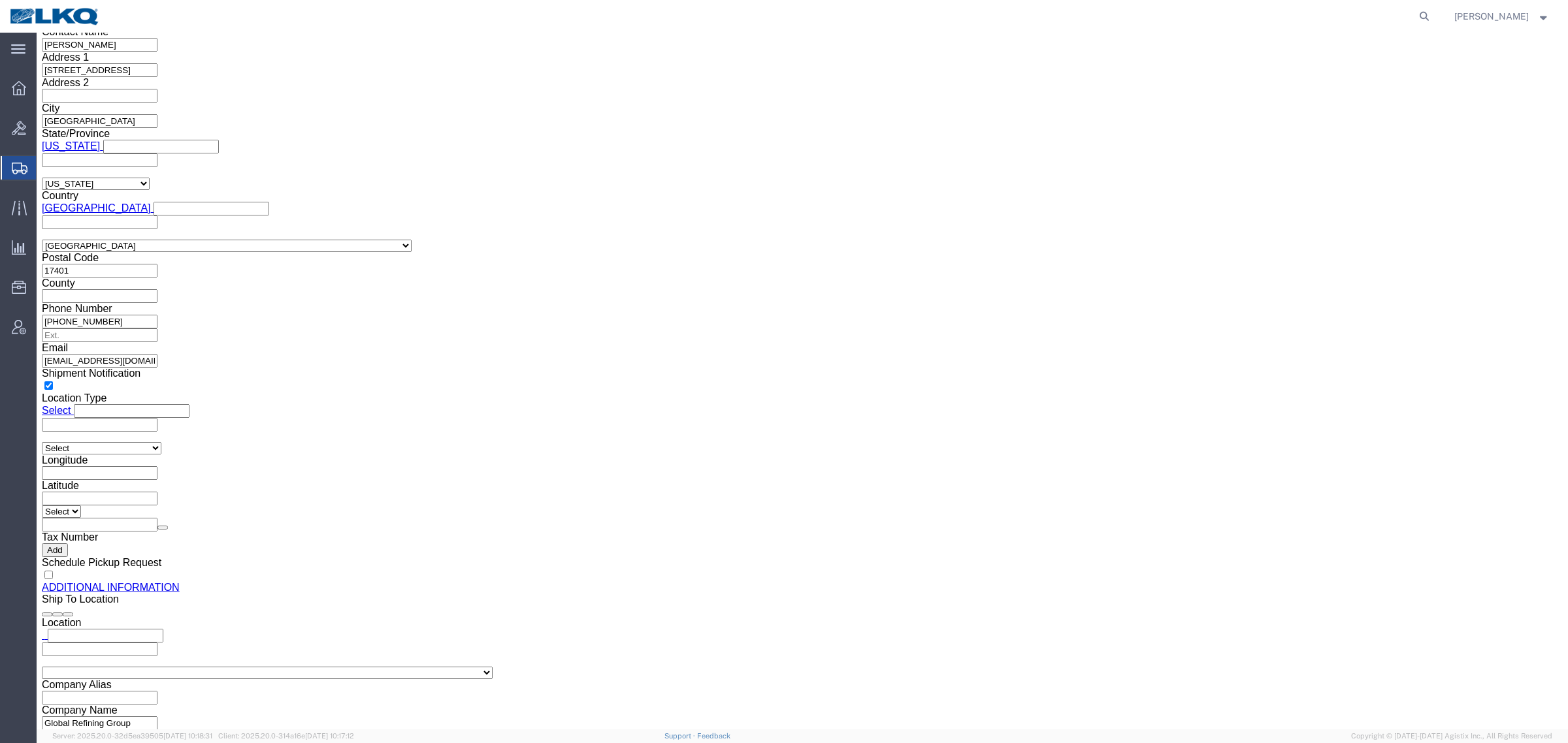
drag, startPoint x: 372, startPoint y: 291, endPoint x: 167, endPoint y: 296, distance: 205.1
click div "Email [EMAIL_ADDRESS][DOMAIN_NAME], [EMAIL_ADDRESS][DOMAIN_NAME]"
drag, startPoint x: 60, startPoint y: 142, endPoint x: 65, endPoint y: 98, distance: 44.3
click label "Location"
click icon
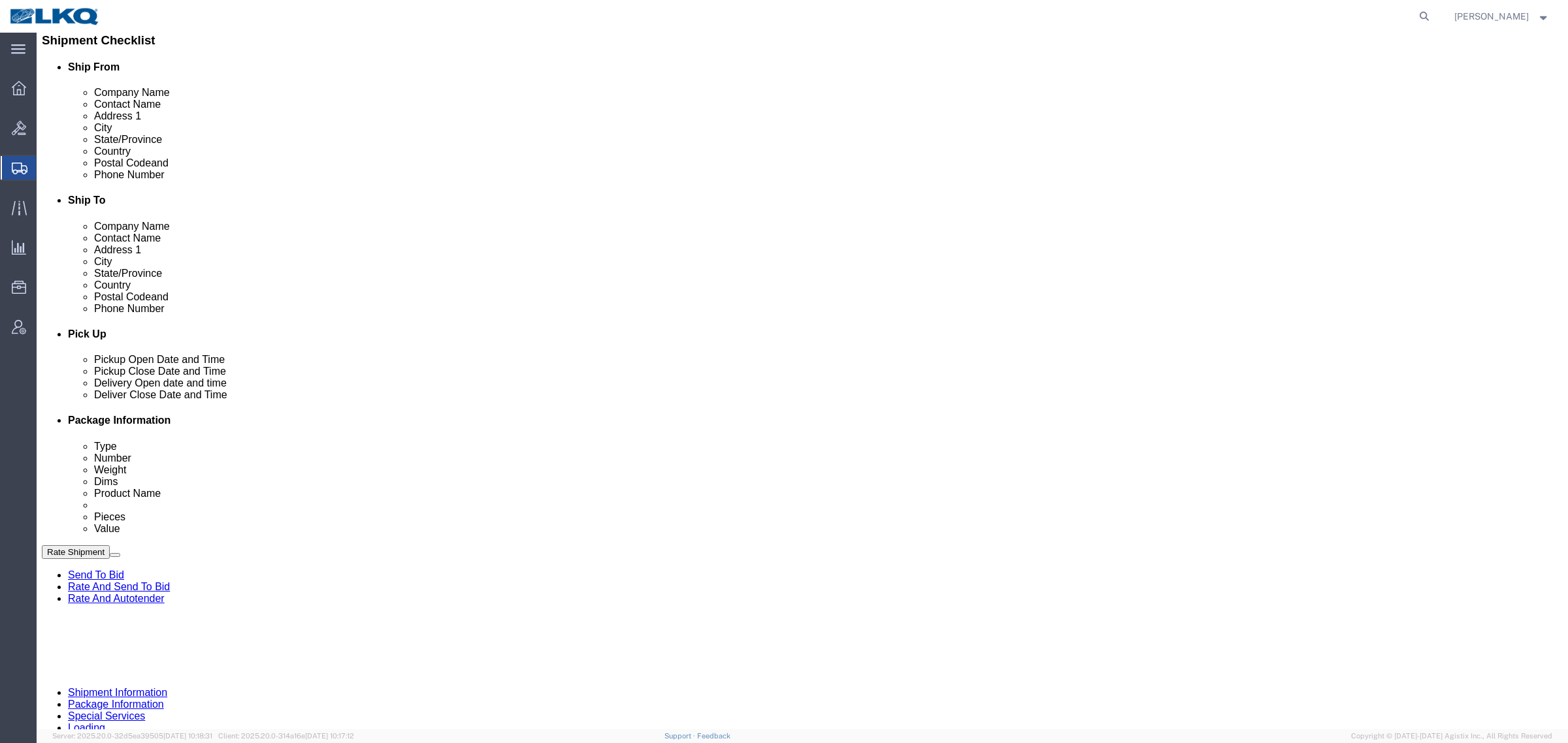
scroll to position [333, 0]
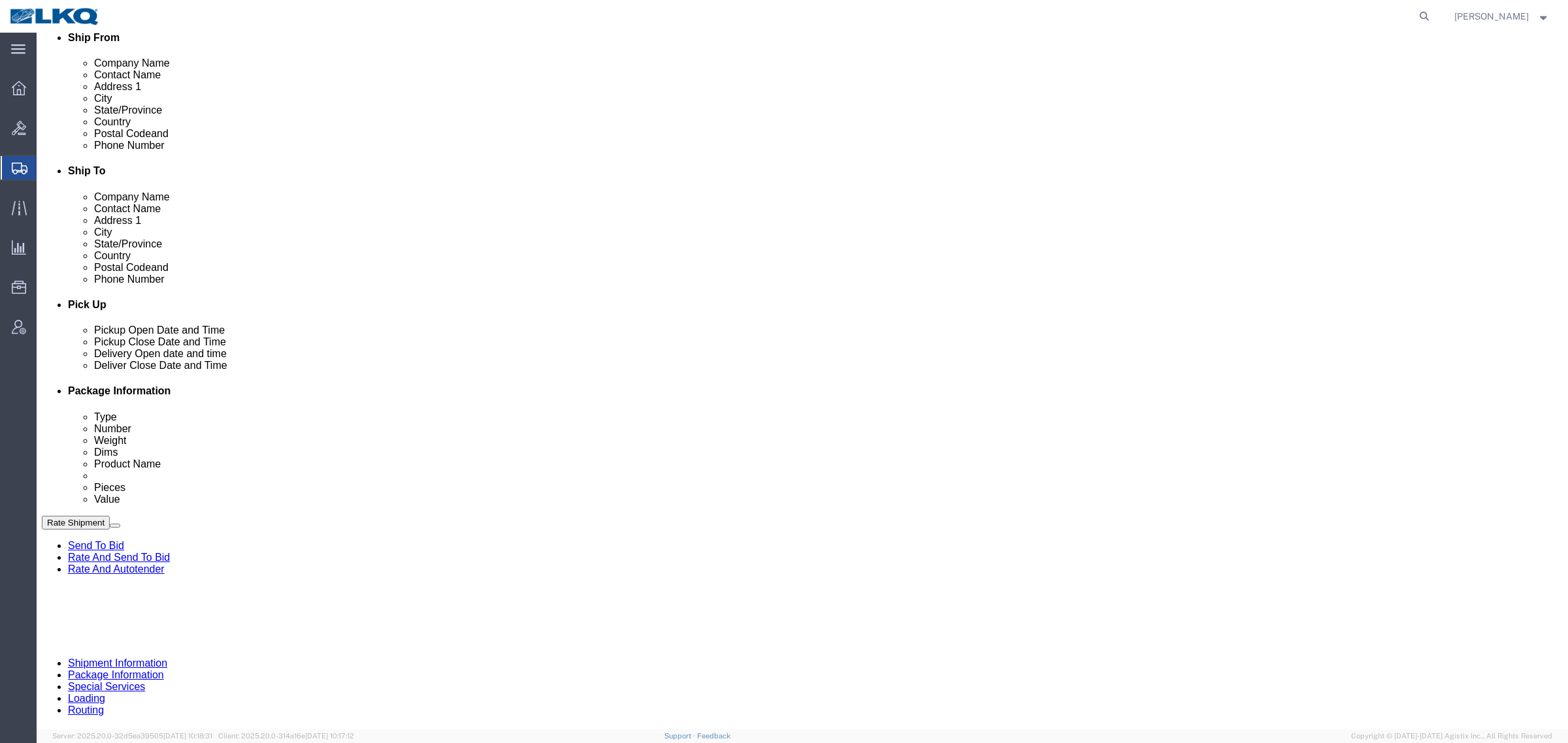
drag, startPoint x: 1041, startPoint y: 556, endPoint x: 1050, endPoint y: 526, distance: 31.3
click div "[DATE] 10:01 AM"
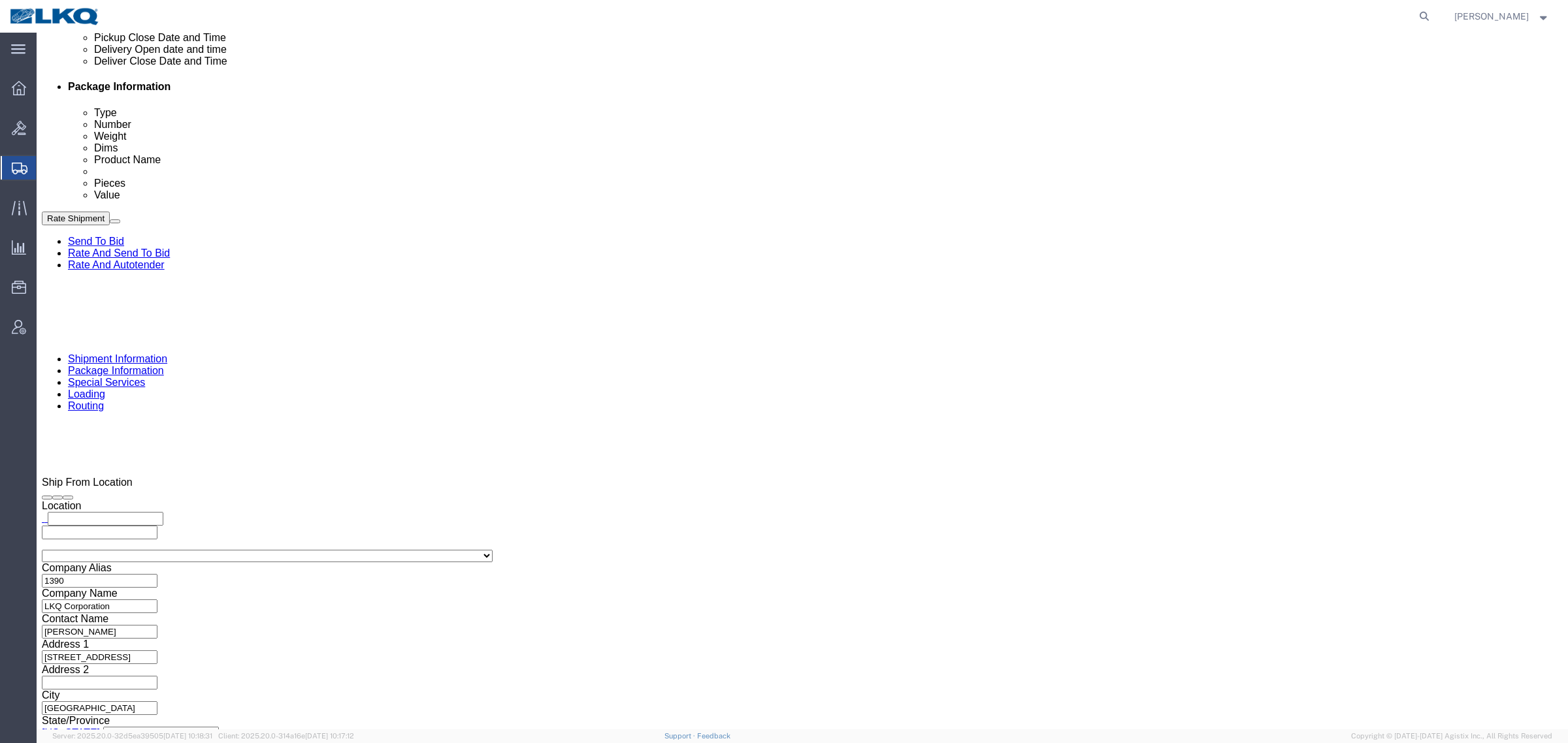
drag, startPoint x: 1092, startPoint y: 500, endPoint x: 1102, endPoint y: 499, distance: 10.0
click div "Close Time 10:01 AM [DATE] 10:01 AM - [DATE] 10:01 AM Cancel Apply"
click button "Apply"
click div "Cancel Save Assign To Clone Shipment Save As Template Shipment Checklist Ship F…"
click button "Rate Shipment"
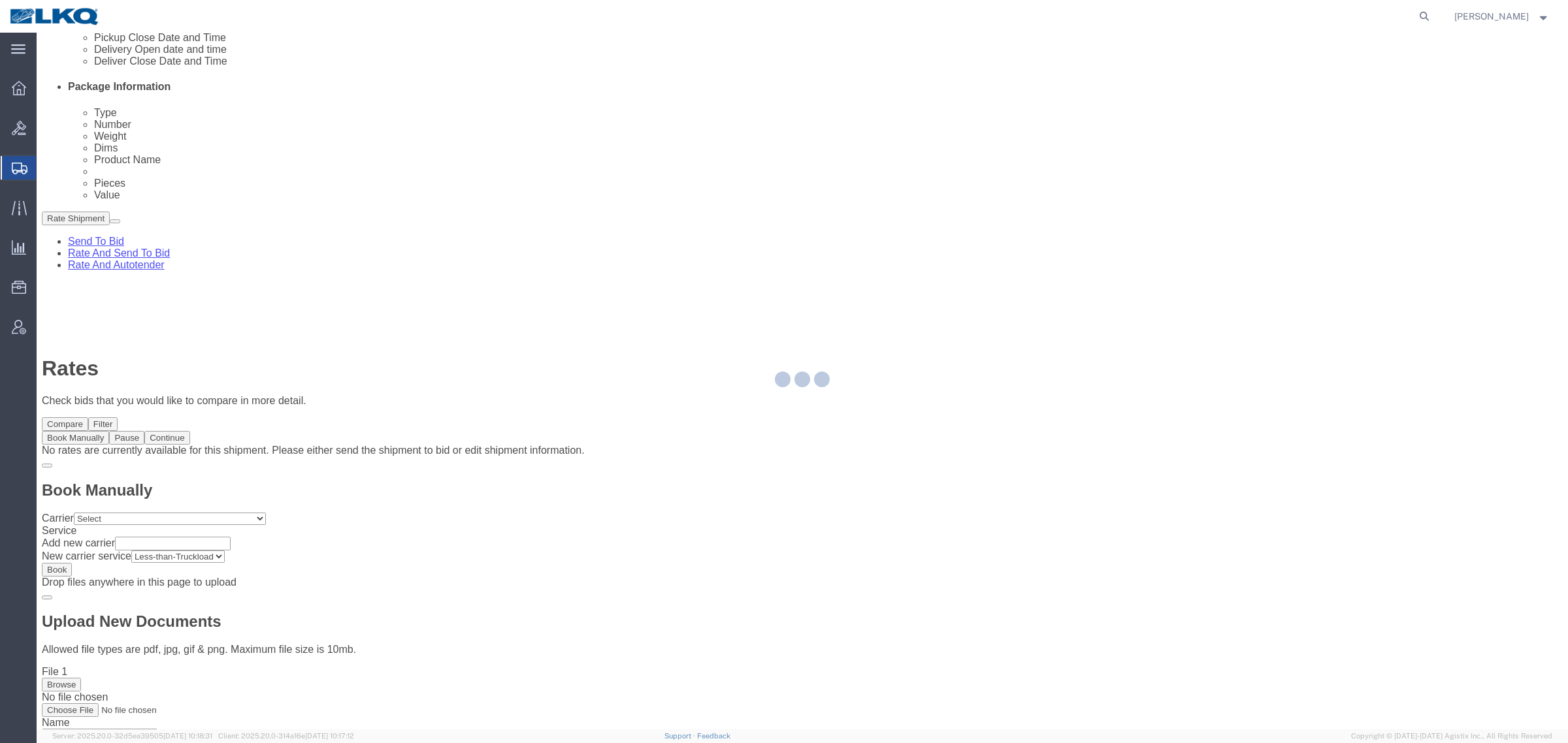
scroll to position [0, 0]
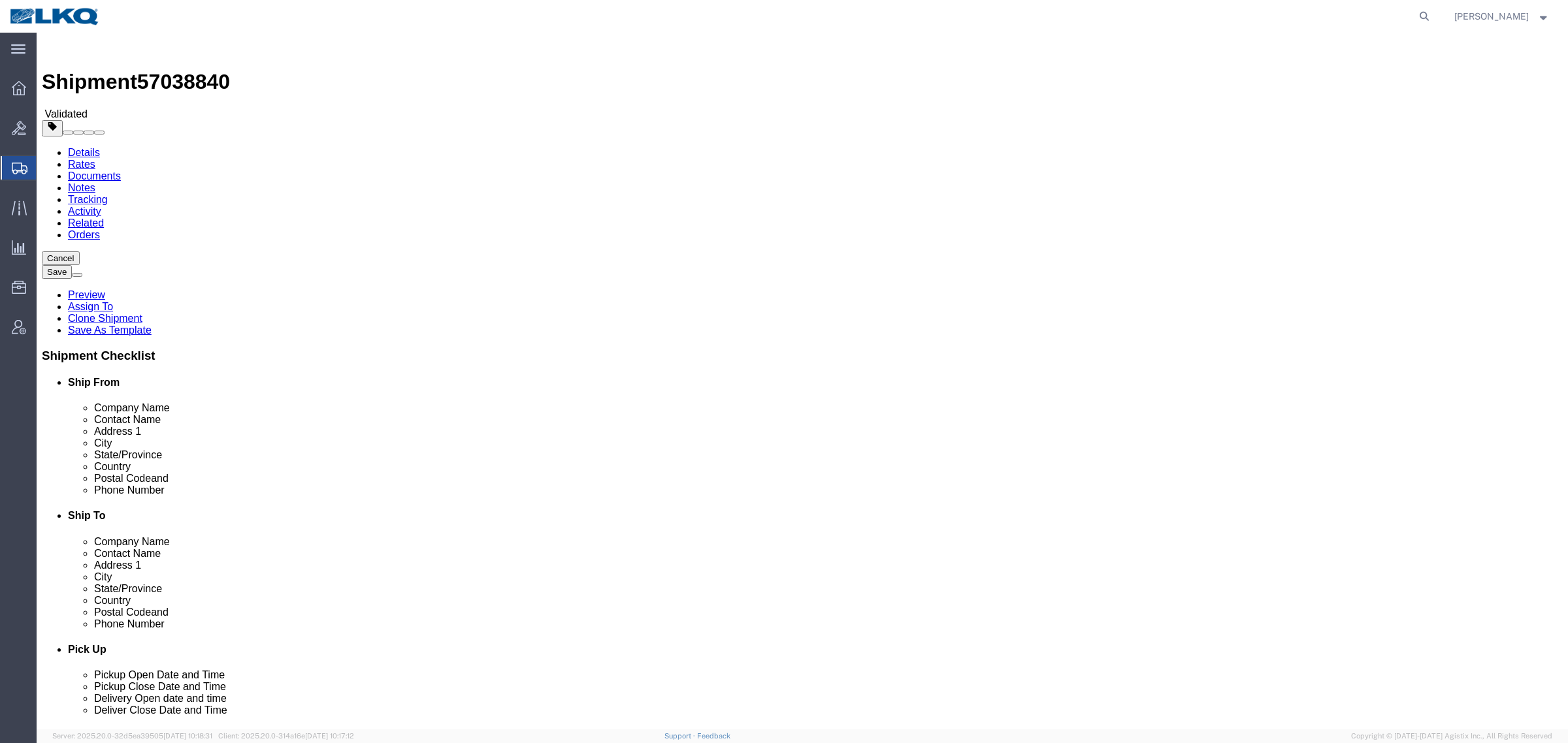
click at [74, 147] on link "Details" at bounding box center [84, 153] width 32 height 11
click span "57038840"
copy span "57038840"
click div "Shipment Information Package Information Special Services Loading Routing"
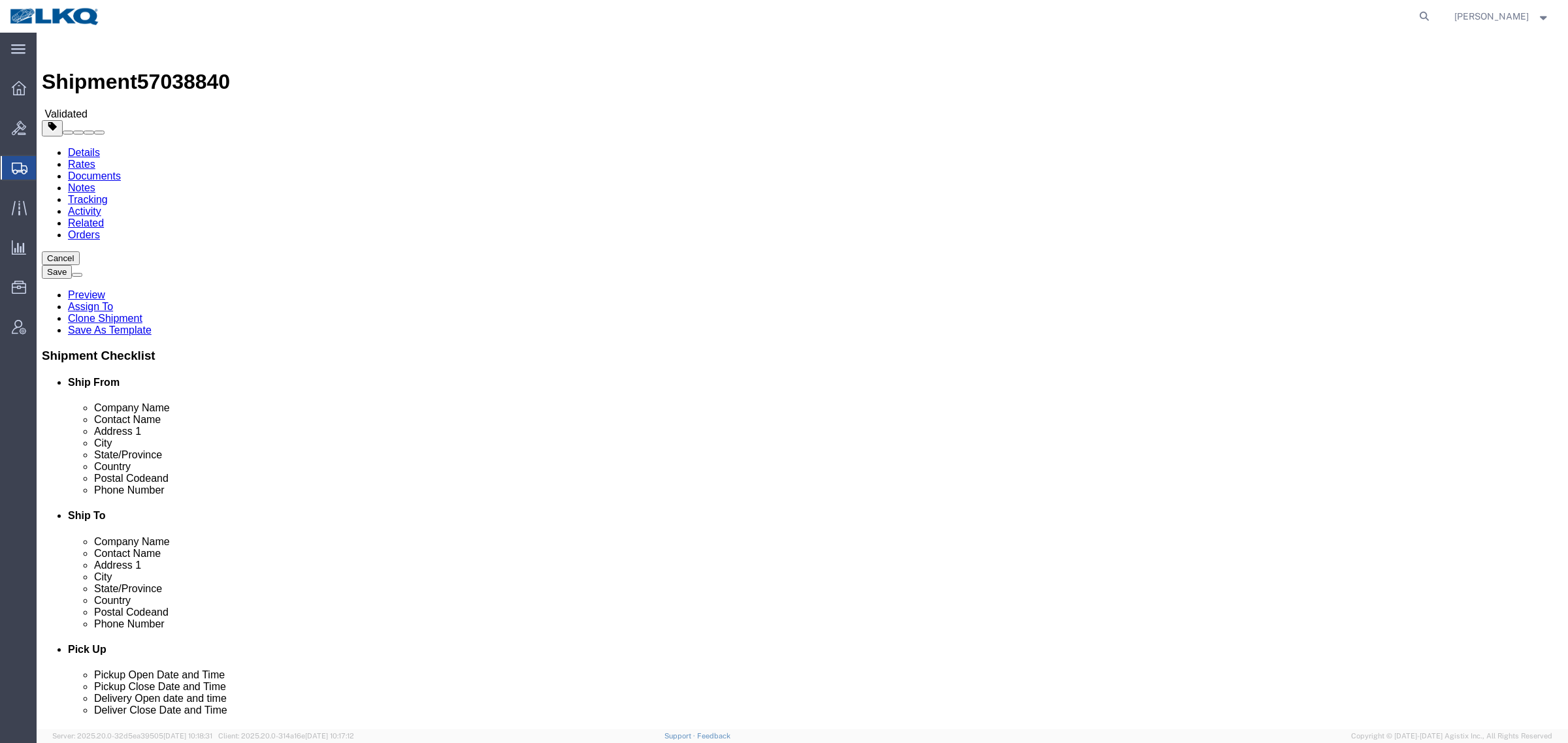
drag, startPoint x: 587, startPoint y: 99, endPoint x: 447, endPoint y: 108, distance: 140.3
click div "Shipment Information Package Information Special Services Loading Routing"
click link "Special Services"
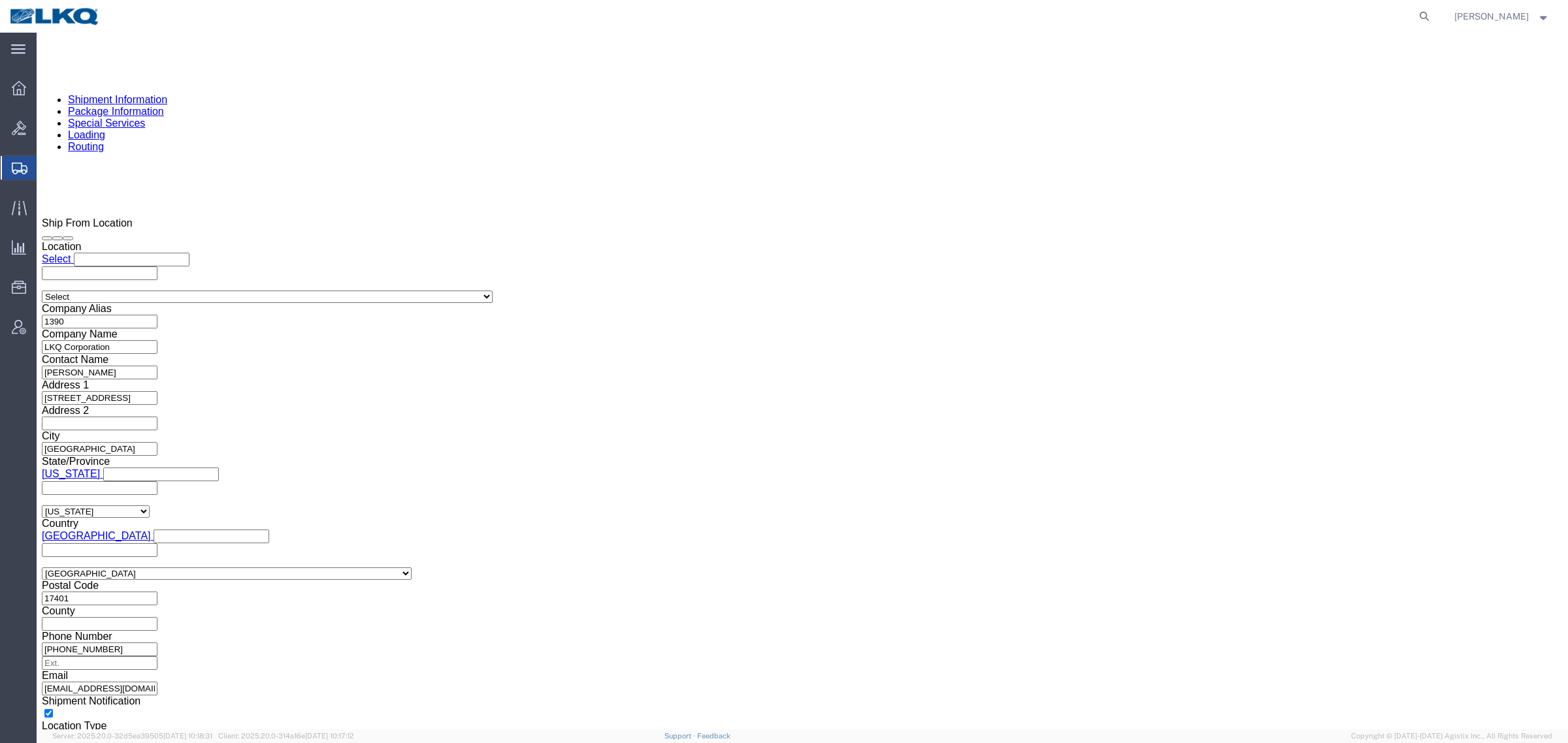
scroll to position [1061, 0]
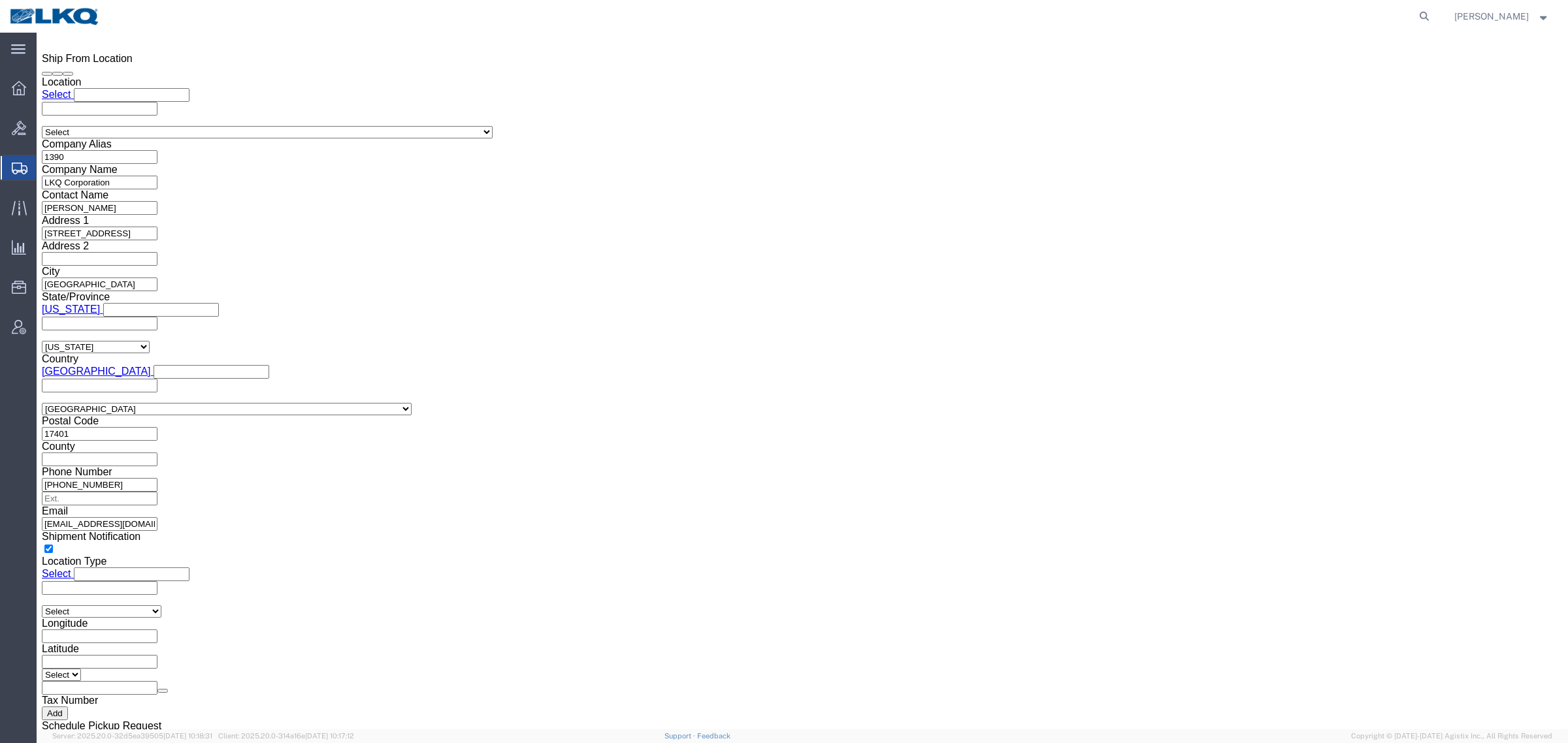
click div "To [EMAIL_ADDRESS][DOMAIN_NAME] [EMAIL_ADDRESS][DOMAIN_NAME] [EMAIL_ADDRESS][DO…"
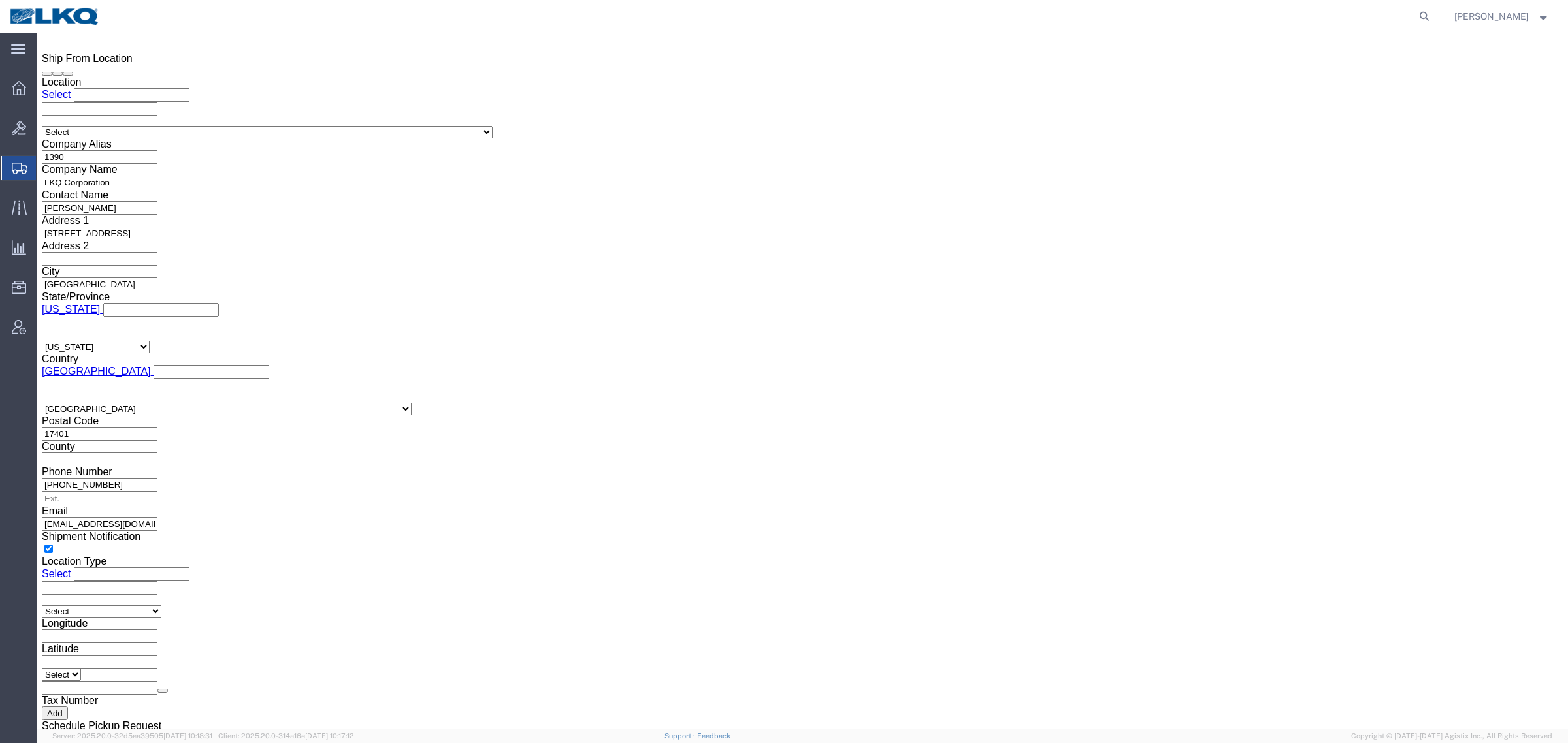
scroll to position [979, 0]
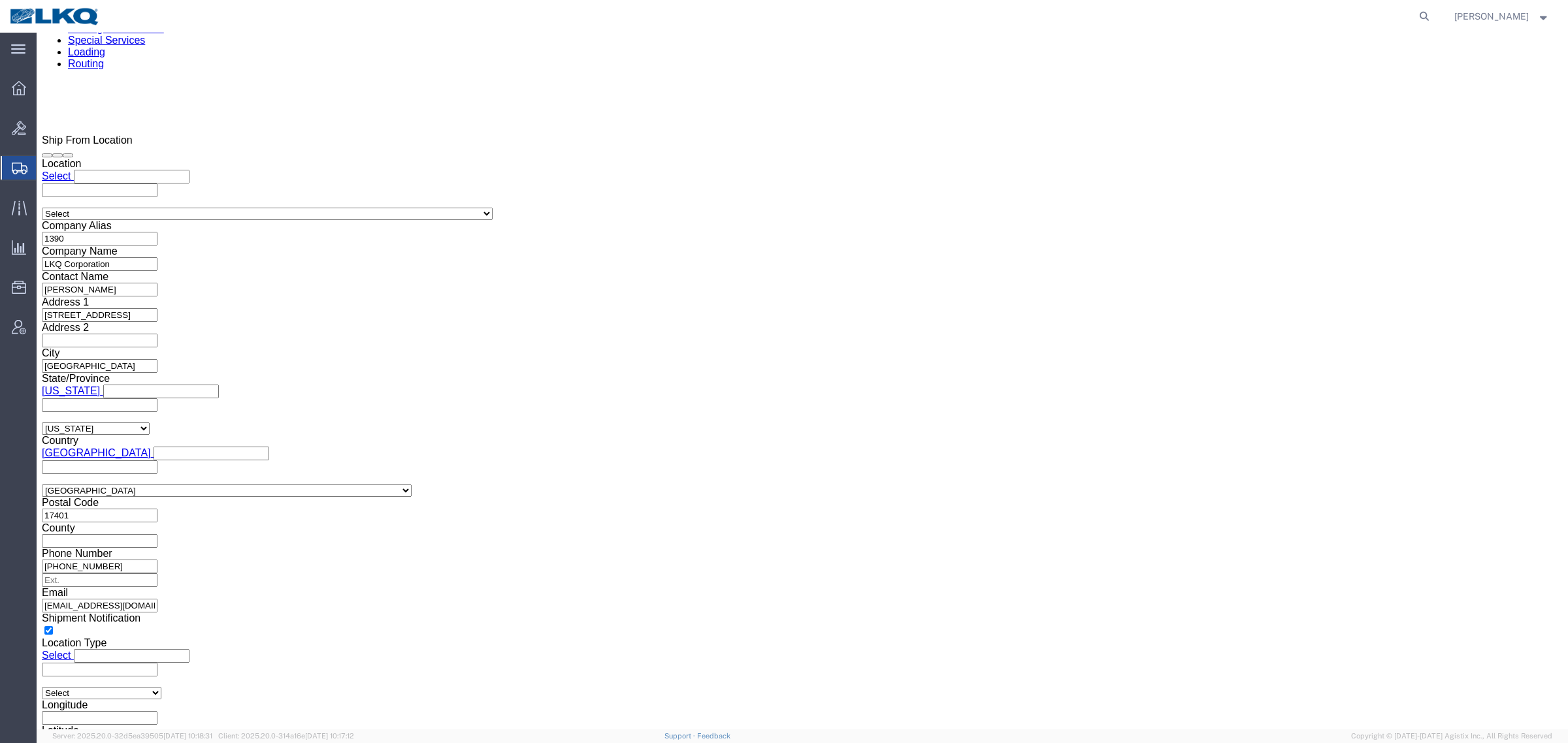
click div "To [EMAIL_ADDRESS][DOMAIN_NAME] [EMAIL_ADDRESS][DOMAIN_NAME] [EMAIL_ADDRESS][DO…"
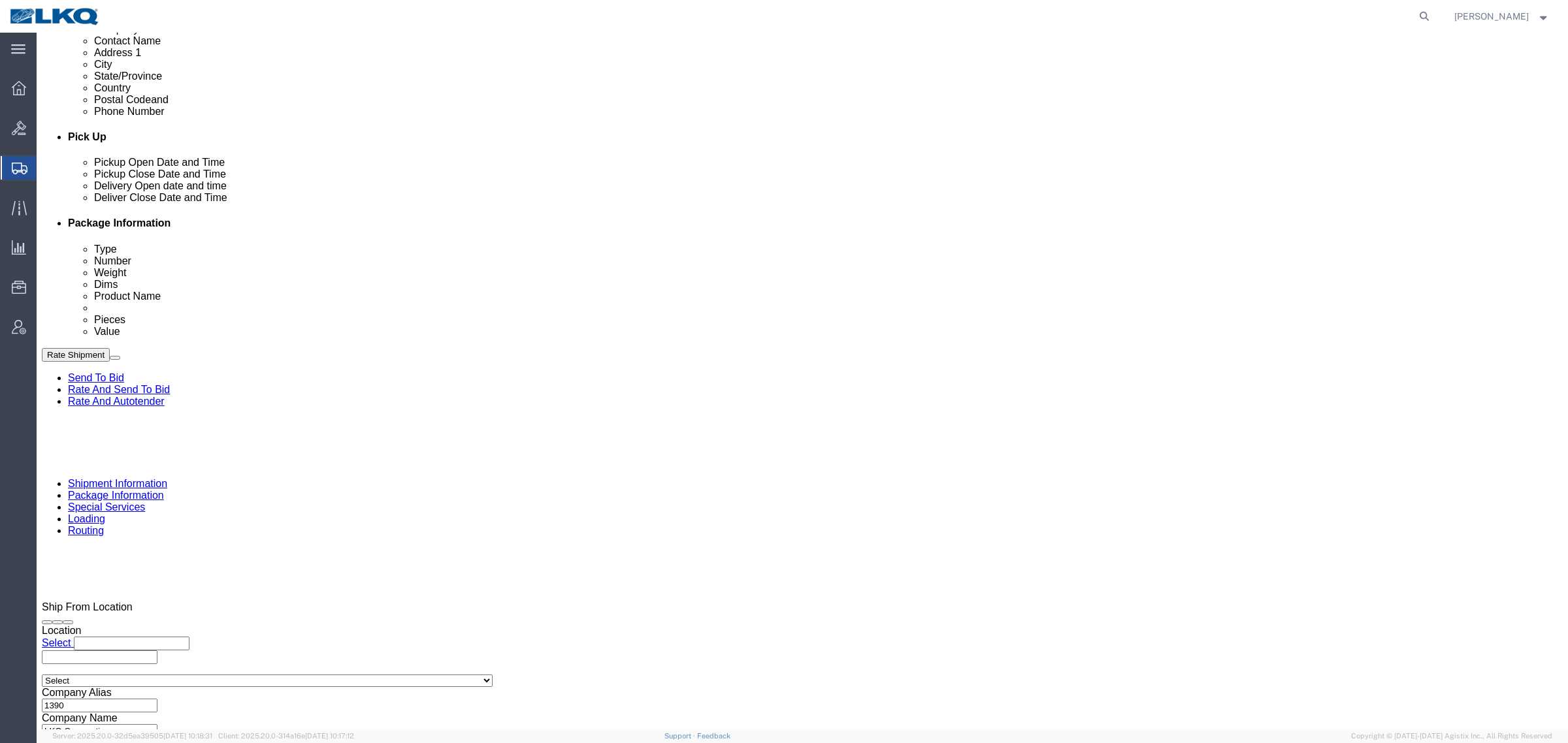
scroll to position [490, 0]
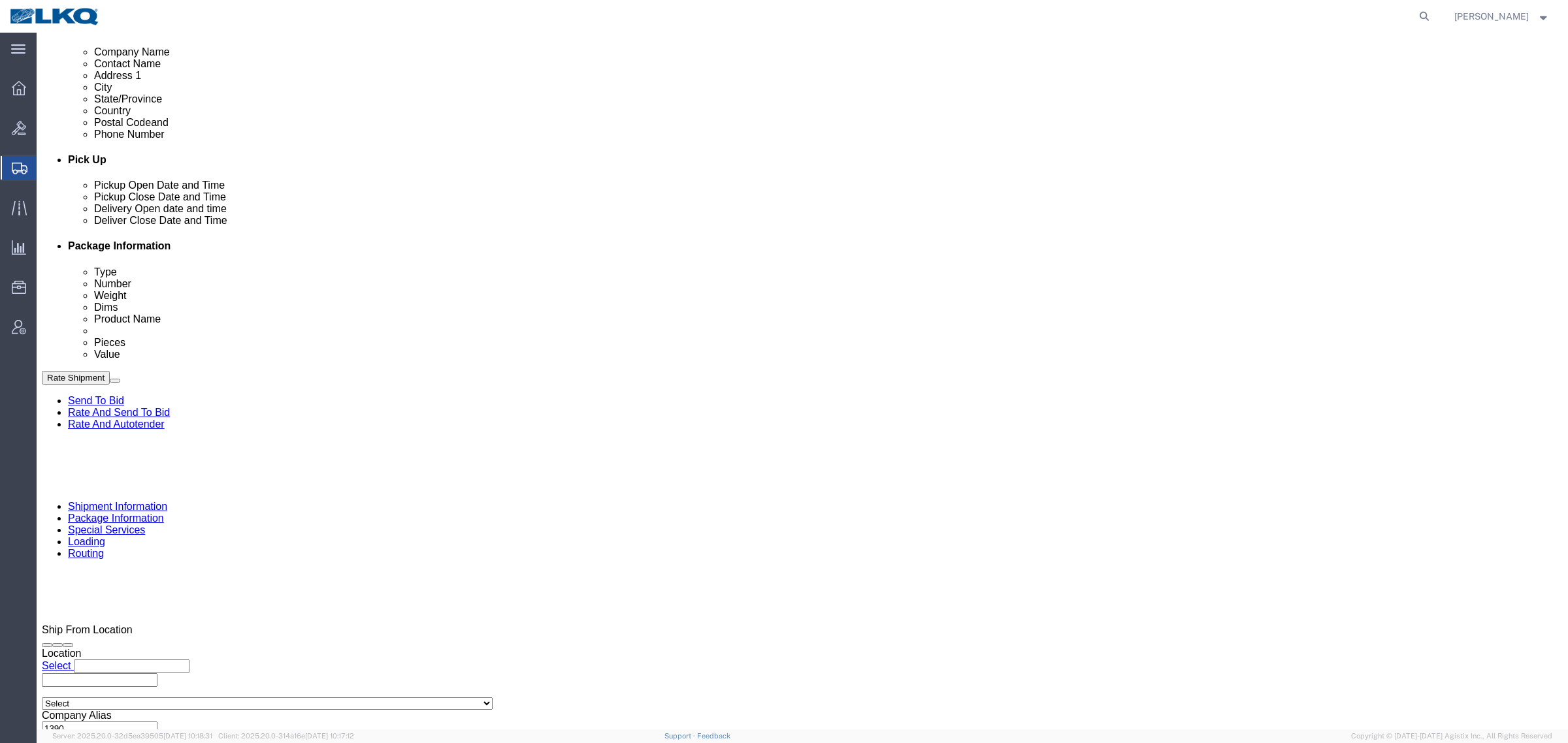
click div "Billing"
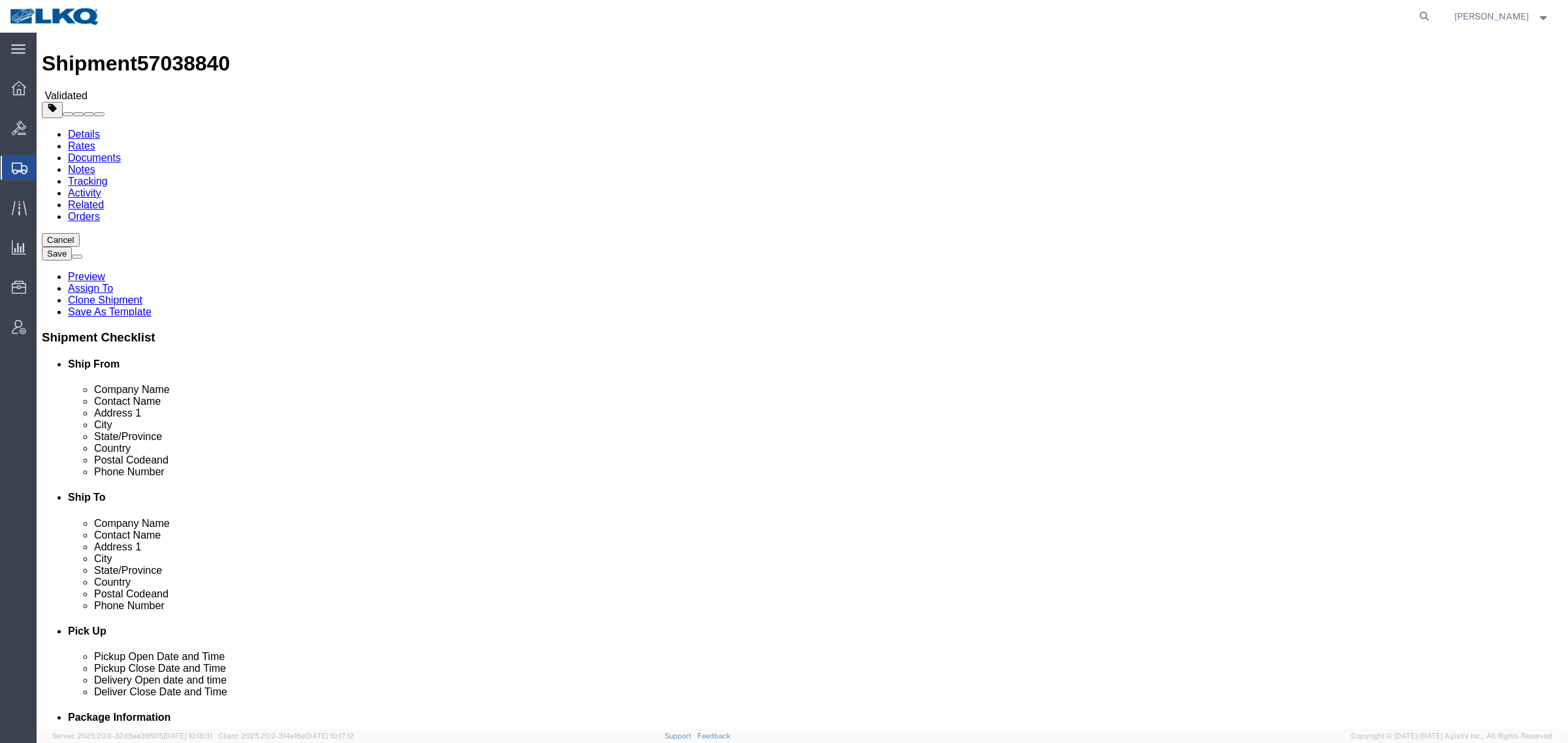
scroll to position [0, 0]
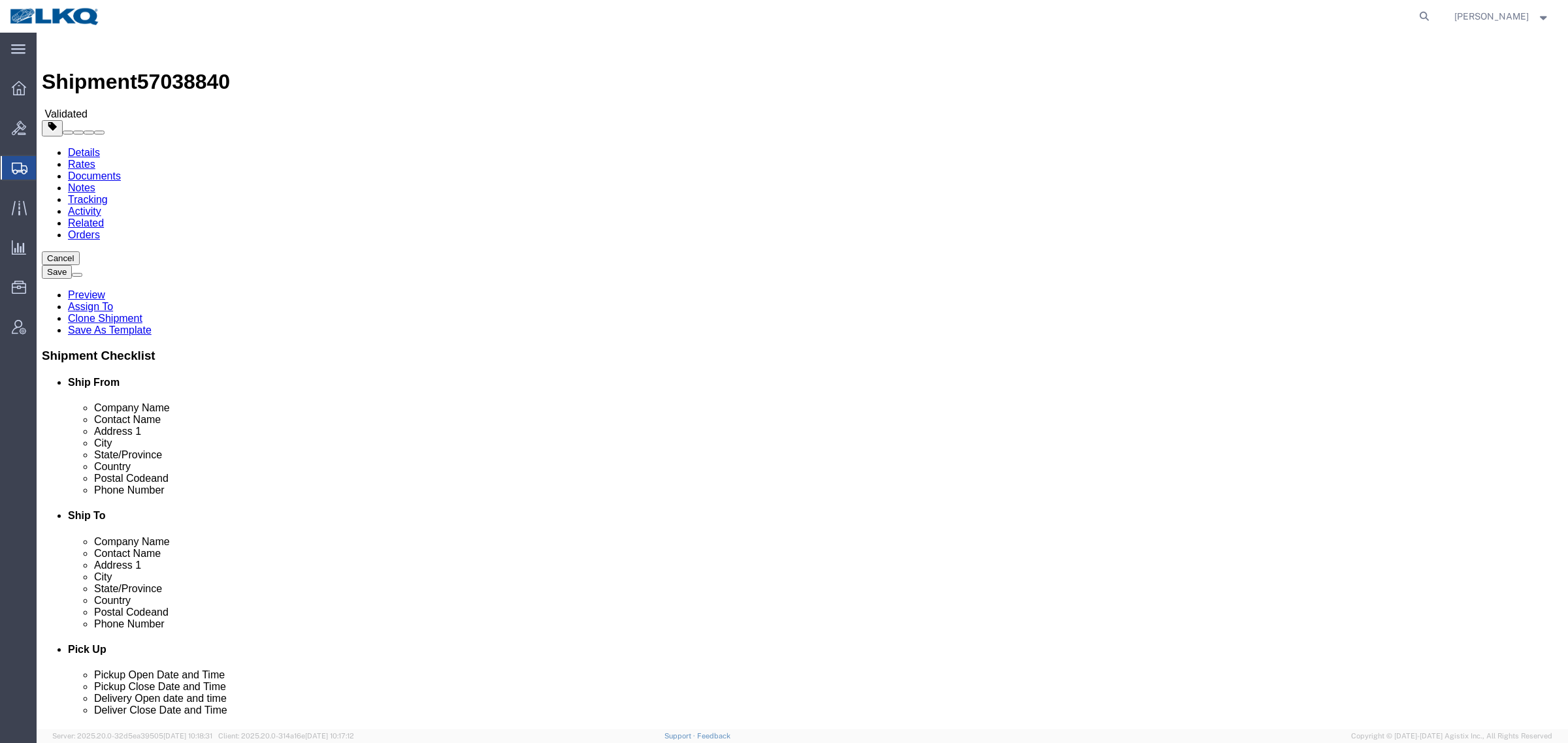
click div "Services Select one or more Air Ride Truck Blanket Wrap Carnet Consolidated Shi…"
click label "Pickup Instructions"
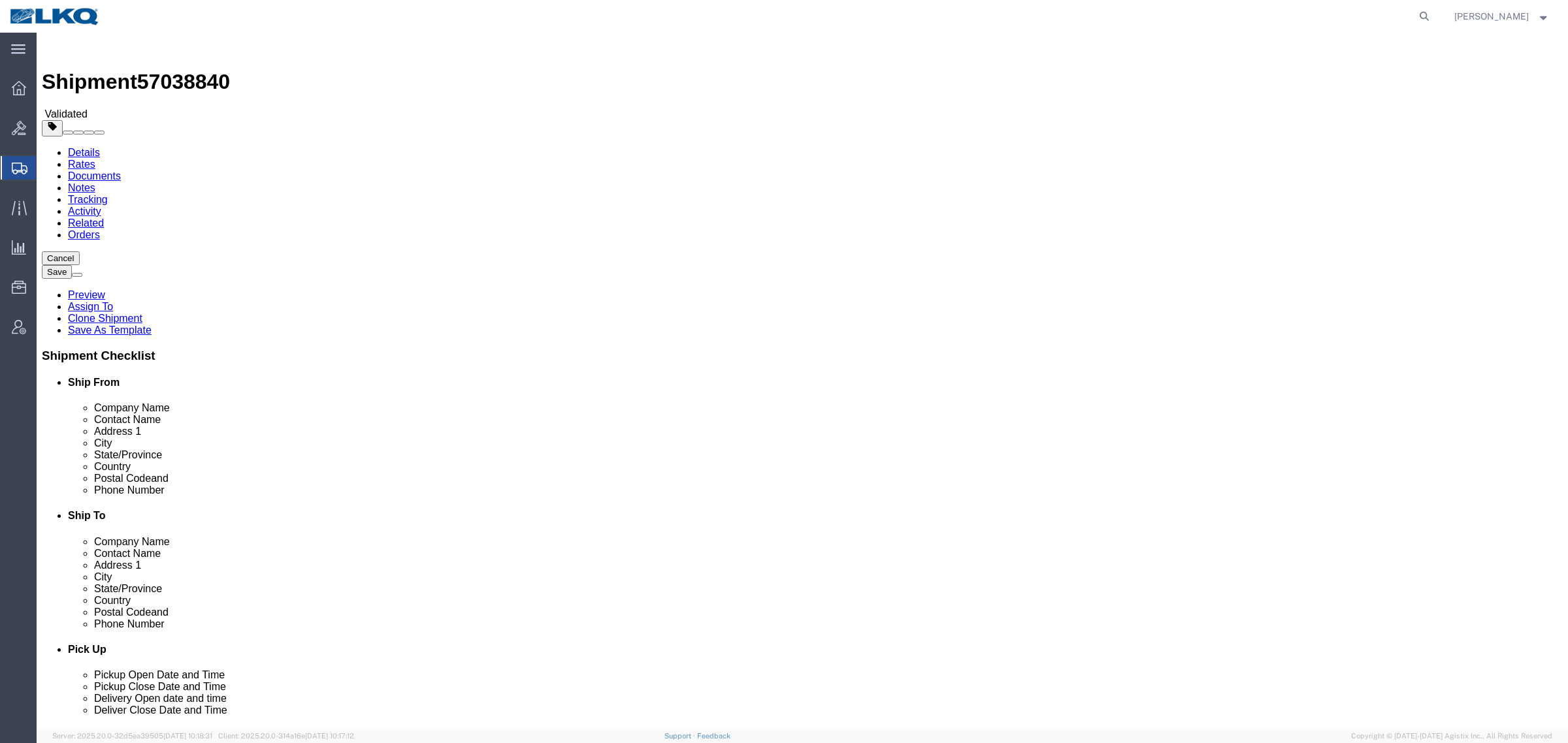
click label "Pickup Instructions"
click div "Manage special services Handling Options Hold at Location Return Info Service O…"
click div "Hold at Location"
click div "Manage special services Handling Options Hold at Location Return Info Service O…"
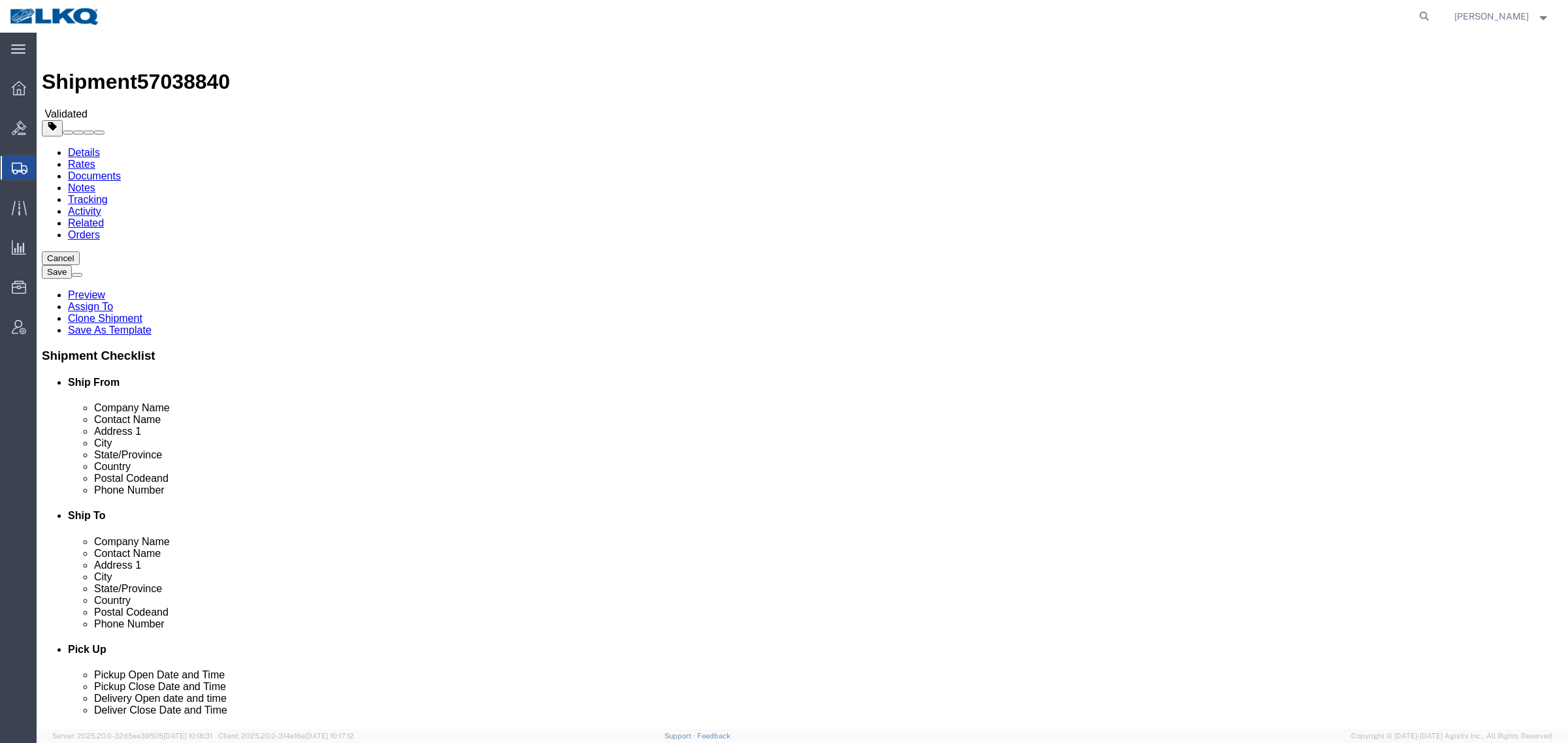
click div "Hold at Location"
click div "Handling Options"
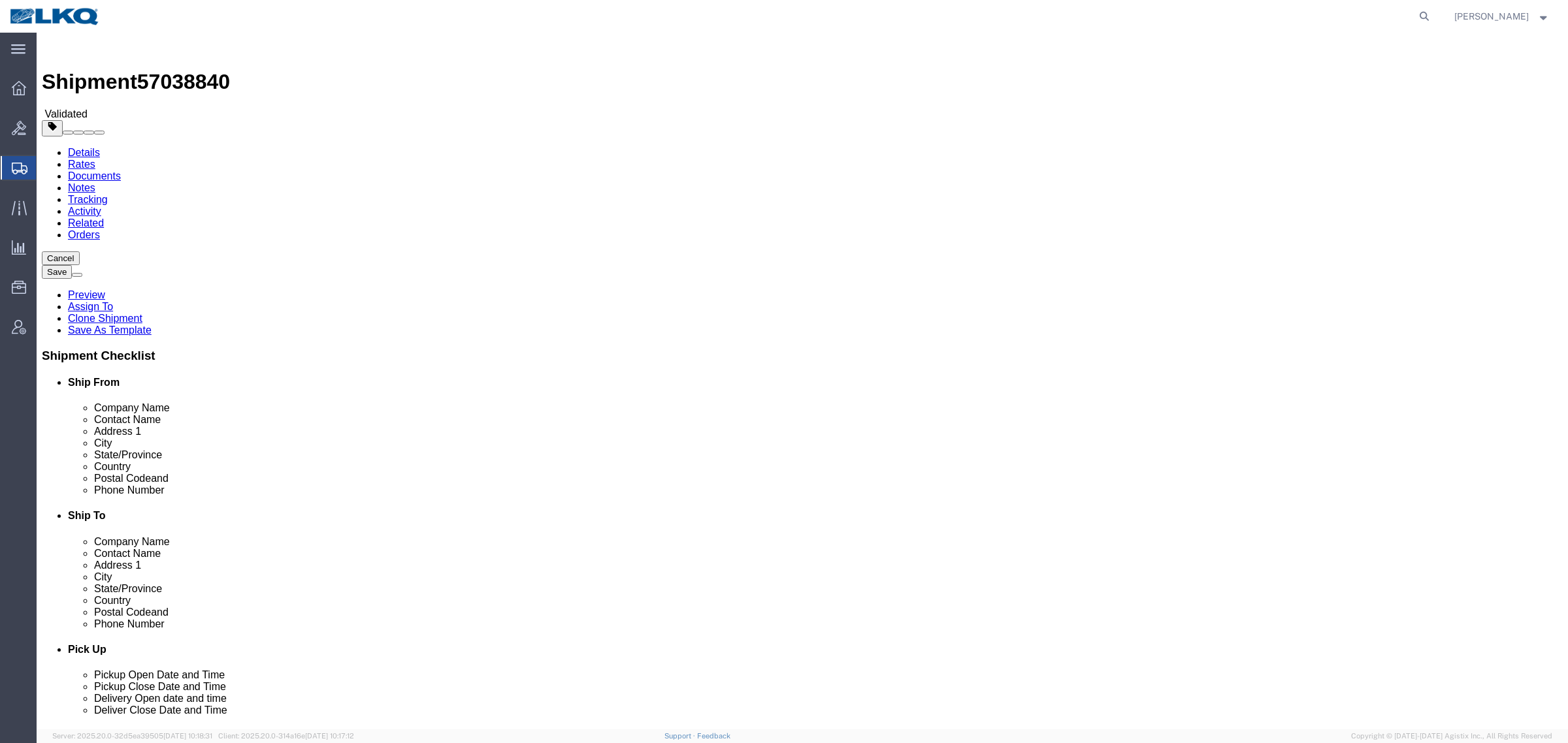
click div "Manage special services Handling Options Hold at Location Return Info Service O…"
click div "Instructions"
click div "Handling Options"
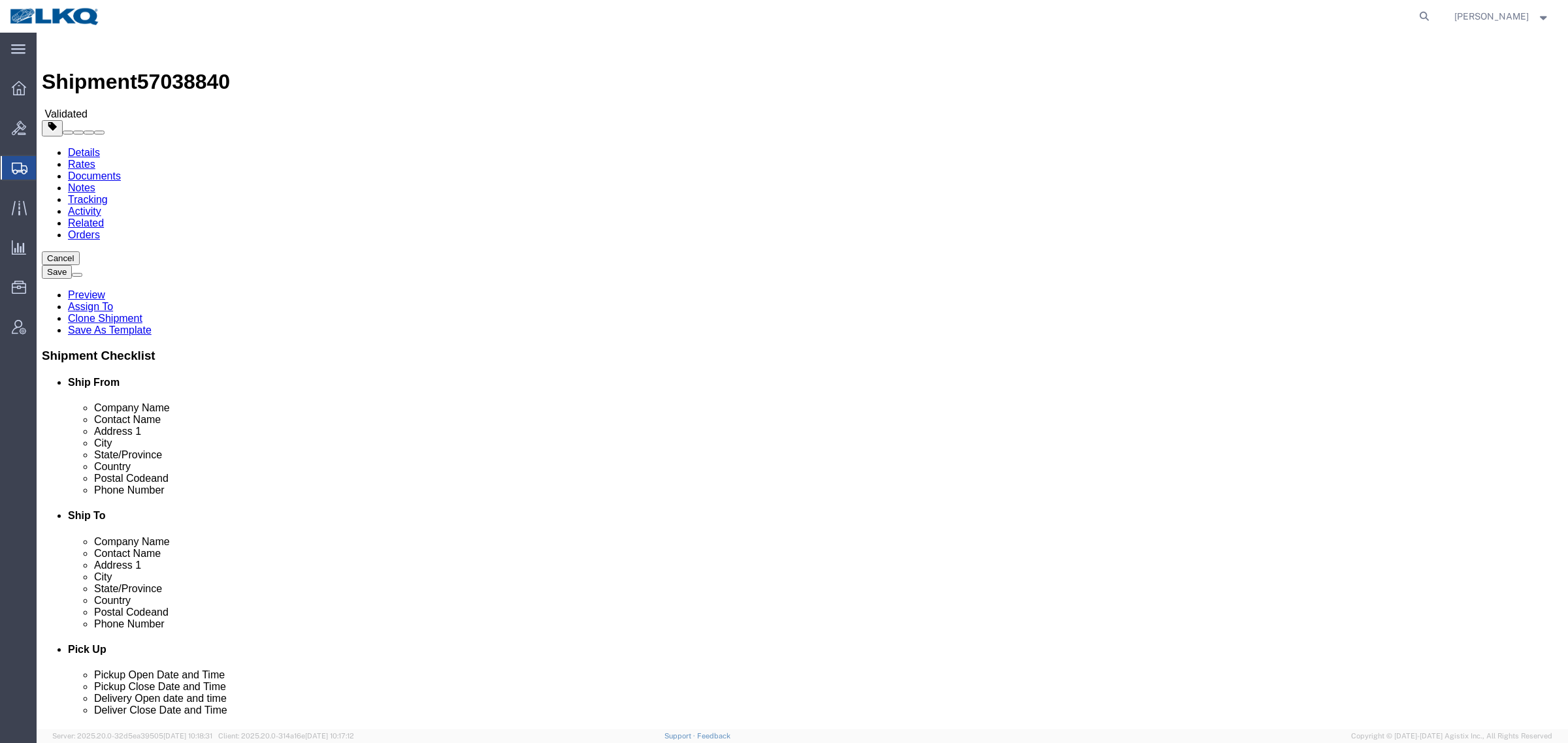
click div "Instructions"
click div "Services Select one or more Air Ride Truck Blanket Wrap Carnet Consolidated Shi…"
click div "Handling Options"
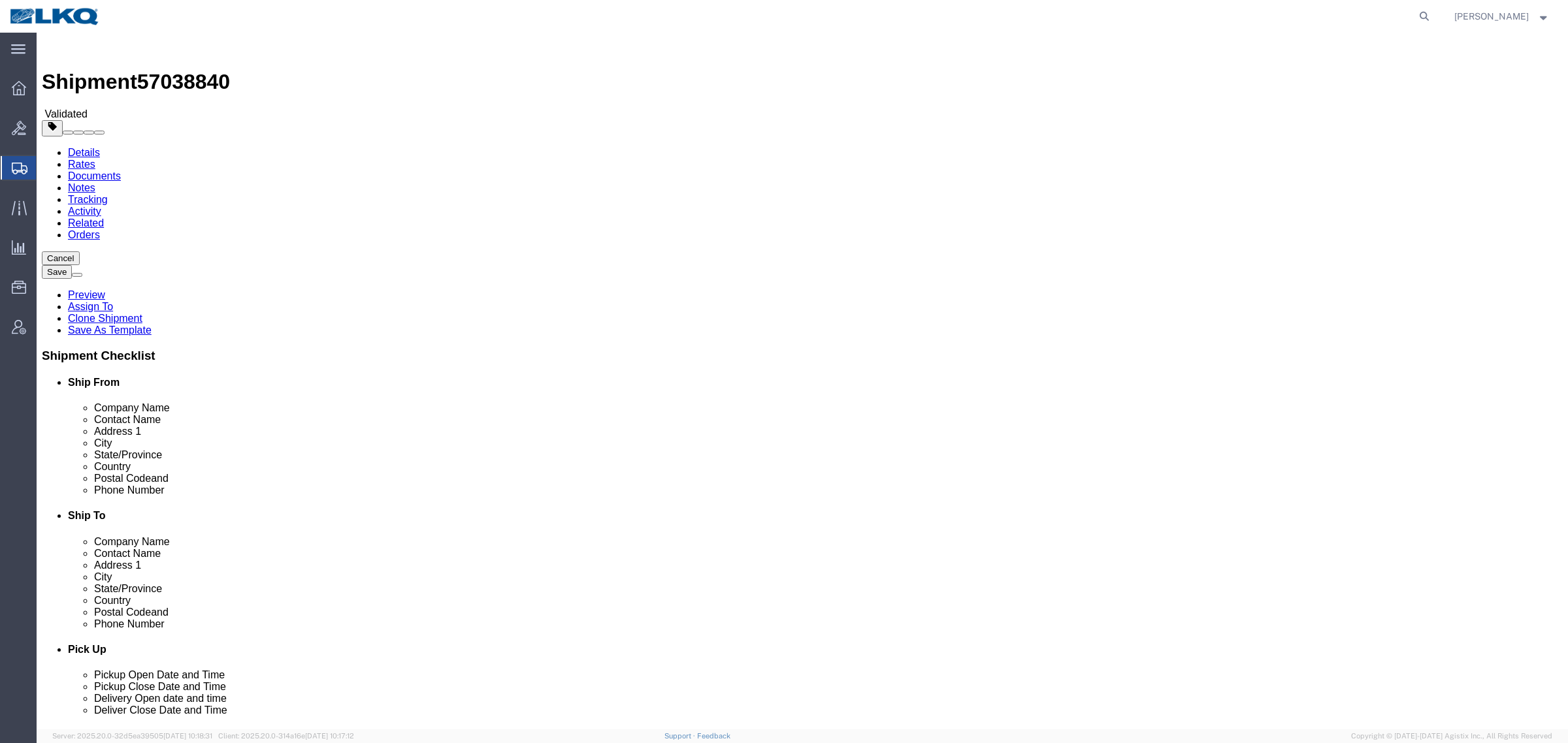
click div "Handling Options"
click span "57038840"
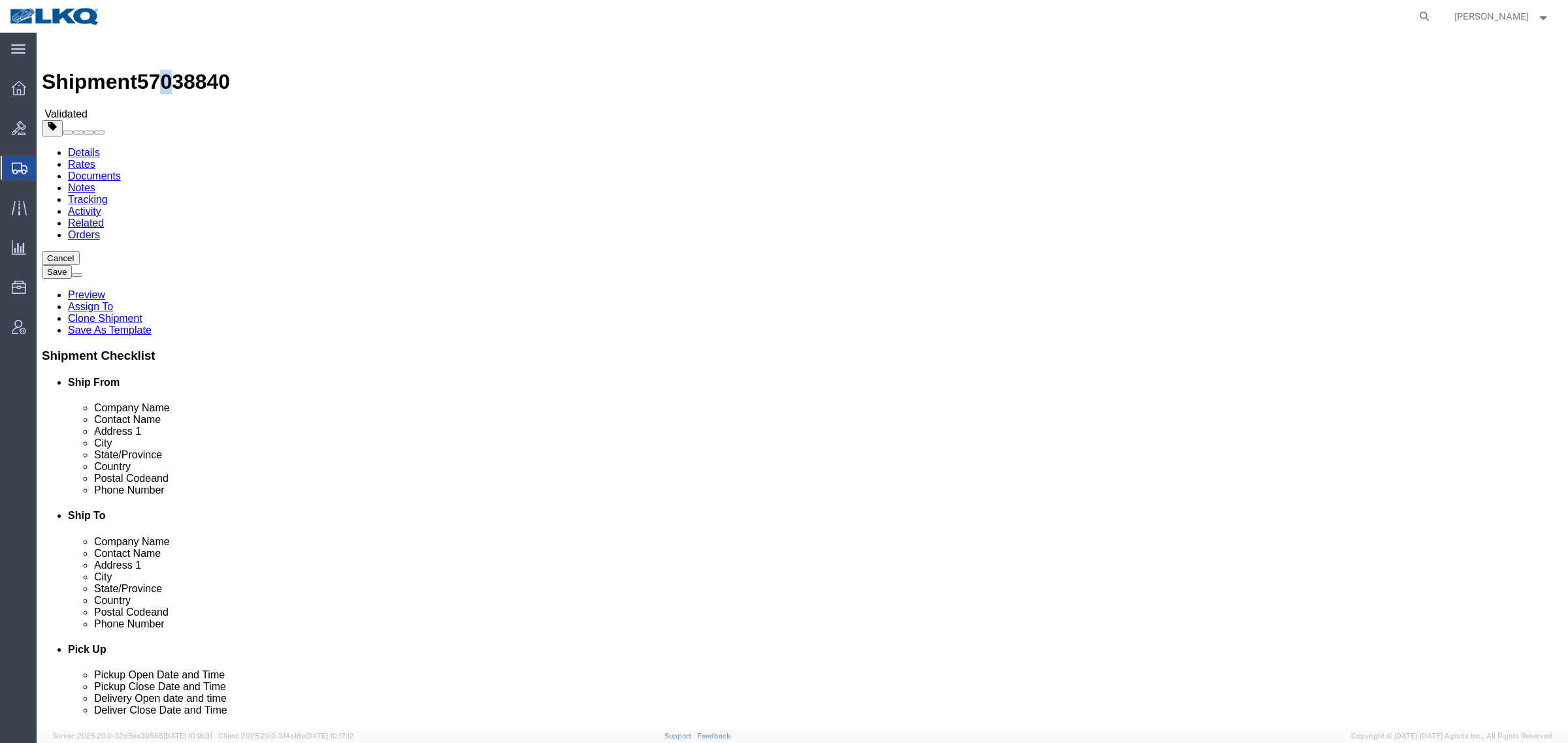
copy span "0"
click icon
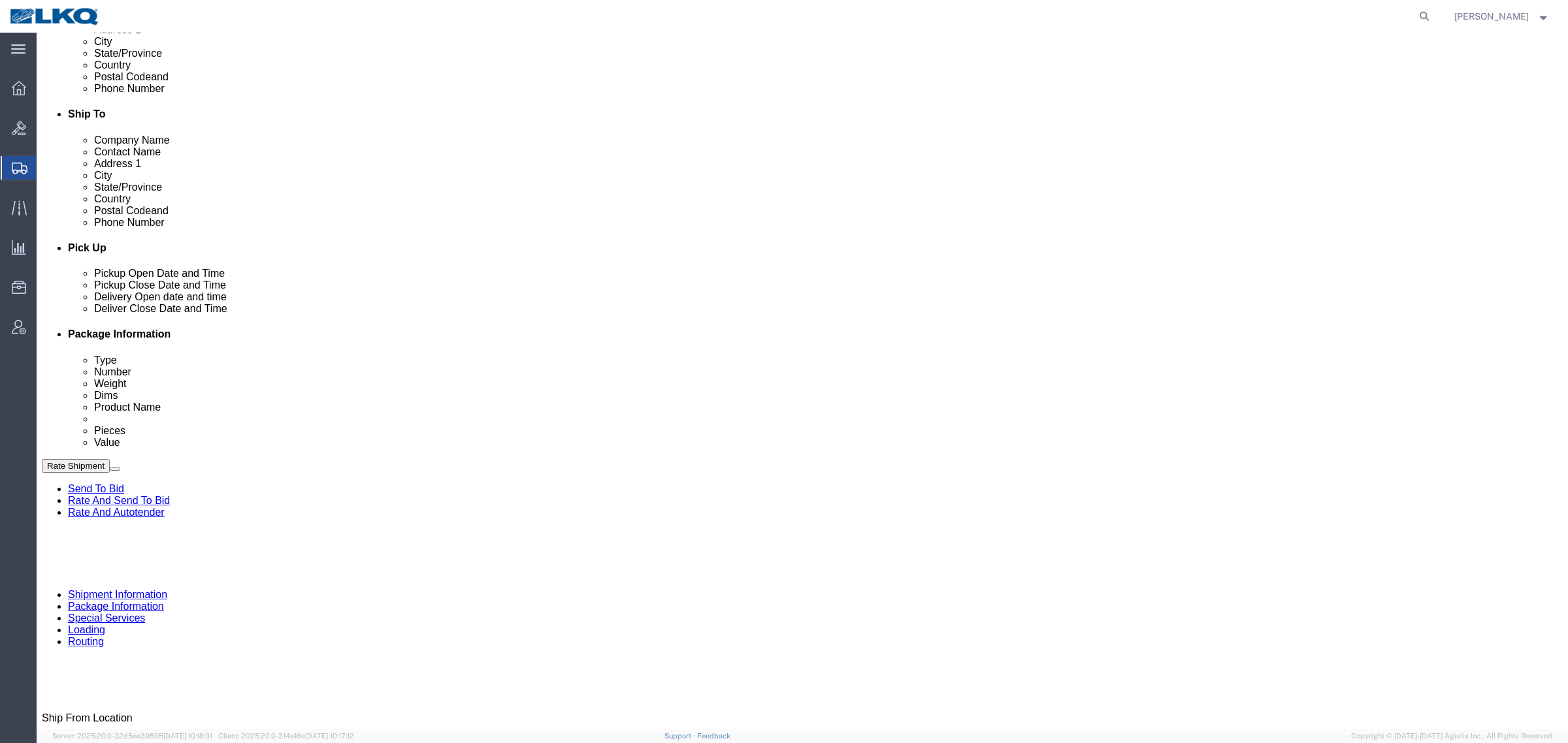
scroll to position [408, 0]
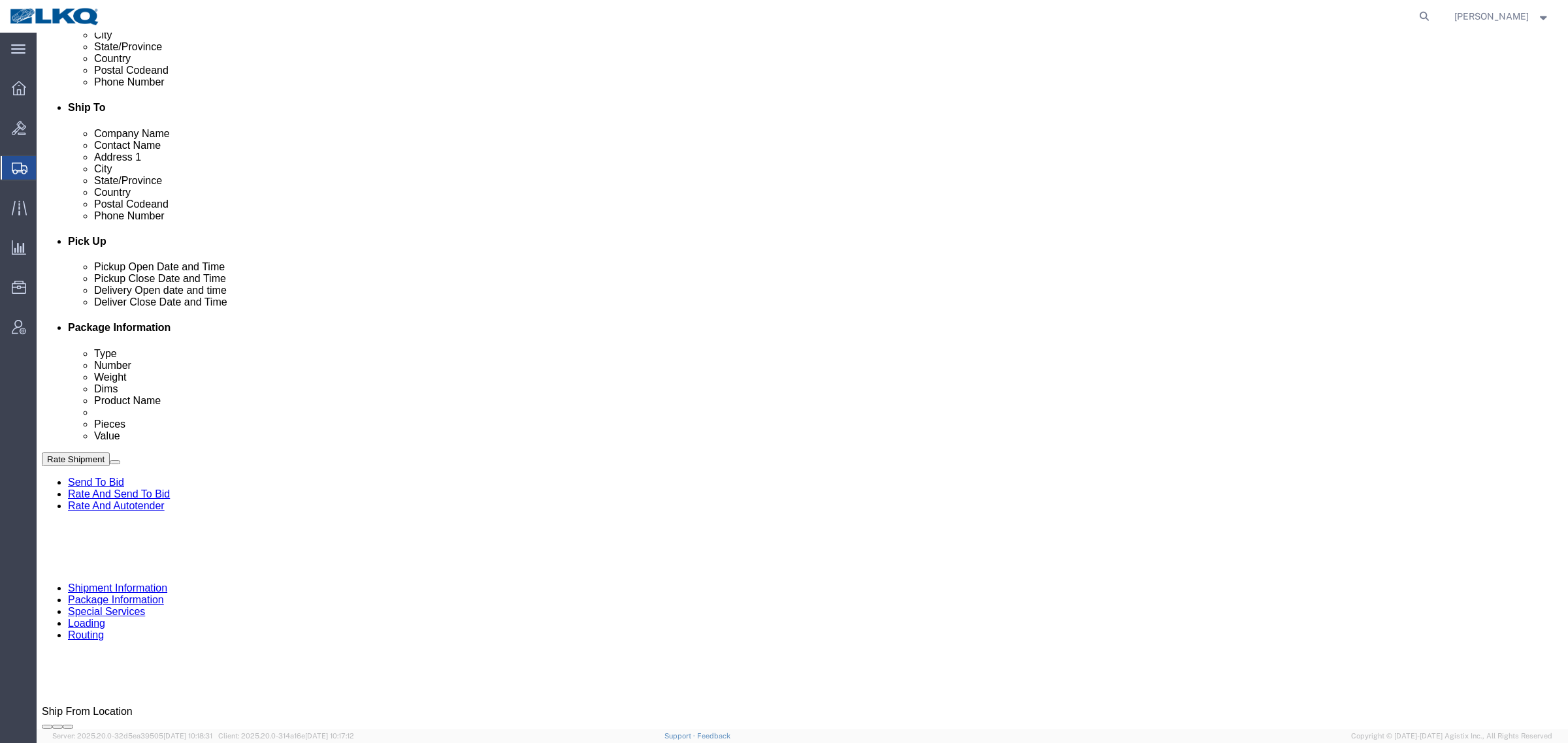
click p "[STREET_ADDRESS]"
click div "LKQ Corporation - 1390 [DATE] 11:00 AM - [DATE] 02:00 PM [STREET_ADDRESS] Picku…"
click p "[STREET_ADDRESS]"
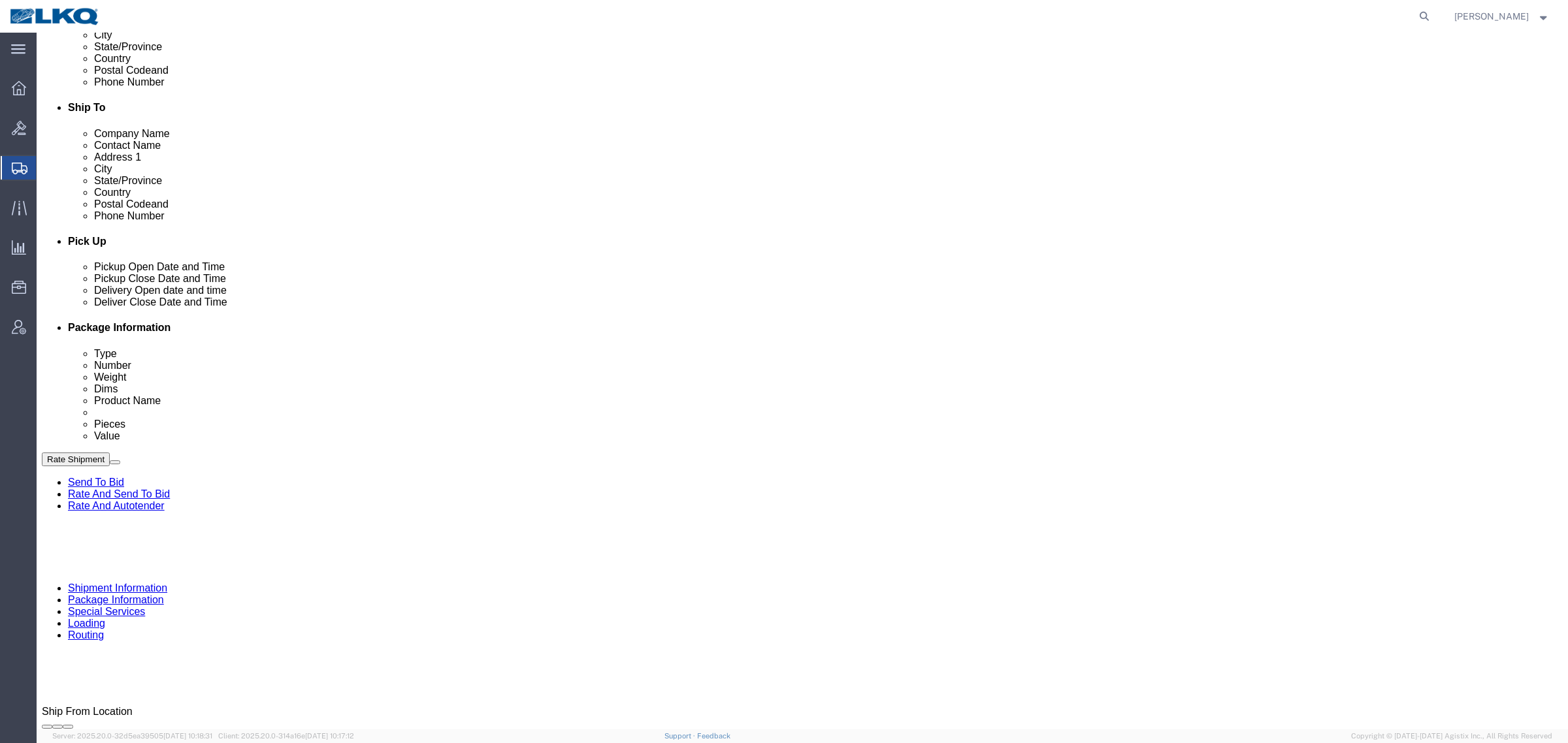
click p "[STREET_ADDRESS]"
copy p "17401"
click p "[STREET_ADDRESS]"
copy p "23944"
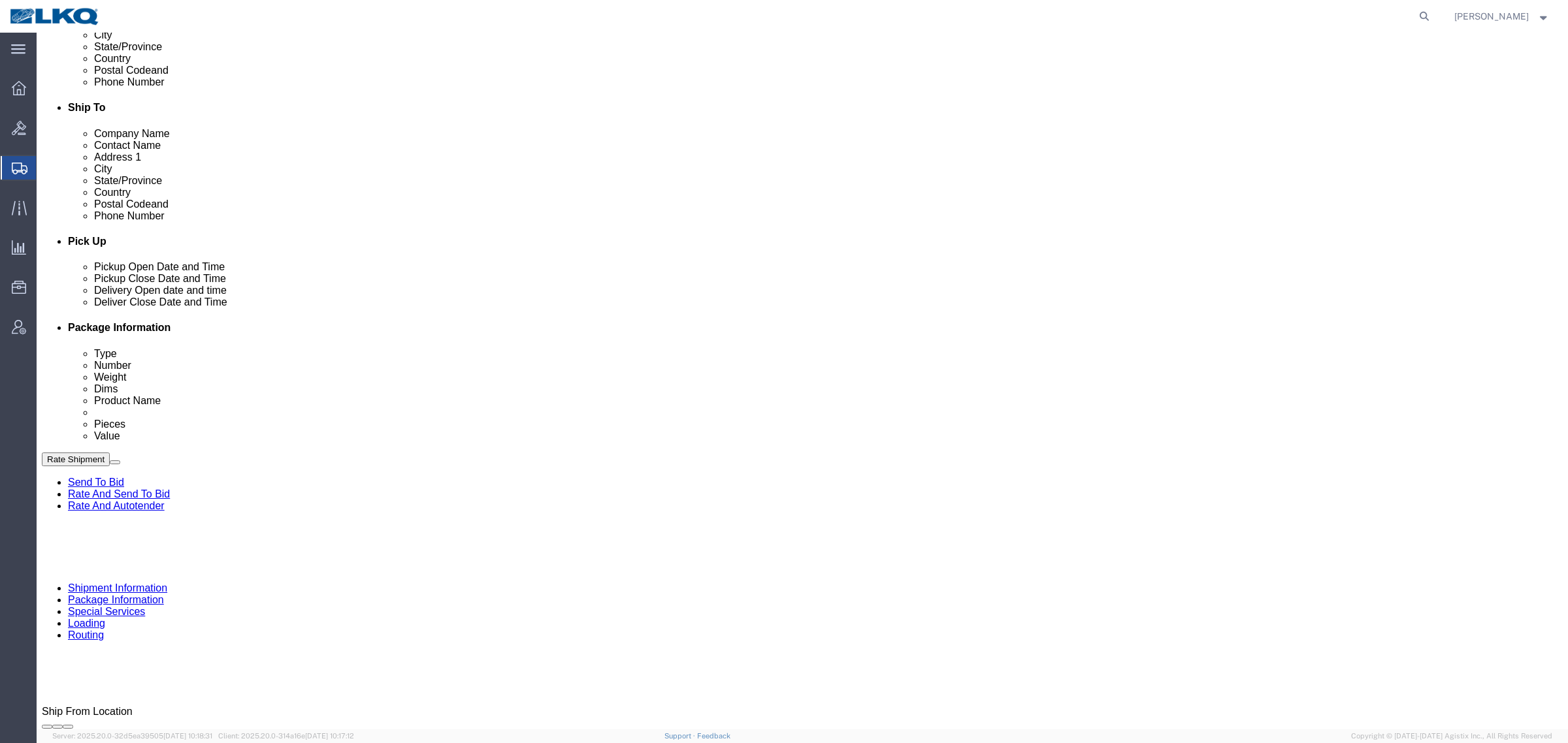
click link "Notes"
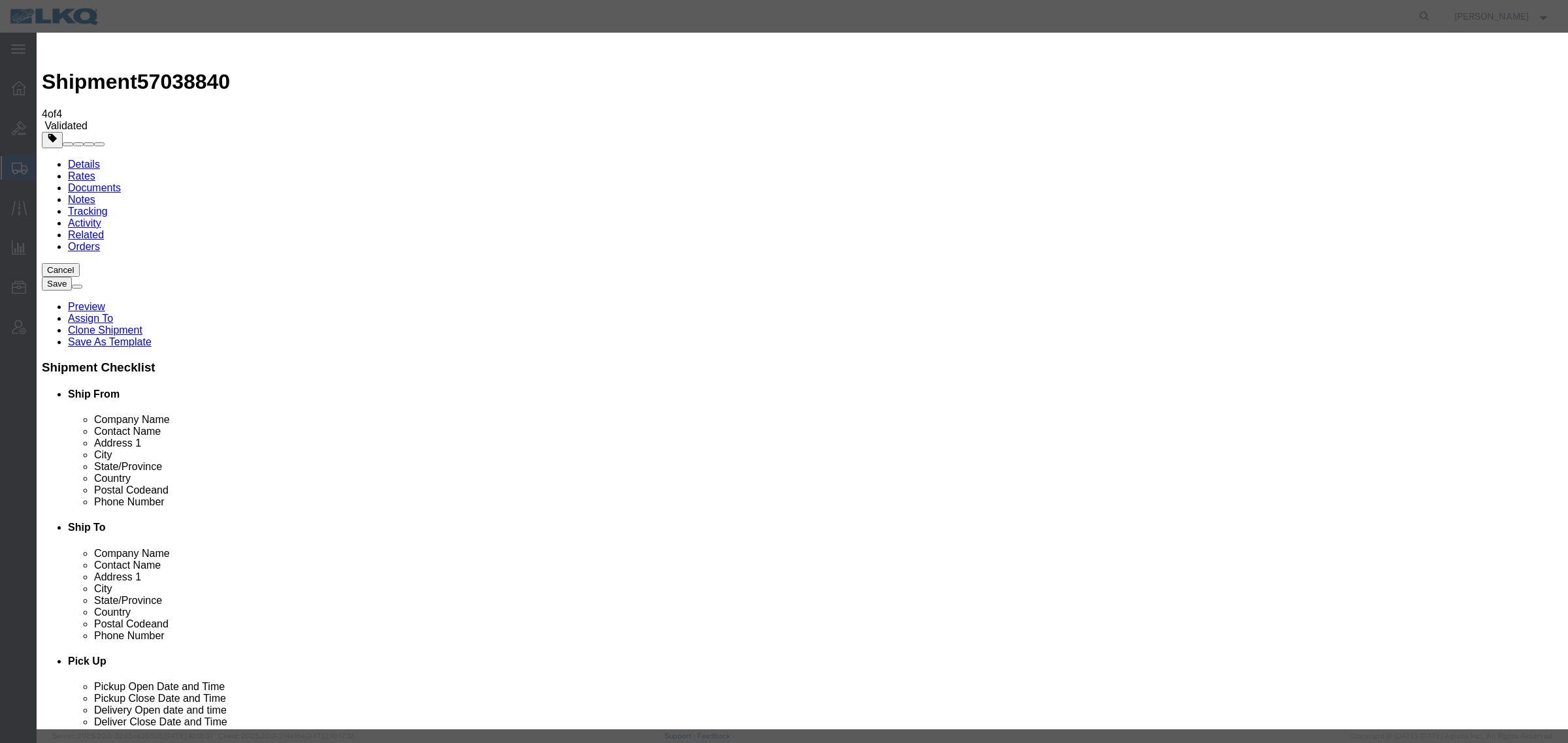
select select "BID_NOTES"
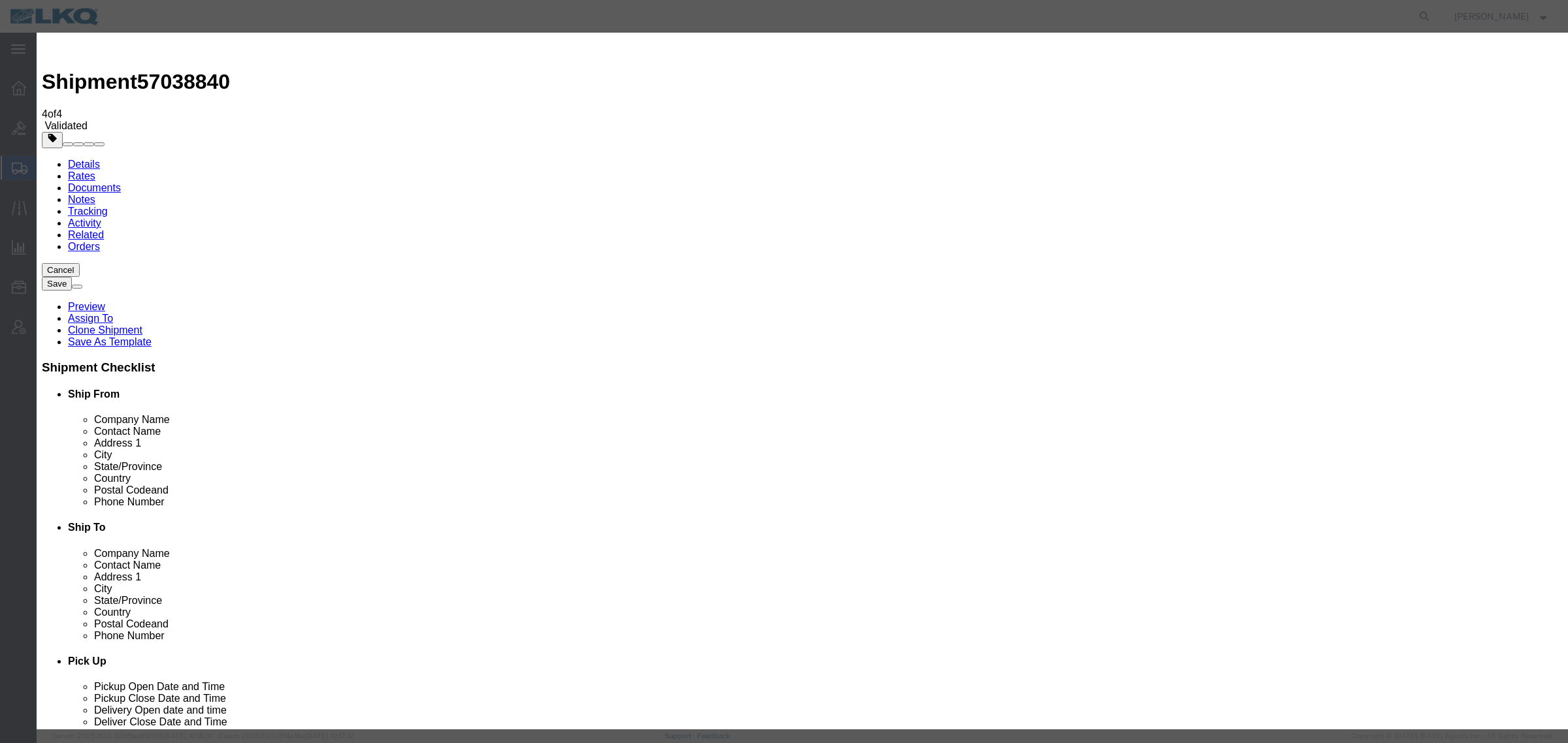
select select "PRIVATE_TO_ACCOUNT"
type textarea "DAT: $1798"
